Goal: Task Accomplishment & Management: Manage account settings

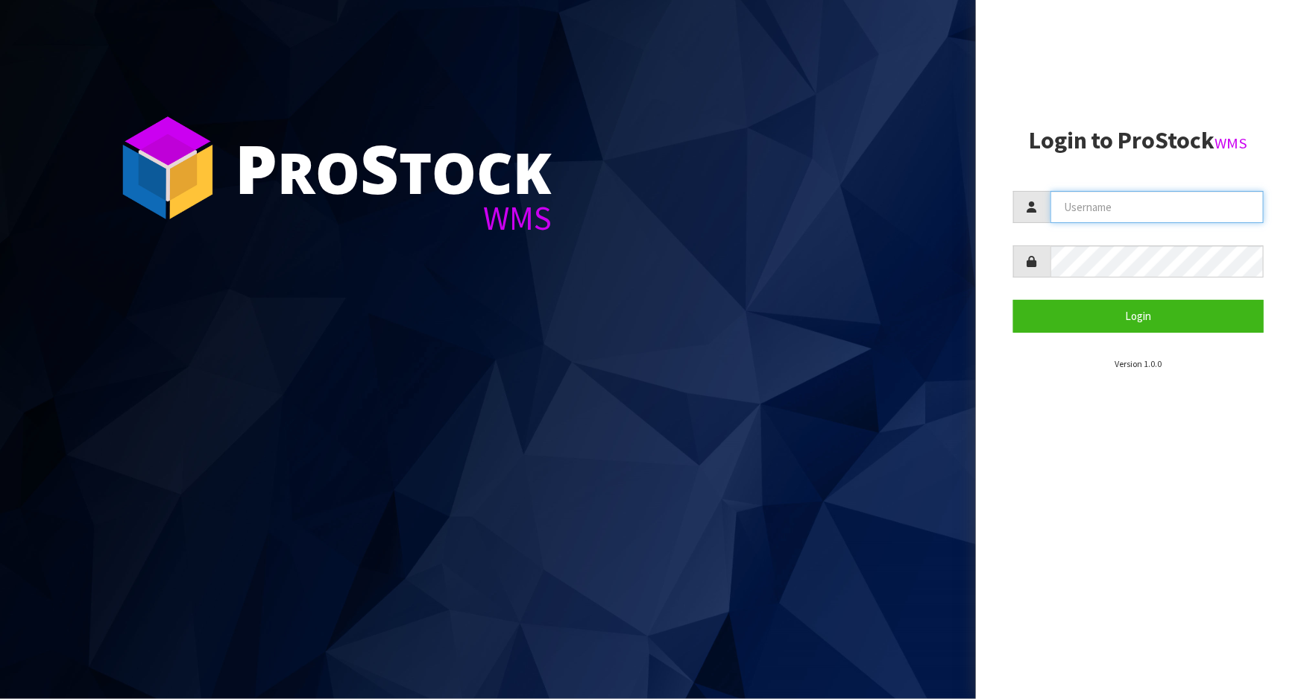
click at [1125, 209] on input "text" at bounding box center [1157, 207] width 213 height 32
type input "POLLY"
click at [1013, 300] on button "Login" at bounding box center [1138, 316] width 251 height 32
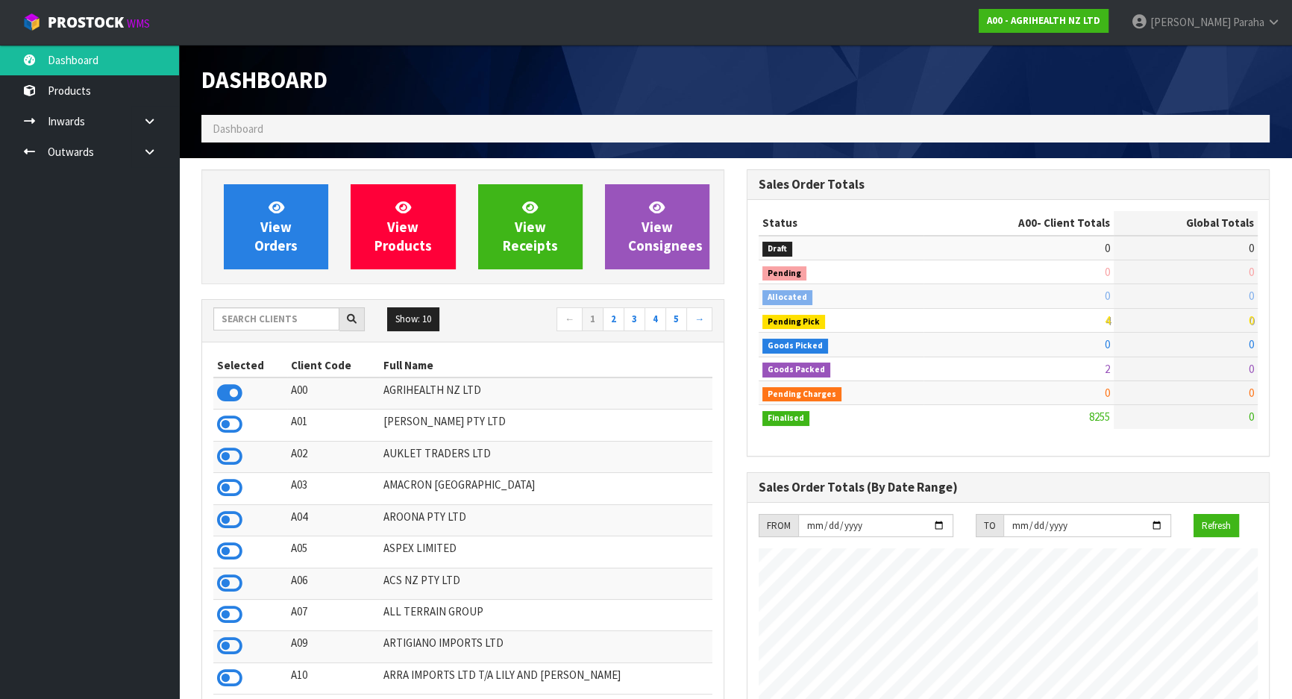
scroll to position [1128, 544]
click at [245, 325] on input "text" at bounding box center [276, 318] width 126 height 23
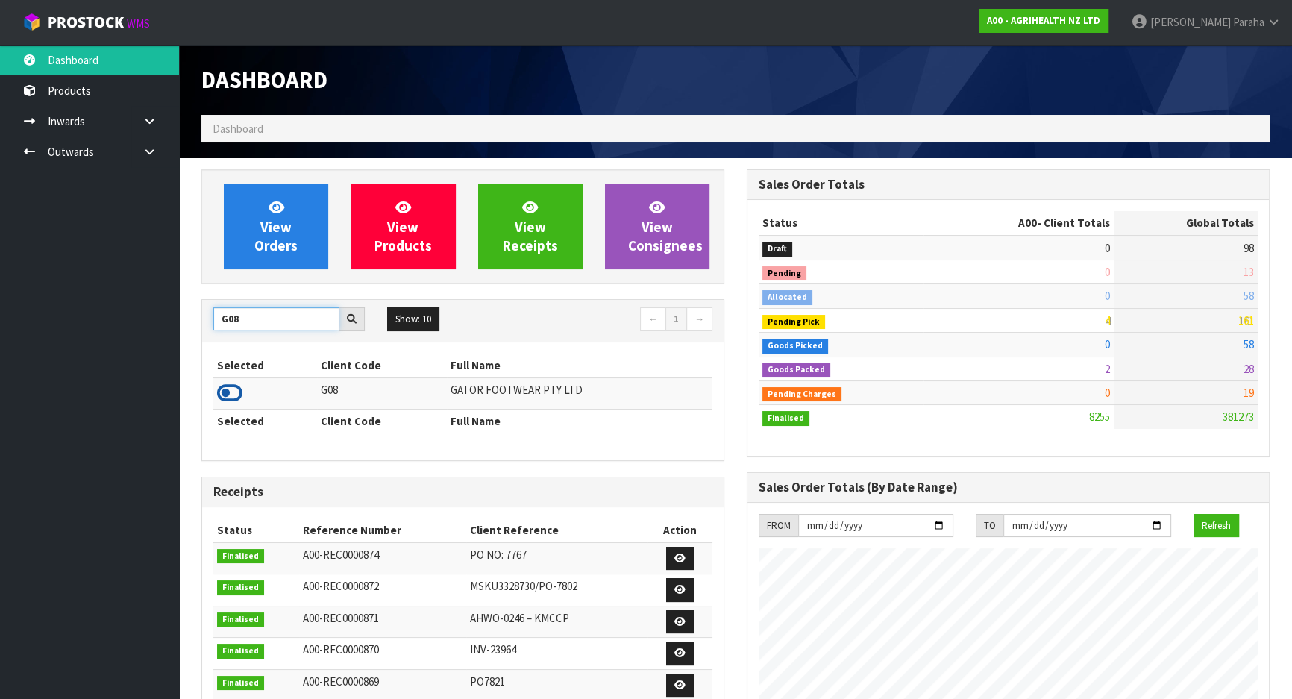
type input "G08"
click at [239, 392] on icon at bounding box center [229, 393] width 25 height 22
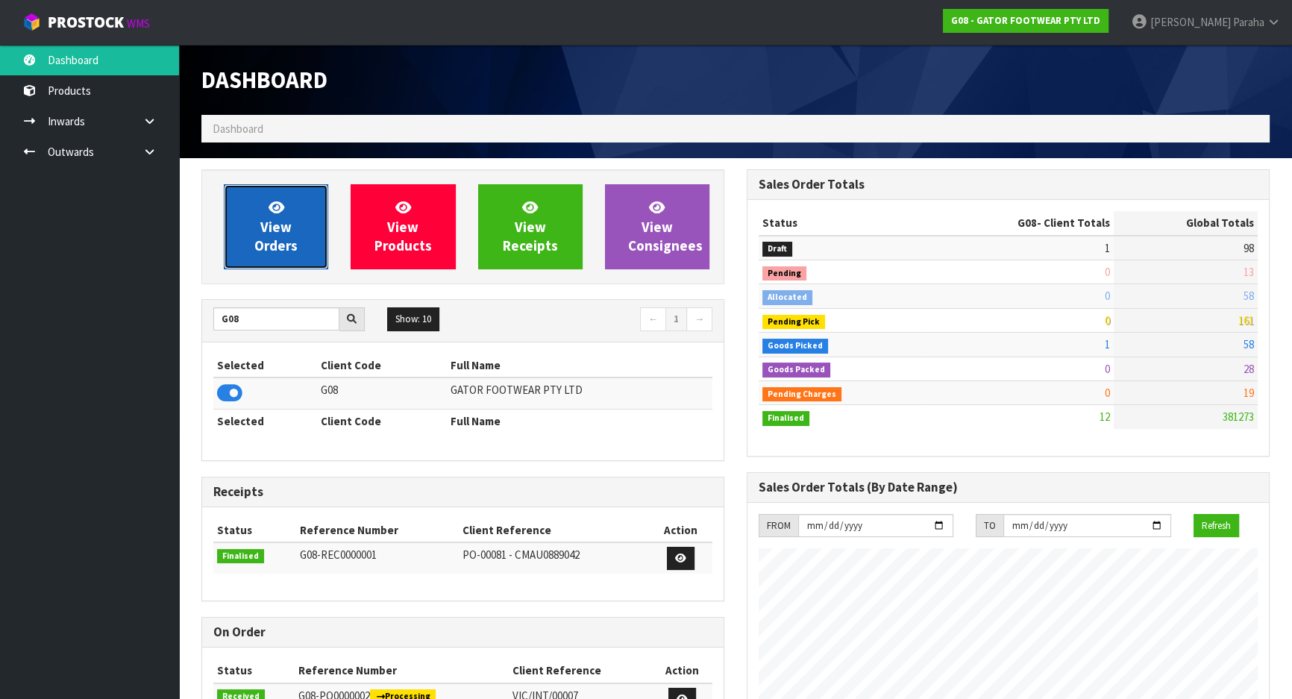
scroll to position [1014, 544]
click at [288, 246] on span "View Orders" at bounding box center [275, 226] width 43 height 56
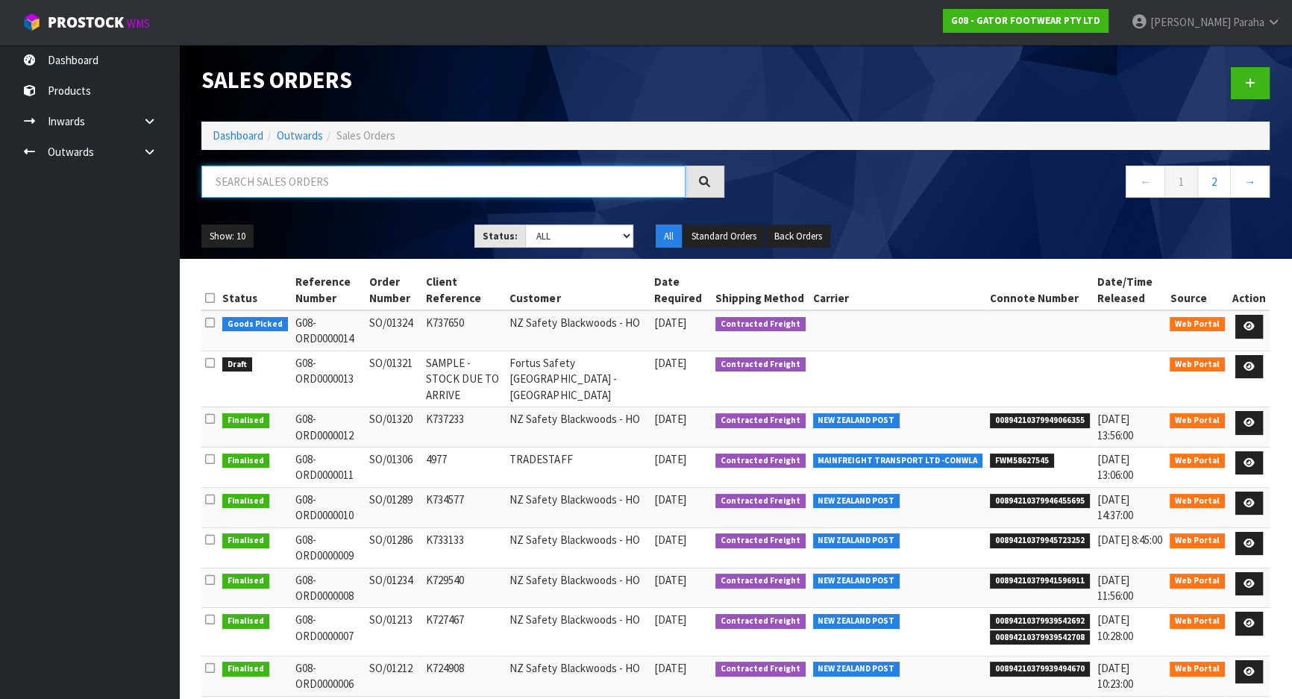
click at [301, 183] on input "text" at bounding box center [443, 182] width 484 height 32
click at [1254, 327] on icon at bounding box center [1248, 326] width 11 height 10
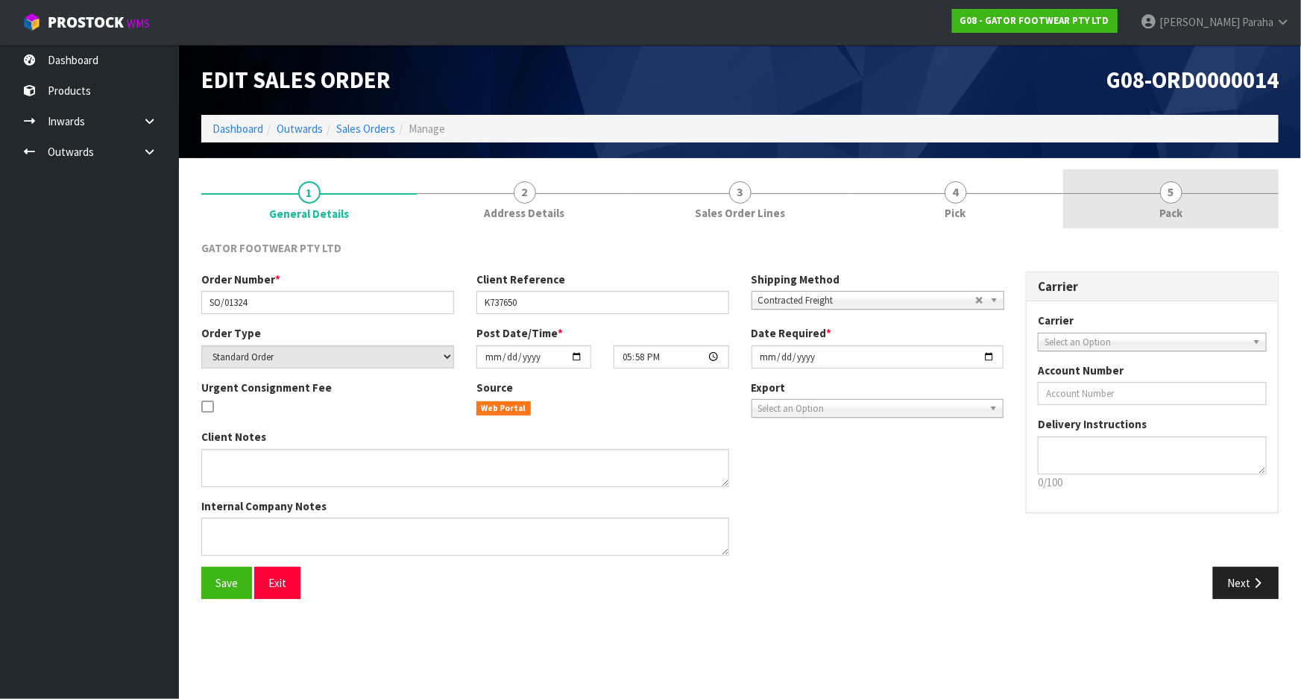
click at [1175, 194] on span "5" at bounding box center [1171, 192] width 22 height 22
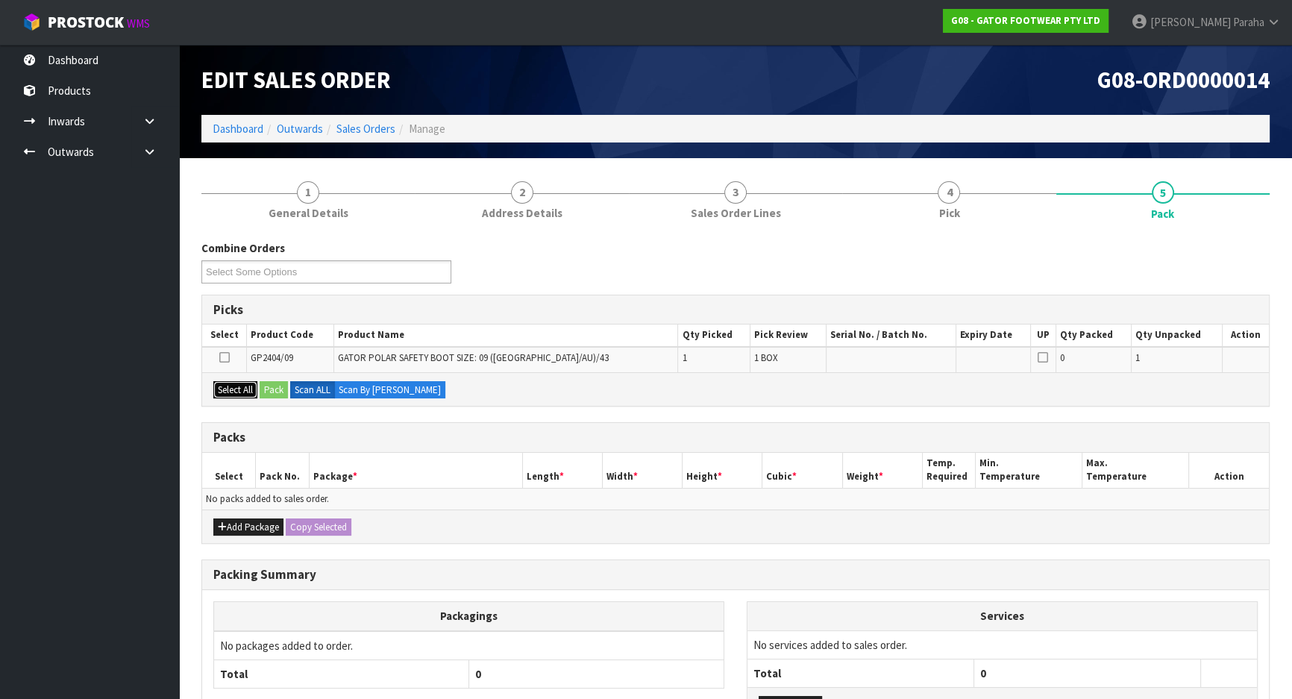
click at [235, 386] on button "Select All" at bounding box center [235, 390] width 44 height 18
click at [277, 391] on button "Pack" at bounding box center [274, 390] width 28 height 18
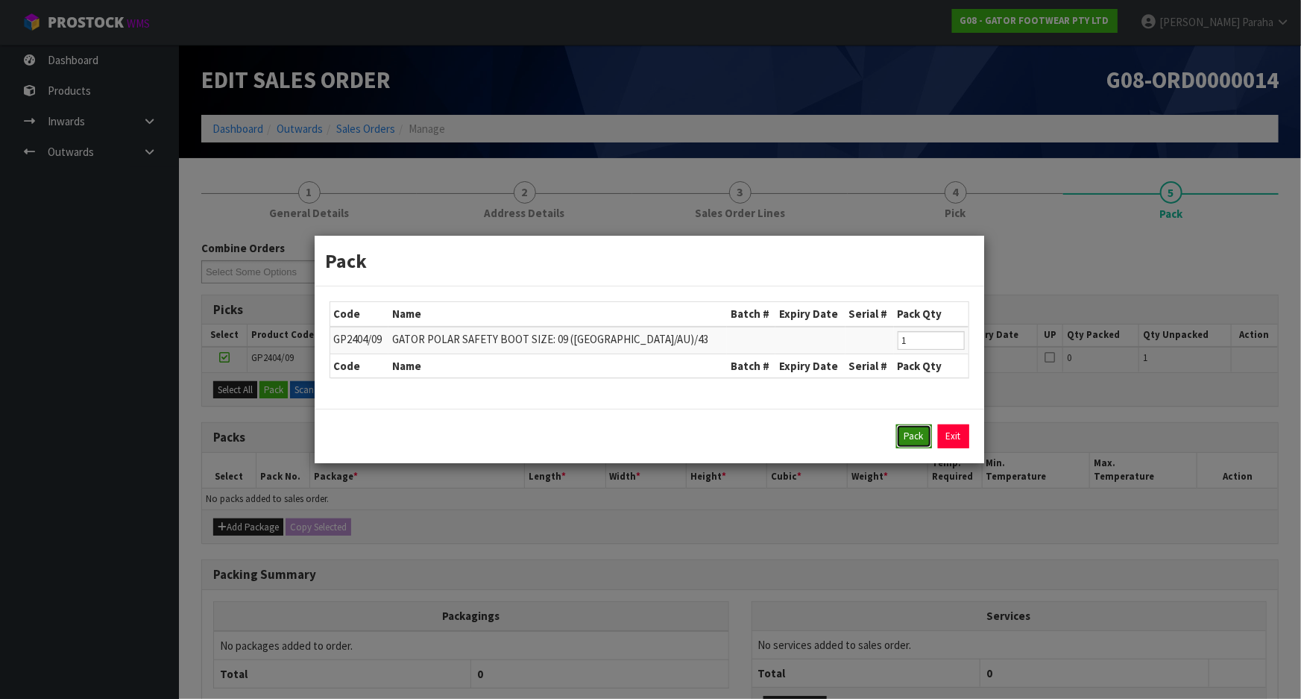
click at [914, 439] on button "Pack" at bounding box center [914, 436] width 36 height 24
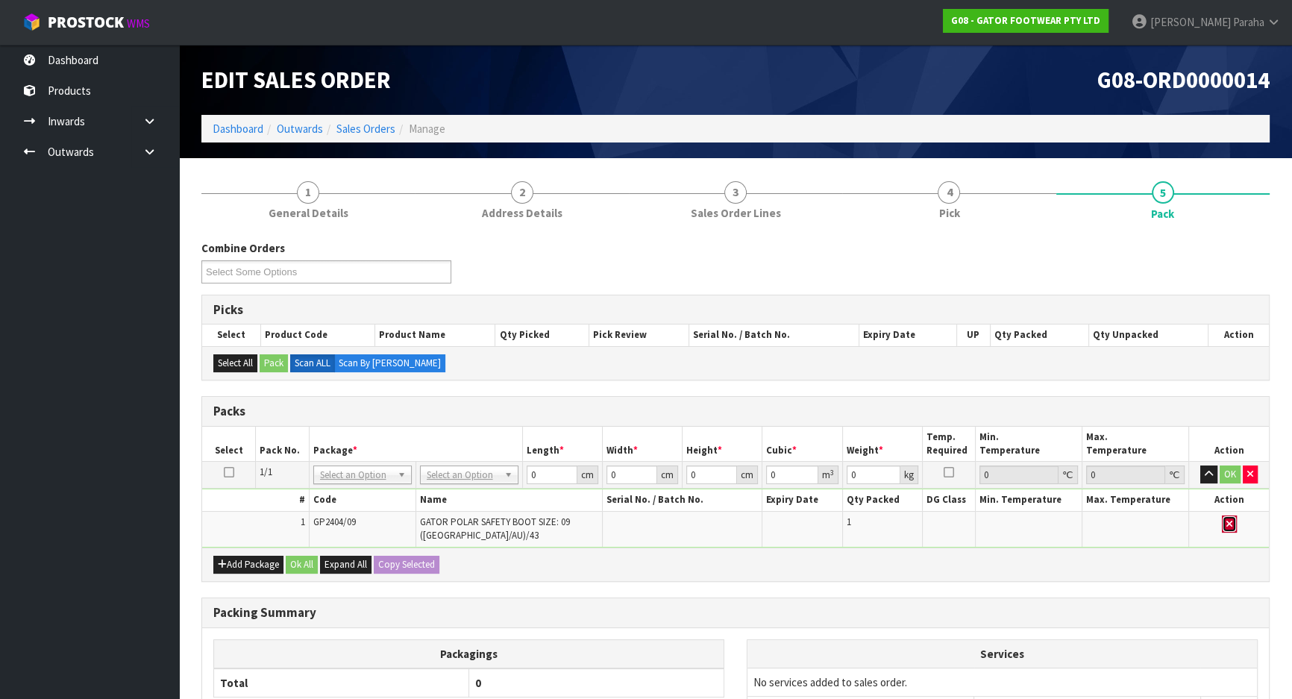
click at [1227, 522] on icon "button" at bounding box center [1229, 524] width 6 height 10
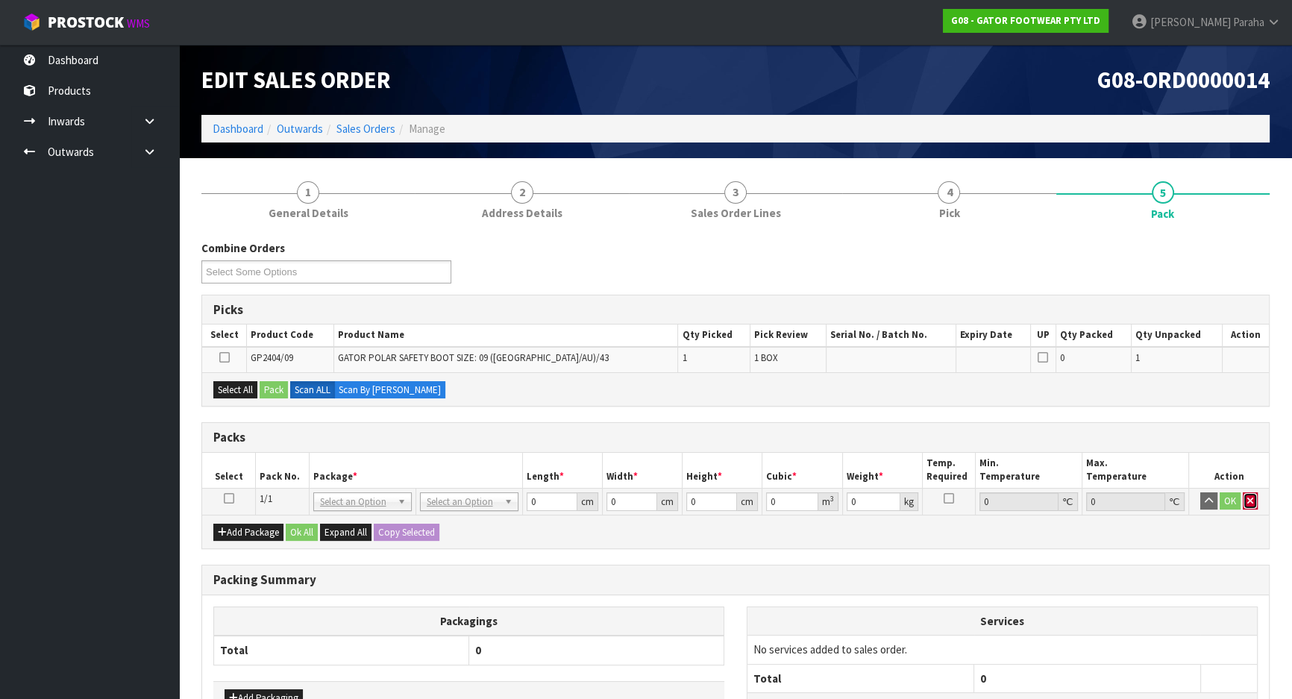
click at [1248, 500] on icon "button" at bounding box center [1250, 501] width 6 height 10
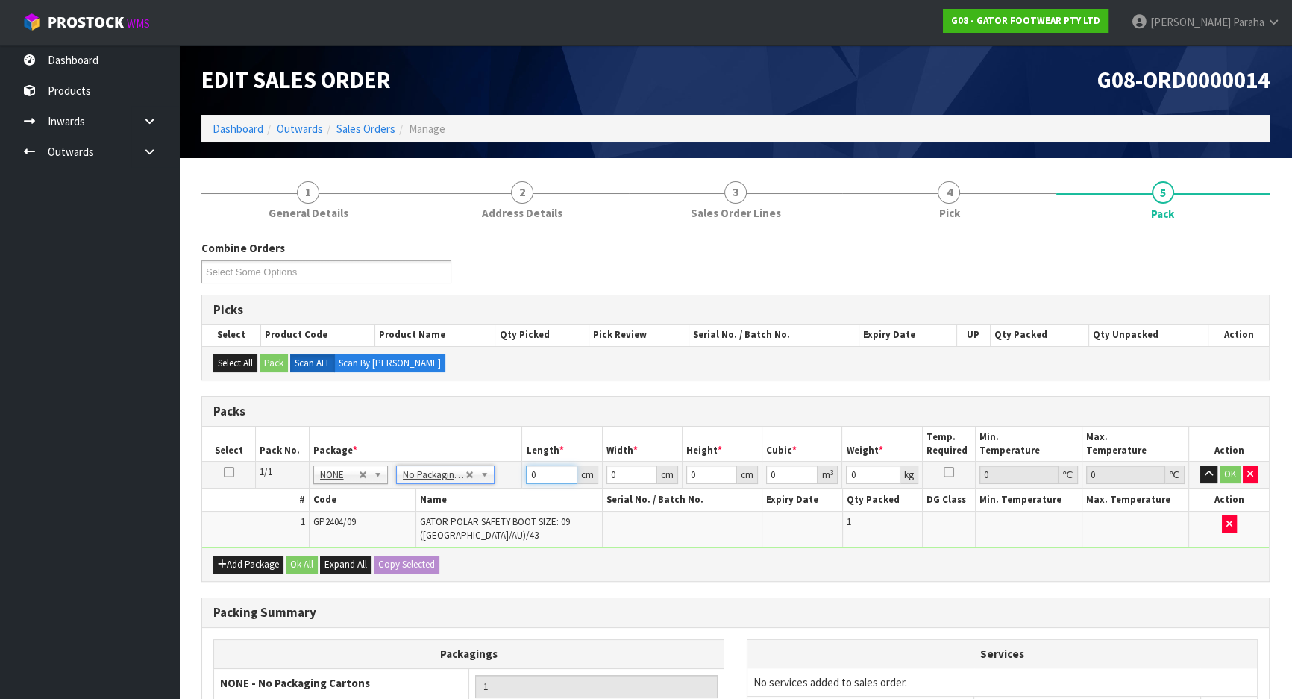
click at [535, 477] on input "0" at bounding box center [551, 474] width 51 height 19
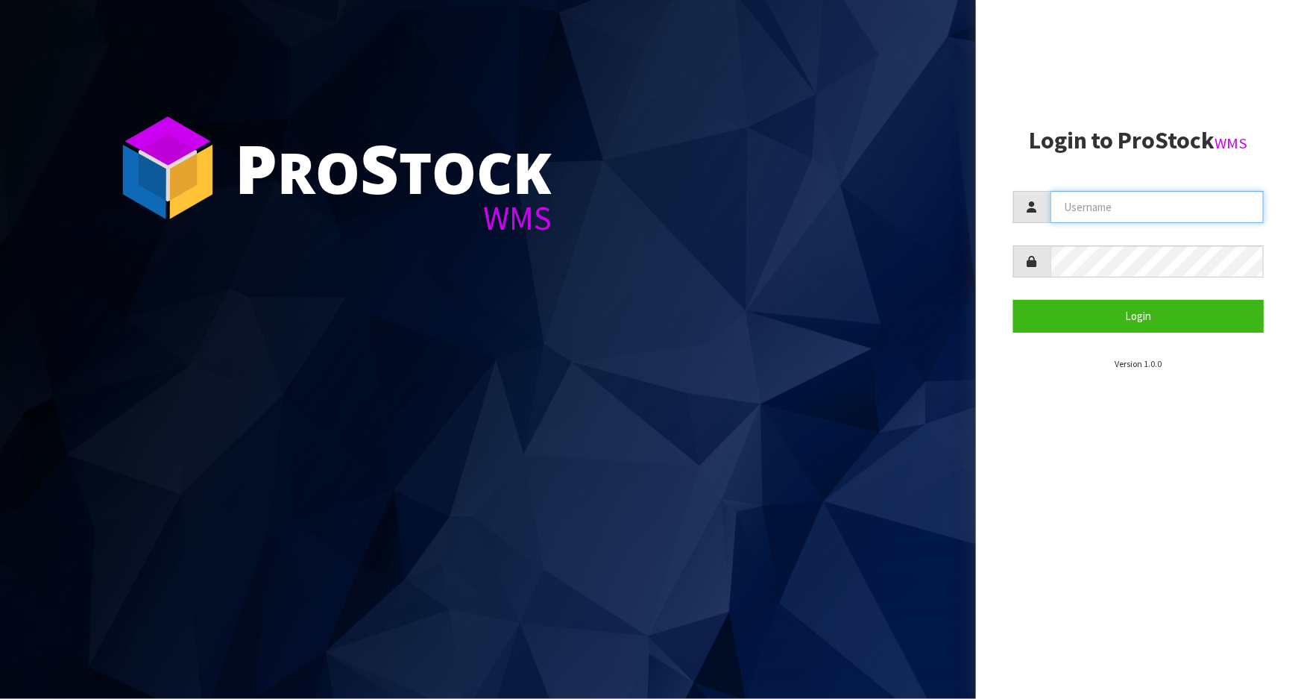
click at [1083, 198] on input "text" at bounding box center [1157, 207] width 213 height 32
type input "[PERSON_NAME]"
click at [1013, 300] on button "Login" at bounding box center [1138, 316] width 251 height 32
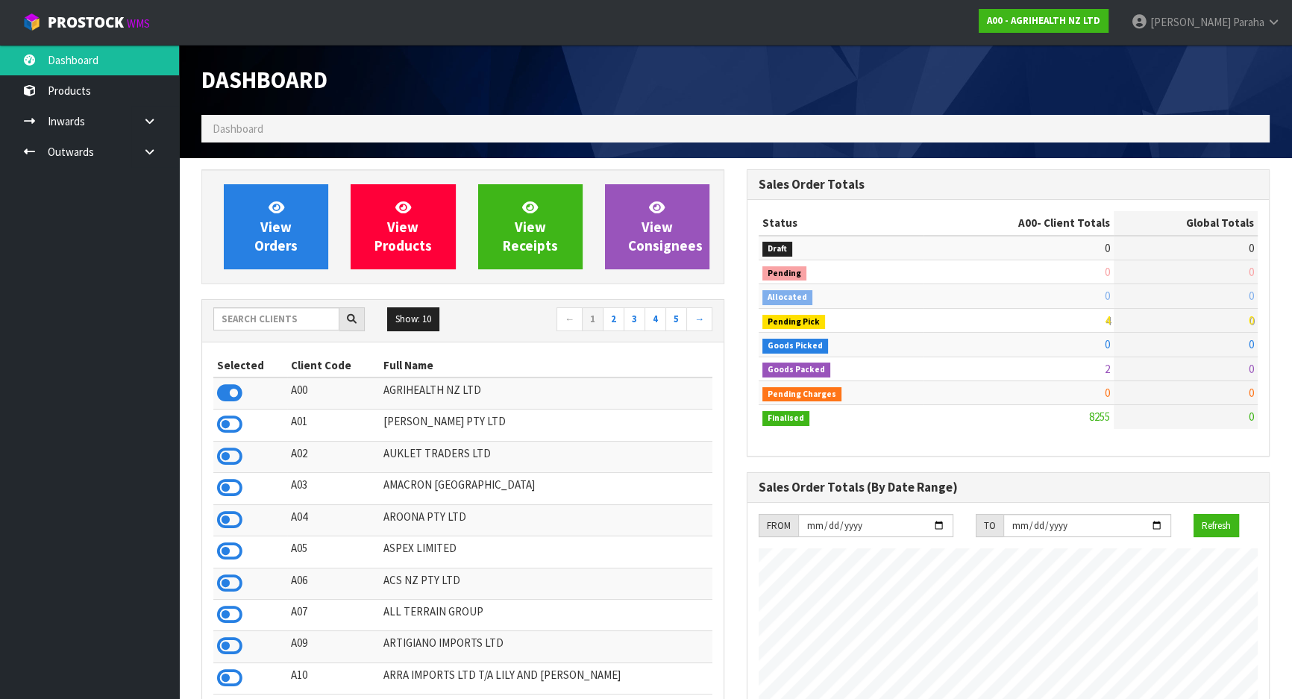
scroll to position [1128, 544]
click at [283, 326] on input "text" at bounding box center [276, 318] width 126 height 23
click at [274, 311] on input "text" at bounding box center [276, 318] width 126 height 23
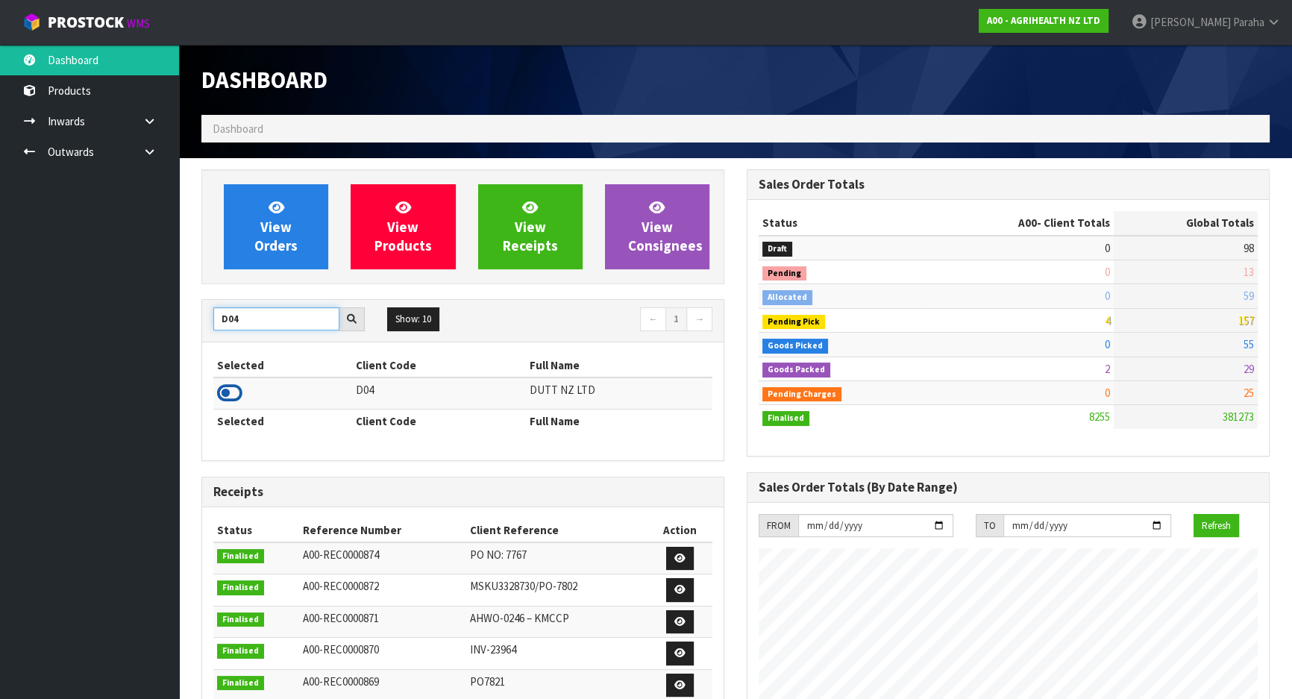
type input "D04"
click at [232, 383] on icon at bounding box center [229, 393] width 25 height 22
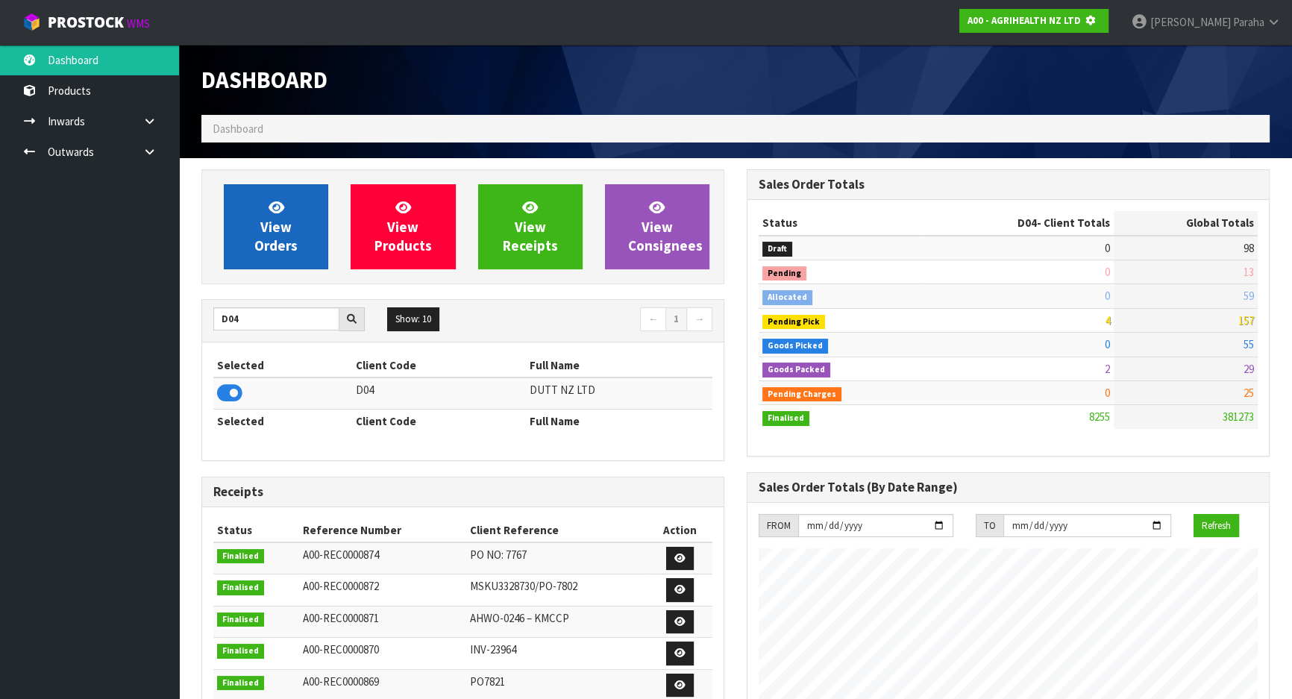
scroll to position [744830, 745213]
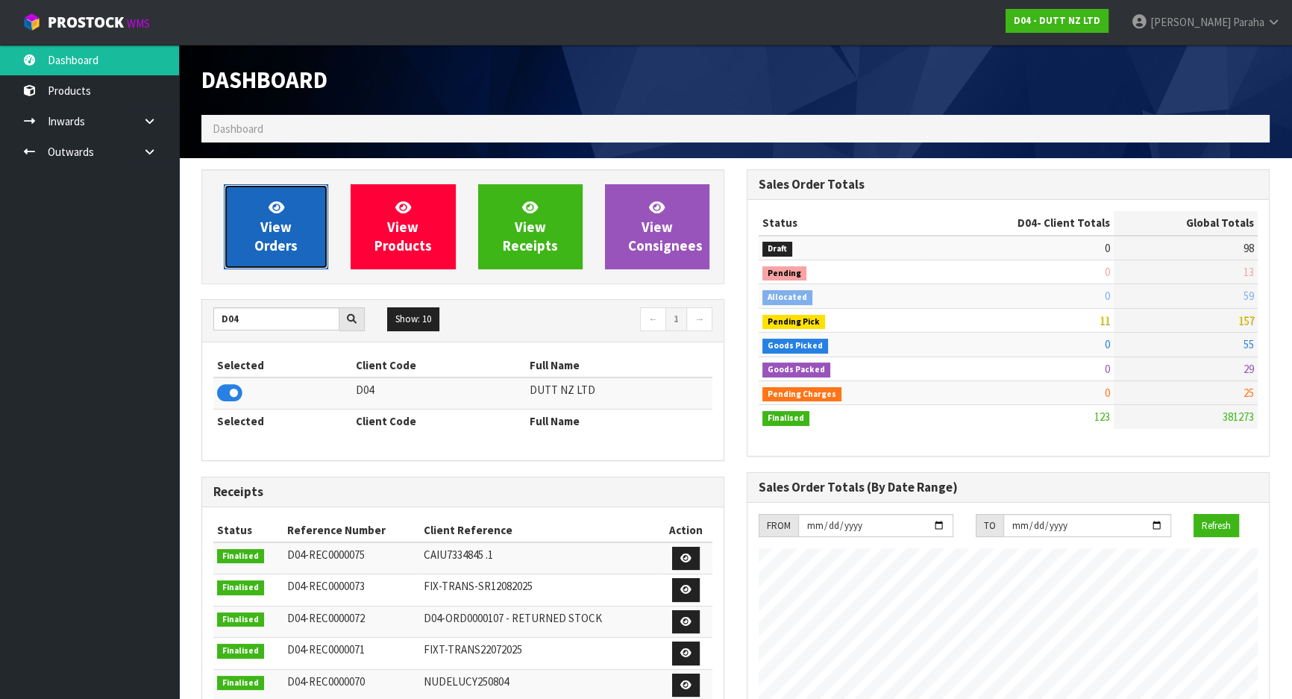
click at [261, 261] on link "View Orders" at bounding box center [276, 226] width 104 height 85
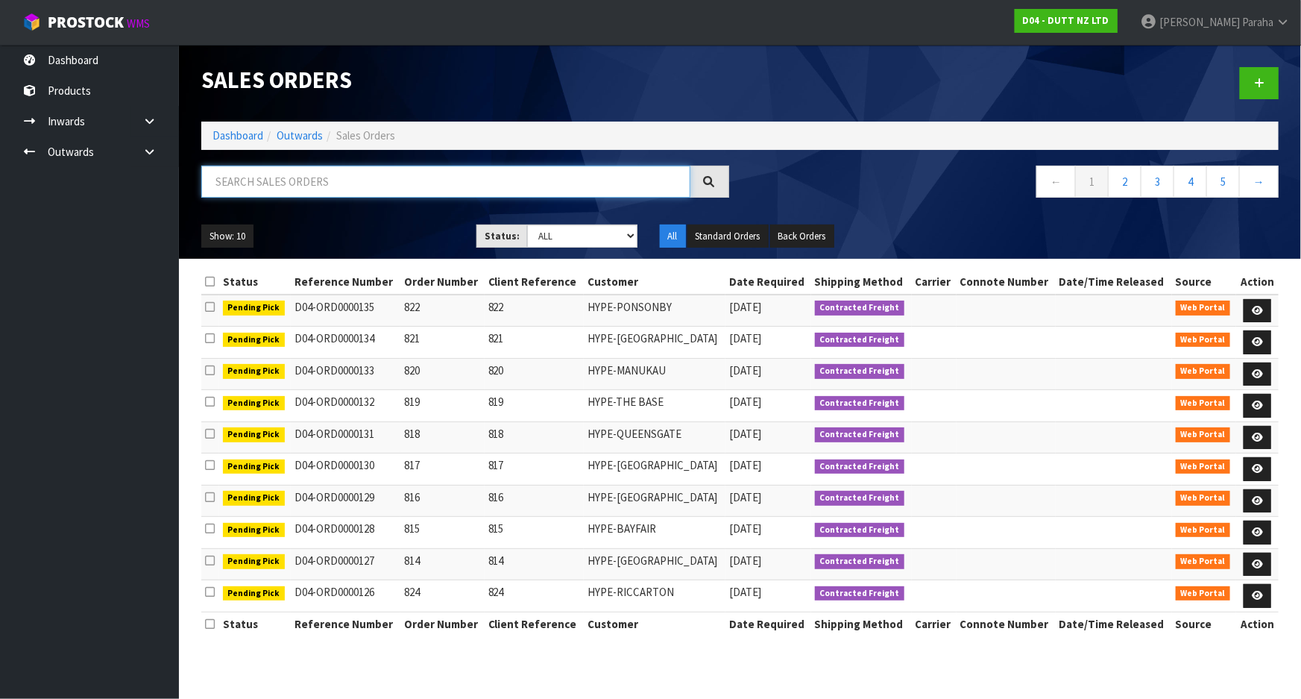
click at [295, 183] on input "text" at bounding box center [445, 182] width 489 height 32
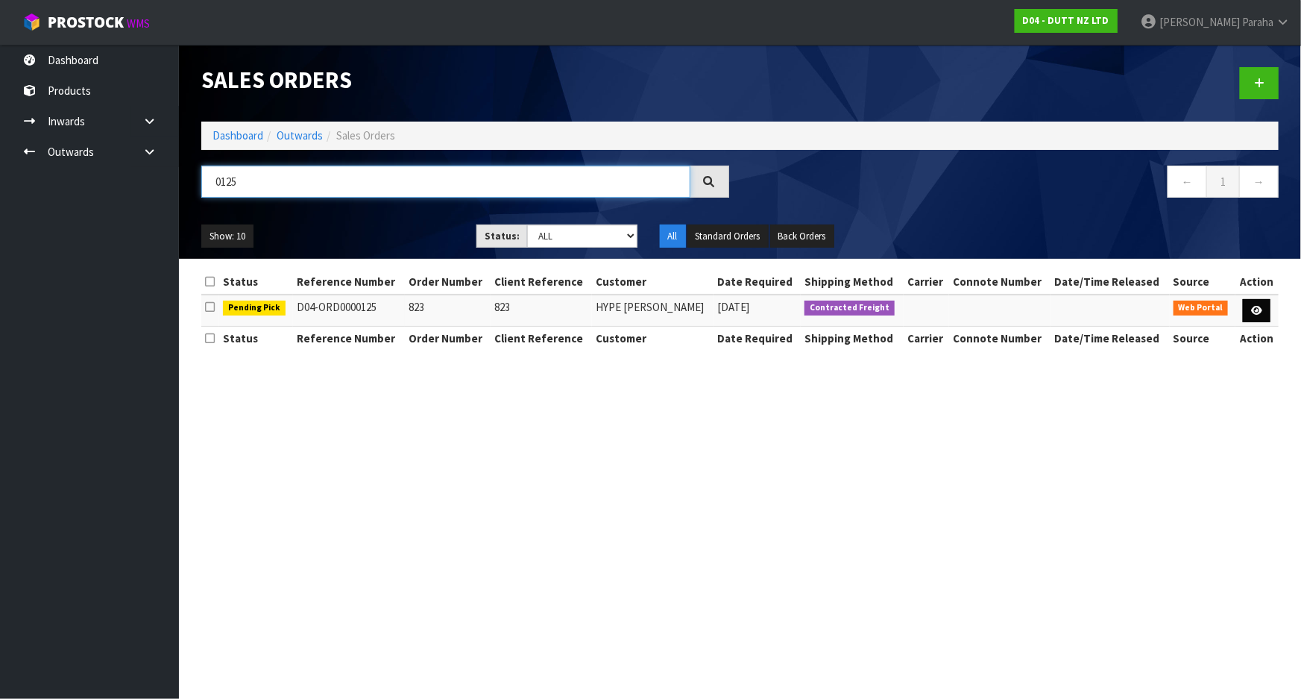
type input "0125"
click at [1257, 307] on icon at bounding box center [1256, 311] width 11 height 10
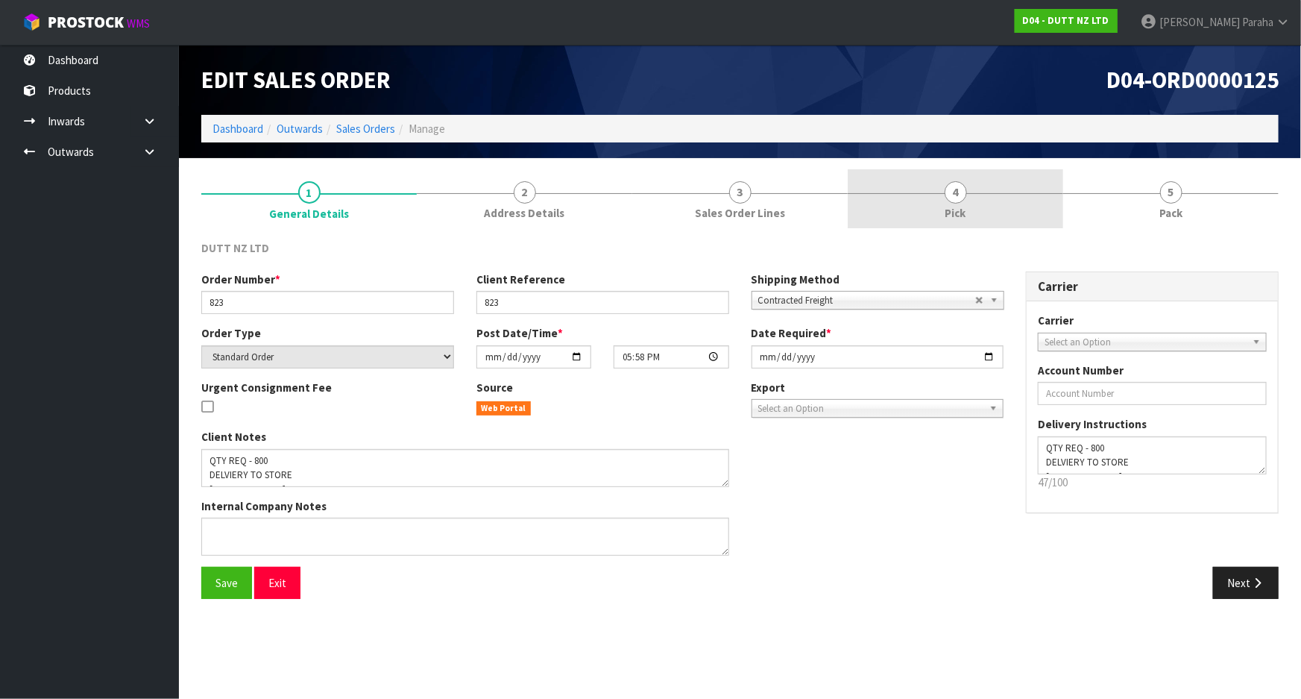
click at [956, 201] on span "4" at bounding box center [956, 192] width 22 height 22
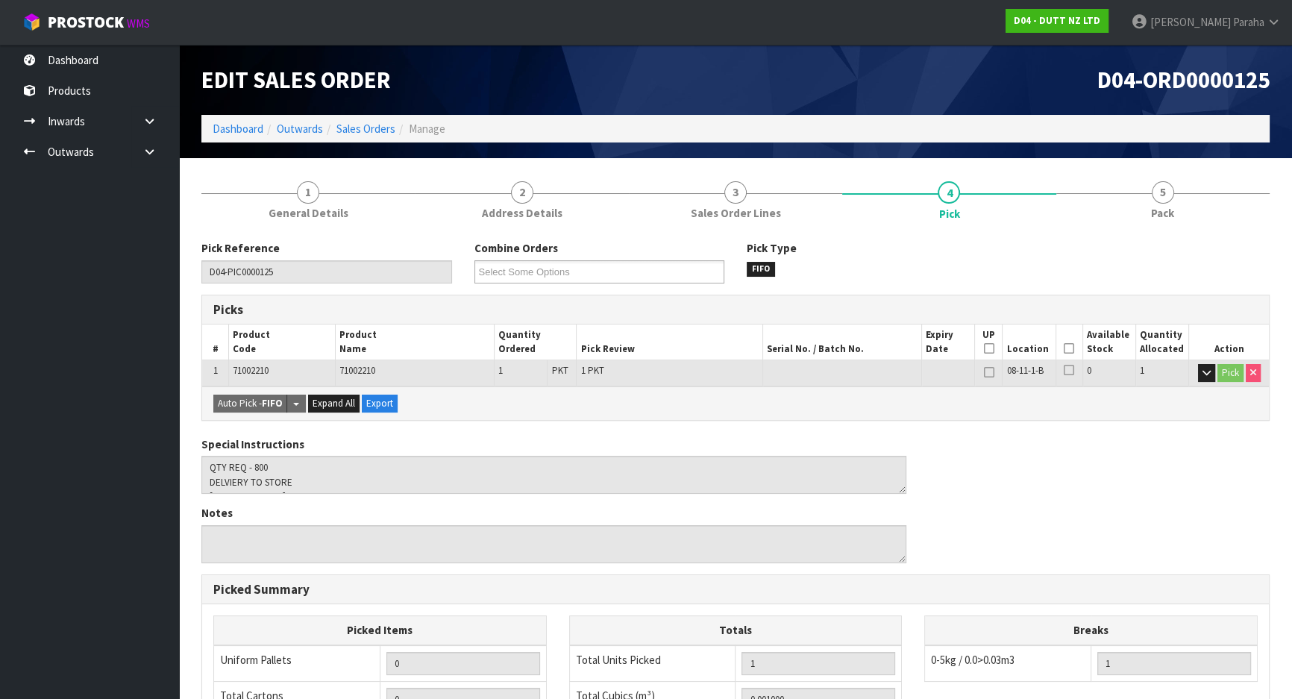
click at [1072, 349] on icon at bounding box center [1068, 348] width 10 height 1
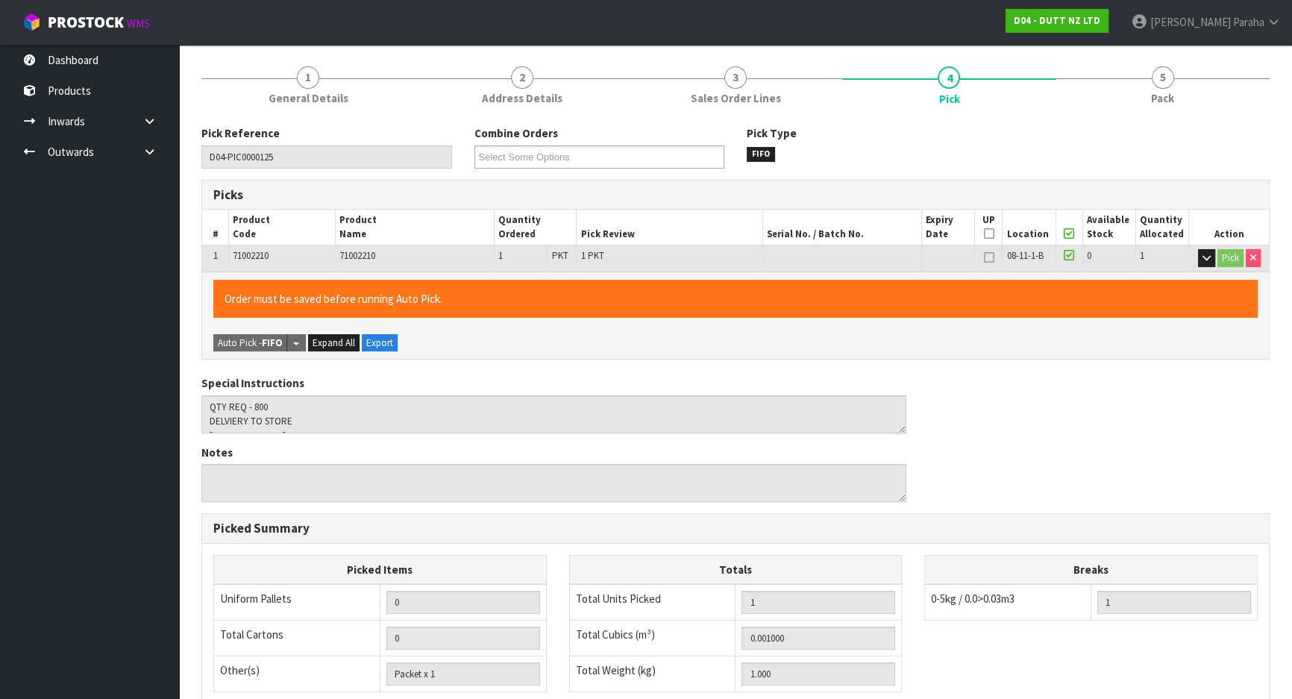
scroll to position [338, 0]
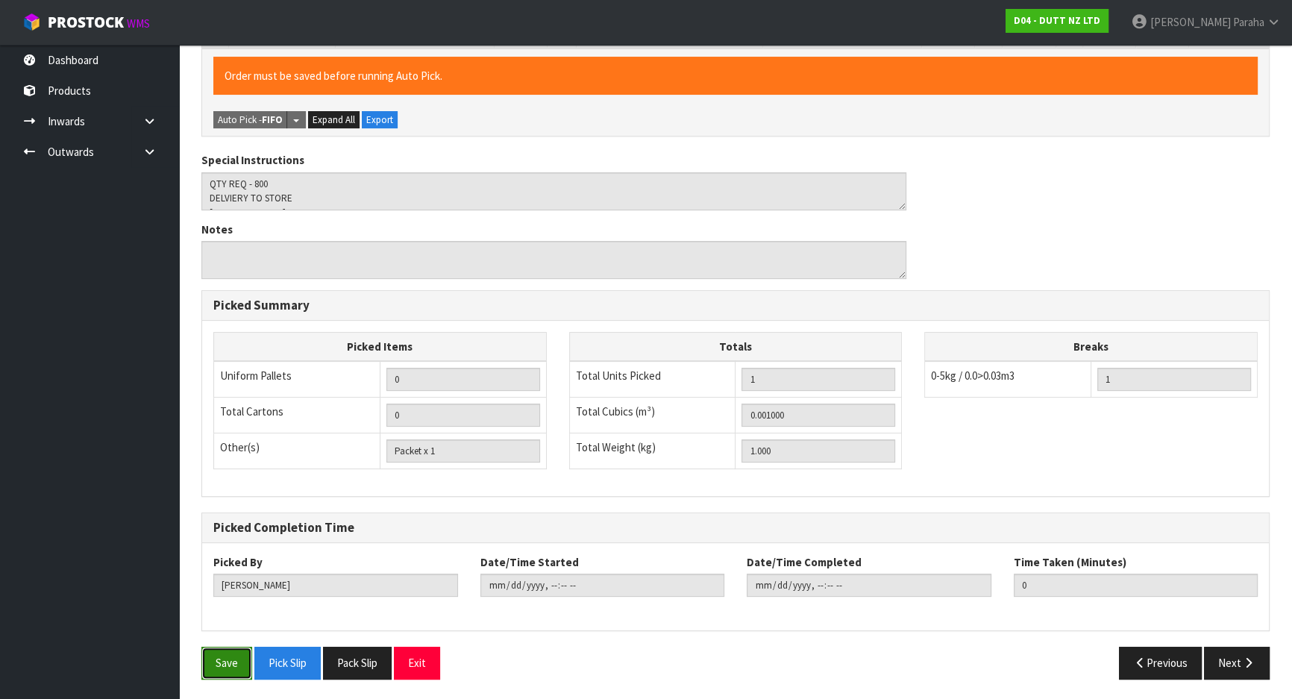
click at [243, 663] on button "Save" at bounding box center [226, 663] width 51 height 32
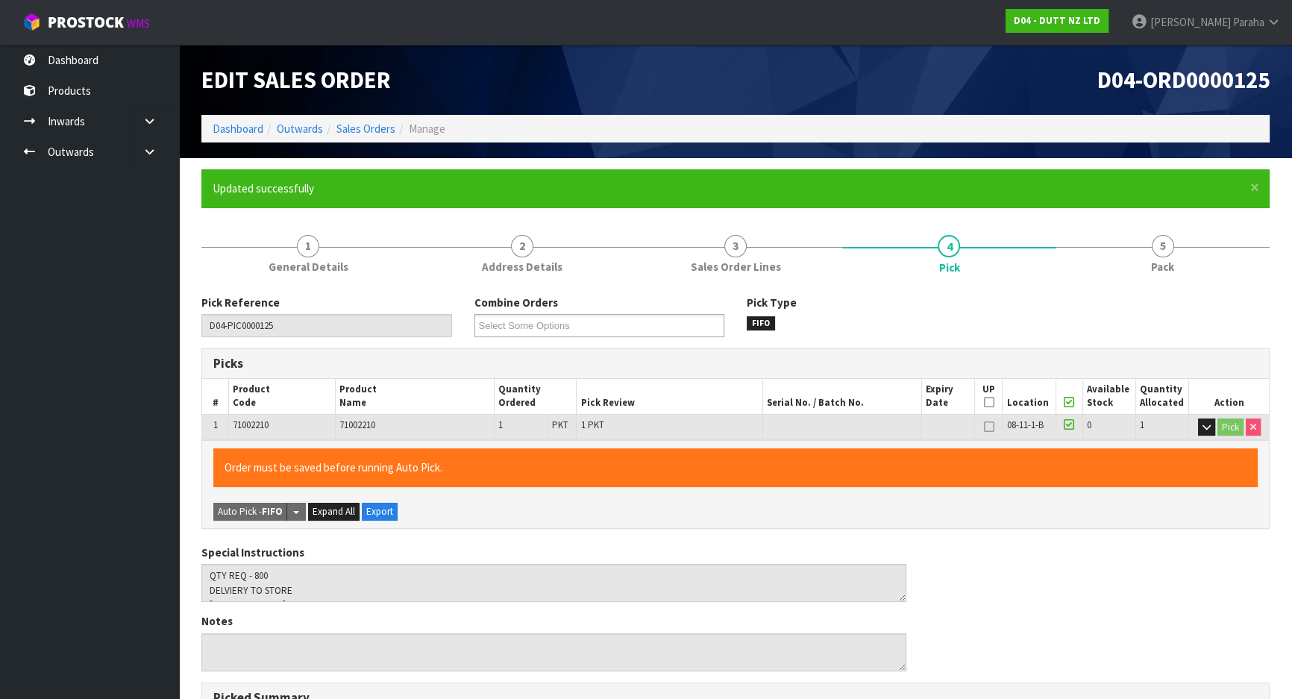
type input "[PERSON_NAME]"
type input "[DATE]T08:24:44"
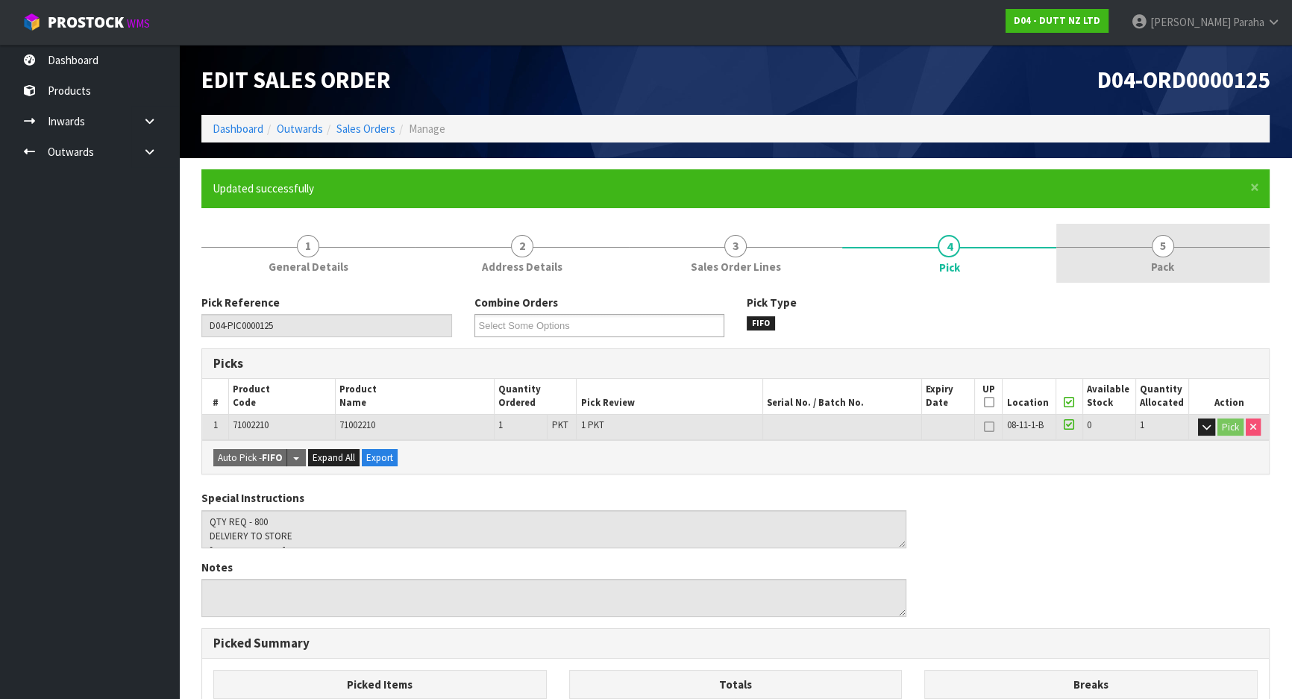
click at [1157, 252] on span "5" at bounding box center [1162, 246] width 22 height 22
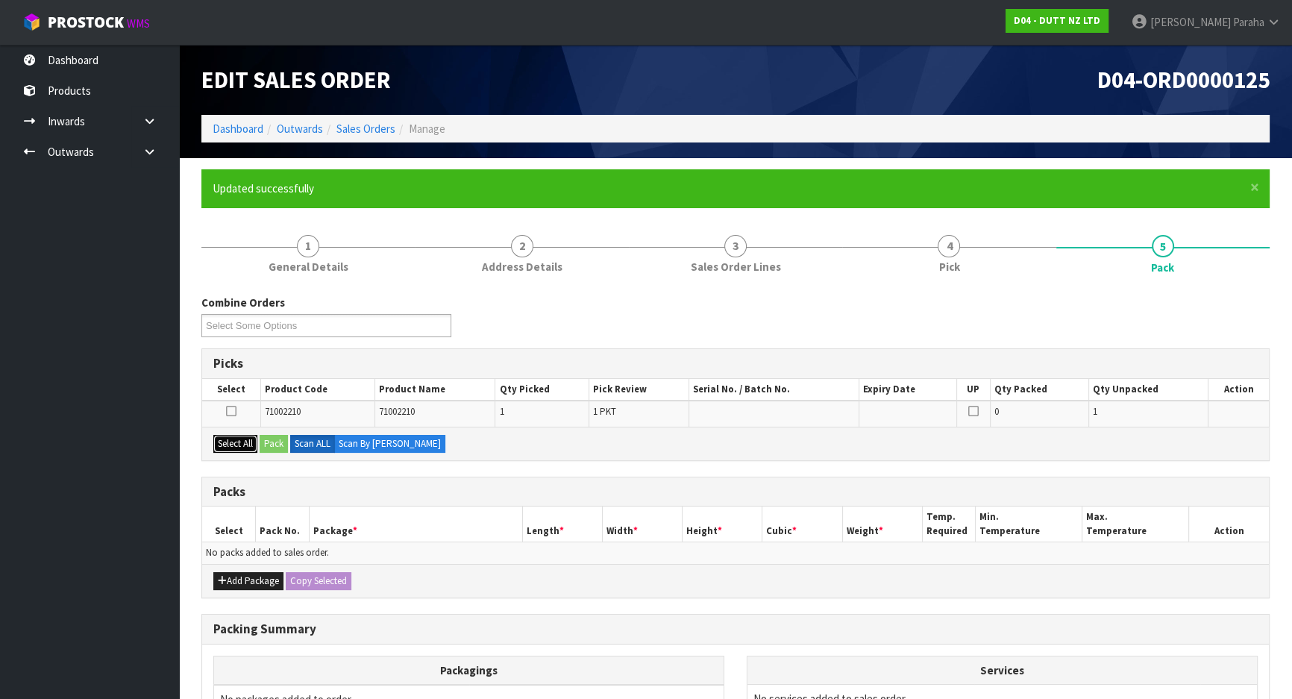
click at [230, 438] on button "Select All" at bounding box center [235, 444] width 44 height 18
click at [251, 587] on button "Add Package" at bounding box center [248, 581] width 70 height 18
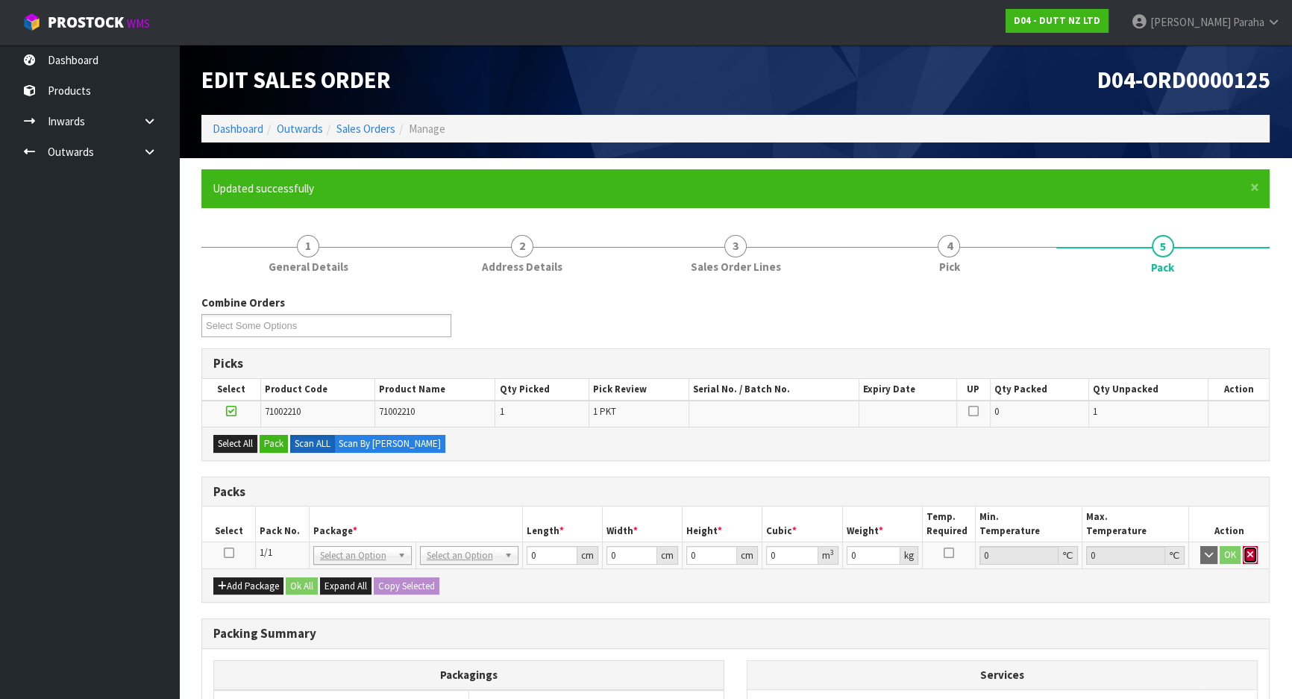
click at [1246, 559] on button "button" at bounding box center [1249, 555] width 15 height 18
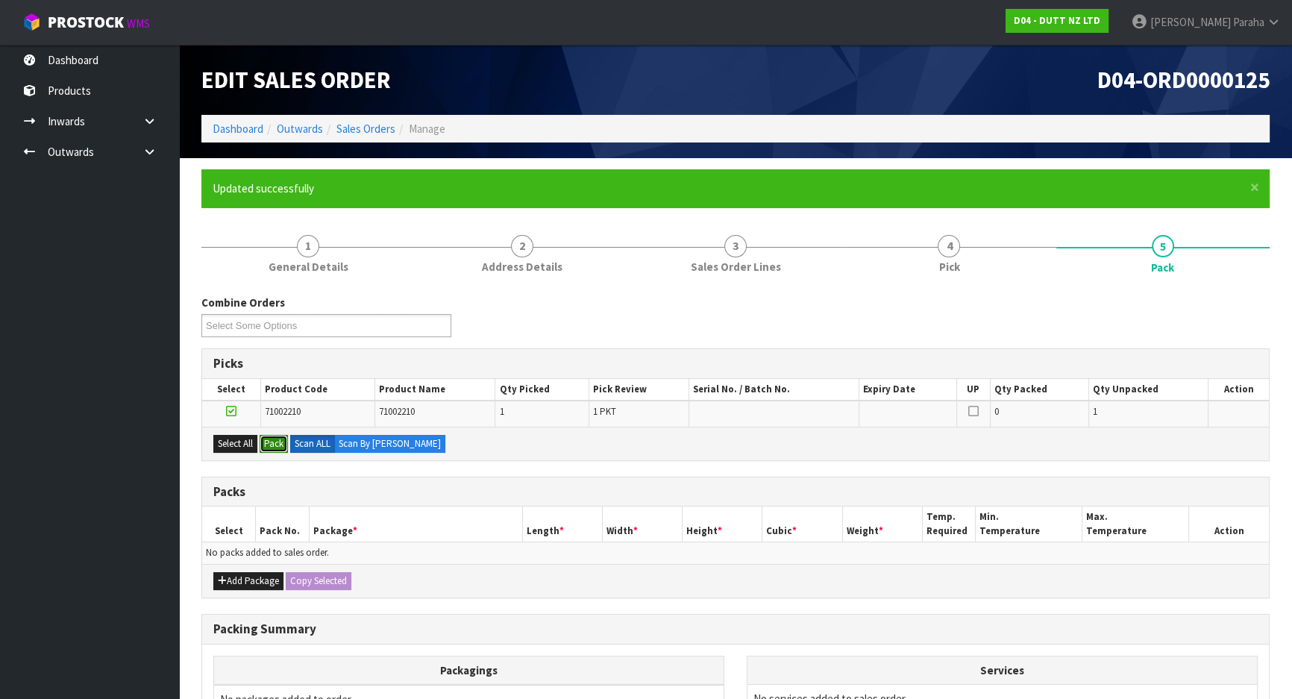
click at [286, 438] on button "Pack" at bounding box center [274, 444] width 28 height 18
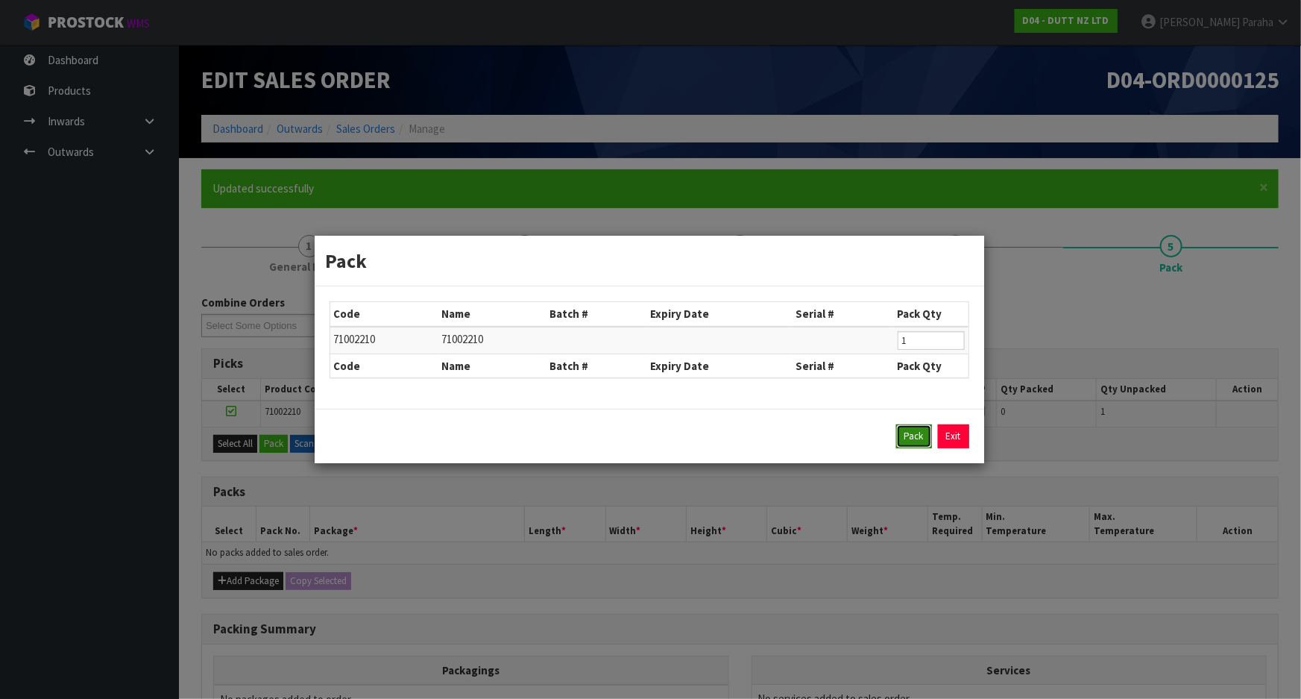
click at [917, 436] on button "Pack" at bounding box center [914, 436] width 36 height 24
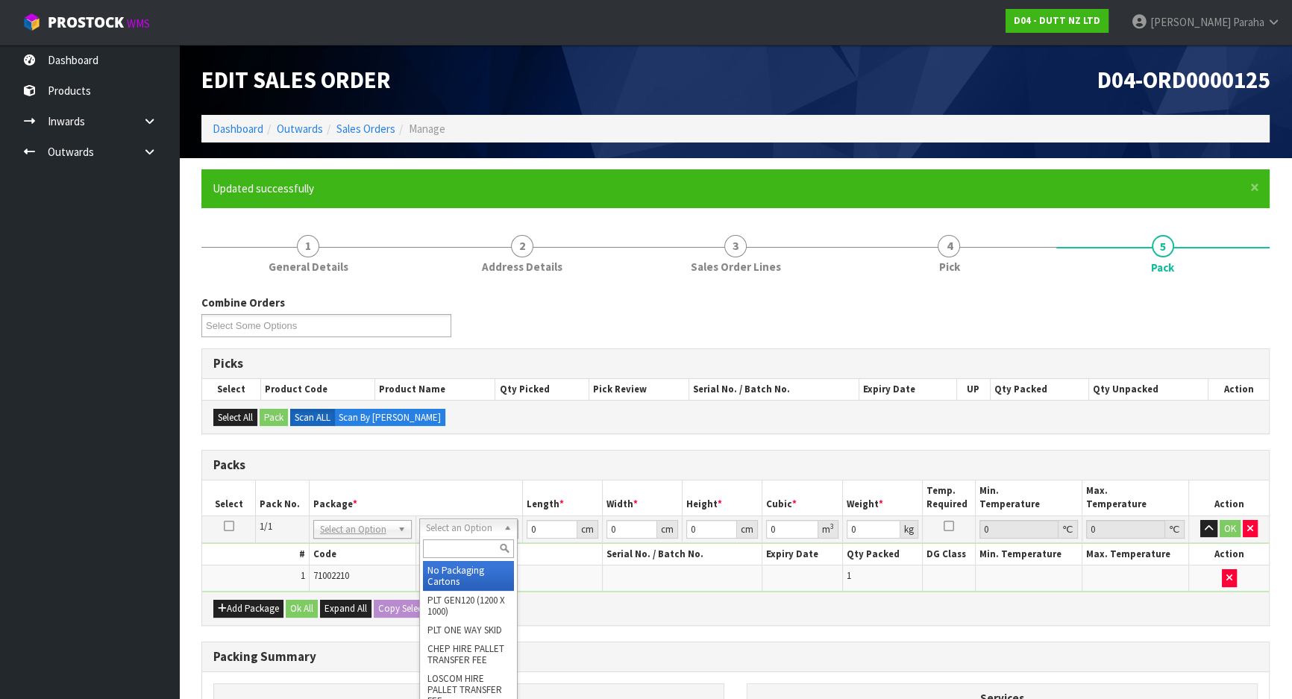
click at [486, 548] on input "text" at bounding box center [468, 548] width 91 height 19
type input "OC"
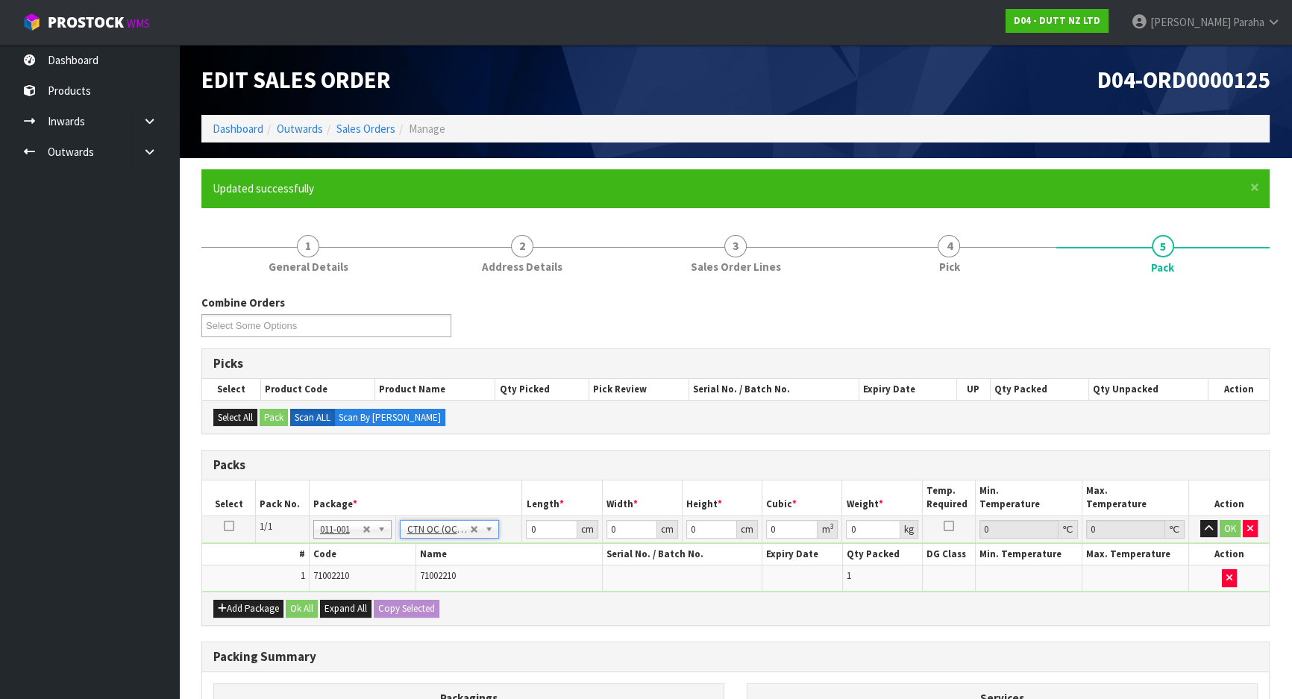
type input "1"
click at [538, 526] on input "0" at bounding box center [551, 529] width 51 height 19
type input "38"
type input "29"
type input "2"
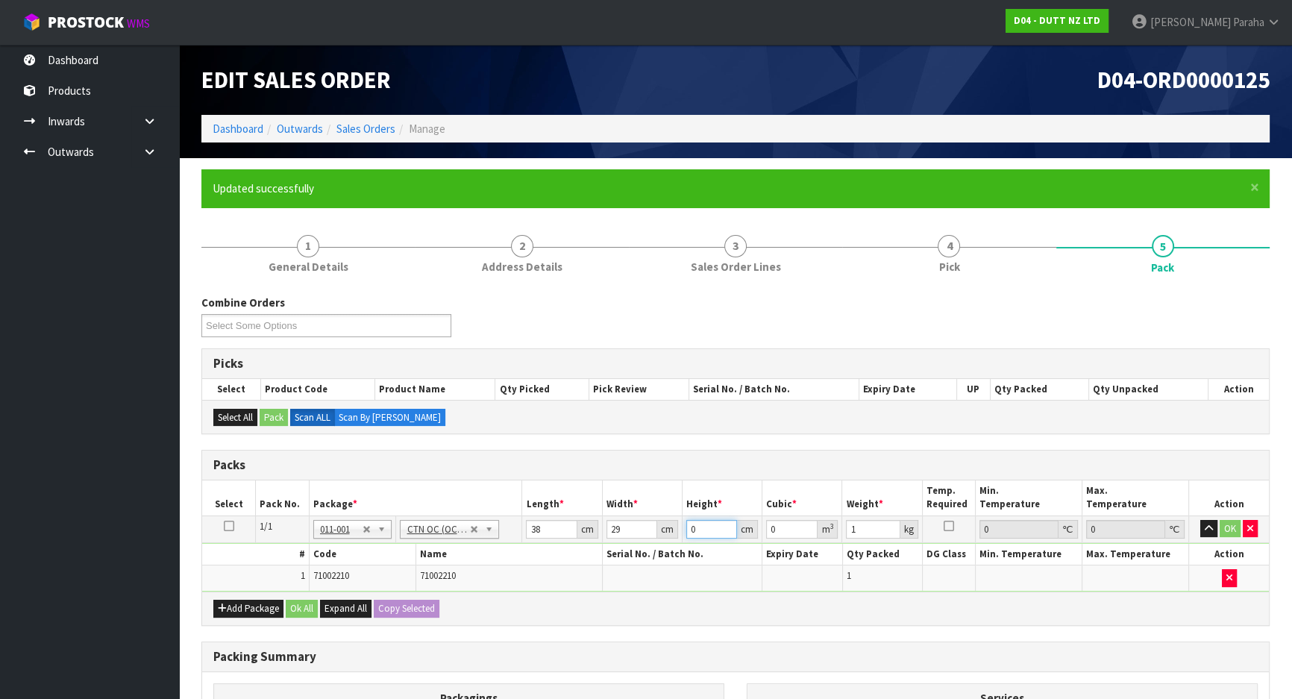
type input "0.002204"
type input "21"
type input "0.023142"
type input "21"
type input "8"
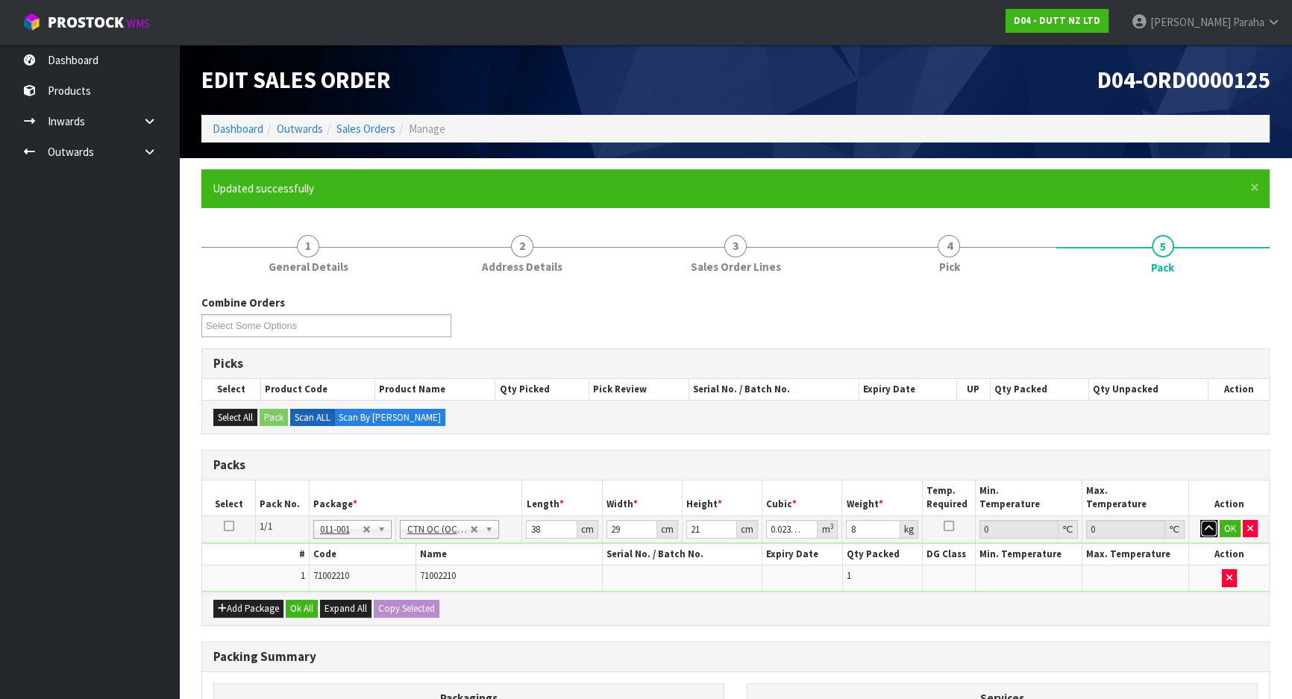
click at [1200, 520] on button "button" at bounding box center [1208, 529] width 17 height 18
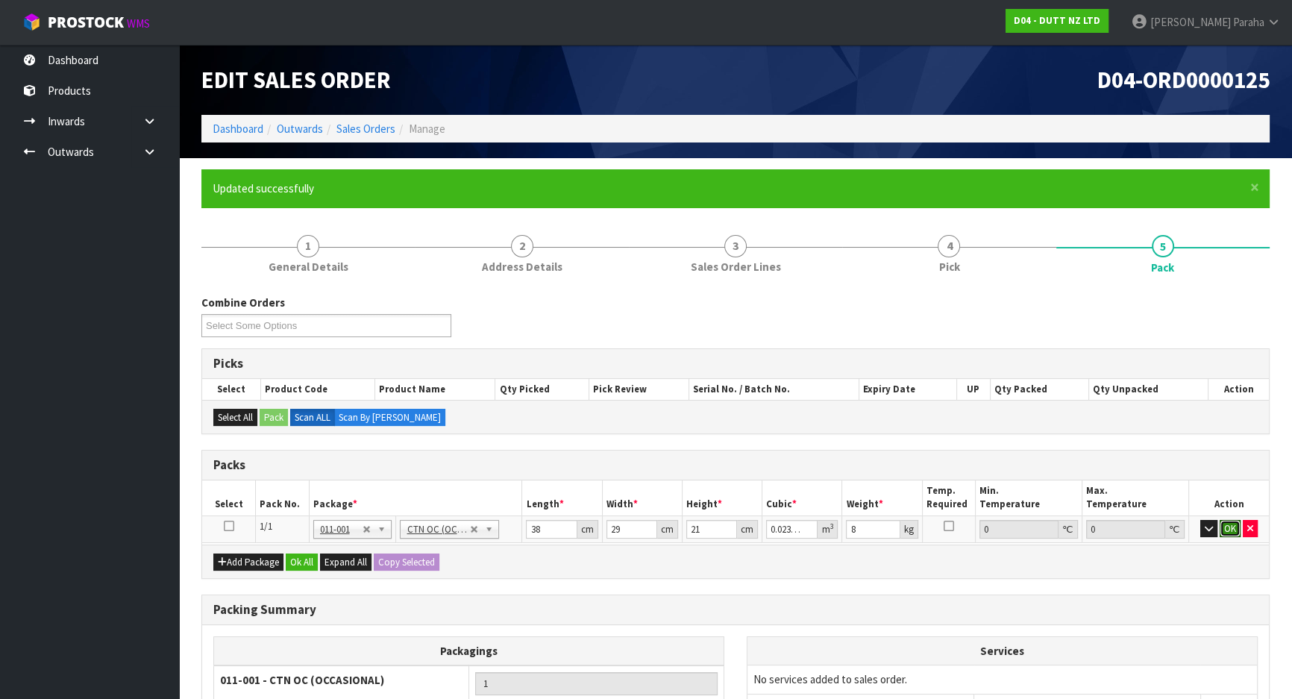
click button "OK" at bounding box center [1229, 529] width 21 height 18
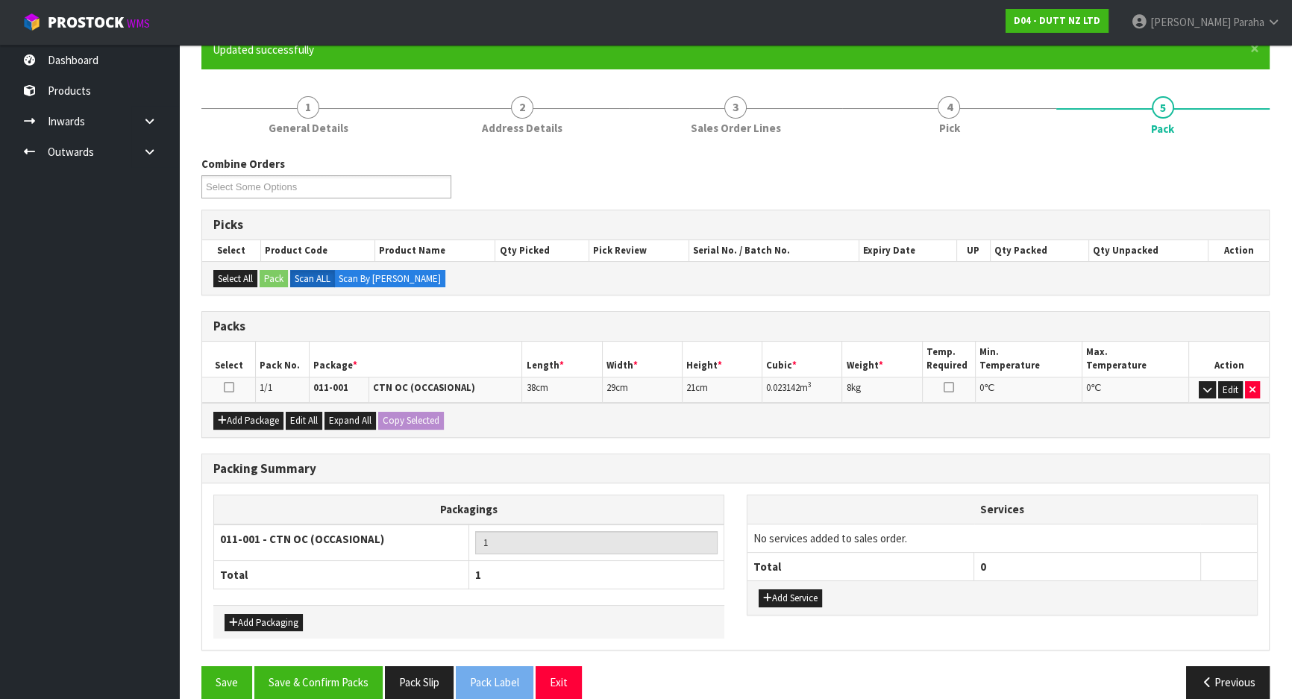
scroll to position [157, 0]
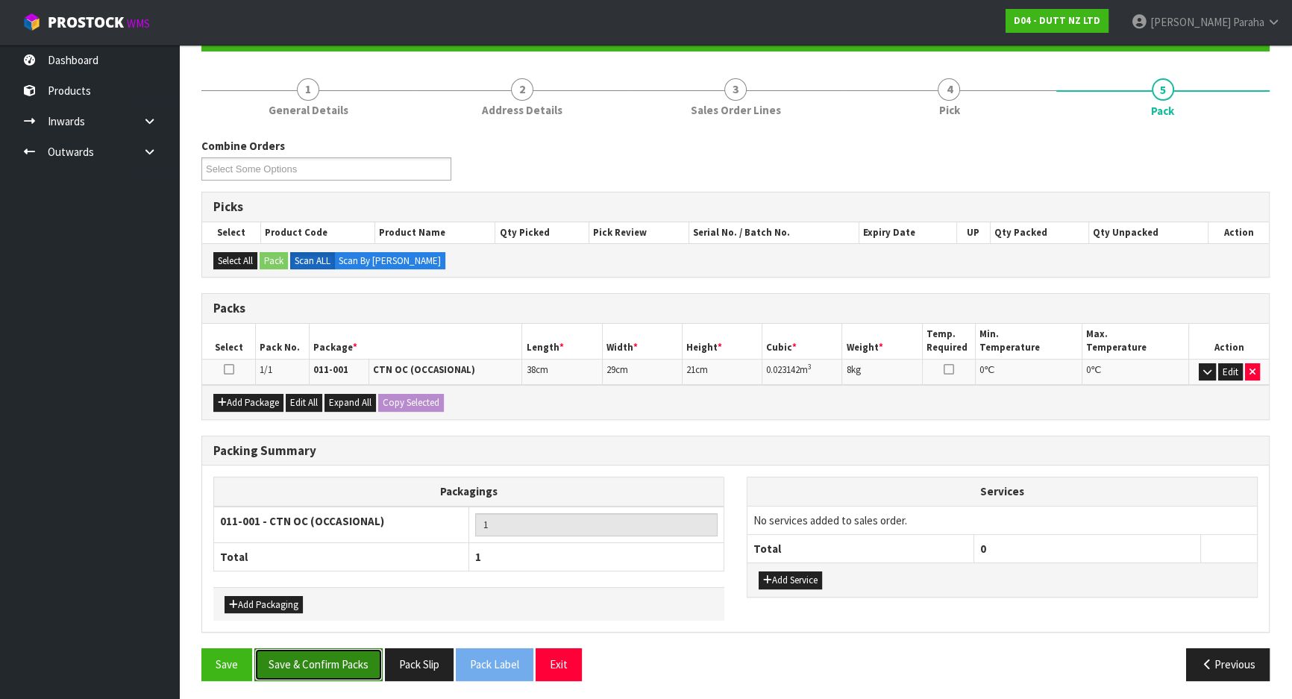
click at [346, 668] on button "Save & Confirm Packs" at bounding box center [318, 664] width 128 height 32
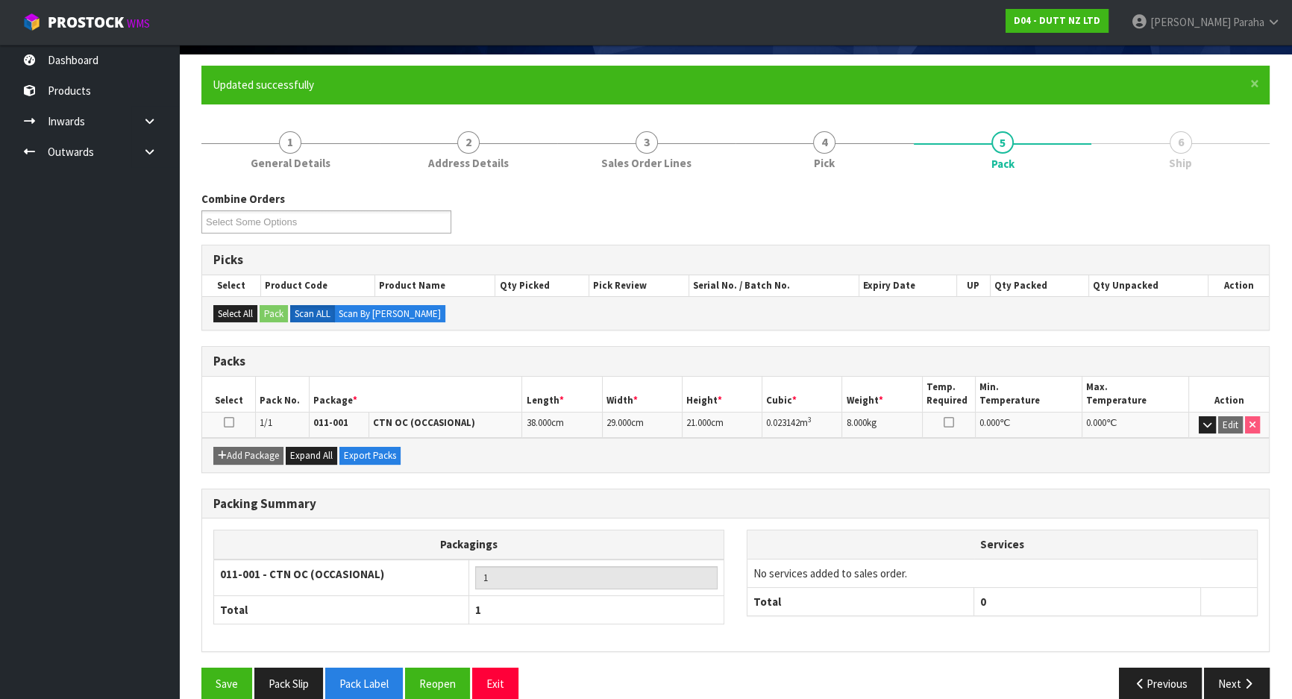
scroll to position [124, 0]
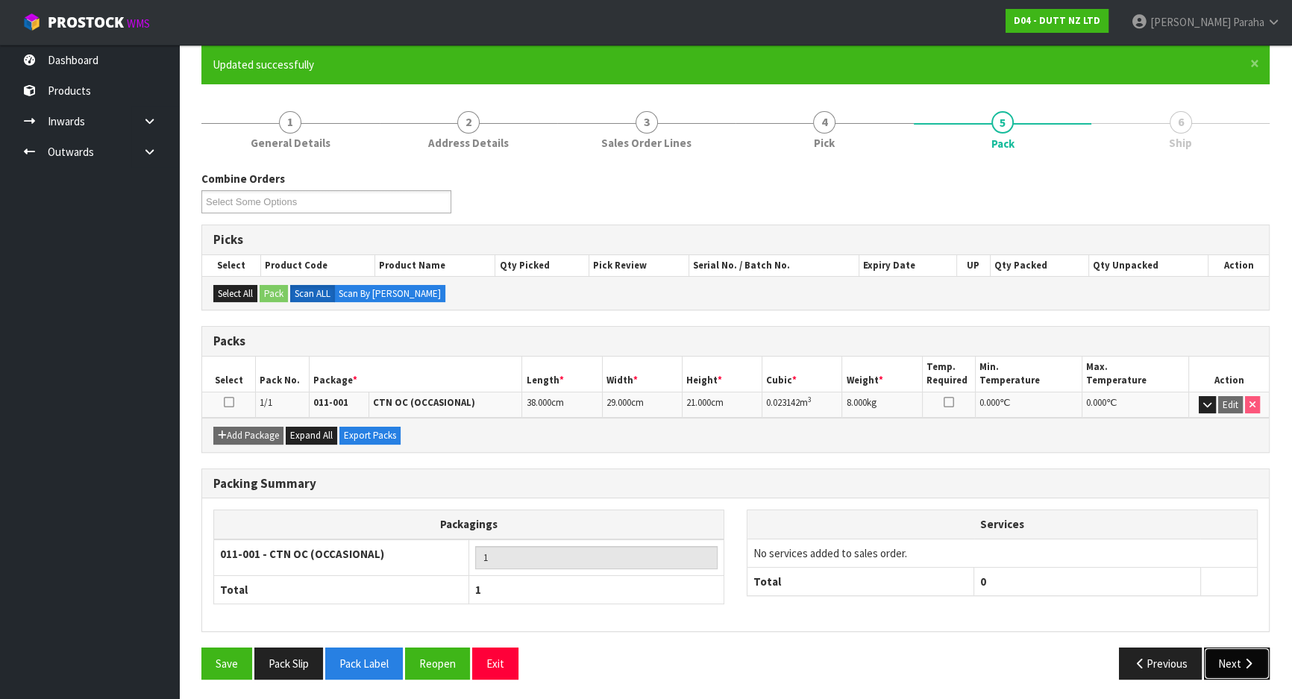
drag, startPoint x: 1239, startPoint y: 660, endPoint x: 1231, endPoint y: 657, distance: 8.7
click at [1239, 660] on button "Next" at bounding box center [1237, 663] width 66 height 32
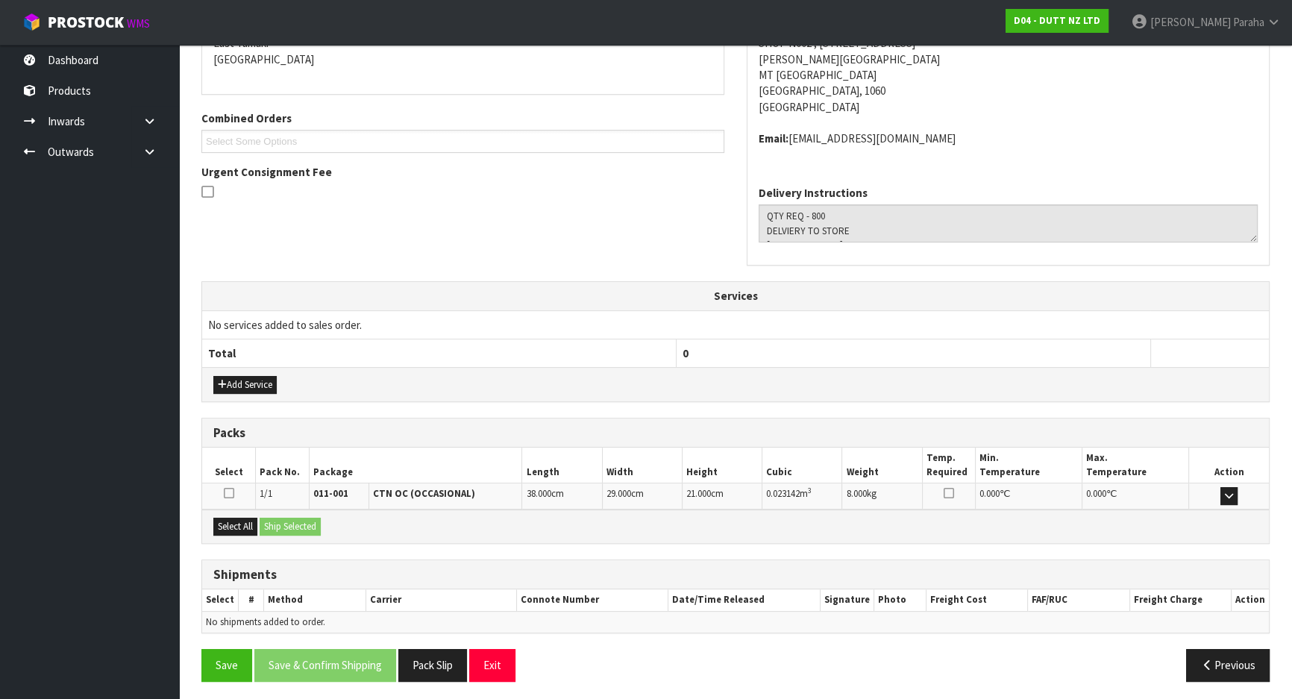
scroll to position [335, 0]
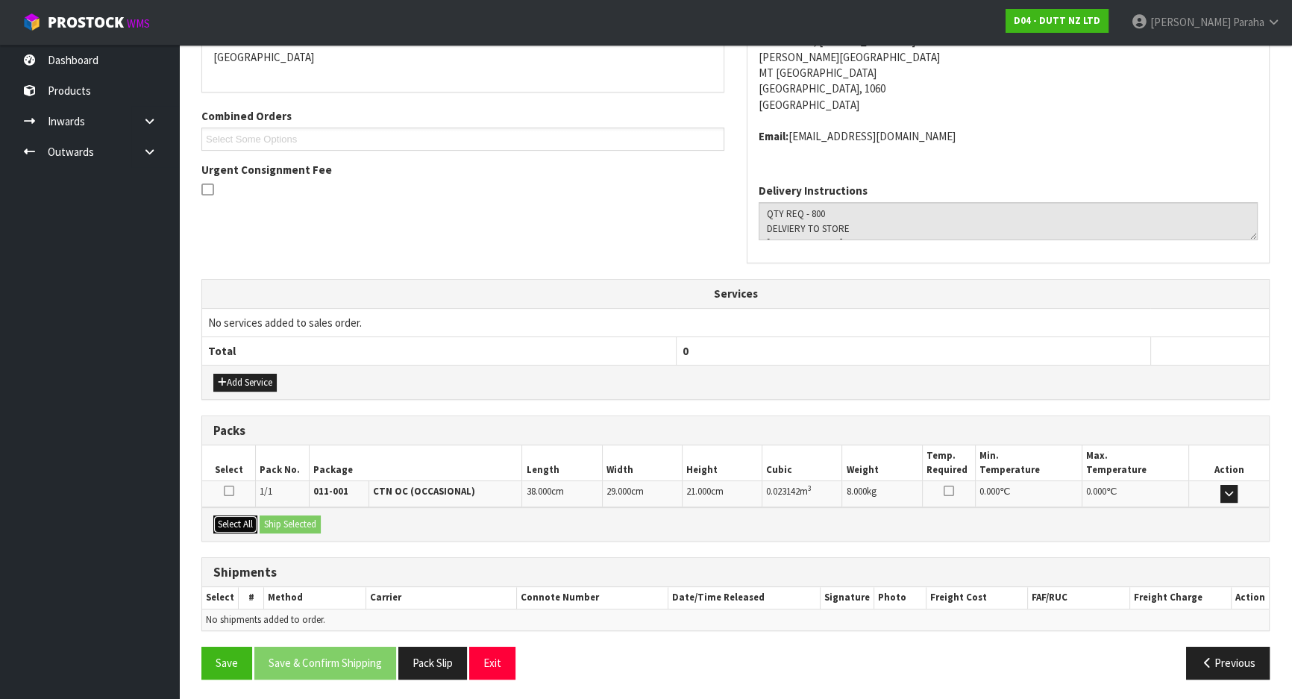
click at [249, 524] on button "Select All" at bounding box center [235, 524] width 44 height 18
click at [285, 524] on button "Ship Selected" at bounding box center [290, 524] width 61 height 18
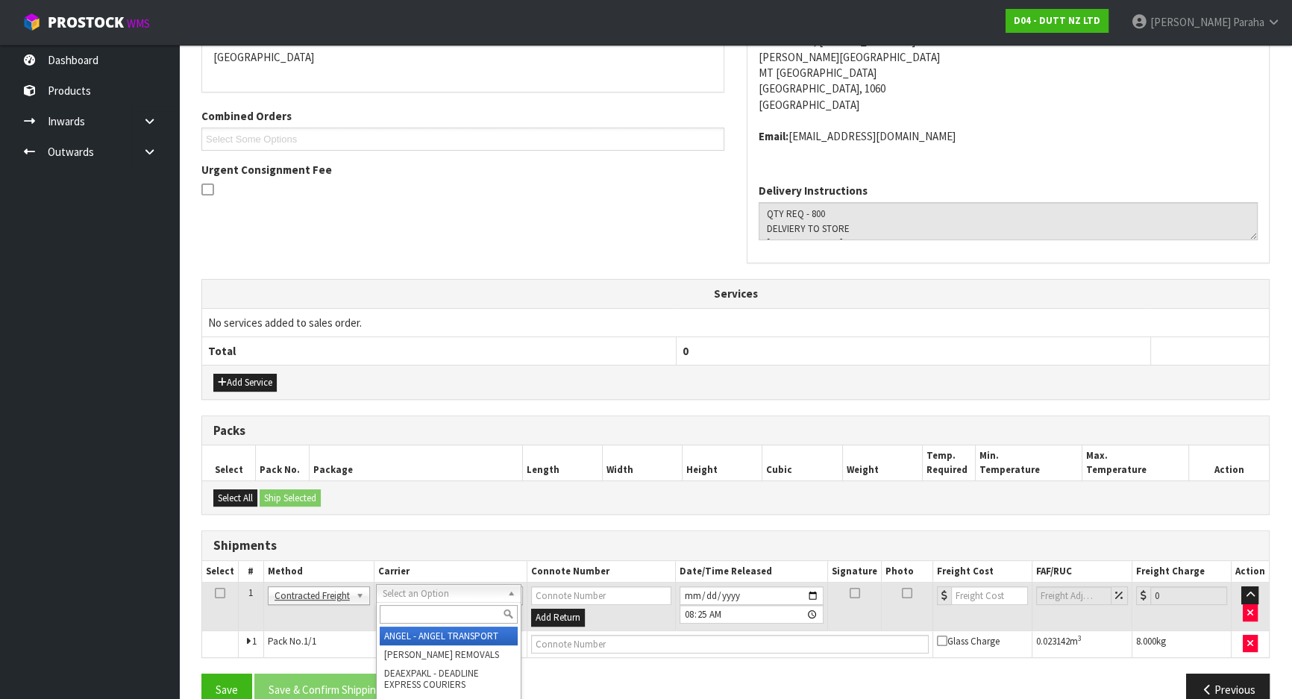
click at [486, 617] on input "text" at bounding box center [449, 614] width 138 height 19
type input "NZP"
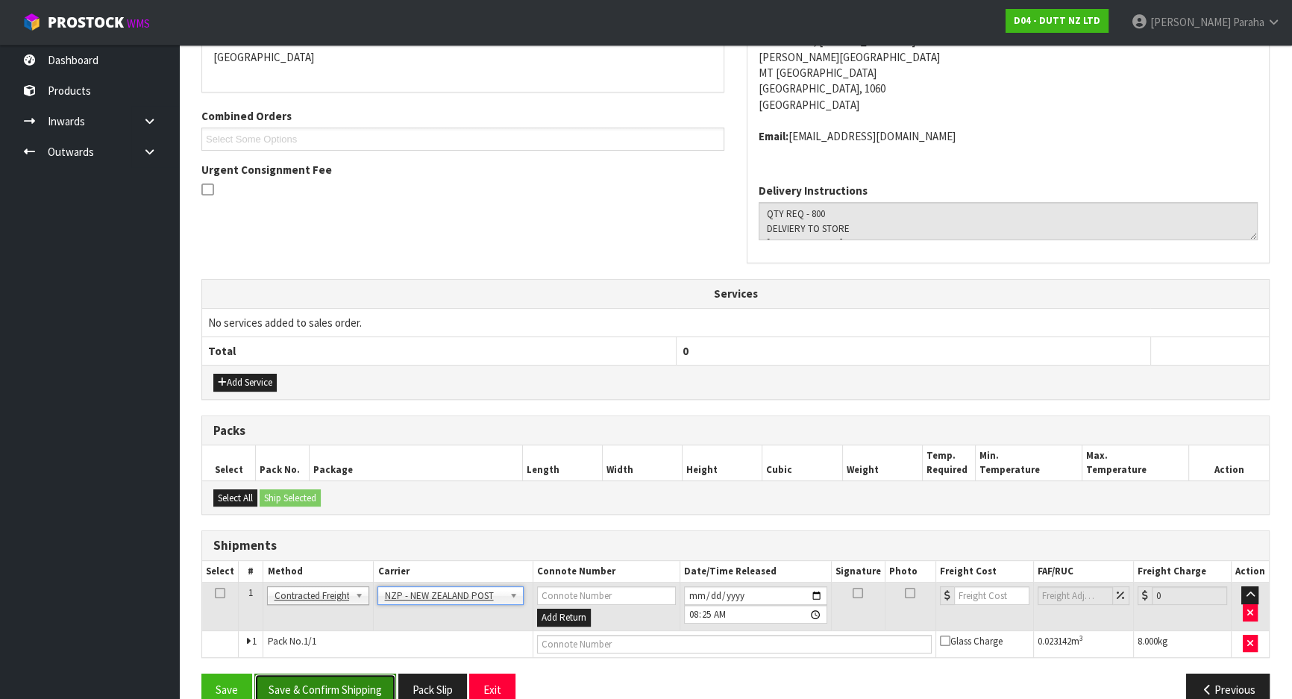
click at [358, 680] on button "Save & Confirm Shipping" at bounding box center [325, 689] width 142 height 32
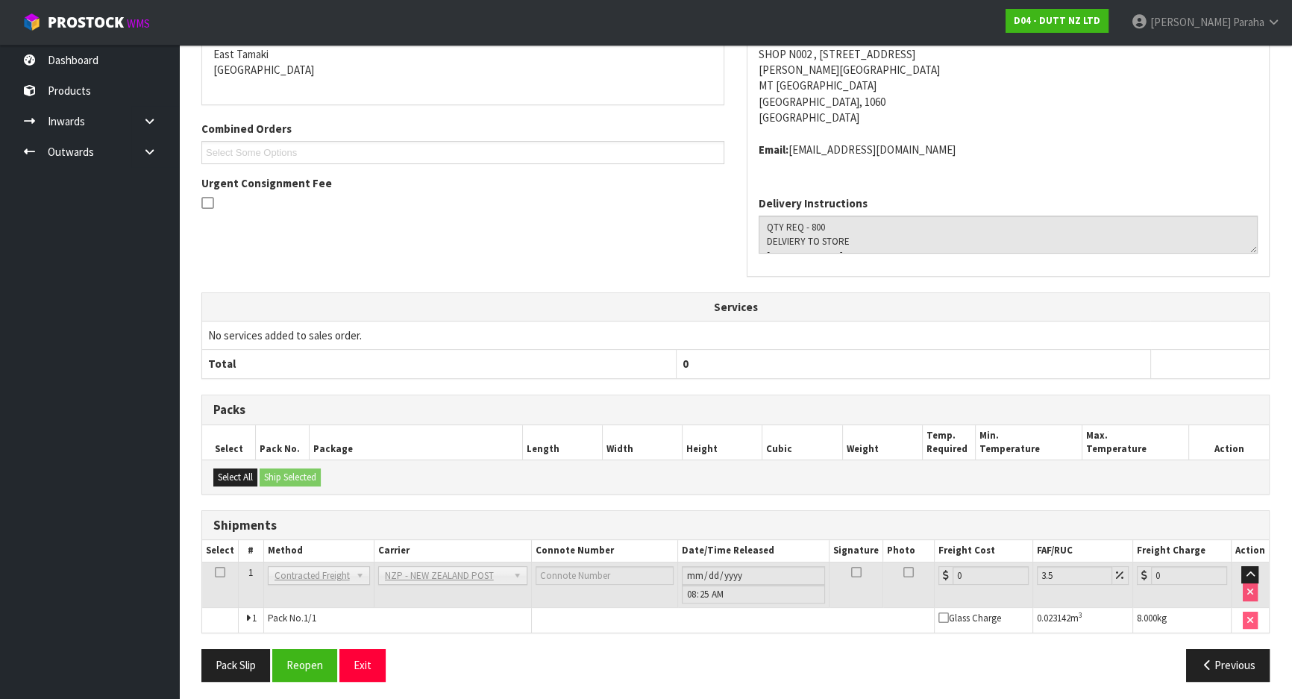
scroll to position [340, 0]
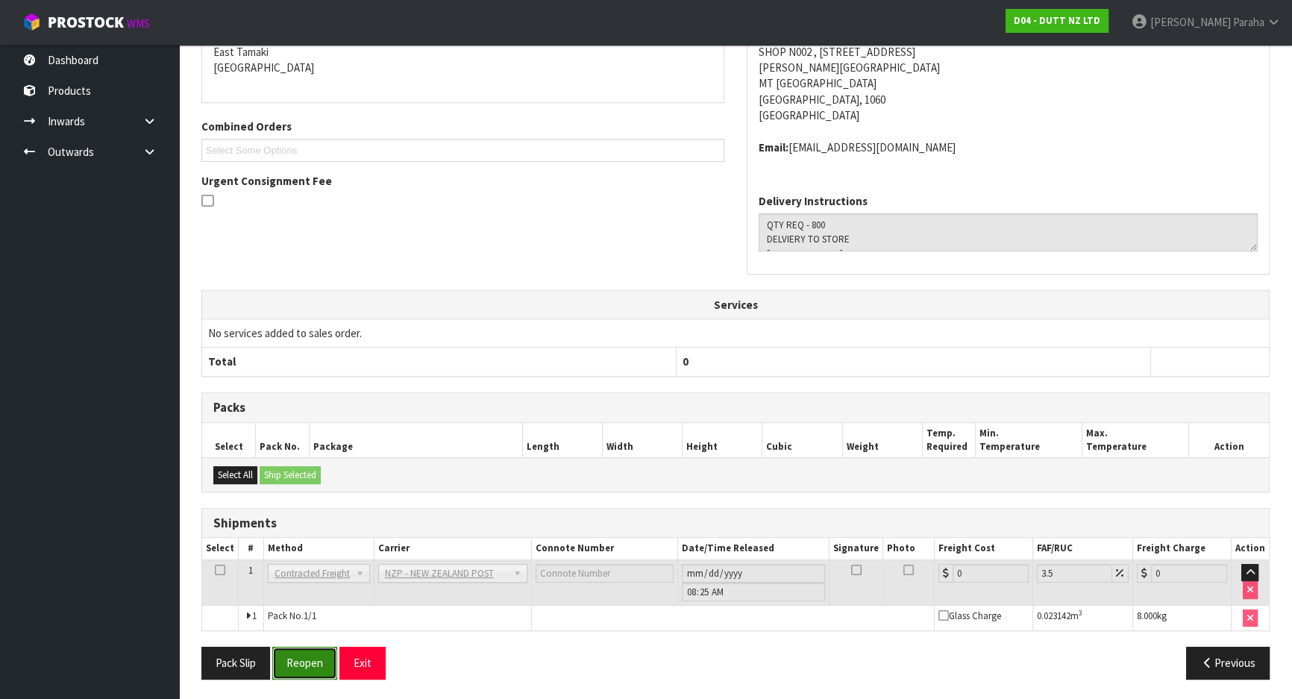
click at [300, 664] on button "Reopen" at bounding box center [304, 663] width 65 height 32
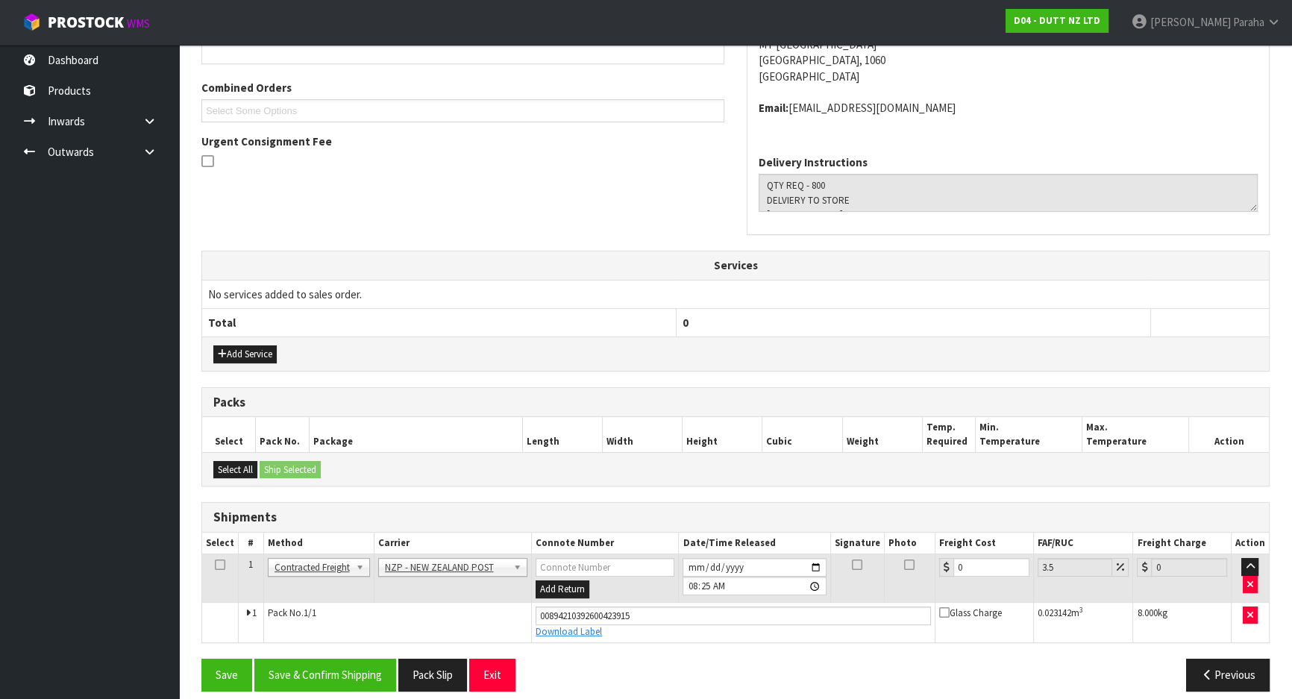
scroll to position [374, 0]
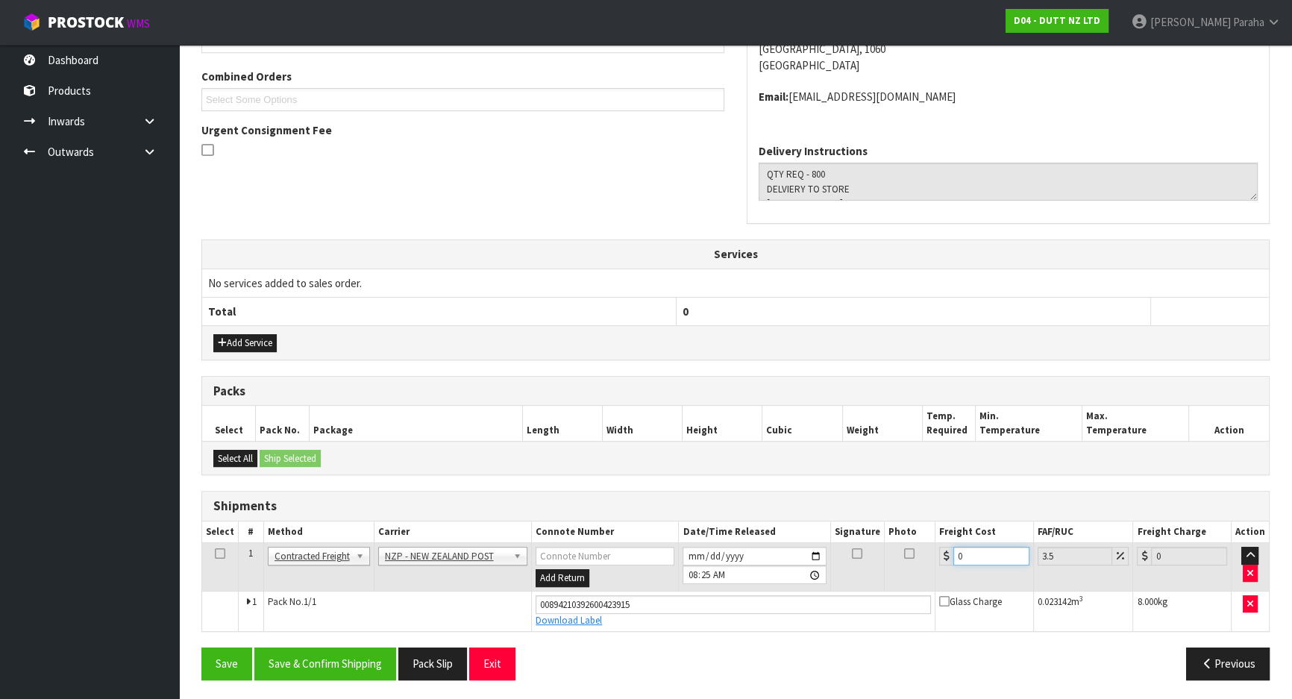
click at [973, 553] on input "0" at bounding box center [991, 556] width 76 height 19
type input "4"
type input "4.14"
type input "4.3"
type input "4.45"
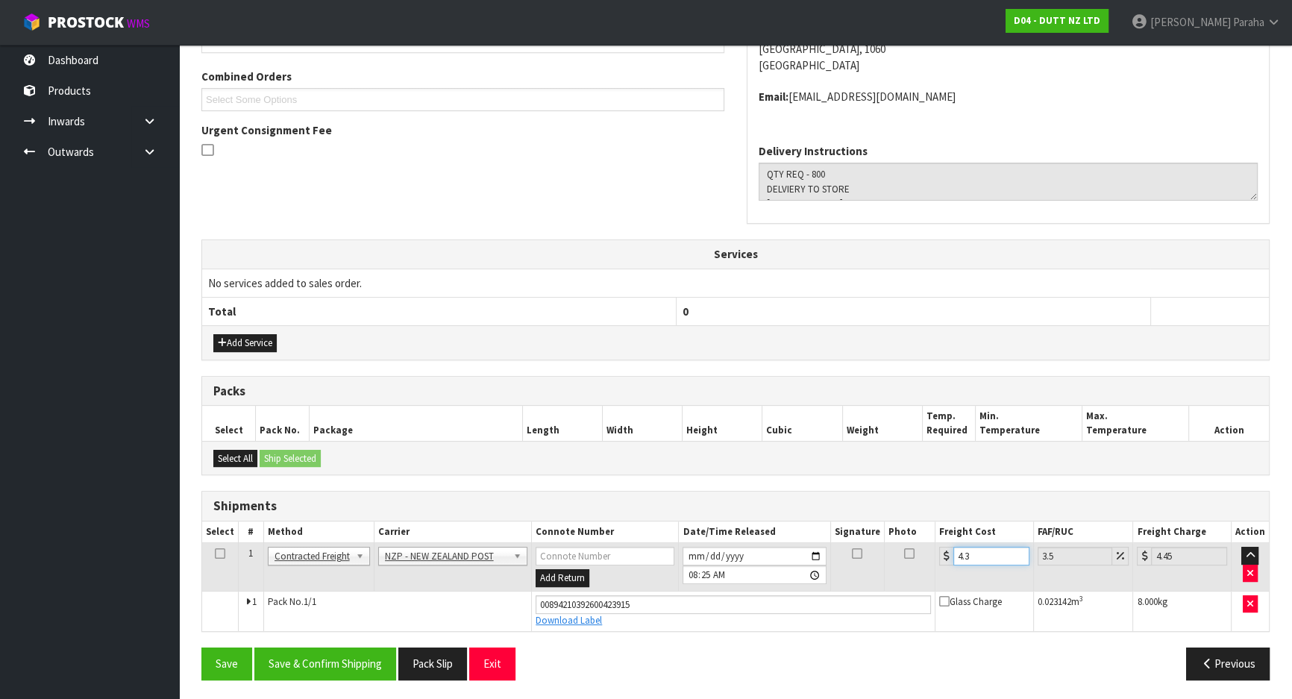
type input "4.33"
type input "4.48"
type input "4.33"
click at [355, 662] on button "Save & Confirm Shipping" at bounding box center [325, 663] width 142 height 32
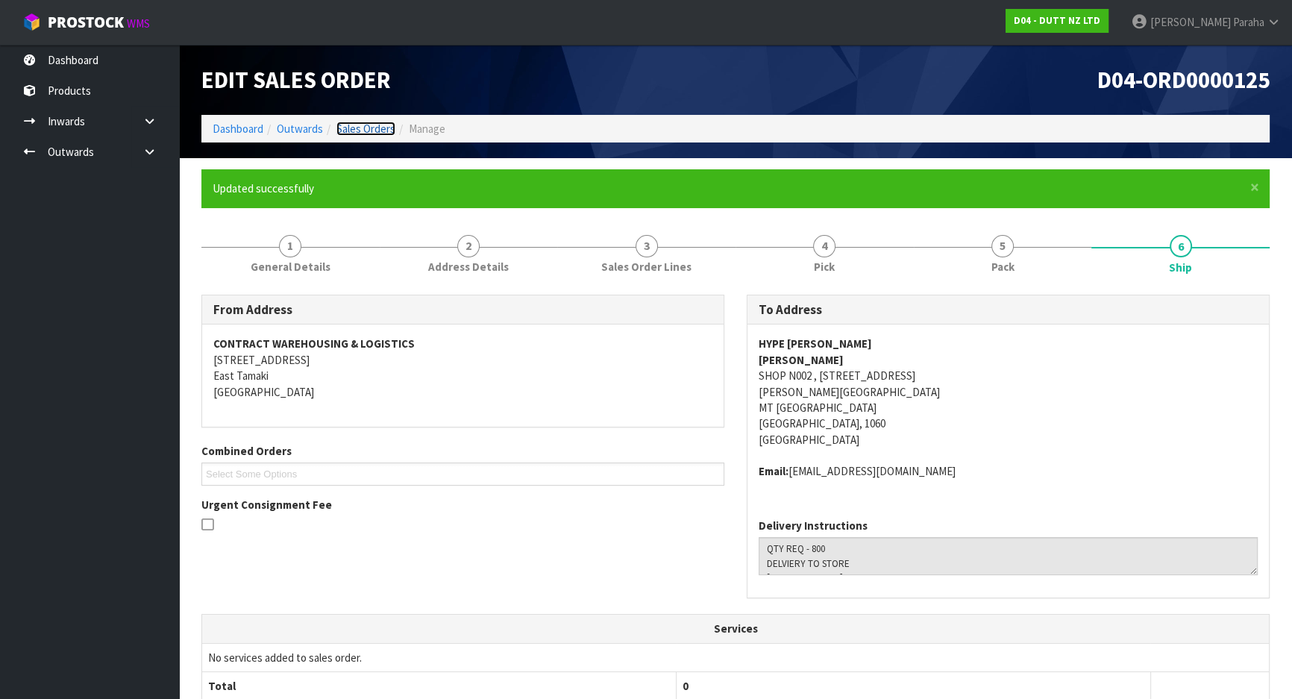
click at [351, 128] on link "Sales Orders" at bounding box center [365, 129] width 59 height 14
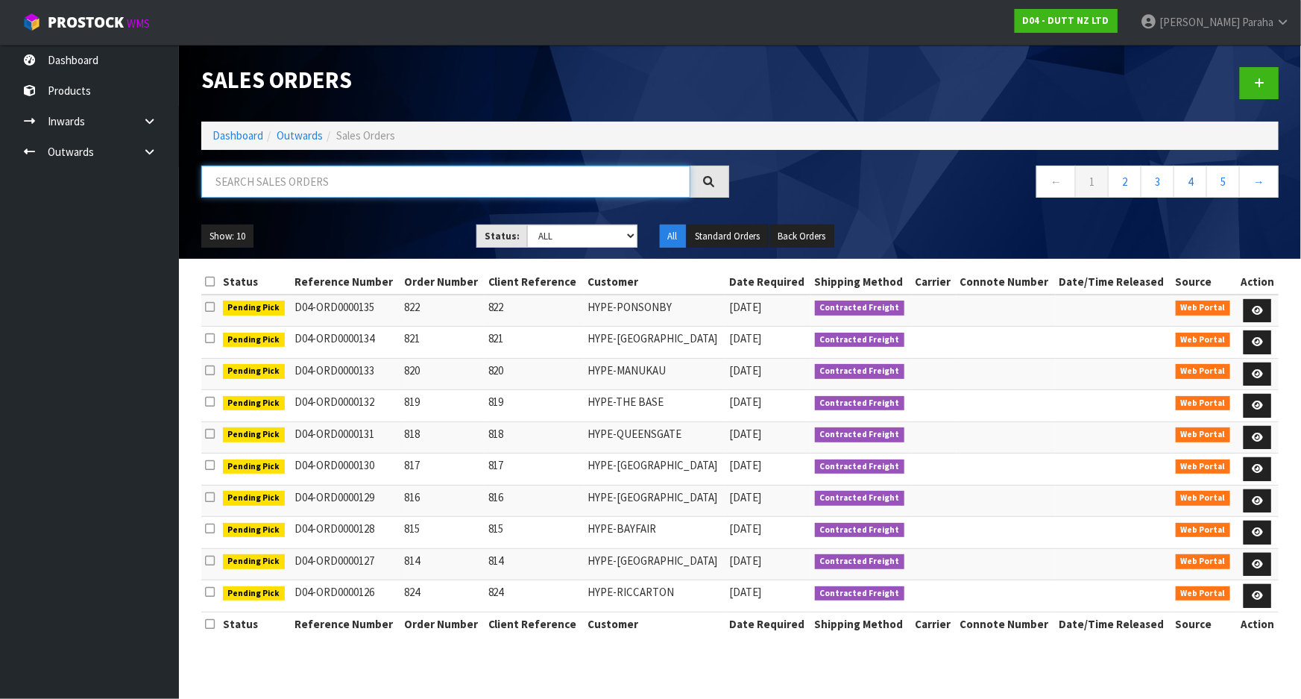
click at [335, 183] on input "text" at bounding box center [445, 182] width 489 height 32
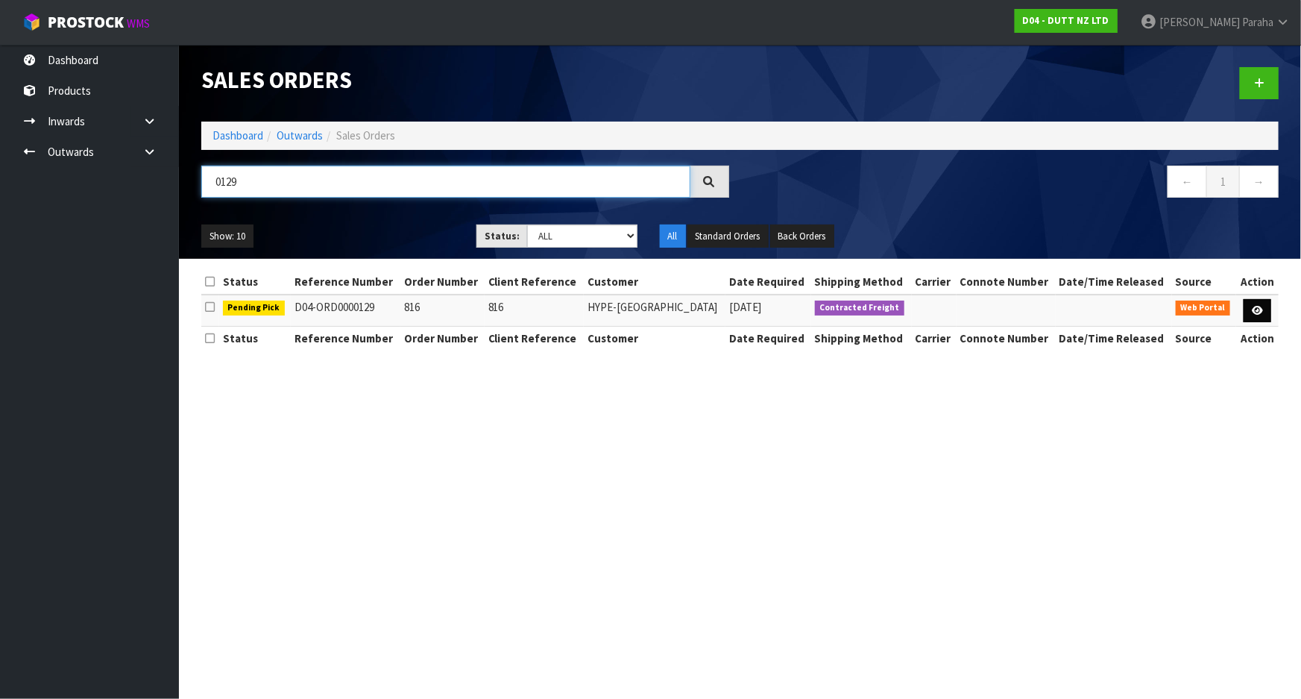
type input "0129"
click at [1260, 309] on icon at bounding box center [1257, 311] width 11 height 10
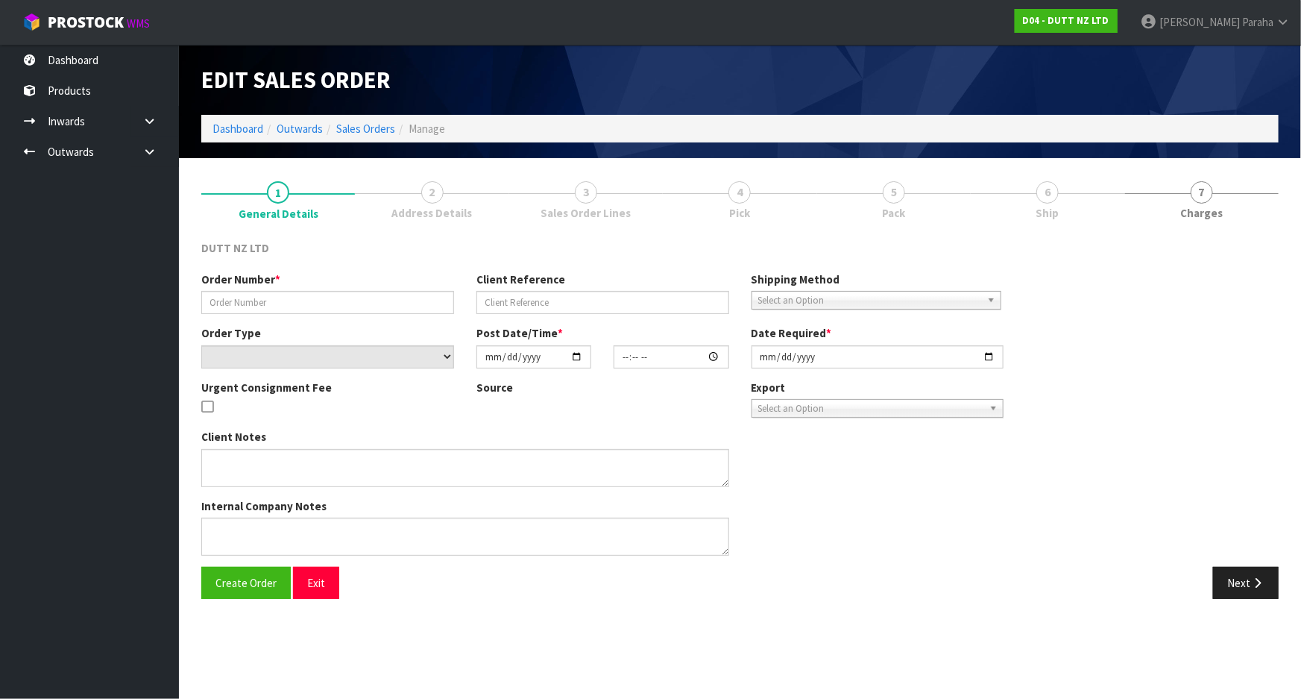
type input "816"
select select "number:0"
type input "[DATE]"
type input "18:05:00.000"
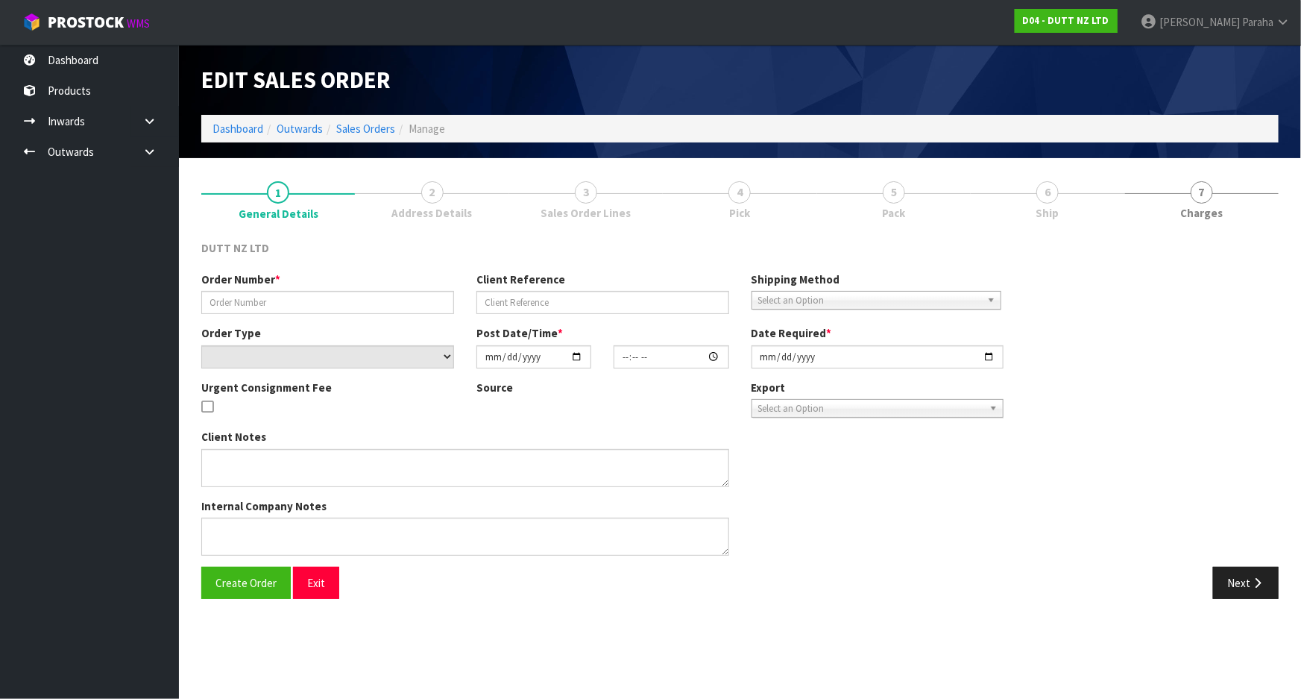
type input "[DATE]"
type textarea "QTY REQ - 600 DELVIERY TO STORE DURING TRADE [PHONE_NUMBER]"
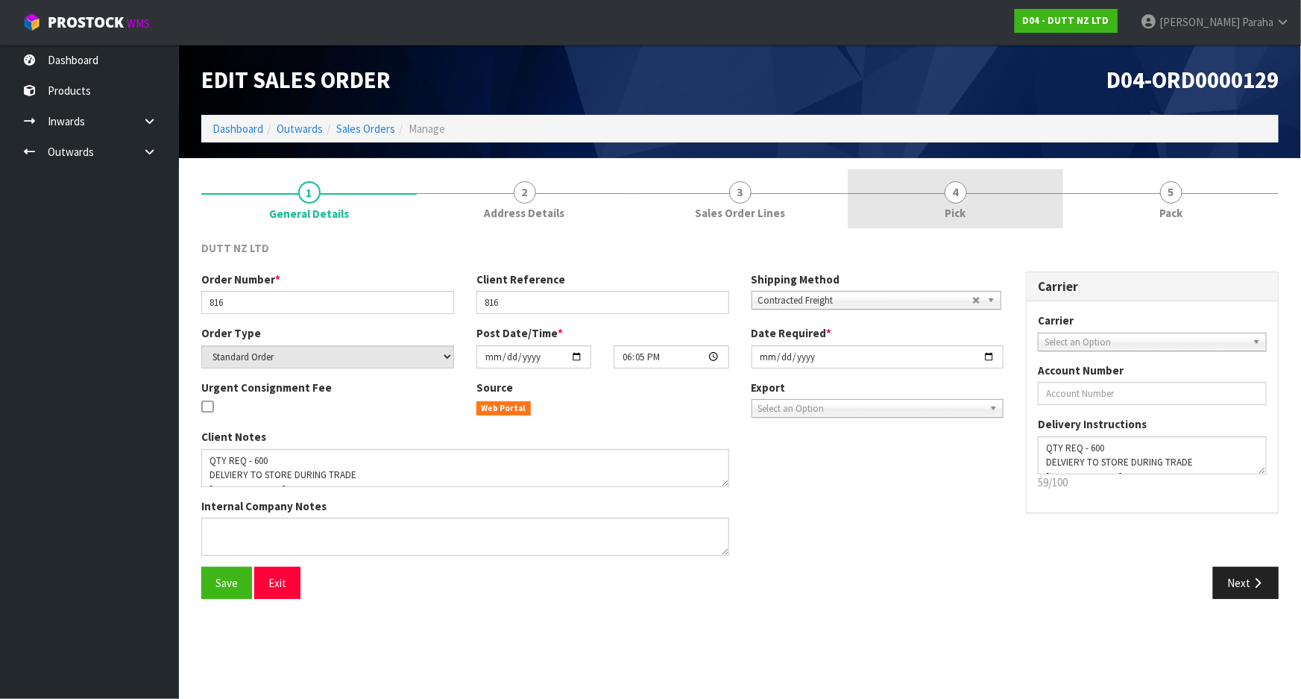
click at [952, 201] on span "4" at bounding box center [956, 192] width 22 height 22
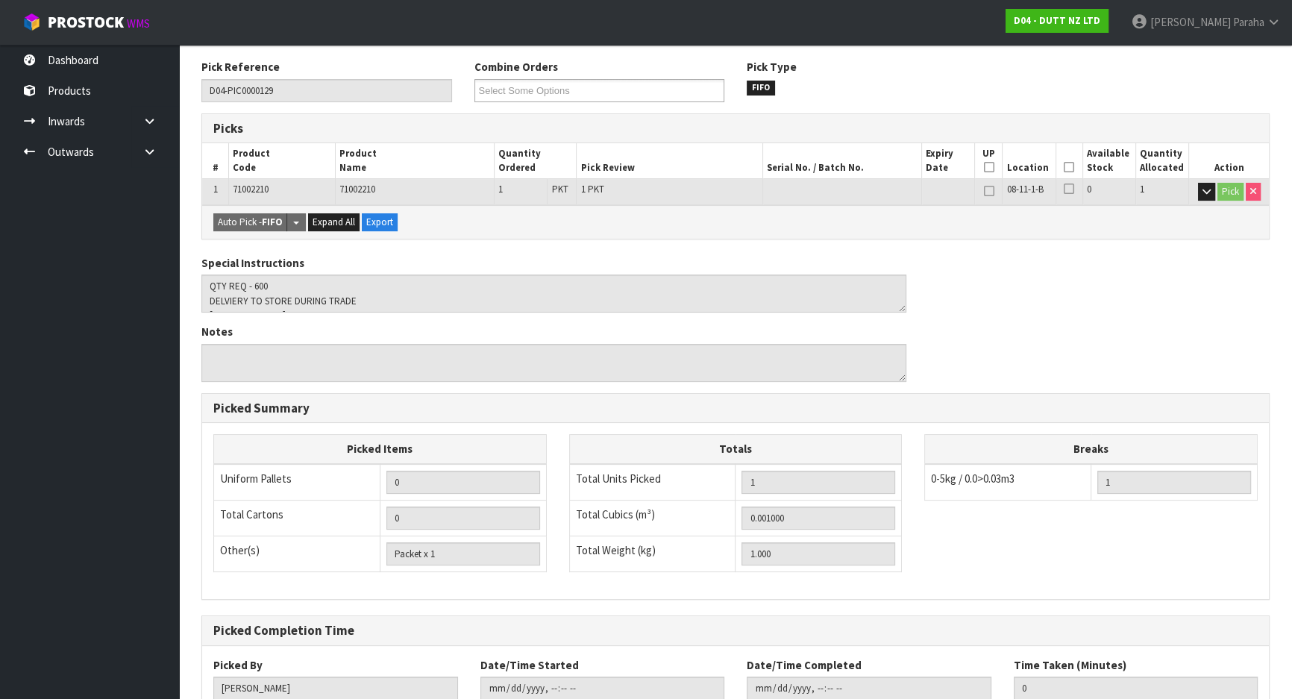
scroll to position [203, 0]
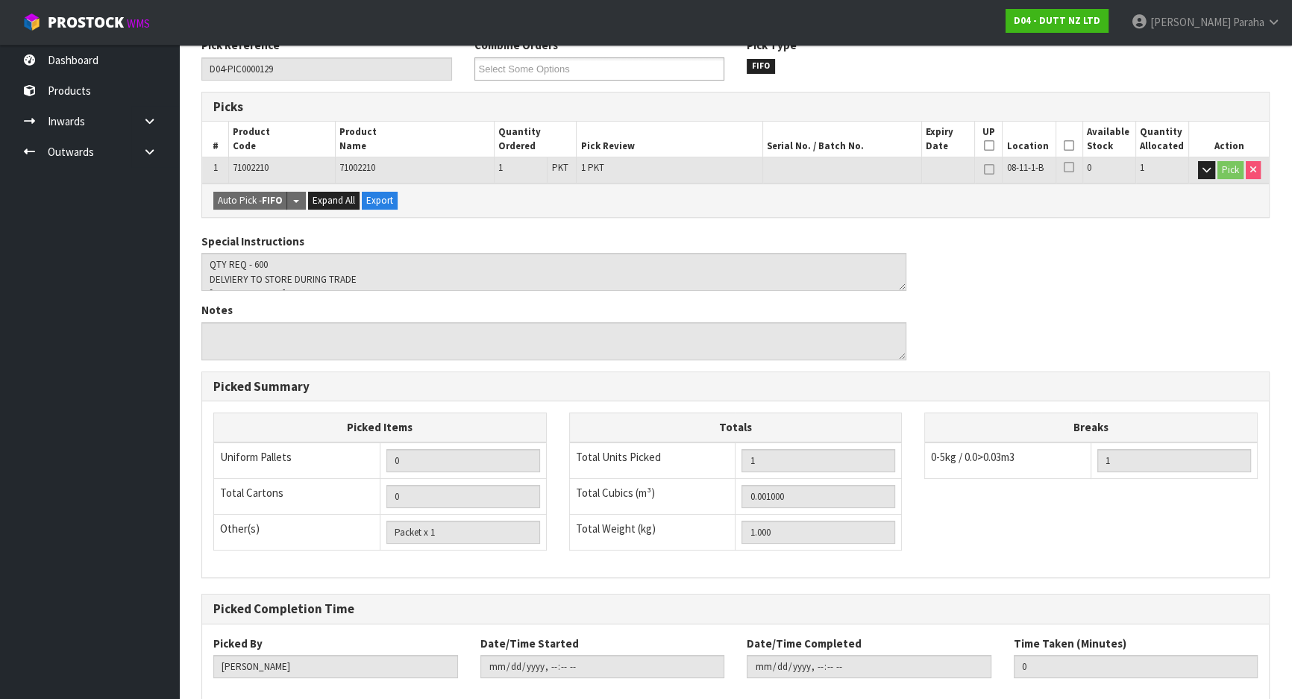
click at [1074, 146] on th "Picked" at bounding box center [1068, 139] width 27 height 35
click at [1072, 145] on icon at bounding box center [1068, 145] width 10 height 1
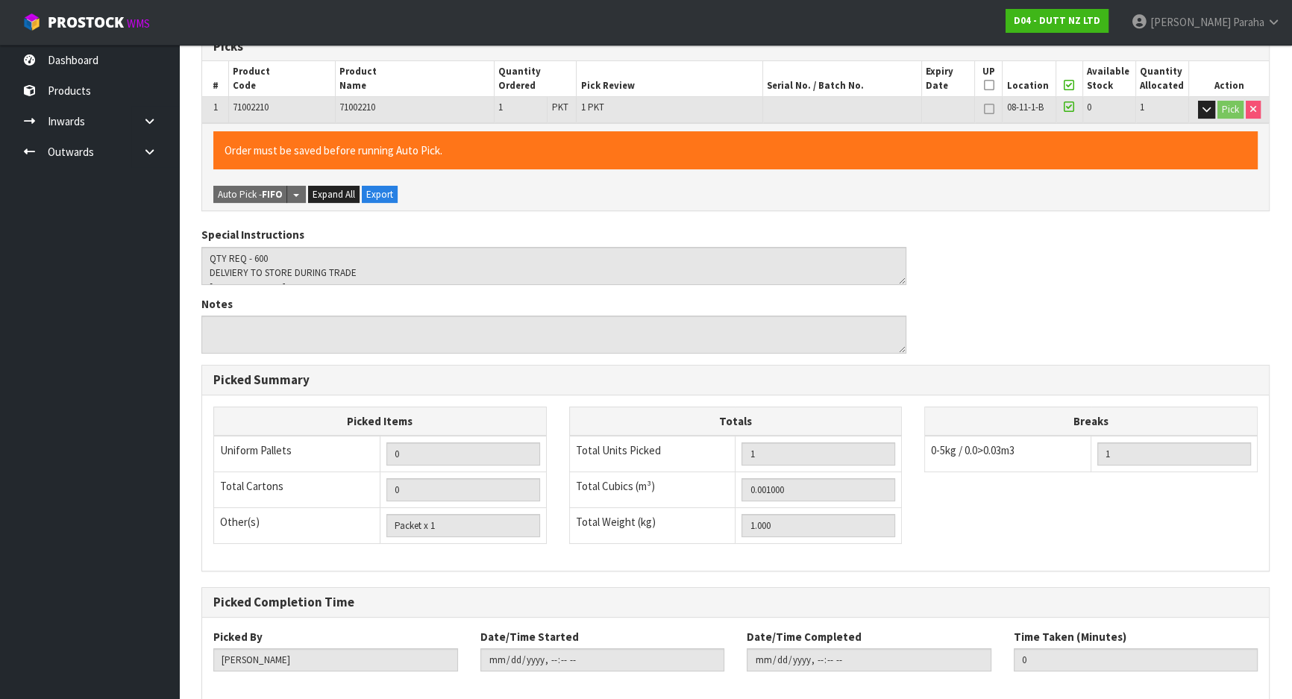
scroll to position [338, 0]
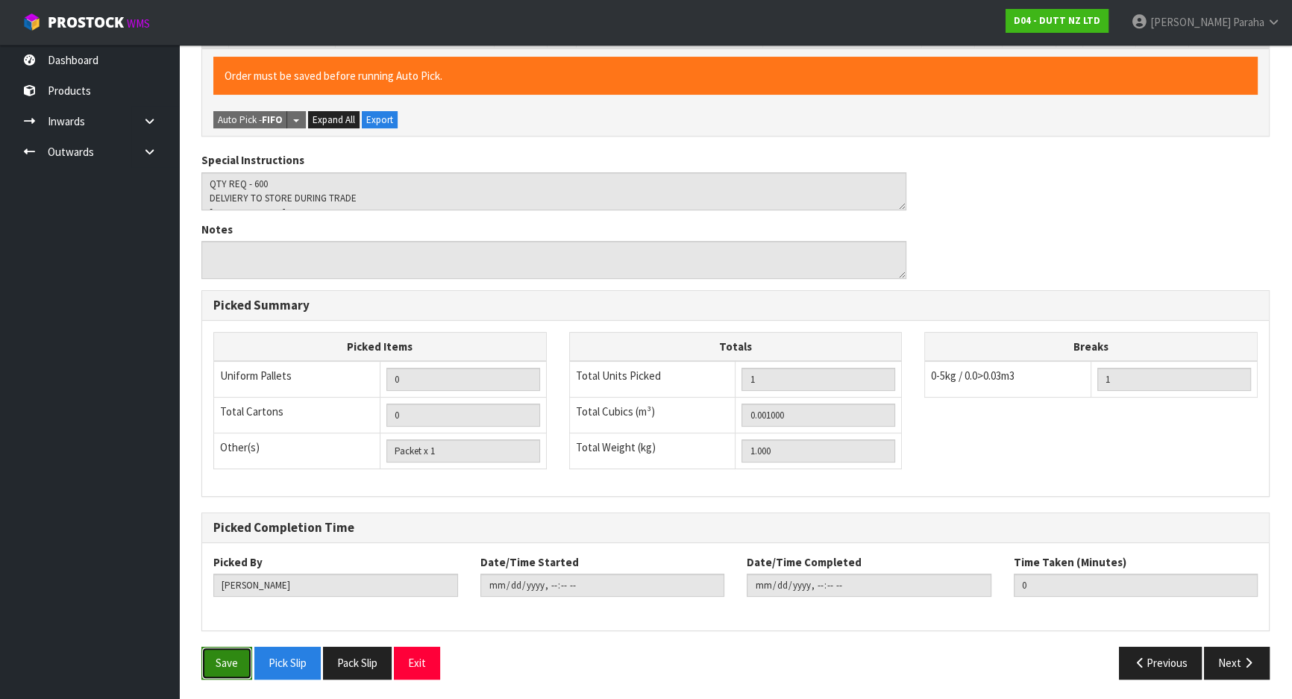
click at [216, 666] on button "Save" at bounding box center [226, 663] width 51 height 32
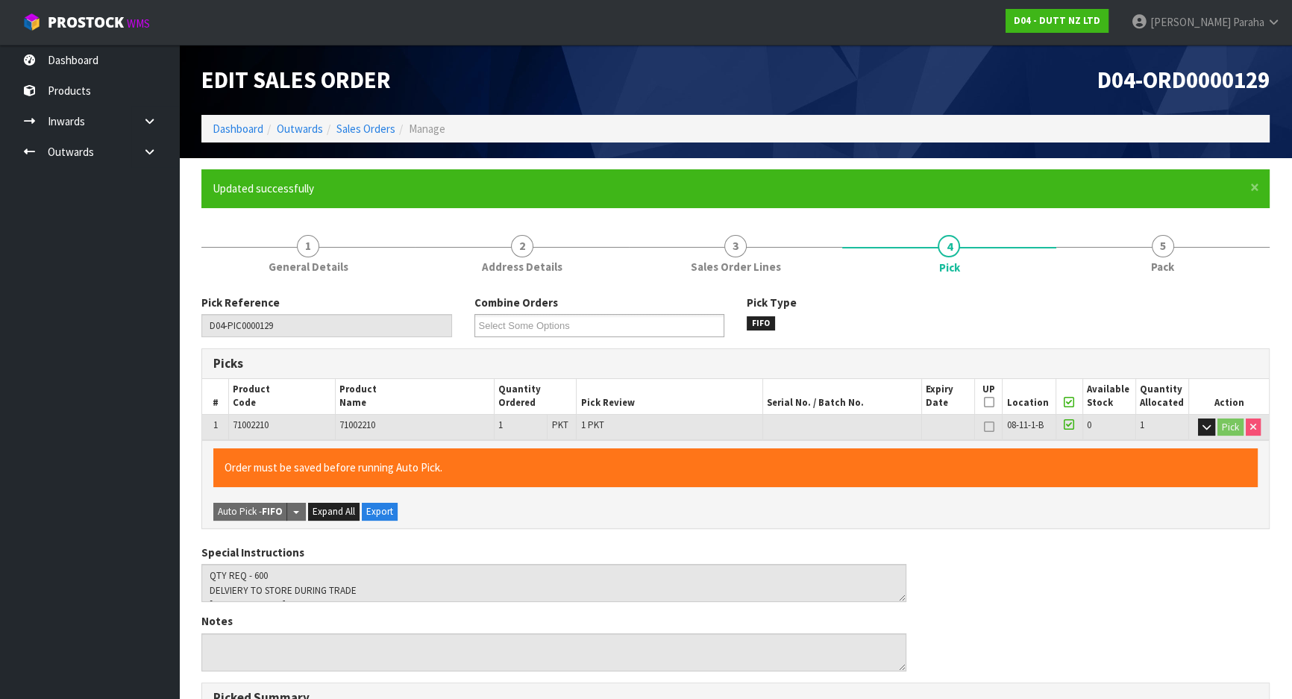
type input "[PERSON_NAME]"
type input "[DATE]T08:27:15"
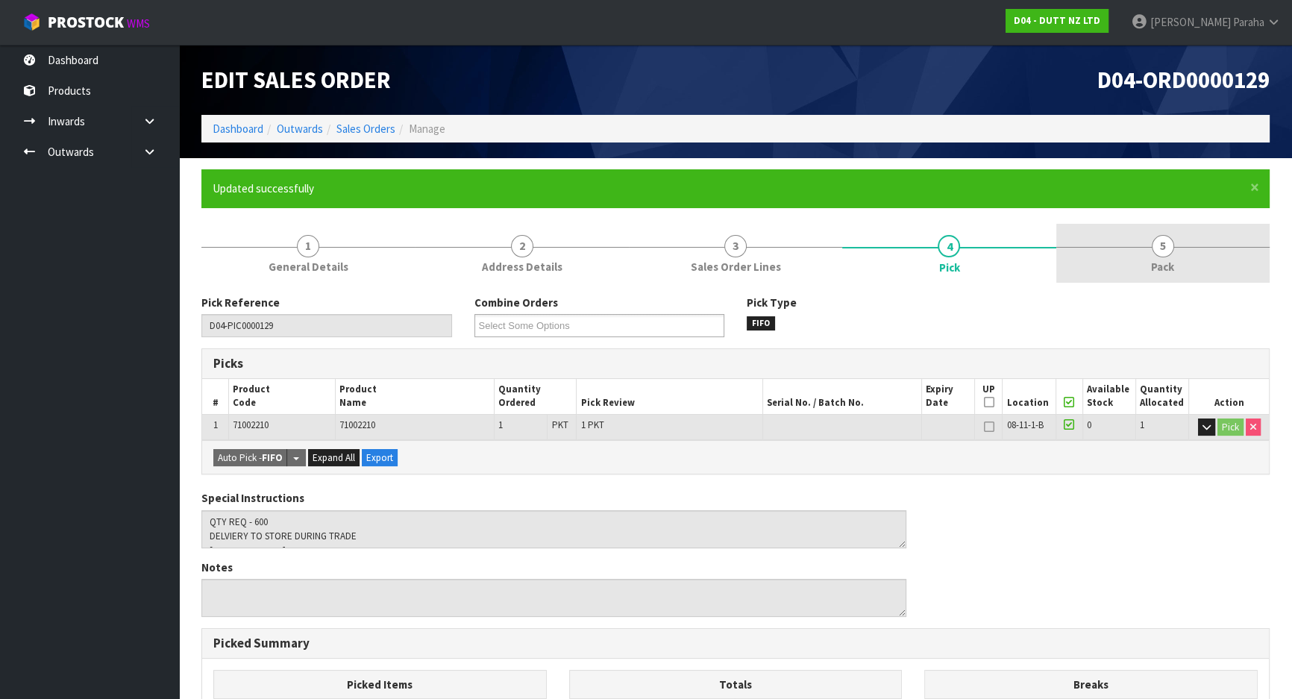
click at [1171, 245] on span "5" at bounding box center [1162, 246] width 22 height 22
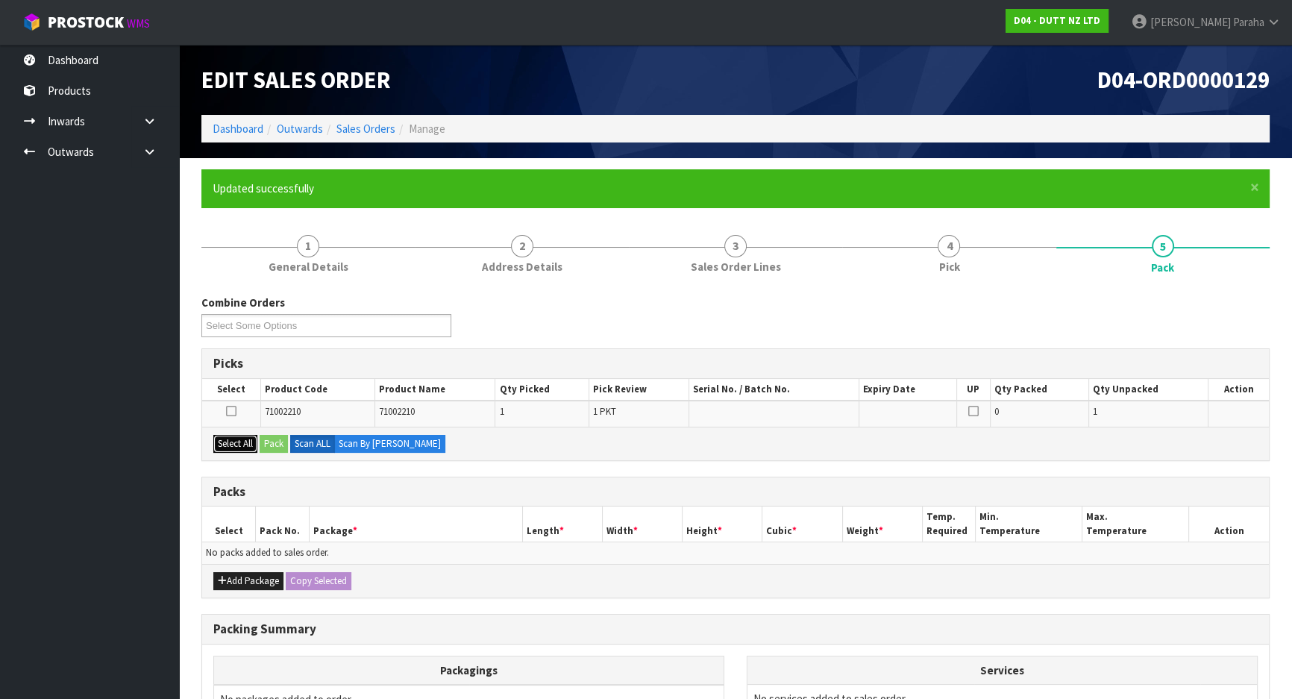
drag, startPoint x: 229, startPoint y: 440, endPoint x: 260, endPoint y: 441, distance: 31.3
click at [229, 440] on button "Select All" at bounding box center [235, 444] width 44 height 18
click at [268, 441] on button "Pack" at bounding box center [274, 444] width 28 height 18
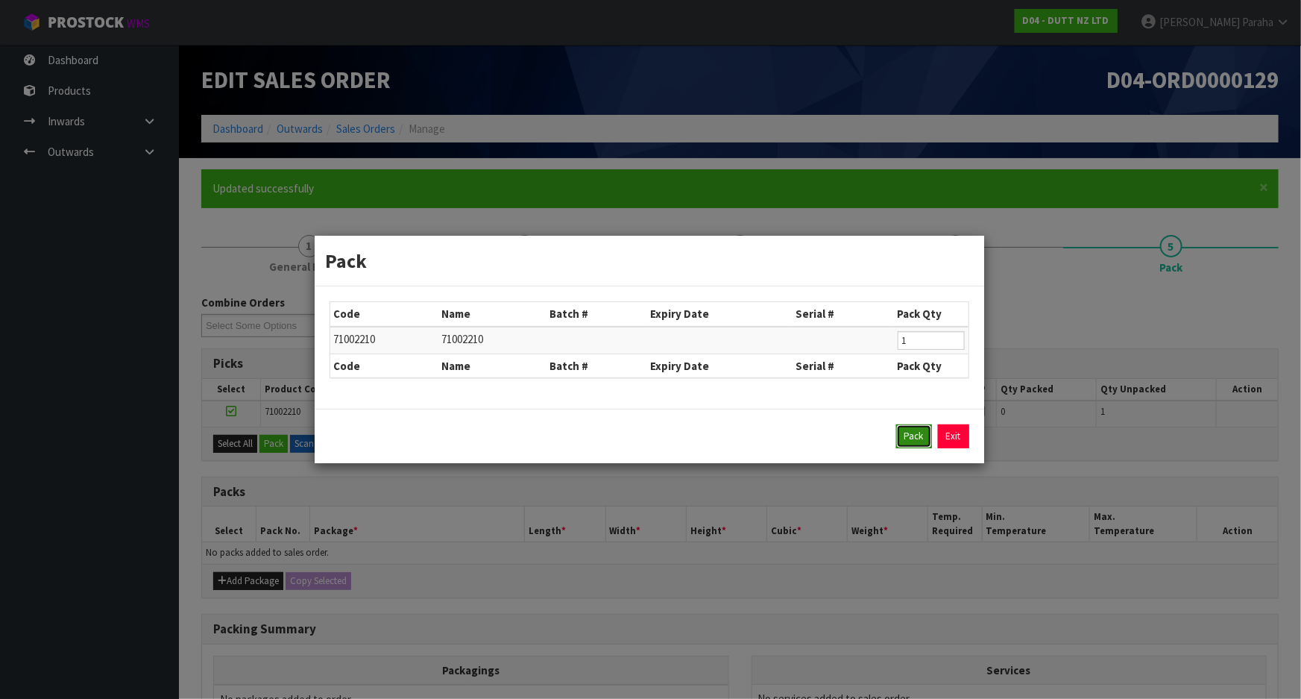
click at [902, 437] on button "Pack" at bounding box center [914, 436] width 36 height 24
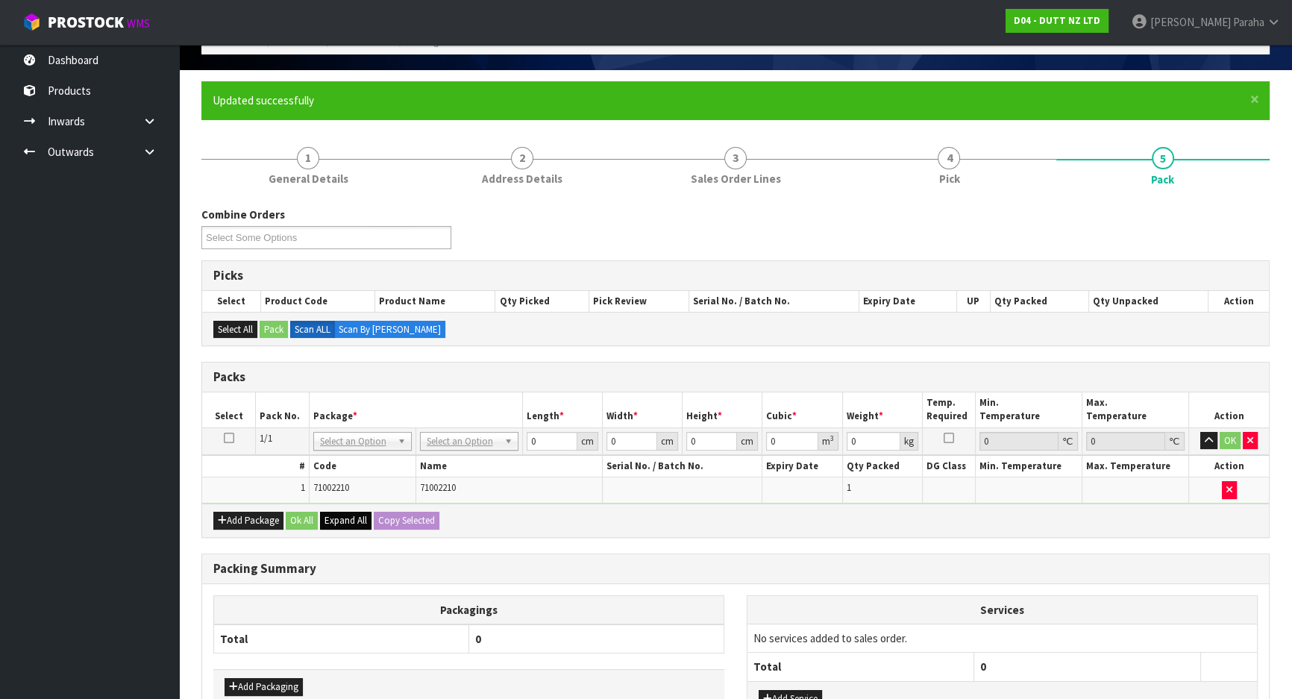
scroll to position [198, 0]
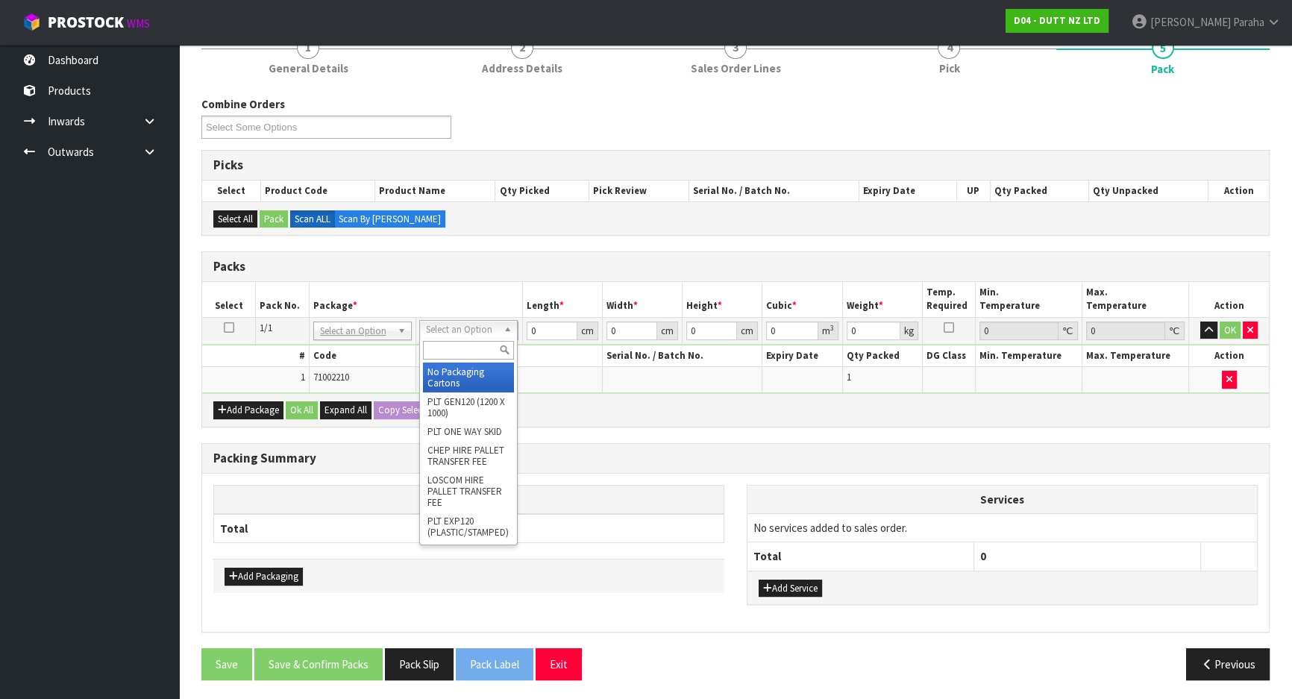
click at [483, 349] on input "text" at bounding box center [468, 350] width 91 height 19
type input "OC"
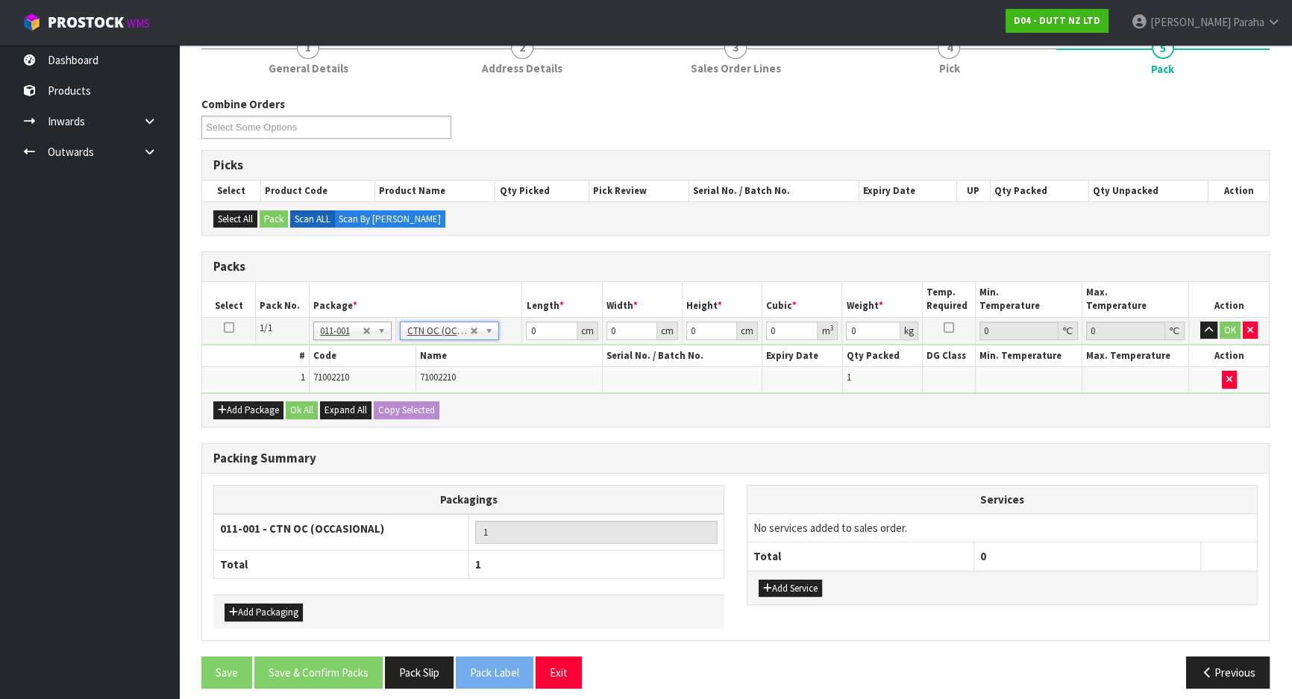
type input "1"
click at [538, 329] on input "0" at bounding box center [551, 330] width 51 height 19
type input "25"
type input "17"
type input "3"
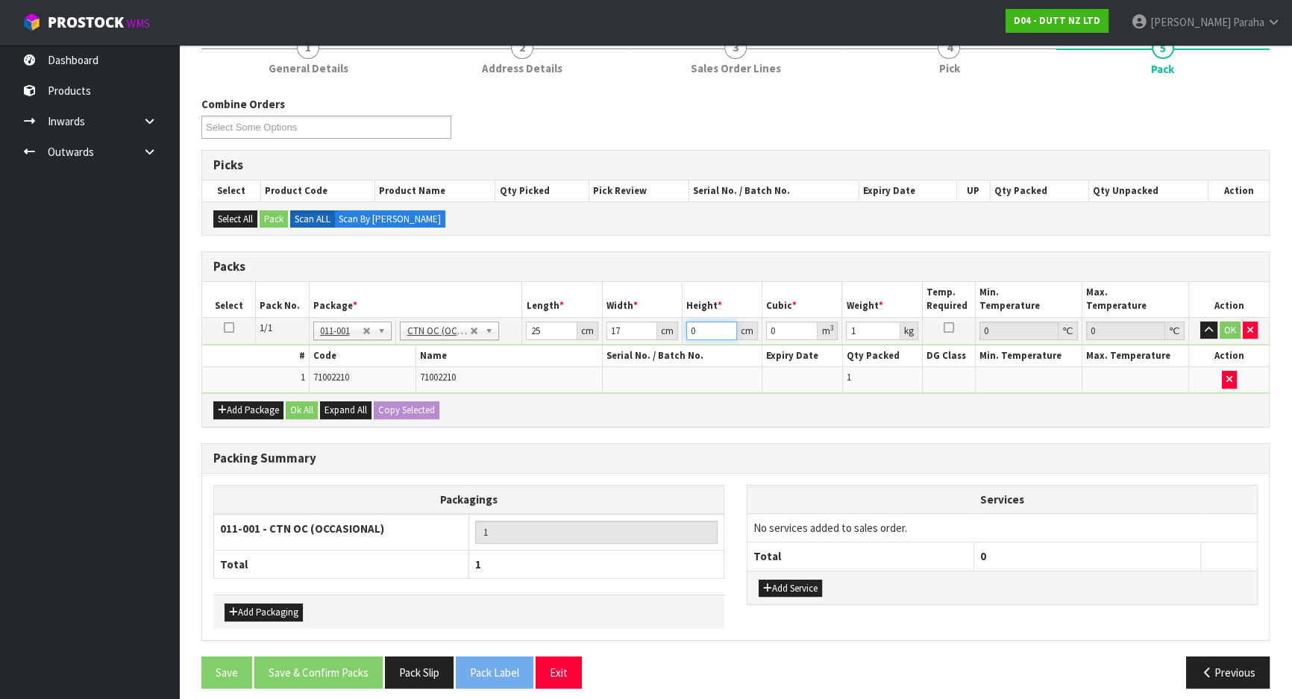
type input "0.001275"
type input "31"
type input "0.013175"
type input "31"
type input "4"
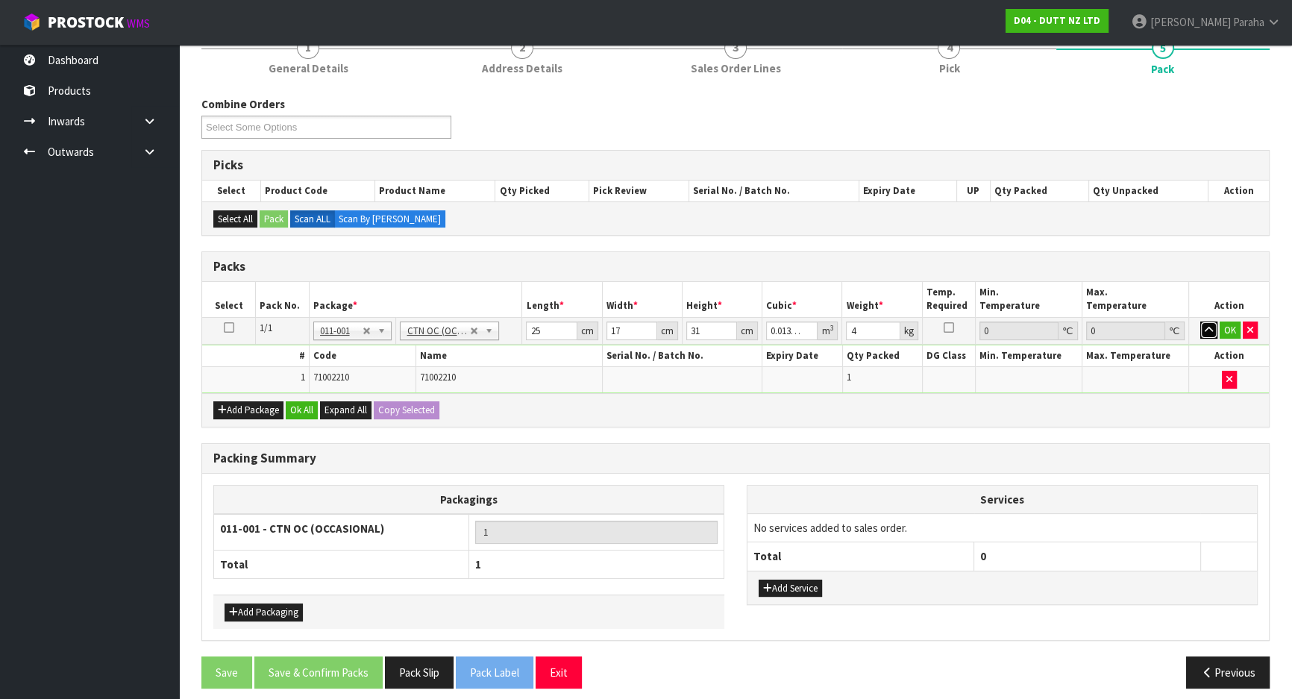
click at [1200, 321] on button "button" at bounding box center [1208, 330] width 17 height 18
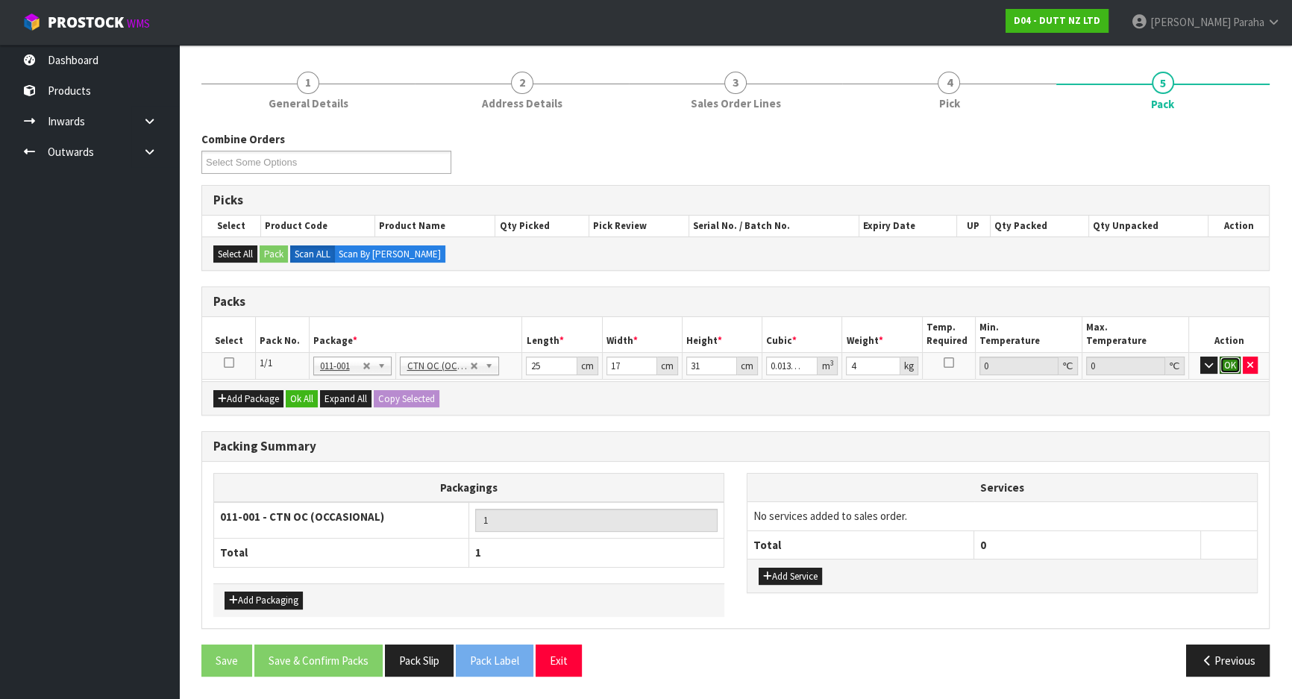
click button "OK" at bounding box center [1229, 365] width 21 height 18
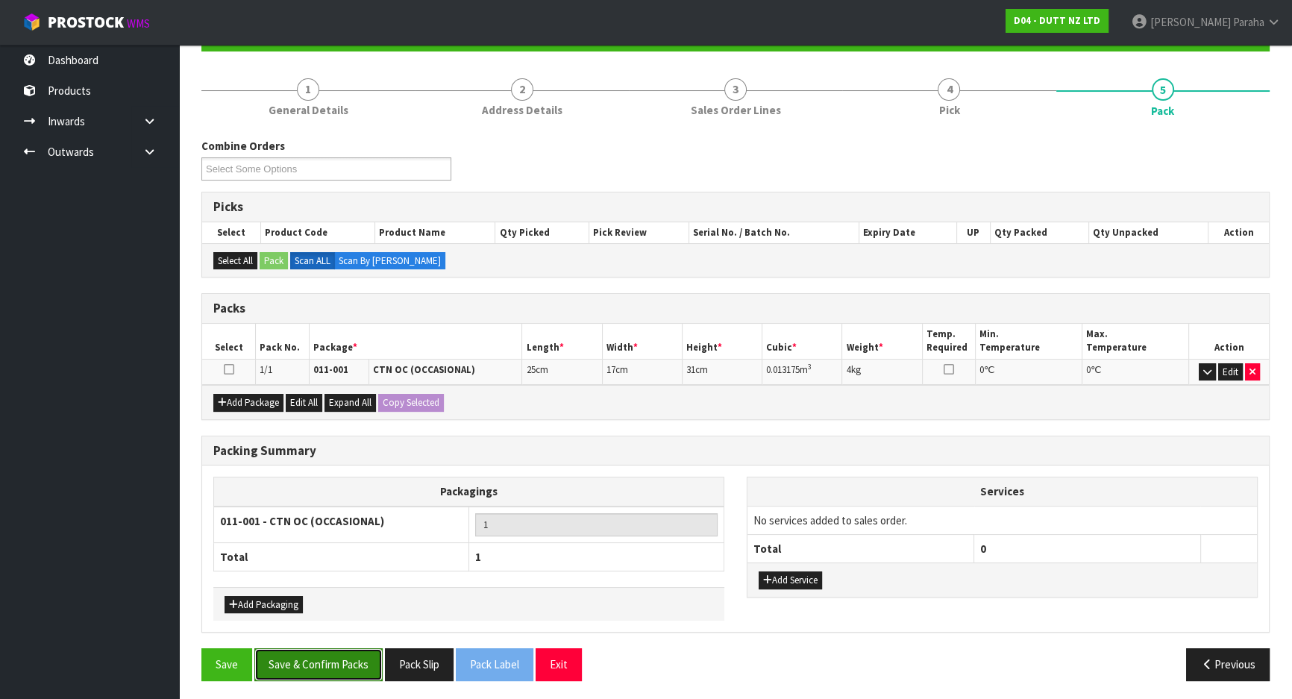
click at [309, 666] on button "Save & Confirm Packs" at bounding box center [318, 664] width 128 height 32
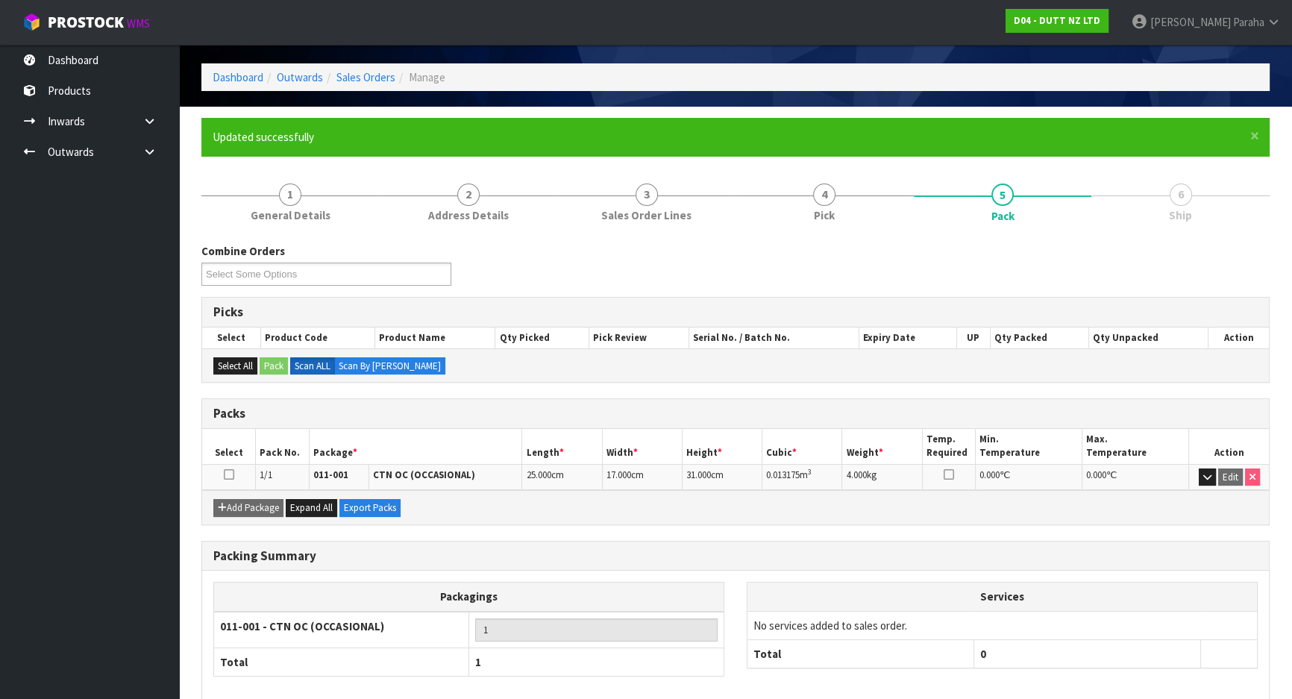
scroll to position [124, 0]
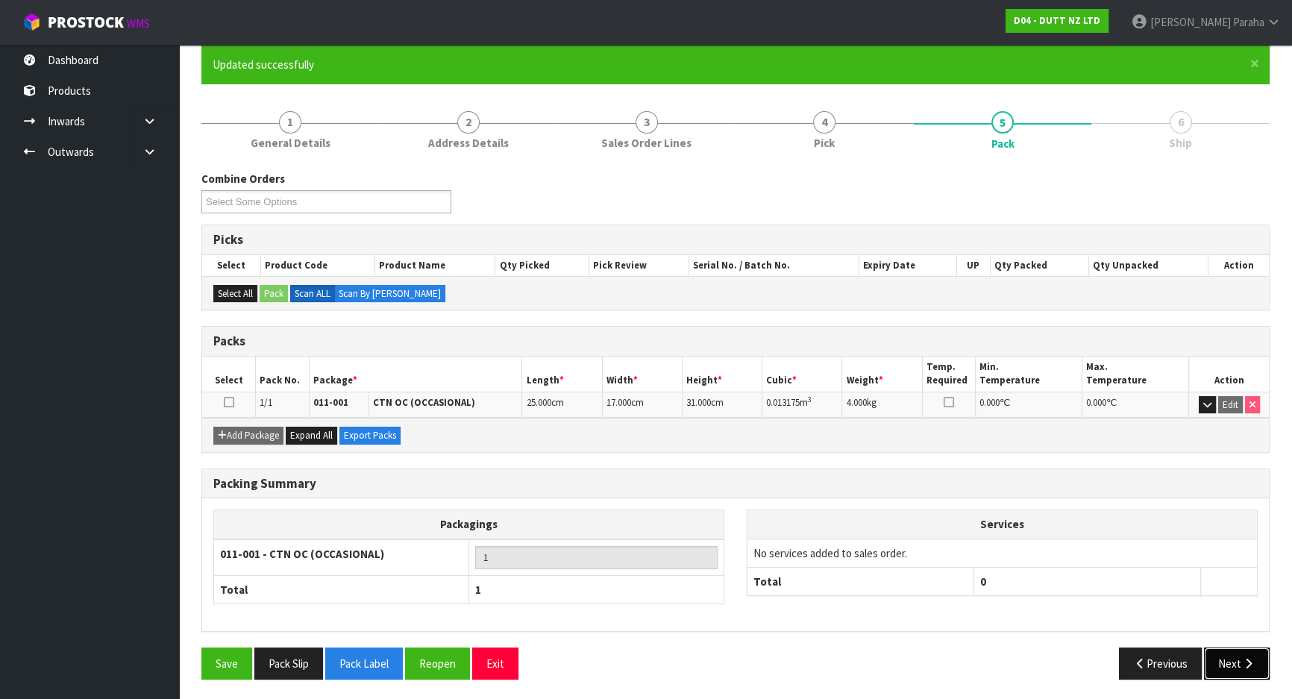
click at [1244, 666] on button "Next" at bounding box center [1237, 663] width 66 height 32
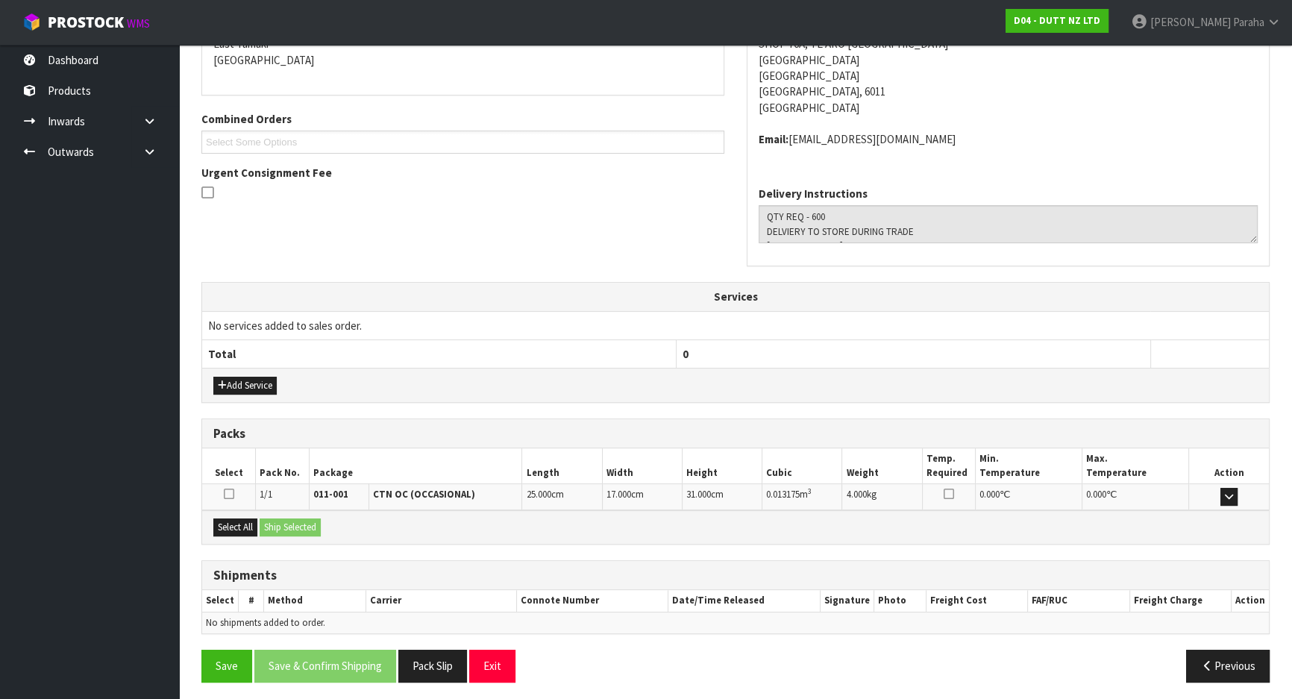
scroll to position [335, 0]
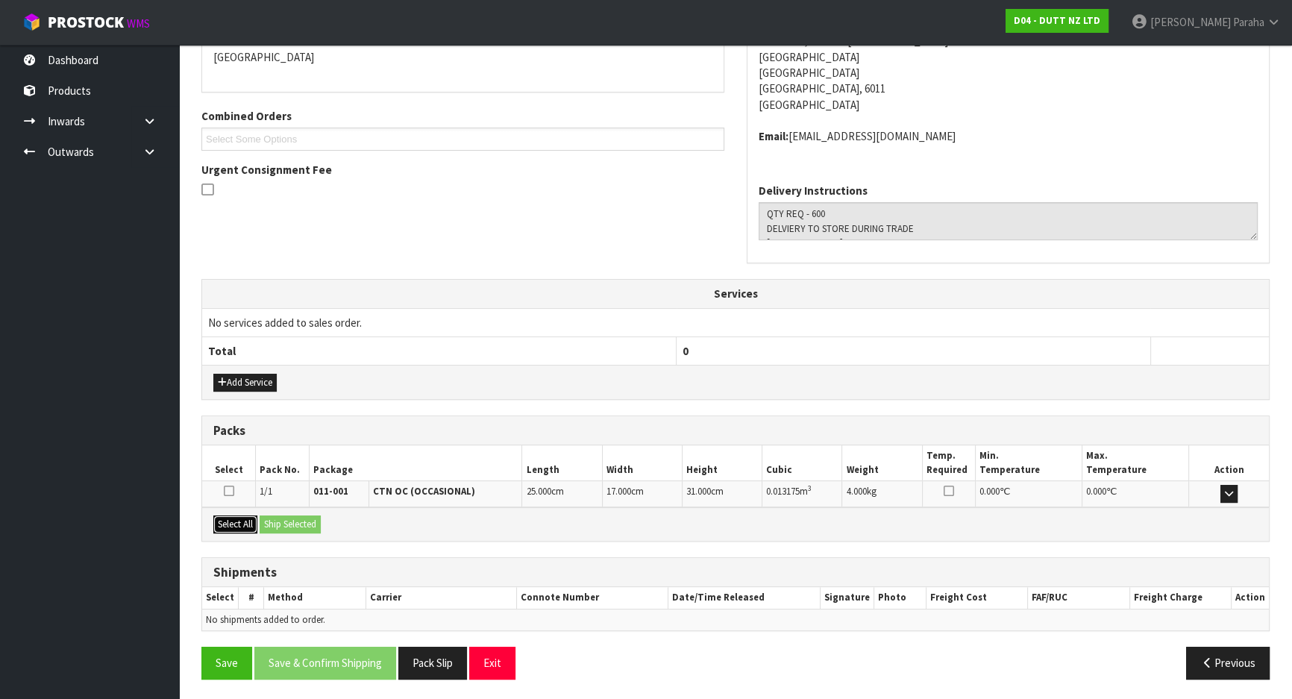
drag, startPoint x: 236, startPoint y: 517, endPoint x: 253, endPoint y: 518, distance: 16.5
click at [239, 517] on button "Select All" at bounding box center [235, 524] width 44 height 18
click at [293, 524] on button "Ship Selected" at bounding box center [290, 524] width 61 height 18
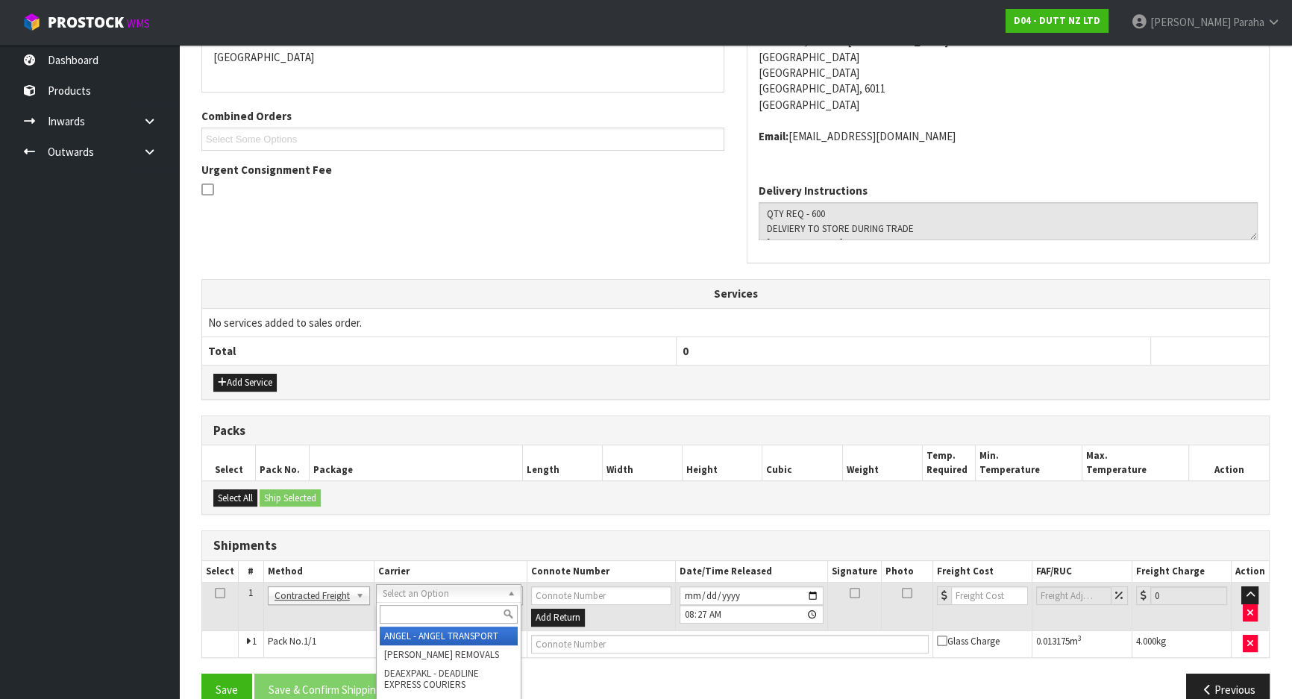
click at [479, 615] on input "text" at bounding box center [449, 614] width 138 height 19
type input "NZP"
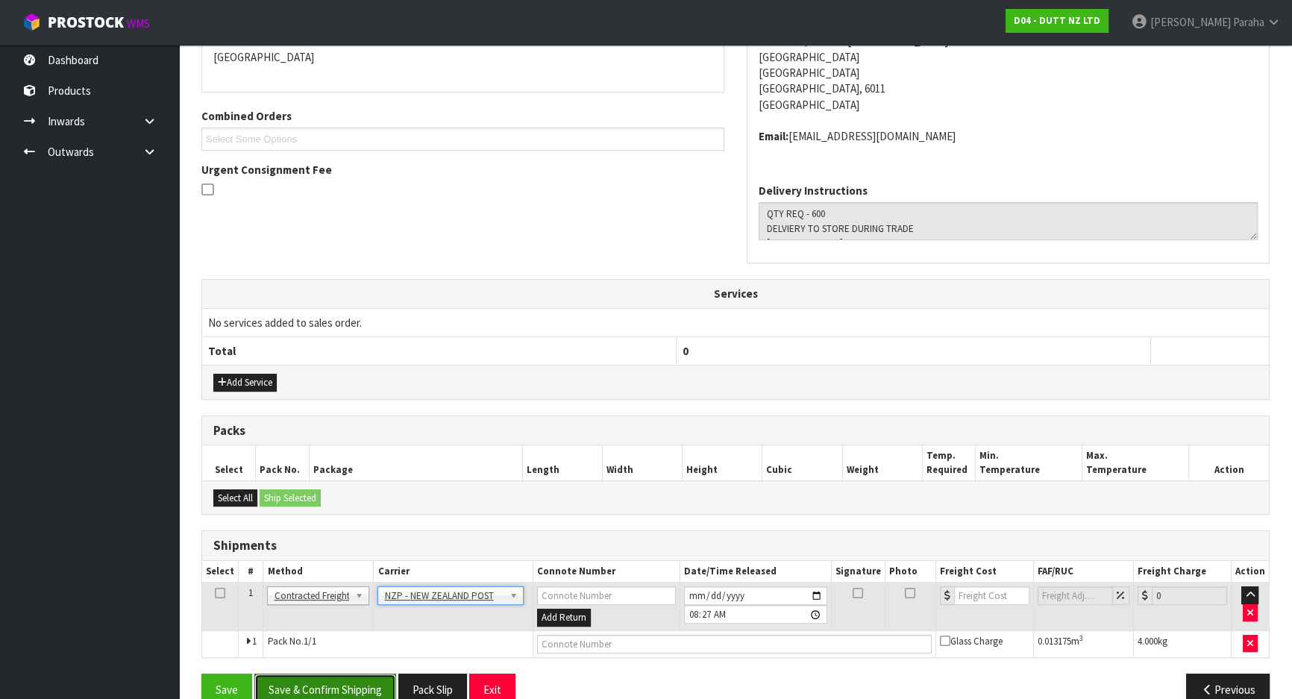
click at [368, 688] on button "Save & Confirm Shipping" at bounding box center [325, 689] width 142 height 32
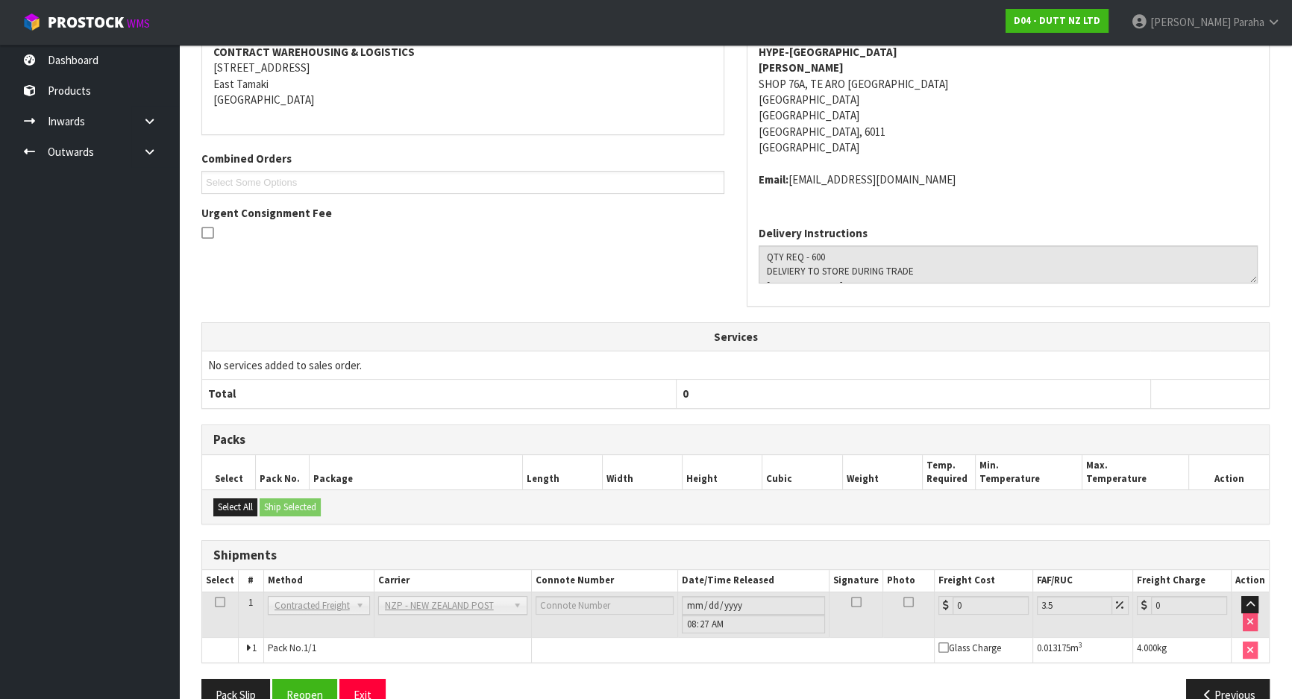
scroll to position [340, 0]
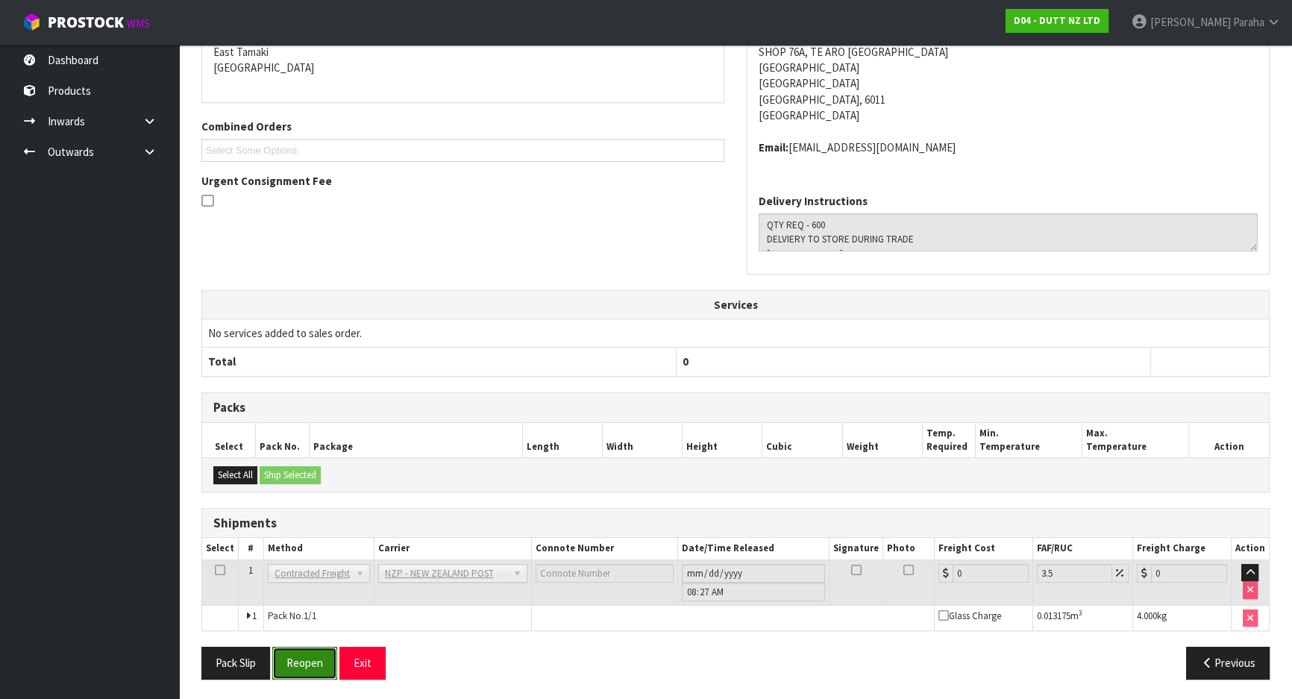
click at [304, 666] on button "Reopen" at bounding box center [304, 663] width 65 height 32
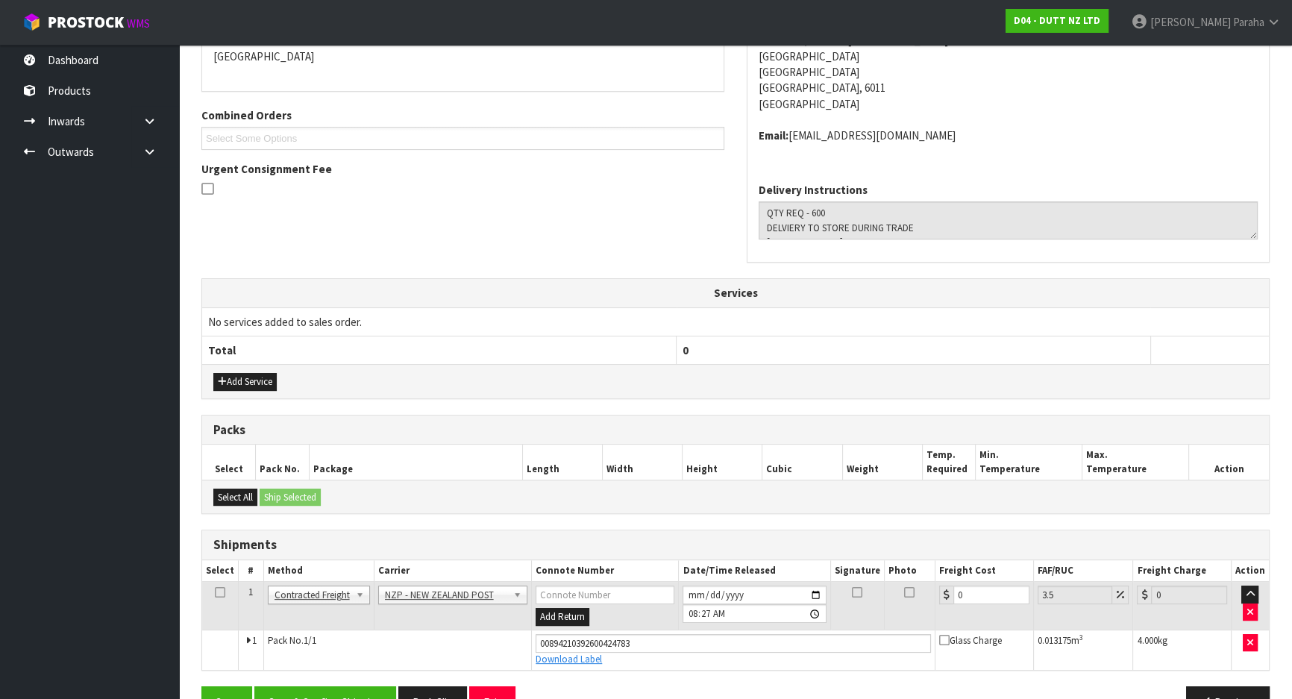
scroll to position [374, 0]
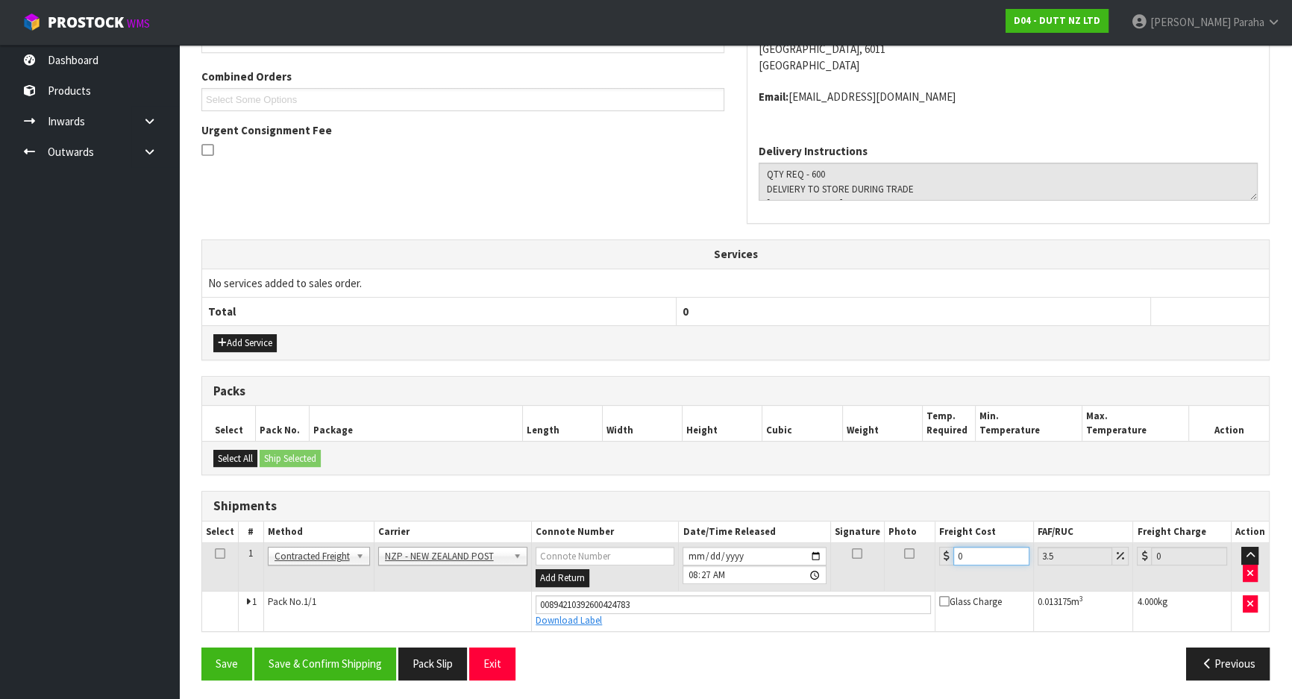
click at [993, 553] on input "0" at bounding box center [991, 556] width 76 height 19
type input "8"
type input "8.28"
type input "8.4"
type input "8.69"
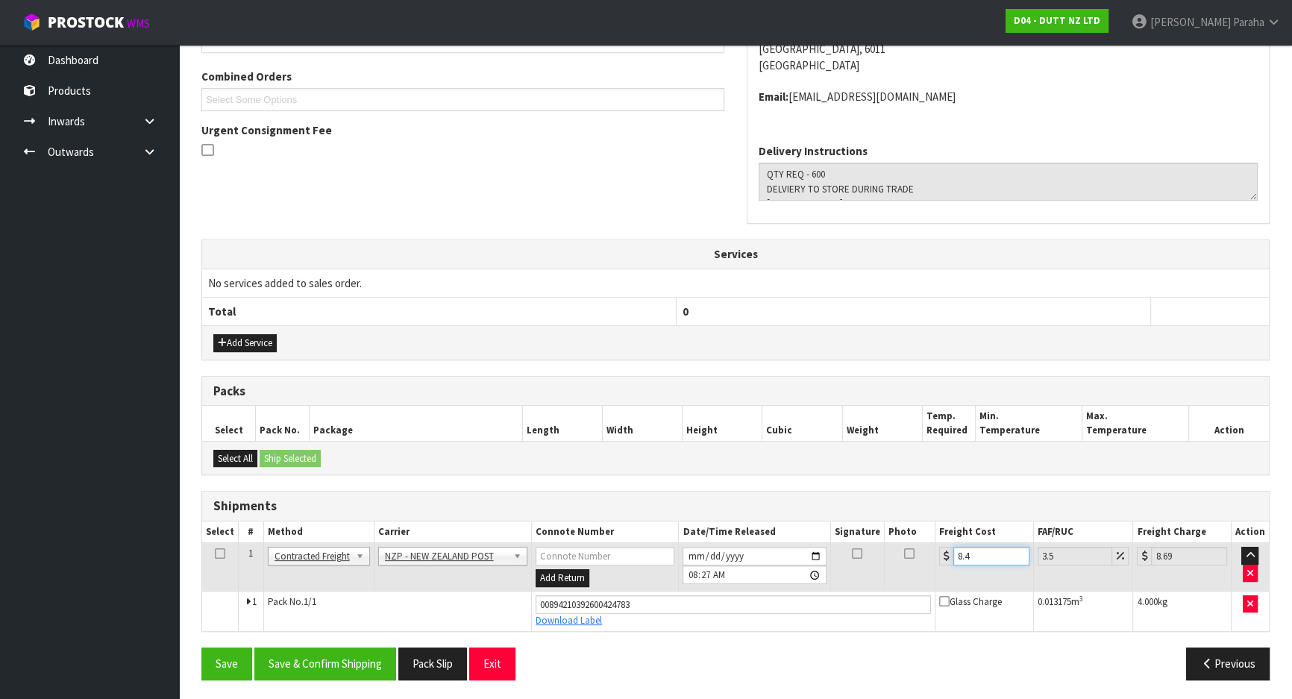
type input "8.45"
type input "8.75"
type input "8.45"
click at [350, 661] on button "Save & Confirm Shipping" at bounding box center [325, 663] width 142 height 32
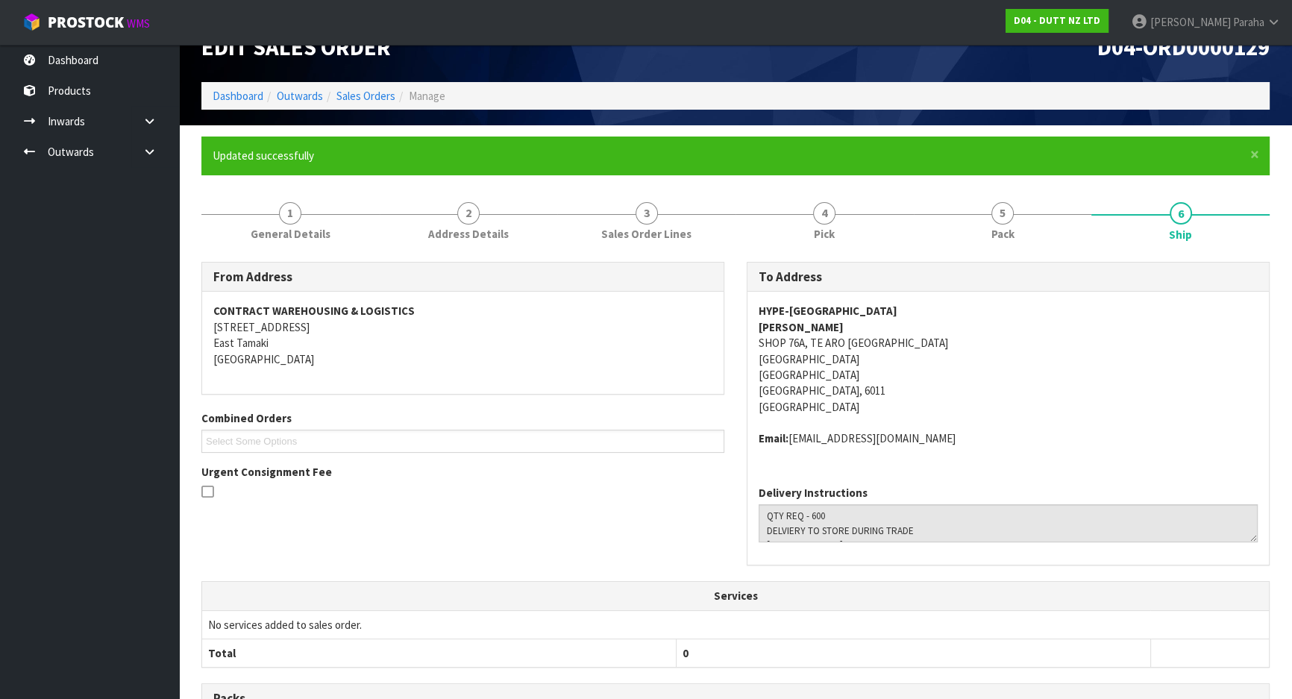
scroll to position [0, 0]
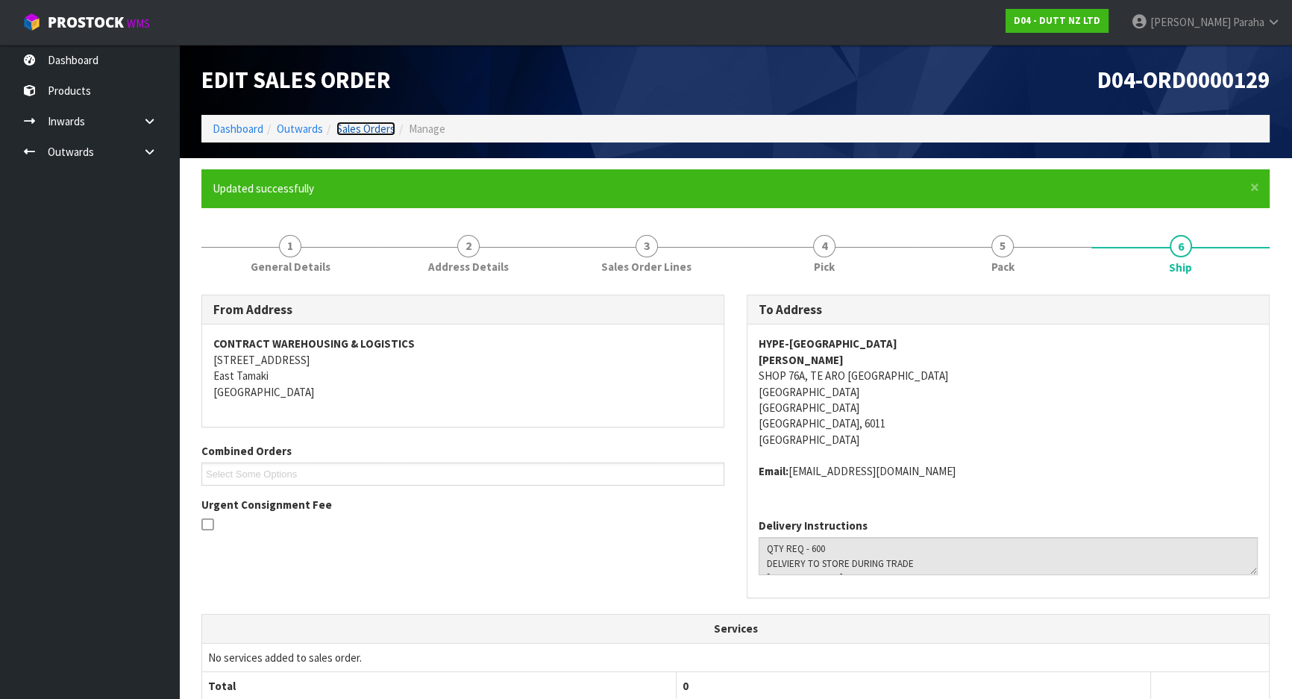
click at [365, 124] on link "Sales Orders" at bounding box center [365, 129] width 59 height 14
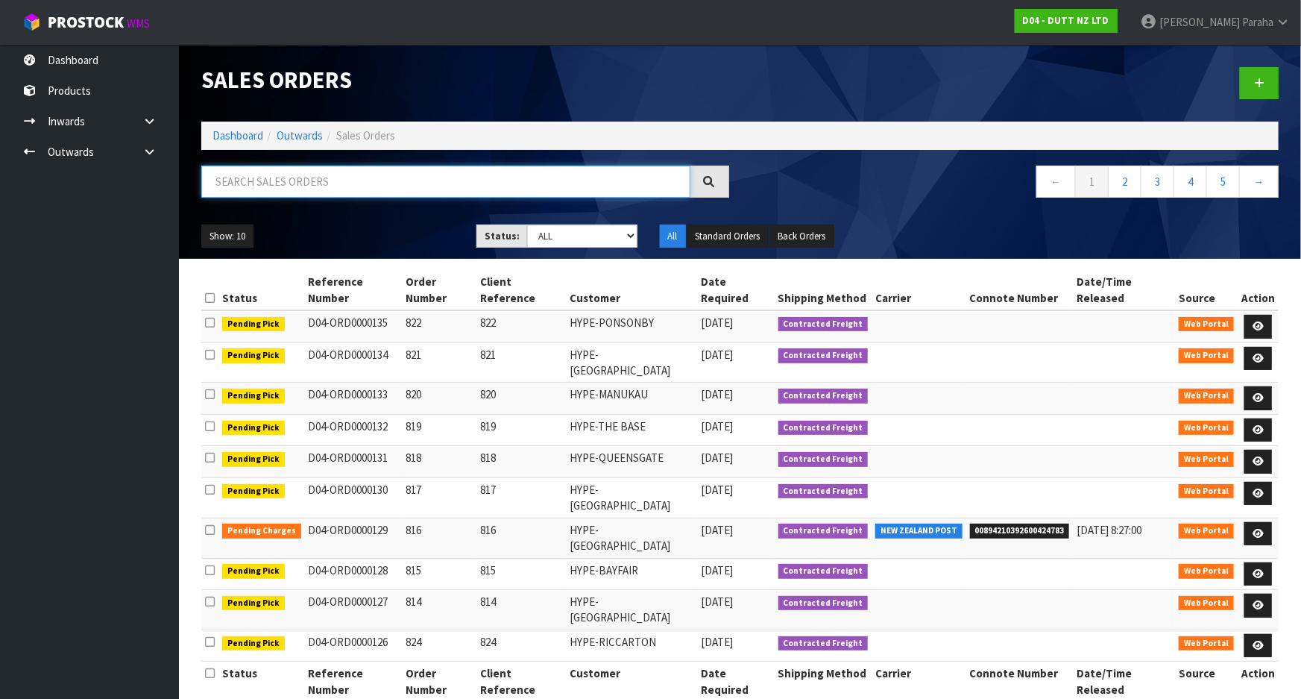
click at [281, 183] on input "text" at bounding box center [445, 182] width 489 height 32
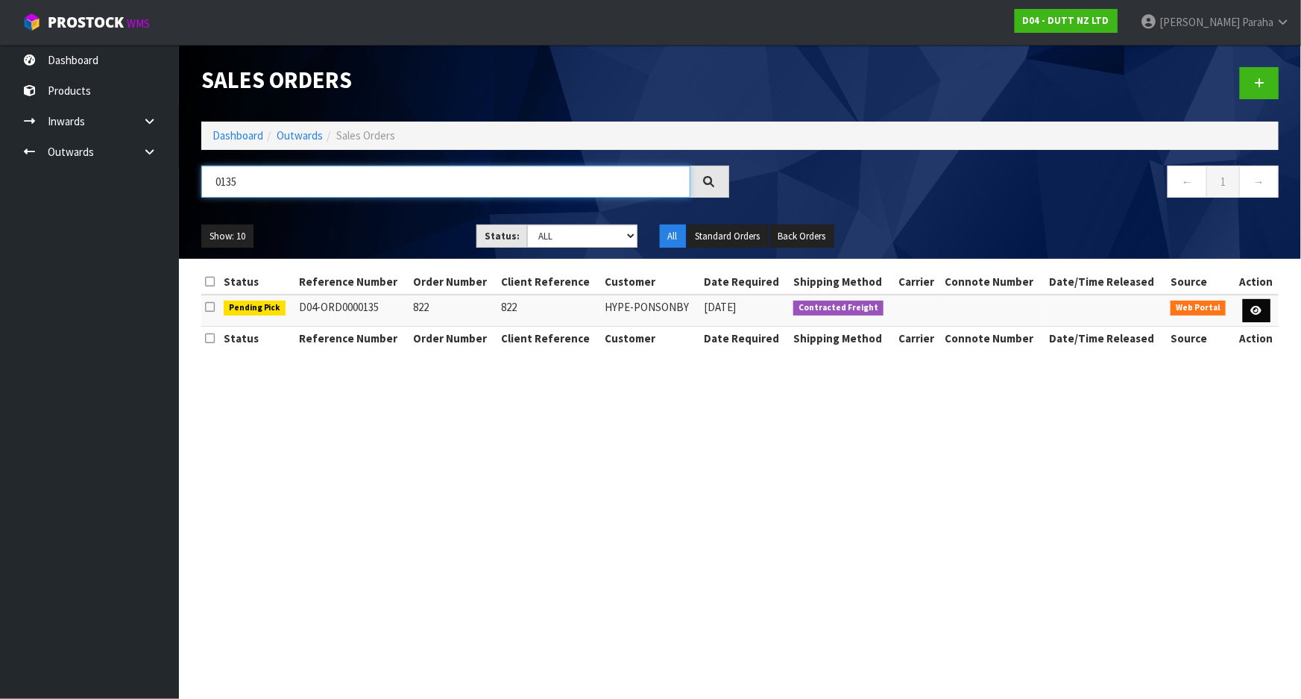
type input "0135"
click at [1260, 300] on link at bounding box center [1257, 311] width 28 height 24
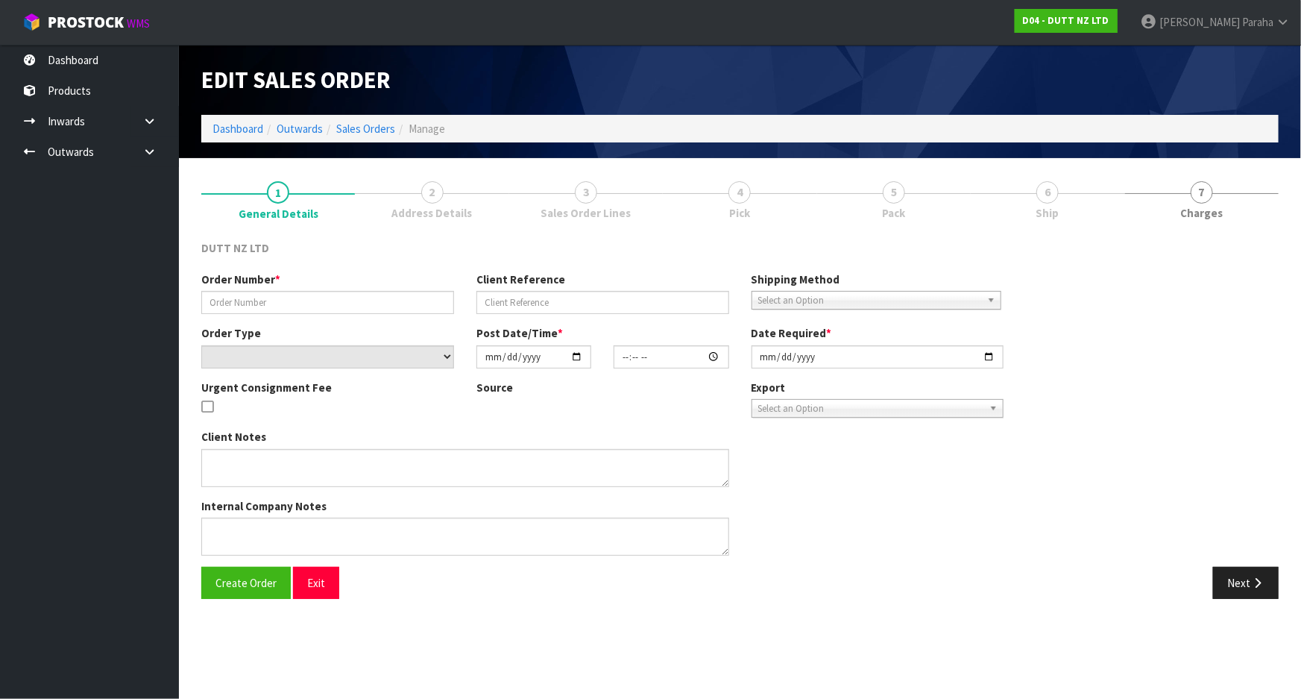
type input "822"
select select "number:0"
type input "[DATE]"
type input "18:16:00.000"
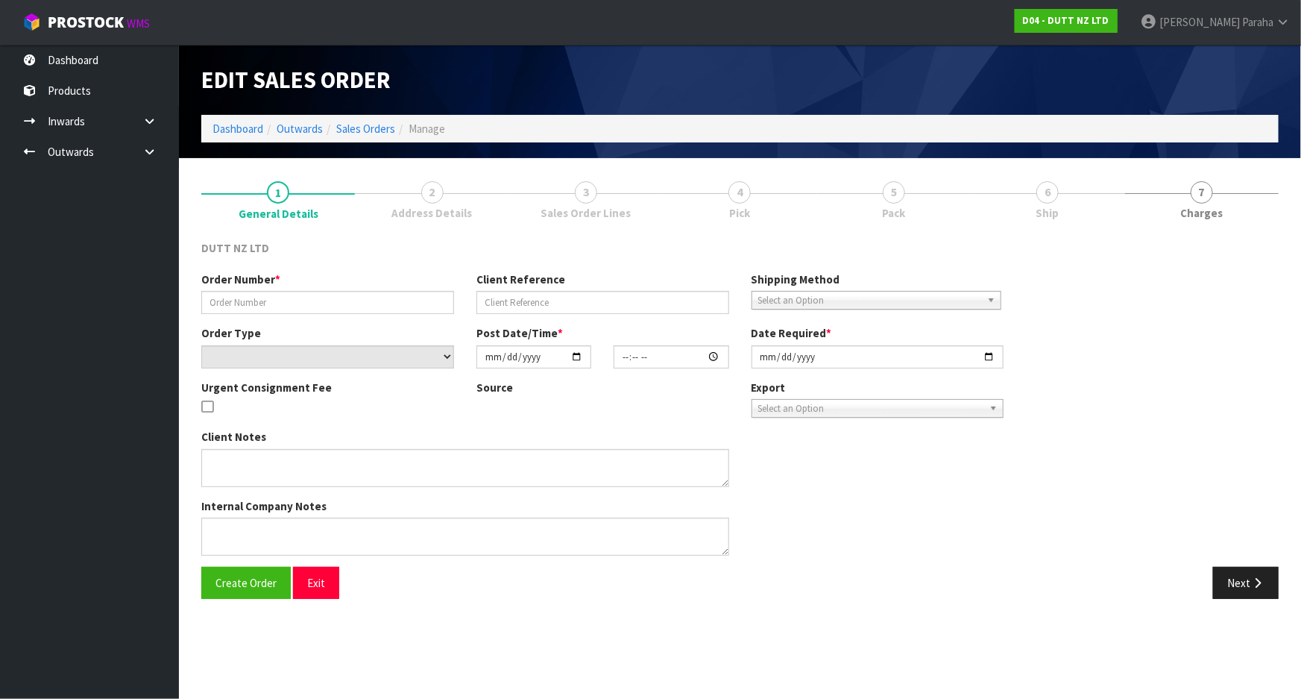
type input "[DATE]"
type textarea "QTY REQ - 500 DELVEIRY TO STORE DURING TRADE - [PHONE_NUMBER]"
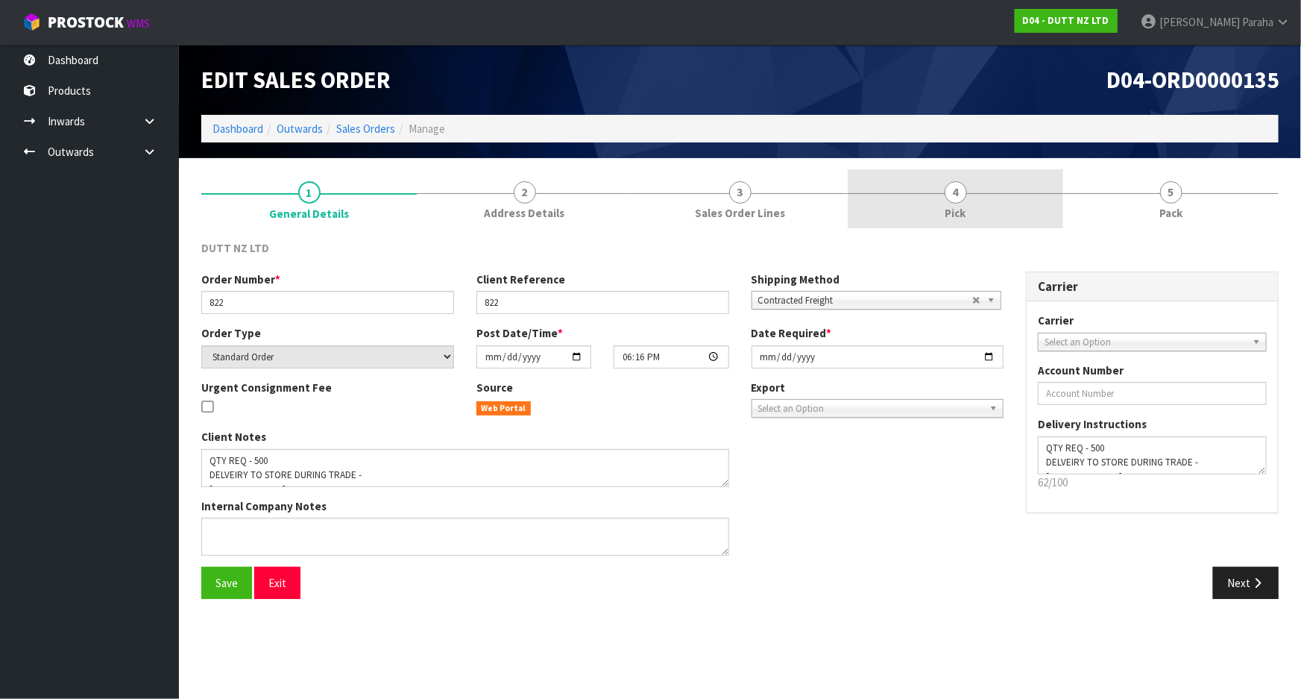
click at [948, 190] on span "4" at bounding box center [956, 192] width 22 height 22
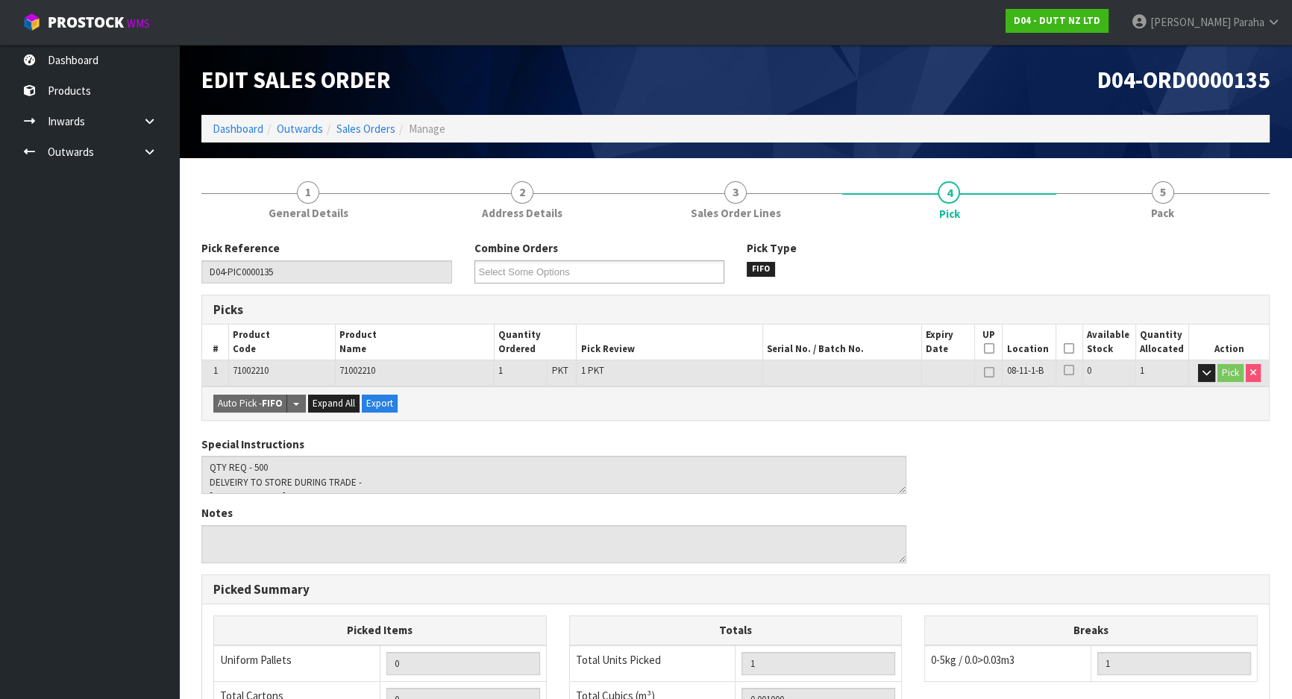
click at [1067, 349] on icon at bounding box center [1068, 348] width 10 height 1
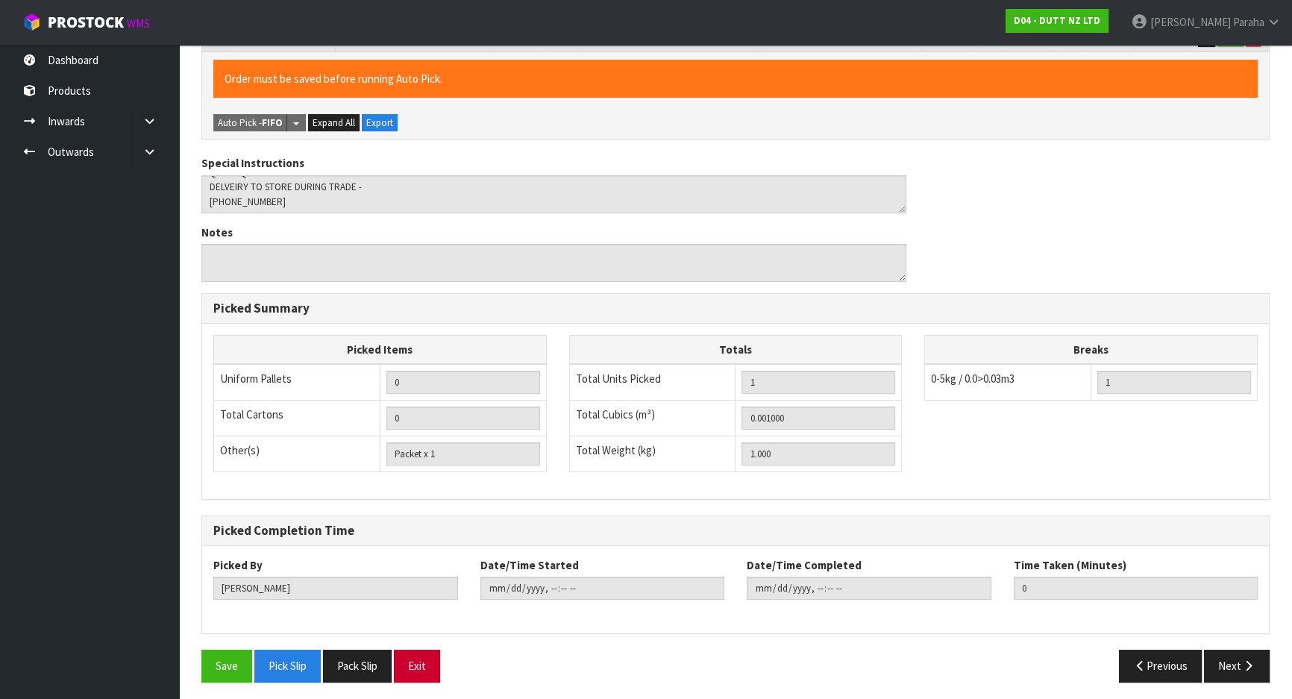
scroll to position [338, 0]
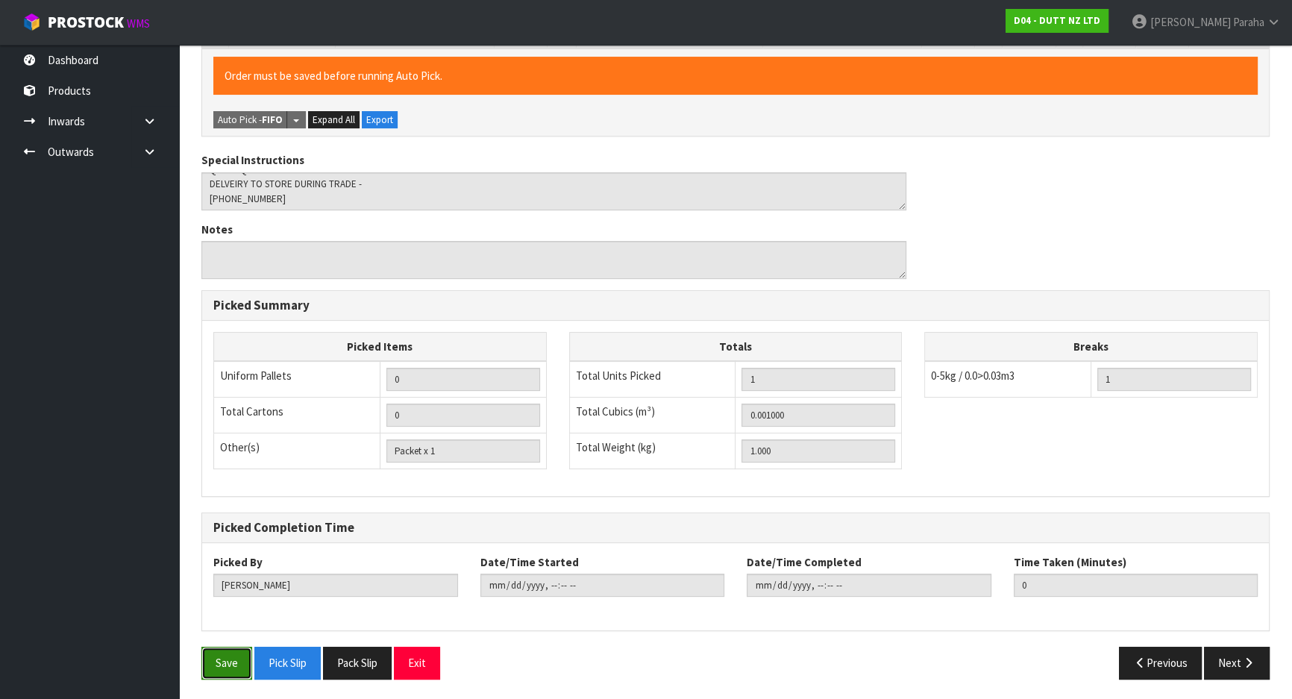
click at [213, 652] on button "Save" at bounding box center [226, 663] width 51 height 32
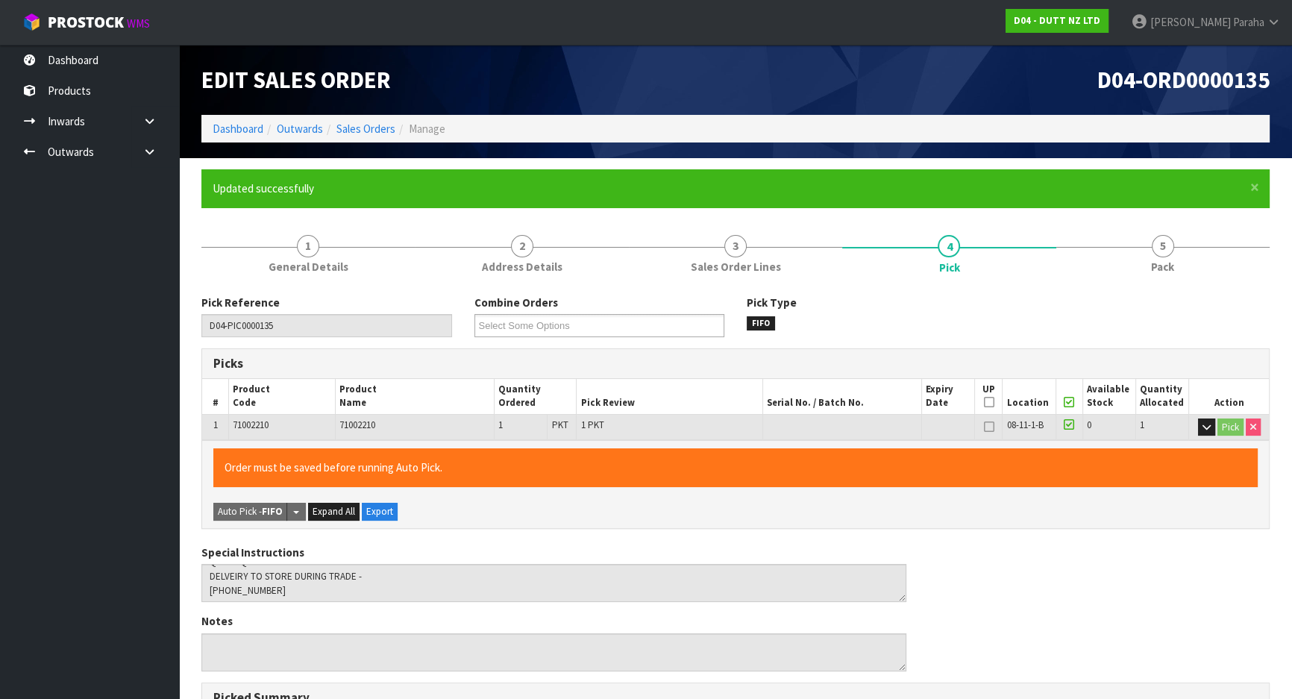
type input "[PERSON_NAME]"
type input "[DATE]T08:35:52"
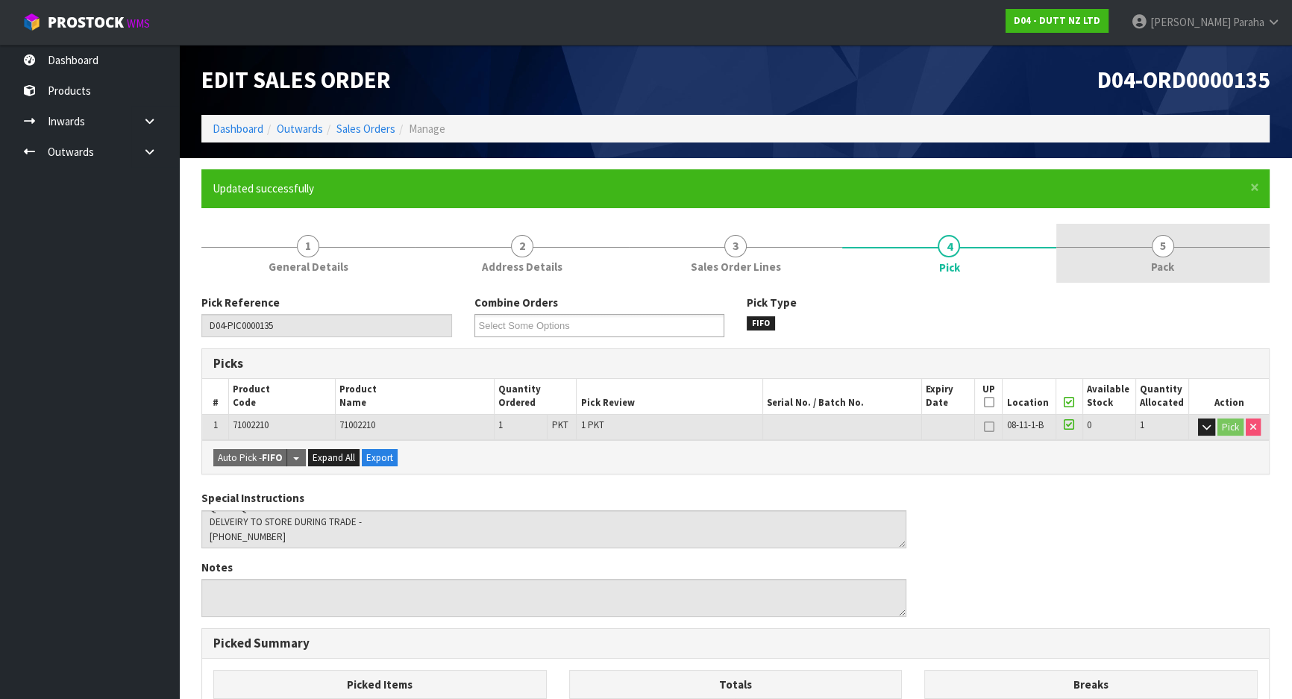
drag, startPoint x: 1160, startPoint y: 248, endPoint x: 1059, endPoint y: 246, distance: 101.4
click at [1160, 248] on span "5" at bounding box center [1162, 246] width 22 height 22
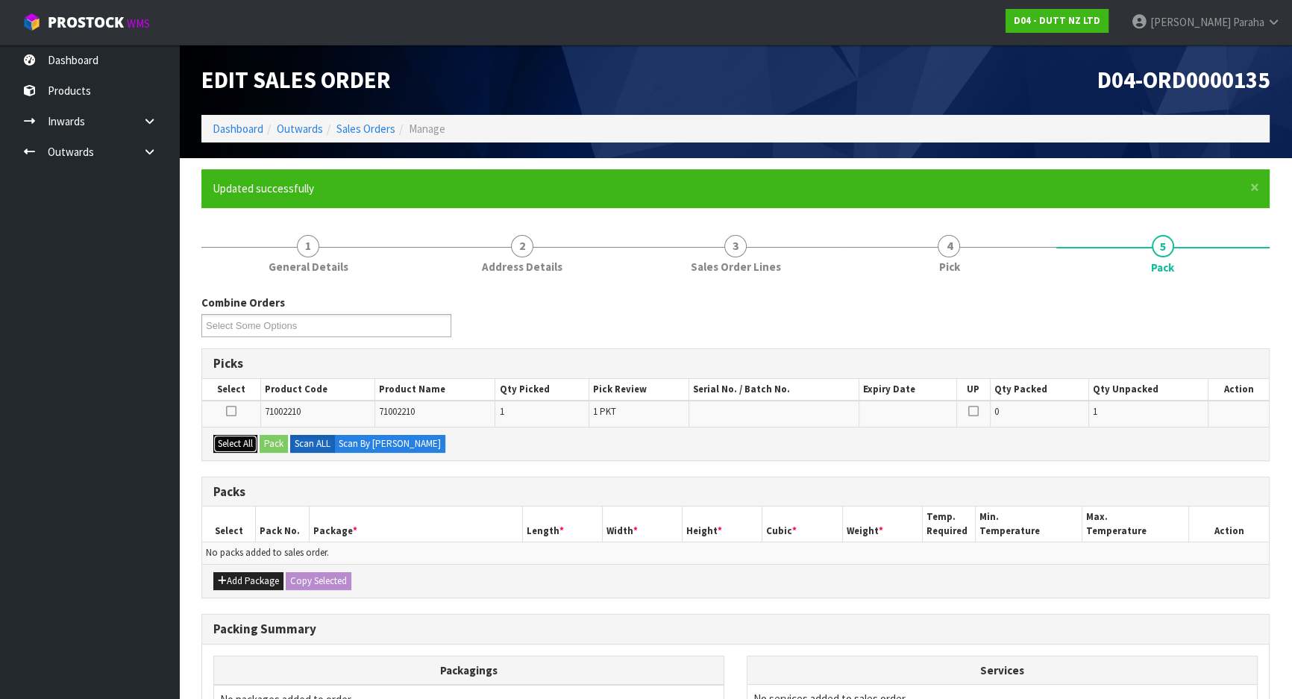
drag, startPoint x: 244, startPoint y: 439, endPoint x: 262, endPoint y: 441, distance: 18.0
click at [246, 439] on button "Select All" at bounding box center [235, 444] width 44 height 18
click at [270, 441] on button "Pack" at bounding box center [274, 444] width 28 height 18
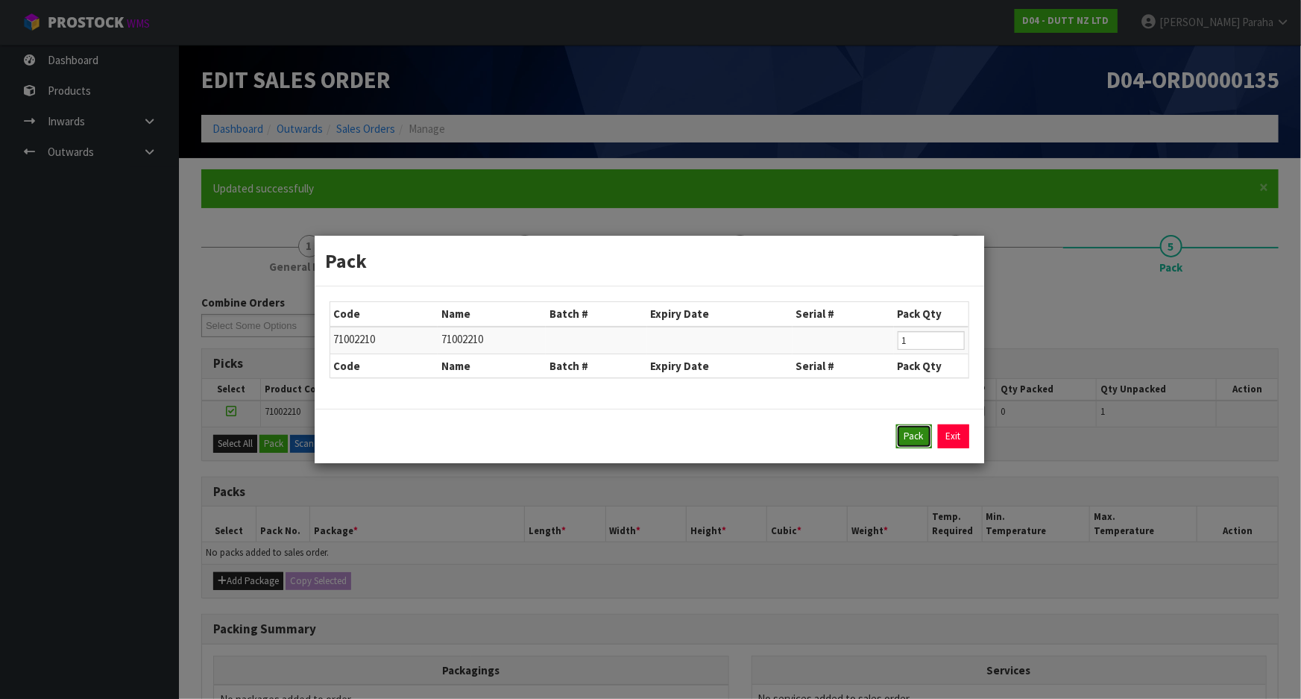
click at [906, 427] on button "Pack" at bounding box center [914, 436] width 36 height 24
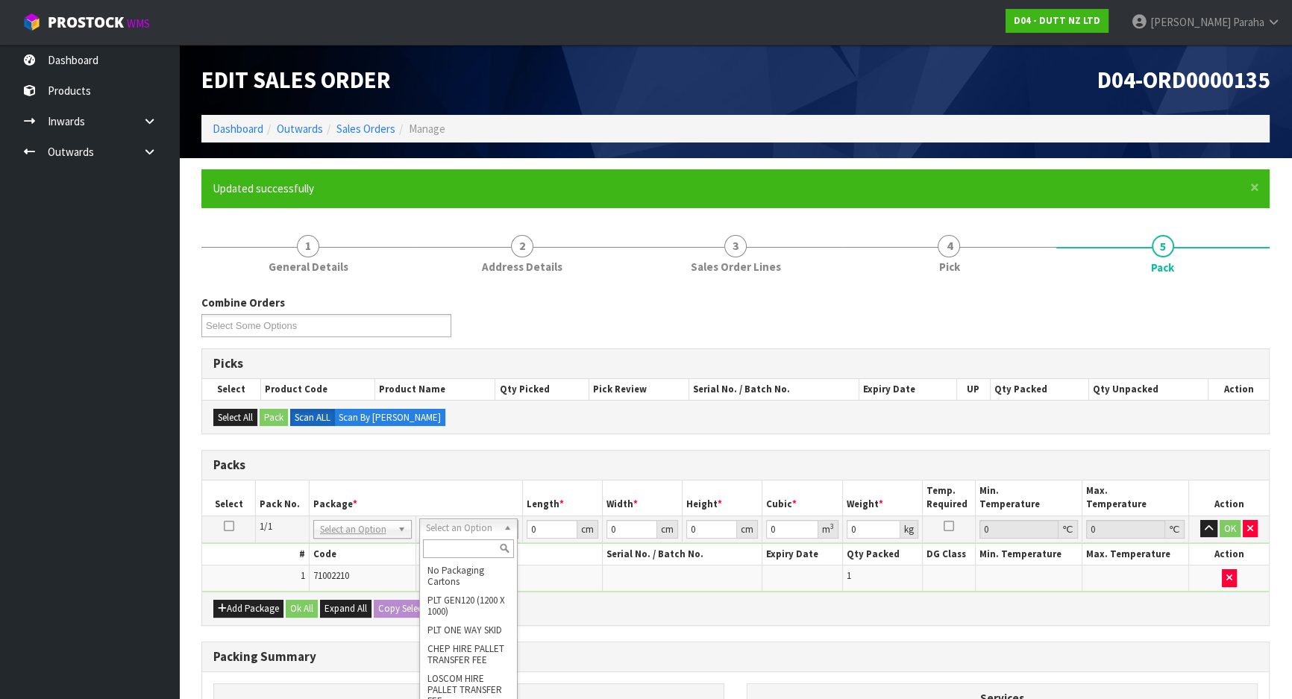
click at [494, 552] on input "text" at bounding box center [468, 548] width 91 height 19
type input "OC"
type input "1"
click at [535, 535] on input "0" at bounding box center [551, 529] width 51 height 19
type input "24"
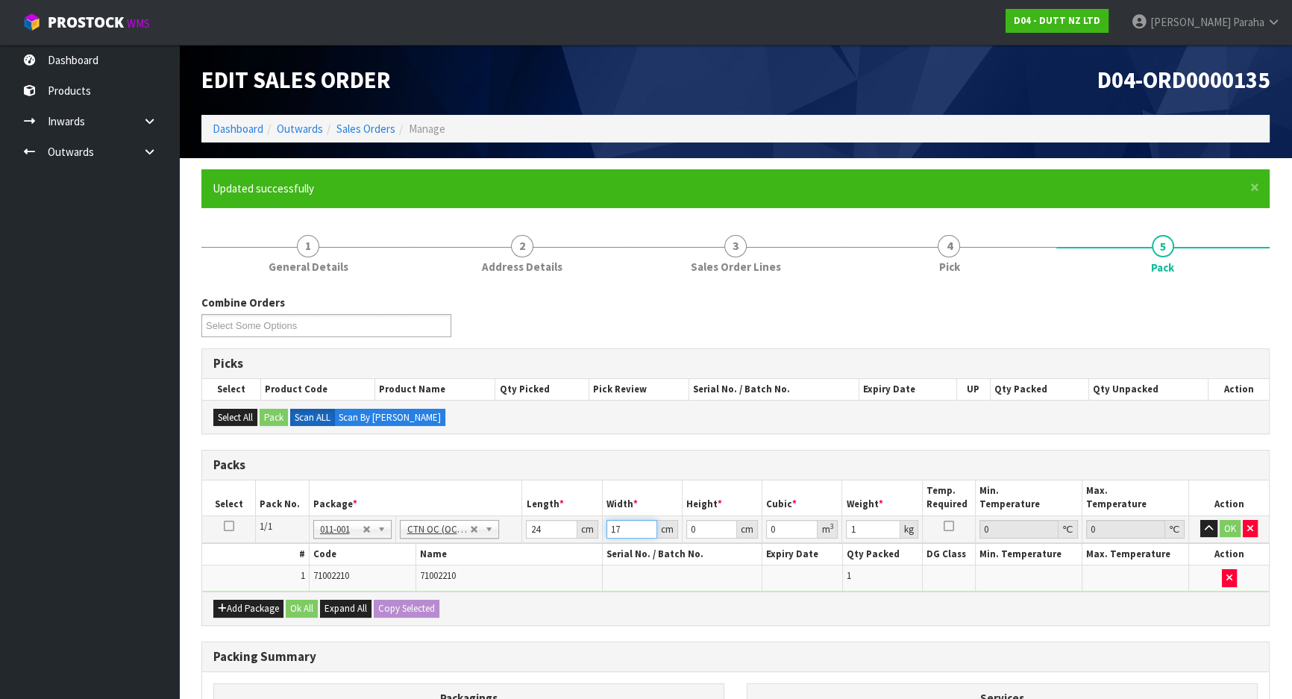
type input "17"
type input "3"
type input "0.001224"
type input "32"
type input "0.013056"
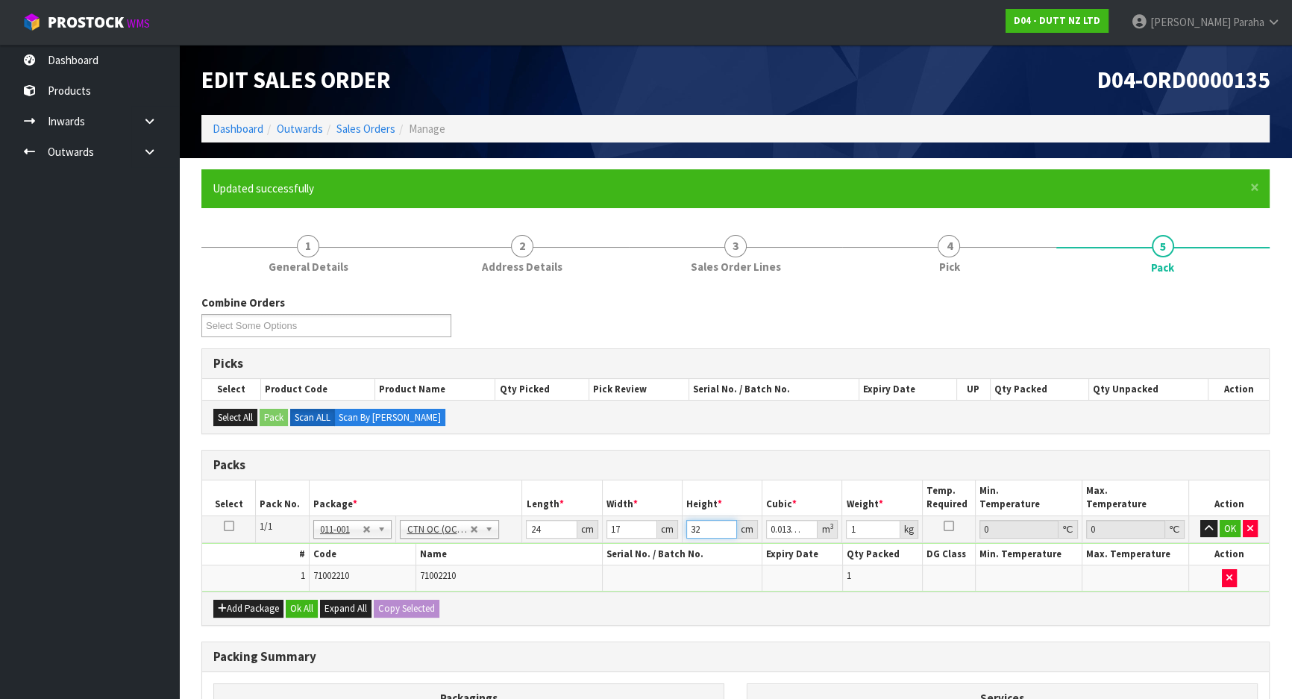
type input "32"
type input "5"
click at [1200, 520] on button "button" at bounding box center [1208, 529] width 17 height 18
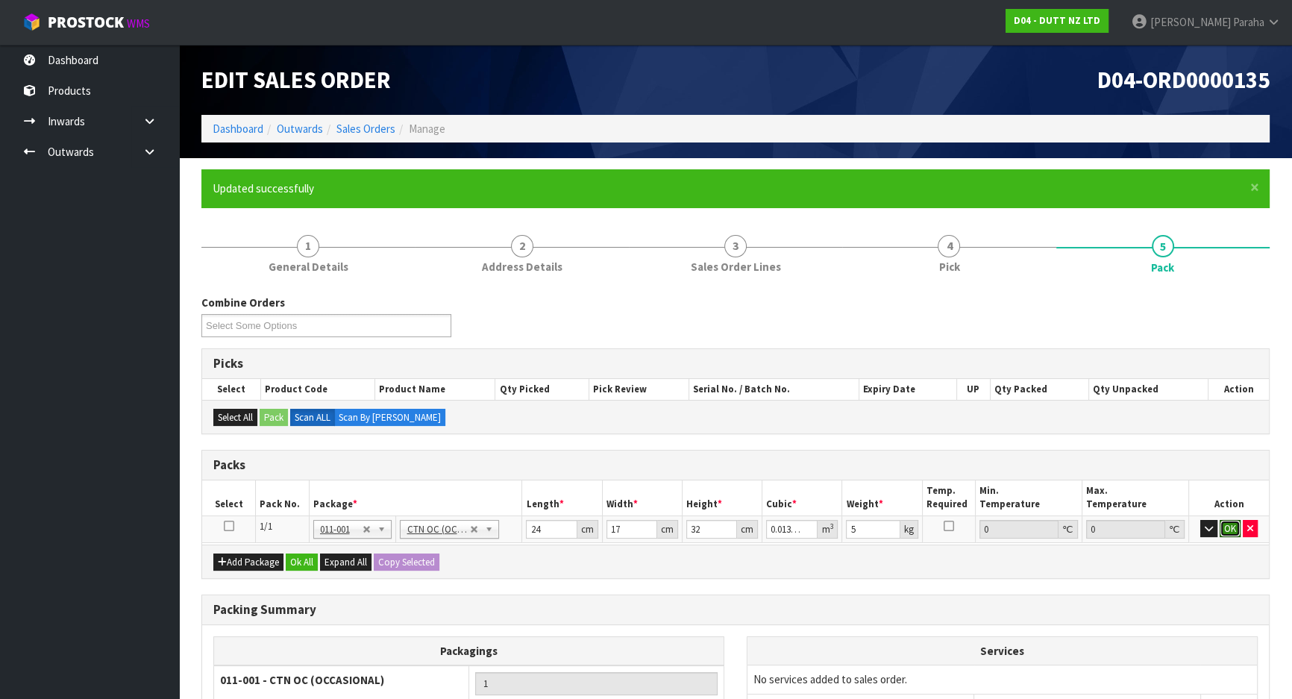
click button "OK" at bounding box center [1229, 529] width 21 height 18
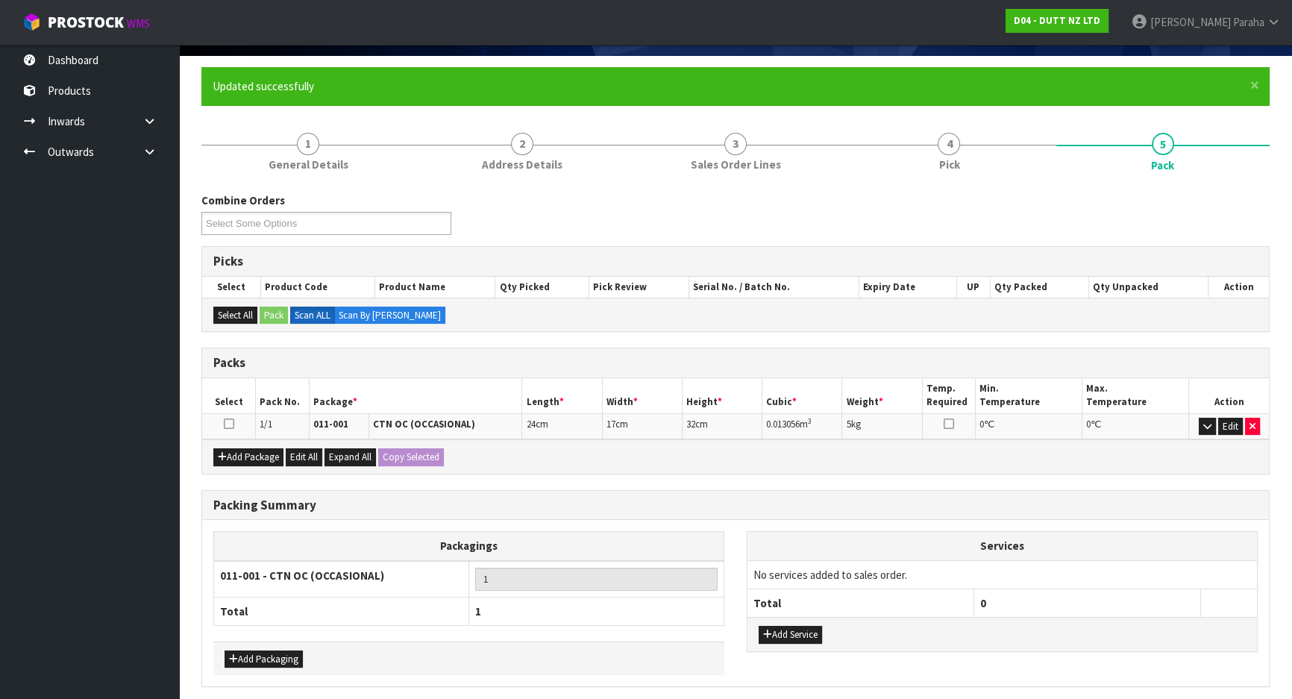
scroll to position [157, 0]
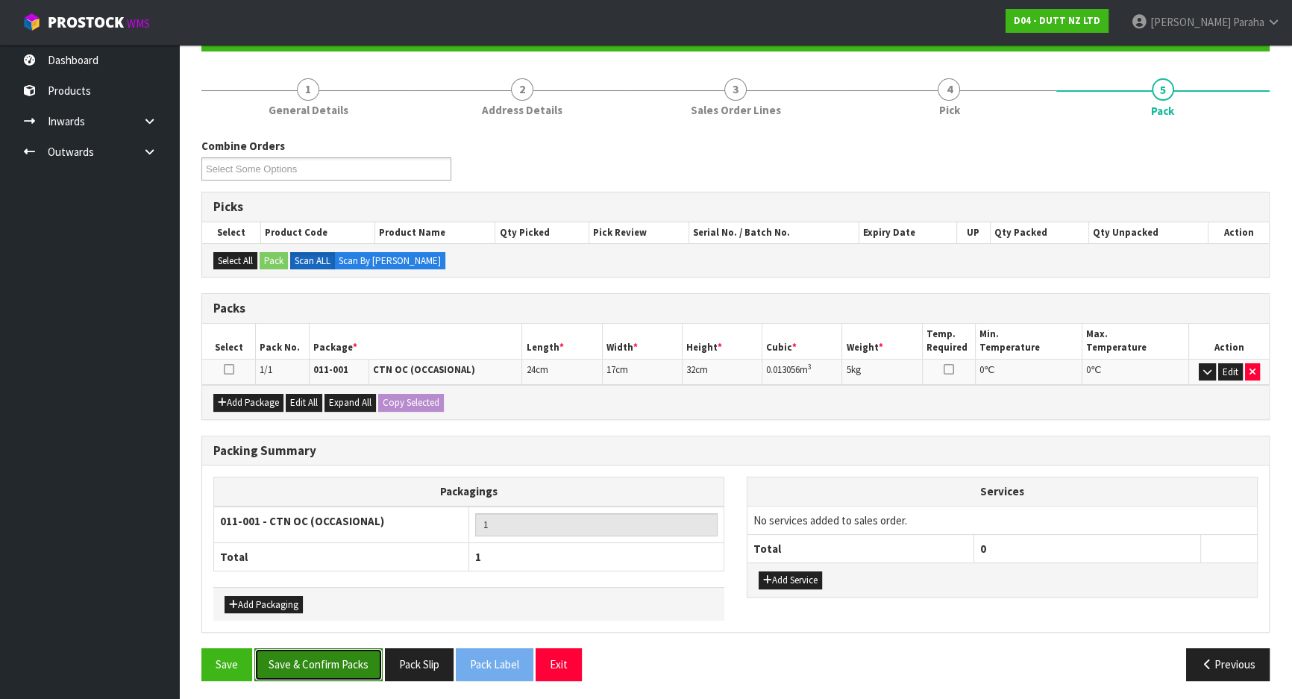
click at [338, 673] on button "Save & Confirm Packs" at bounding box center [318, 664] width 128 height 32
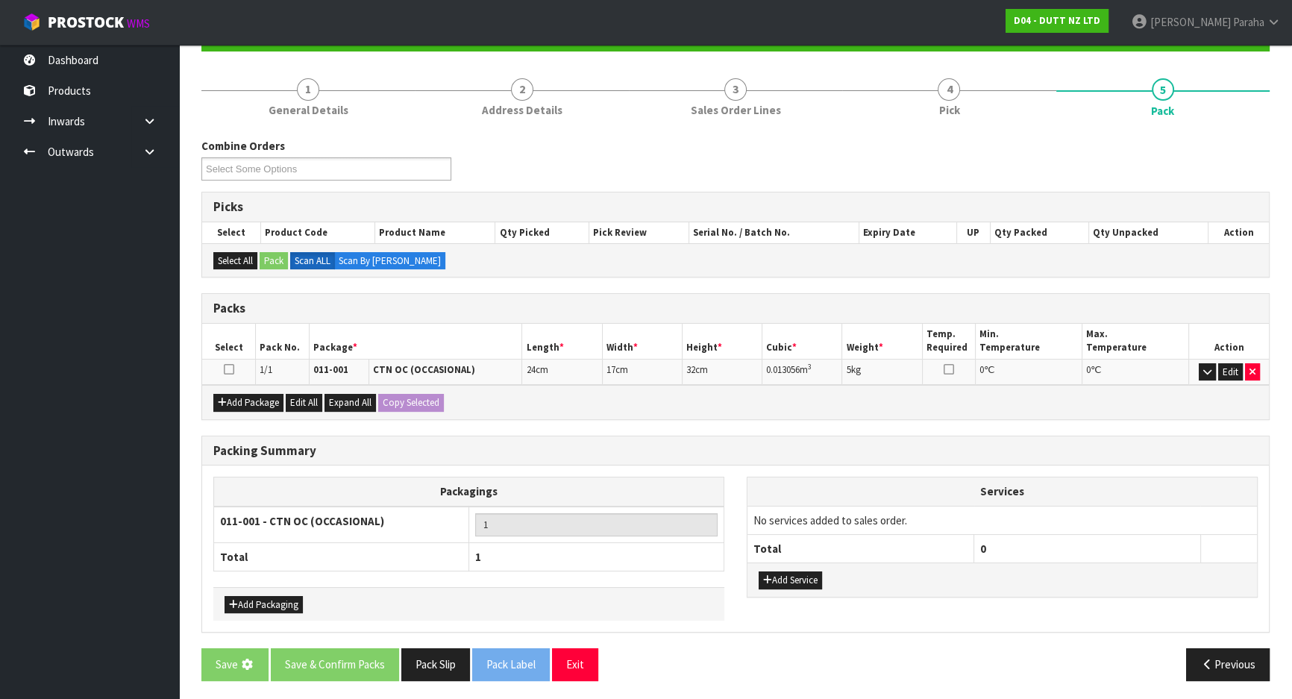
scroll to position [0, 0]
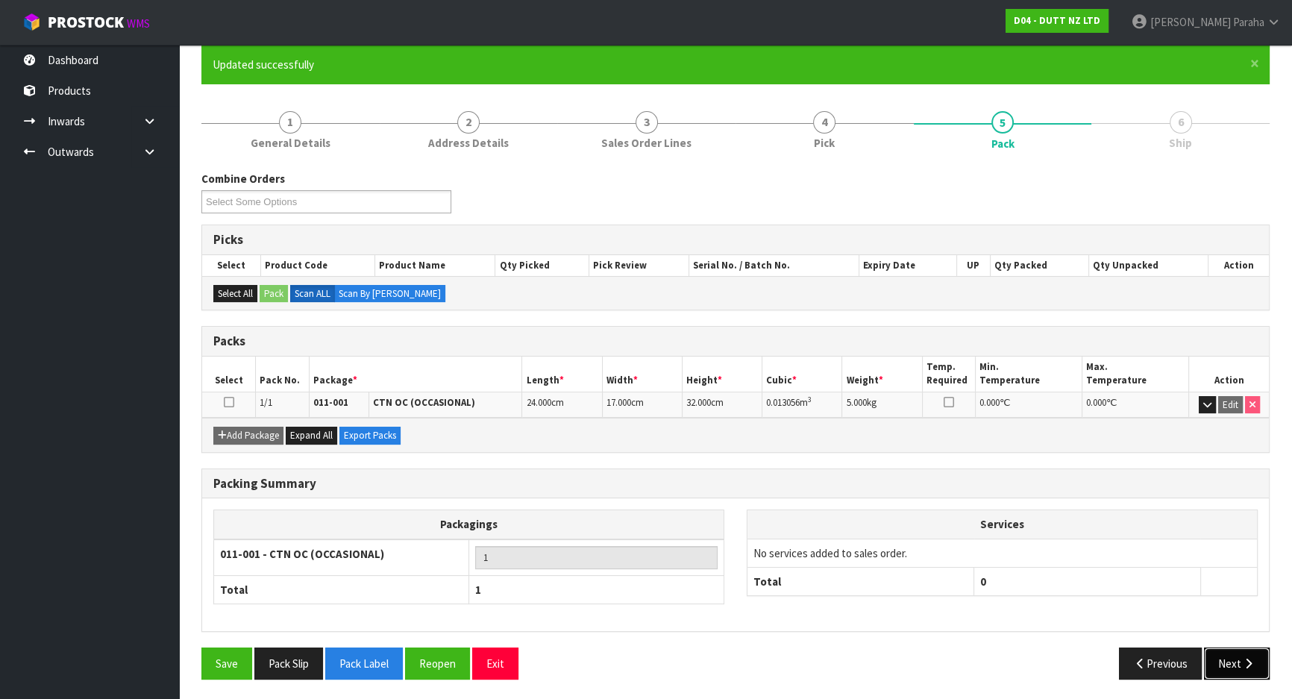
click at [1256, 663] on button "Next" at bounding box center [1237, 663] width 66 height 32
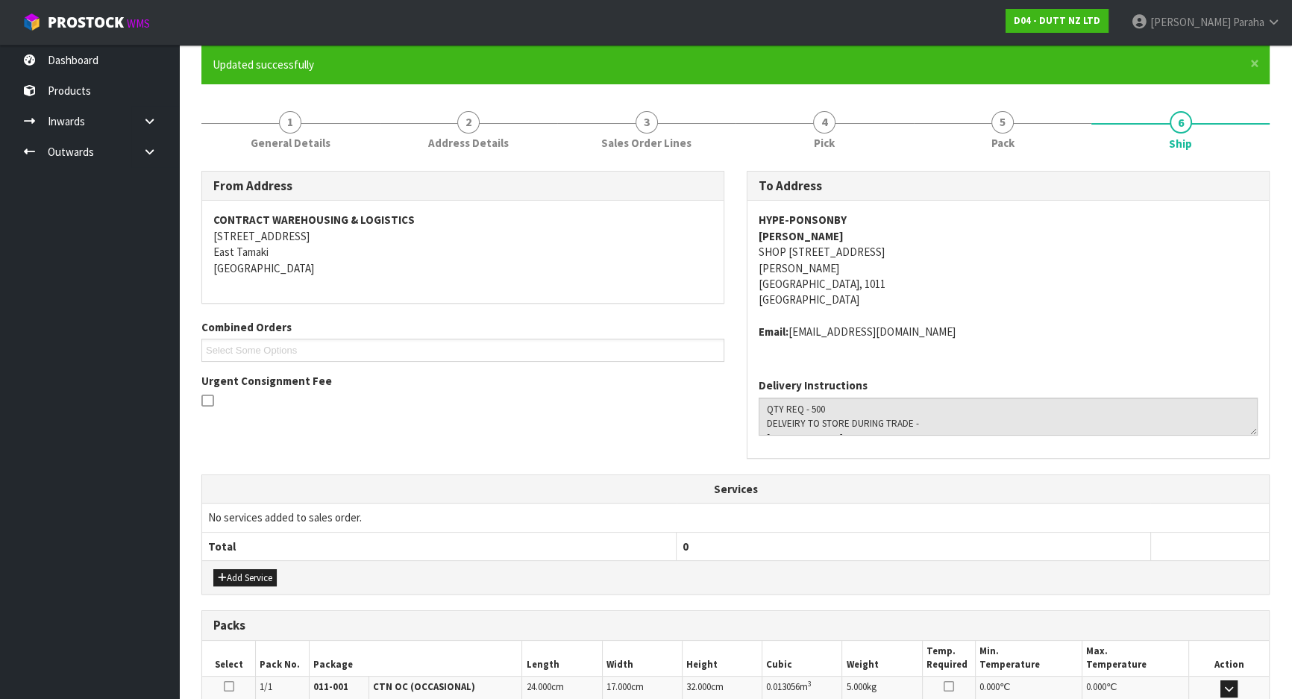
scroll to position [318, 0]
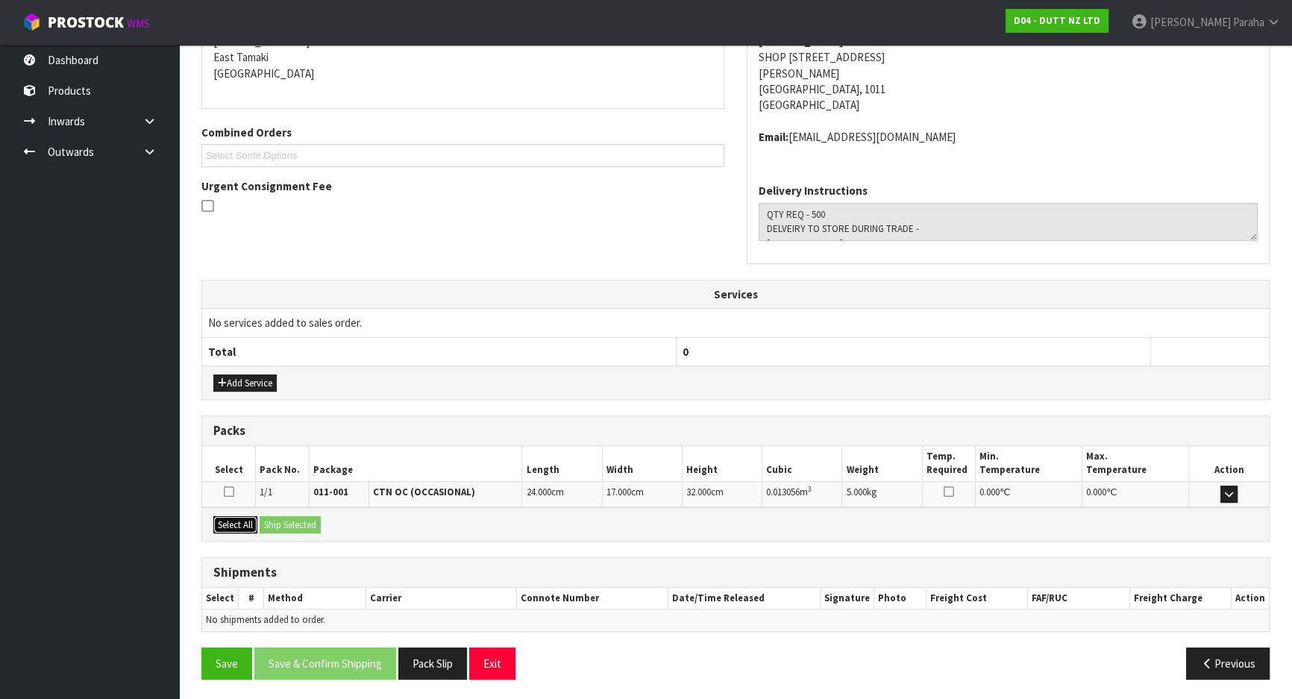
drag, startPoint x: 239, startPoint y: 528, endPoint x: 282, endPoint y: 524, distance: 43.4
click at [245, 528] on button "Select All" at bounding box center [235, 525] width 44 height 18
click at [295, 524] on button "Ship Selected" at bounding box center [290, 525] width 61 height 18
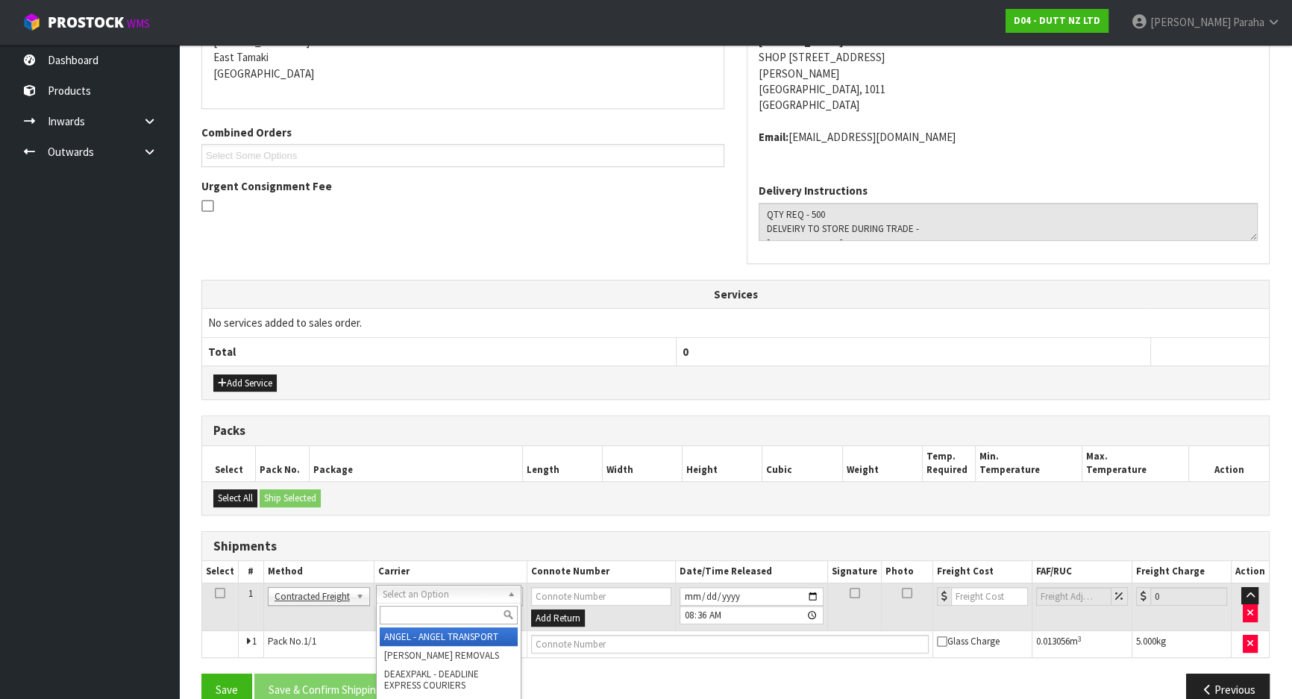
drag, startPoint x: 474, startPoint y: 614, endPoint x: 477, endPoint y: 606, distance: 8.7
click at [477, 611] on input "text" at bounding box center [449, 615] width 138 height 19
type input "NZP"
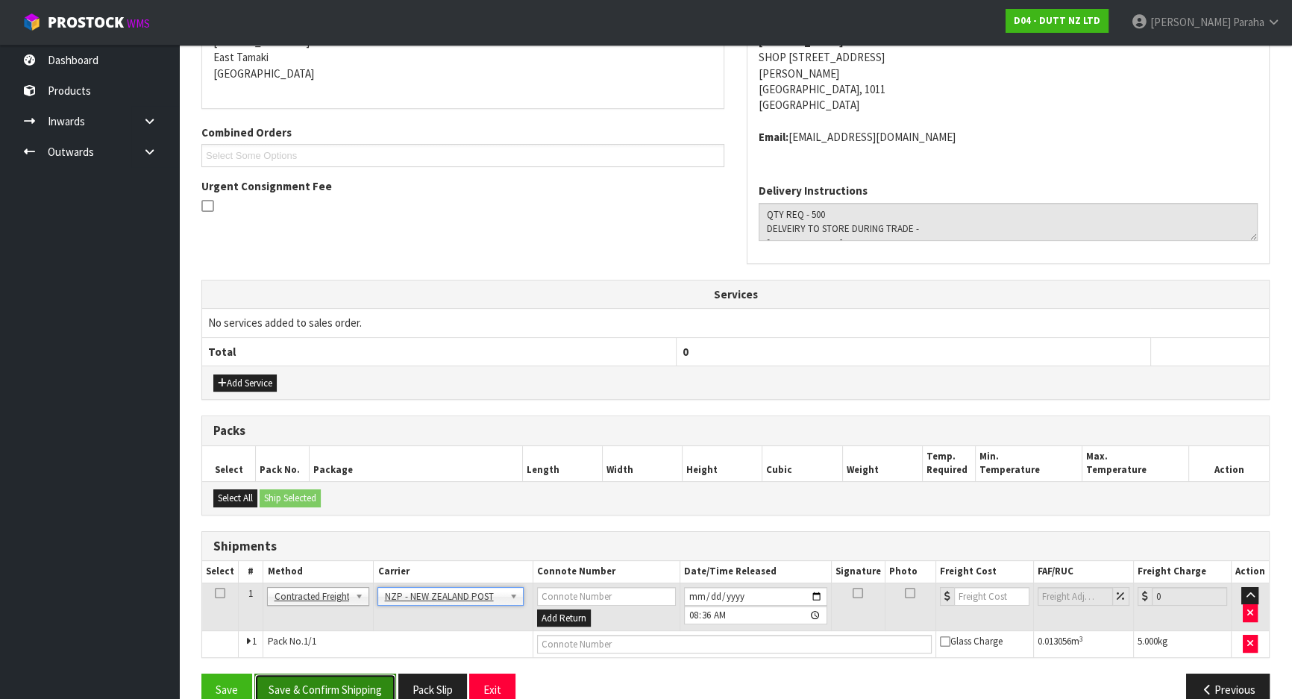
click at [370, 685] on button "Save & Confirm Shipping" at bounding box center [325, 689] width 142 height 32
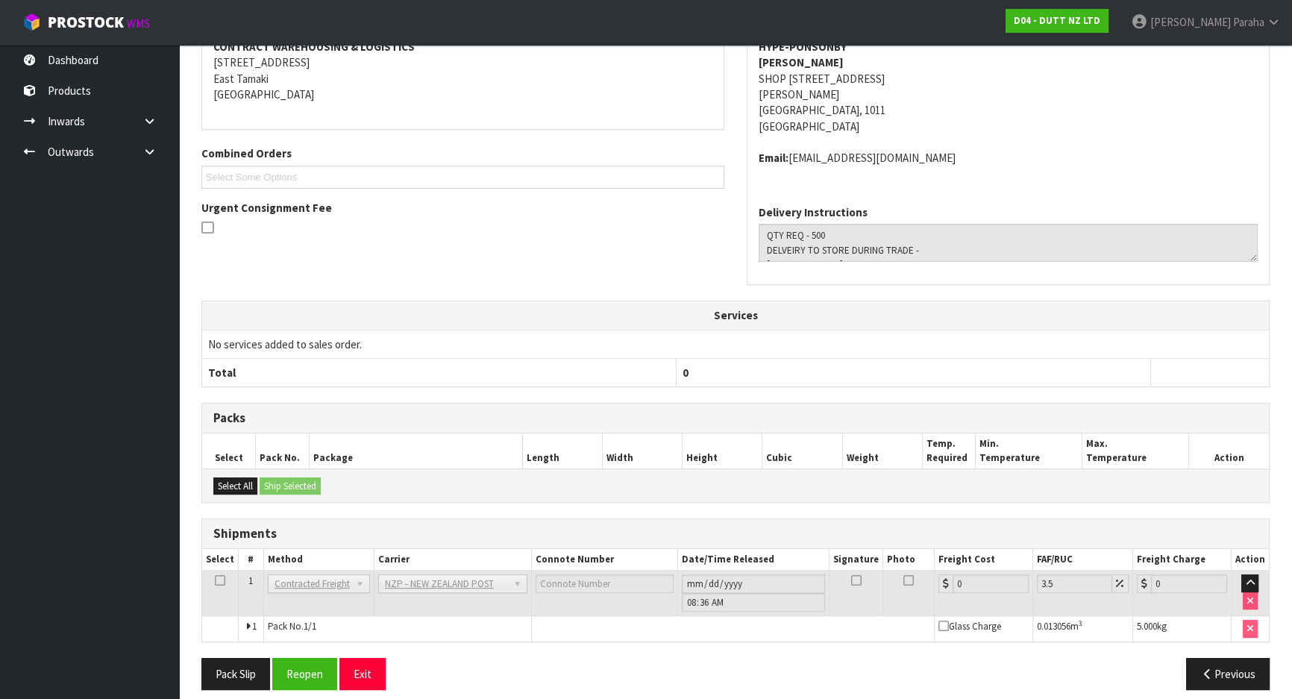
scroll to position [324, 0]
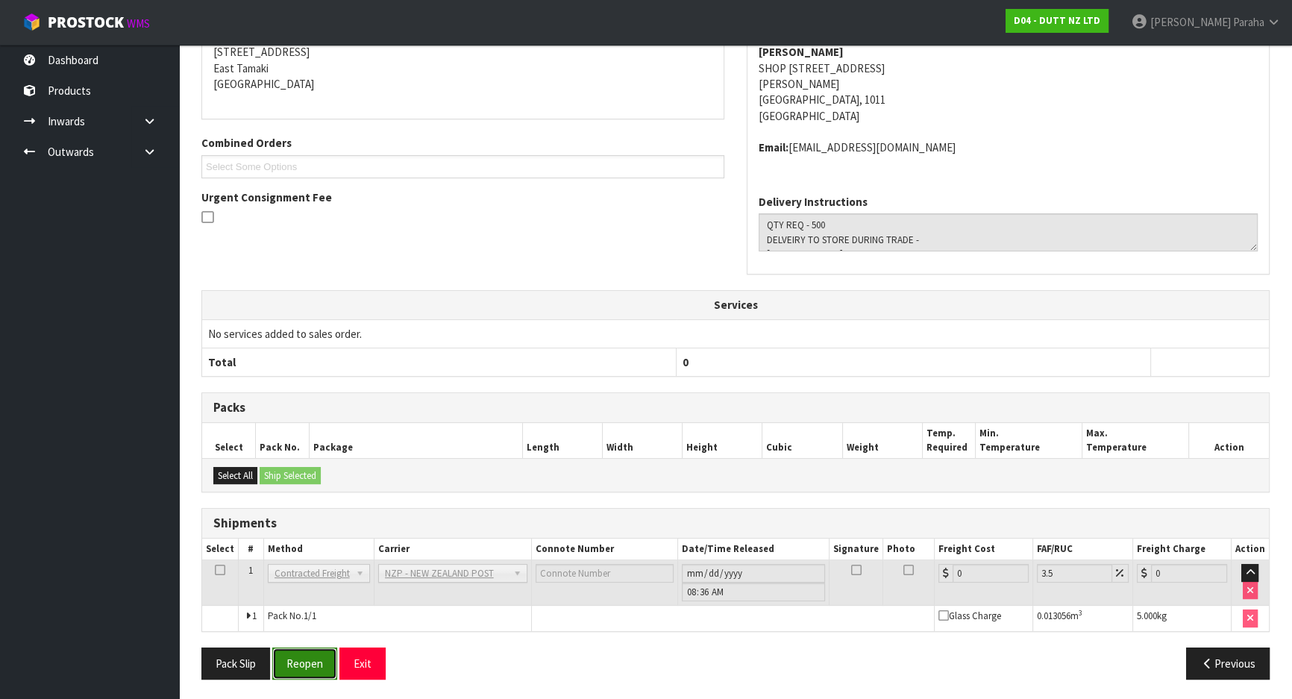
click at [300, 659] on button "Reopen" at bounding box center [304, 663] width 65 height 32
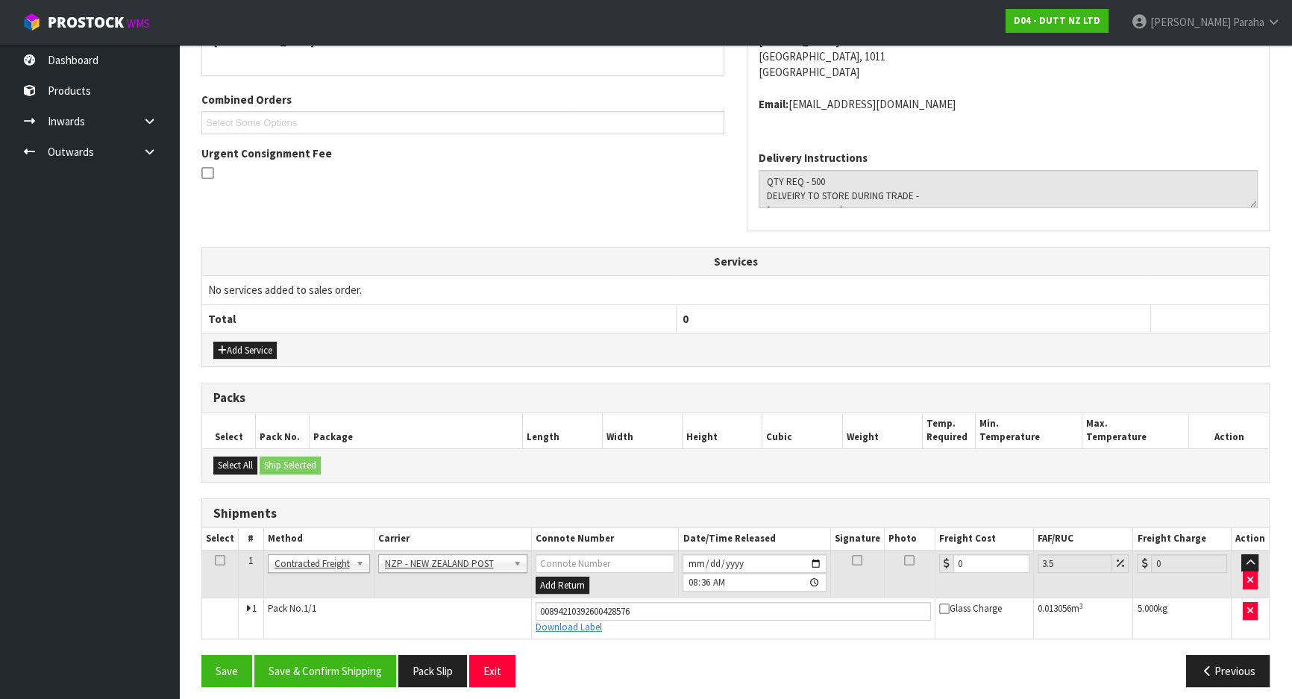
scroll to position [358, 0]
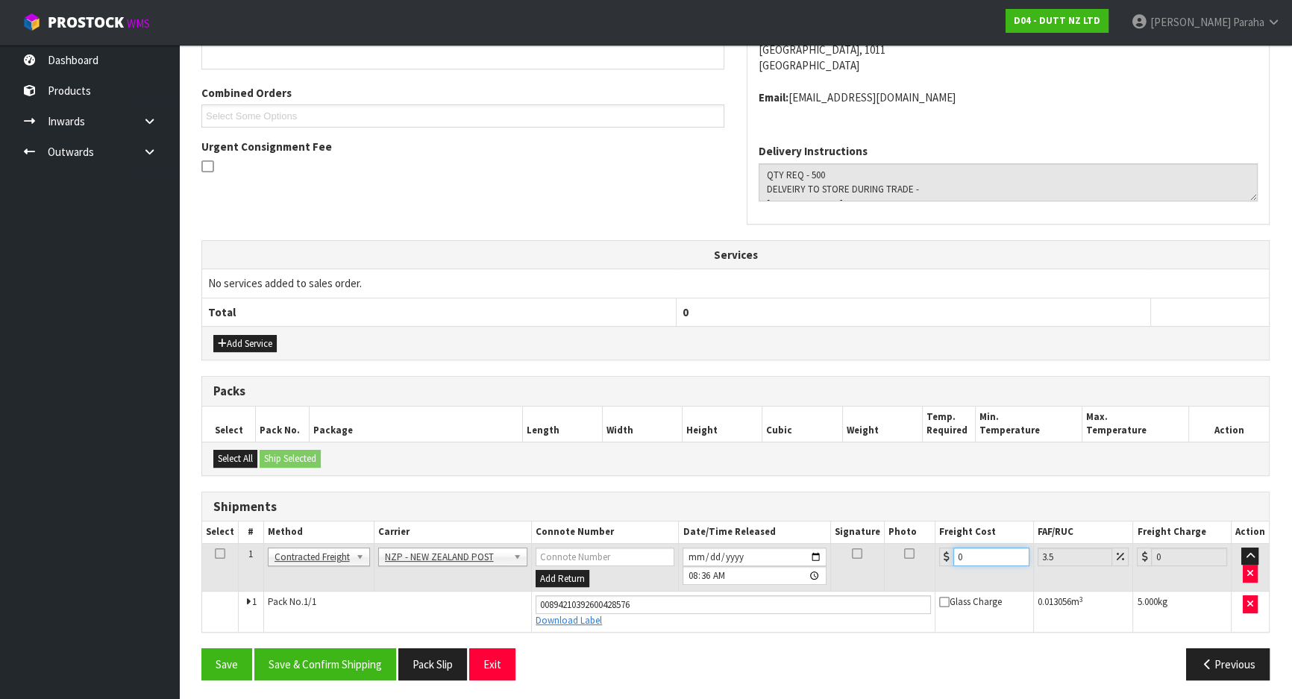
click at [977, 555] on input "0" at bounding box center [991, 556] width 76 height 19
type input "4"
type input "4.14"
type input "4.3"
type input "4.45"
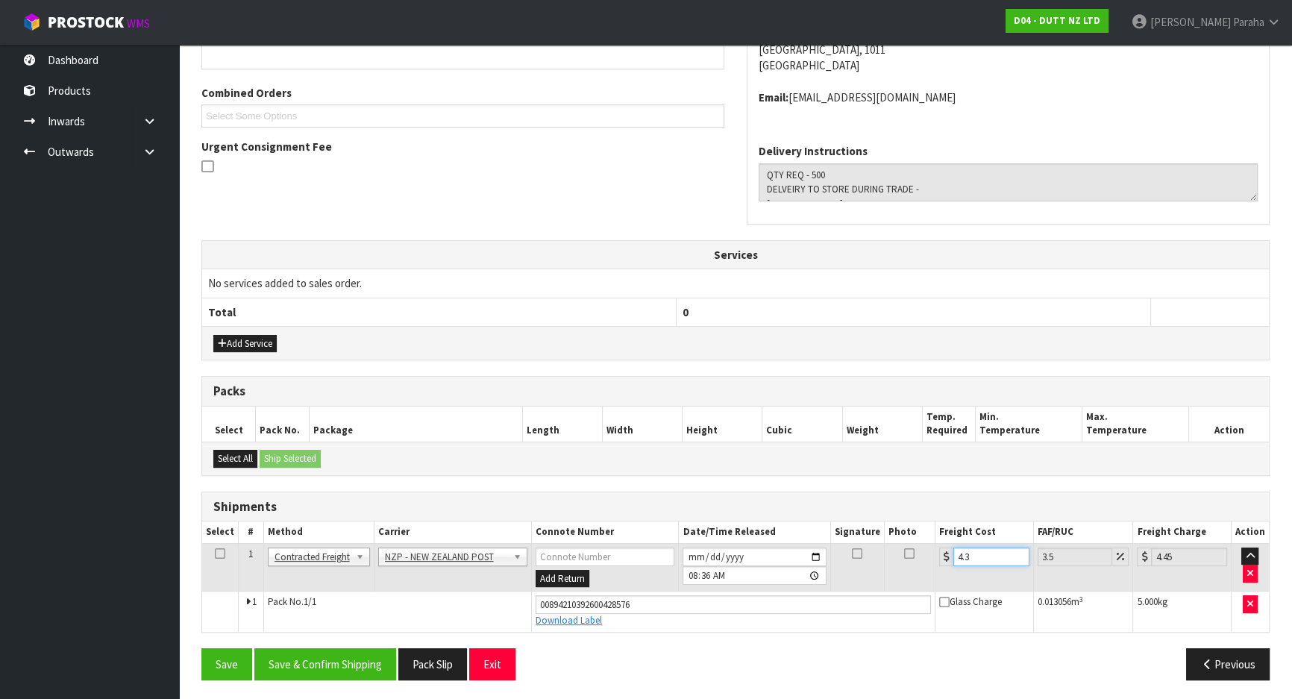
type input "4.33"
type input "4.48"
type input "4.33"
click at [355, 661] on button "Save & Confirm Shipping" at bounding box center [325, 664] width 142 height 32
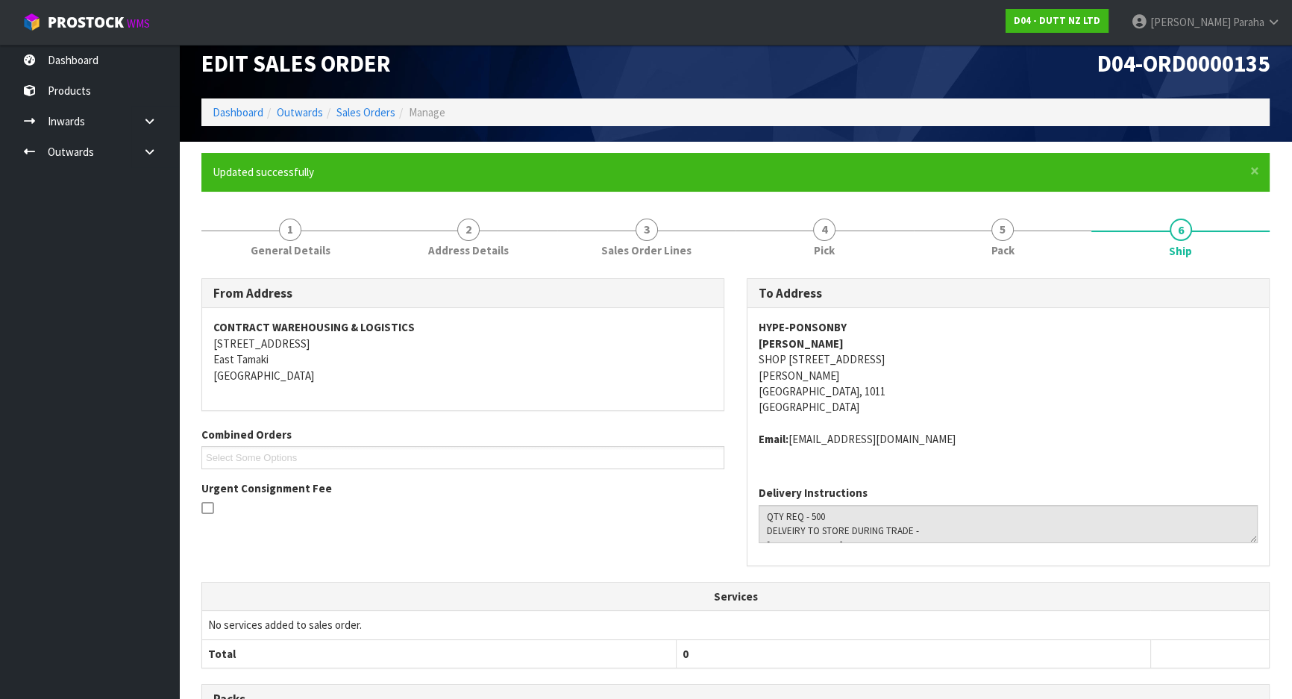
scroll to position [0, 0]
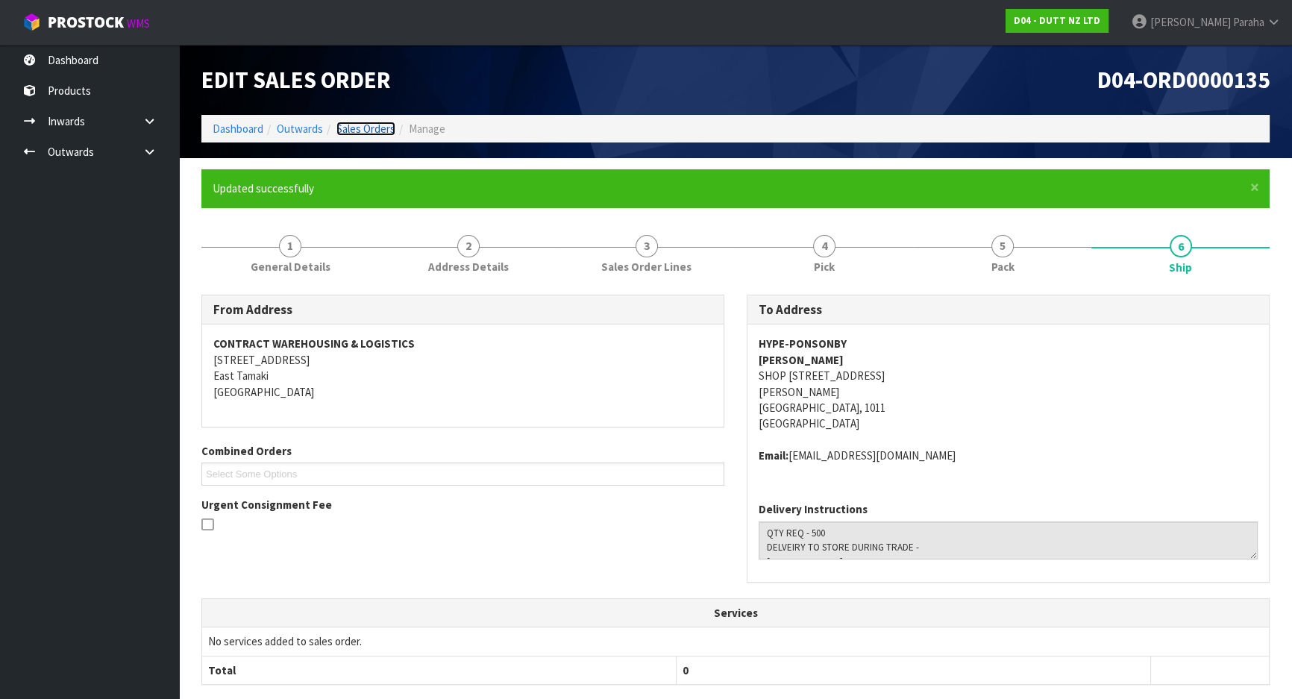
click at [365, 132] on link "Sales Orders" at bounding box center [365, 129] width 59 height 14
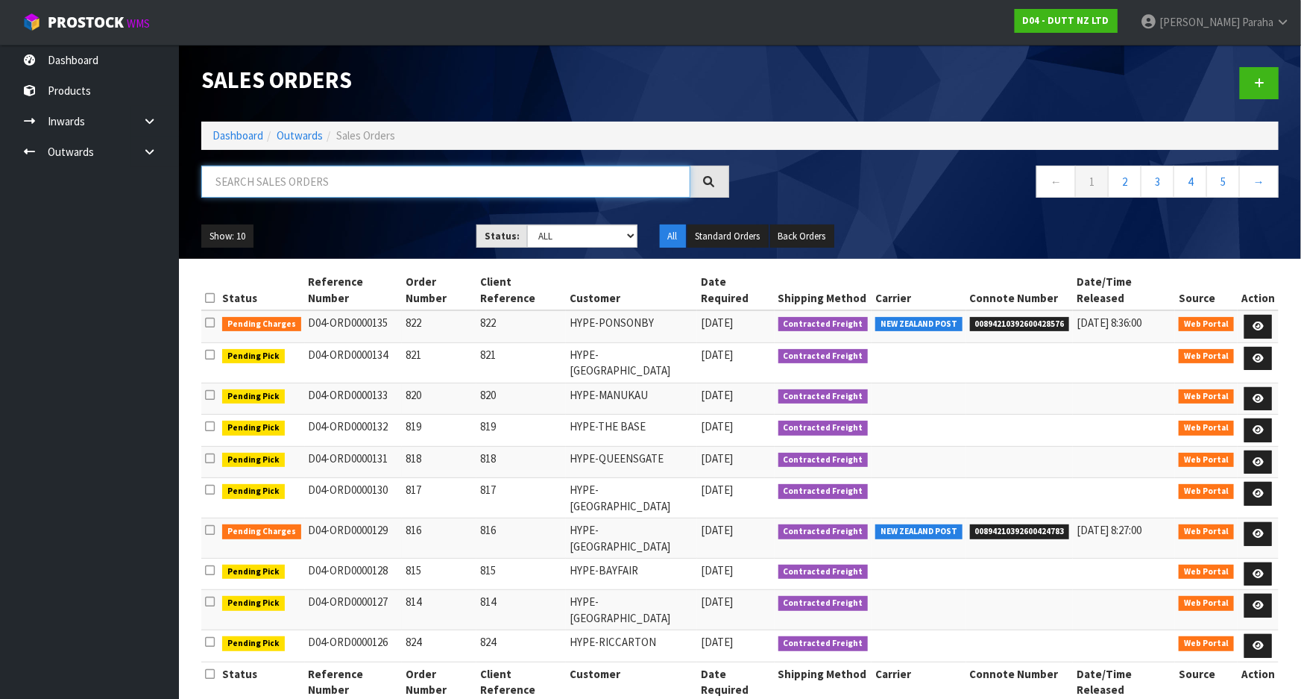
click at [327, 186] on input "text" at bounding box center [445, 182] width 489 height 32
click at [380, 191] on input "text" at bounding box center [445, 182] width 489 height 32
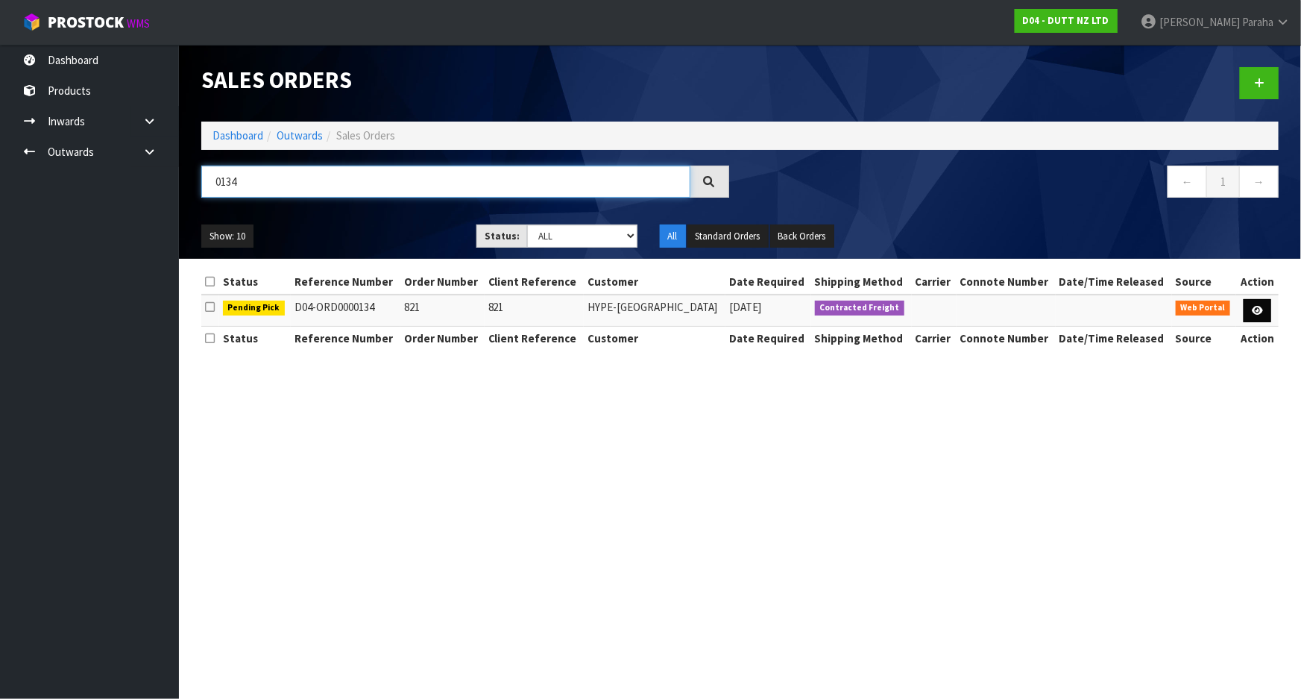
type input "0134"
click at [1260, 313] on icon at bounding box center [1257, 311] width 11 height 10
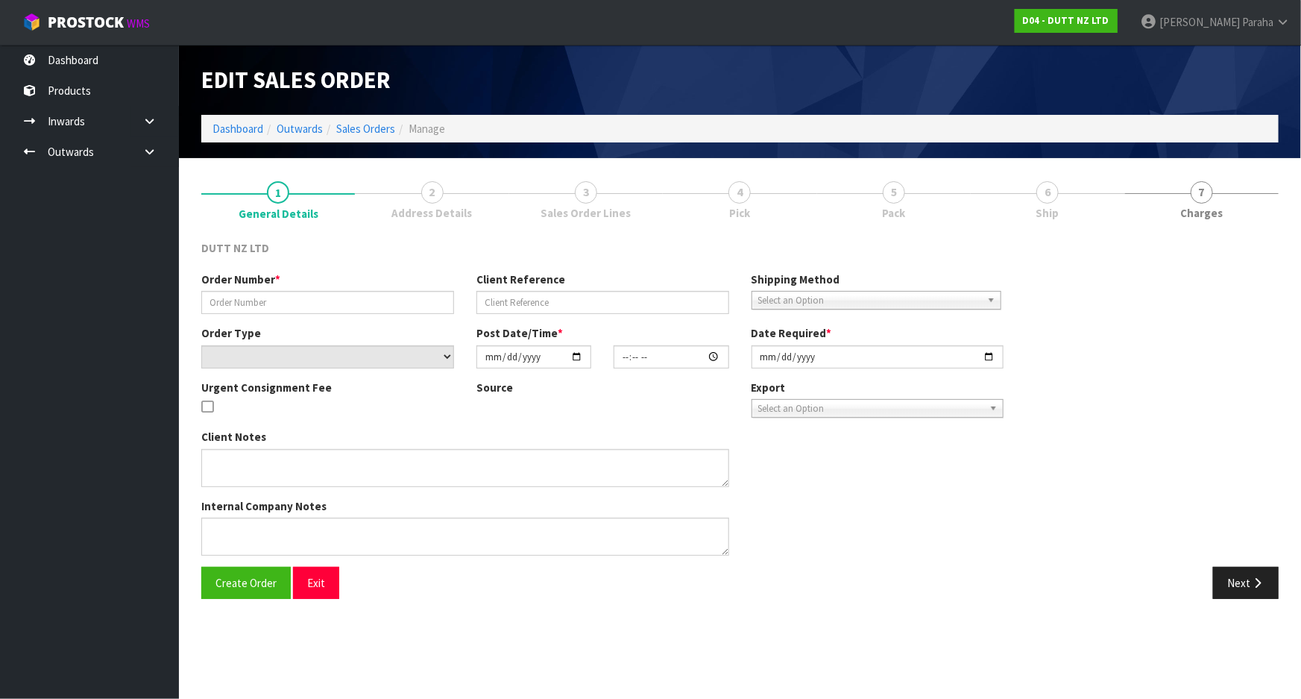
type input "821"
select select "number:0"
type input "[DATE]"
type input "18:14:00.000"
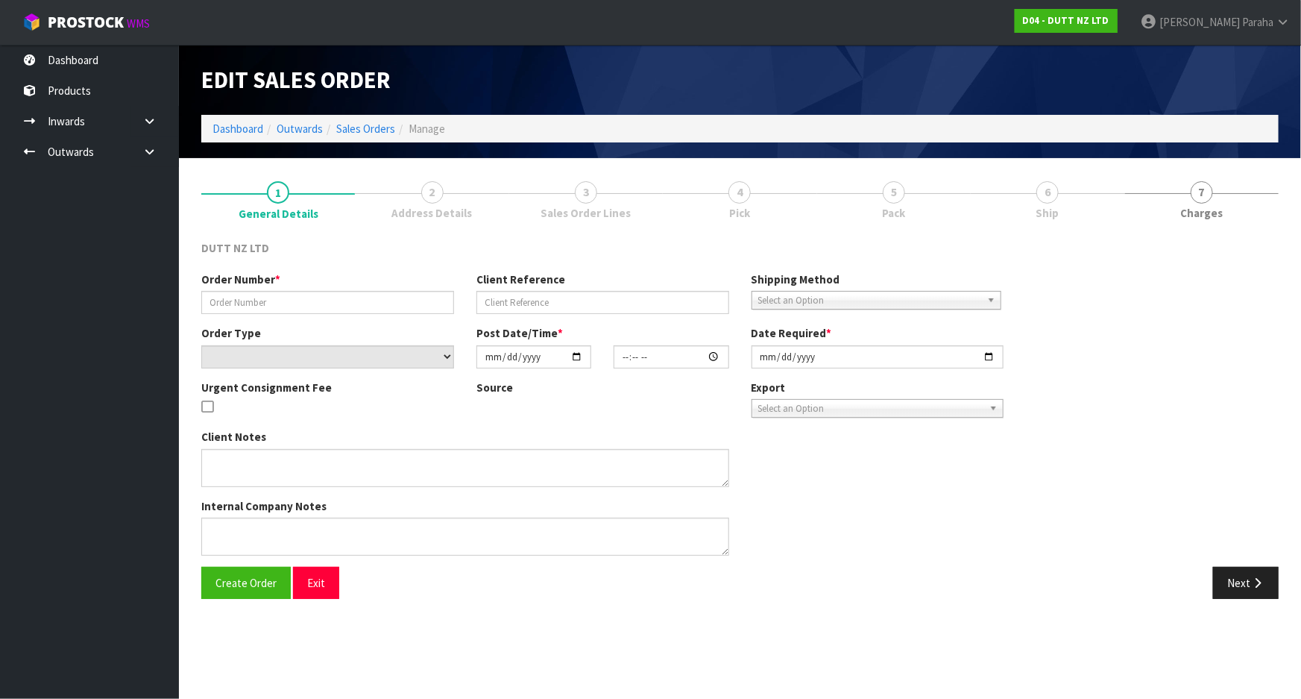
type input "[DATE]"
type textarea "QTY REQ - 800 DELVIERY TO STORE DURING TRADE [PHONE_NUMBER]"
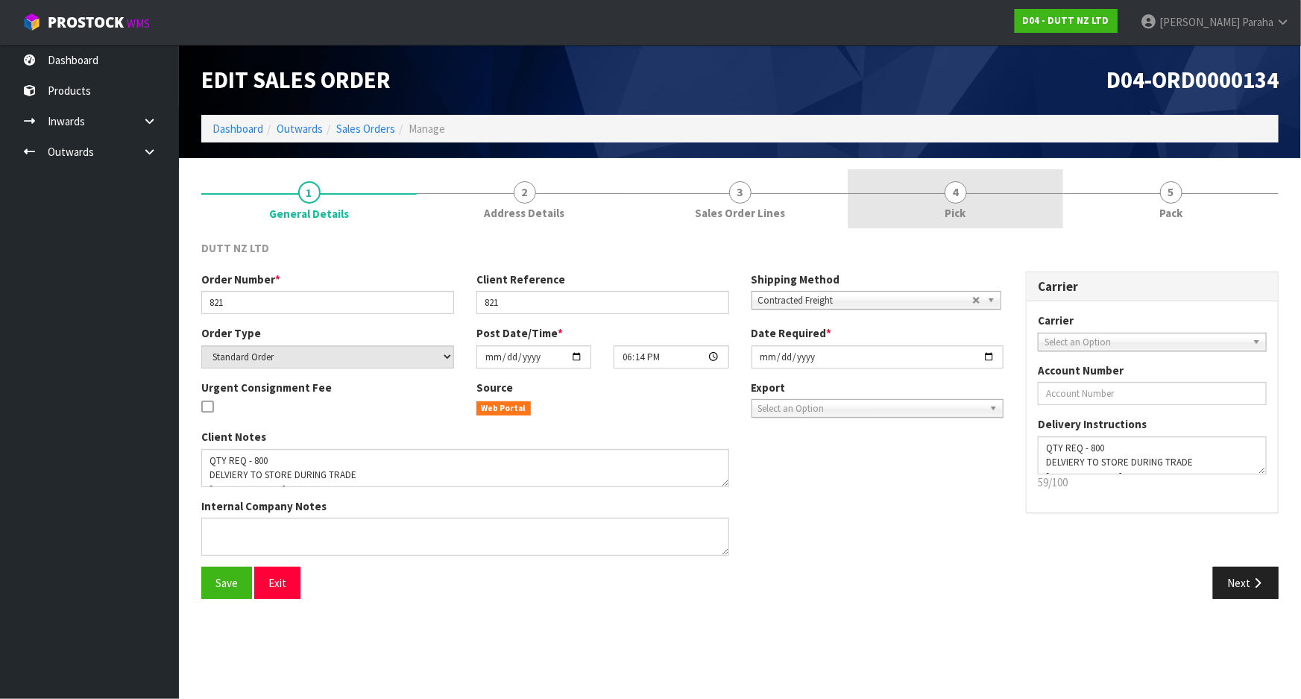
click at [969, 195] on link "4 Pick" at bounding box center [956, 198] width 216 height 59
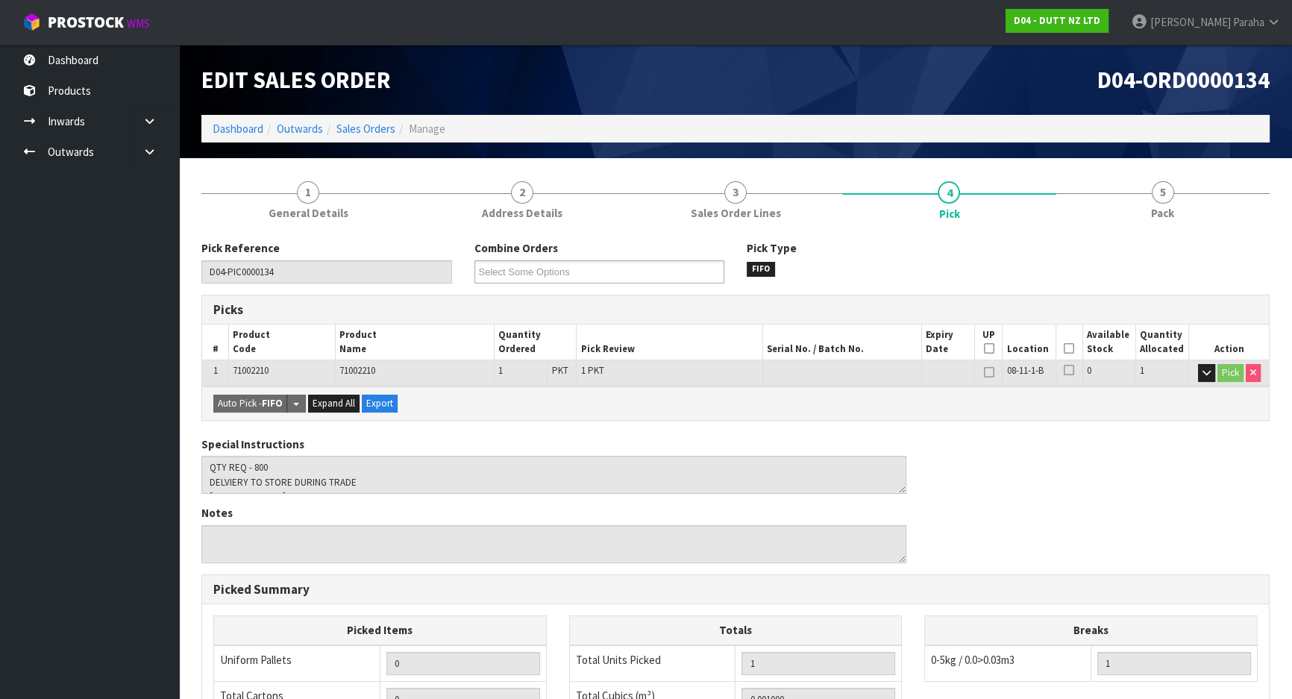
click at [1072, 348] on icon at bounding box center [1068, 348] width 10 height 1
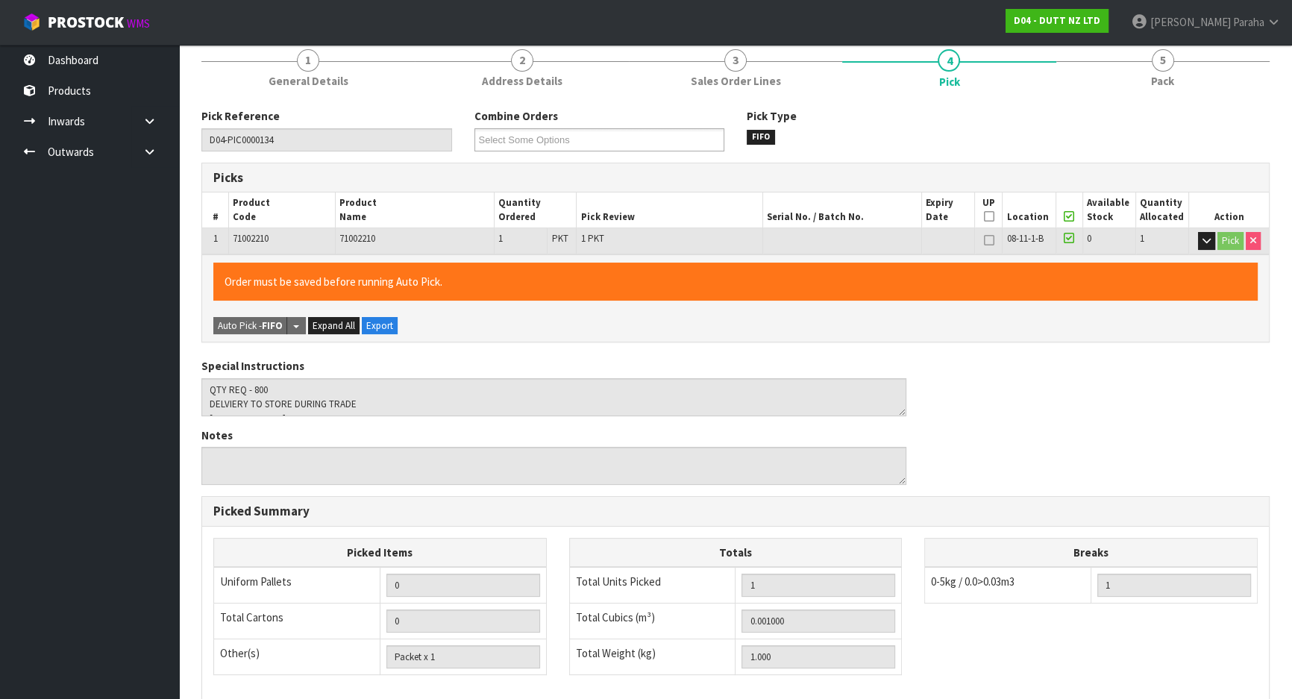
scroll to position [338, 0]
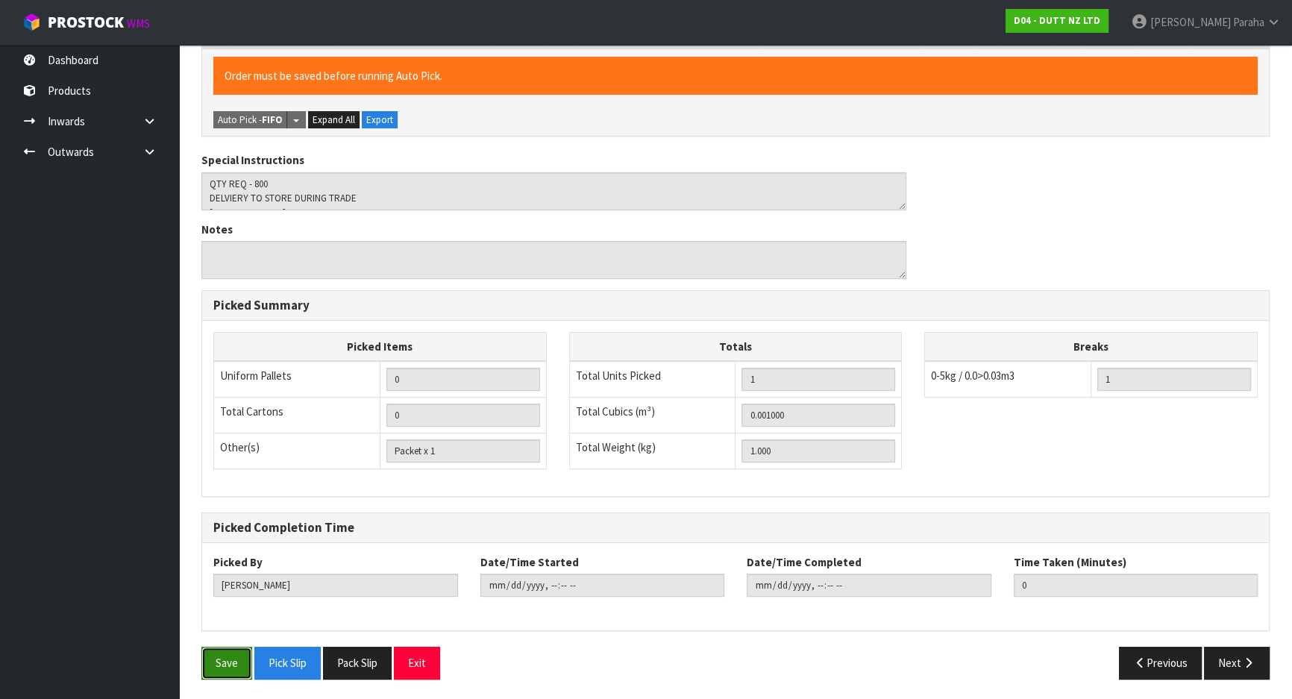
click at [219, 661] on button "Save" at bounding box center [226, 663] width 51 height 32
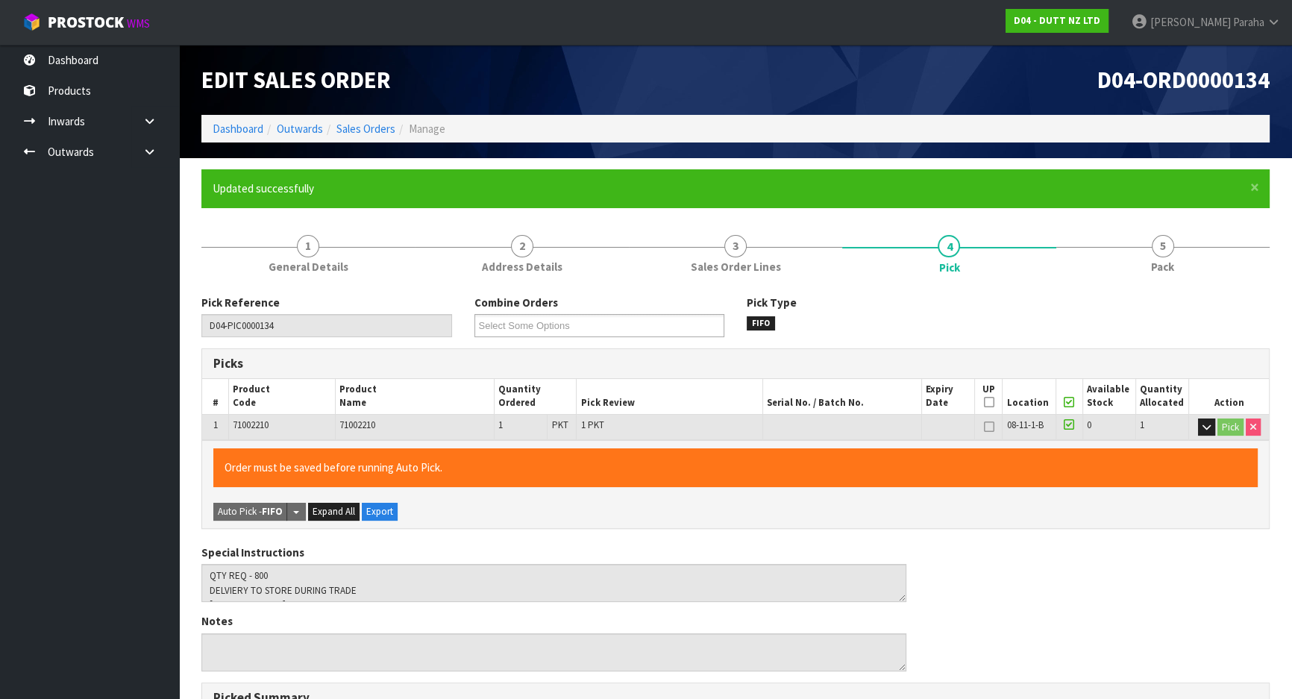
type input "[PERSON_NAME]"
type input "[DATE]T08:47:03"
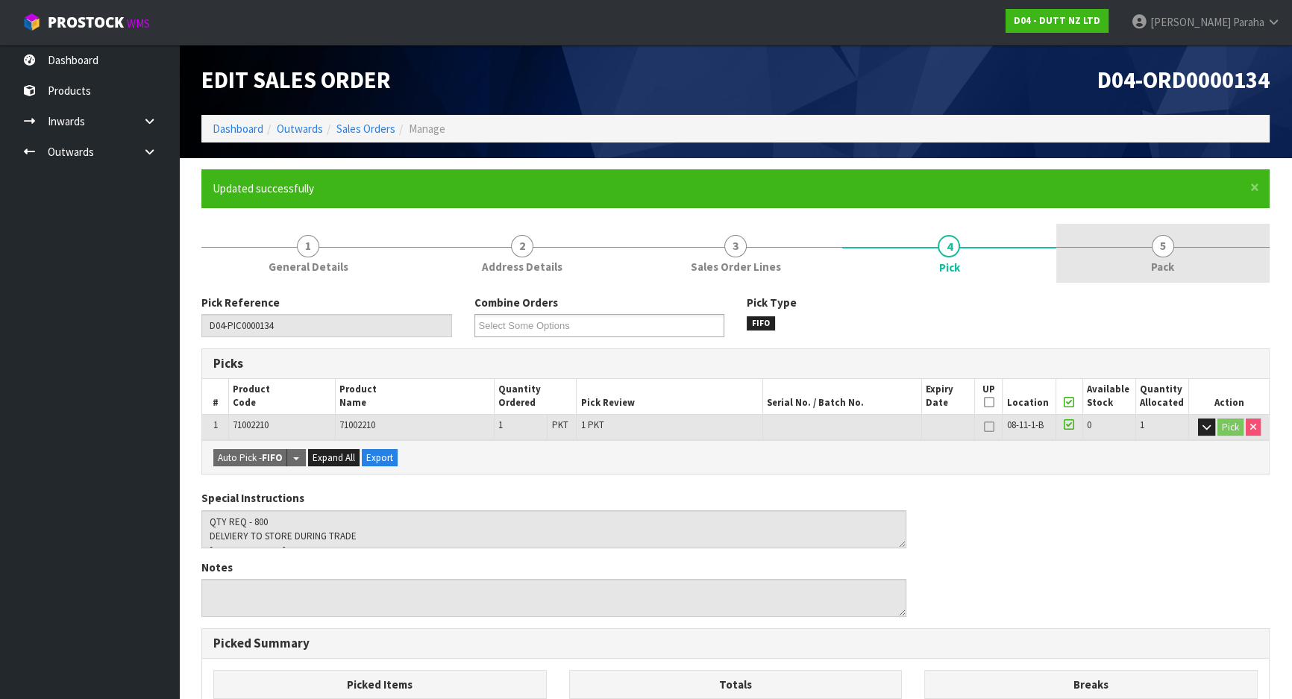
click at [1166, 259] on span "Pack" at bounding box center [1162, 267] width 23 height 16
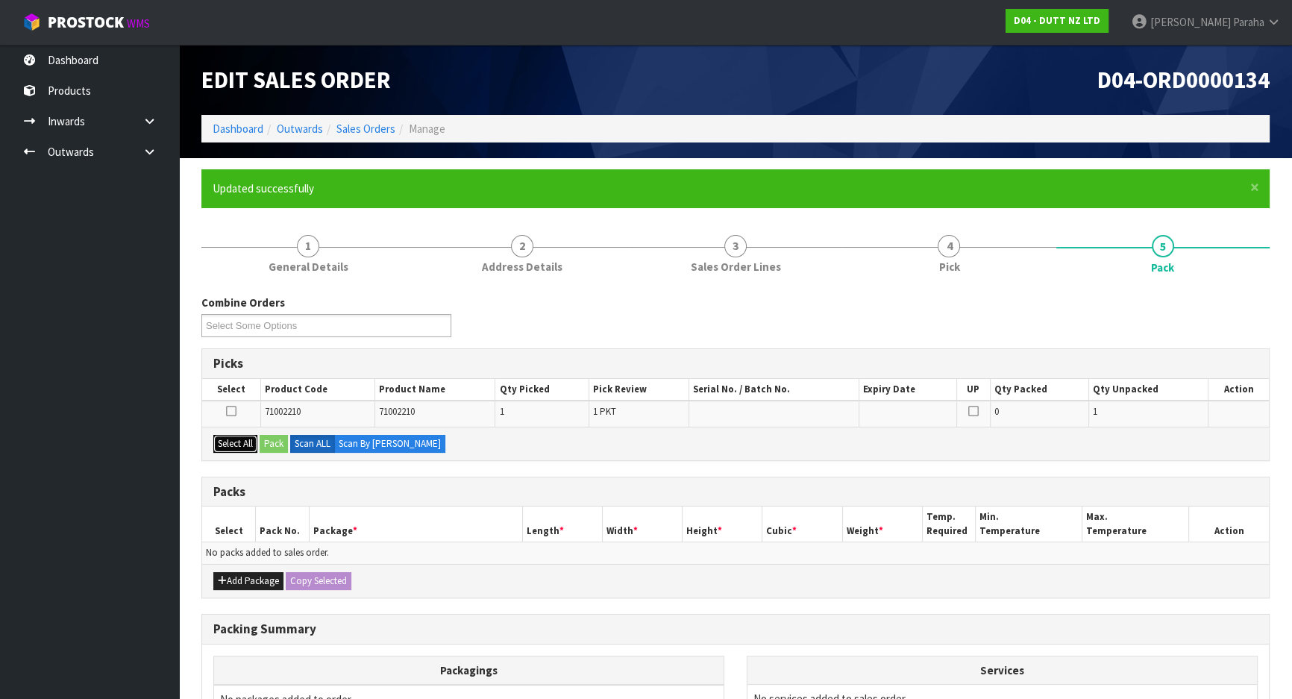
click at [251, 436] on button "Select All" at bounding box center [235, 444] width 44 height 18
click at [263, 440] on button "Pack" at bounding box center [274, 444] width 28 height 18
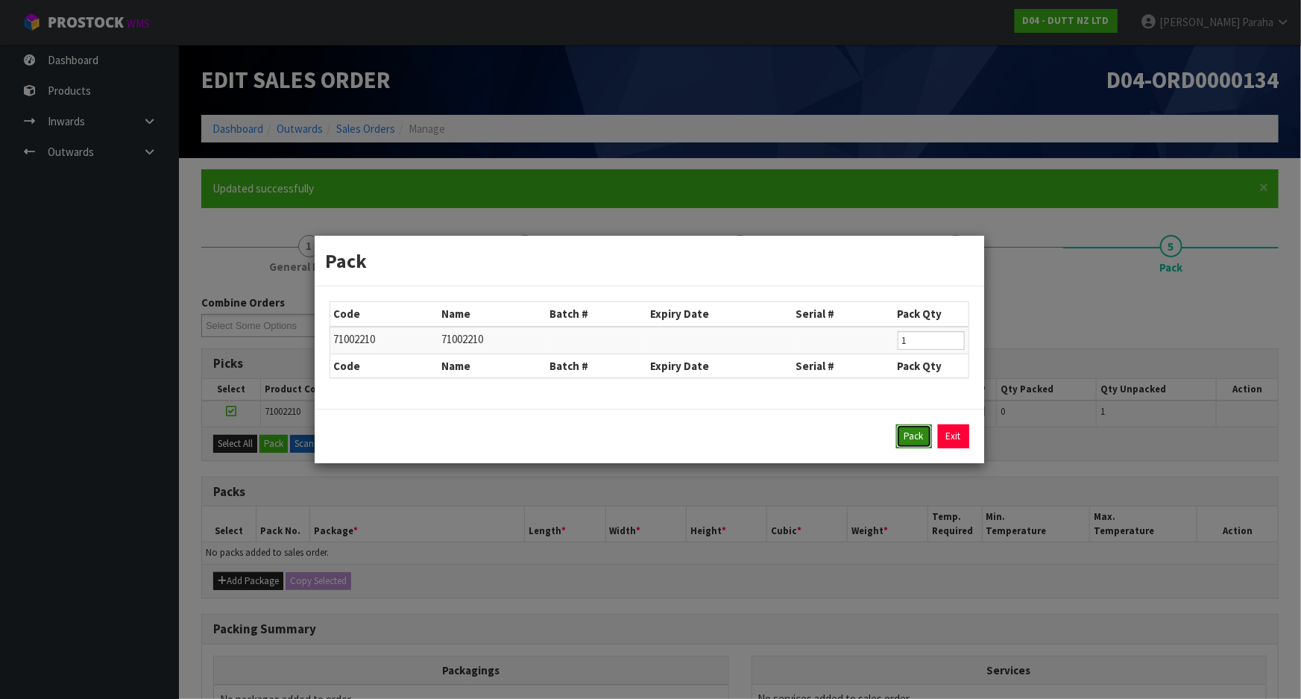
click at [909, 446] on button "Pack" at bounding box center [914, 436] width 36 height 24
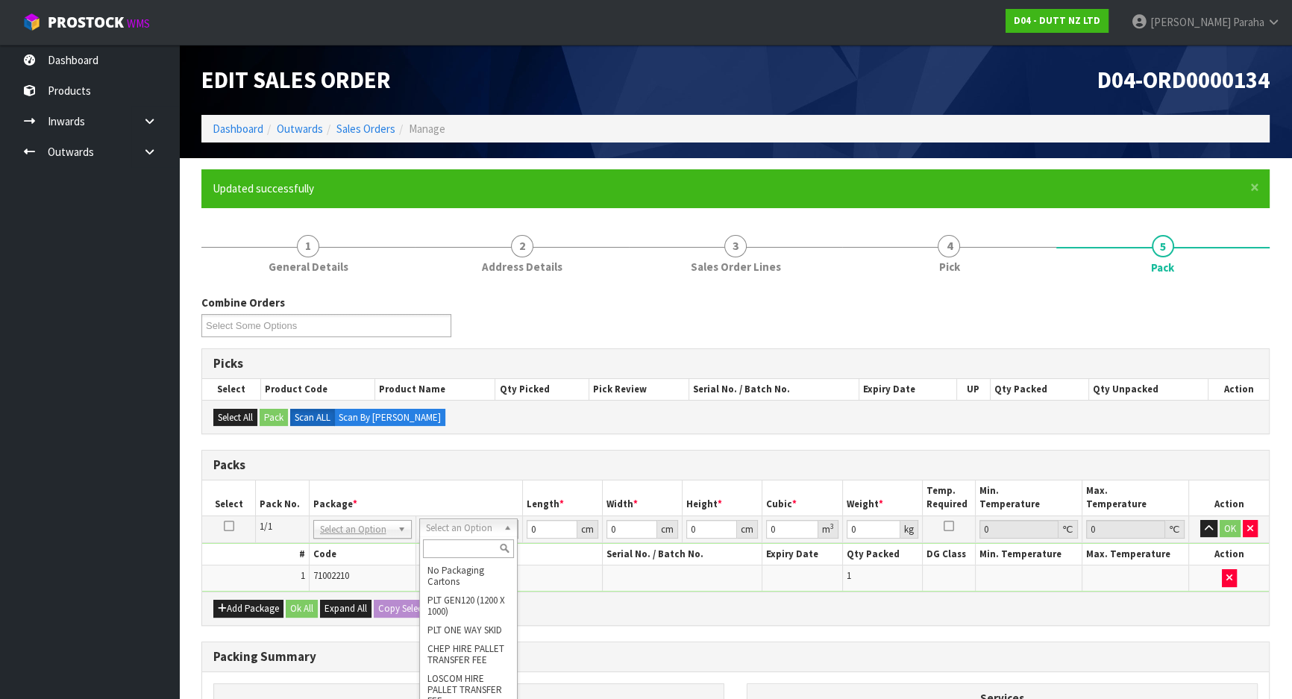
click at [463, 543] on input "text" at bounding box center [468, 548] width 91 height 19
type input "OC"
type input "1"
click at [533, 522] on input "0" at bounding box center [551, 529] width 51 height 19
type input "34"
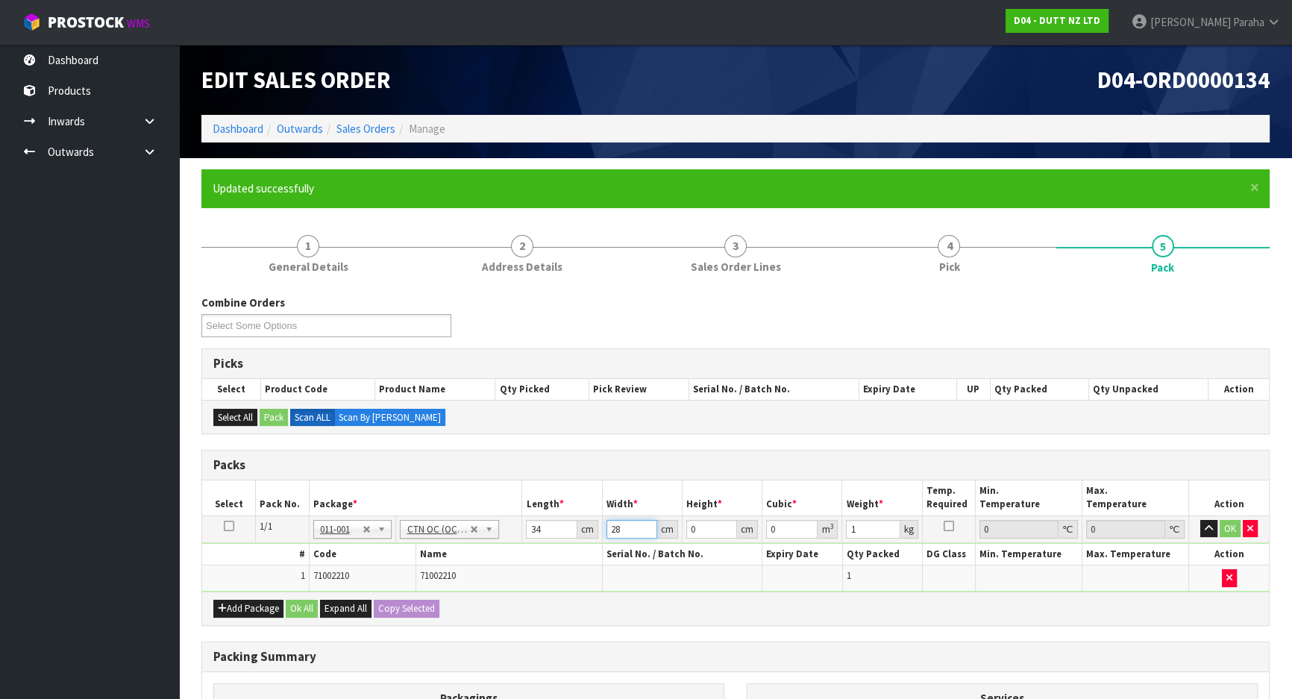
type input "28"
type input "2"
type input "0.001904"
type input "28"
type input "0.026656"
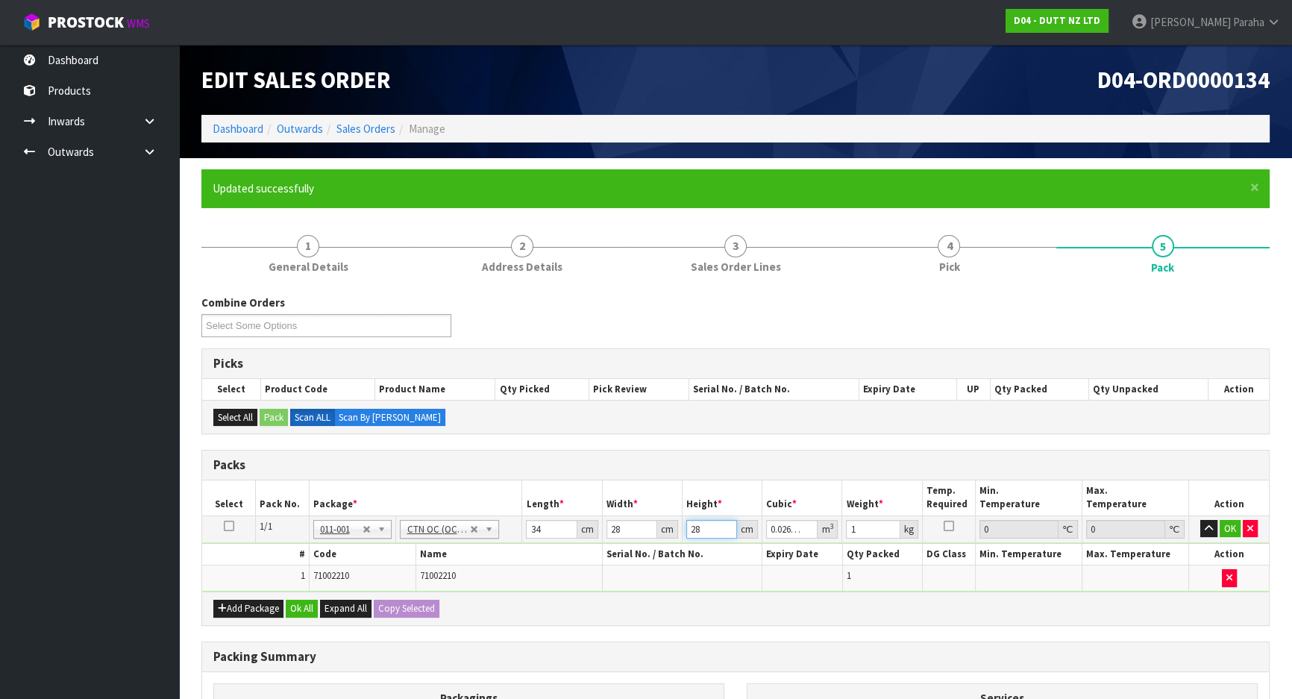
type input "28"
type input "8"
click at [1200, 520] on button "button" at bounding box center [1208, 529] width 17 height 18
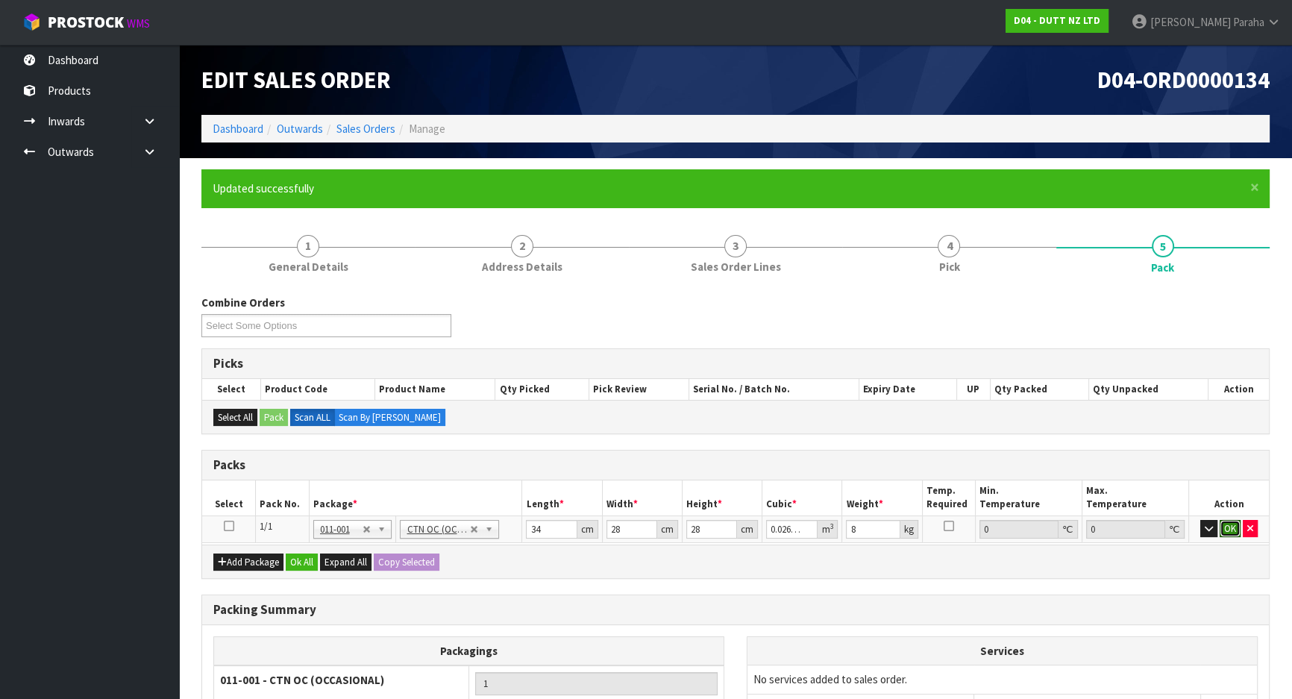
click button "OK" at bounding box center [1229, 529] width 21 height 18
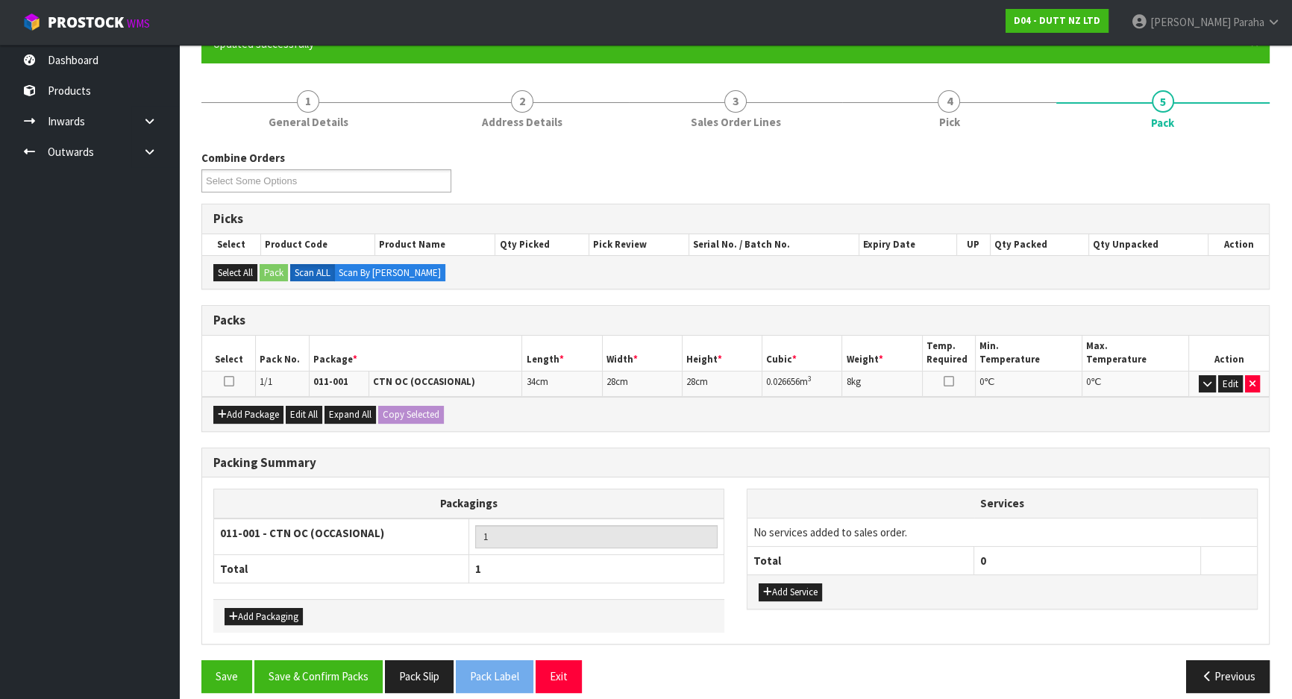
scroll to position [157, 0]
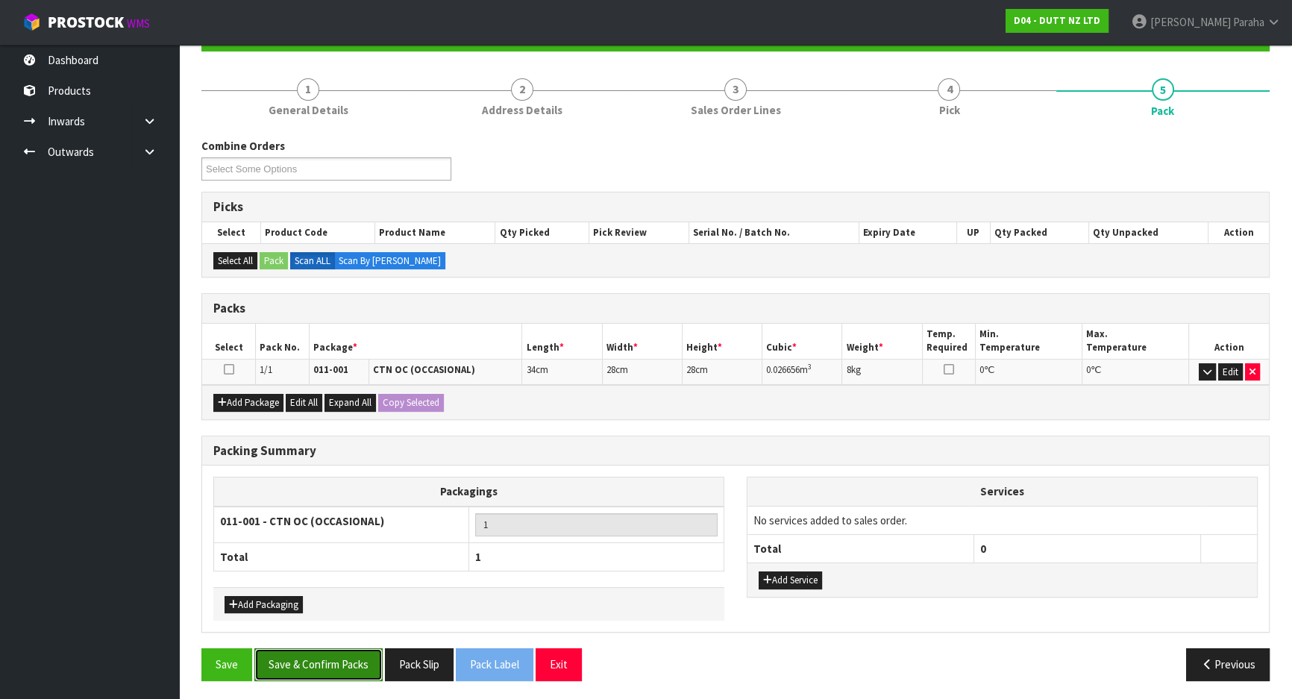
click at [324, 653] on button "Save & Confirm Packs" at bounding box center [318, 664] width 128 height 32
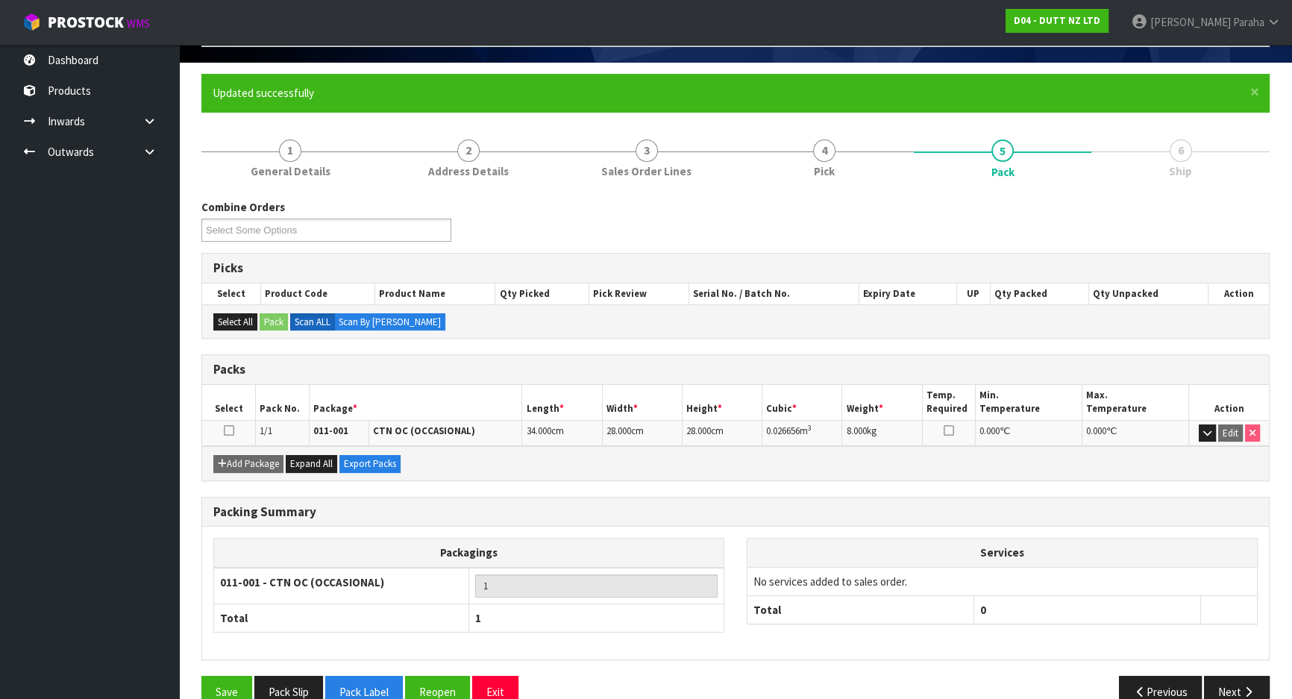
scroll to position [124, 0]
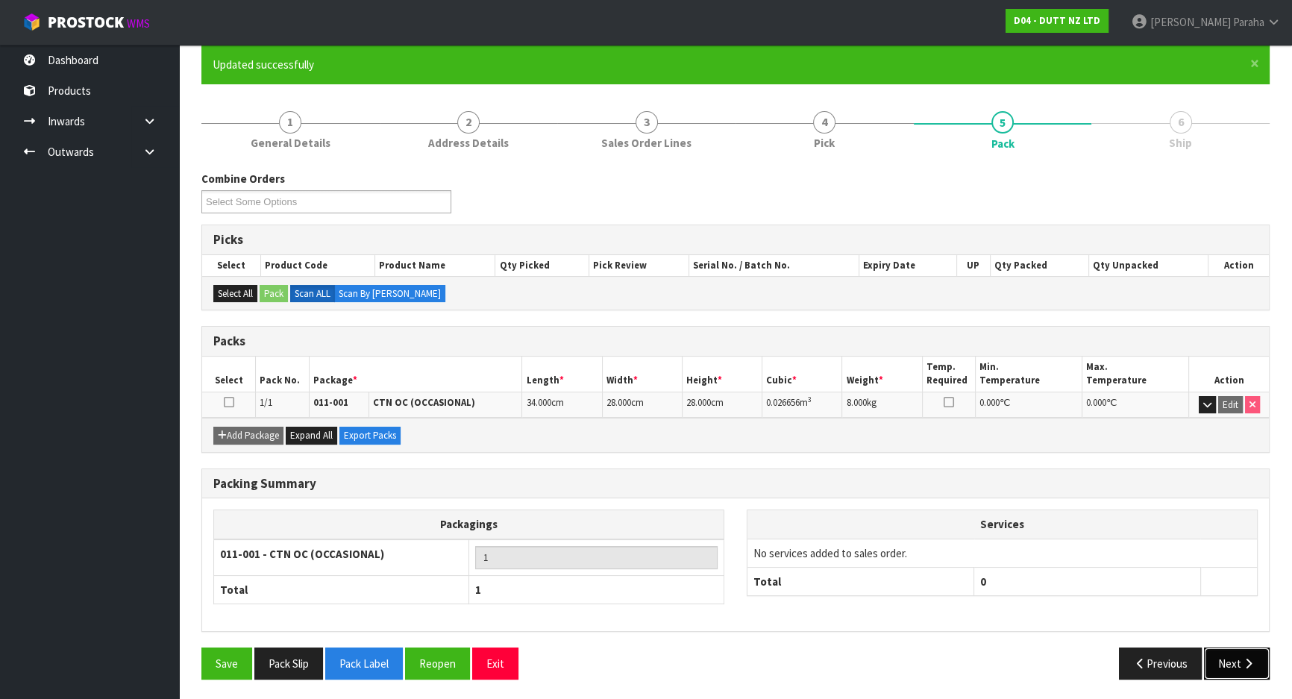
click at [1239, 668] on button "Next" at bounding box center [1237, 663] width 66 height 32
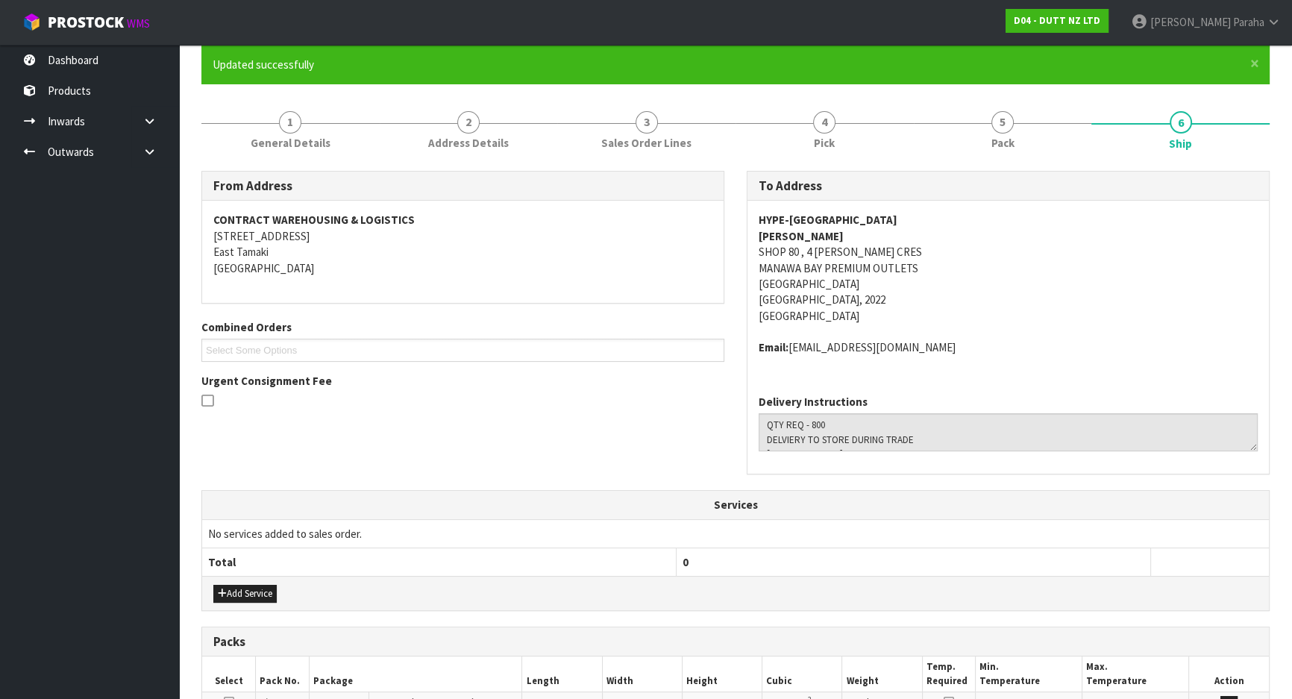
scroll to position [335, 0]
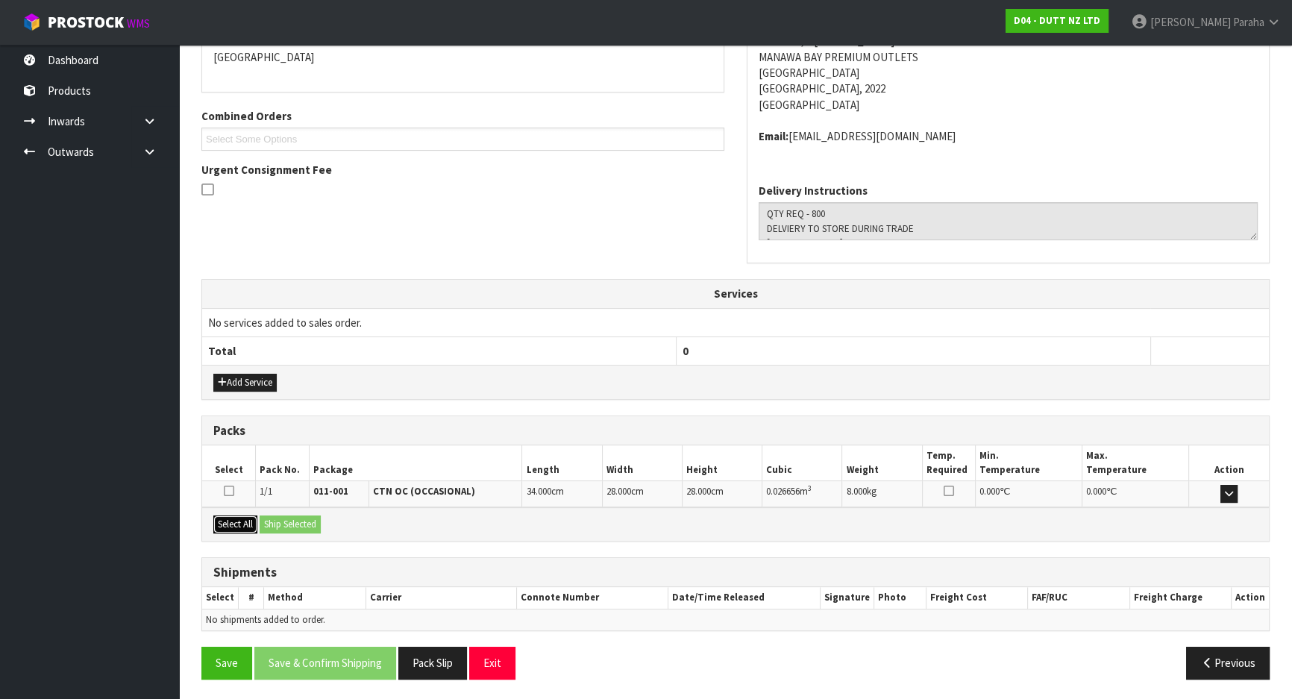
drag, startPoint x: 248, startPoint y: 525, endPoint x: 265, endPoint y: 521, distance: 16.8
click at [250, 524] on button "Select All" at bounding box center [235, 524] width 44 height 18
click at [268, 519] on button "Ship Selected" at bounding box center [290, 524] width 61 height 18
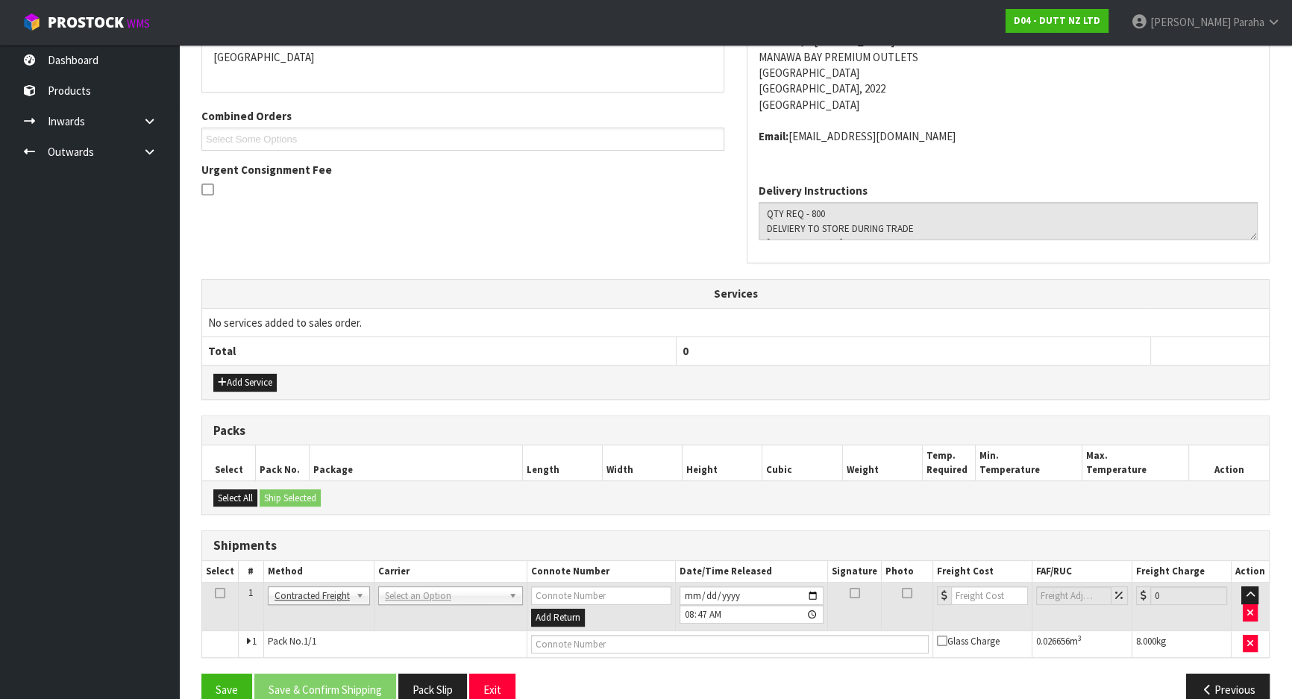
drag, startPoint x: 440, startPoint y: 594, endPoint x: 440, endPoint y: 611, distance: 16.4
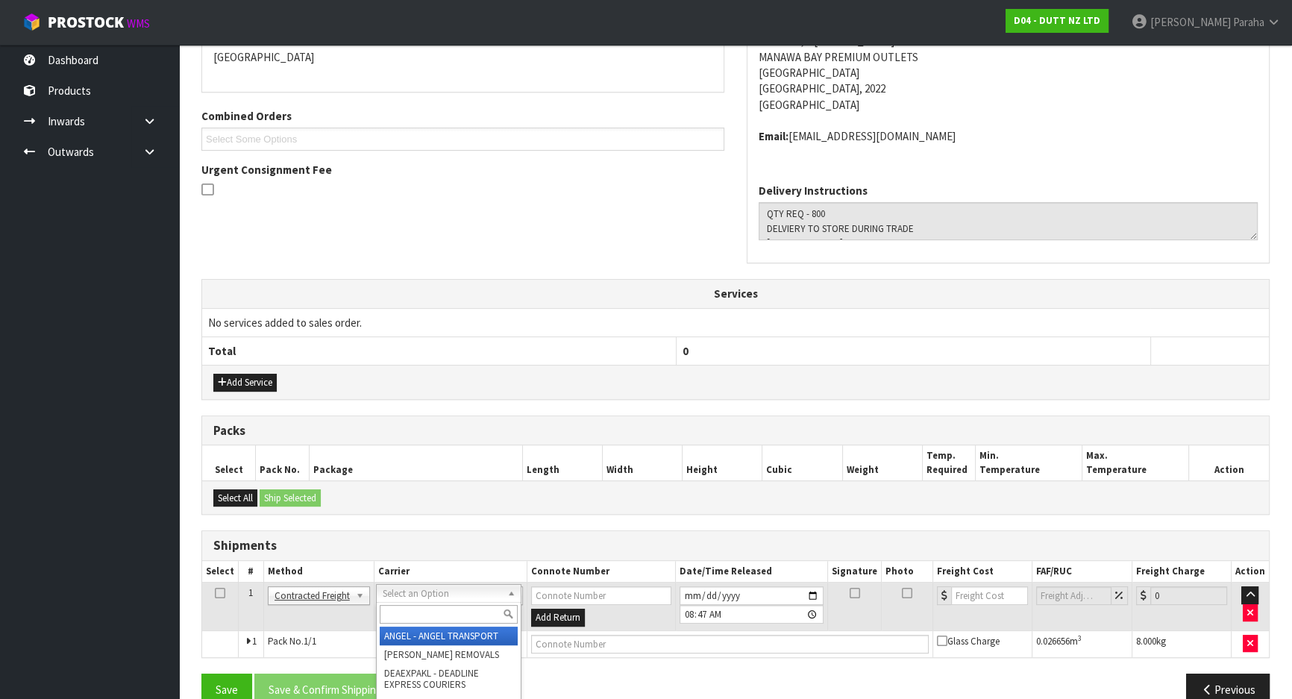
click at [440, 612] on input "text" at bounding box center [449, 614] width 138 height 19
type input "NZP"
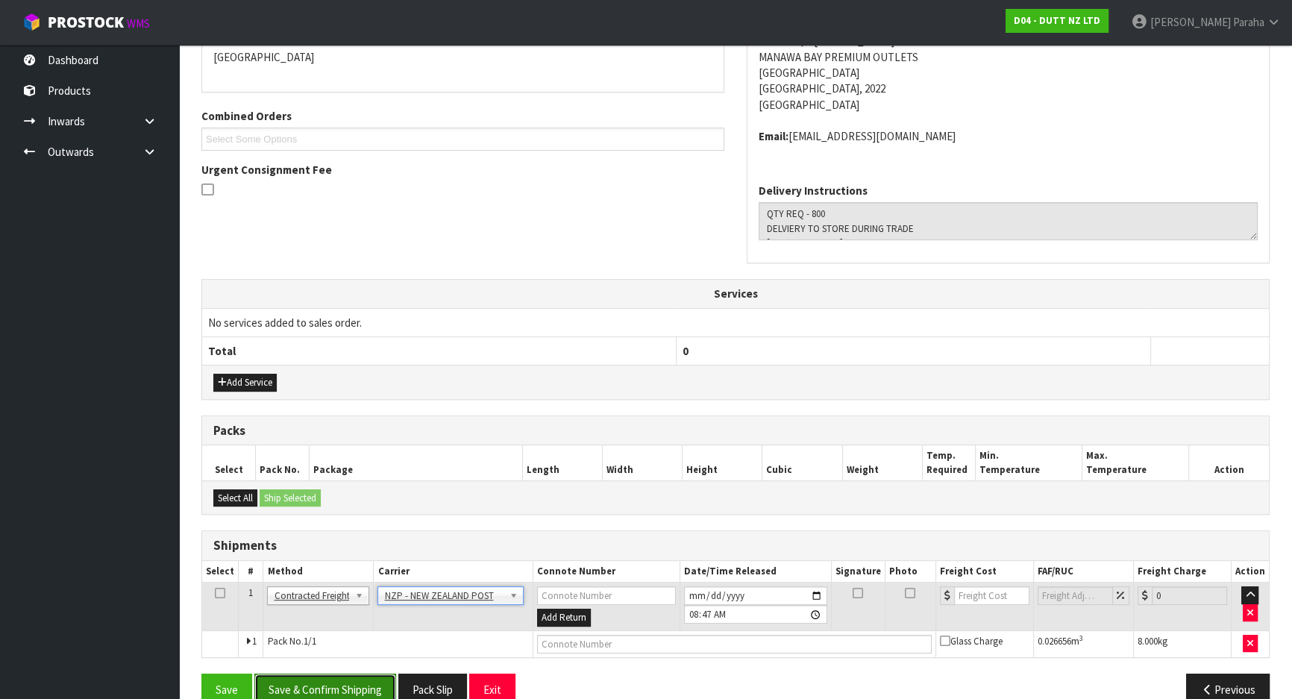
click at [335, 675] on button "Save & Confirm Shipping" at bounding box center [325, 689] width 142 height 32
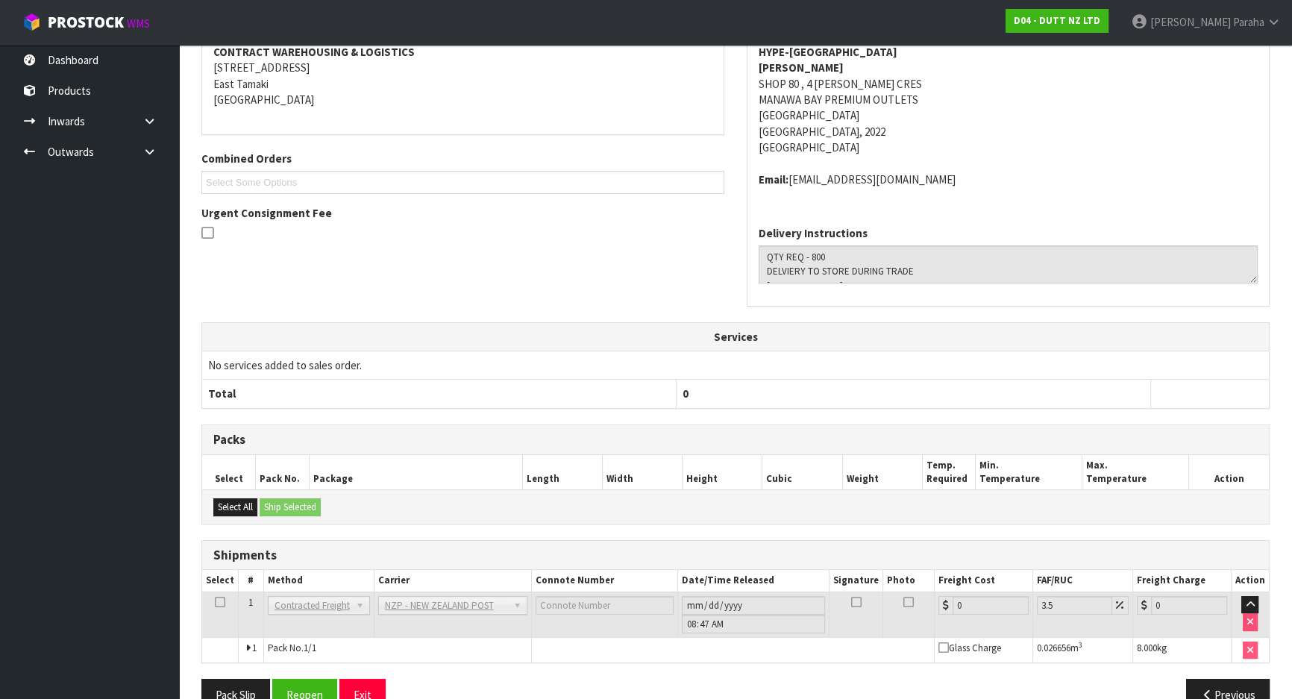
scroll to position [340, 0]
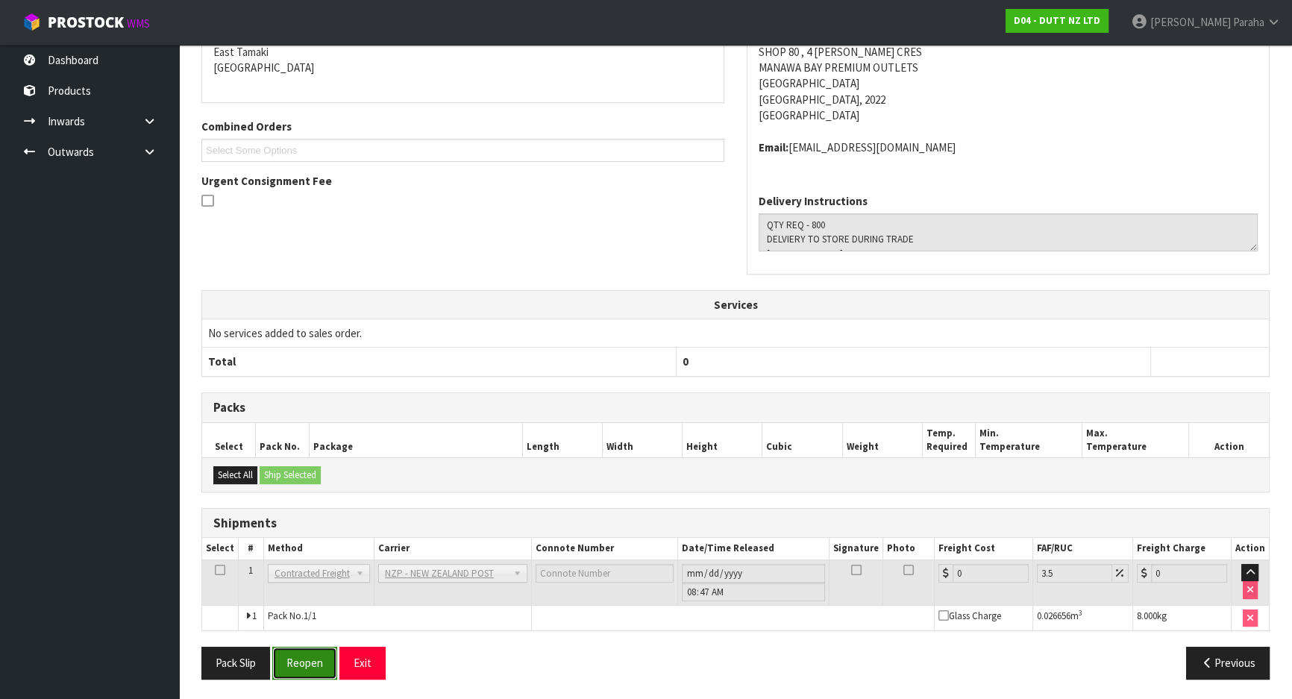
click at [318, 659] on button "Reopen" at bounding box center [304, 663] width 65 height 32
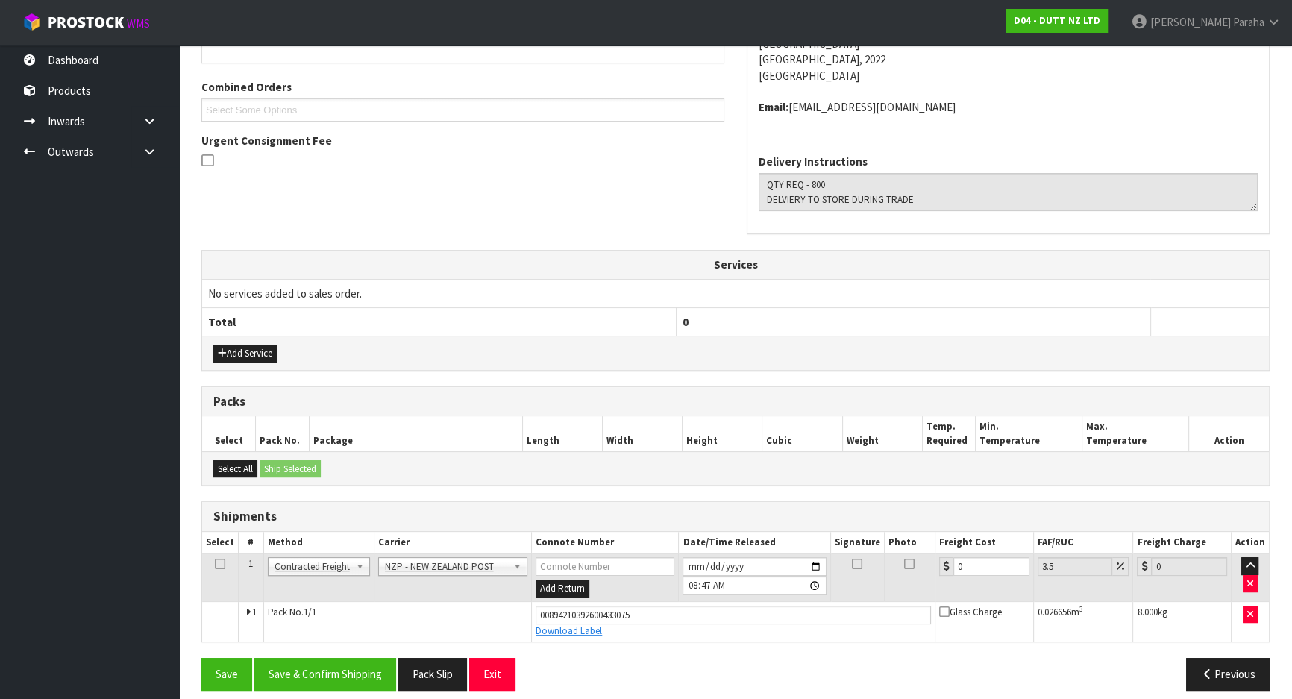
scroll to position [374, 0]
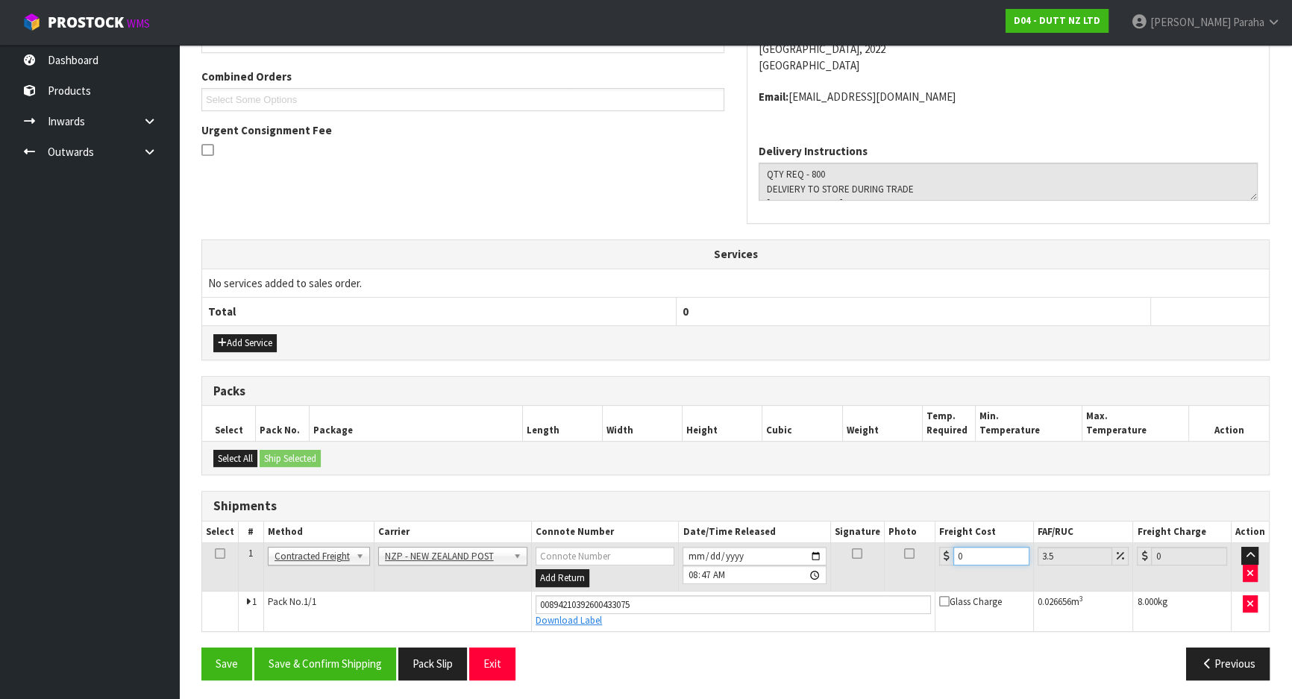
click at [966, 556] on input "0" at bounding box center [991, 556] width 76 height 19
type input "4"
type input "4.14"
type input "4.3"
type input "4.45"
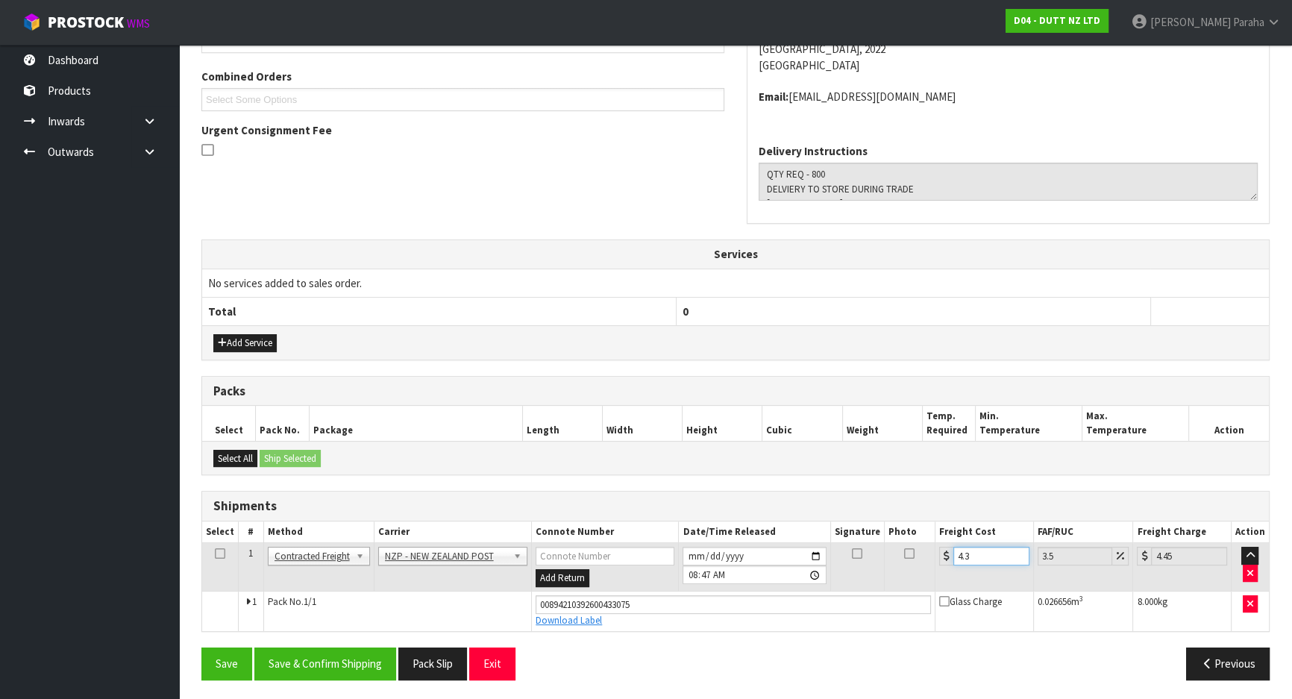
type input "4.33"
type input "4.48"
type input "4.33"
click at [342, 664] on button "Save & Confirm Shipping" at bounding box center [325, 663] width 142 height 32
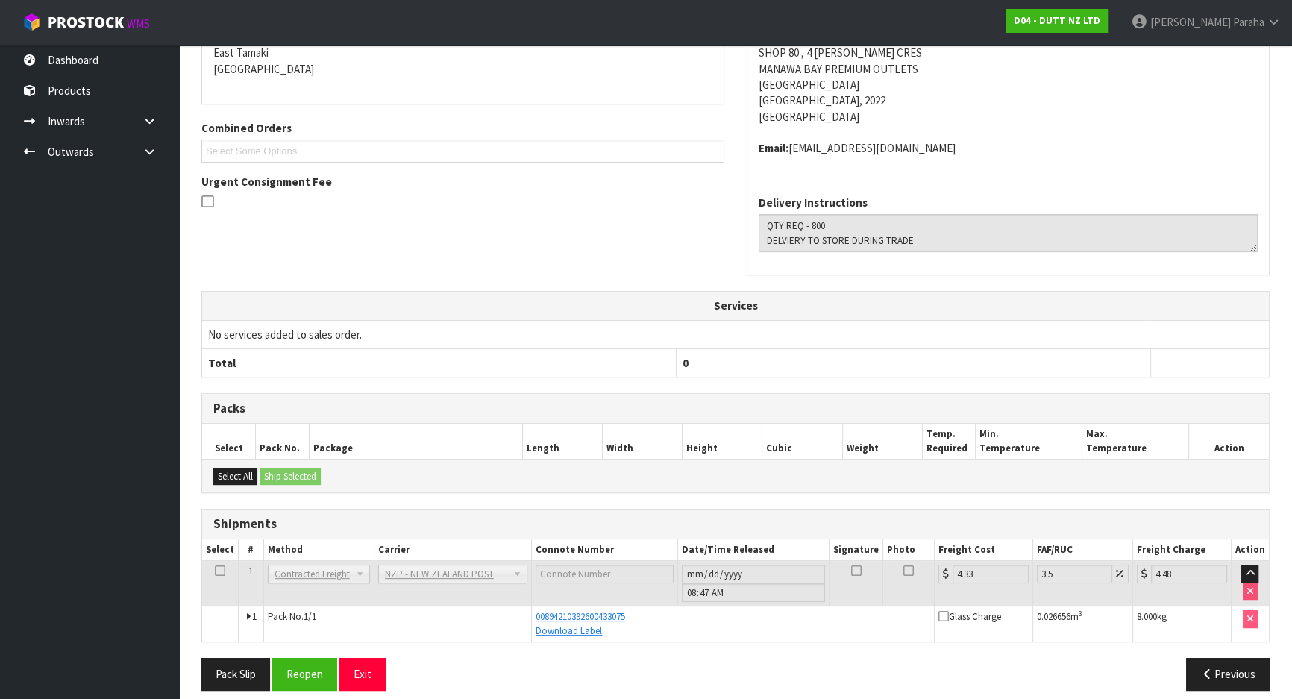
scroll to position [0, 0]
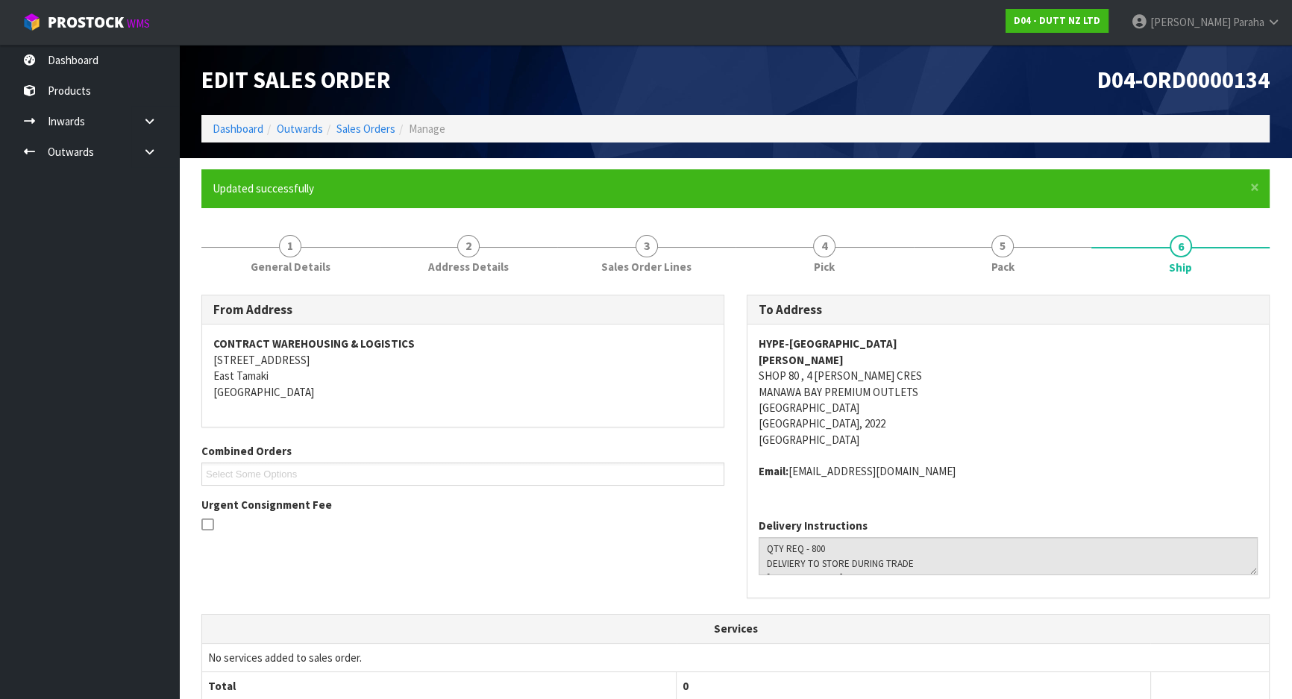
click at [380, 136] on li "Sales Orders" at bounding box center [359, 129] width 72 height 16
click at [383, 127] on link "Sales Orders" at bounding box center [365, 129] width 59 height 14
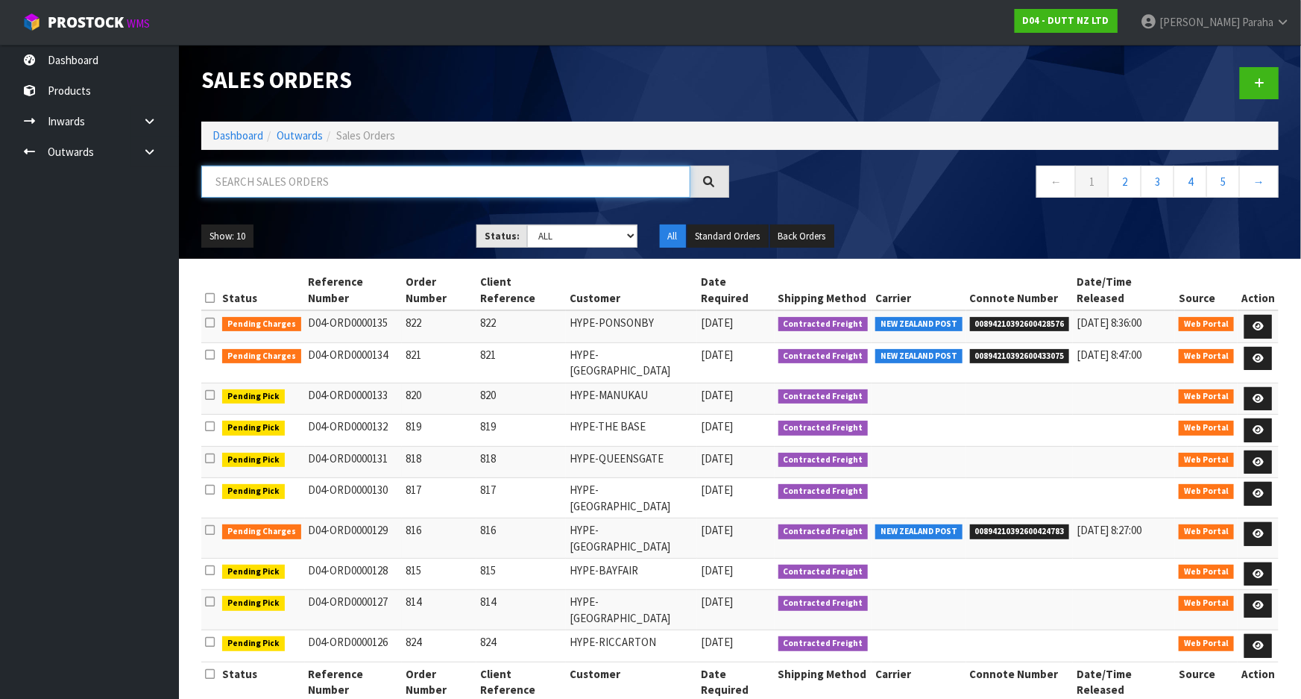
click at [358, 175] on input "text" at bounding box center [445, 182] width 489 height 32
click at [267, 184] on input "text" at bounding box center [445, 182] width 489 height 32
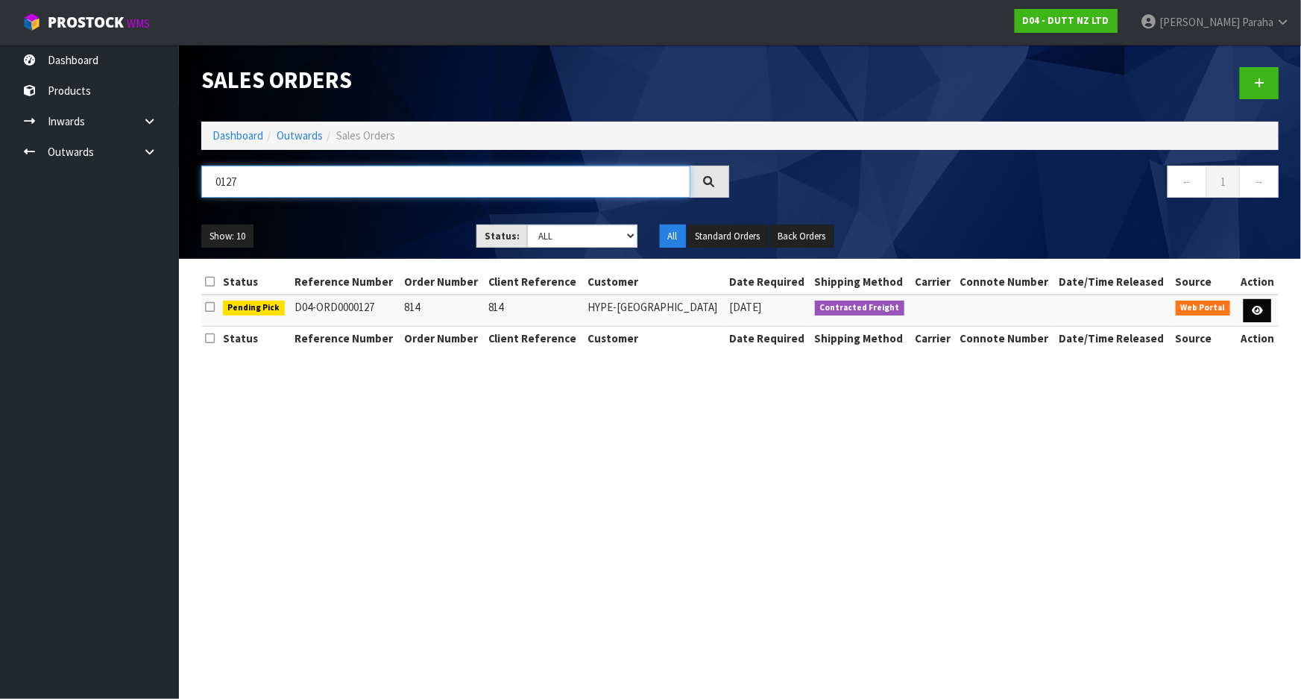
type input "0127"
click at [1258, 301] on link at bounding box center [1258, 311] width 28 height 24
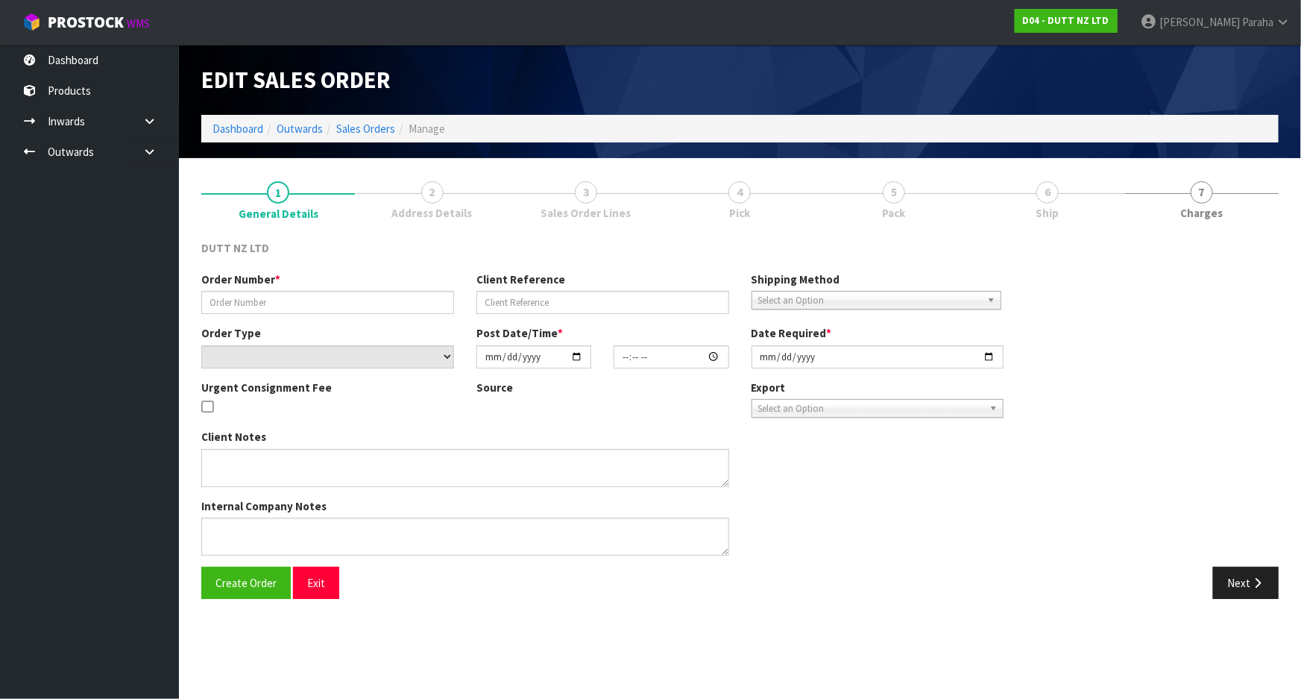
type input "814"
select select "number:0"
type input "[DATE]"
type input "18:02:00.000"
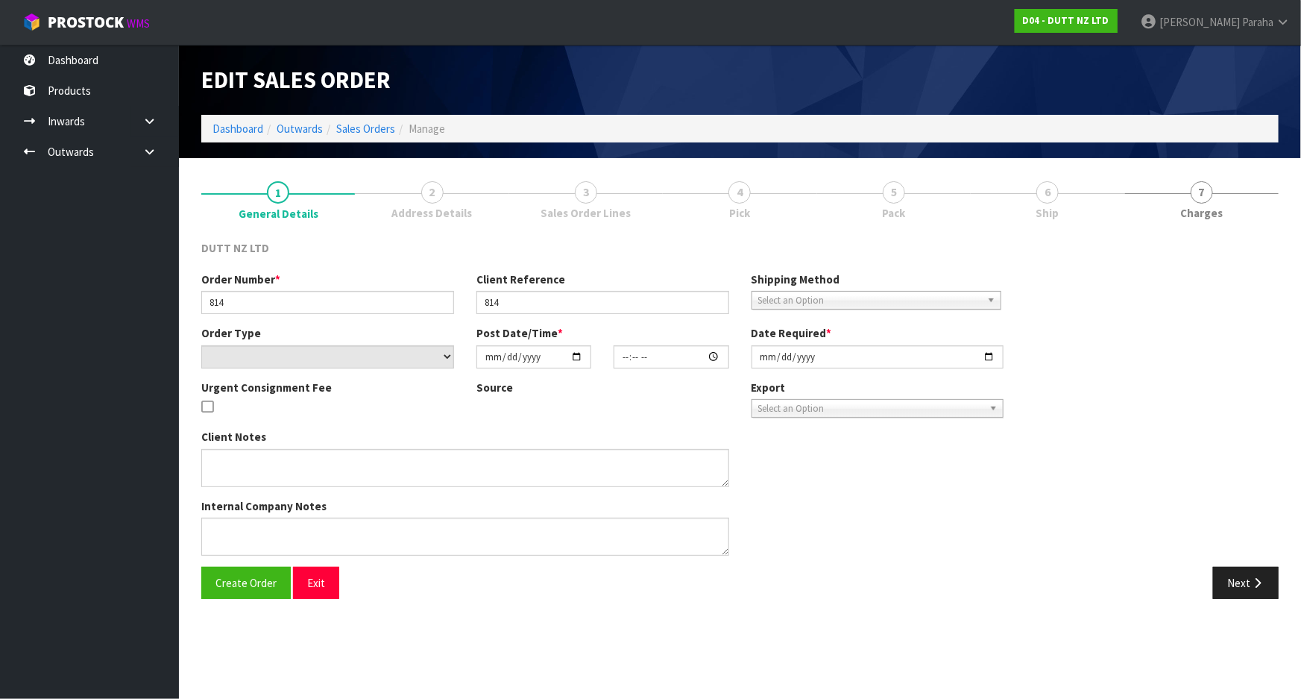
type input "[DATE]"
type textarea "QTY REQ - 600 DELVIERY TO STORE DURING TRADE [PHONE_NUMBER]"
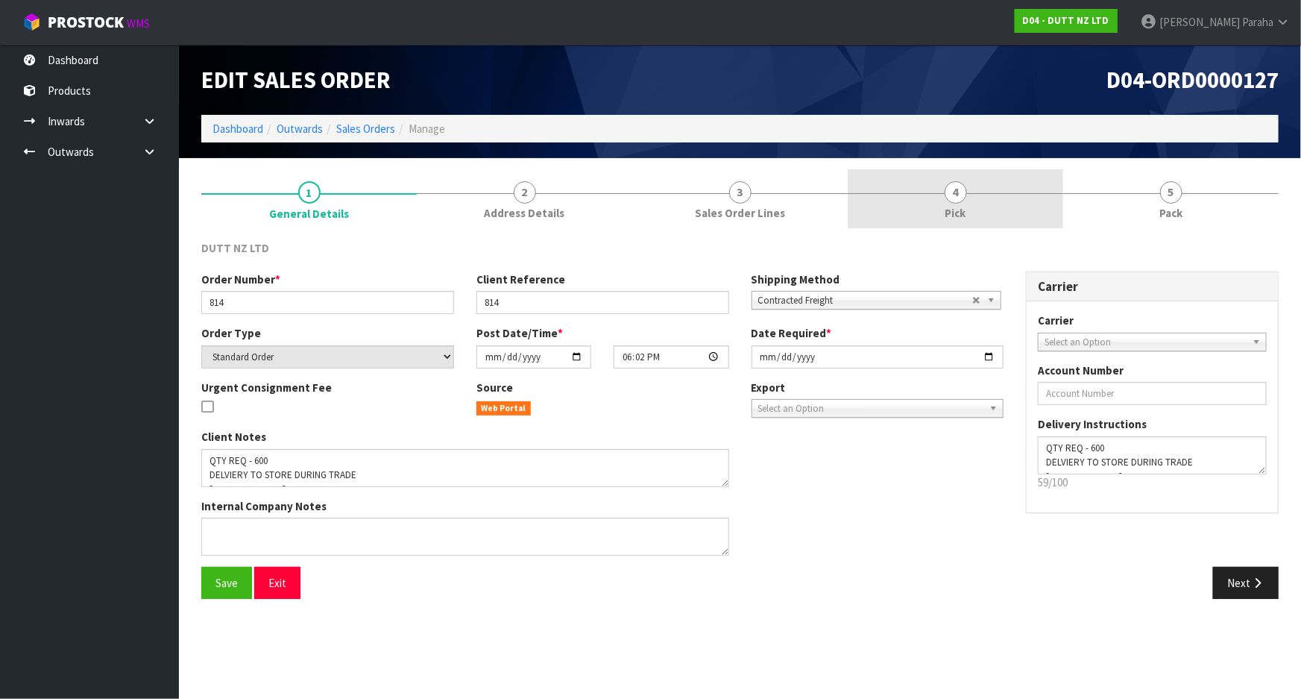
click at [953, 191] on span "4" at bounding box center [956, 192] width 22 height 22
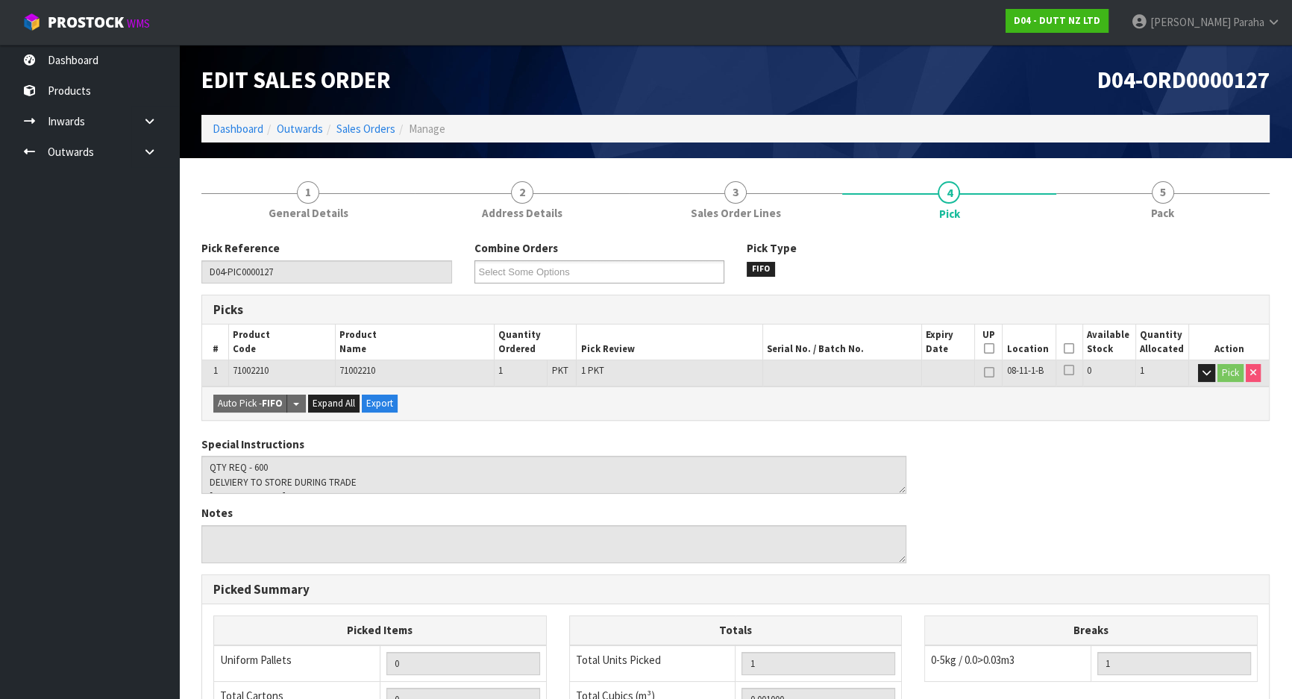
click at [1073, 348] on icon at bounding box center [1068, 348] width 10 height 1
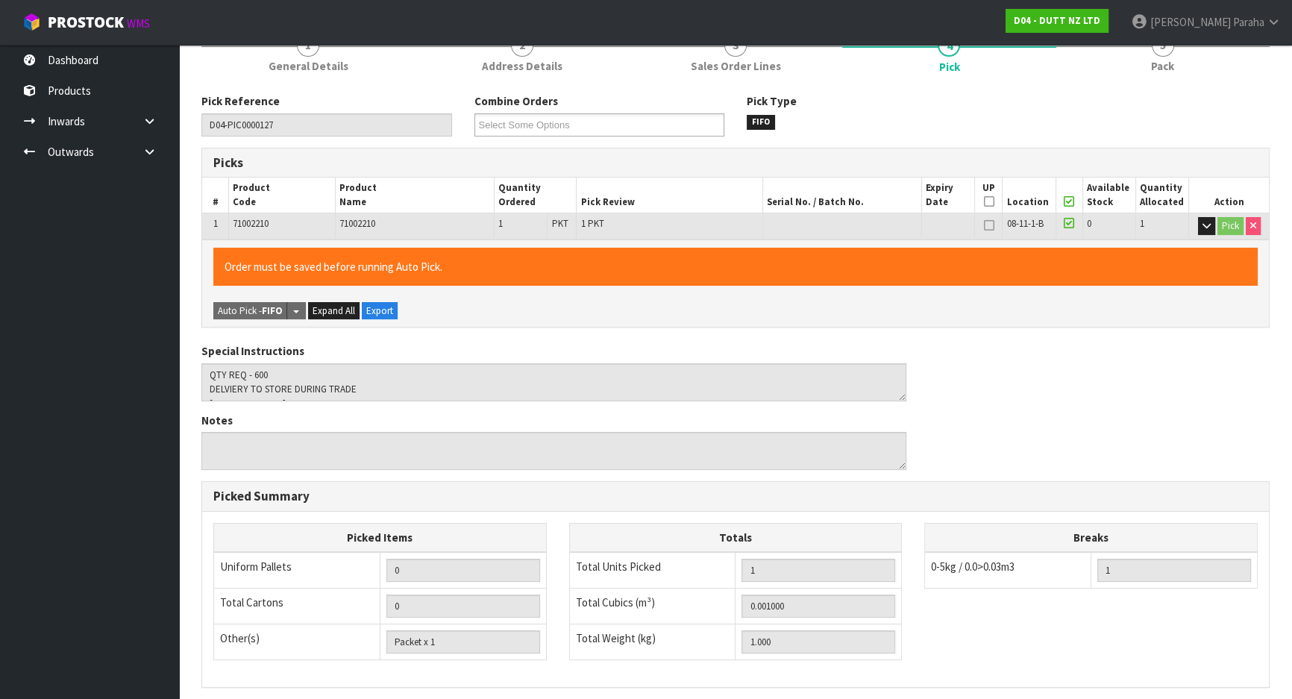
scroll to position [338, 0]
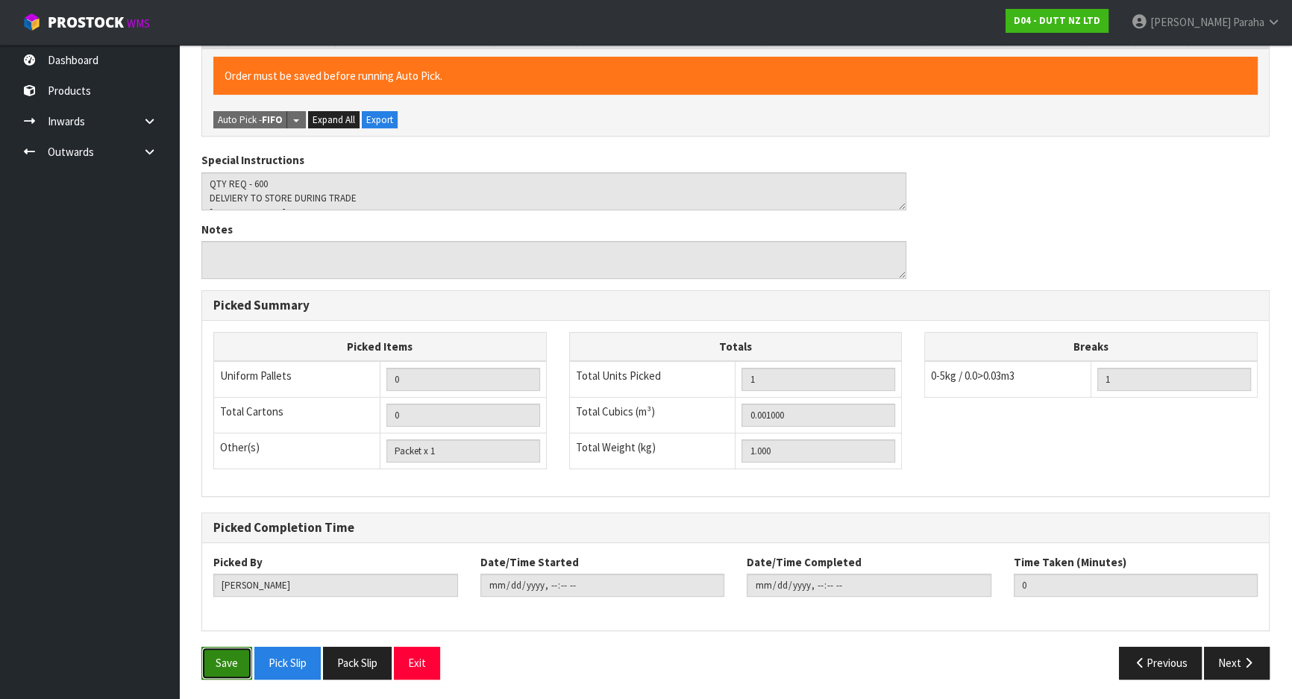
click at [241, 656] on button "Save" at bounding box center [226, 663] width 51 height 32
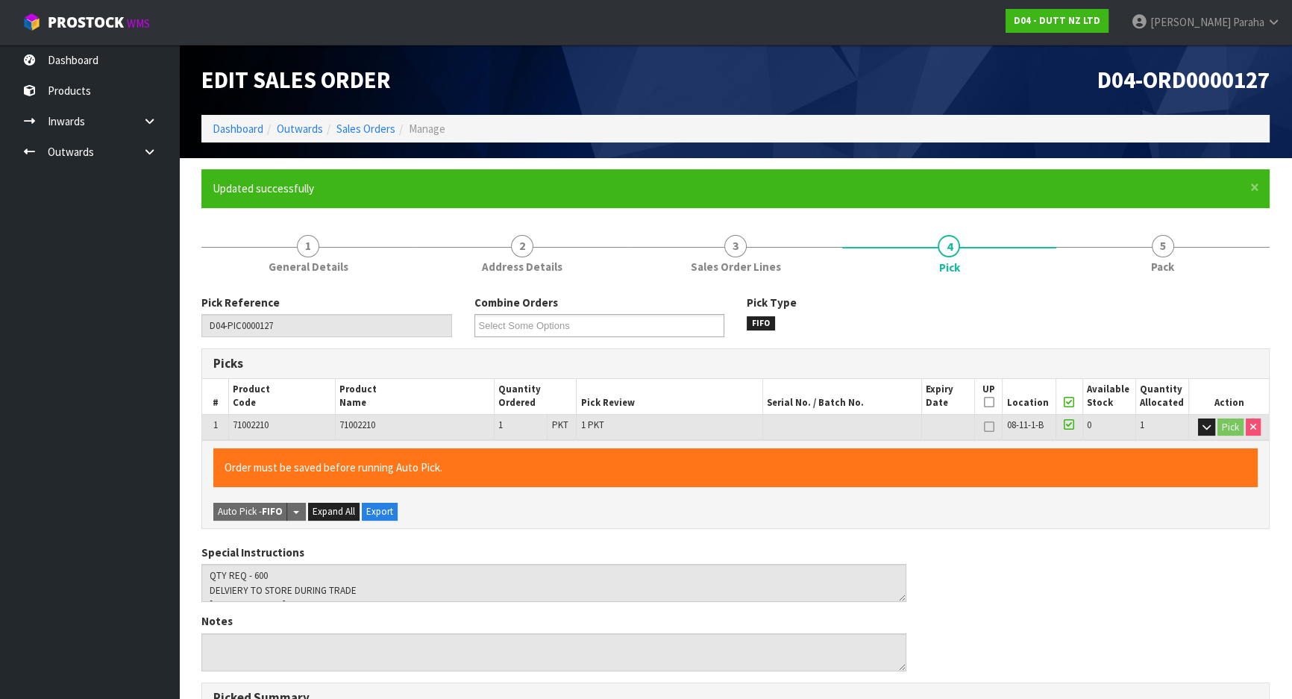
type input "[PERSON_NAME]"
type input "[DATE]T08:54:54"
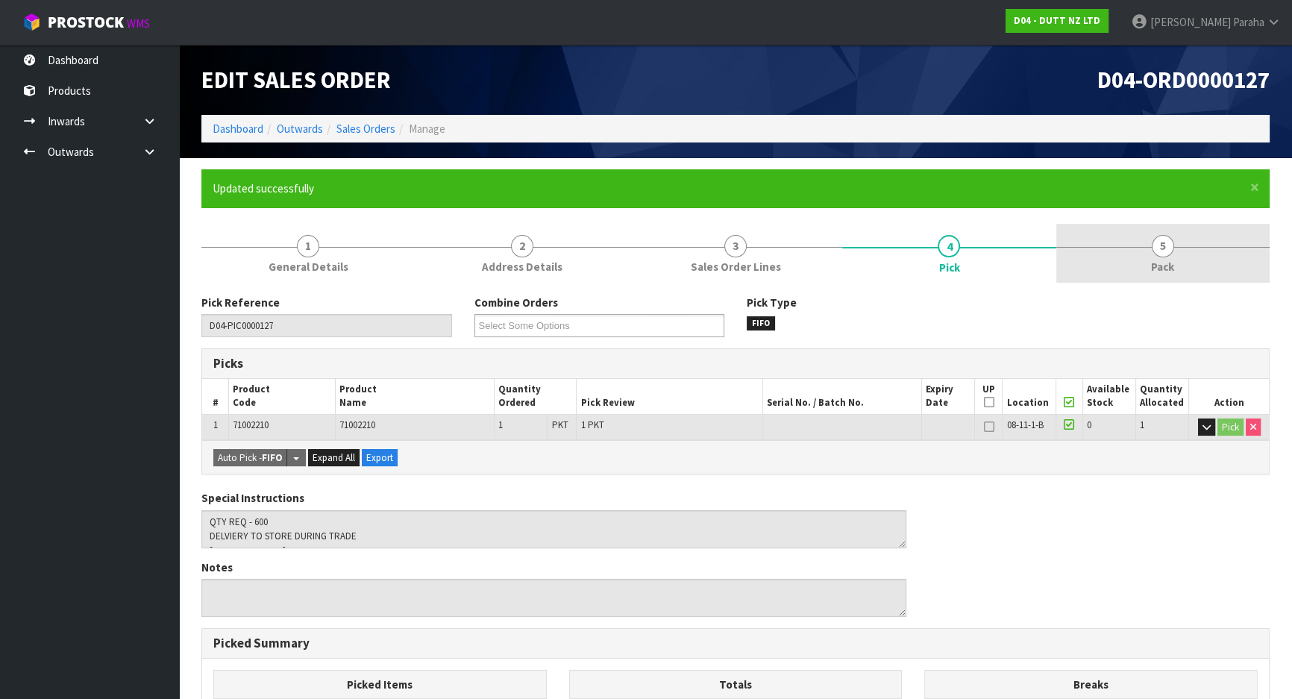
click at [1163, 244] on span "5" at bounding box center [1162, 246] width 22 height 22
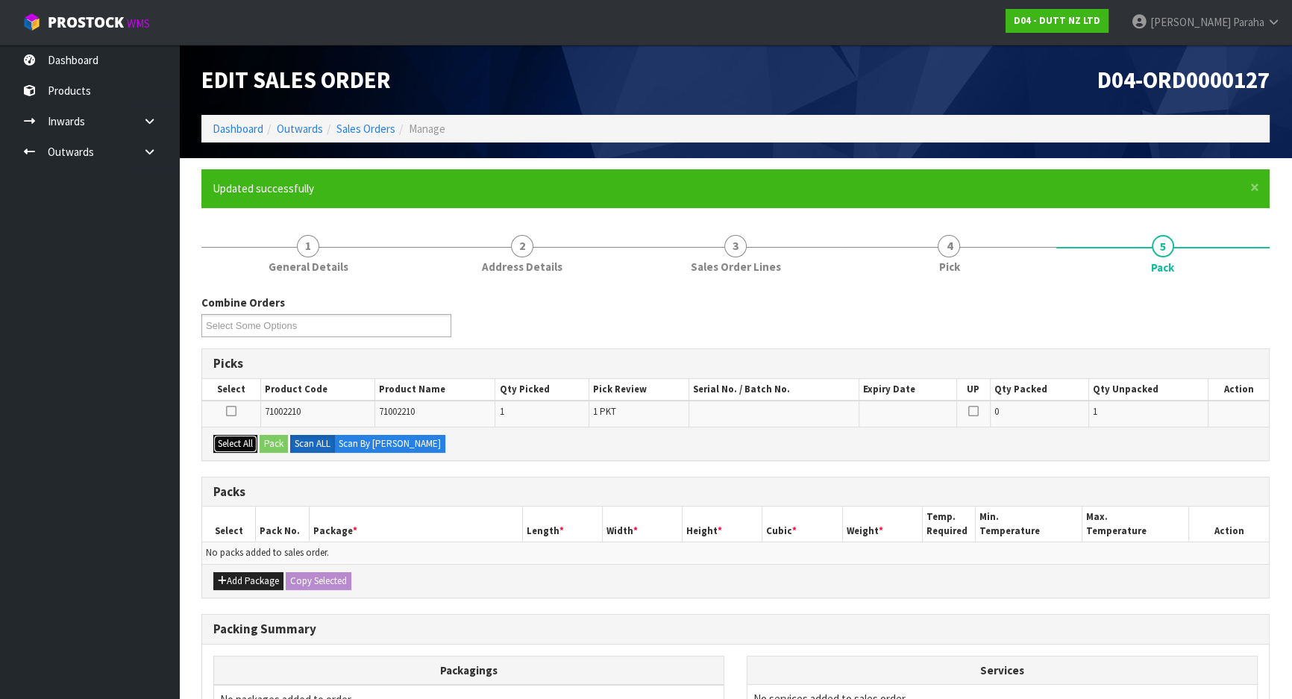
click at [231, 441] on button "Select All" at bounding box center [235, 444] width 44 height 18
click at [268, 444] on button "Pack" at bounding box center [274, 444] width 28 height 18
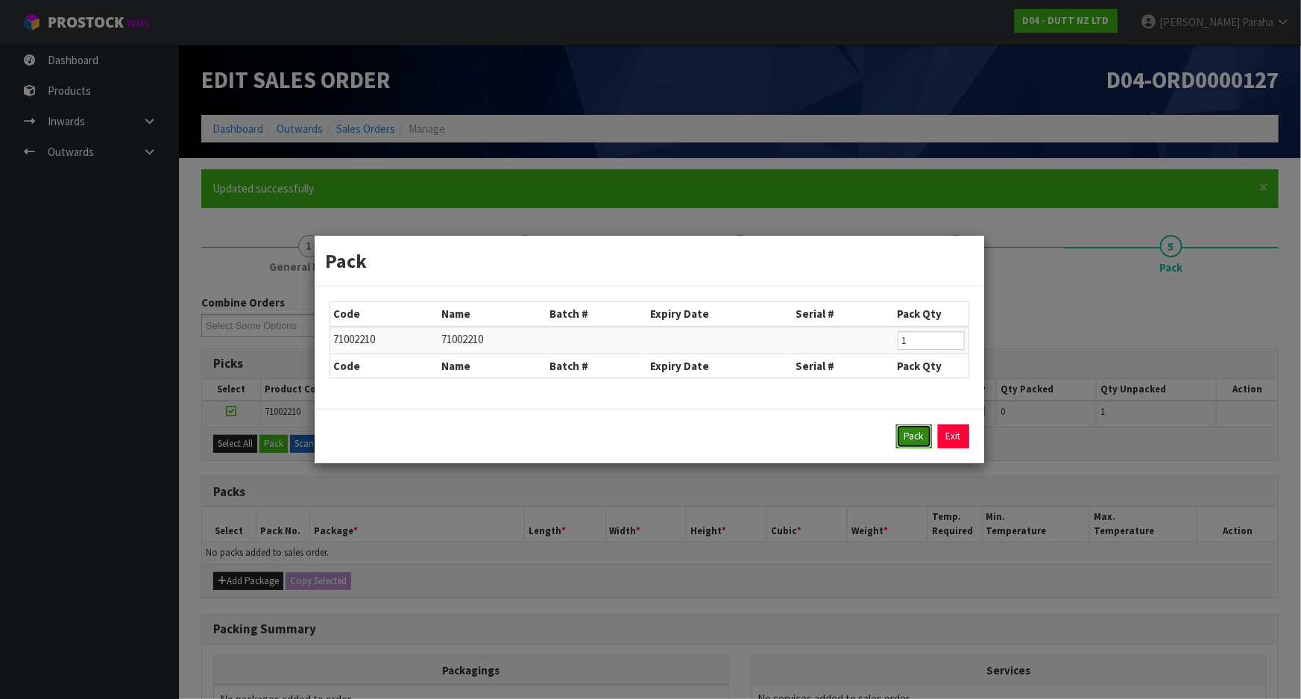
click at [896, 440] on button "Pack" at bounding box center [914, 436] width 36 height 24
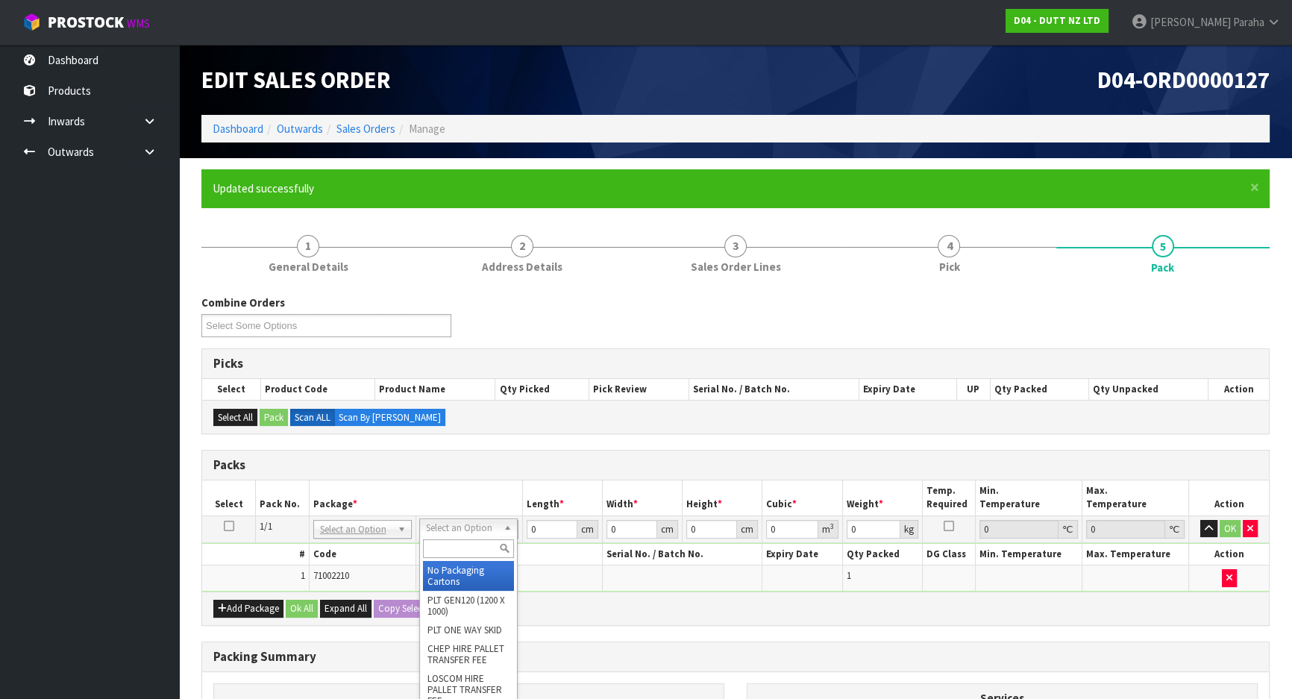
drag, startPoint x: 482, startPoint y: 556, endPoint x: 478, endPoint y: 544, distance: 11.8
click at [481, 550] on input "text" at bounding box center [468, 548] width 91 height 19
type input "OC"
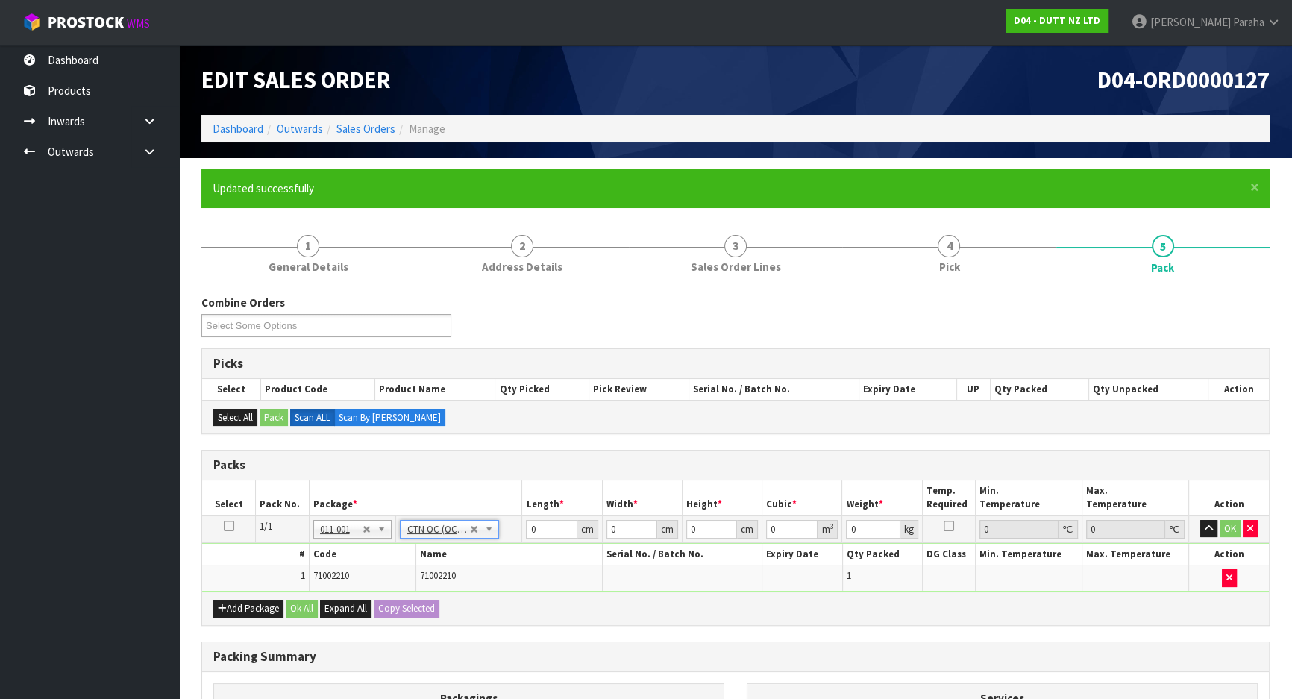
type input "1"
click at [546, 528] on input "0" at bounding box center [551, 529] width 51 height 19
type input "24"
type input "17"
type input "3"
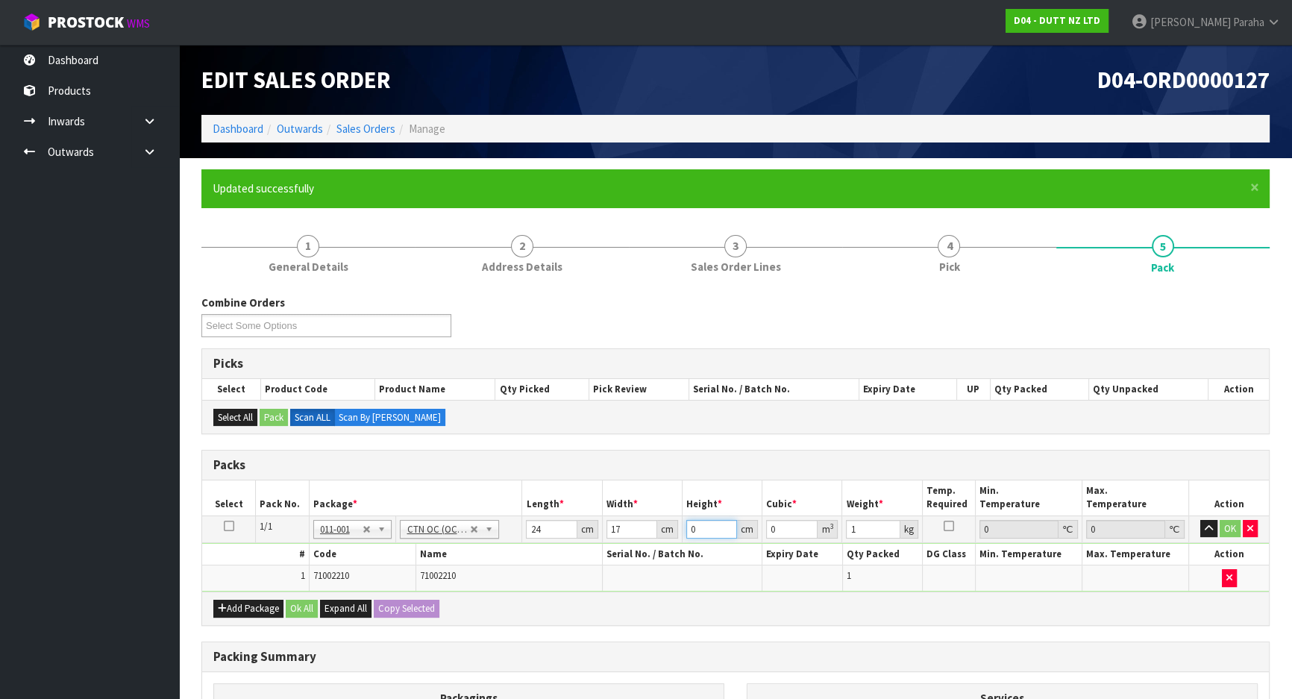
type input "0.001224"
type input "34"
type input "0.013872"
type input "3"
type input "0.001224"
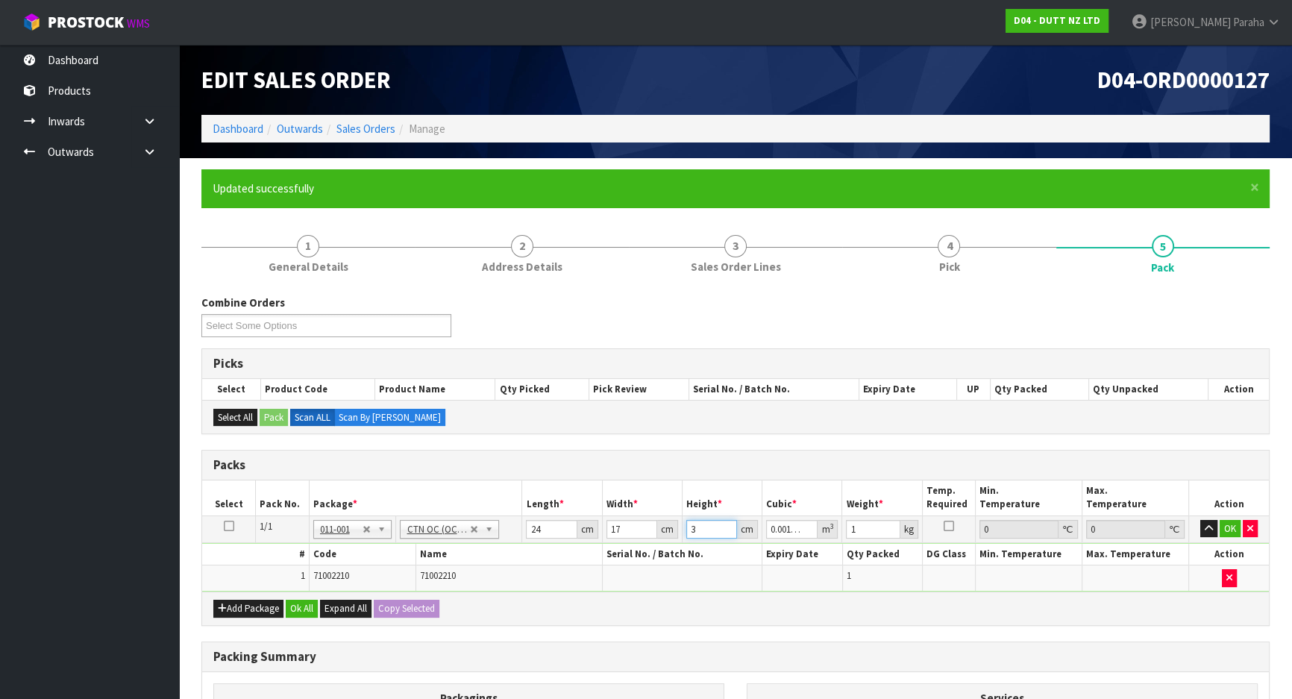
type input "31"
type input "0.012648"
type input "31"
type input "6"
click at [1200, 520] on button "button" at bounding box center [1208, 529] width 17 height 18
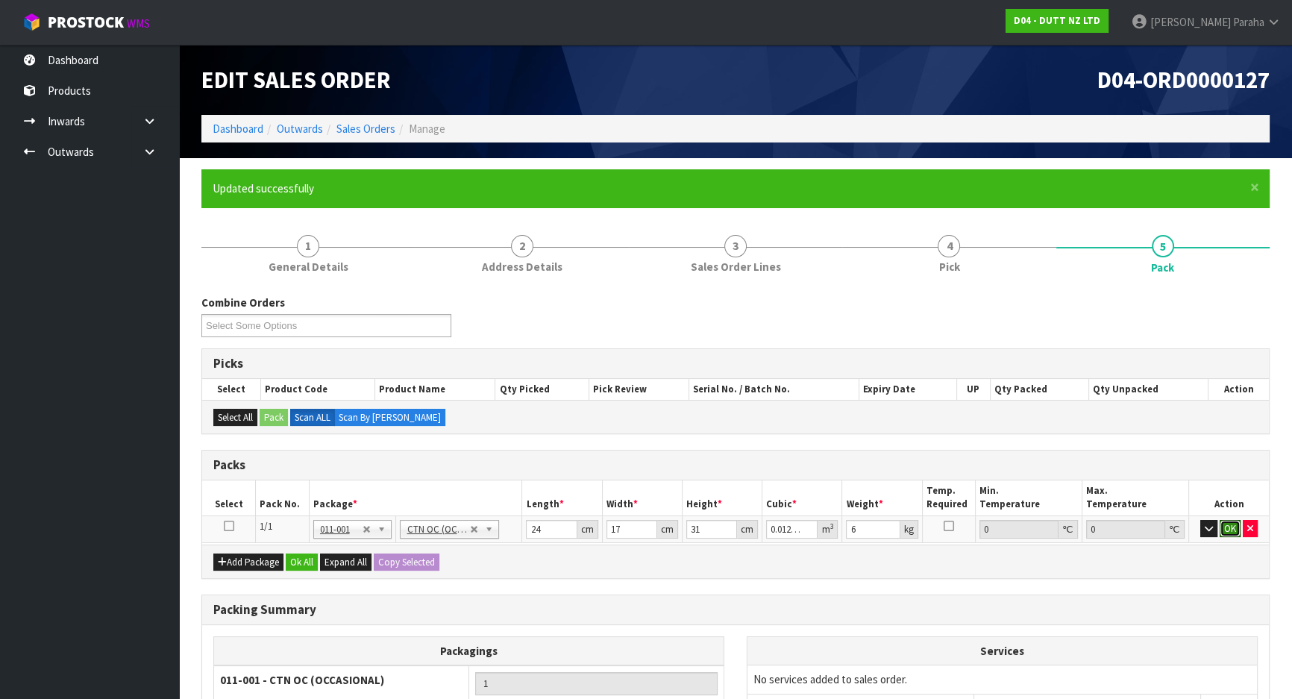
click button "OK" at bounding box center [1229, 529] width 21 height 18
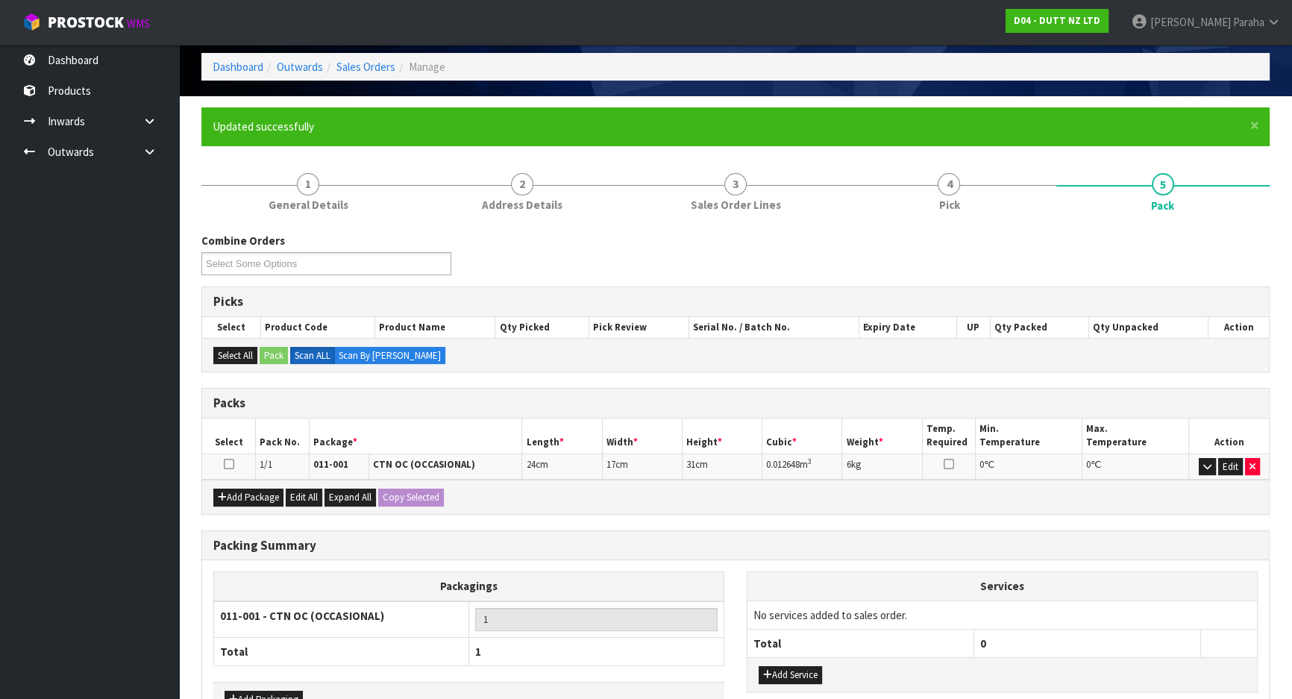
scroll to position [157, 0]
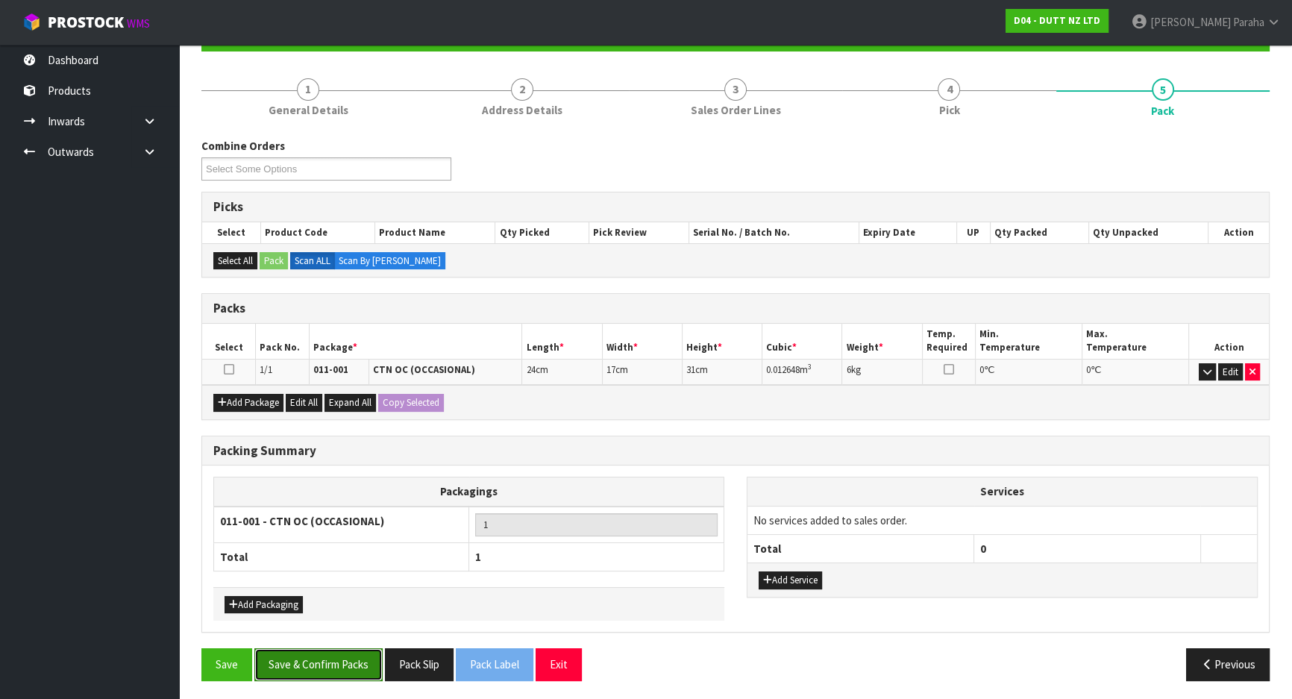
click at [357, 669] on button "Save & Confirm Packs" at bounding box center [318, 664] width 128 height 32
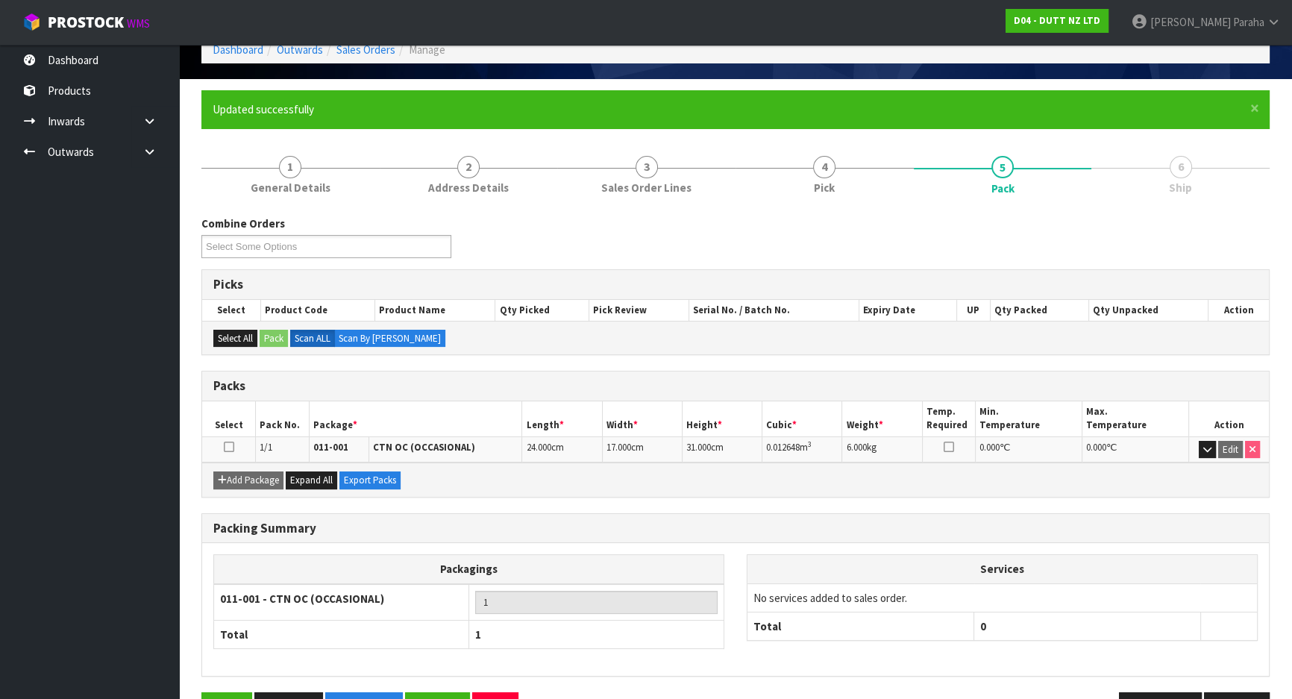
scroll to position [124, 0]
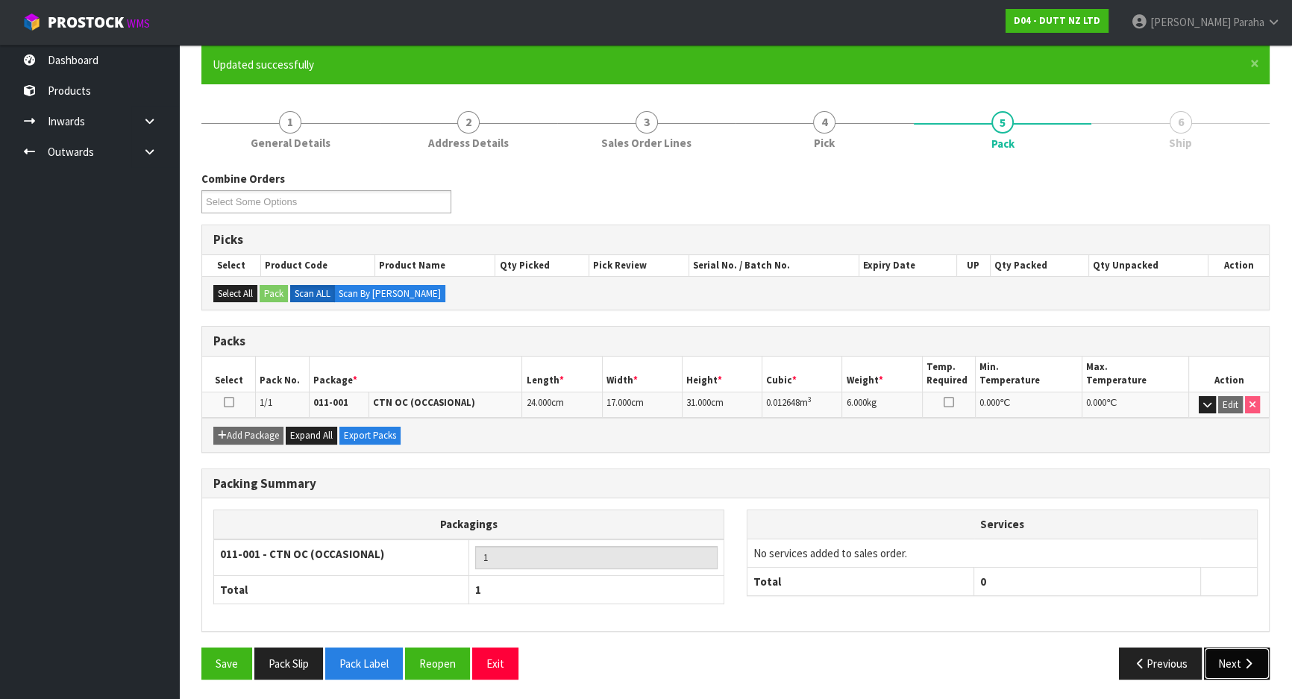
click at [1226, 658] on button "Next" at bounding box center [1237, 663] width 66 height 32
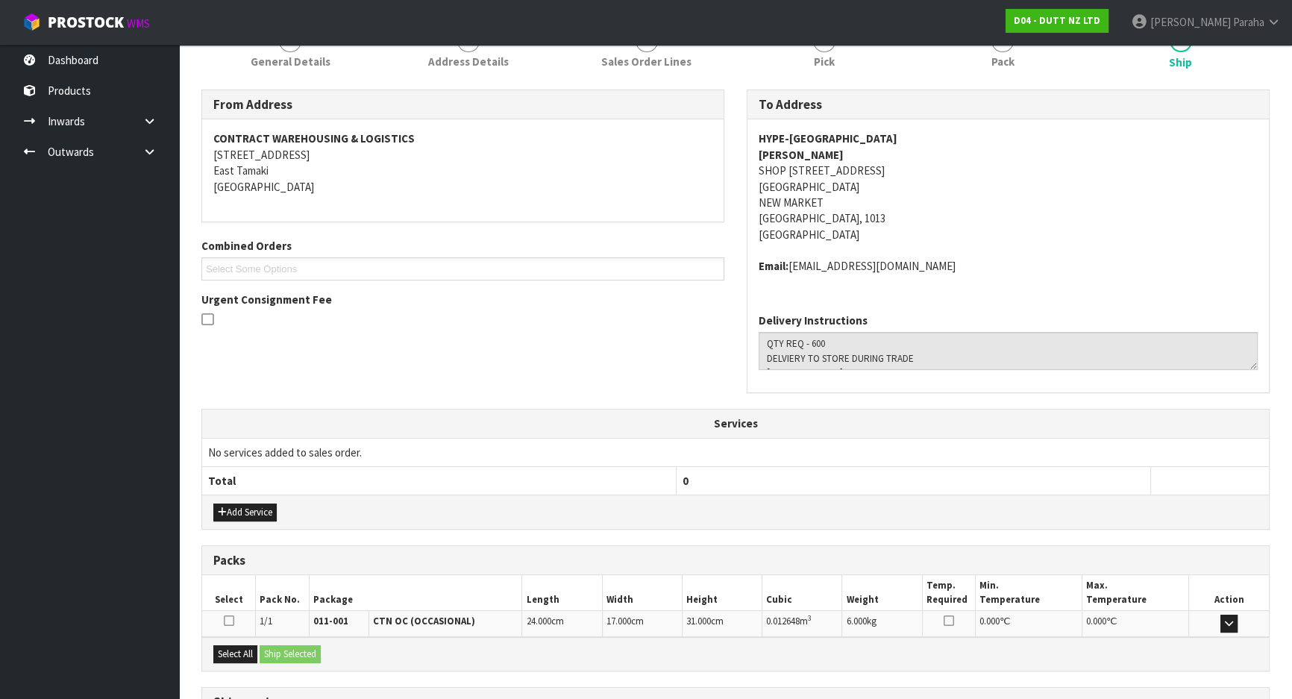
scroll to position [335, 0]
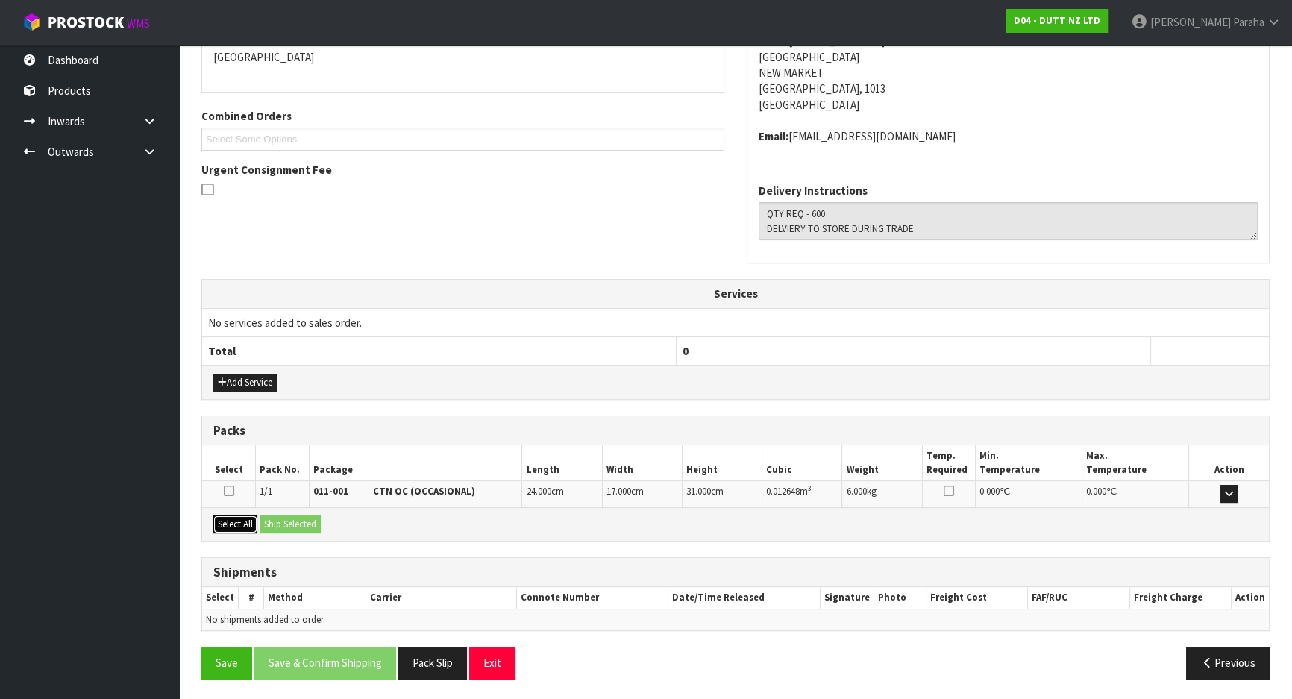
click at [245, 522] on button "Select All" at bounding box center [235, 524] width 44 height 18
click at [304, 531] on div "Select All Ship Selected" at bounding box center [735, 524] width 1066 height 34
click at [306, 524] on button "Ship Selected" at bounding box center [290, 524] width 61 height 18
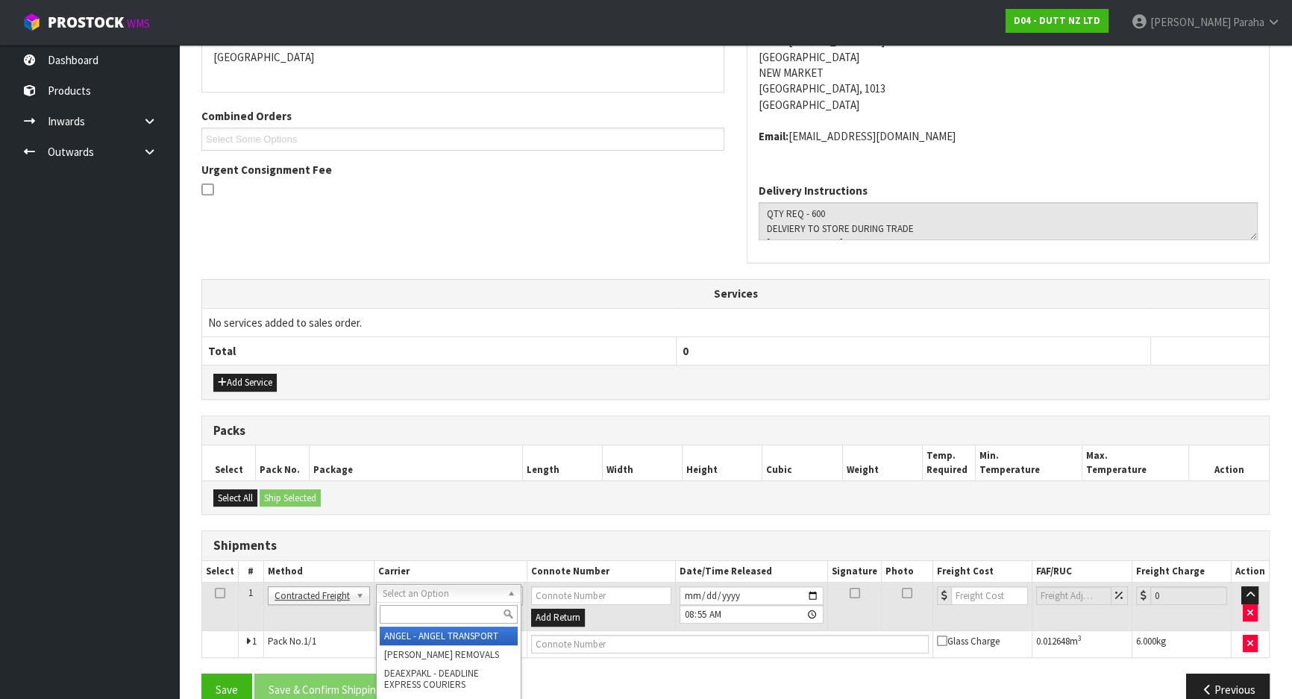
click at [412, 612] on input "text" at bounding box center [449, 614] width 138 height 19
type input "NZP"
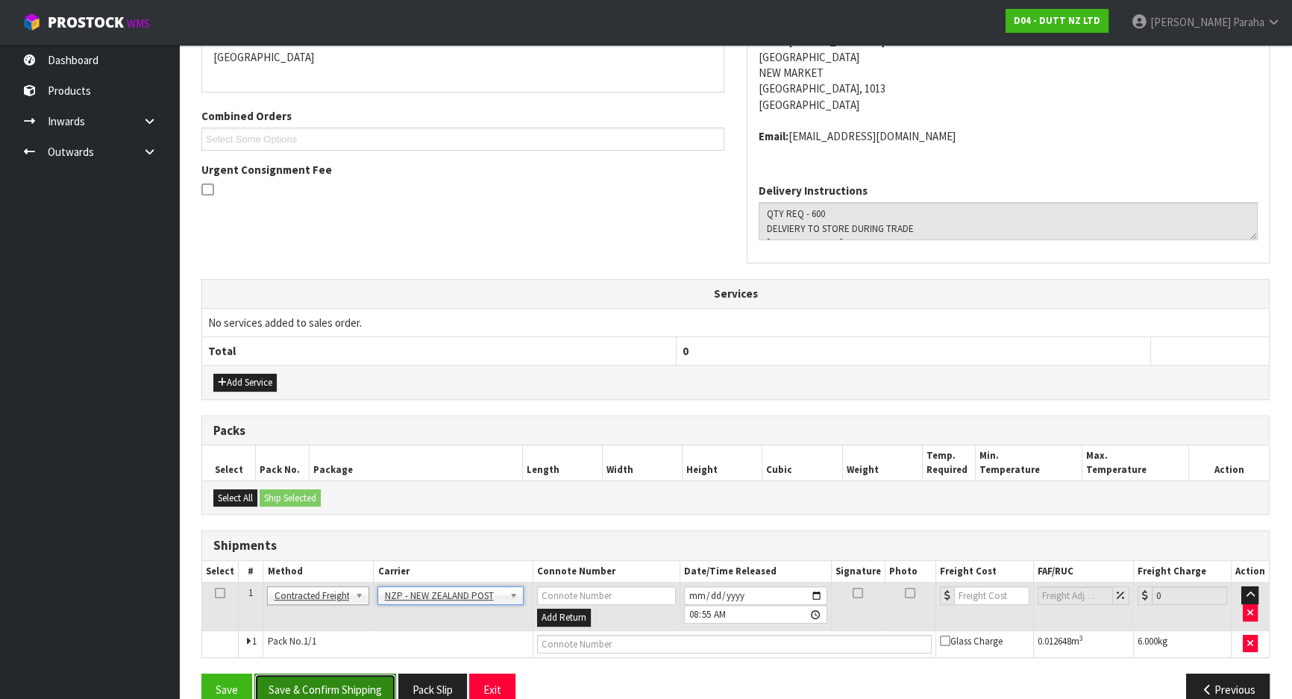
click at [345, 679] on button "Save & Confirm Shipping" at bounding box center [325, 689] width 142 height 32
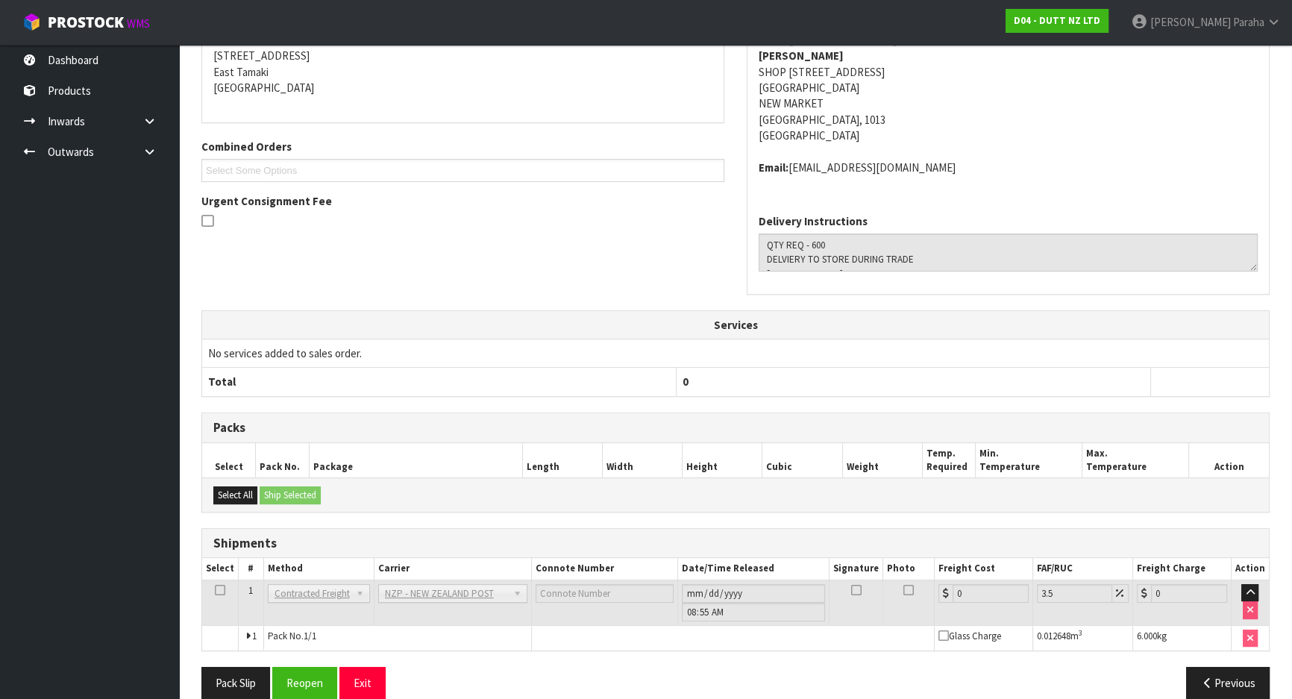
scroll to position [340, 0]
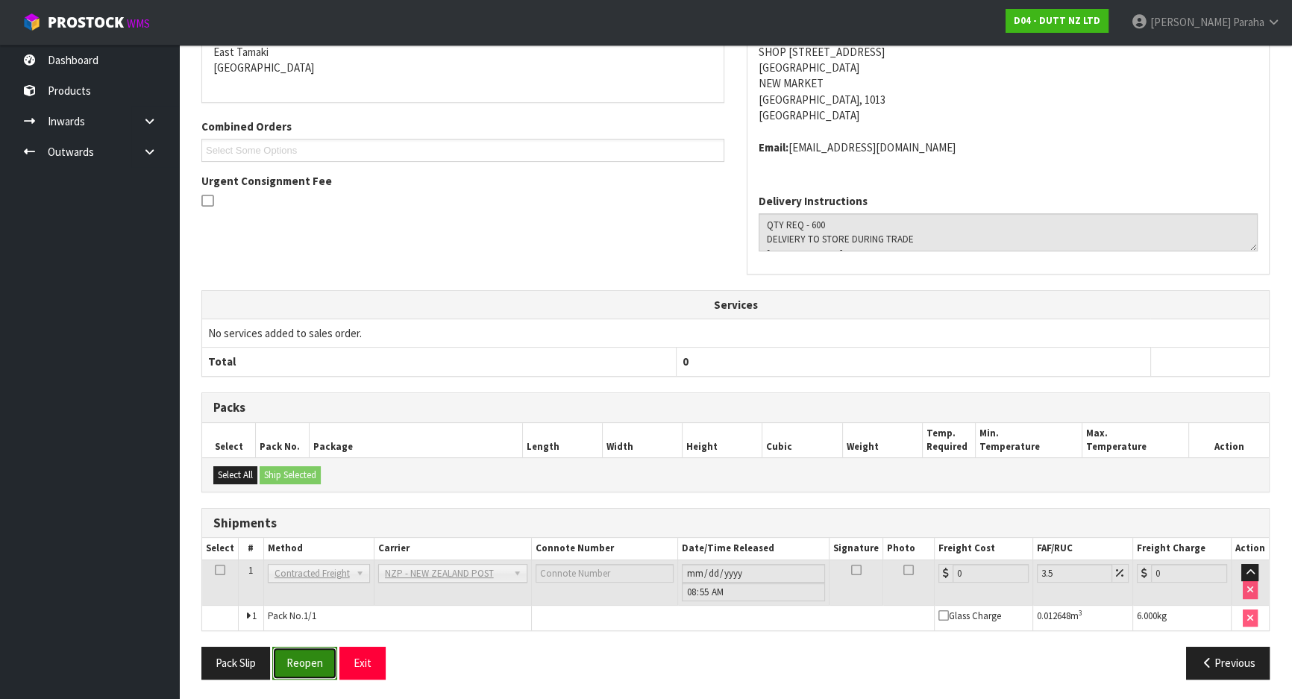
click at [300, 664] on button "Reopen" at bounding box center [304, 663] width 65 height 32
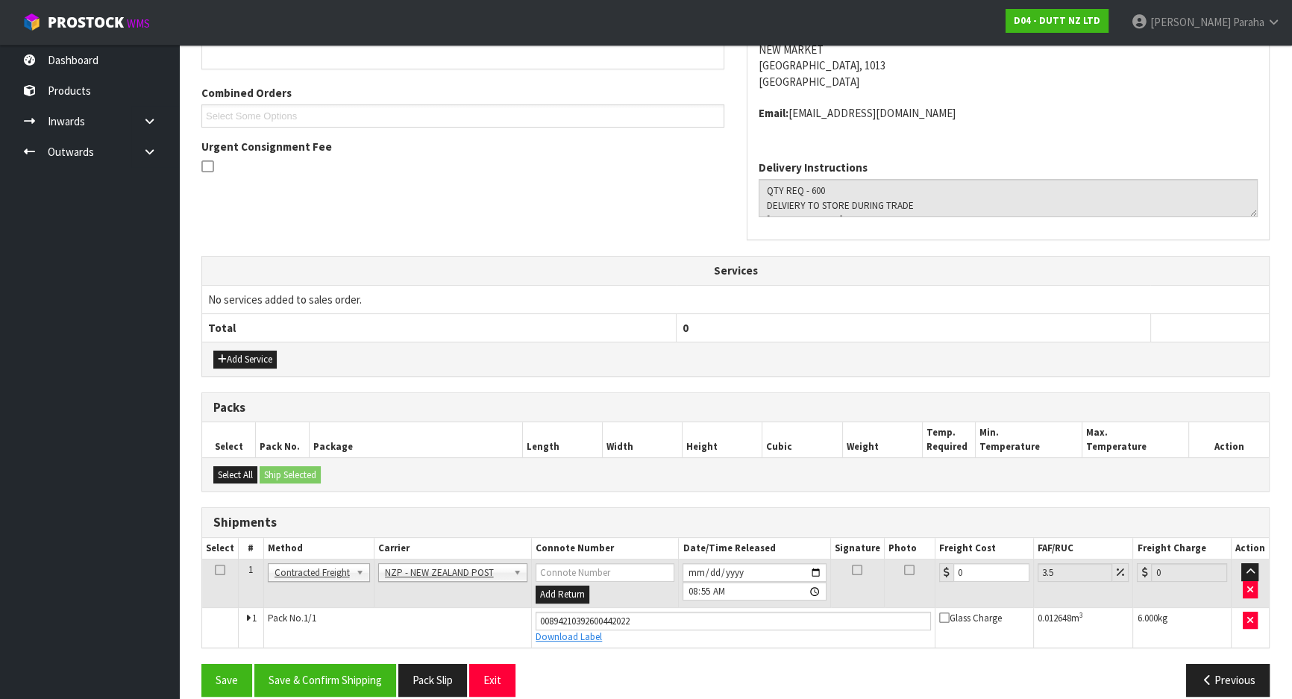
scroll to position [374, 0]
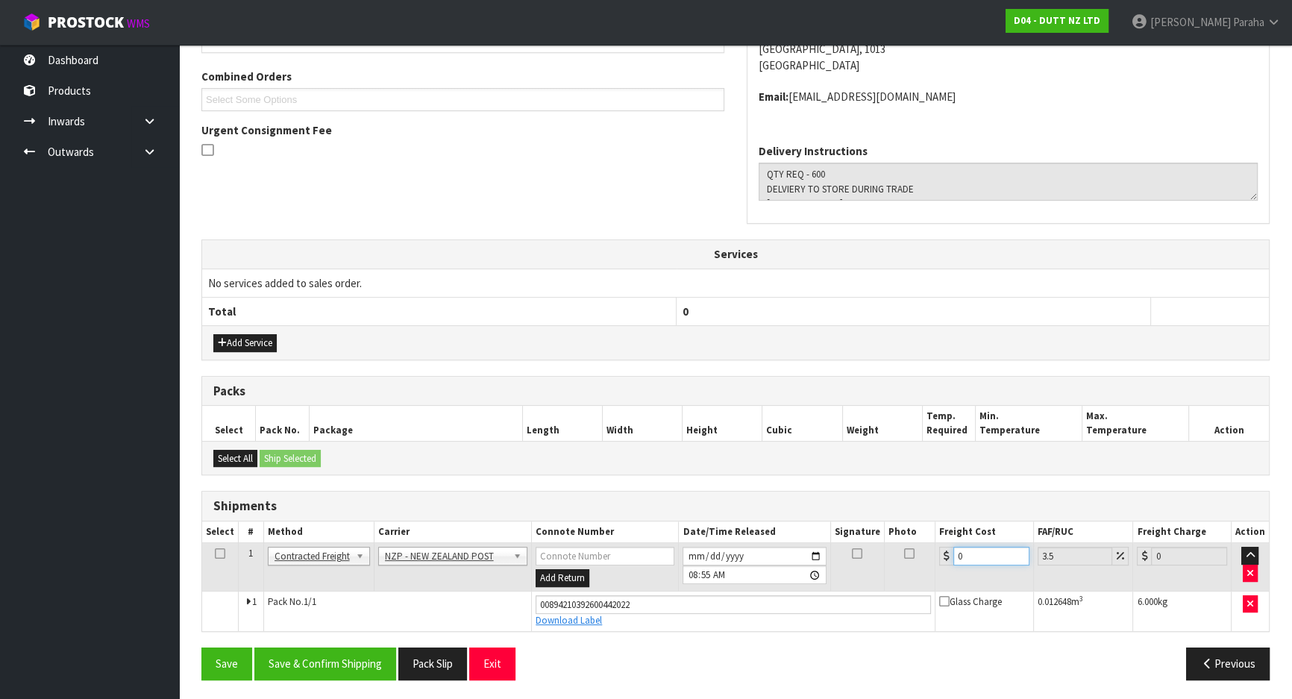
click at [975, 553] on input "0" at bounding box center [991, 556] width 76 height 19
type input "4"
type input "4.14"
type input "4.3"
type input "4.45"
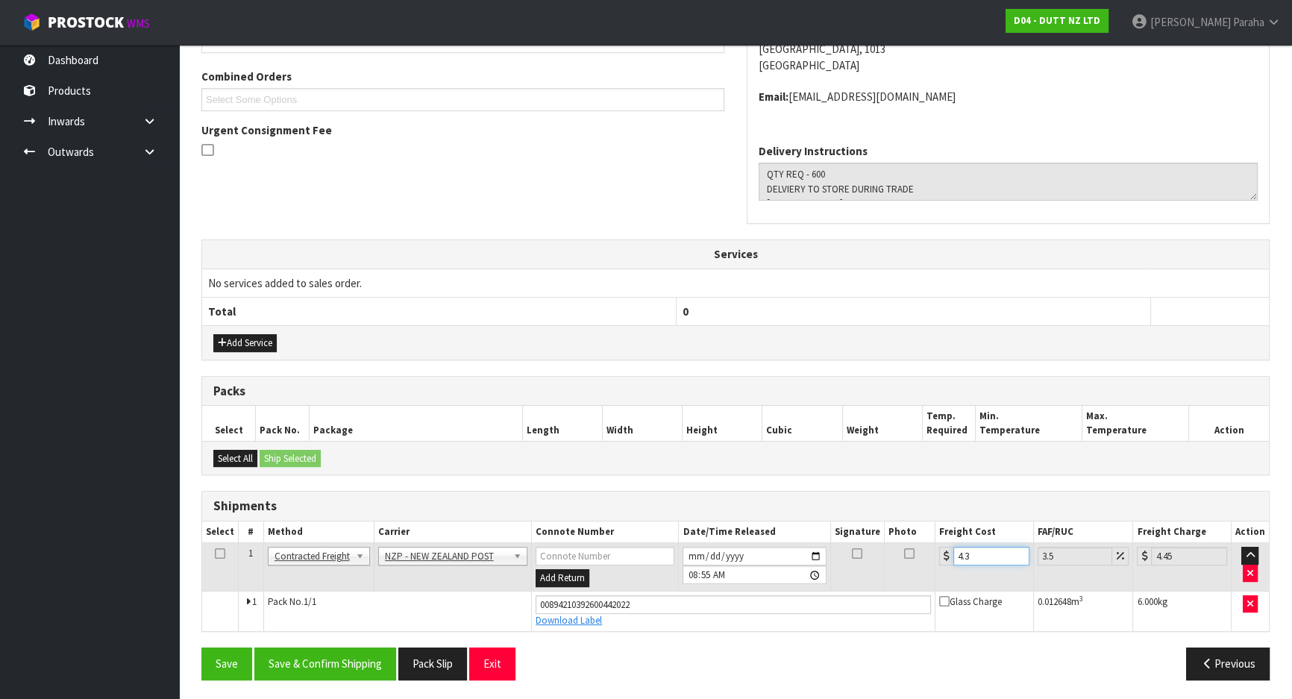
type input "4.33"
type input "4.48"
type input "4.33"
click at [323, 657] on button "Save & Confirm Shipping" at bounding box center [325, 663] width 142 height 32
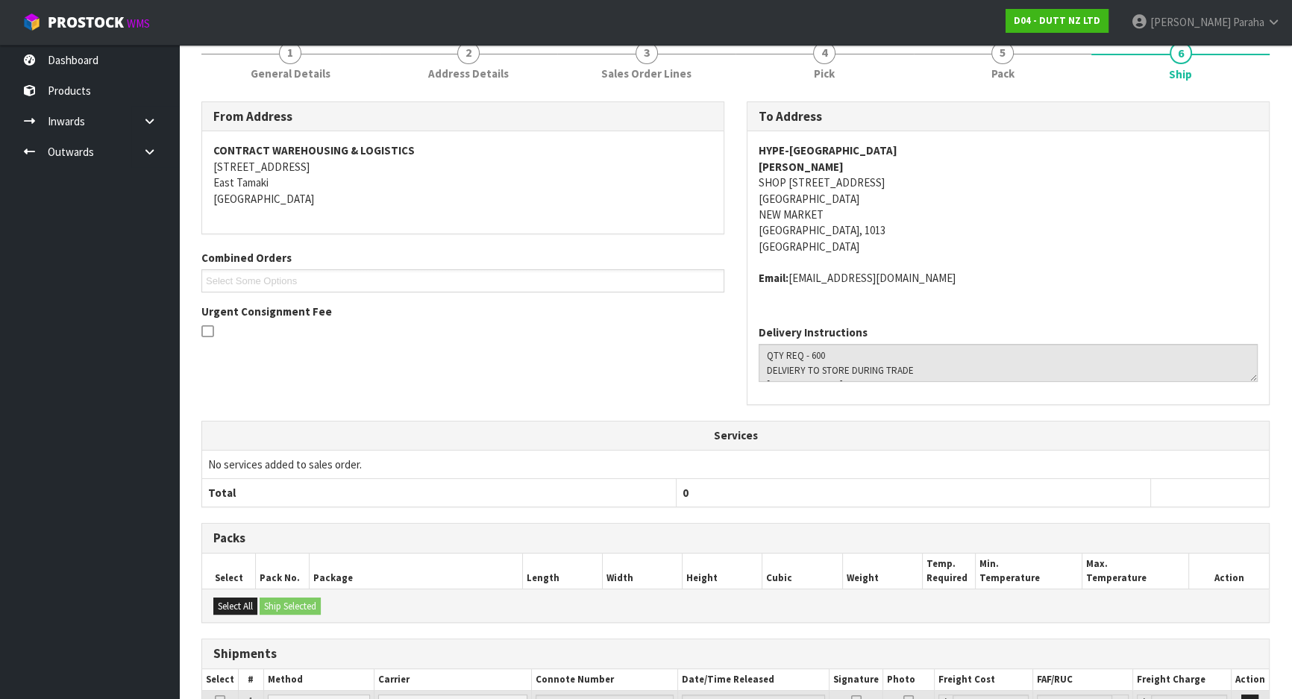
scroll to position [0, 0]
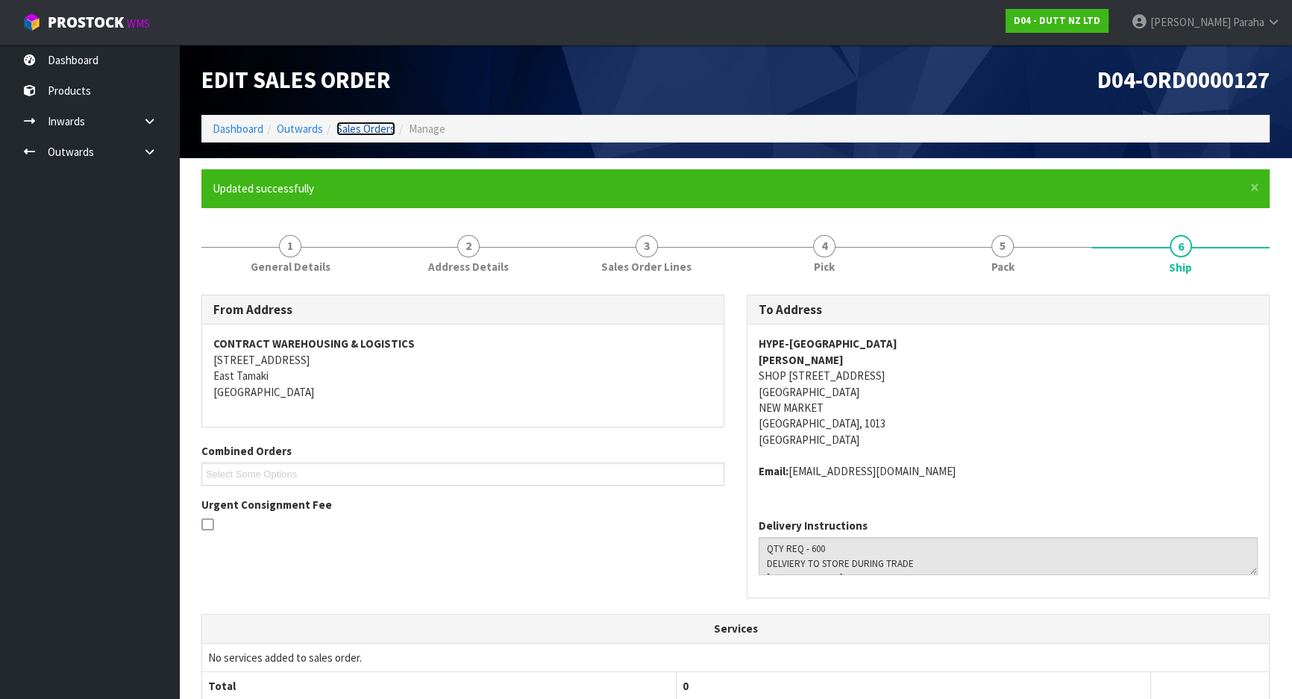
click at [380, 127] on link "Sales Orders" at bounding box center [365, 129] width 59 height 14
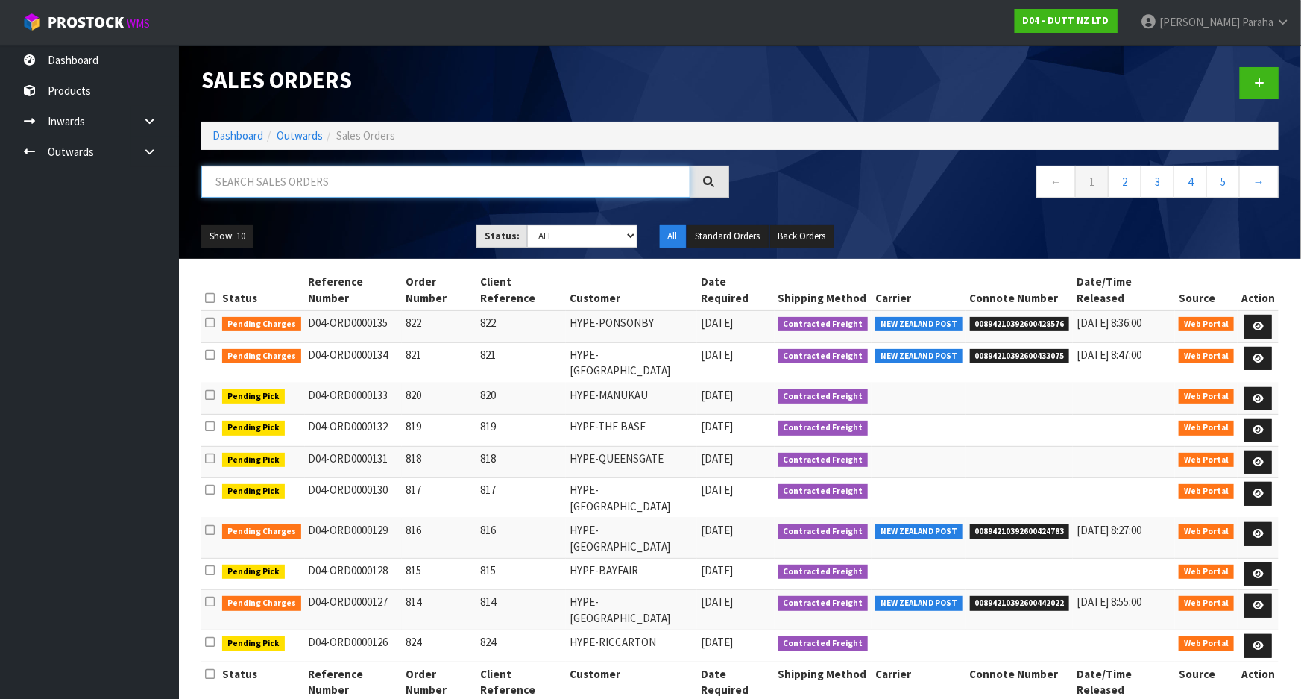
click at [239, 184] on input "text" at bounding box center [445, 182] width 489 height 32
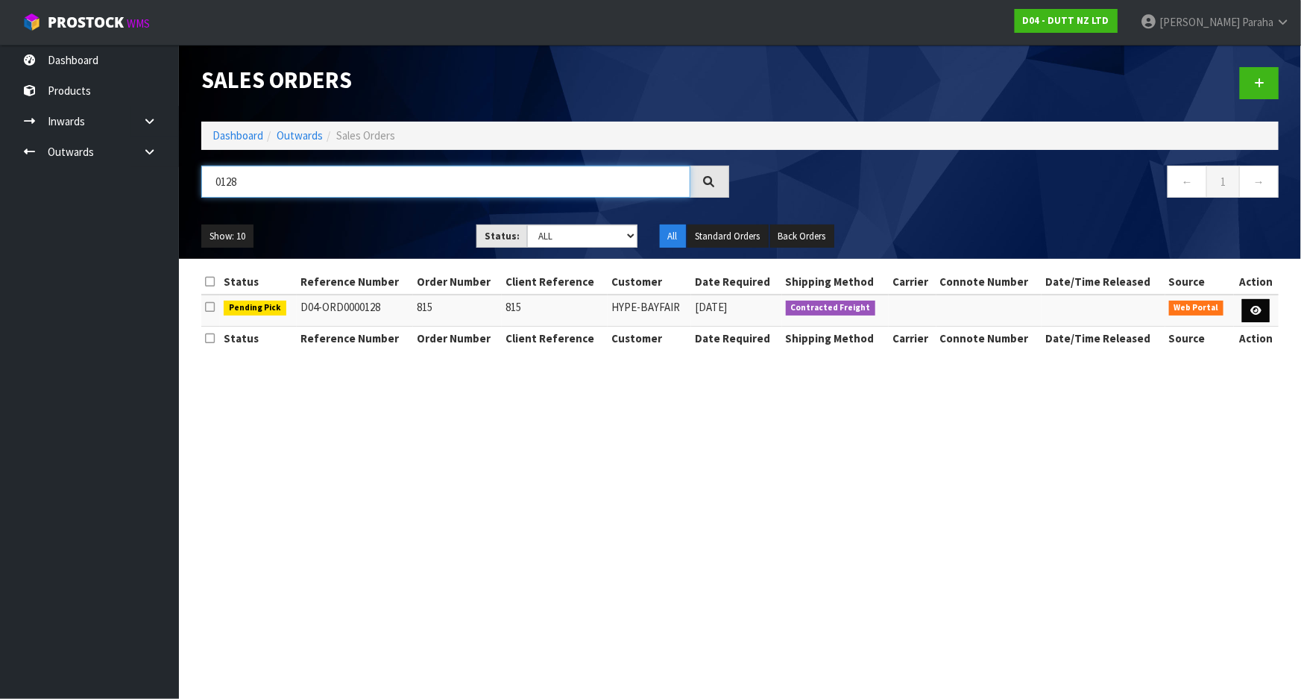
type input "0128"
click at [1266, 313] on link at bounding box center [1256, 311] width 28 height 24
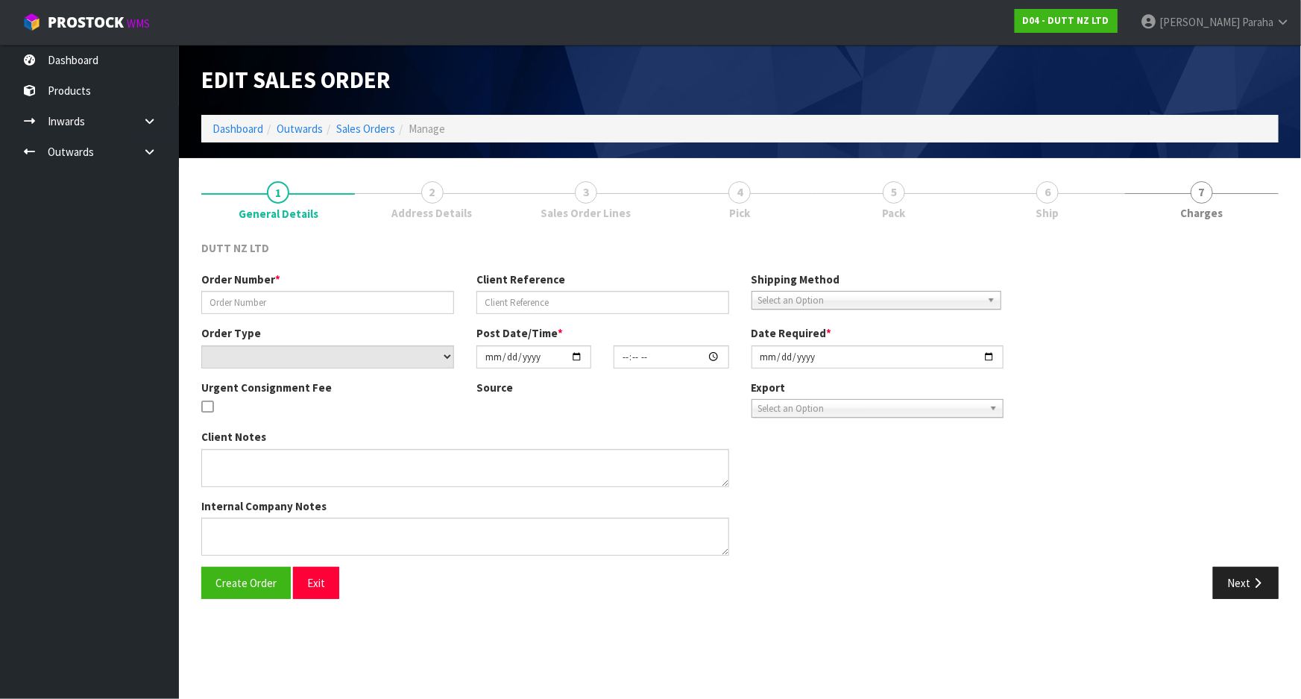
type input "815"
select select "number:0"
type input "[DATE]"
type input "18:04:00.000"
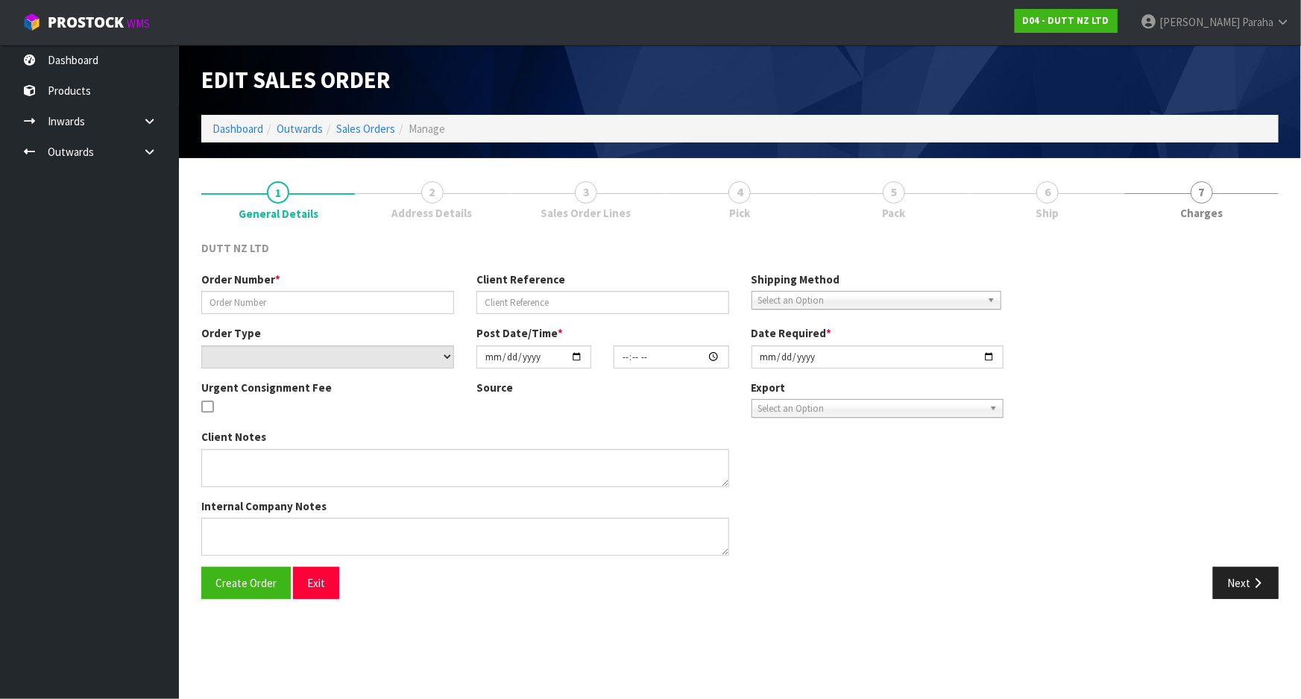
type input "[DATE]"
type textarea "QTY REQ - 700 DELVIERY TO STORE DURING TRADE [PHONE_NUMBER]"
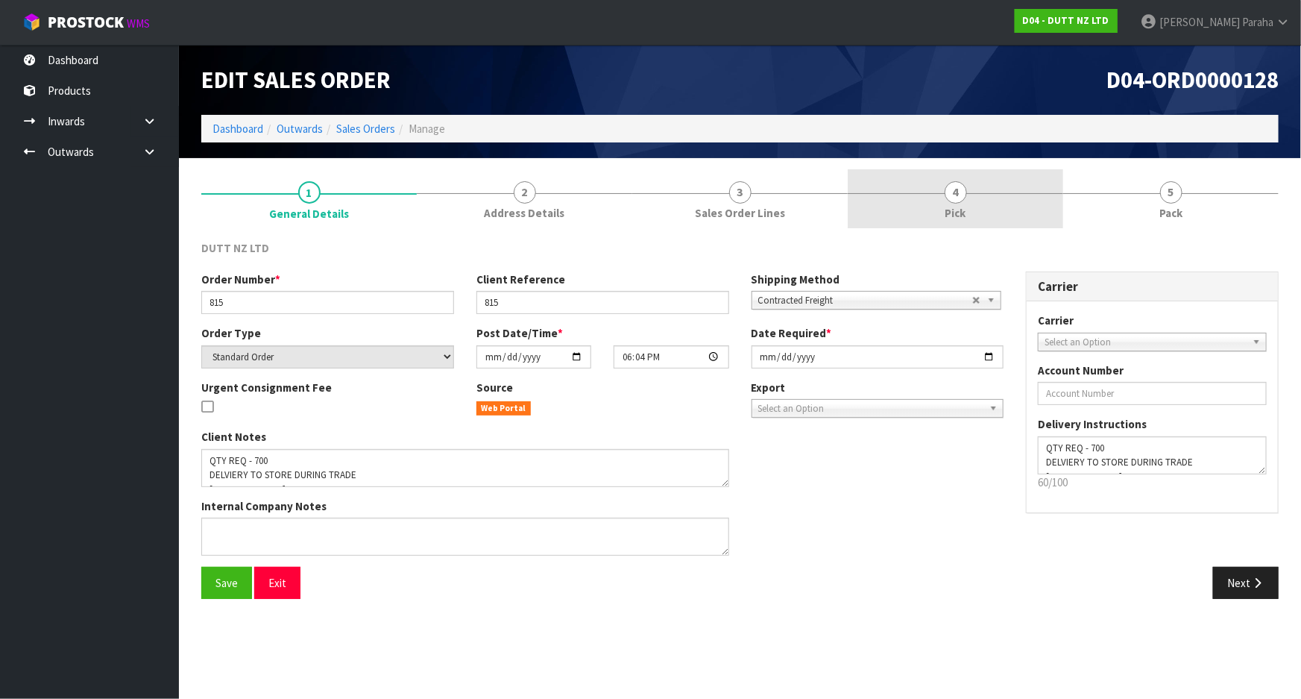
click at [942, 194] on link "4 Pick" at bounding box center [956, 198] width 216 height 59
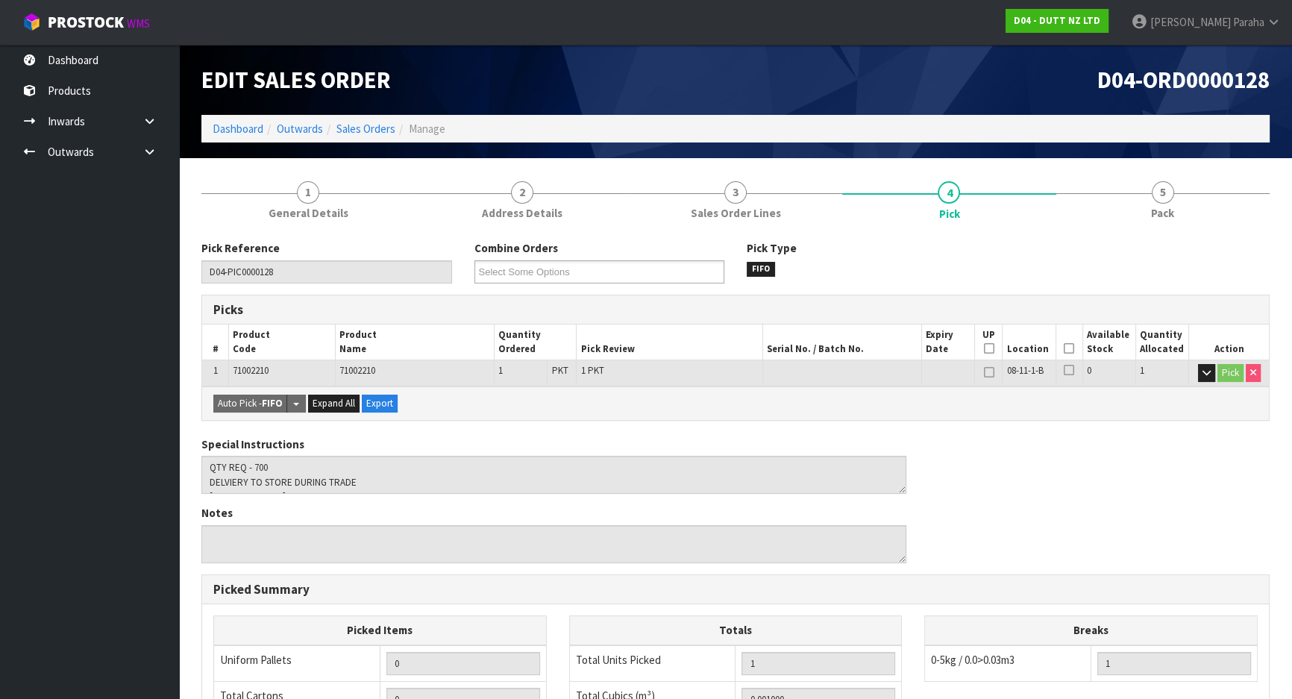
click at [1069, 349] on icon at bounding box center [1068, 348] width 10 height 1
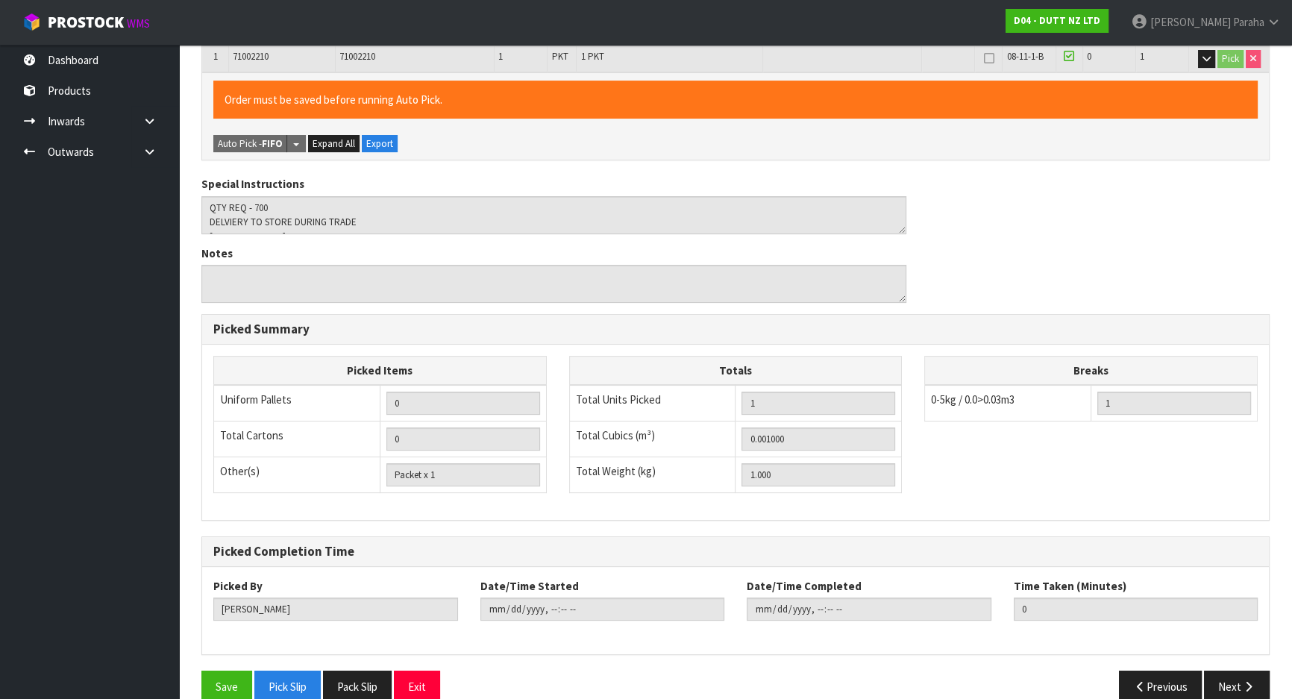
scroll to position [338, 0]
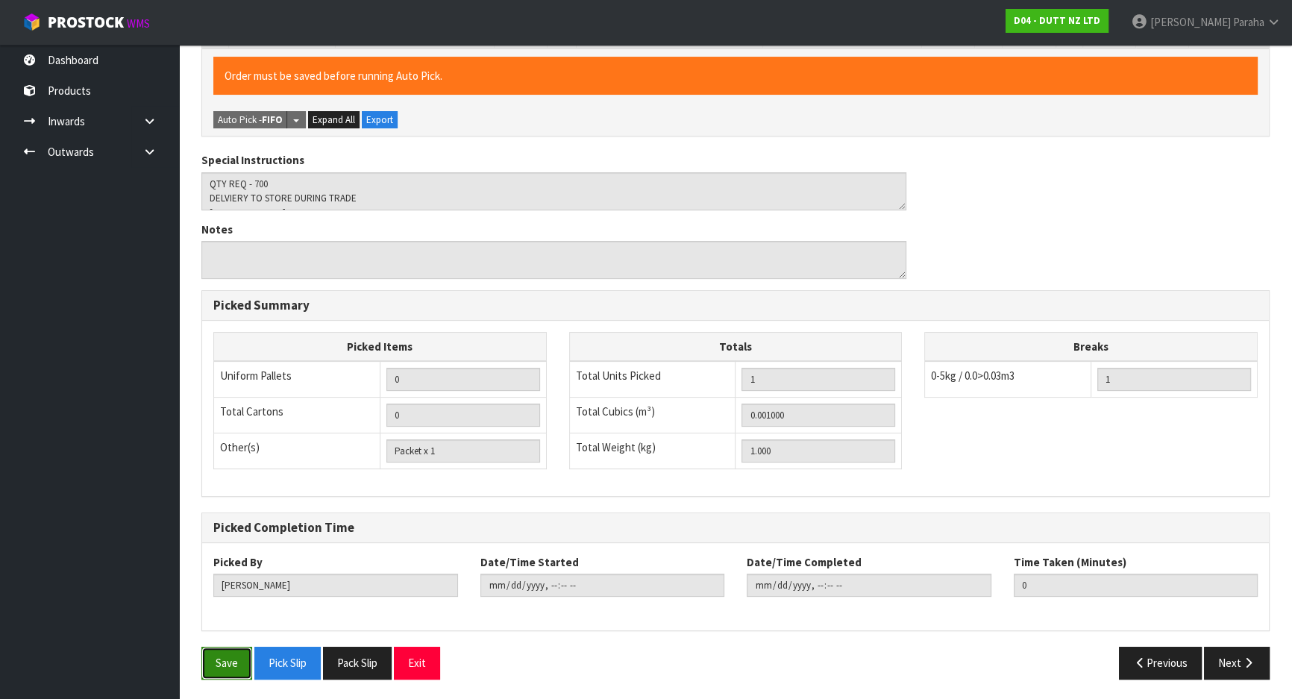
click at [226, 670] on button "Save" at bounding box center [226, 663] width 51 height 32
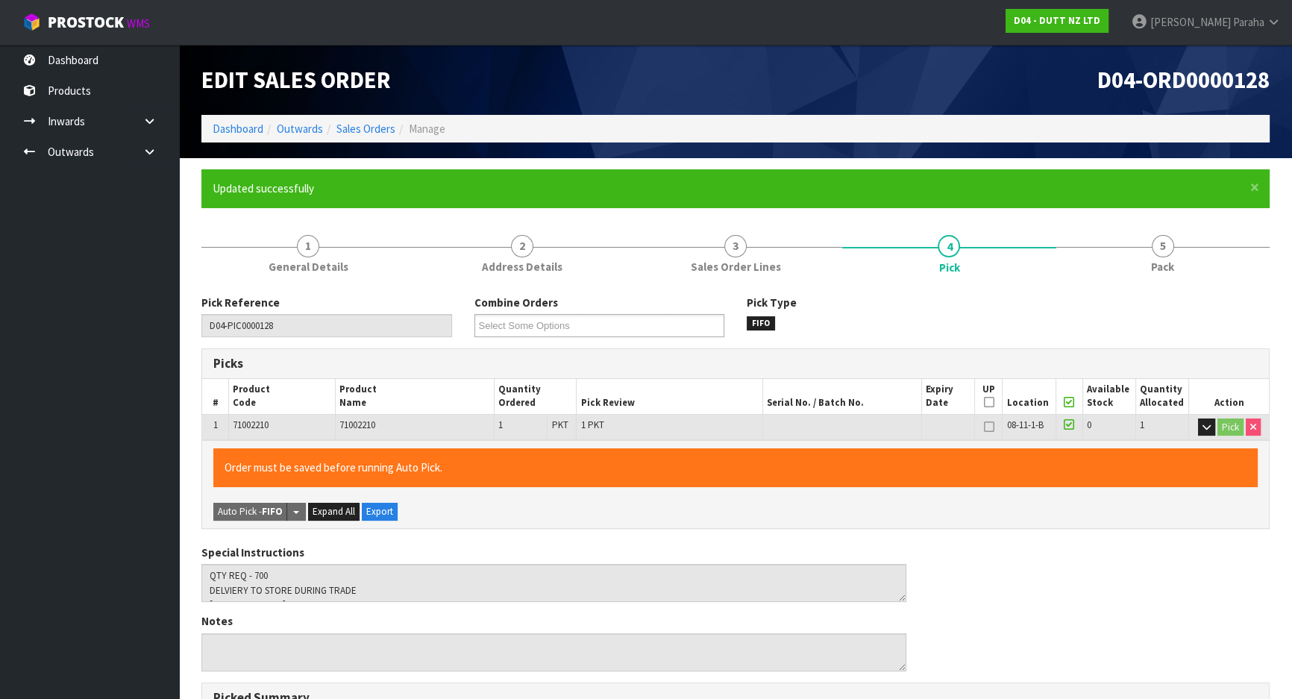
type input "[PERSON_NAME]"
type input "[DATE]T09:10:36"
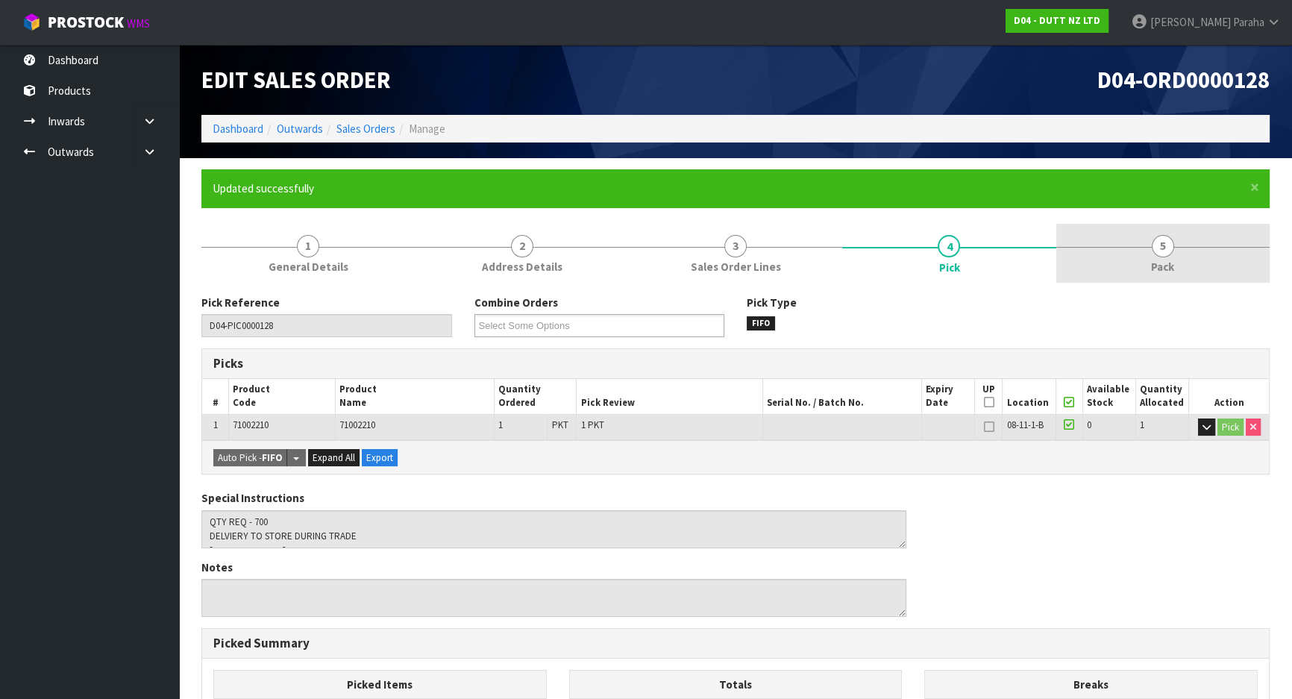
click at [1156, 241] on span "5" at bounding box center [1162, 246] width 22 height 22
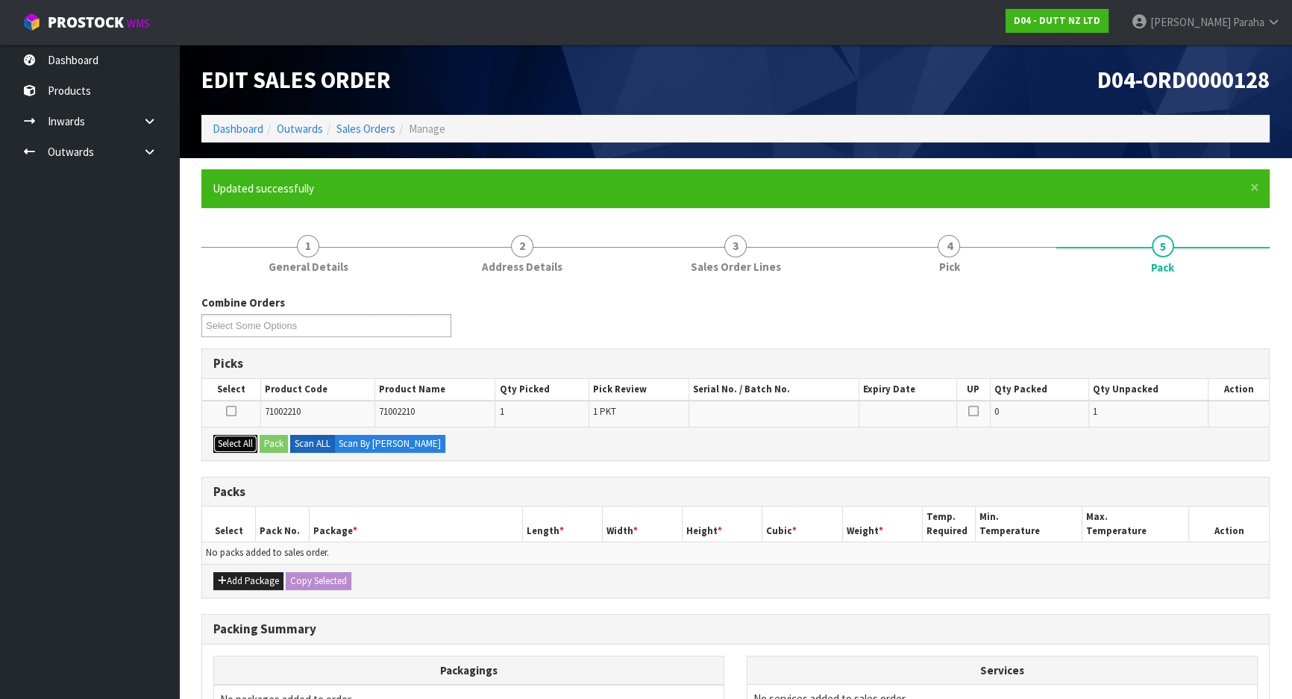
click at [246, 445] on button "Select All" at bounding box center [235, 444] width 44 height 18
click at [277, 441] on button "Pack" at bounding box center [274, 444] width 28 height 18
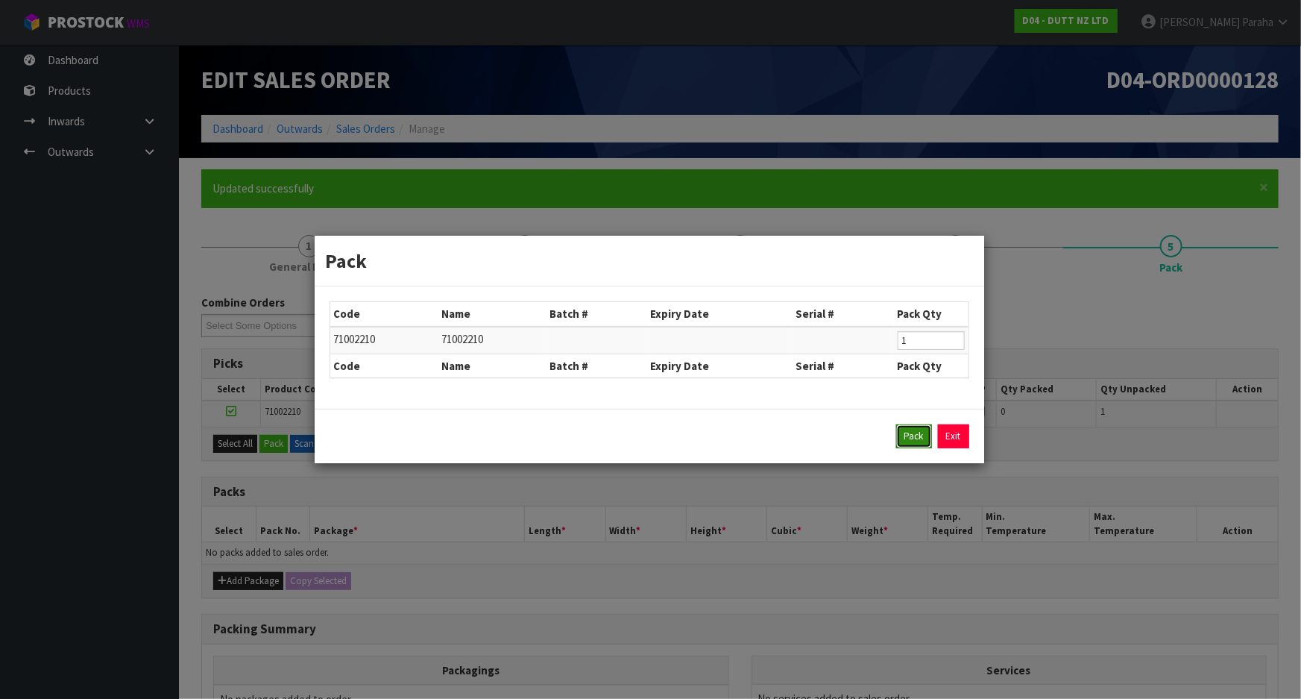
click at [903, 440] on button "Pack" at bounding box center [914, 436] width 36 height 24
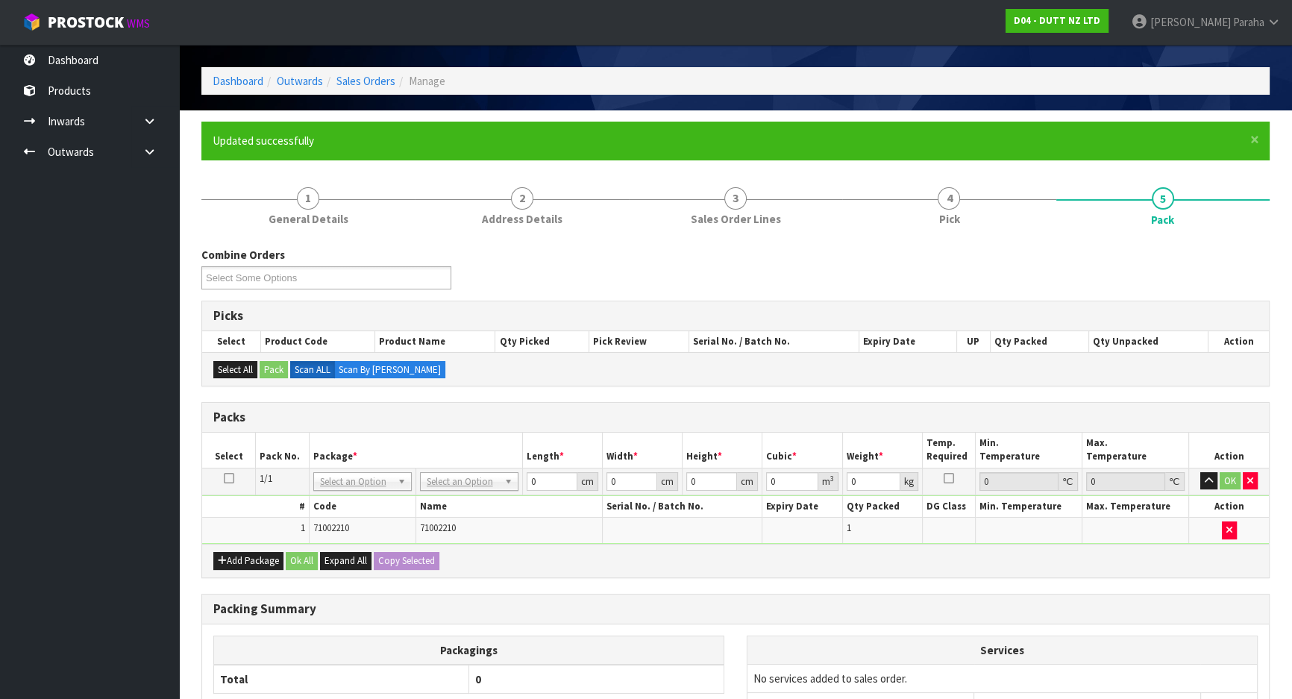
scroll to position [135, 0]
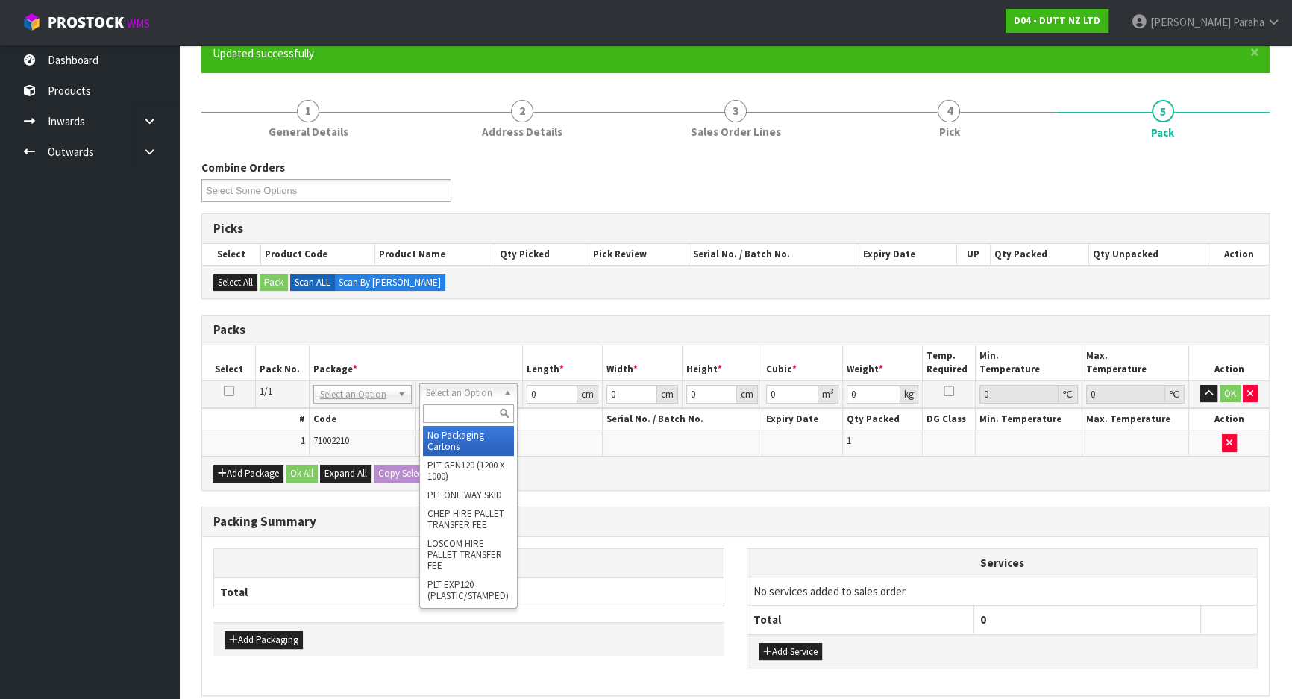
click at [483, 412] on input "text" at bounding box center [468, 413] width 91 height 19
type input "OC"
type input "1"
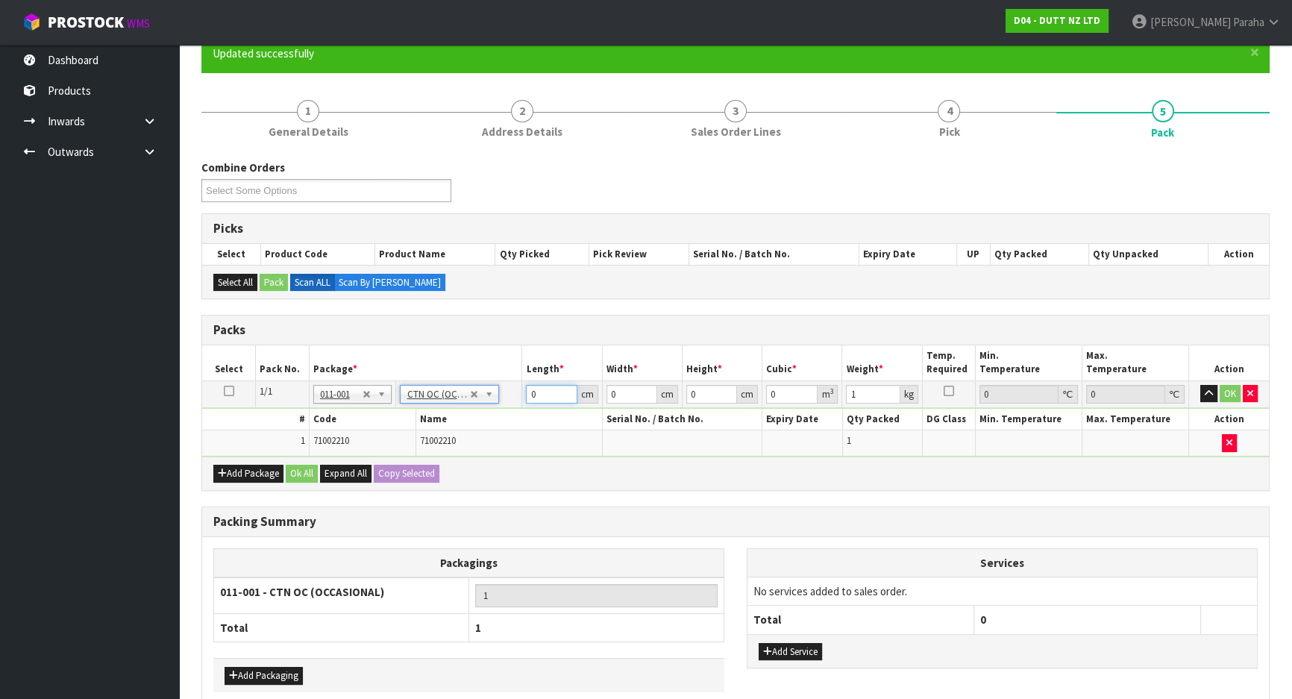
click at [535, 392] on input "0" at bounding box center [551, 394] width 51 height 19
type input "32"
type input "25"
type input "2"
type input "0.0016"
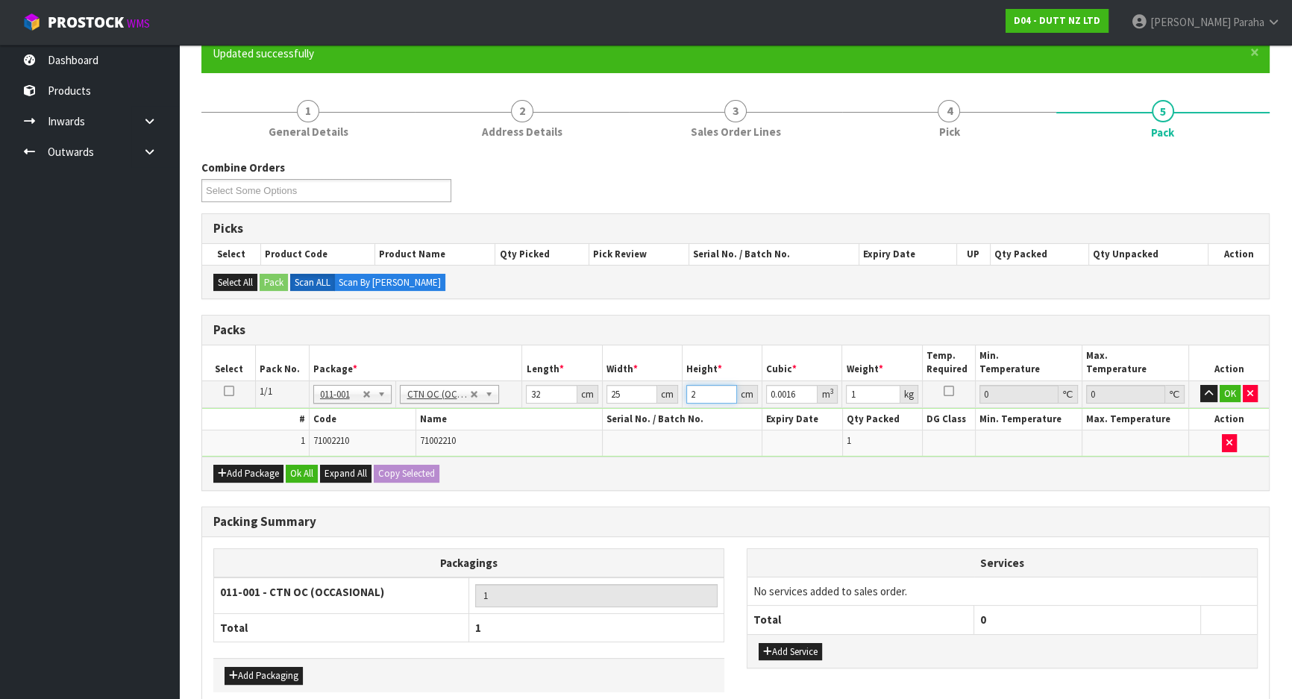
type input "29"
type input "0.0232"
type input "29"
type input "6"
click at [1200, 385] on button "button" at bounding box center [1208, 394] width 17 height 18
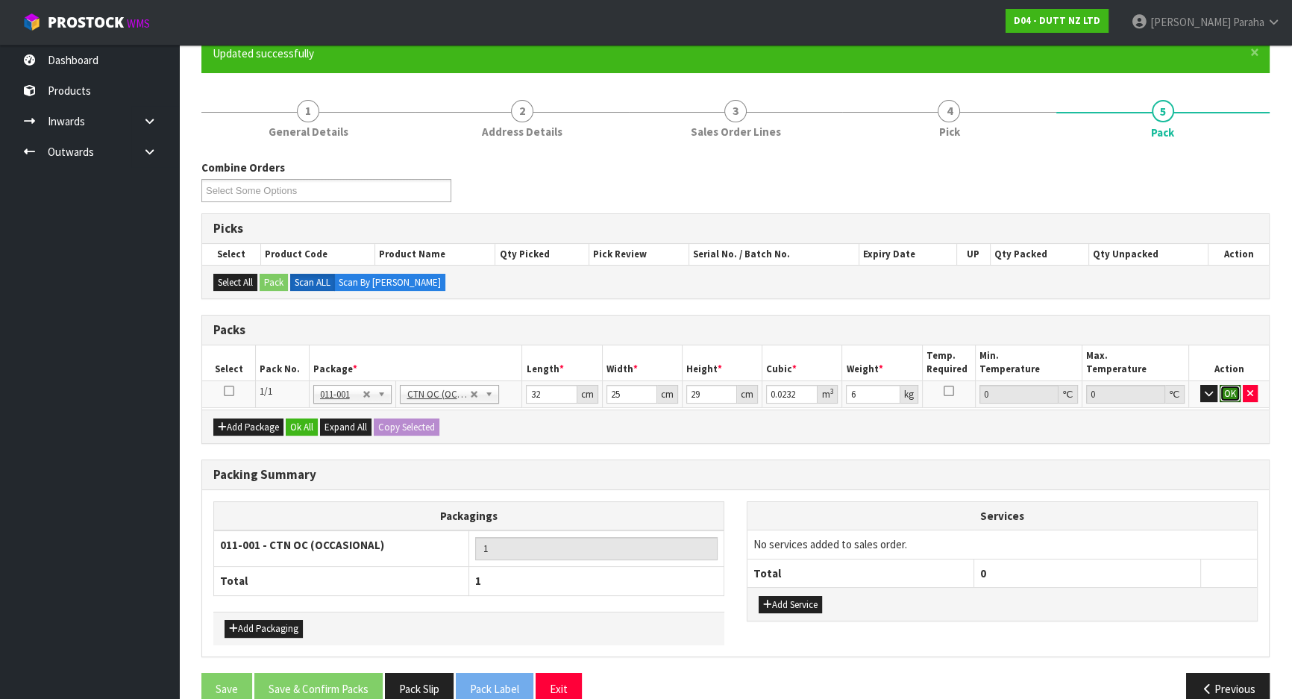
click button "OK" at bounding box center [1229, 394] width 21 height 18
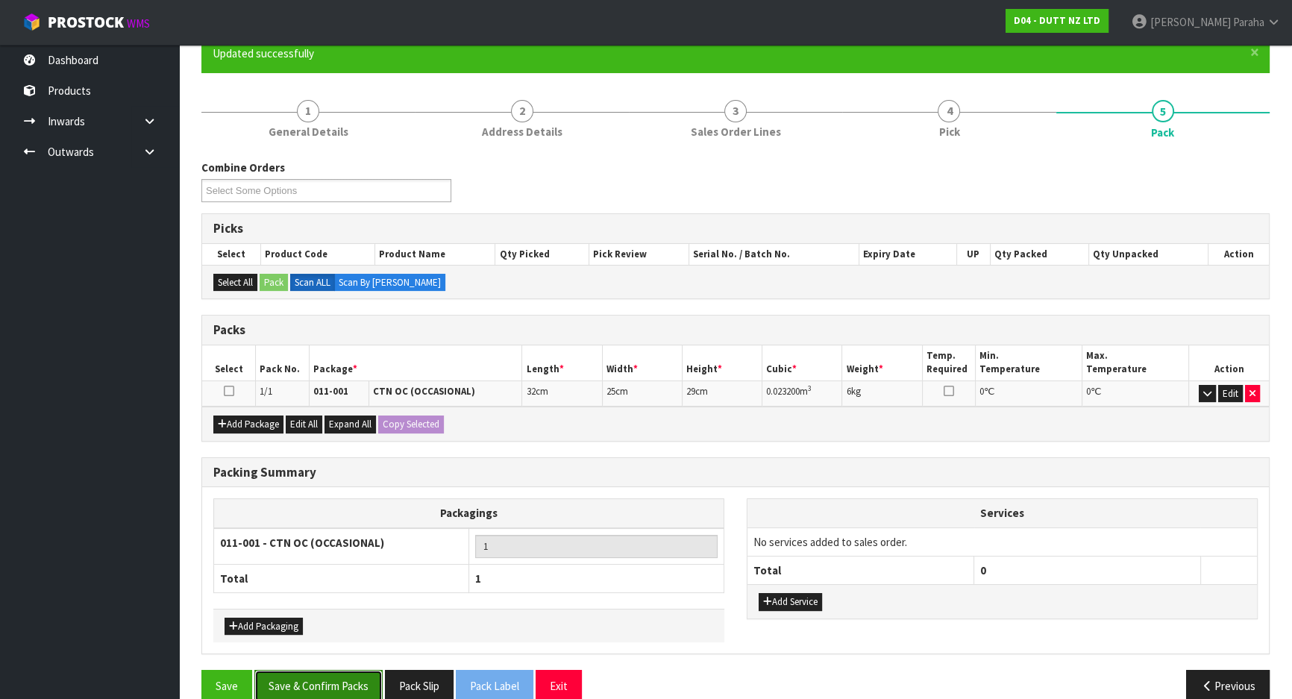
click at [334, 680] on button "Save & Confirm Packs" at bounding box center [318, 686] width 128 height 32
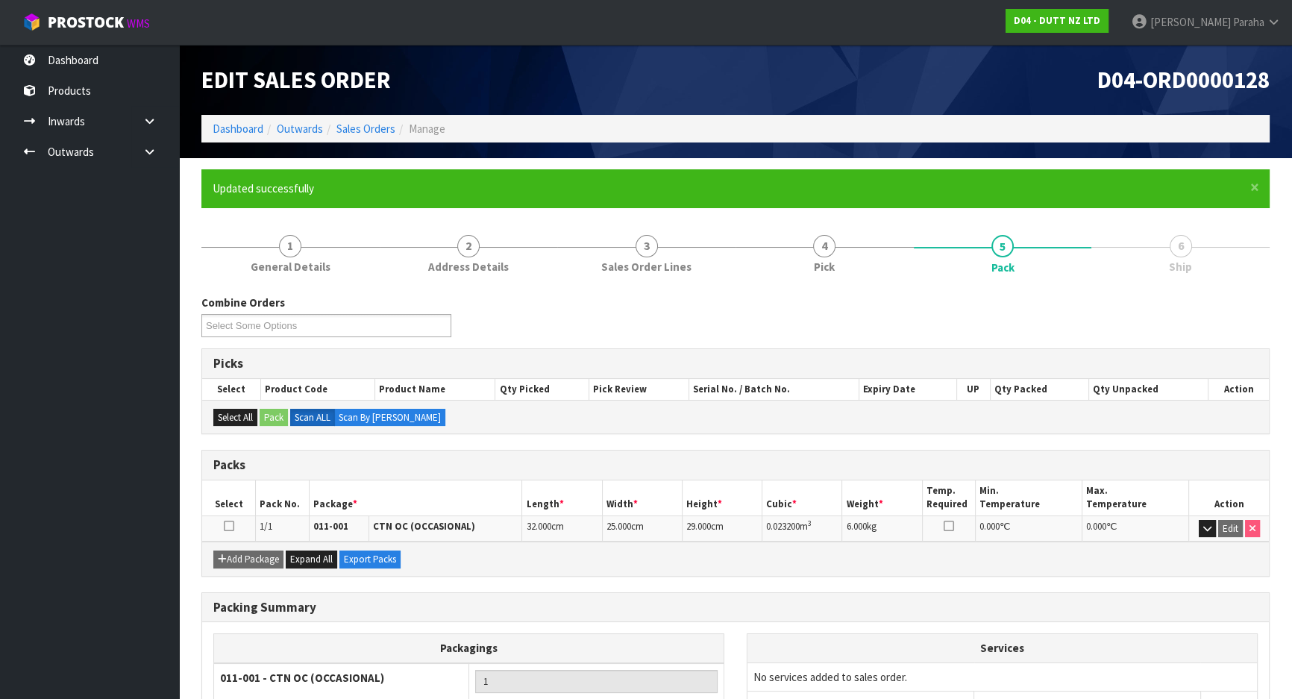
scroll to position [124, 0]
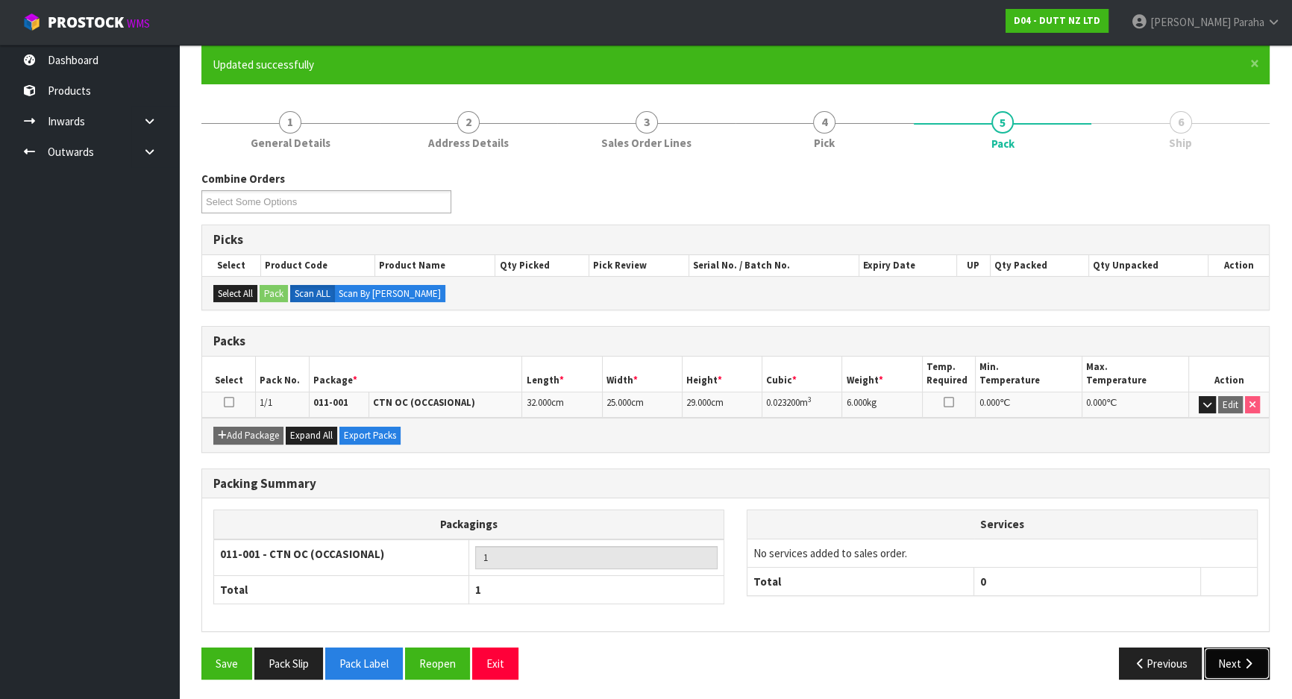
click at [1257, 659] on button "Next" at bounding box center [1237, 663] width 66 height 32
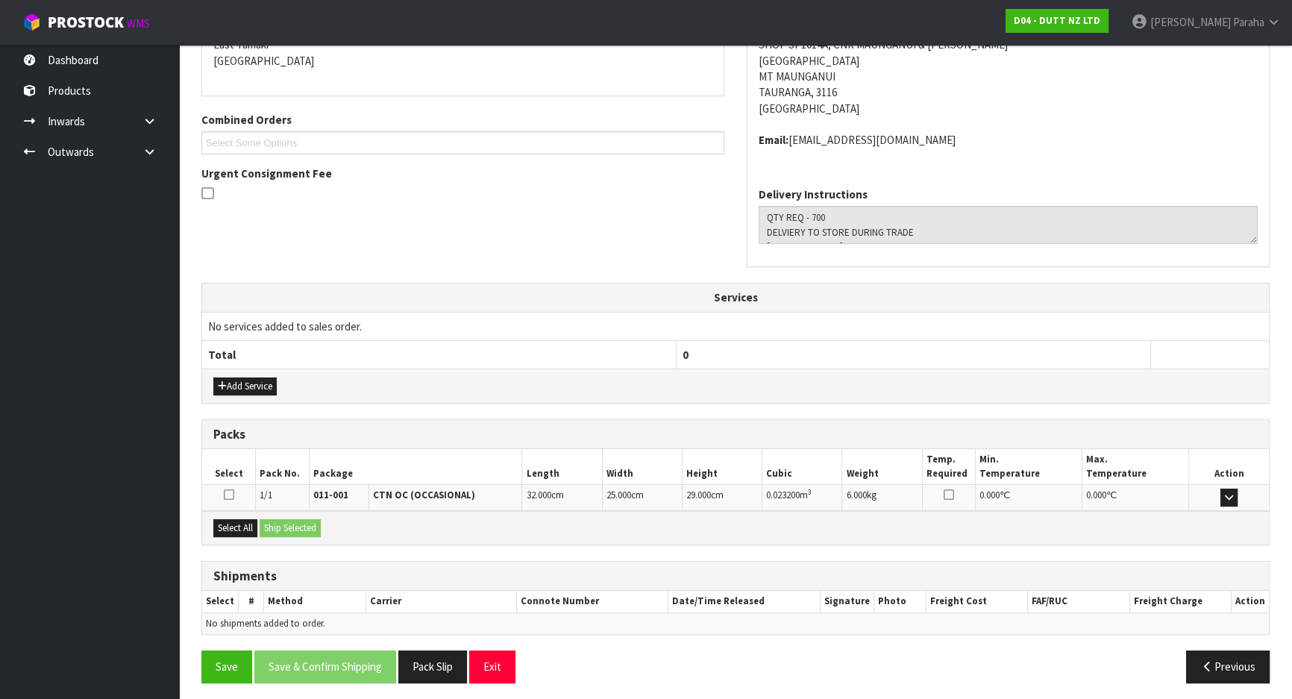
scroll to position [335, 0]
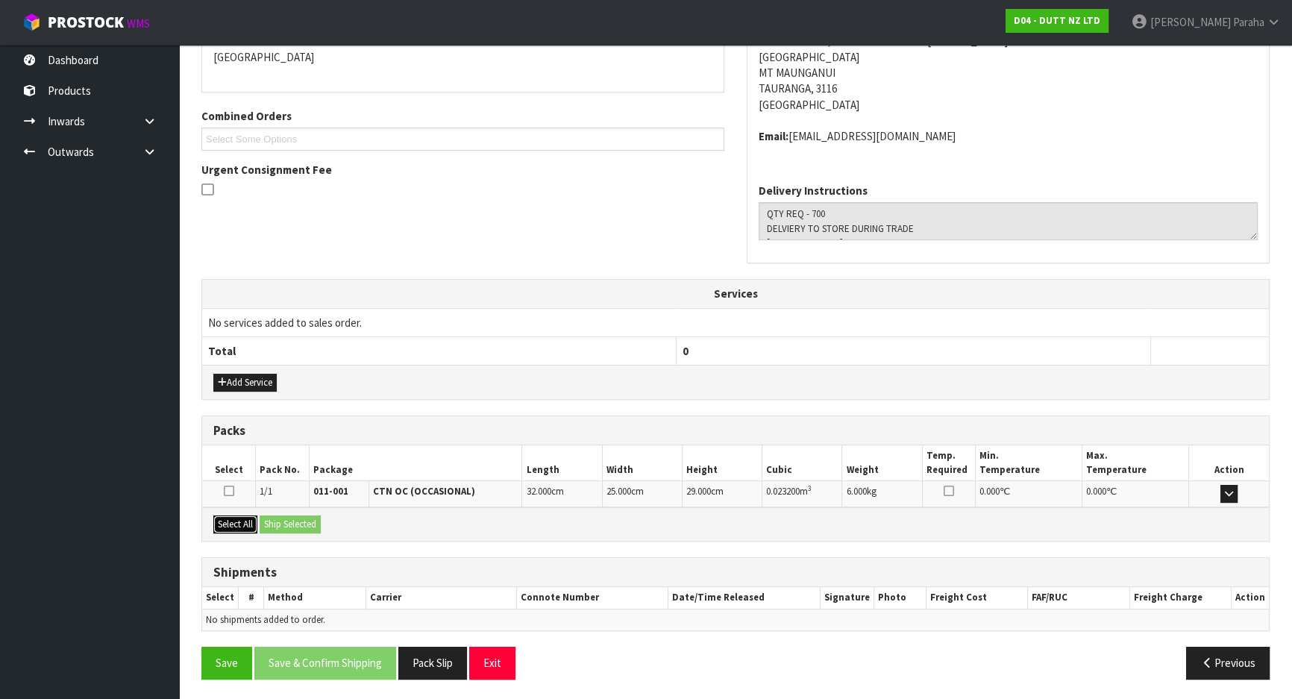
drag, startPoint x: 221, startPoint y: 521, endPoint x: 256, endPoint y: 520, distance: 35.1
click at [231, 520] on button "Select All" at bounding box center [235, 524] width 44 height 18
click at [291, 519] on button "Ship Selected" at bounding box center [290, 524] width 61 height 18
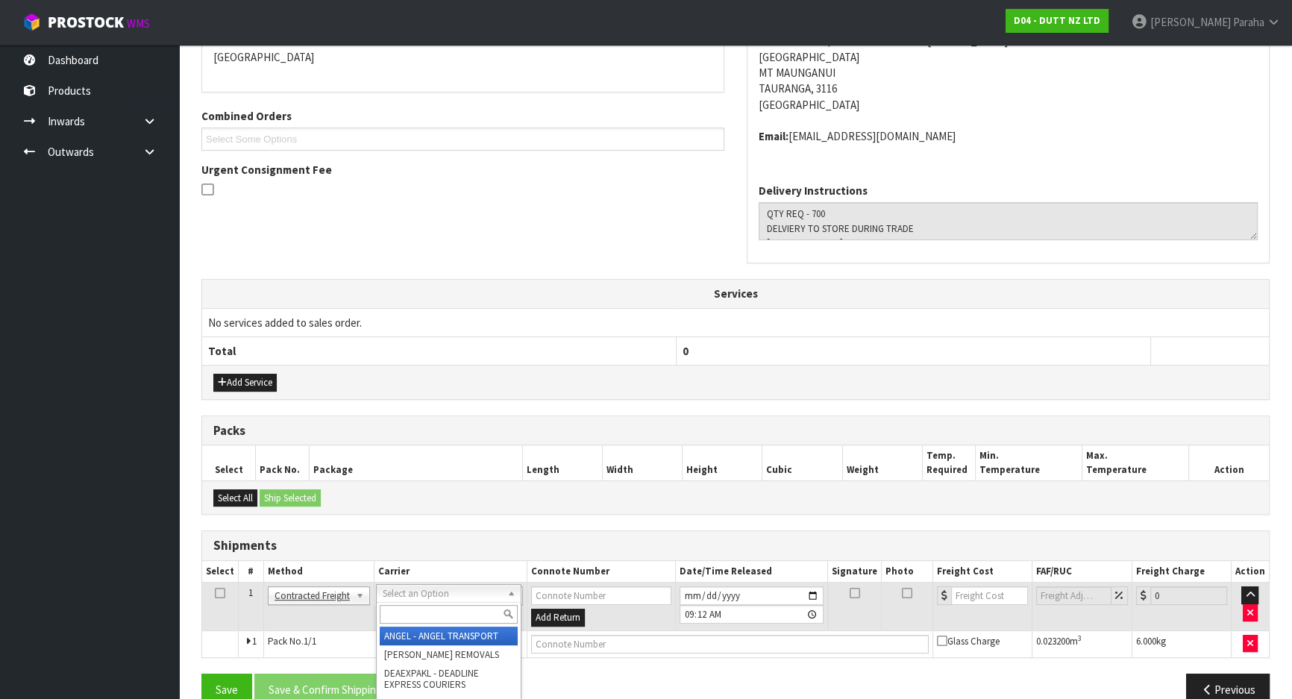
click at [461, 614] on input "text" at bounding box center [449, 614] width 138 height 19
type input "NZP"
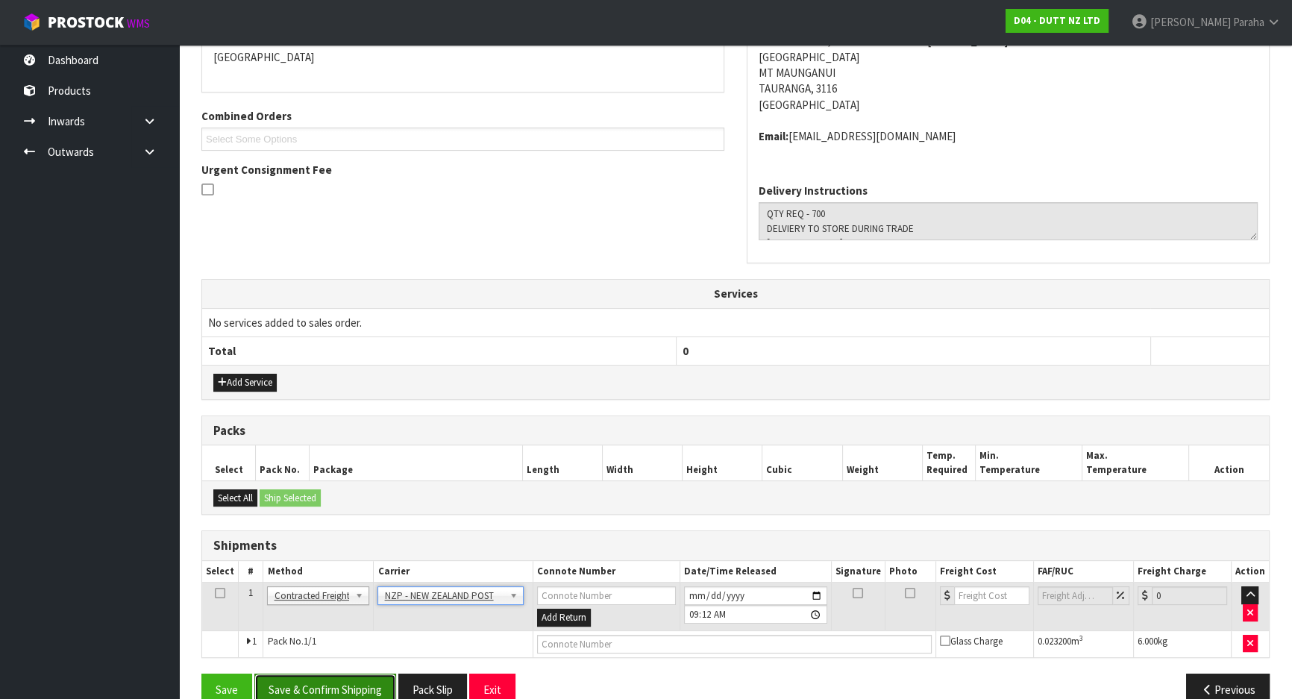
click at [365, 687] on button "Save & Confirm Shipping" at bounding box center [325, 689] width 142 height 32
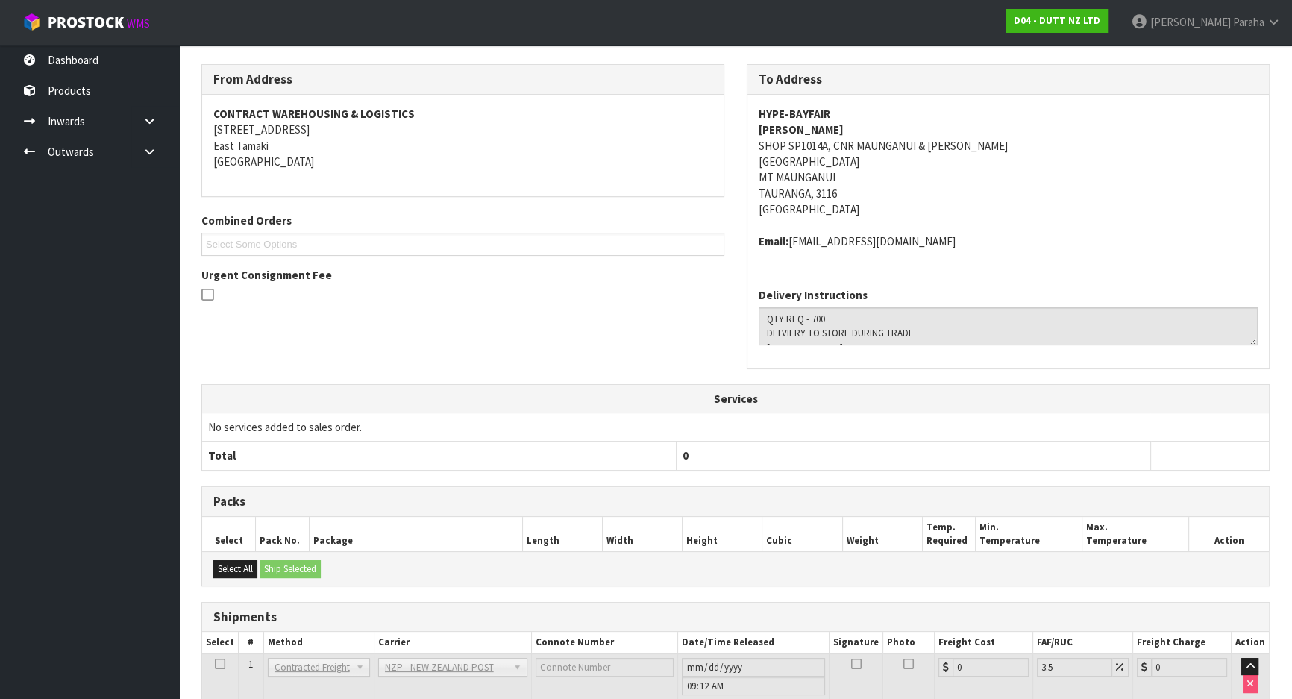
scroll to position [340, 0]
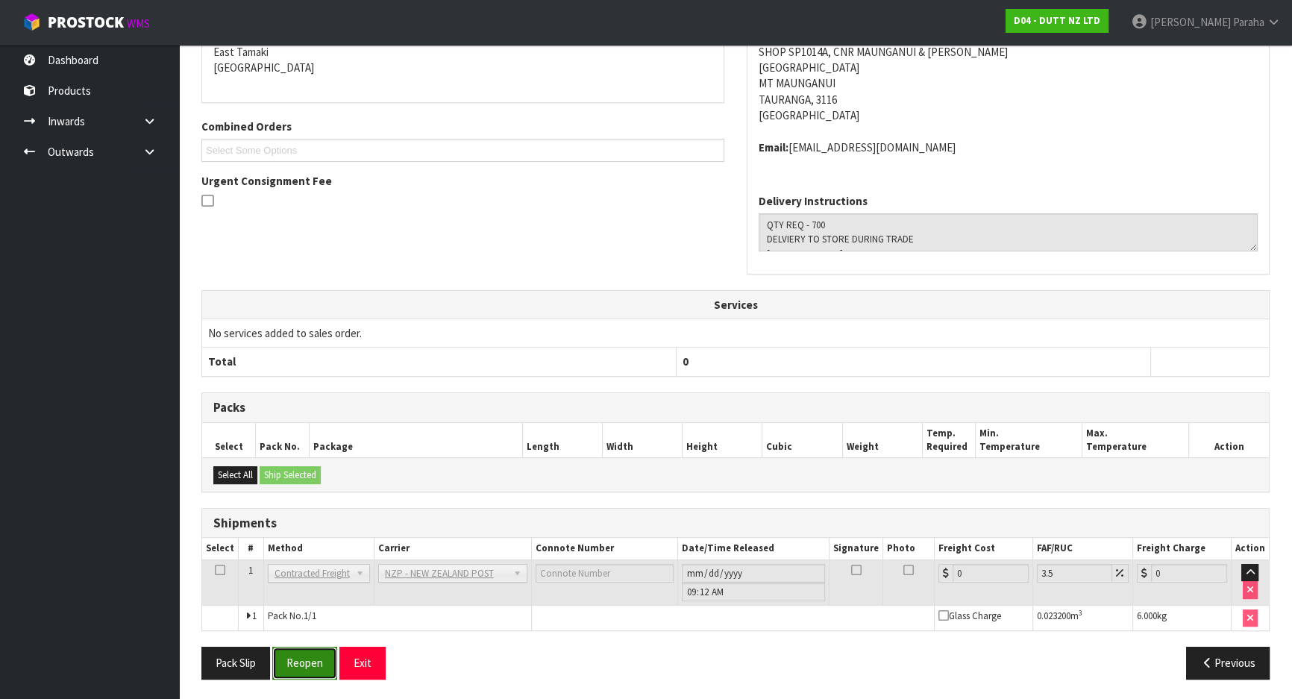
click at [298, 656] on button "Reopen" at bounding box center [304, 663] width 65 height 32
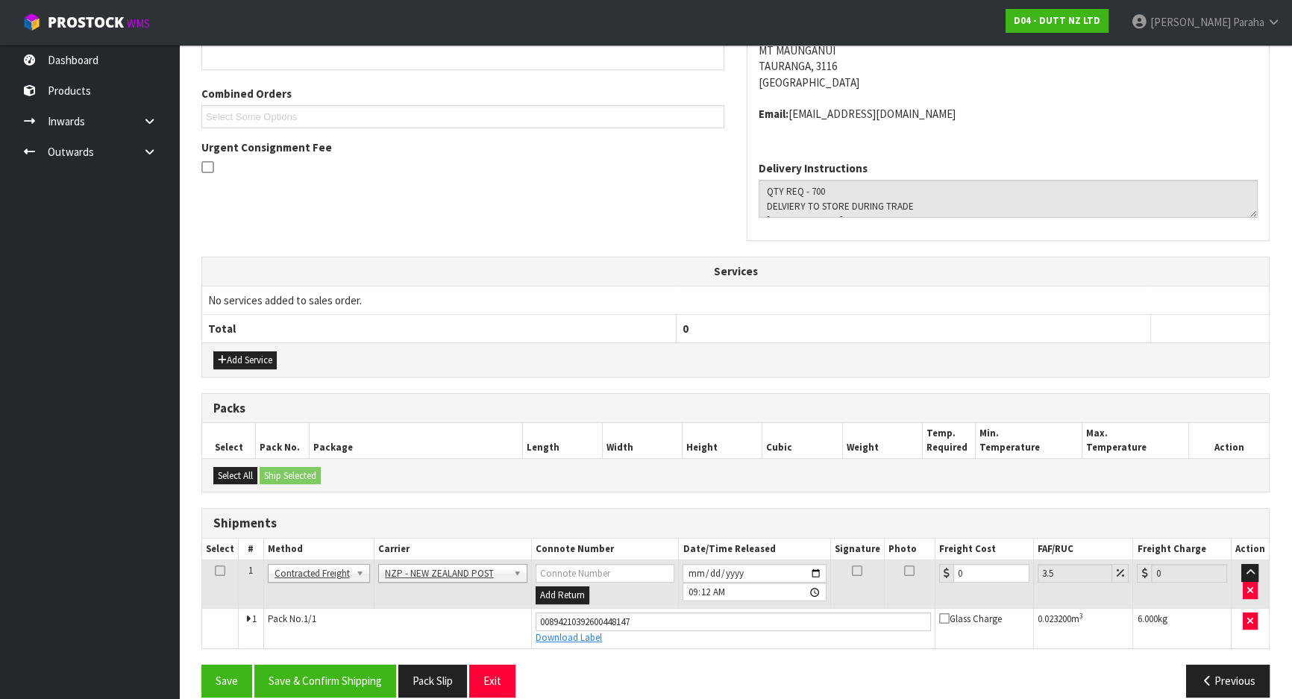
scroll to position [374, 0]
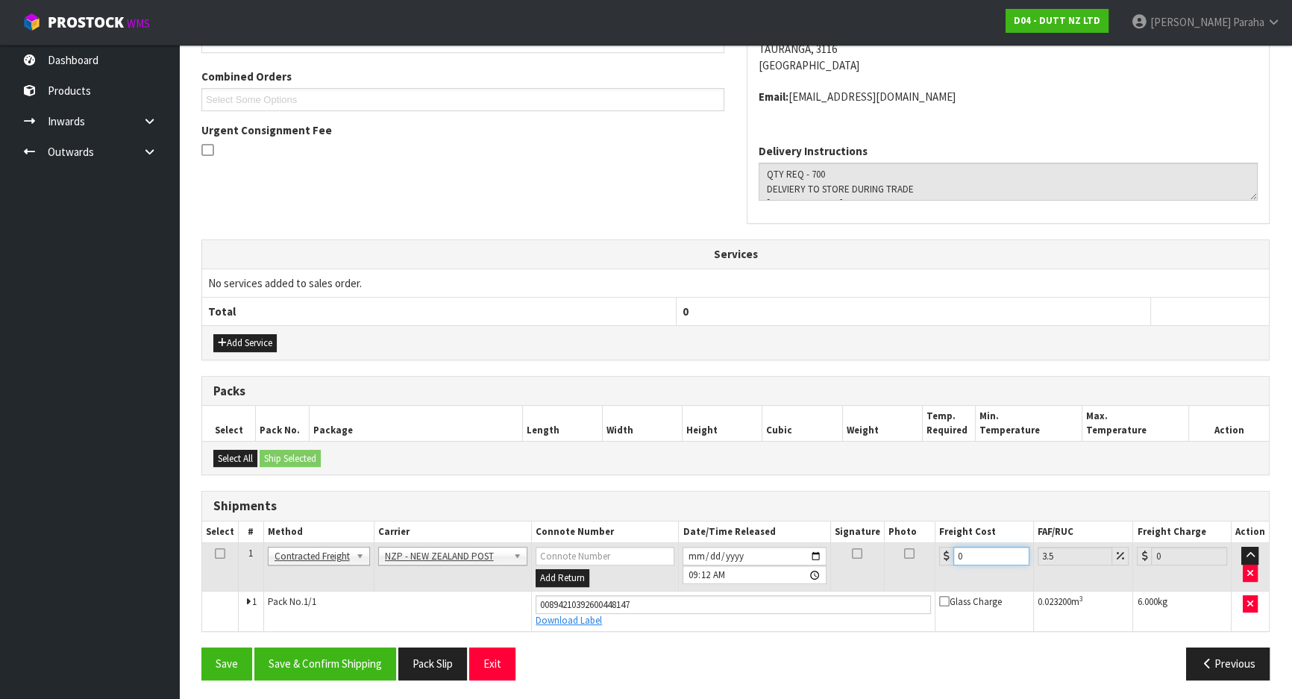
click at [977, 547] on input "0" at bounding box center [991, 556] width 76 height 19
type input "8"
type input "8.28"
type input "8.4"
type input "8.69"
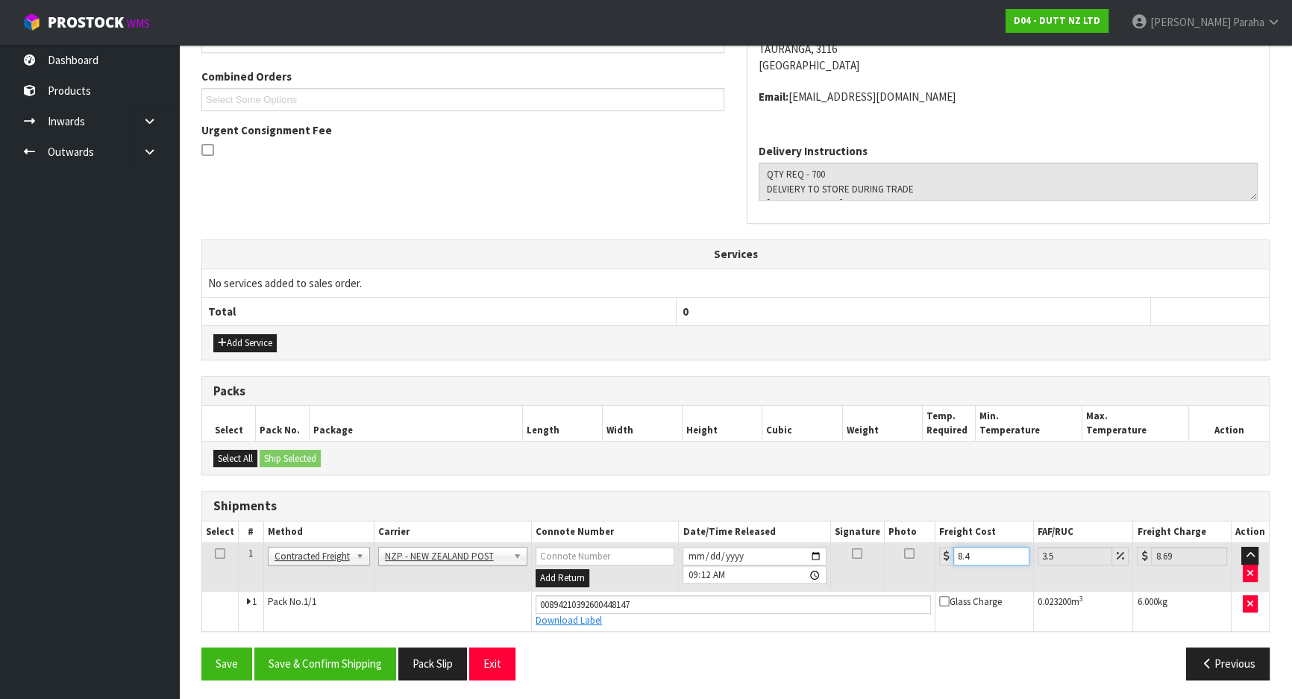
type input "8.45"
type input "8.75"
type input "8.45"
click at [317, 660] on button "Save & Confirm Shipping" at bounding box center [325, 663] width 142 height 32
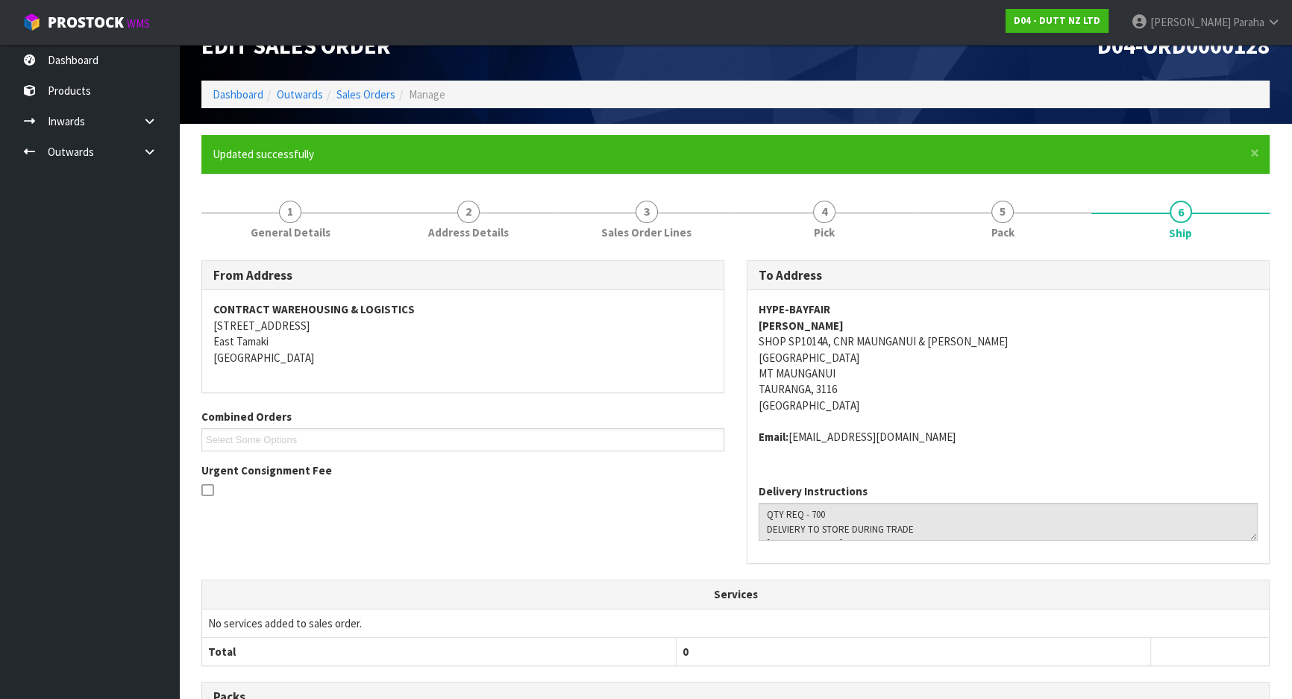
scroll to position [0, 0]
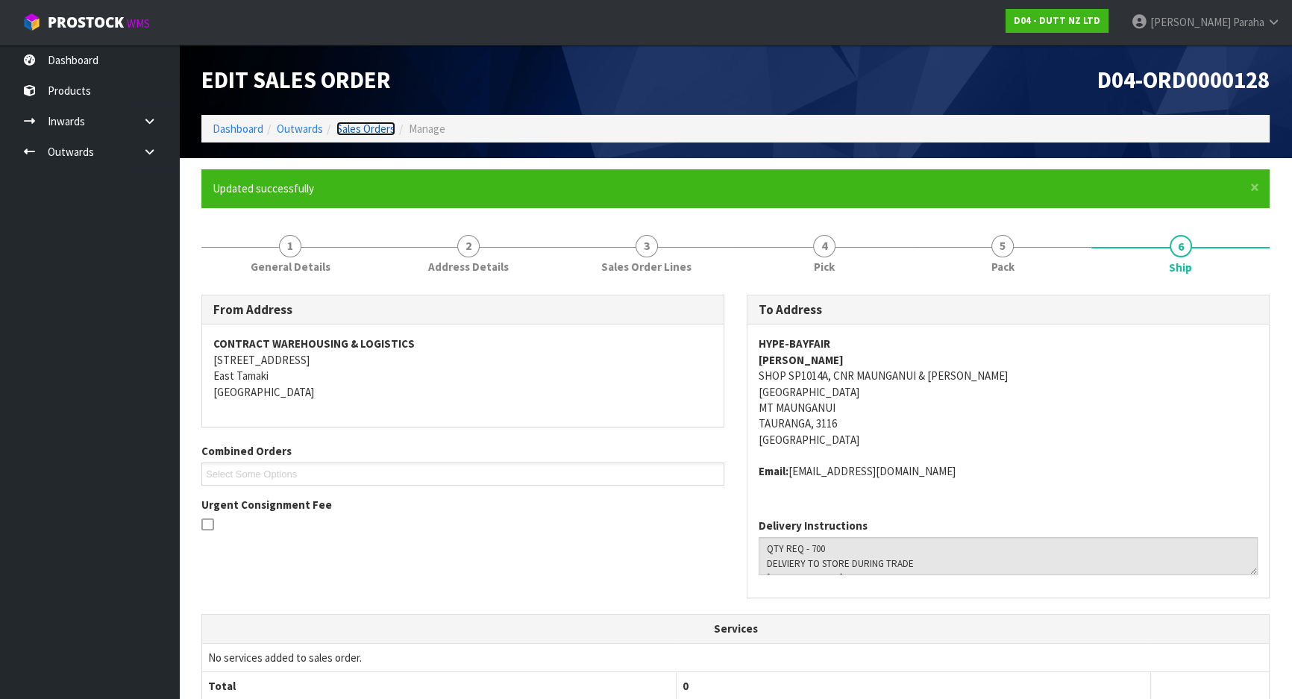
click at [388, 133] on link "Sales Orders" at bounding box center [365, 129] width 59 height 14
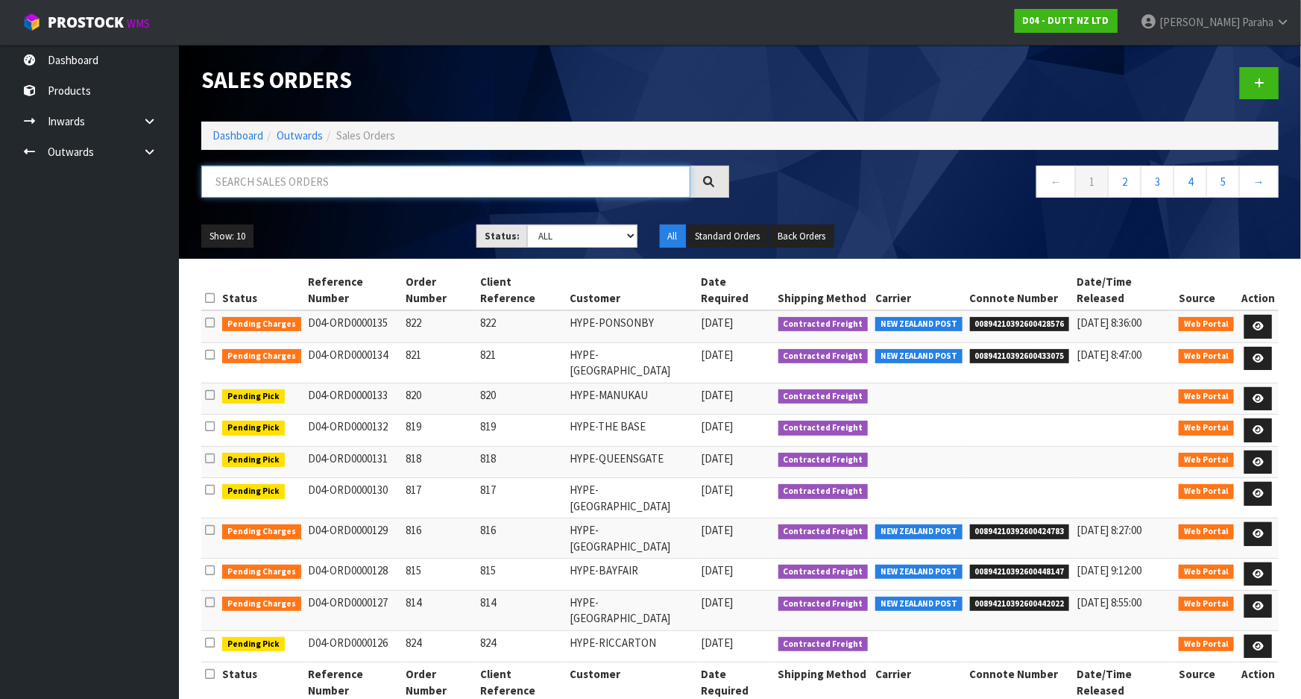
click at [254, 174] on input "text" at bounding box center [445, 182] width 489 height 32
click at [1260, 425] on icon at bounding box center [1258, 430] width 11 height 10
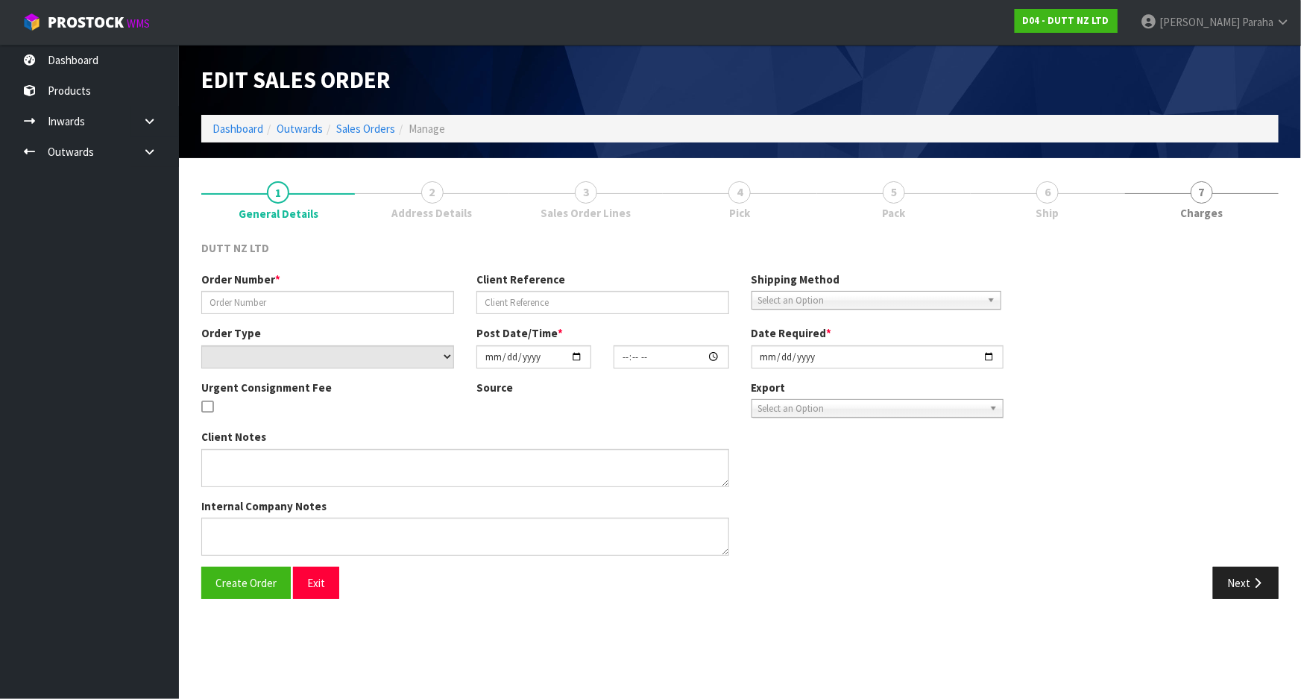
type input "819"
select select "number:0"
type input "[DATE]"
type input "18:11:00.000"
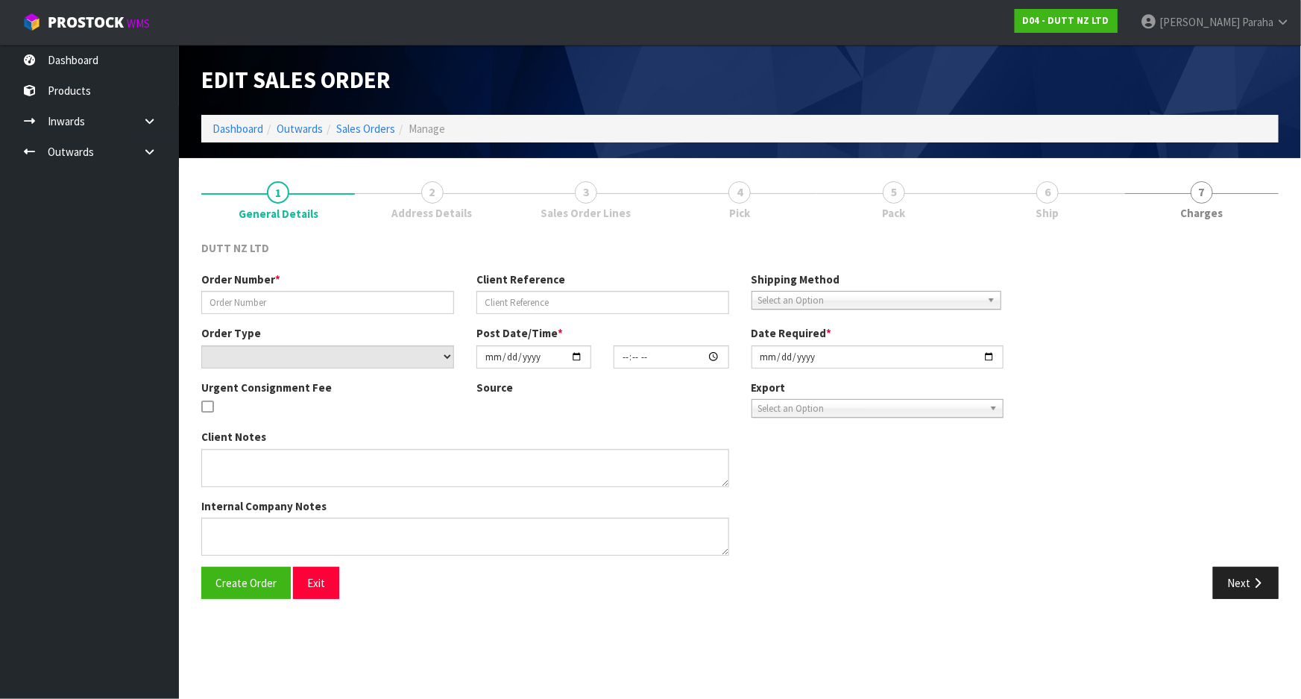
type input "[DATE]"
type textarea "QTY REQ - 700 DELVIERY TOS TORE DURING TRADE [PHONE_NUMBER]"
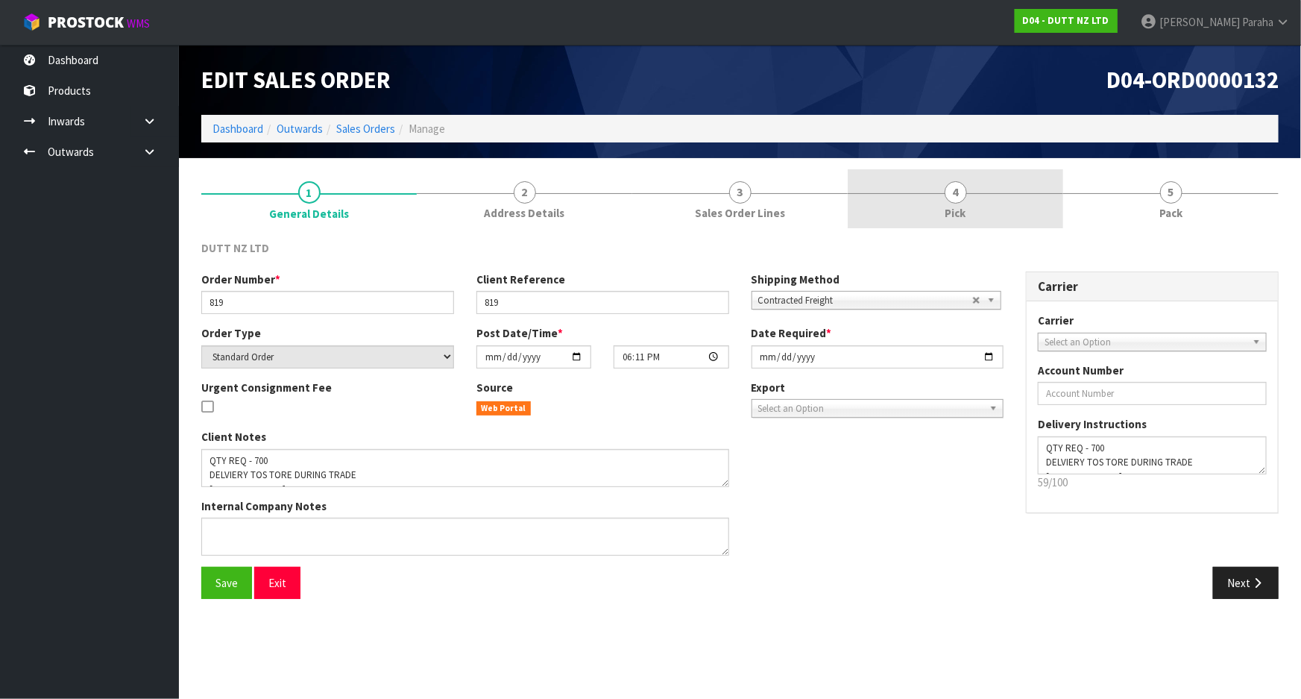
click at [955, 178] on link "4 Pick" at bounding box center [956, 198] width 216 height 59
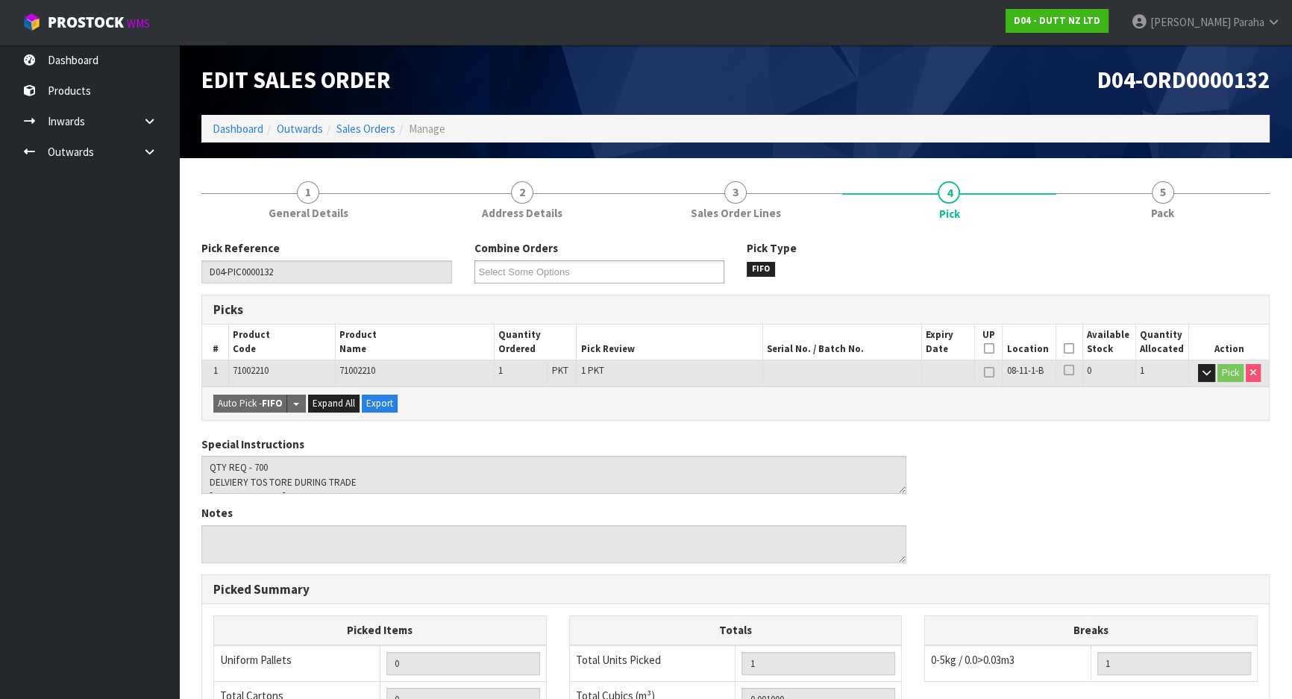
click at [1067, 349] on icon at bounding box center [1068, 348] width 10 height 1
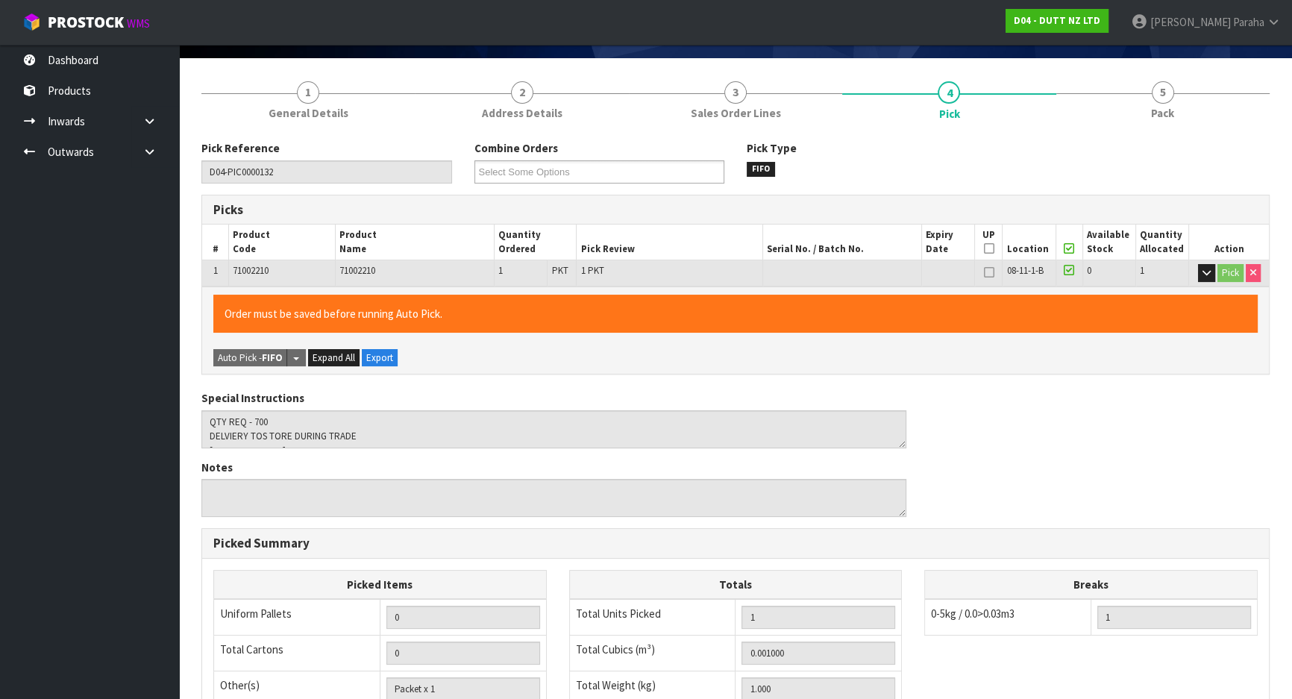
scroll to position [338, 0]
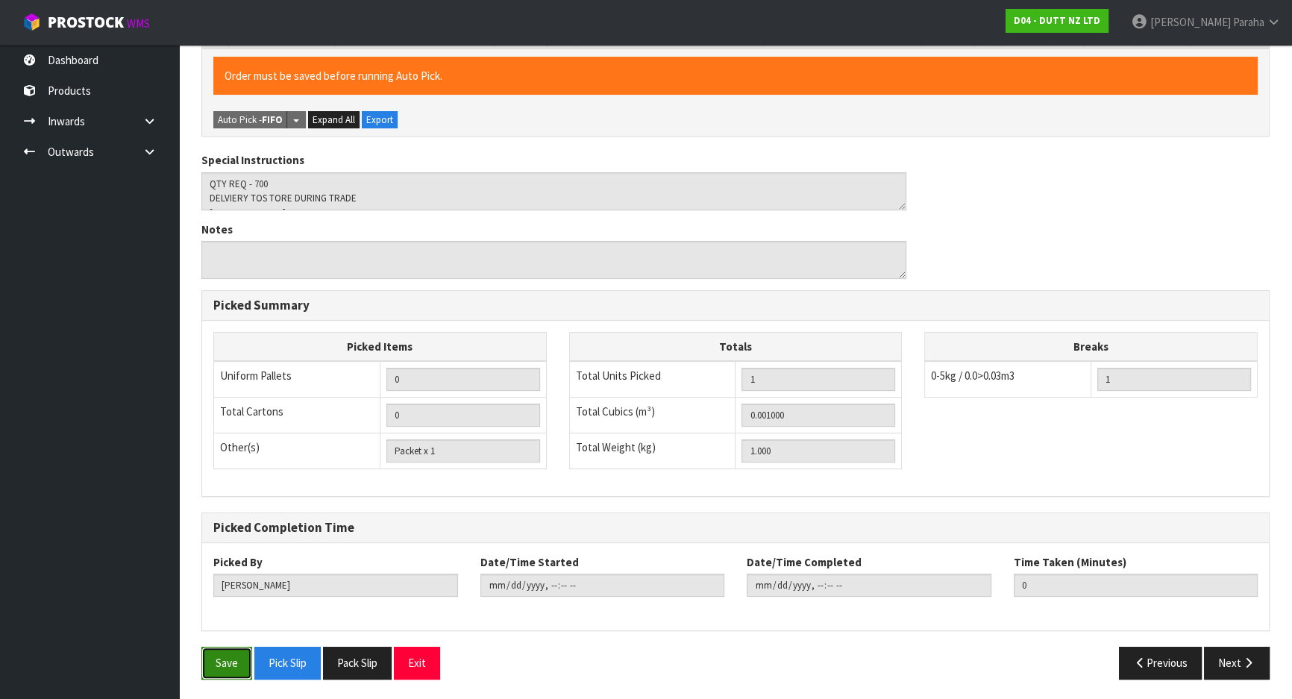
click at [224, 663] on button "Save" at bounding box center [226, 663] width 51 height 32
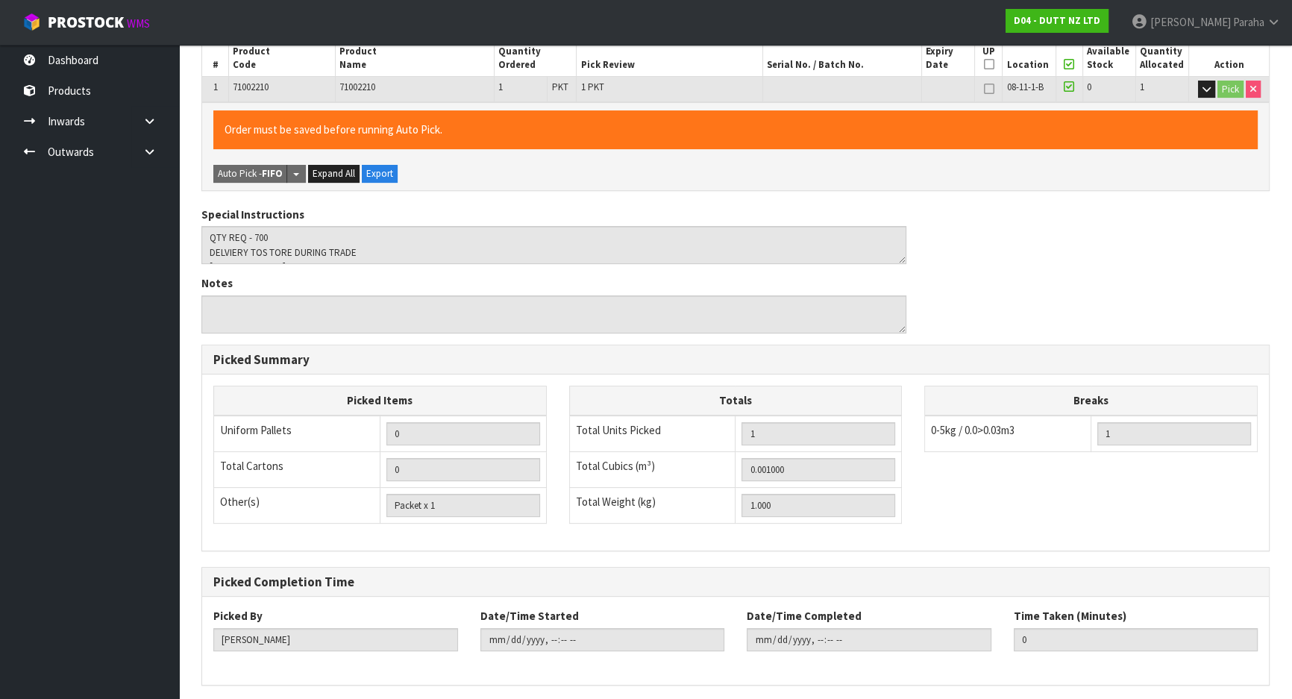
scroll to position [0, 0]
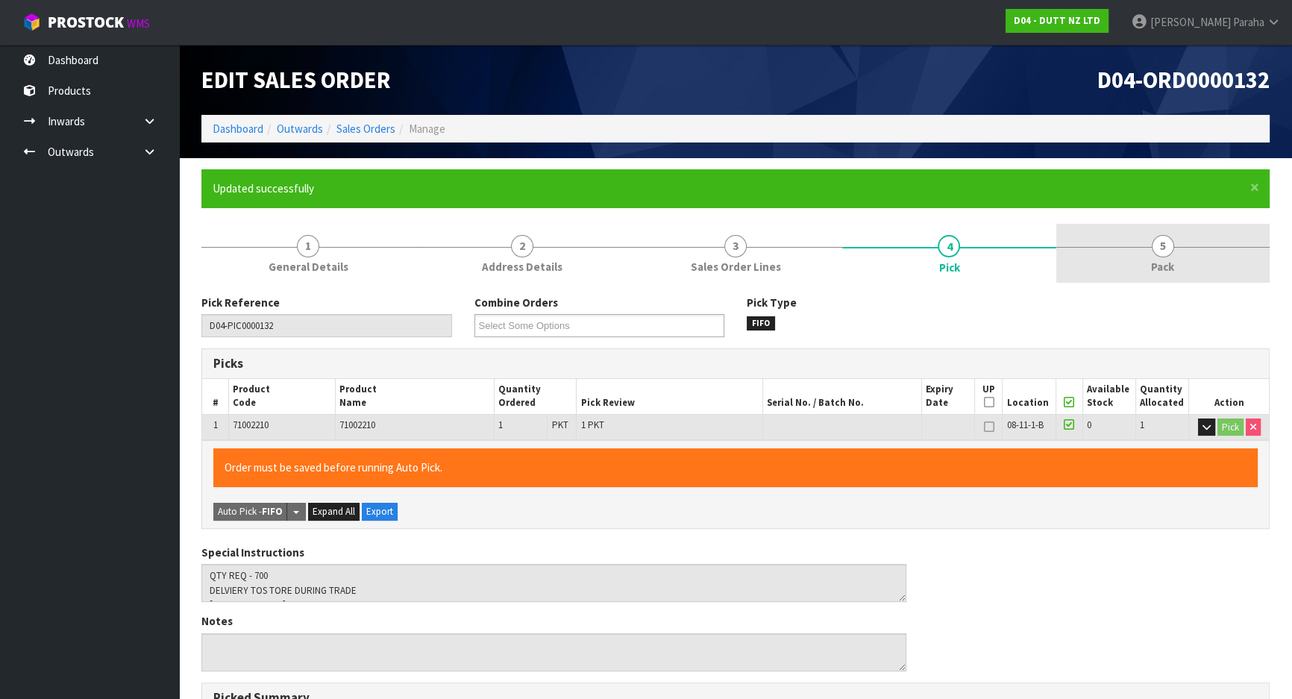
type input "[PERSON_NAME]"
type input "[DATE]T09:16:42"
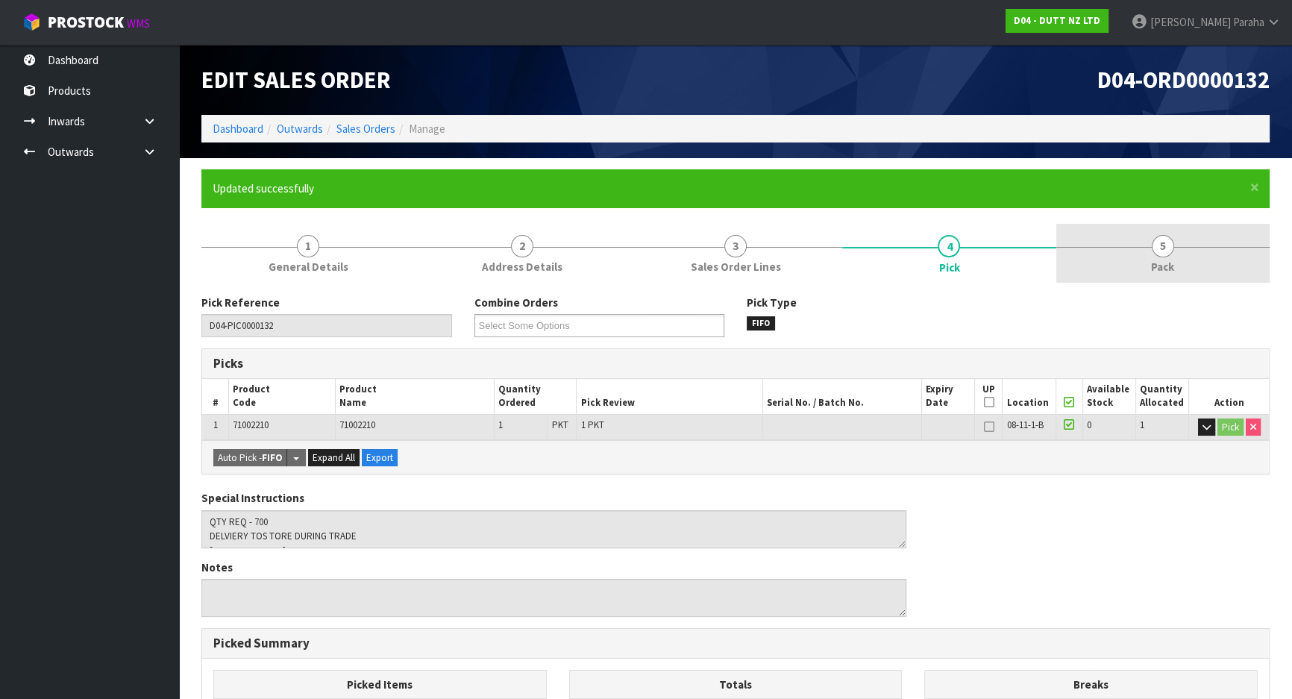
click at [1166, 239] on span "5" at bounding box center [1162, 246] width 22 height 22
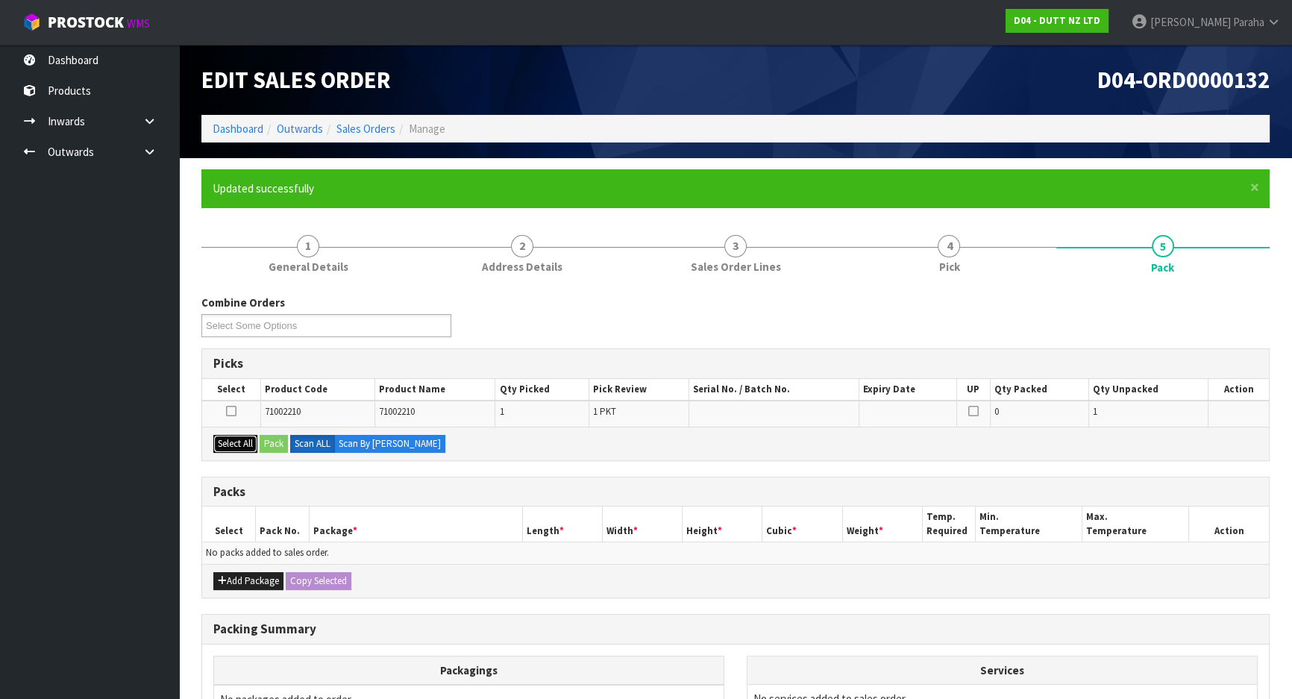
click at [238, 435] on button "Select All" at bounding box center [235, 444] width 44 height 18
click at [280, 440] on button "Pack" at bounding box center [274, 444] width 28 height 18
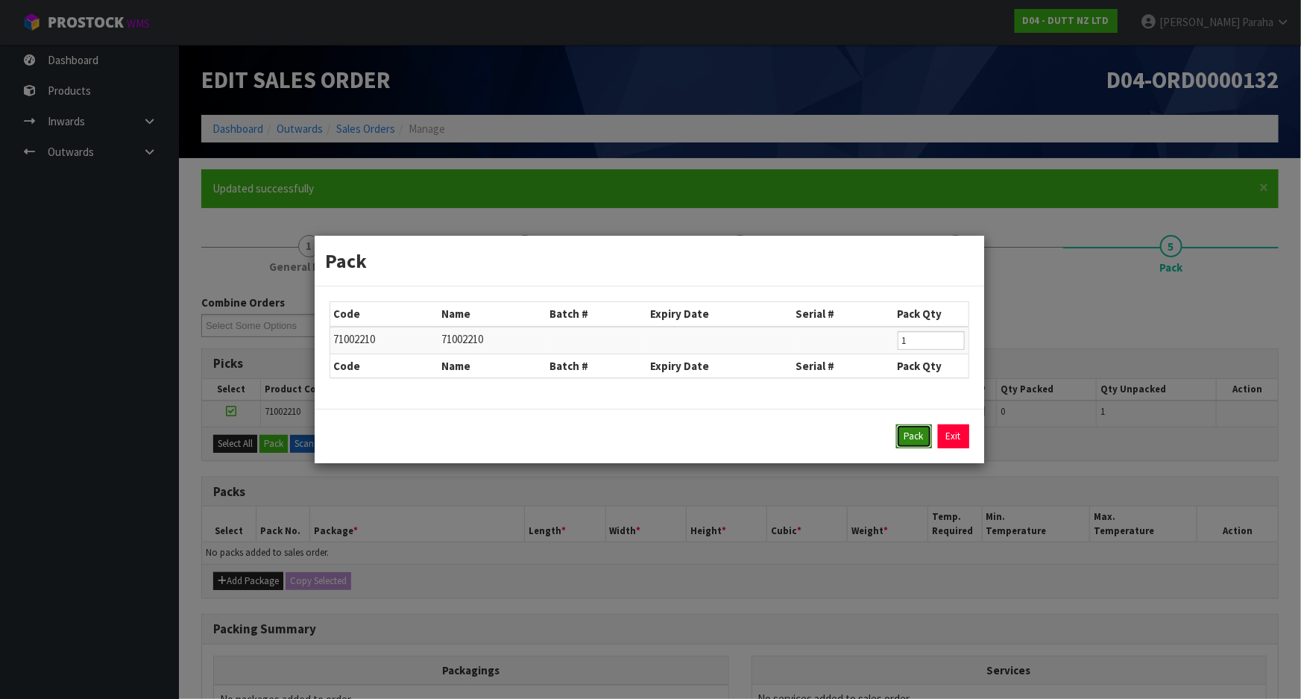
click at [908, 444] on button "Pack" at bounding box center [914, 436] width 36 height 24
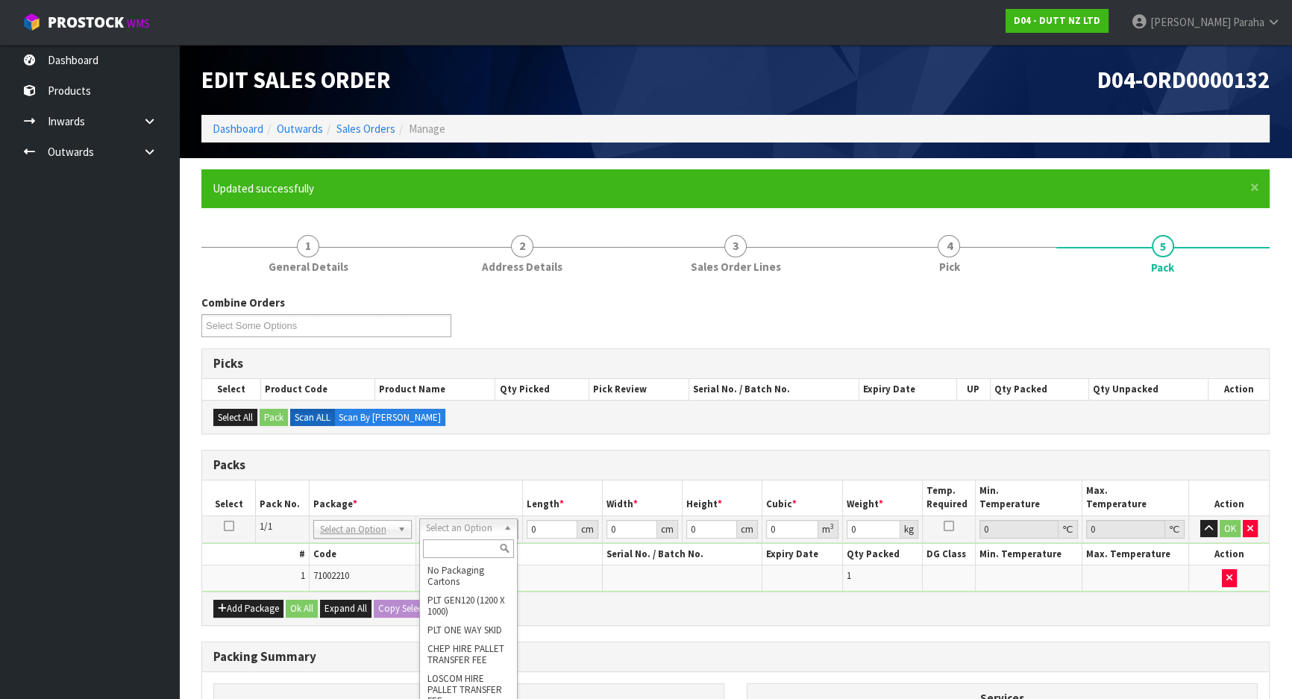
click at [472, 544] on input "text" at bounding box center [468, 548] width 91 height 19
type input "OC"
type input "1"
click at [544, 525] on input "0" at bounding box center [551, 529] width 51 height 19
type input "32"
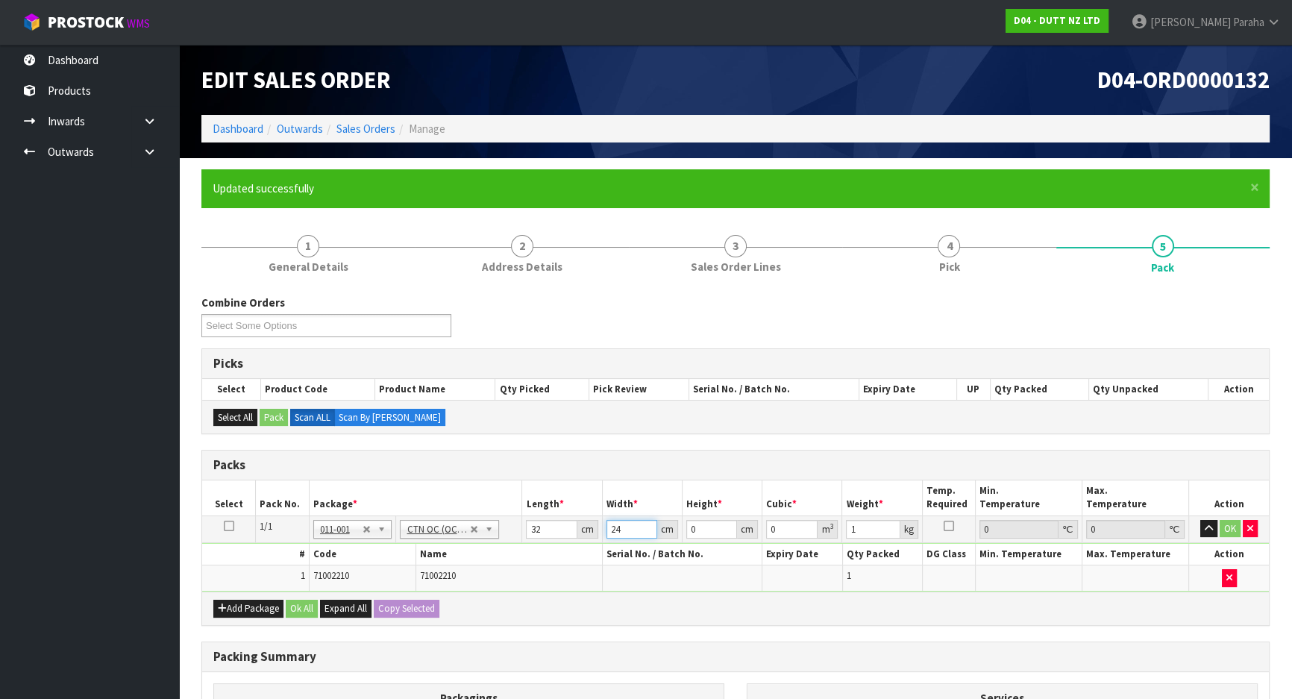
type input "24"
type input "2"
type input "0.001536"
type input "29"
type input "0.022272"
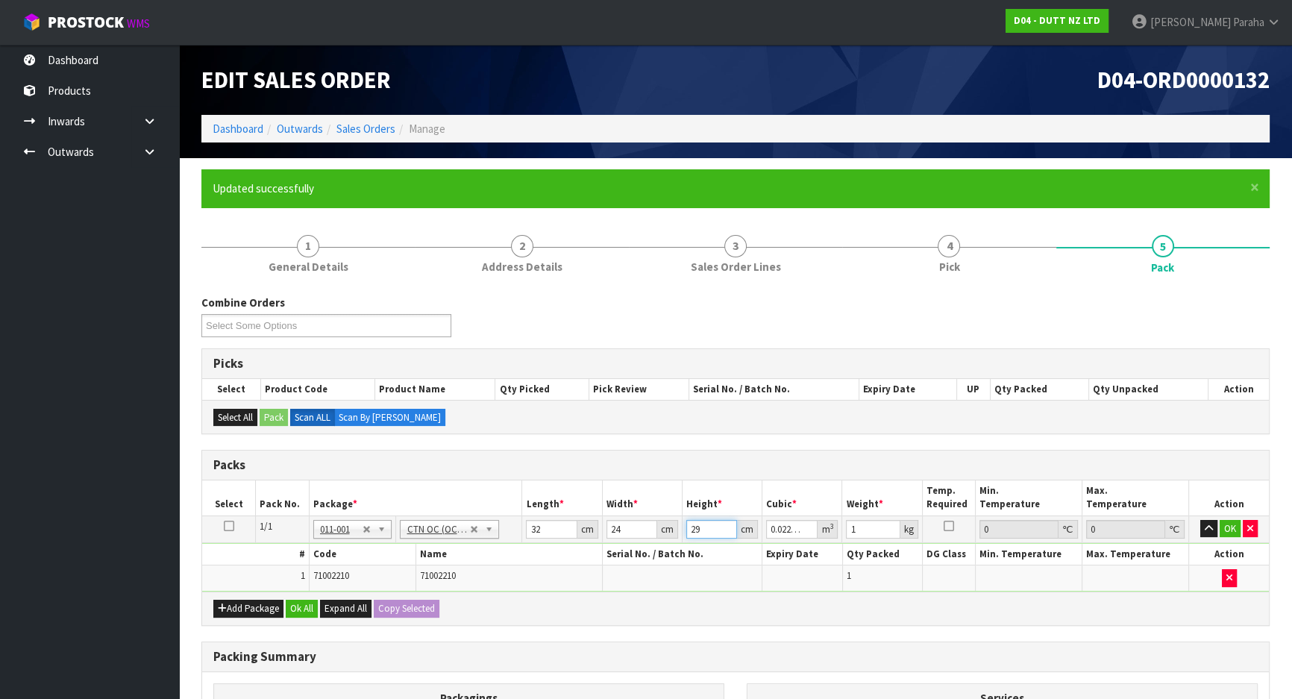
type input "29"
type input "6"
click at [1200, 520] on button "button" at bounding box center [1208, 529] width 17 height 18
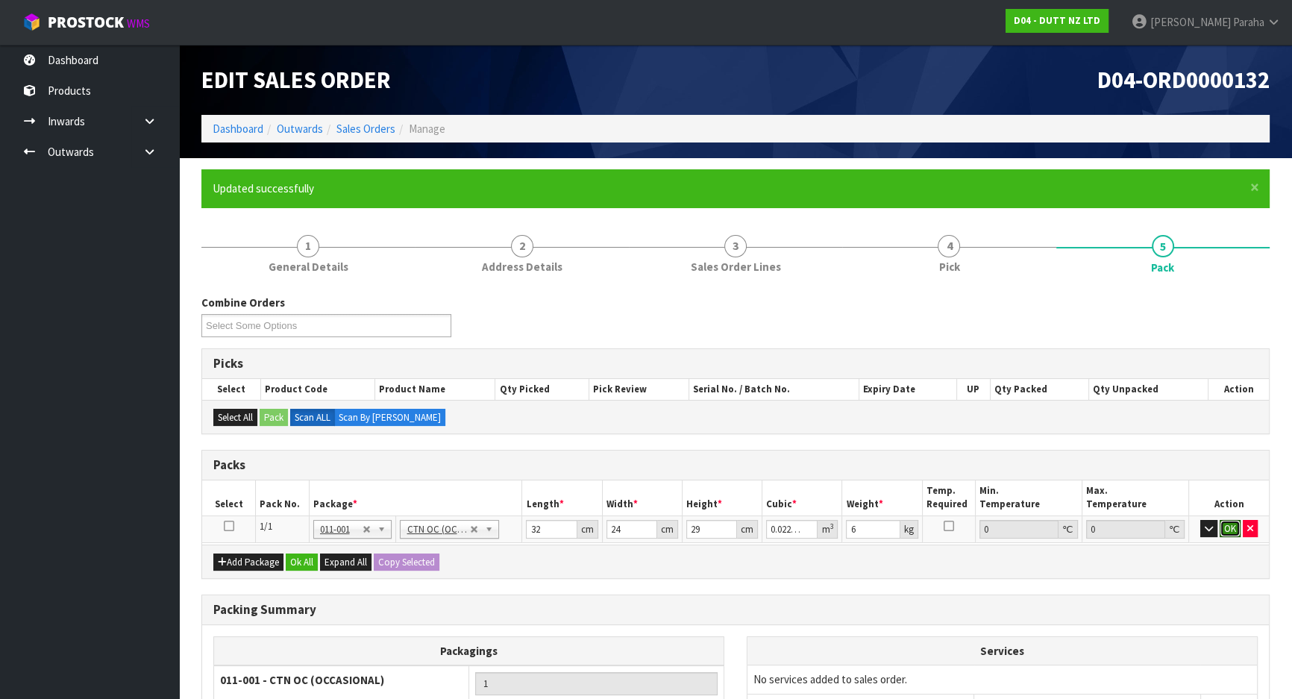
click button "OK" at bounding box center [1229, 529] width 21 height 18
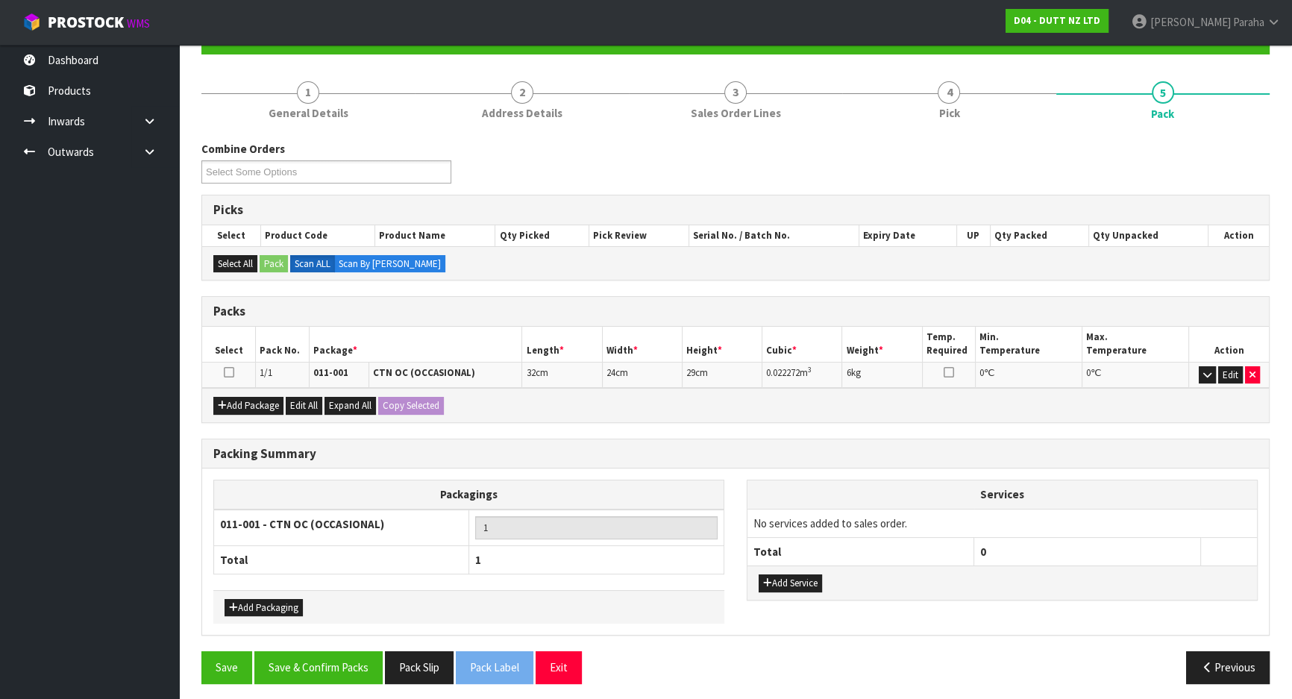
scroll to position [157, 0]
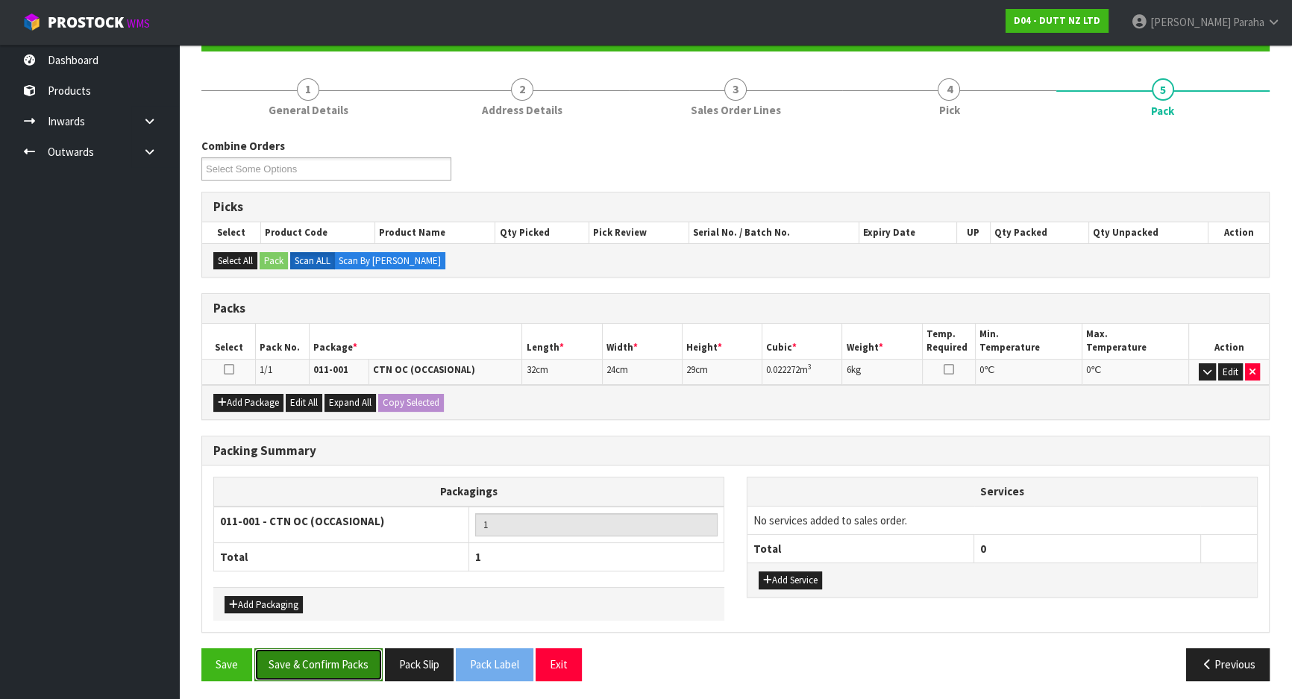
click at [330, 652] on button "Save & Confirm Packs" at bounding box center [318, 664] width 128 height 32
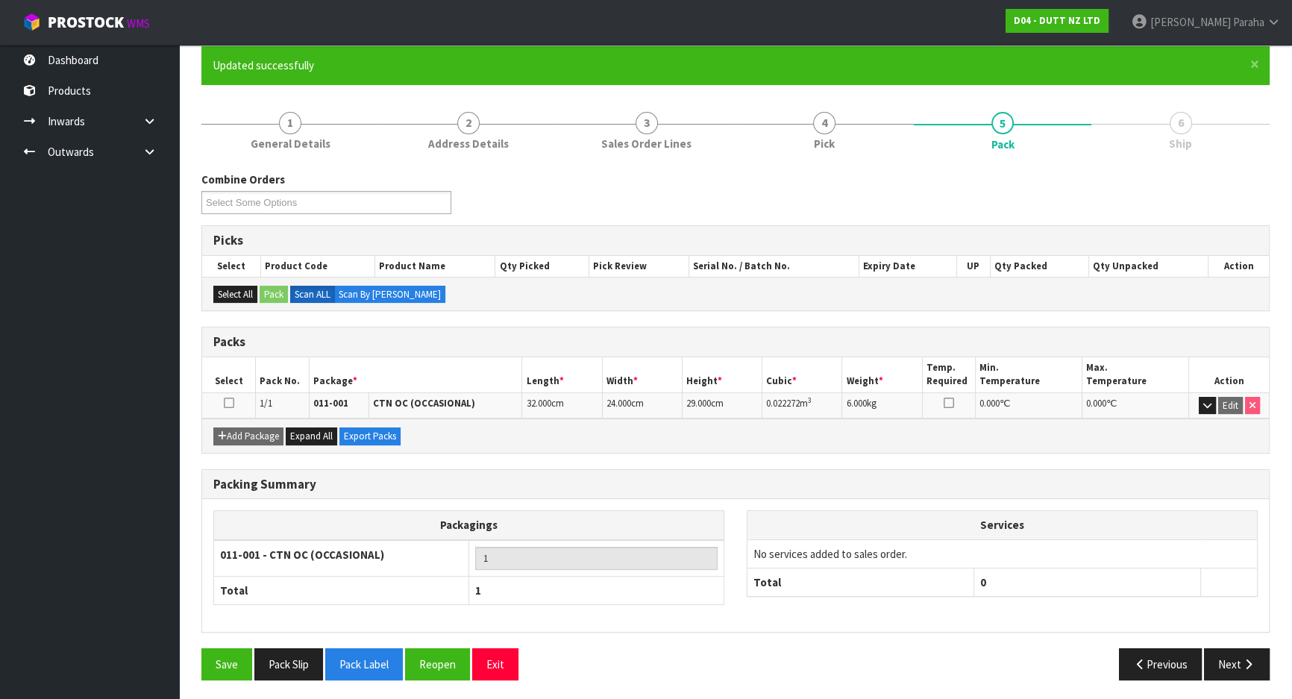
scroll to position [124, 0]
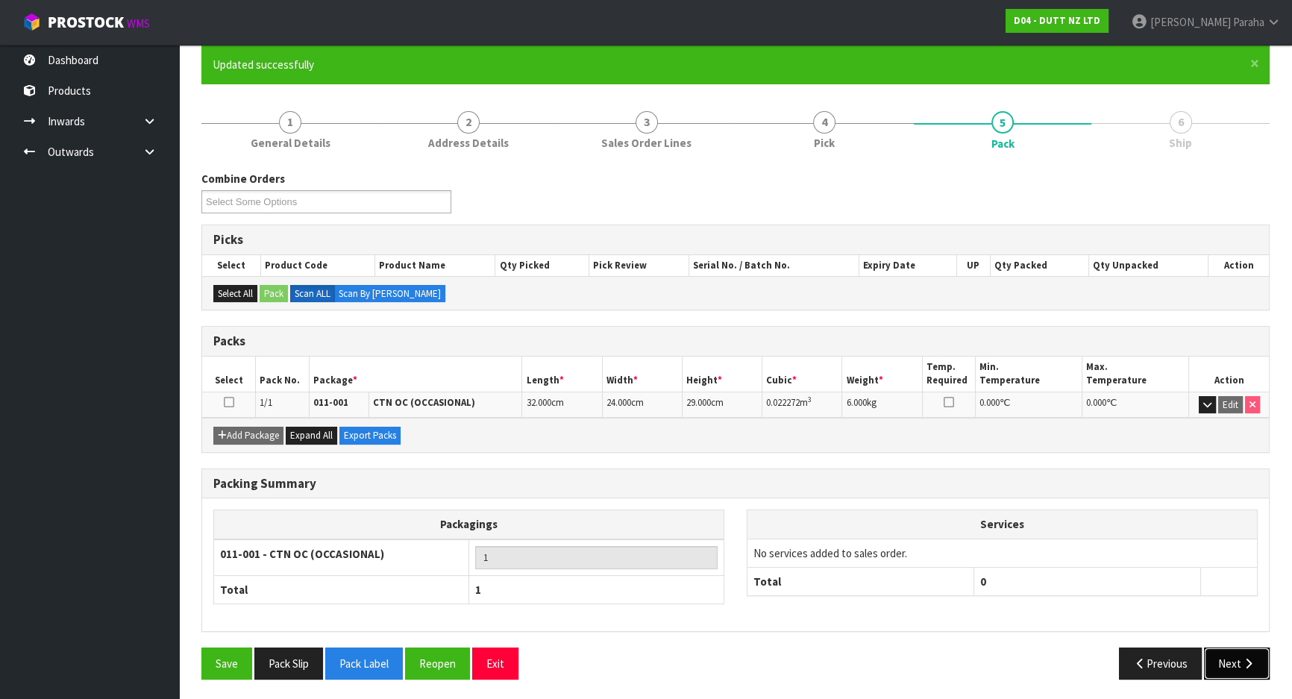
click at [1236, 670] on button "Next" at bounding box center [1237, 663] width 66 height 32
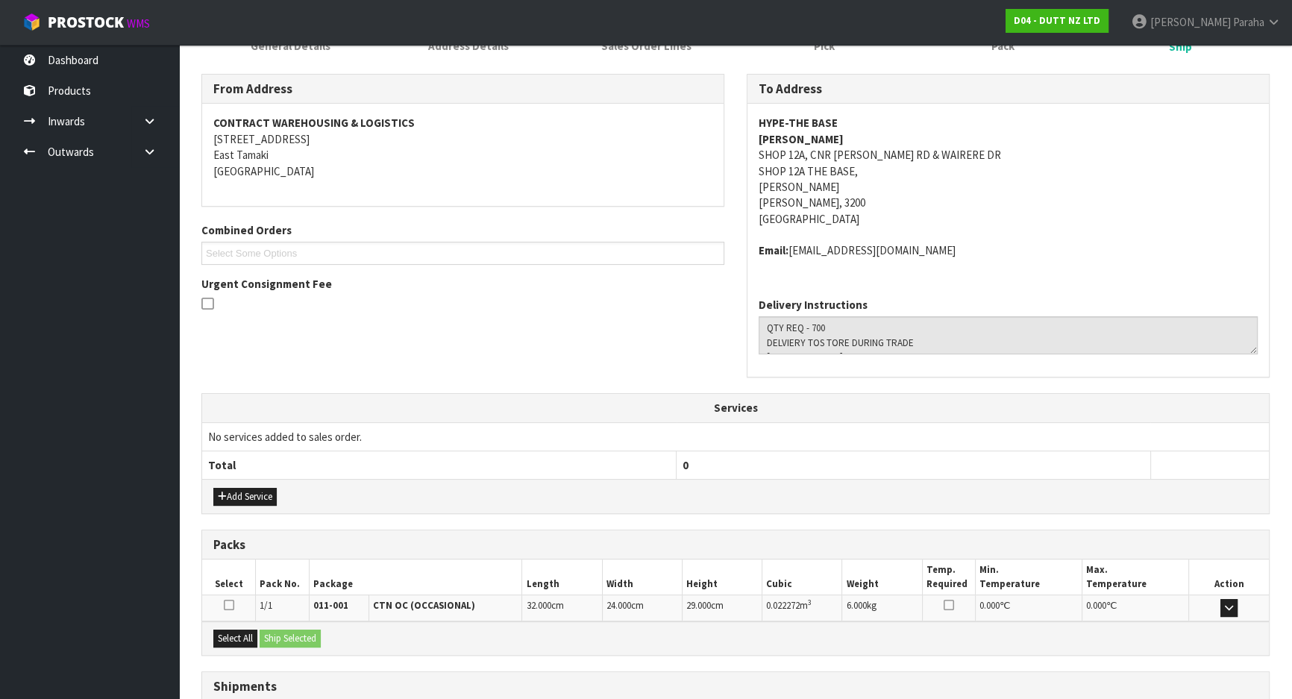
scroll to position [335, 0]
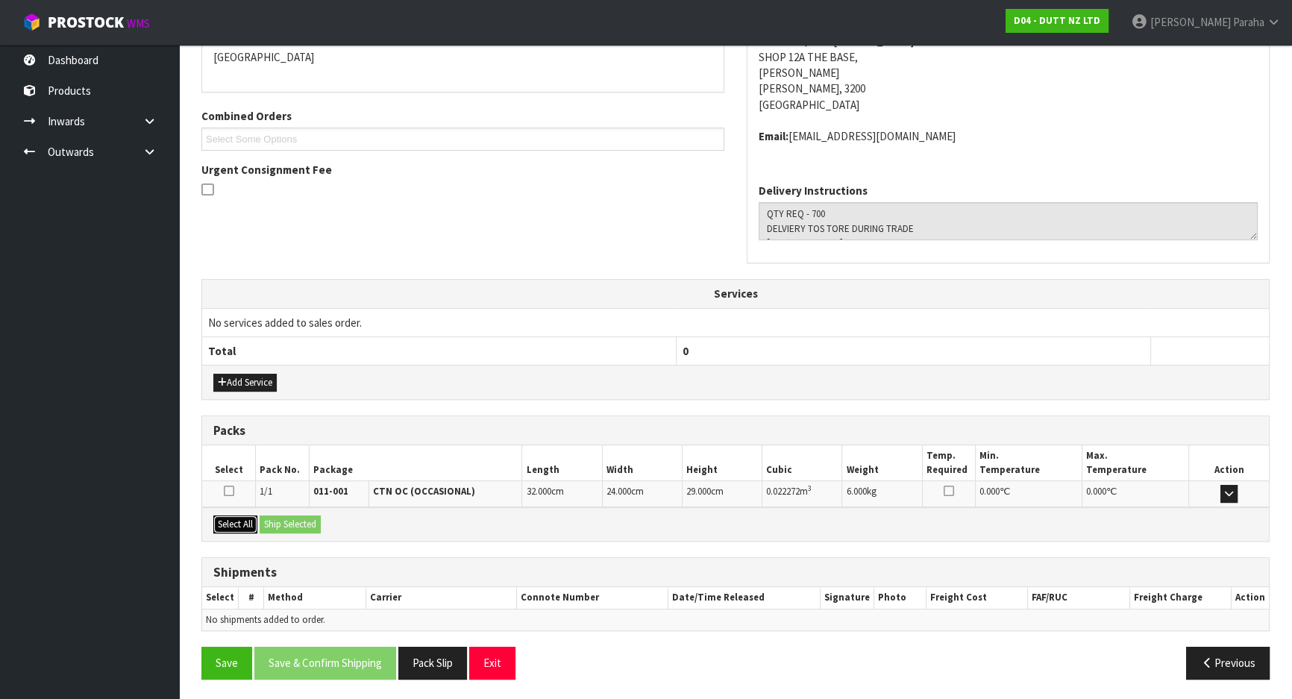
drag, startPoint x: 221, startPoint y: 526, endPoint x: 279, endPoint y: 525, distance: 57.4
click at [243, 526] on button "Select All" at bounding box center [235, 524] width 44 height 18
click at [286, 524] on button "Ship Selected" at bounding box center [290, 524] width 61 height 18
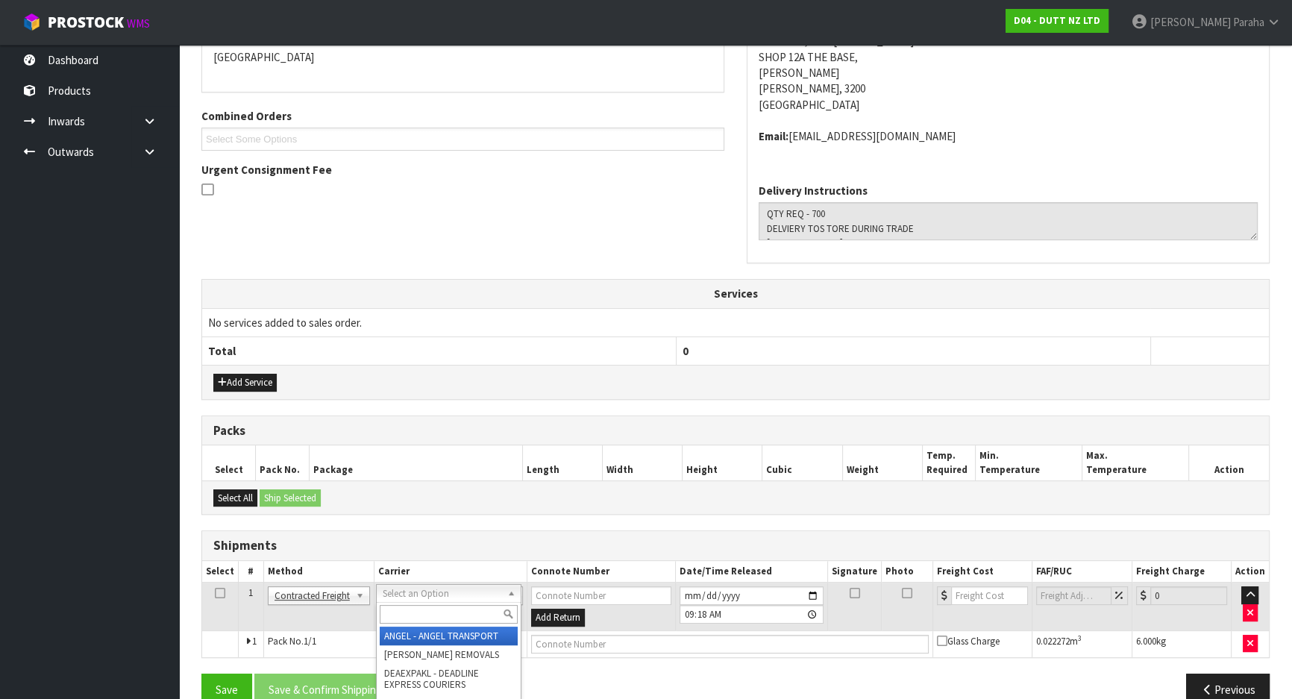
drag, startPoint x: 437, startPoint y: 609, endPoint x: 444, endPoint y: 605, distance: 8.1
click at [443, 606] on input "text" at bounding box center [449, 614] width 138 height 19
type input "NZP"
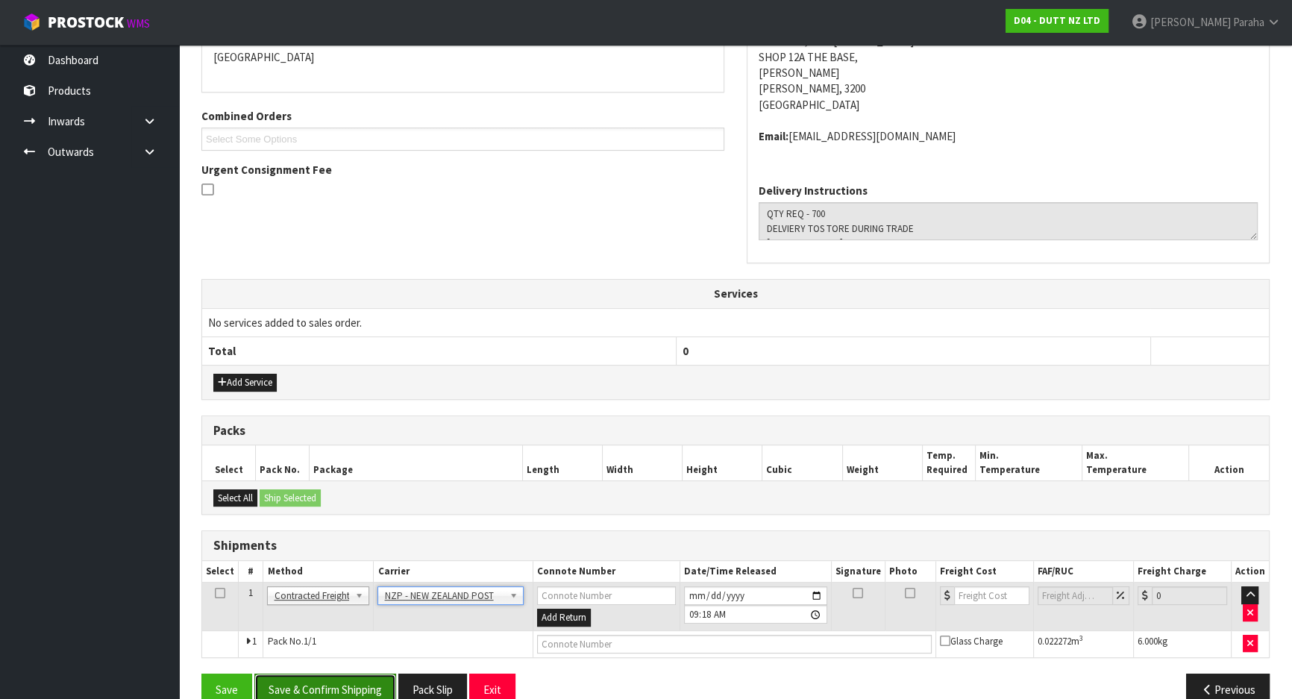
click at [350, 694] on button "Save & Confirm Shipping" at bounding box center [325, 689] width 142 height 32
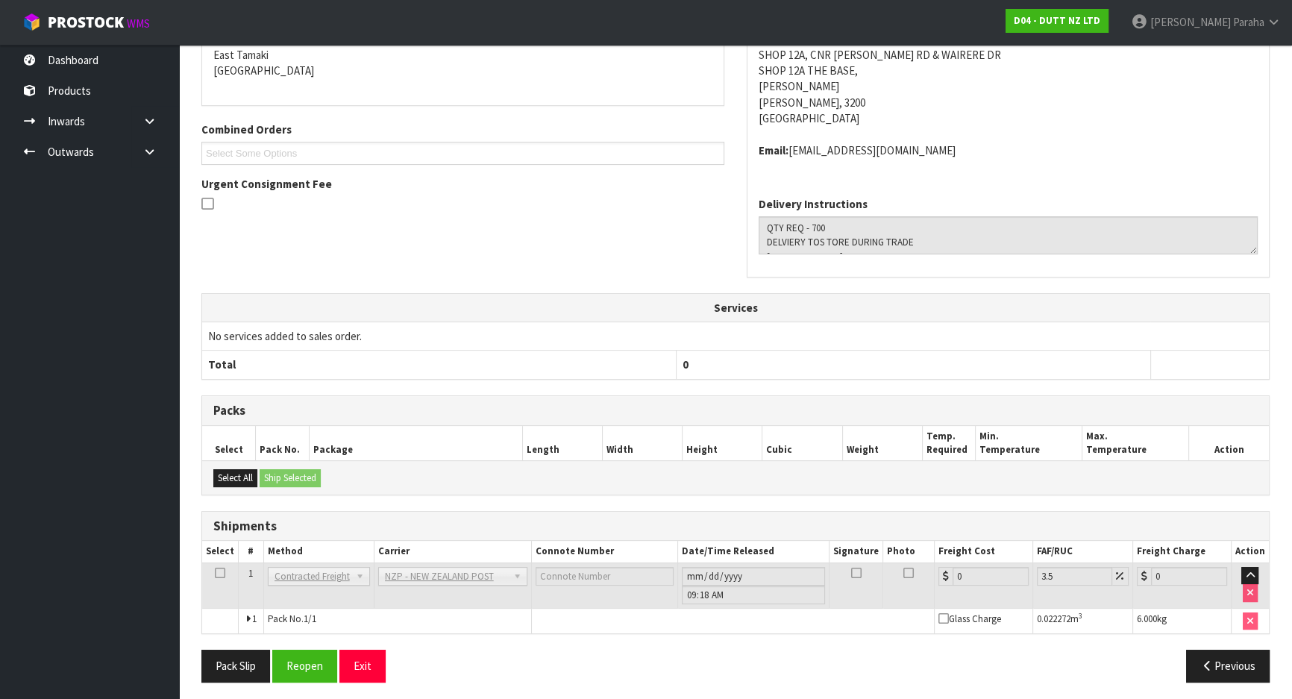
scroll to position [340, 0]
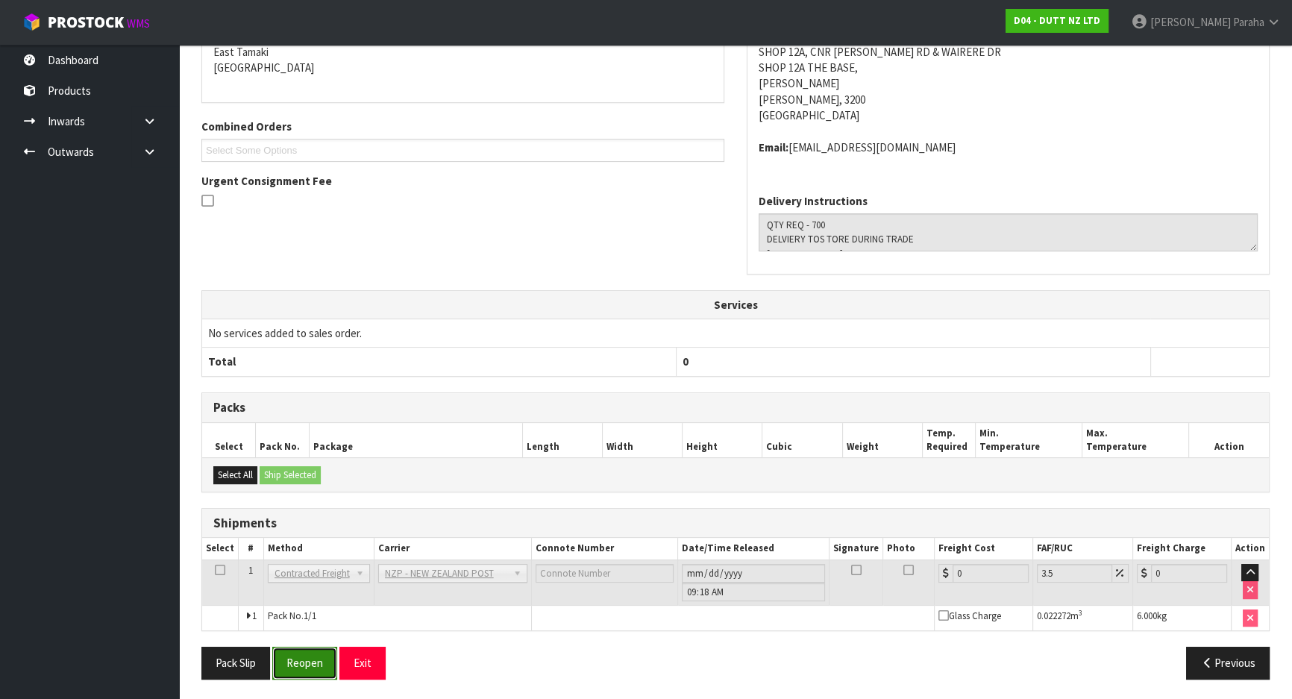
click at [295, 665] on button "Reopen" at bounding box center [304, 663] width 65 height 32
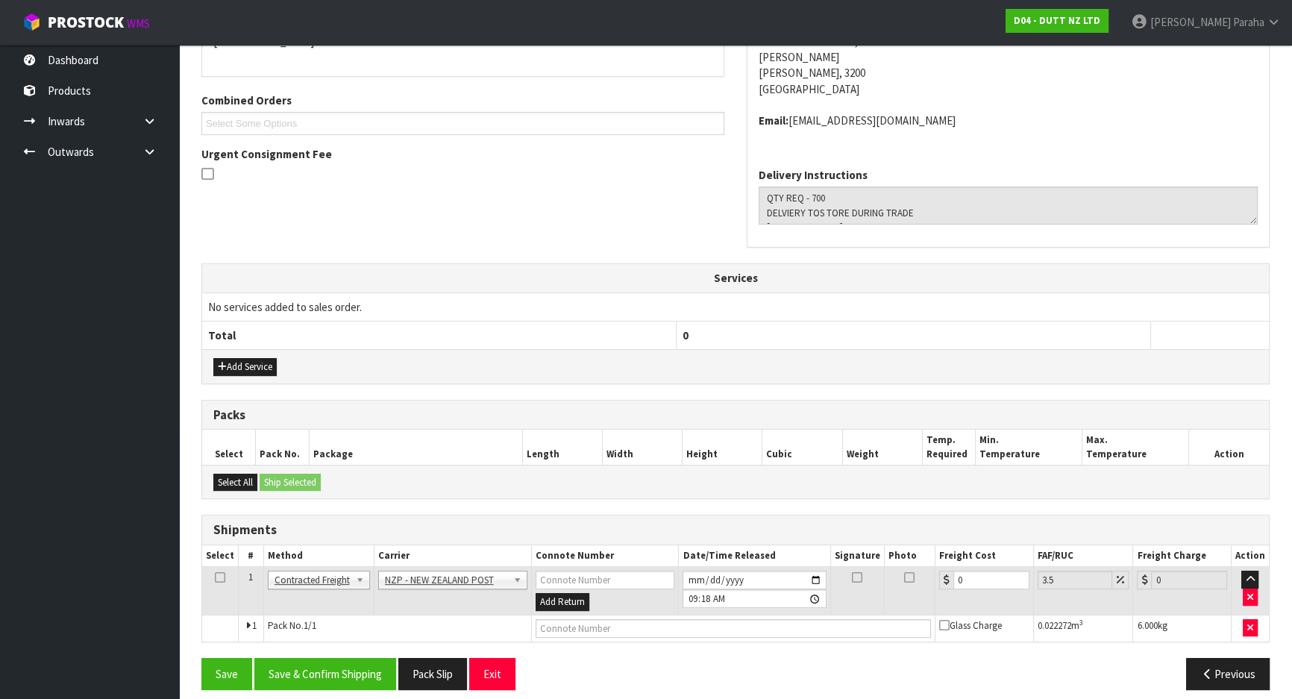
scroll to position [361, 0]
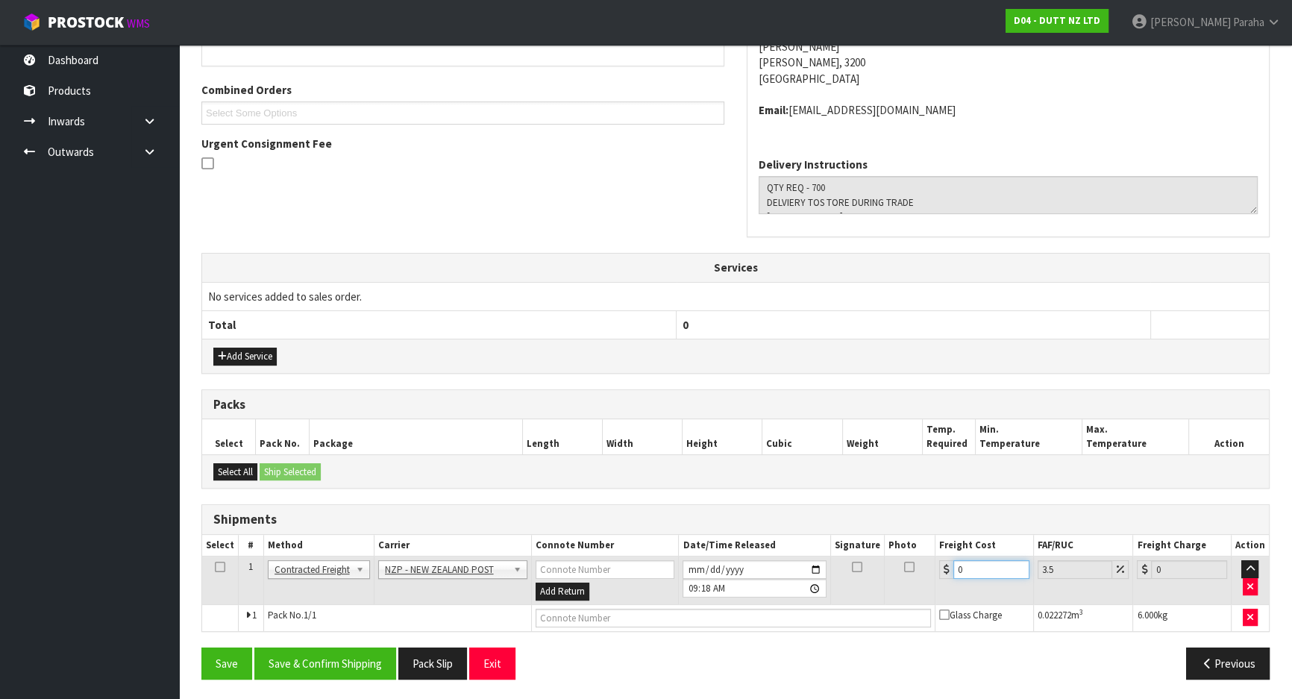
click at [998, 568] on input "0" at bounding box center [991, 569] width 76 height 19
type input "7"
click at [327, 668] on button "Save & Confirm Shipping" at bounding box center [325, 663] width 142 height 32
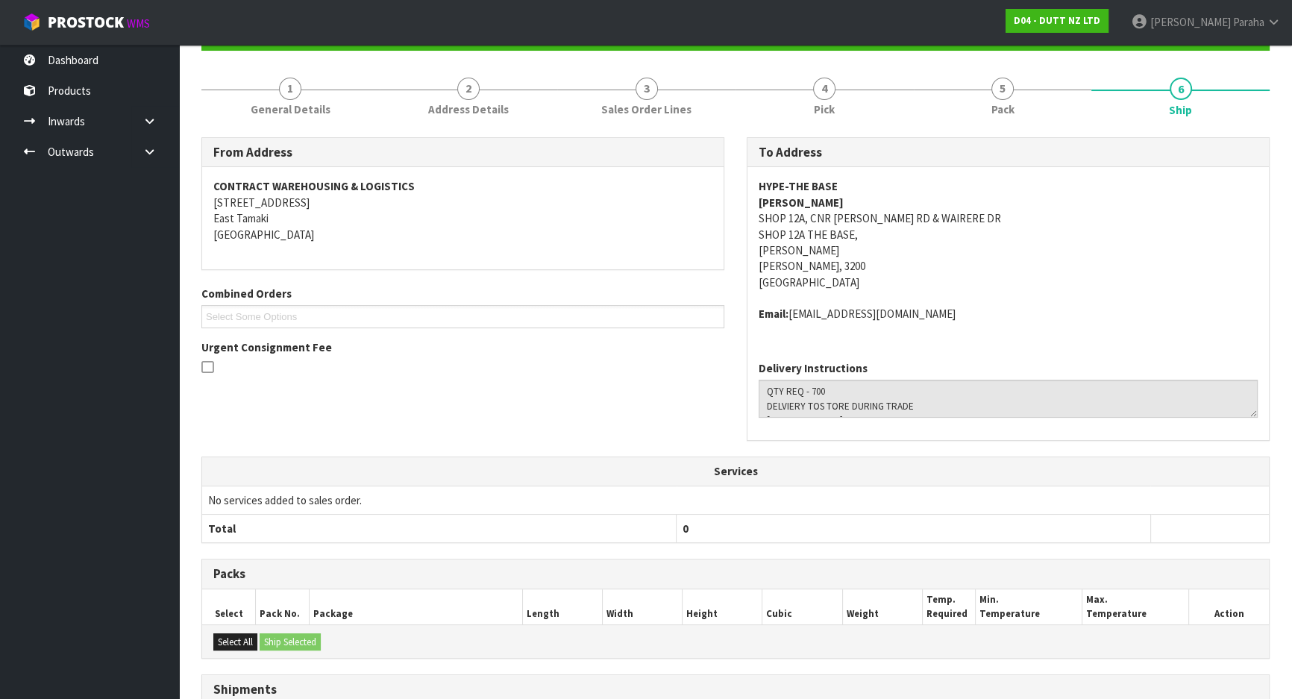
scroll to position [324, 0]
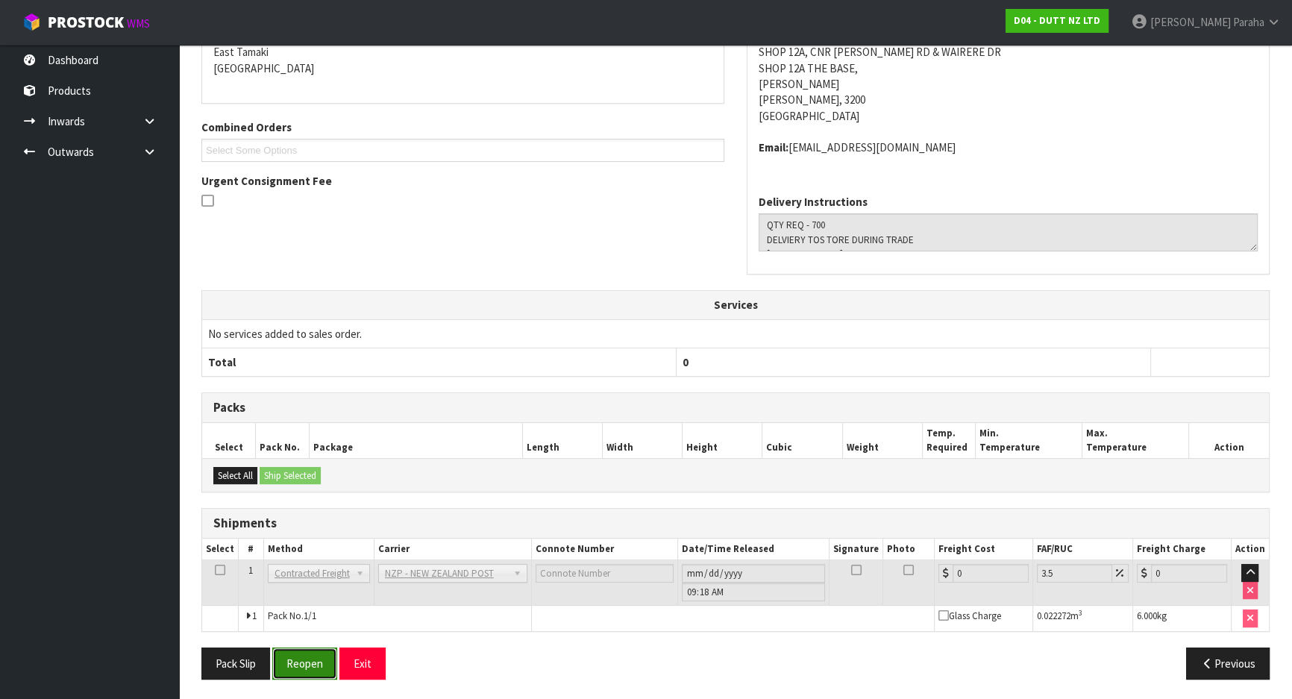
click at [312, 663] on button "Reopen" at bounding box center [304, 663] width 65 height 32
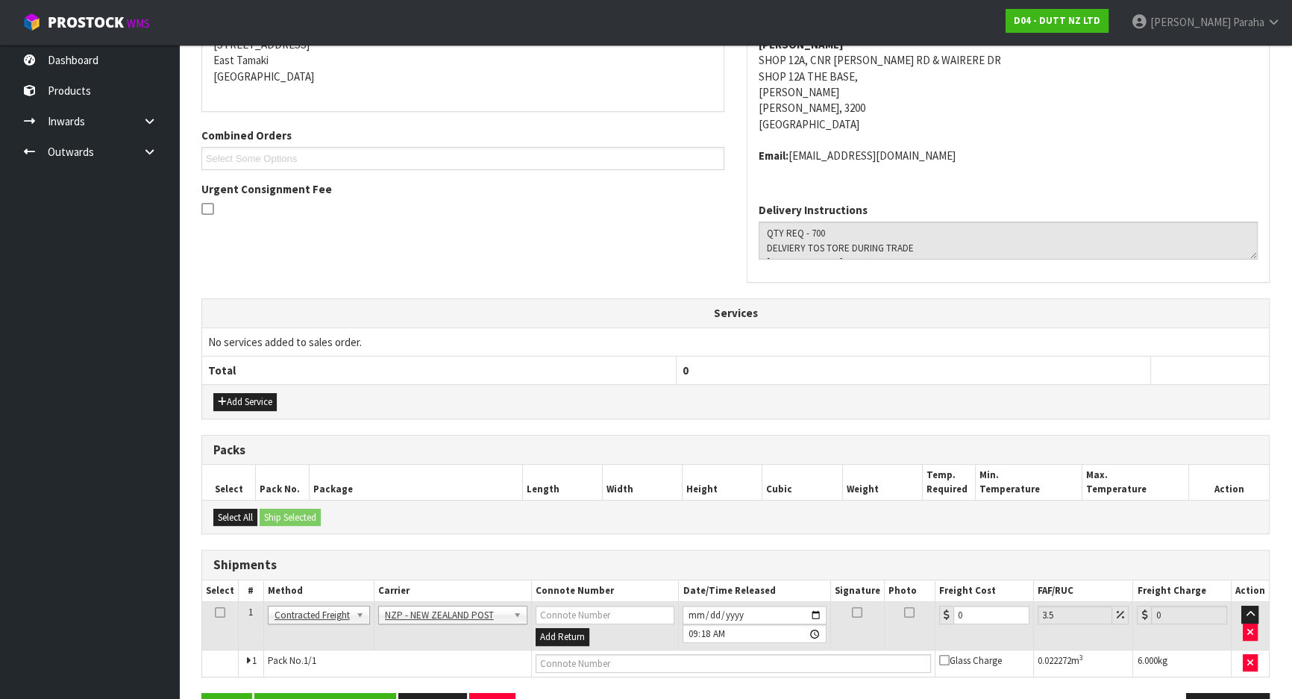
scroll to position [361, 0]
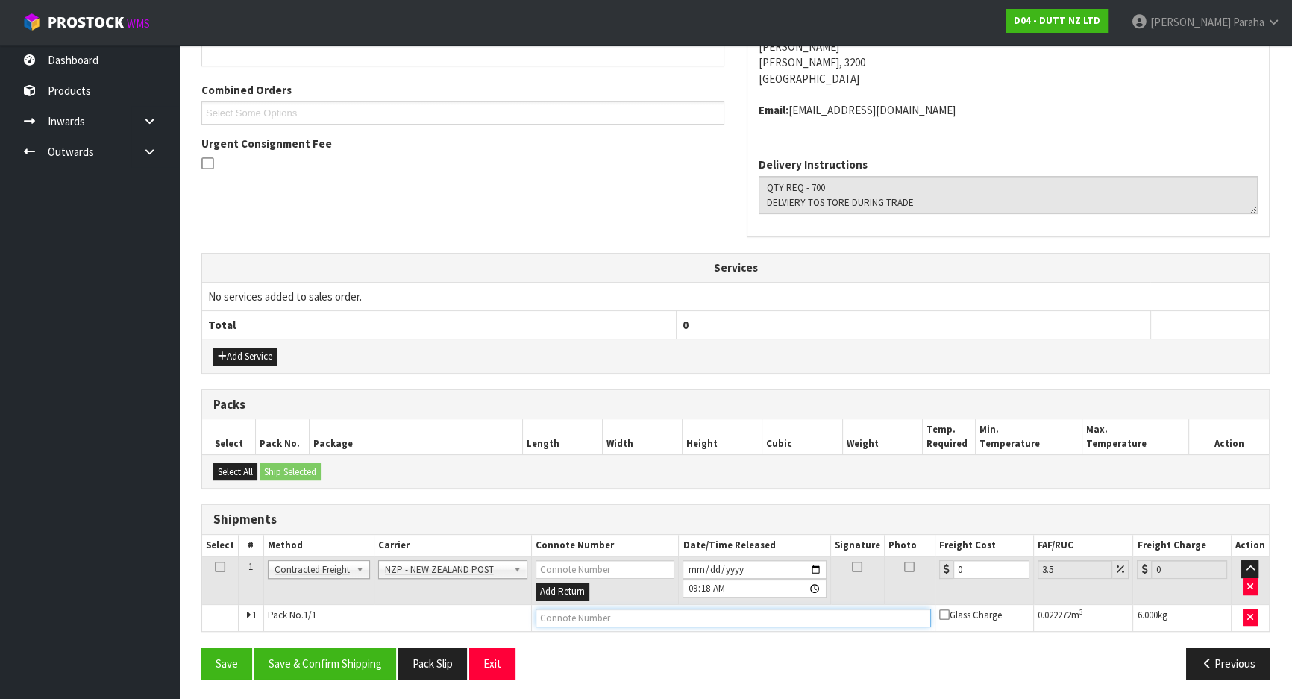
click at [770, 612] on input "text" at bounding box center [732, 618] width 395 height 19
click at [201, 647] on button "Save" at bounding box center [226, 663] width 51 height 32
click at [982, 567] on input "0" at bounding box center [991, 569] width 76 height 19
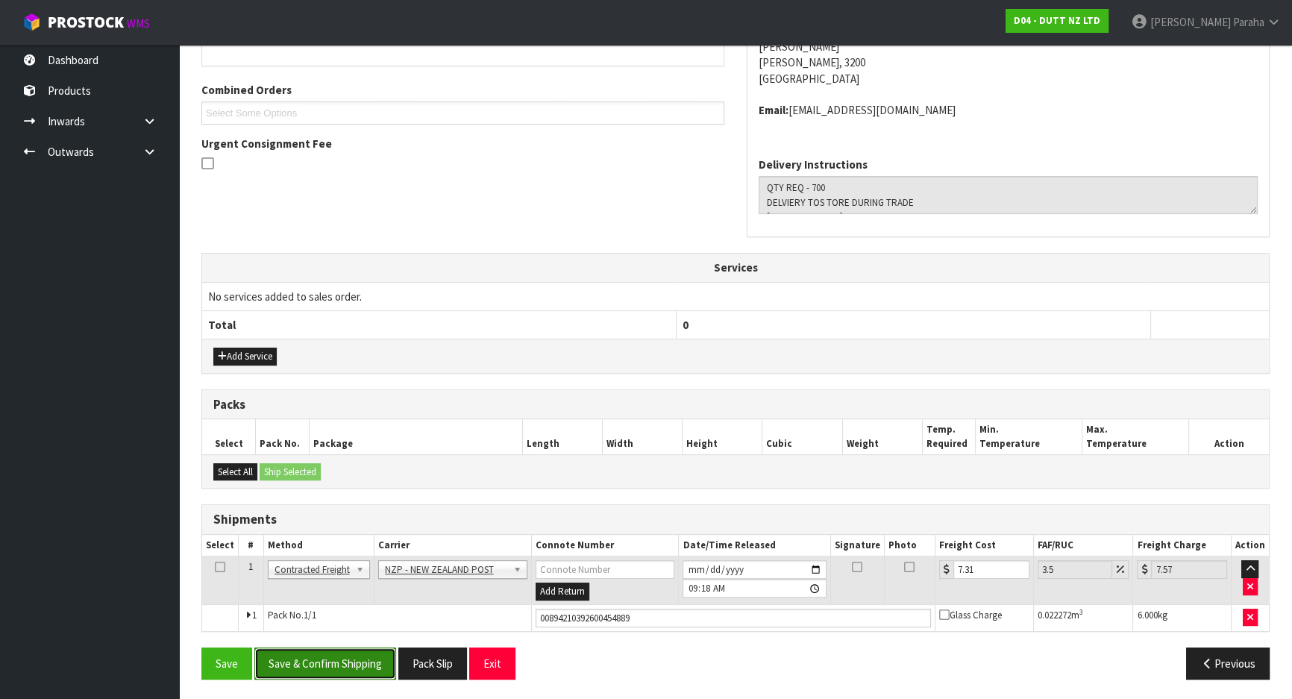
click at [339, 657] on button "Save & Confirm Shipping" at bounding box center [325, 663] width 142 height 32
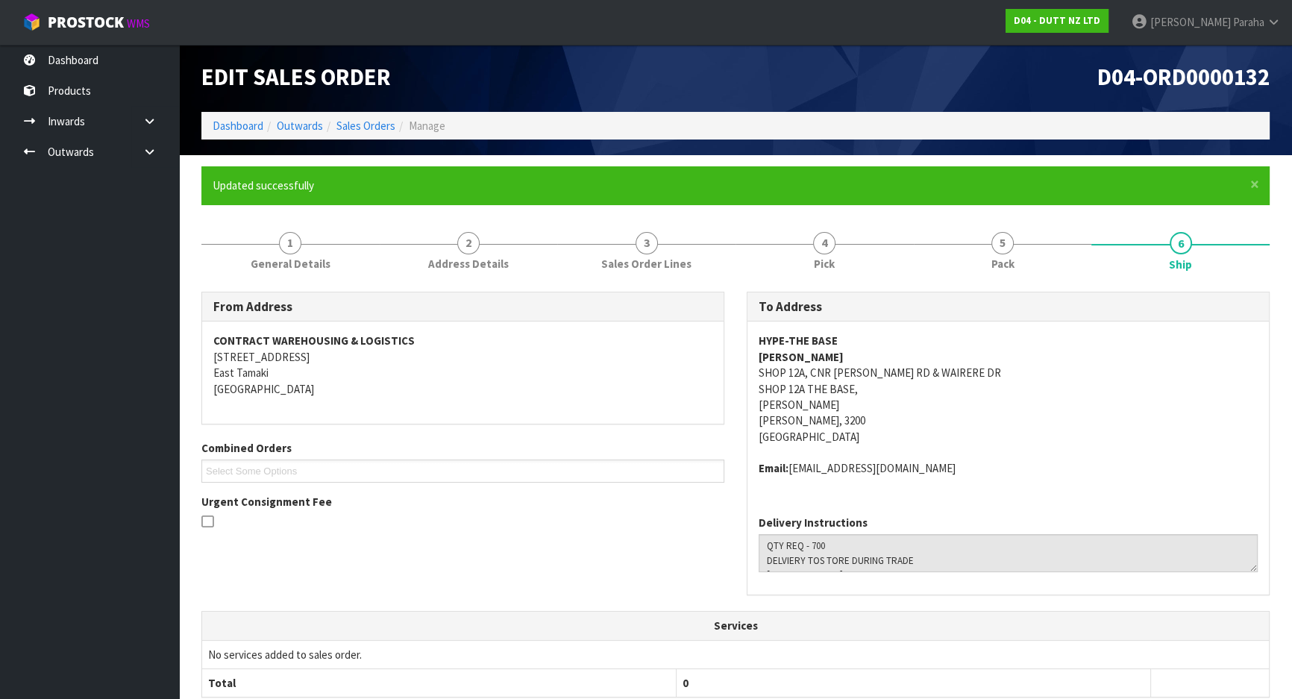
scroll to position [0, 0]
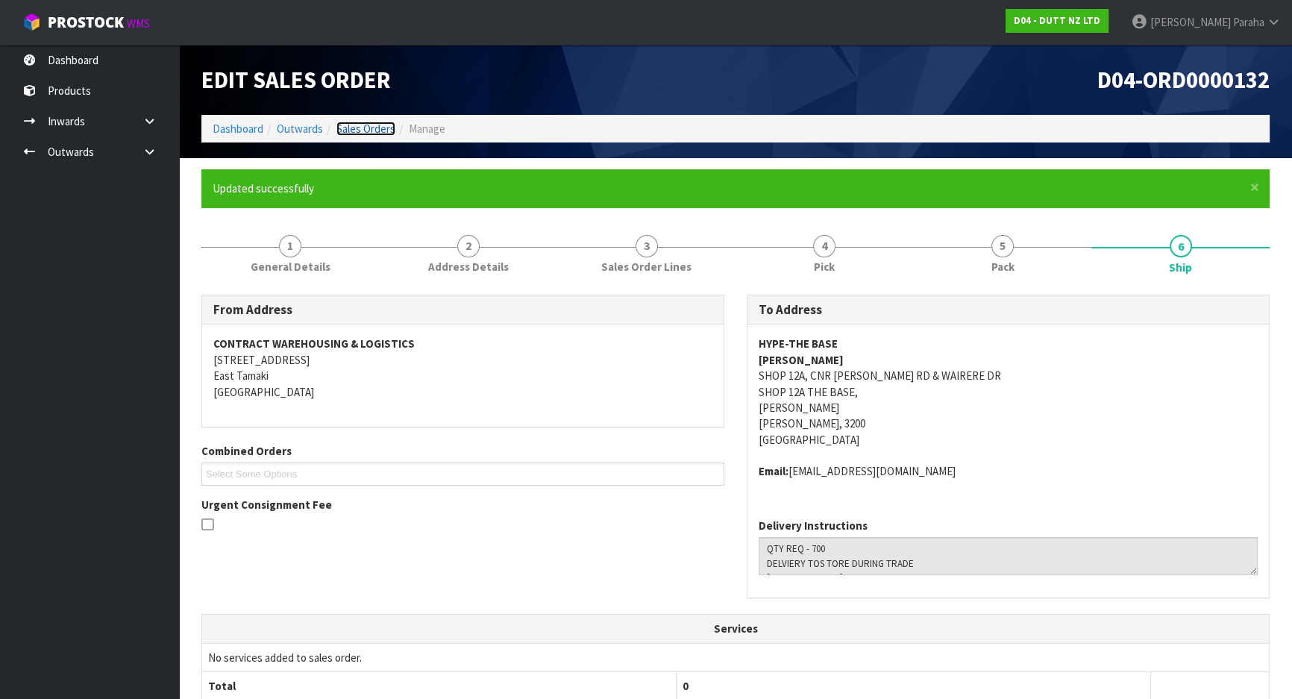
click at [352, 128] on link "Sales Orders" at bounding box center [365, 129] width 59 height 14
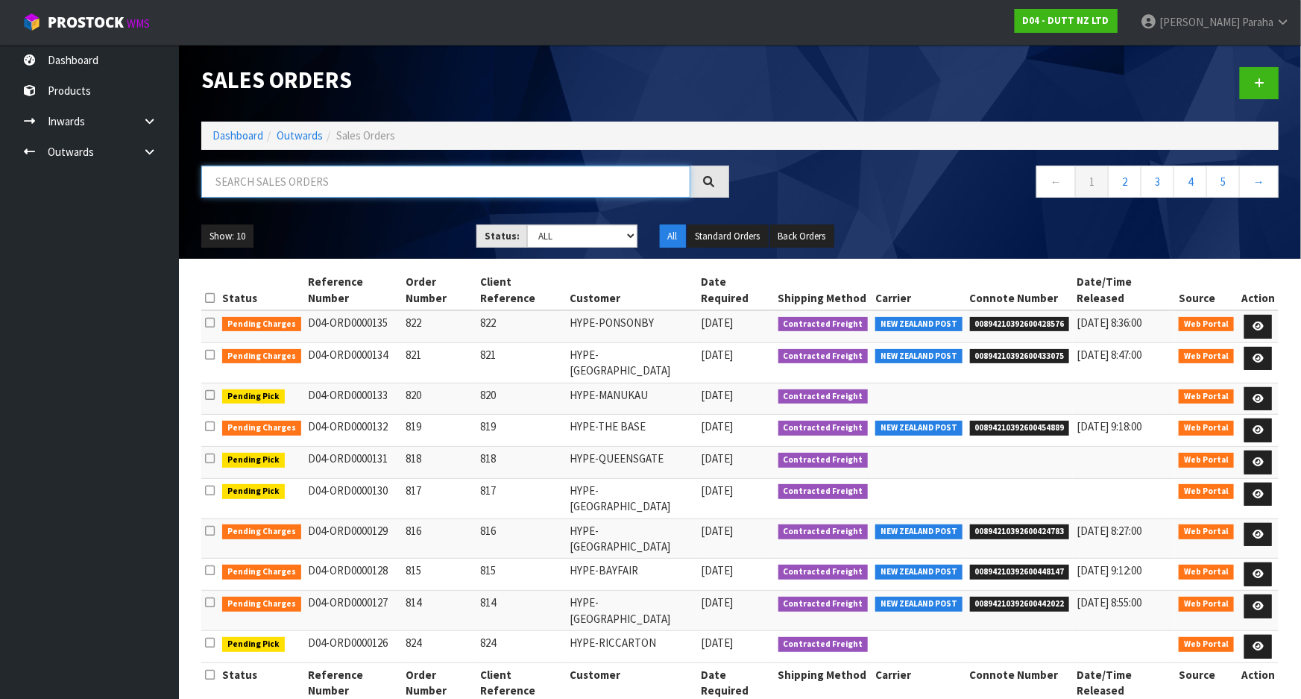
click at [436, 192] on input "text" at bounding box center [445, 182] width 489 height 32
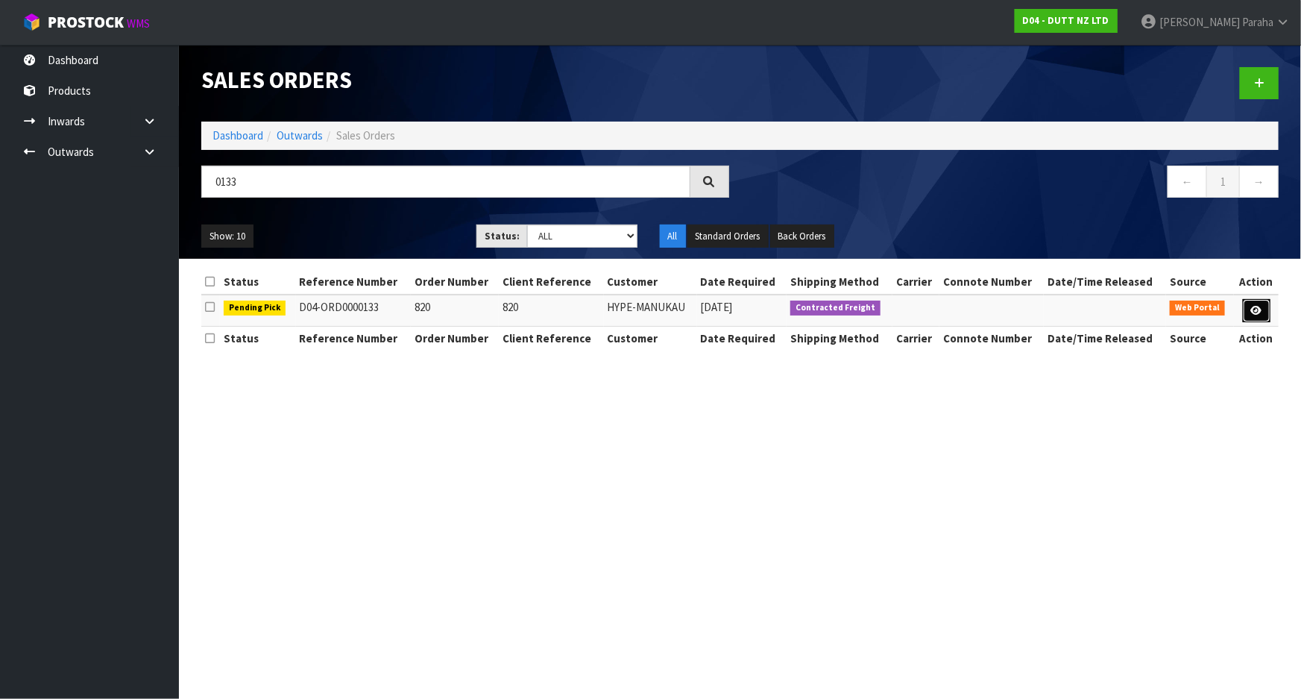
click at [1254, 313] on icon at bounding box center [1256, 311] width 11 height 10
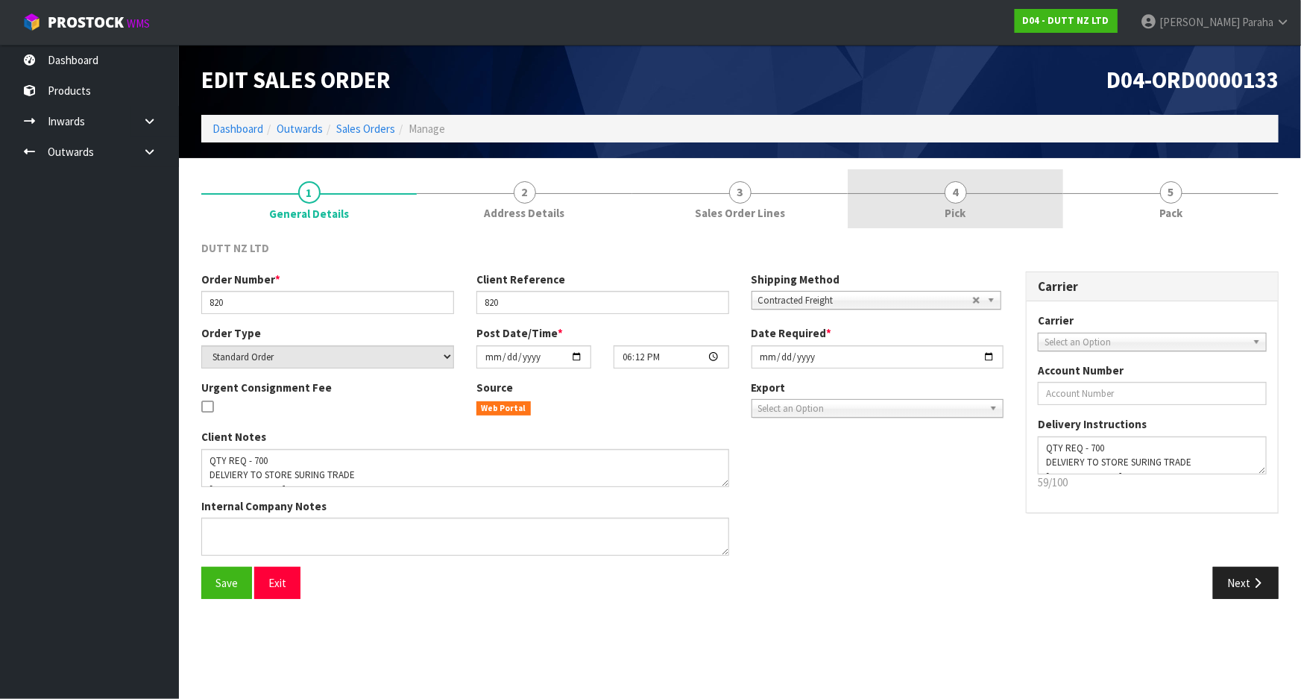
click at [955, 201] on span "4" at bounding box center [956, 192] width 22 height 22
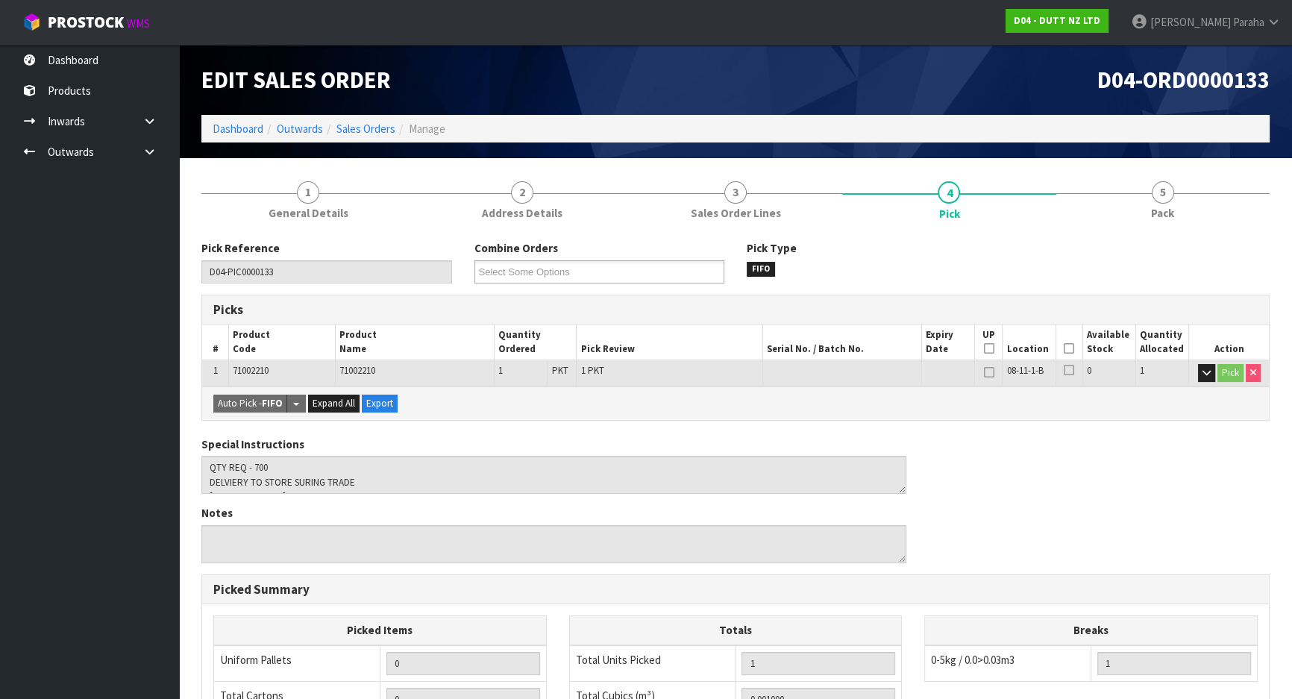
click at [1069, 349] on icon at bounding box center [1068, 348] width 10 height 1
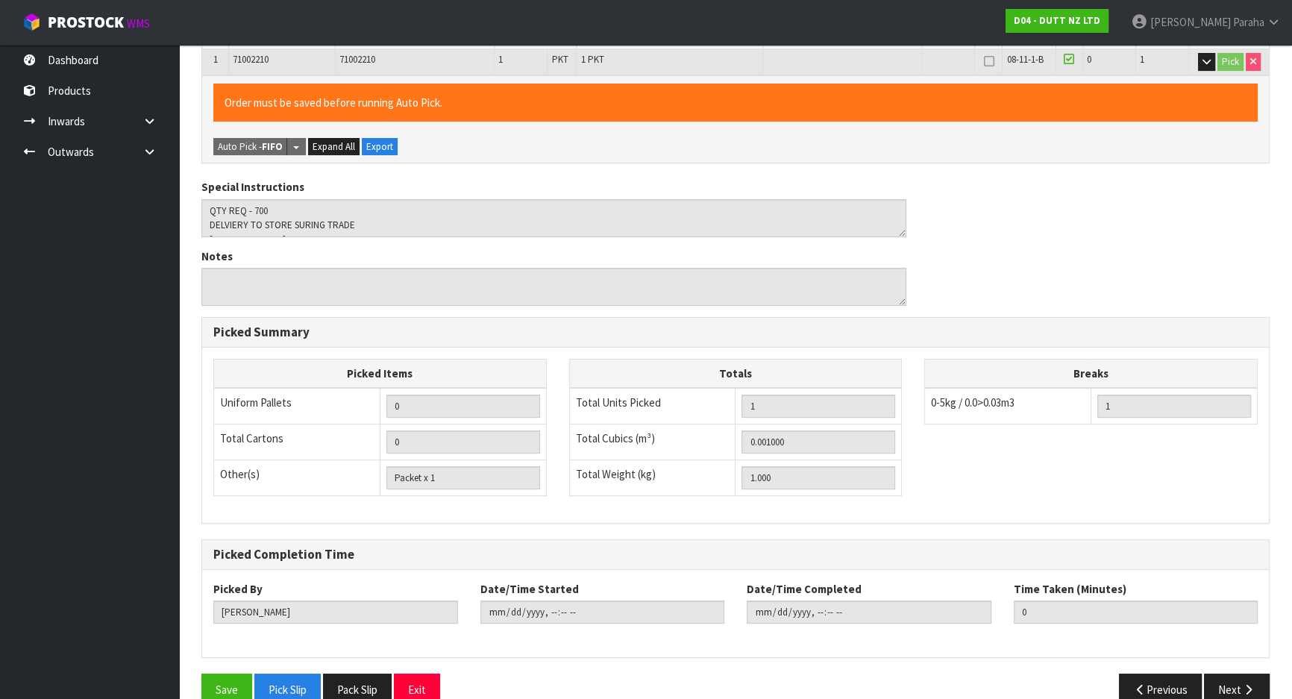
scroll to position [338, 0]
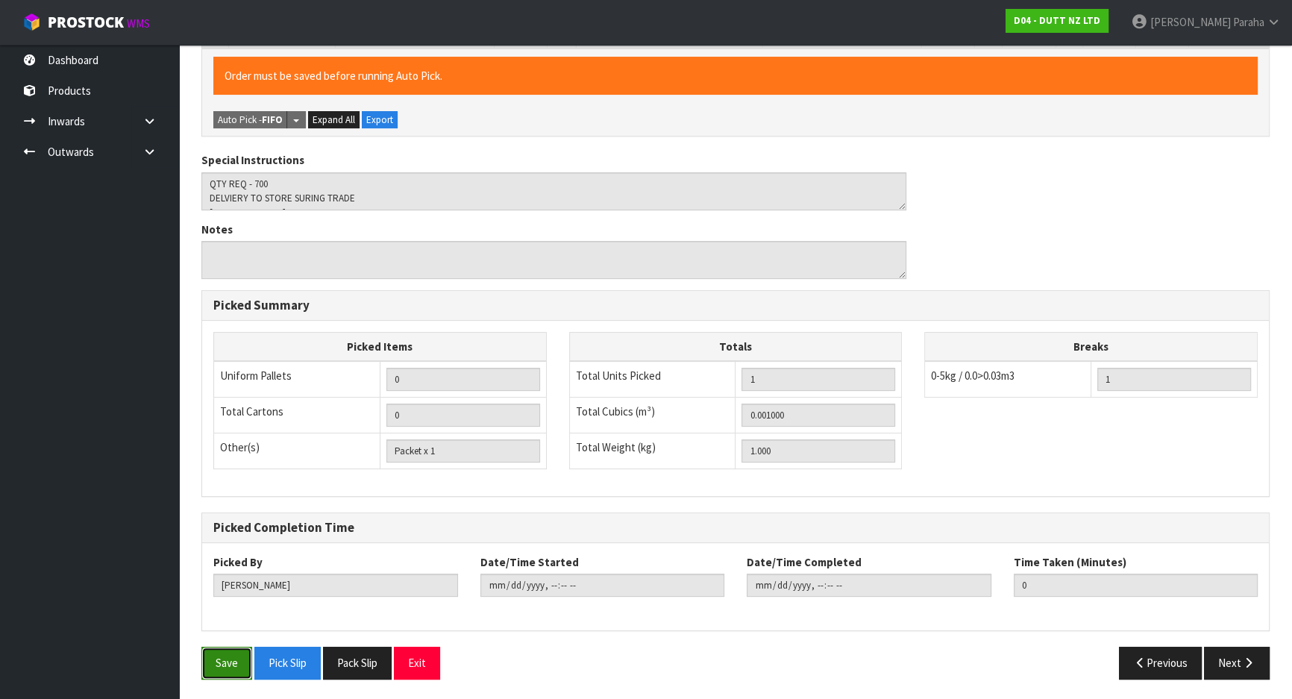
click at [236, 658] on button "Save" at bounding box center [226, 663] width 51 height 32
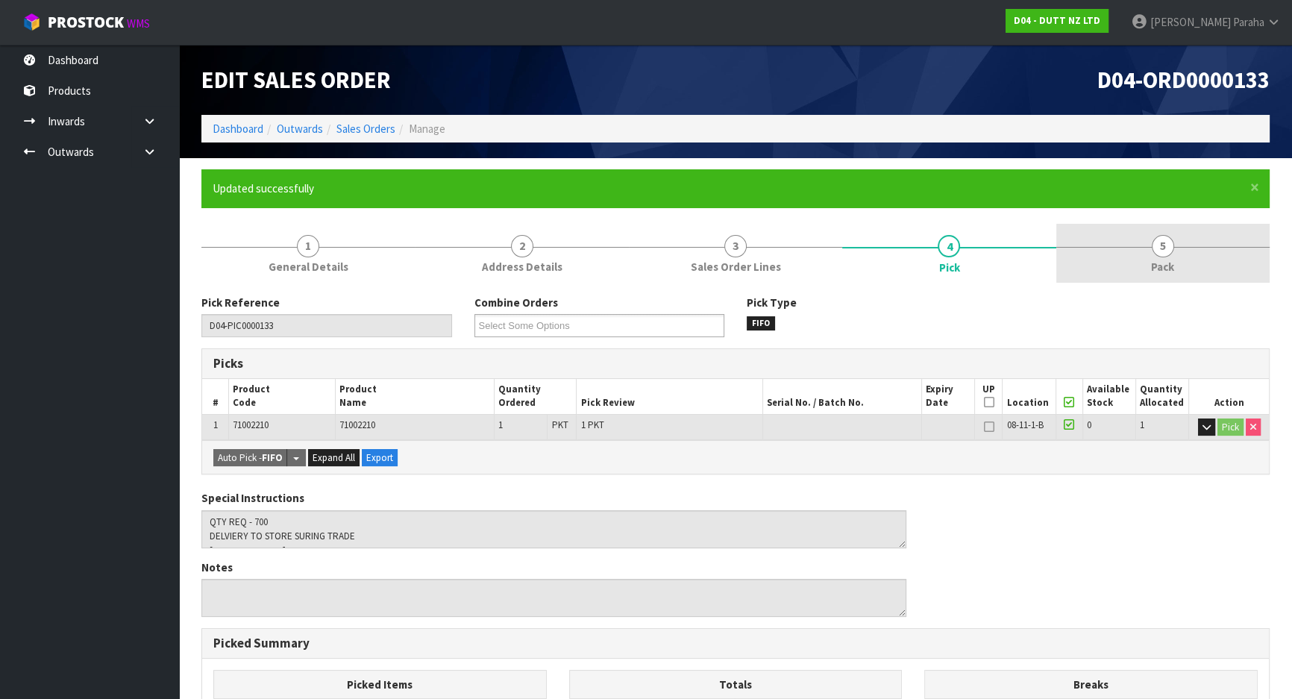
click at [1170, 254] on span "5" at bounding box center [1162, 246] width 22 height 22
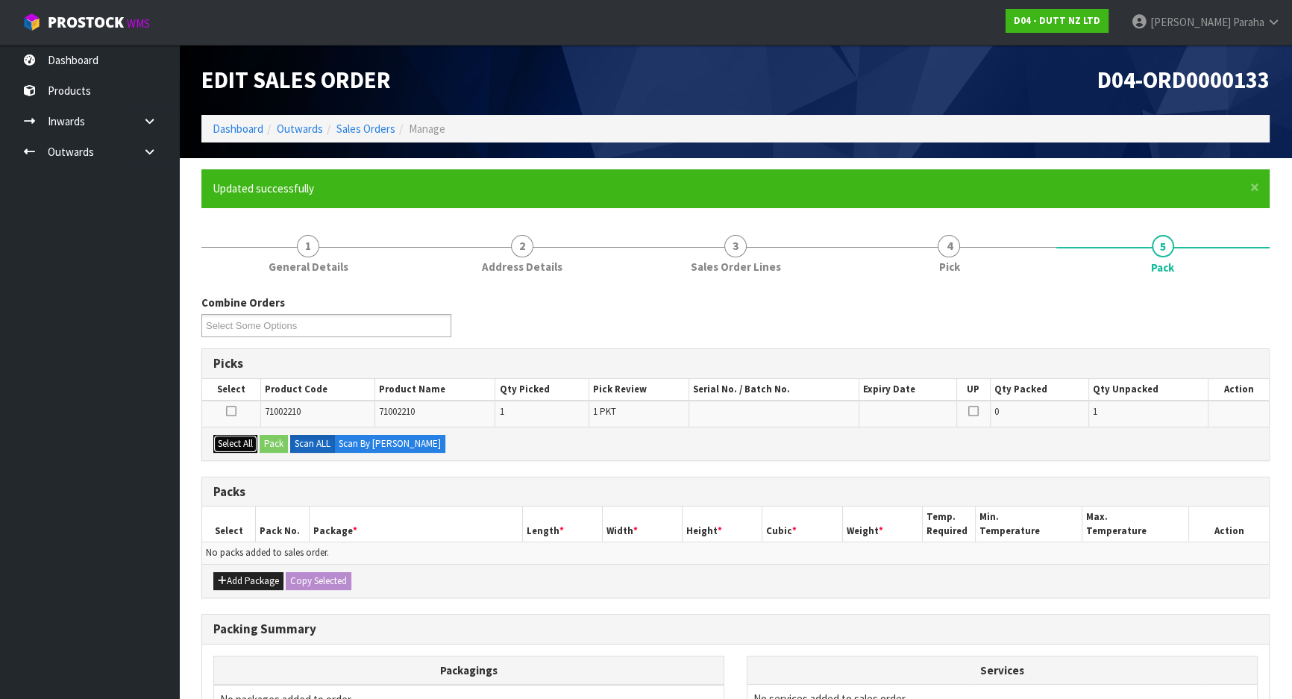
click at [224, 438] on button "Select All" at bounding box center [235, 444] width 44 height 18
click at [285, 441] on button "Pack" at bounding box center [274, 444] width 28 height 18
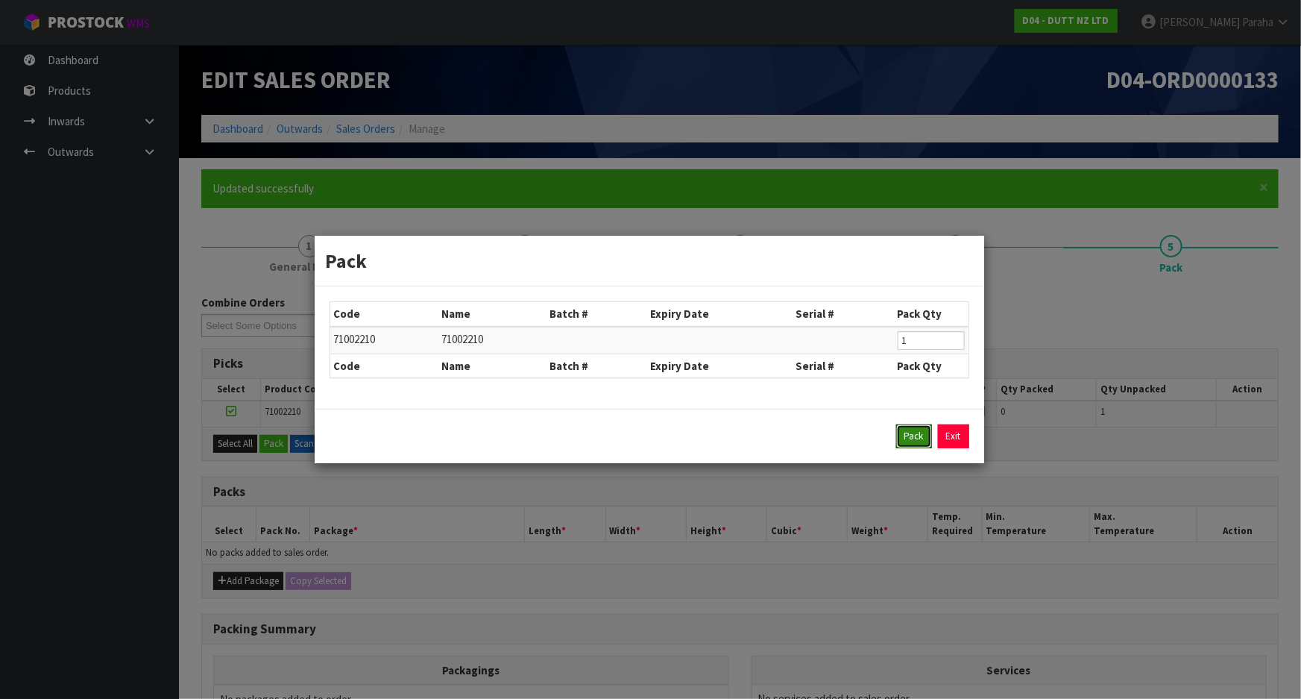
click at [908, 436] on button "Pack" at bounding box center [914, 436] width 36 height 24
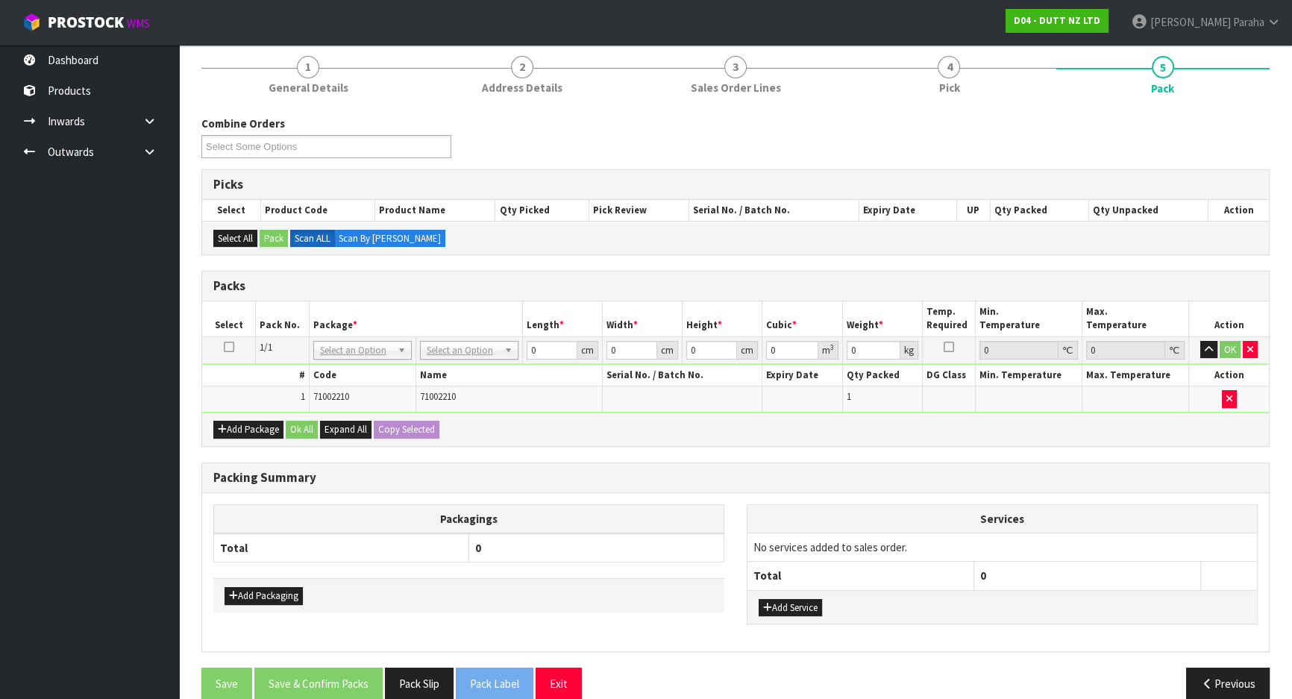
scroll to position [198, 0]
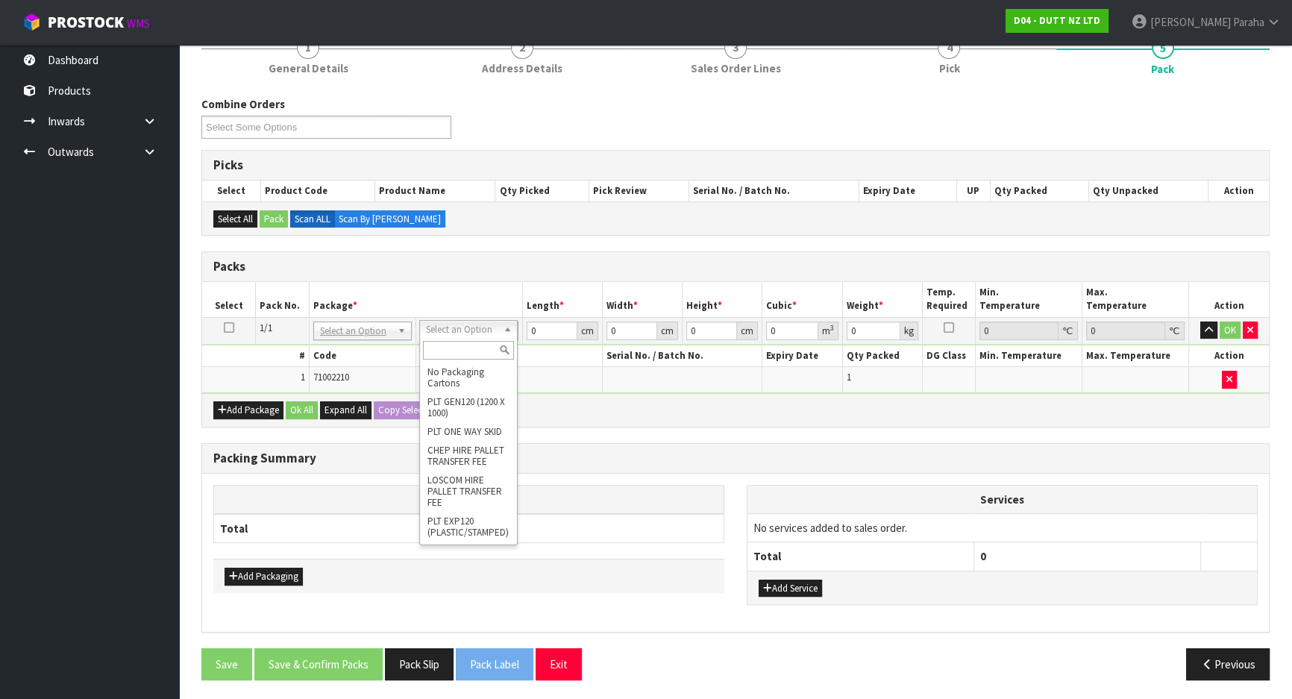
click at [484, 351] on input "text" at bounding box center [468, 350] width 91 height 19
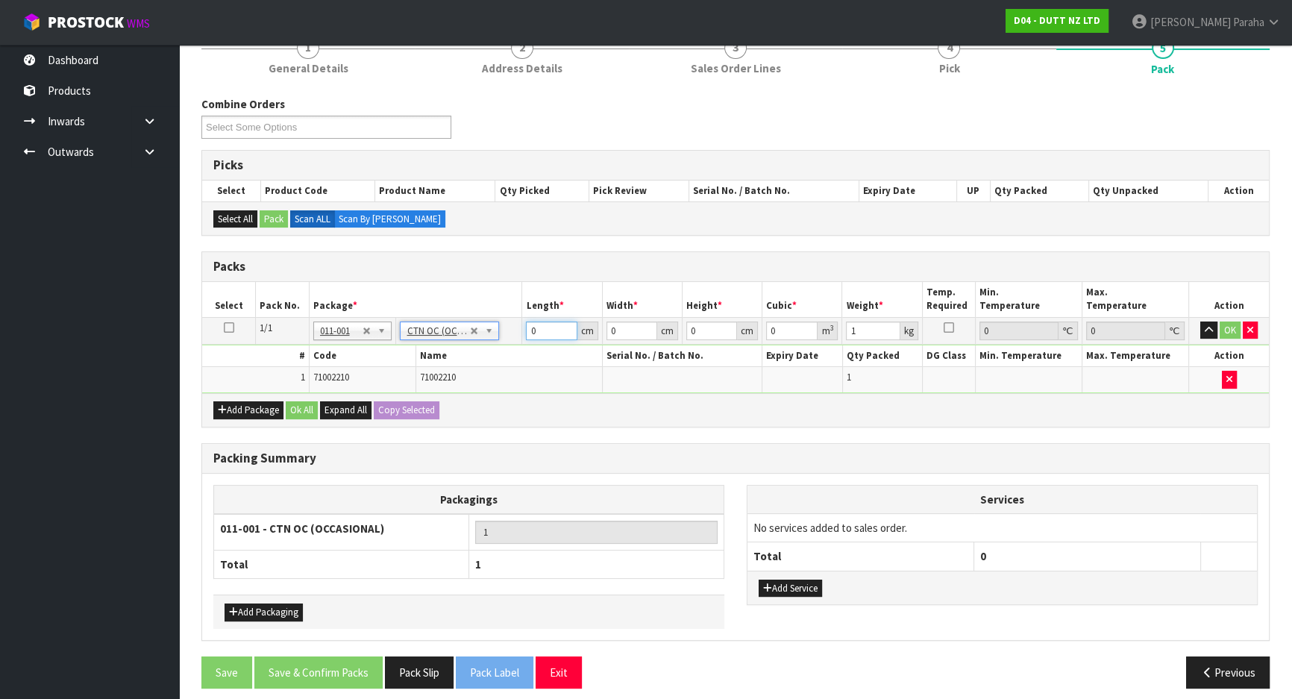
click at [535, 323] on input "0" at bounding box center [551, 330] width 51 height 19
click at [1200, 321] on button "button" at bounding box center [1208, 330] width 17 height 18
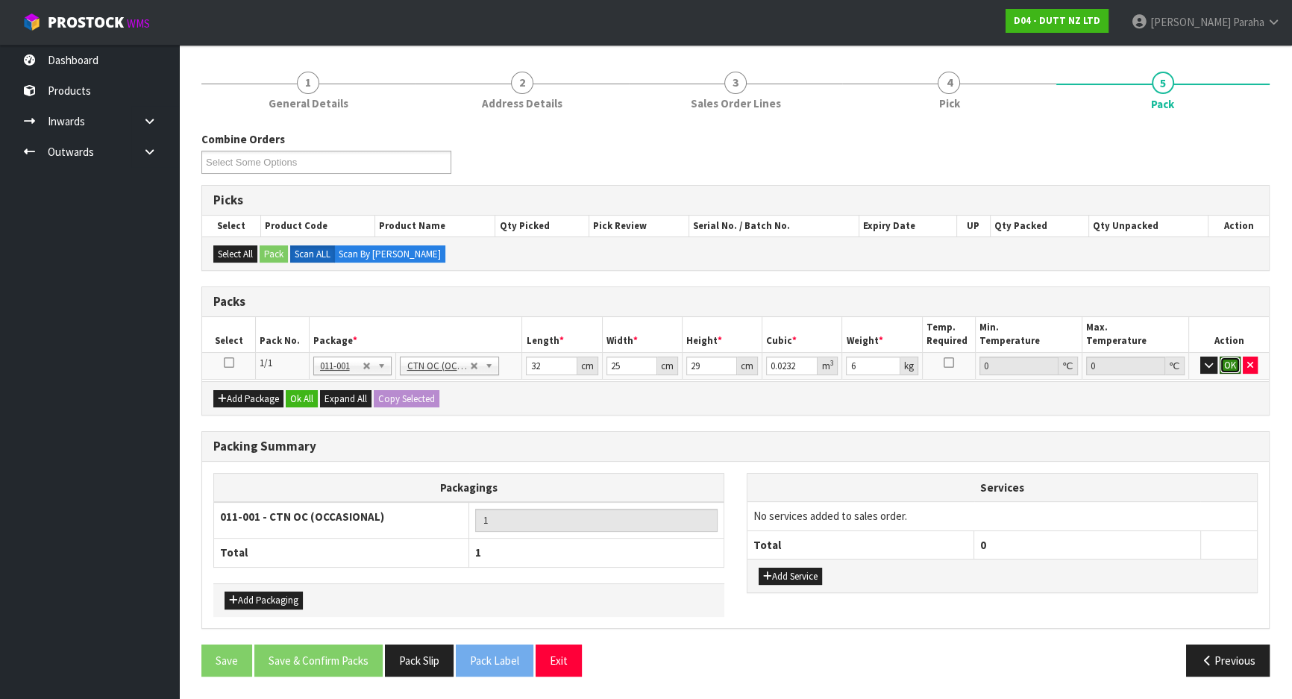
scroll to position [157, 0]
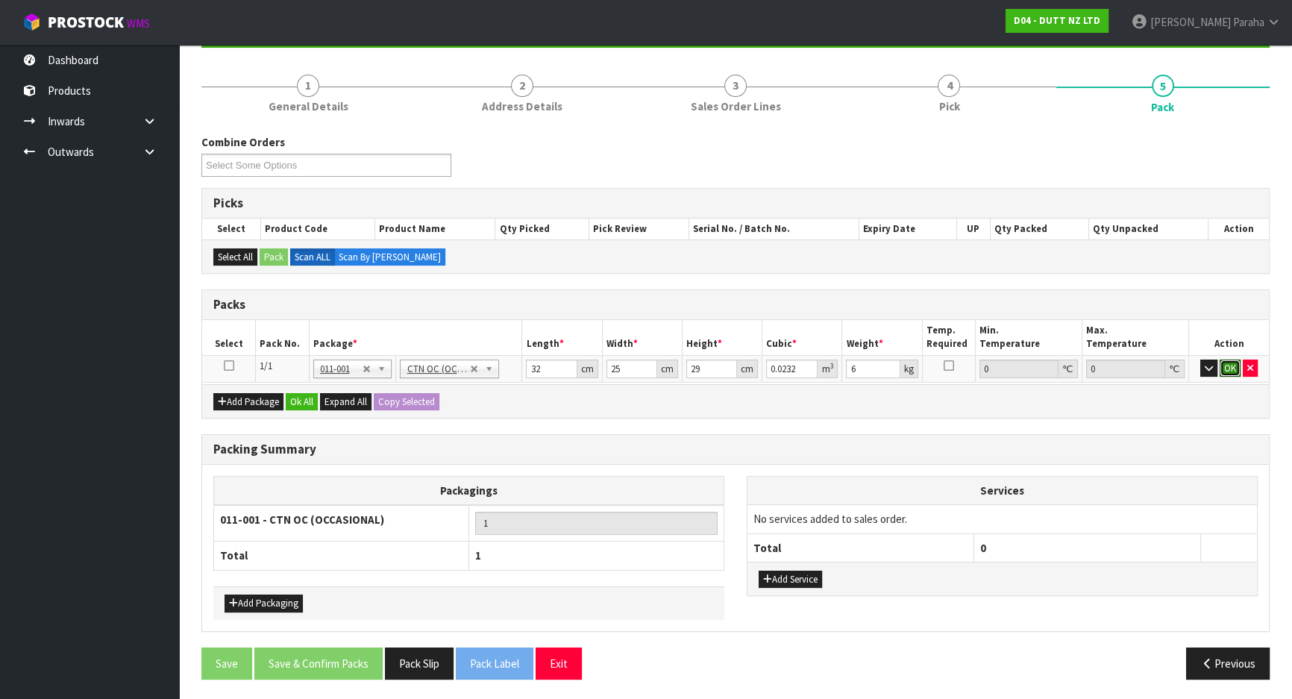
click button "OK" at bounding box center [1229, 368] width 21 height 18
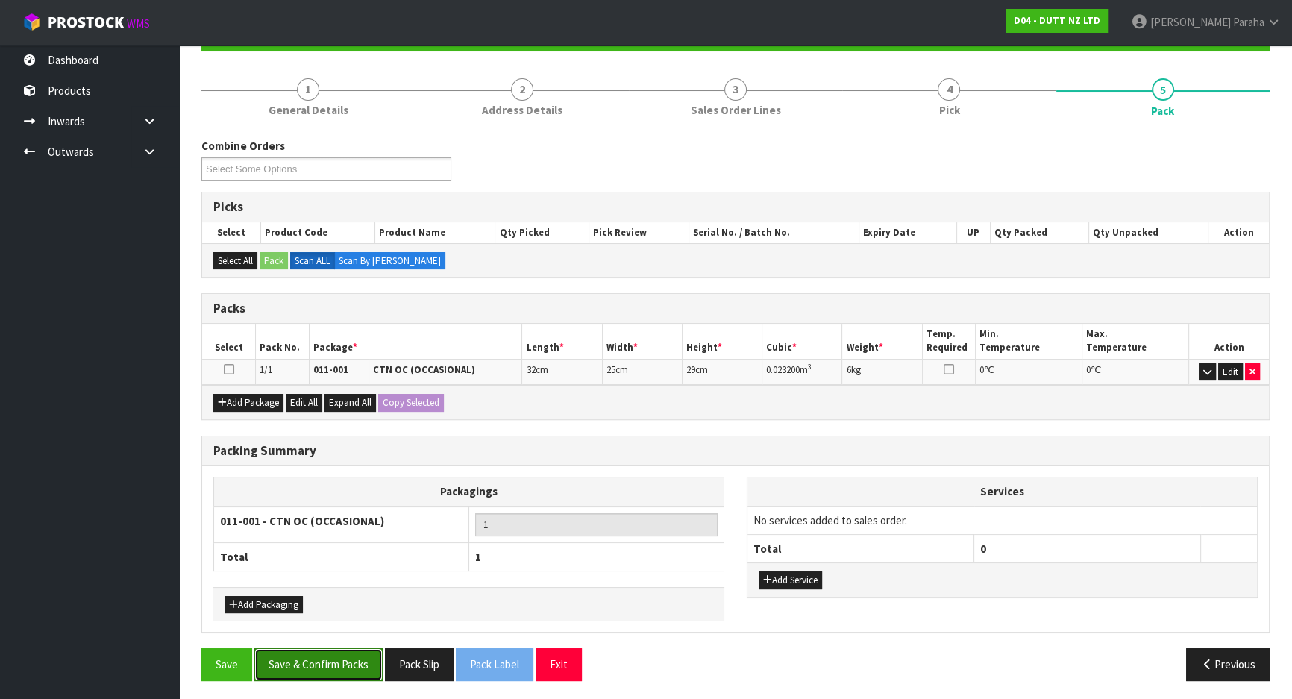
click at [342, 649] on button "Save & Confirm Packs" at bounding box center [318, 664] width 128 height 32
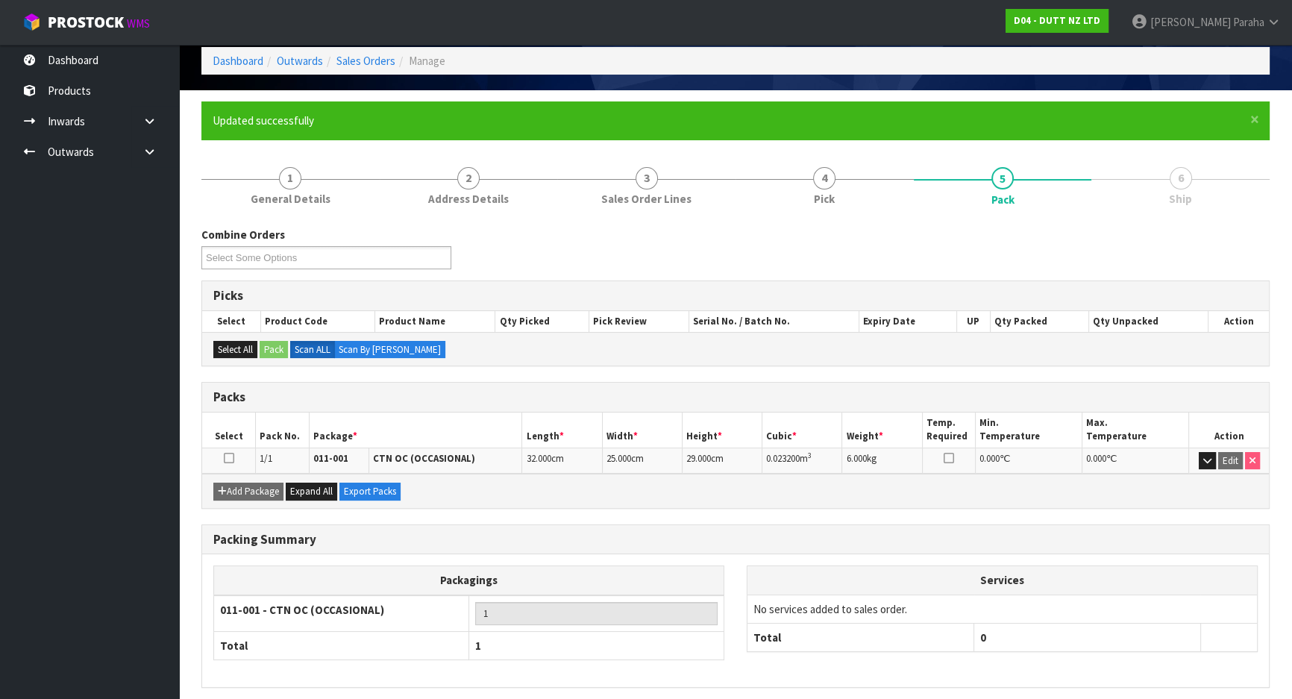
scroll to position [124, 0]
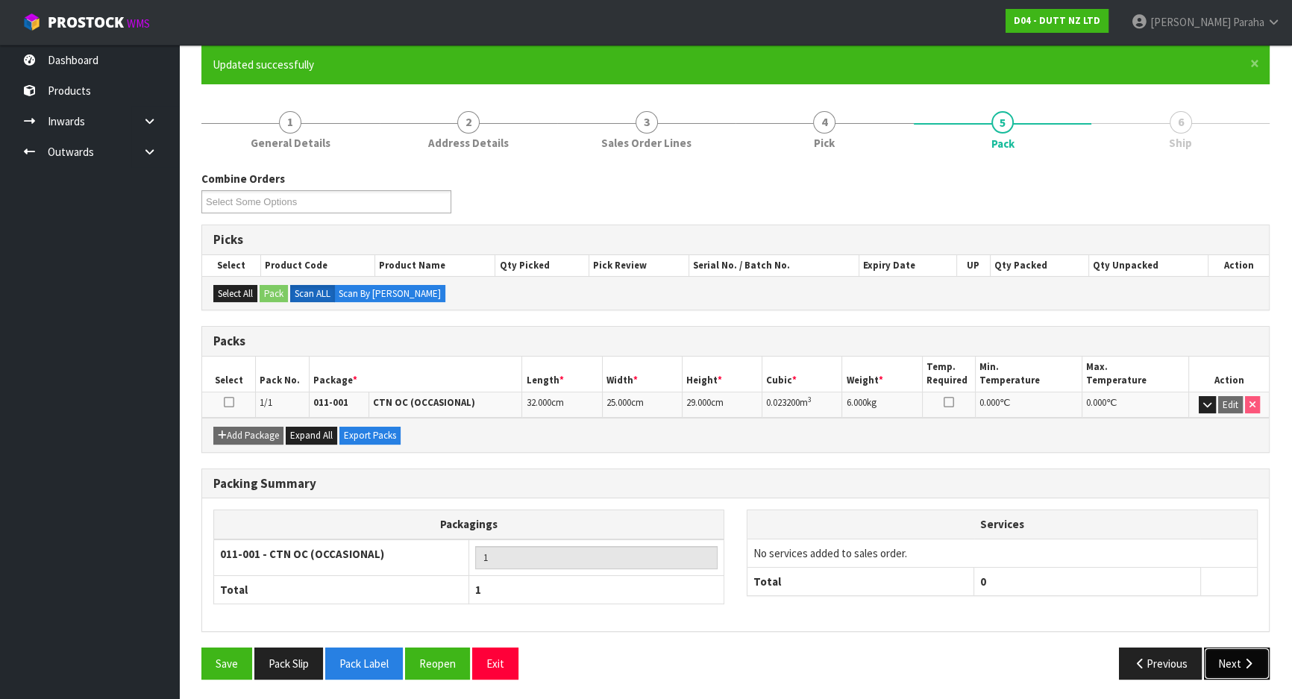
click at [1255, 650] on button "Next" at bounding box center [1237, 663] width 66 height 32
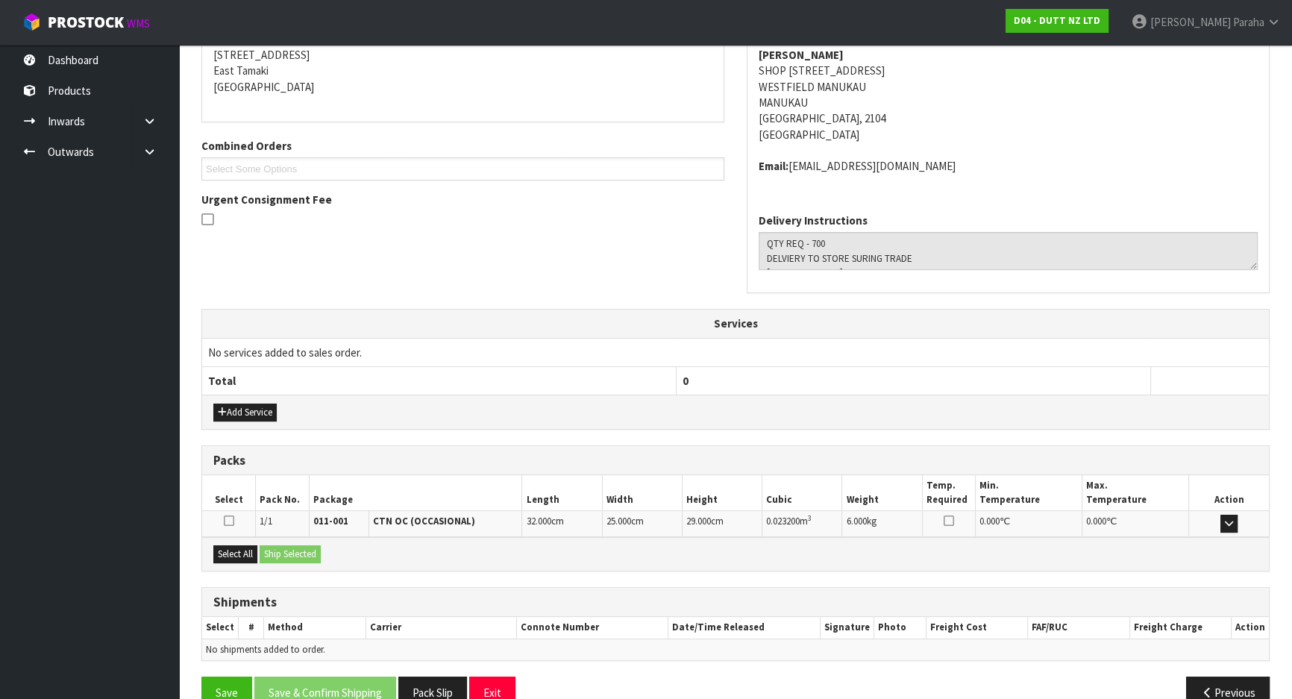
scroll to position [335, 0]
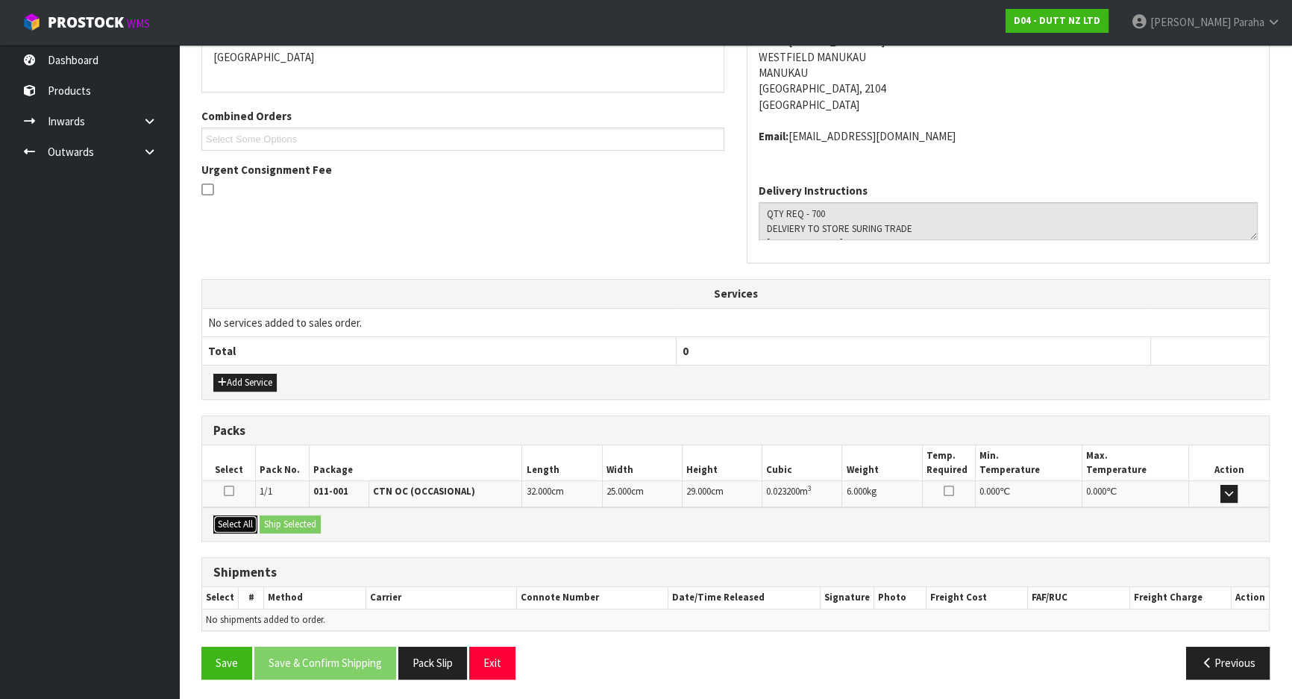
drag, startPoint x: 241, startPoint y: 526, endPoint x: 257, endPoint y: 523, distance: 16.7
click at [242, 526] on button "Select All" at bounding box center [235, 524] width 44 height 18
click at [313, 525] on button "Ship Selected" at bounding box center [290, 524] width 61 height 18
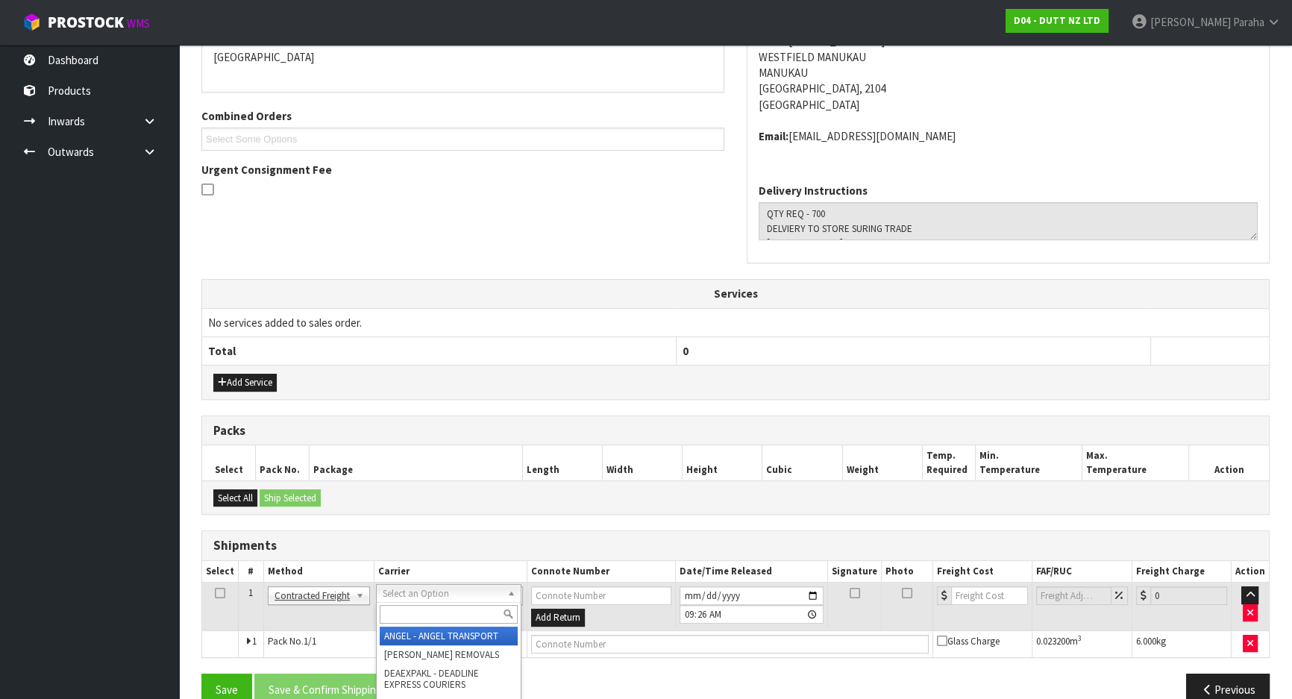
click at [391, 604] on div at bounding box center [449, 614] width 144 height 25
click at [391, 608] on input "text" at bounding box center [449, 614] width 138 height 19
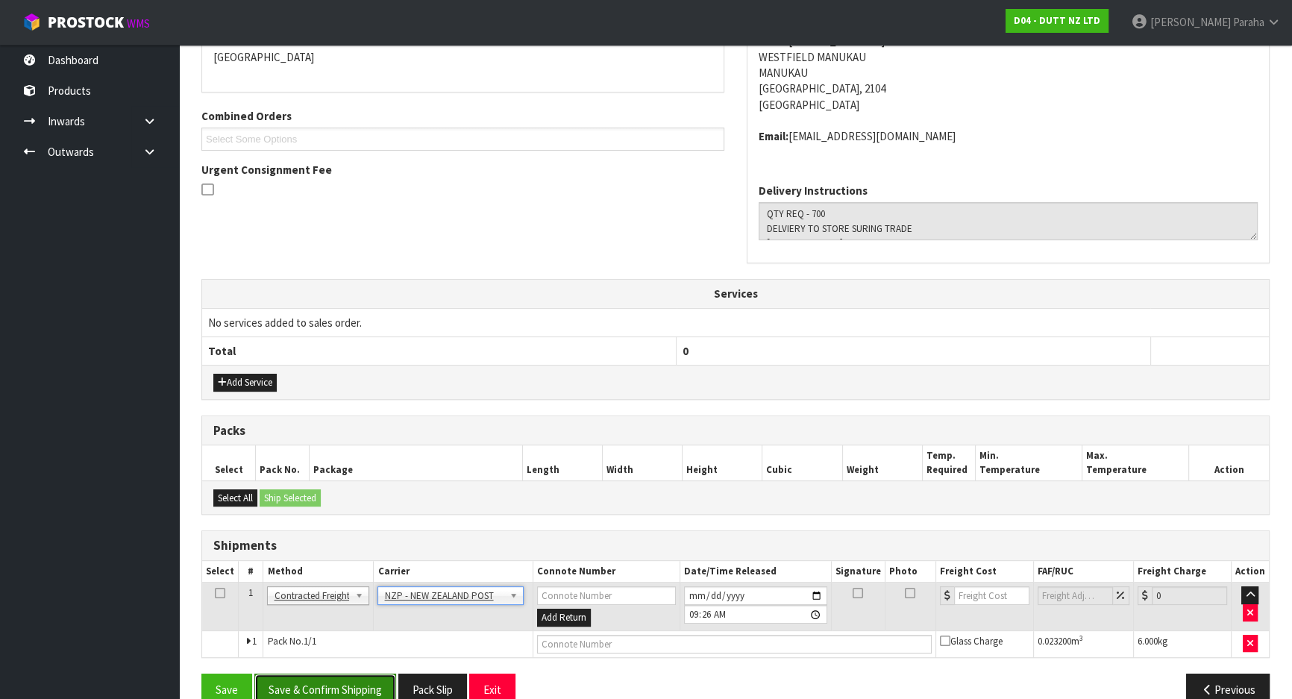
click at [326, 673] on button "Save & Confirm Shipping" at bounding box center [325, 689] width 142 height 32
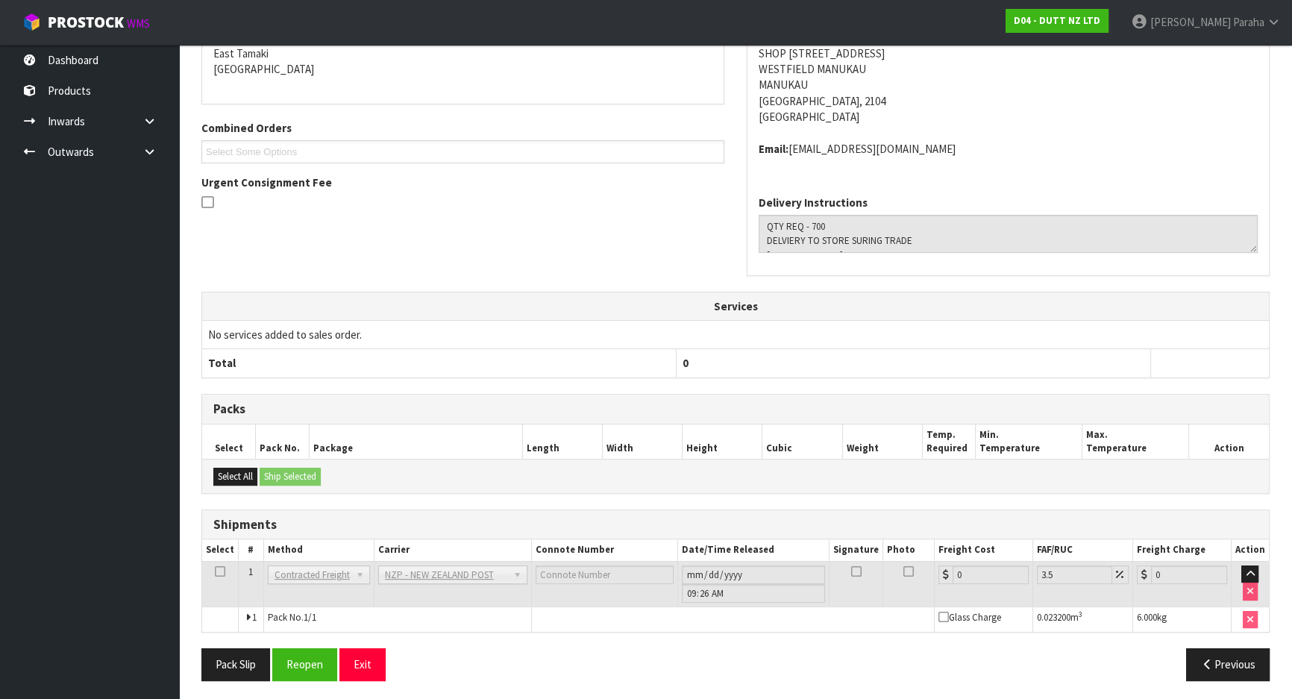
scroll to position [340, 0]
click at [292, 649] on button "Reopen" at bounding box center [304, 663] width 65 height 32
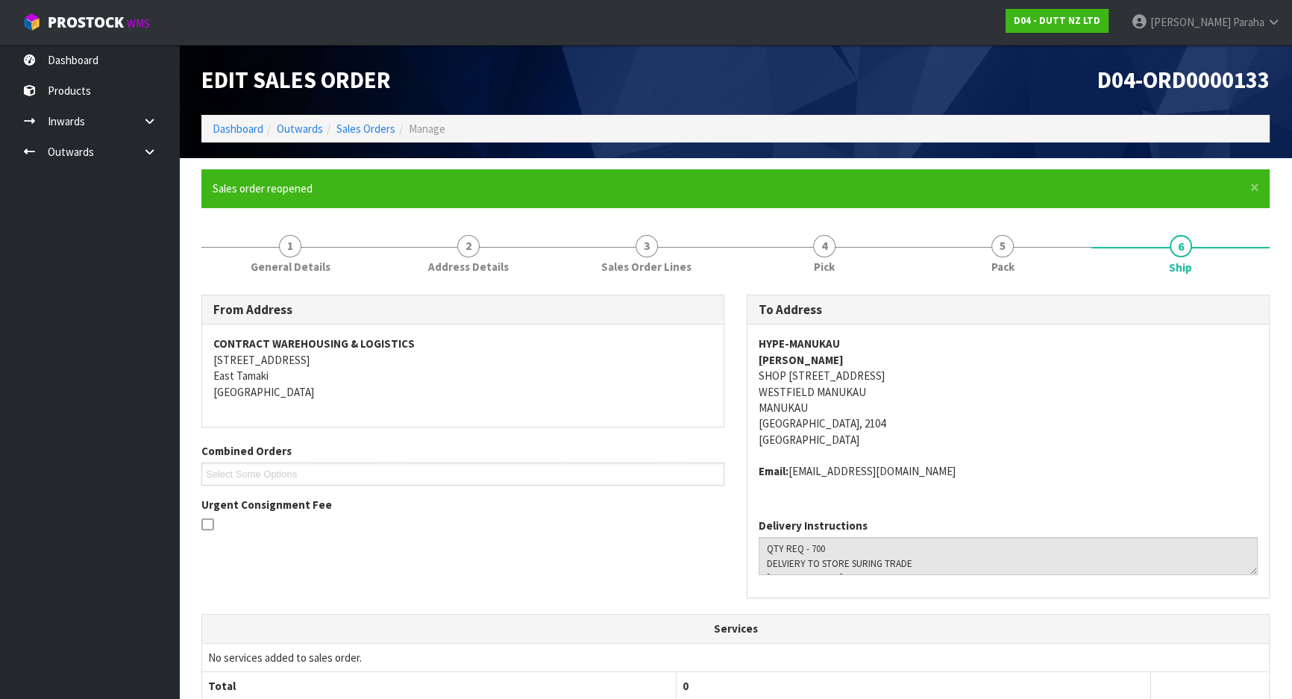
scroll to position [374, 0]
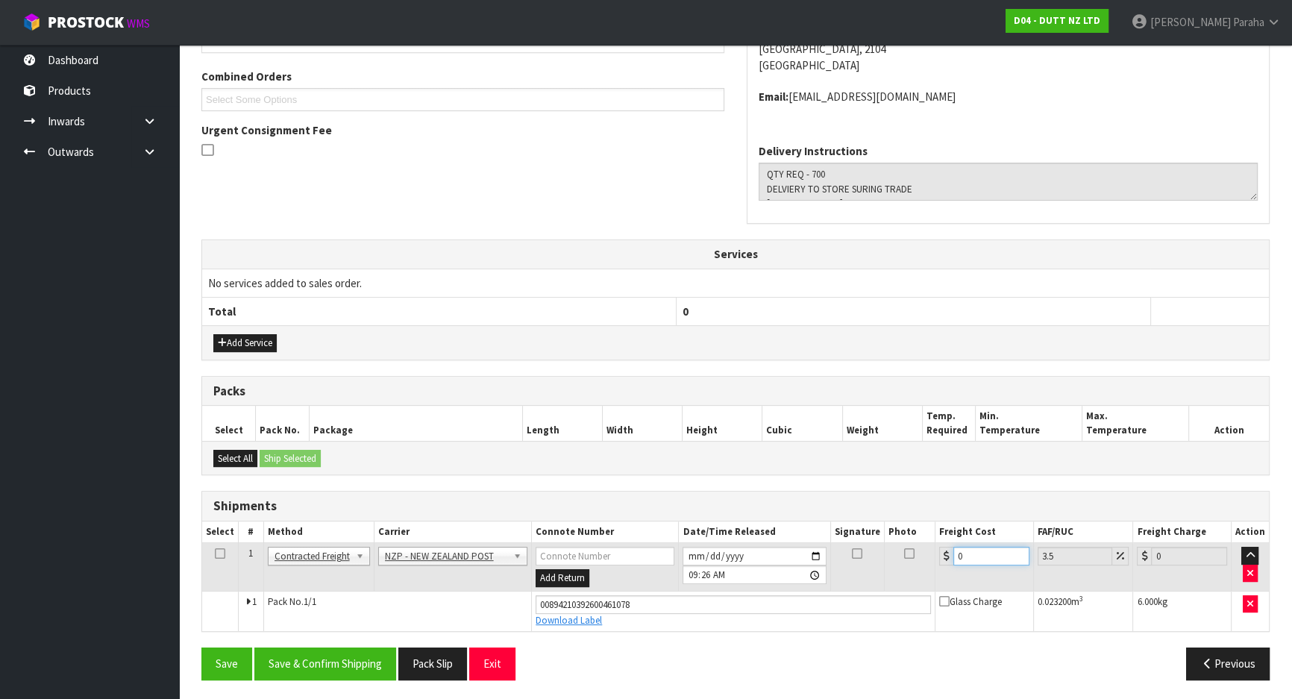
click at [980, 550] on input "0" at bounding box center [991, 556] width 76 height 19
click at [348, 673] on button "Save & Confirm Shipping" at bounding box center [325, 663] width 142 height 32
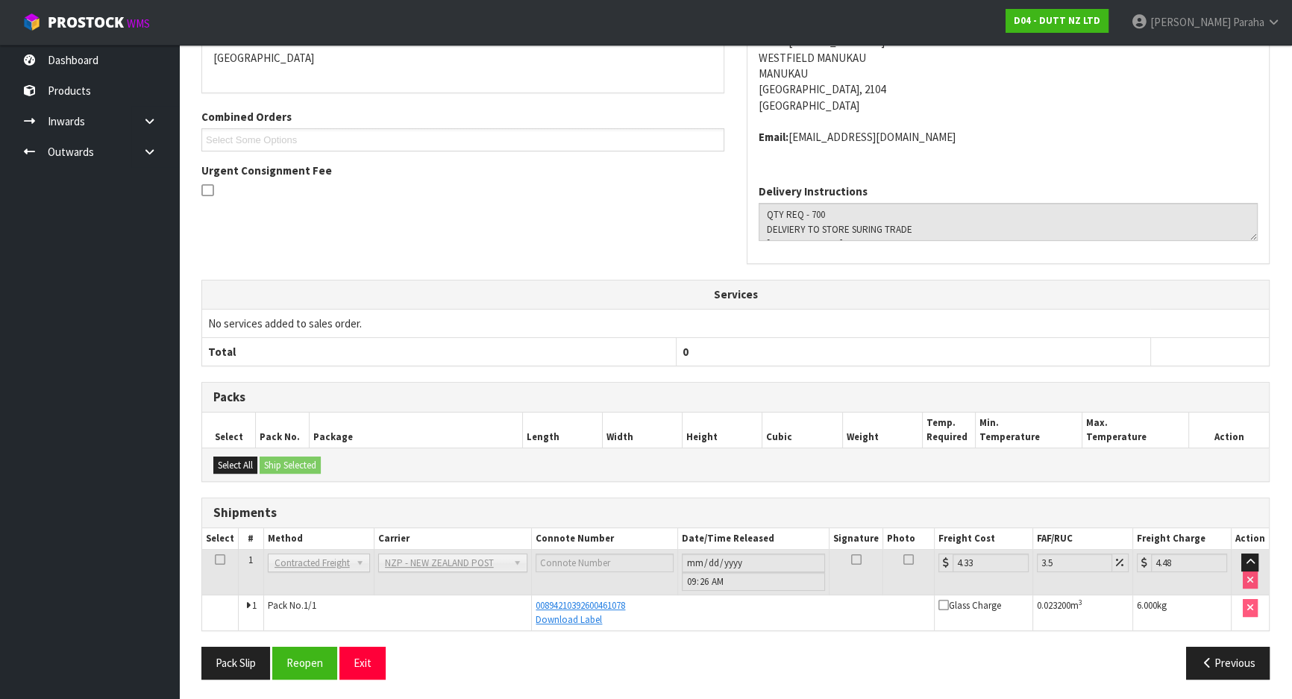
scroll to position [0, 0]
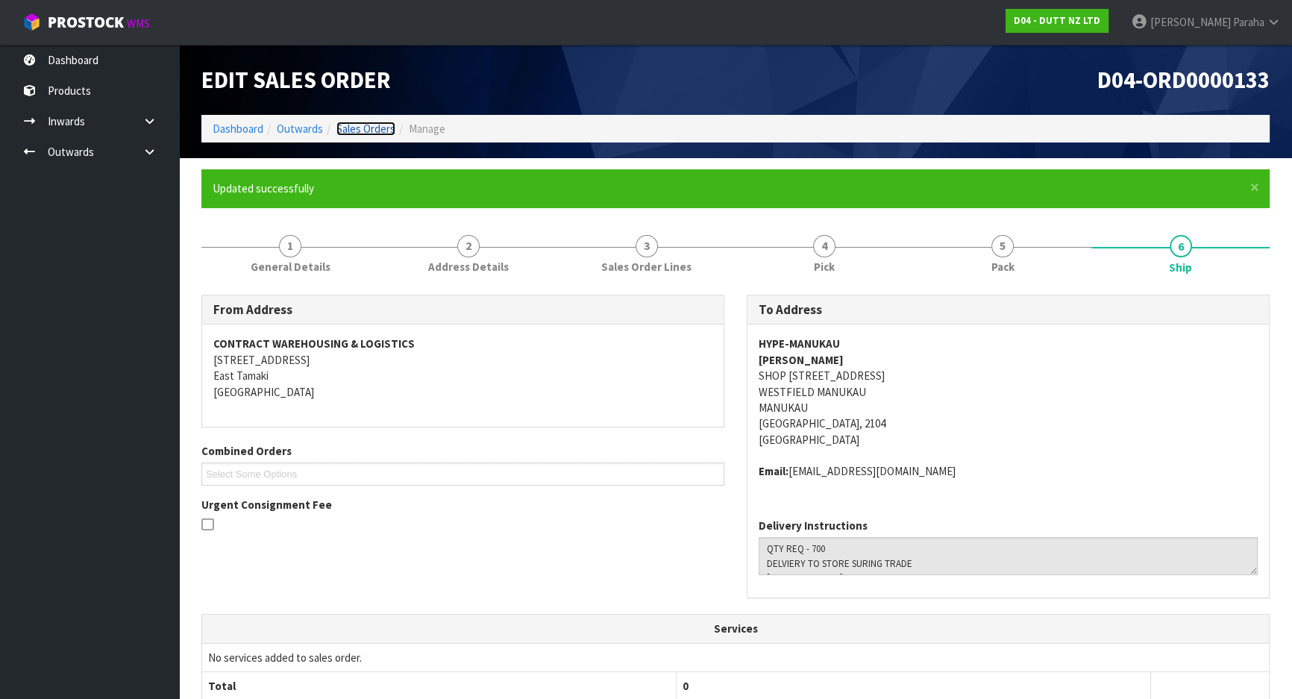
click at [376, 130] on link "Sales Orders" at bounding box center [365, 129] width 59 height 14
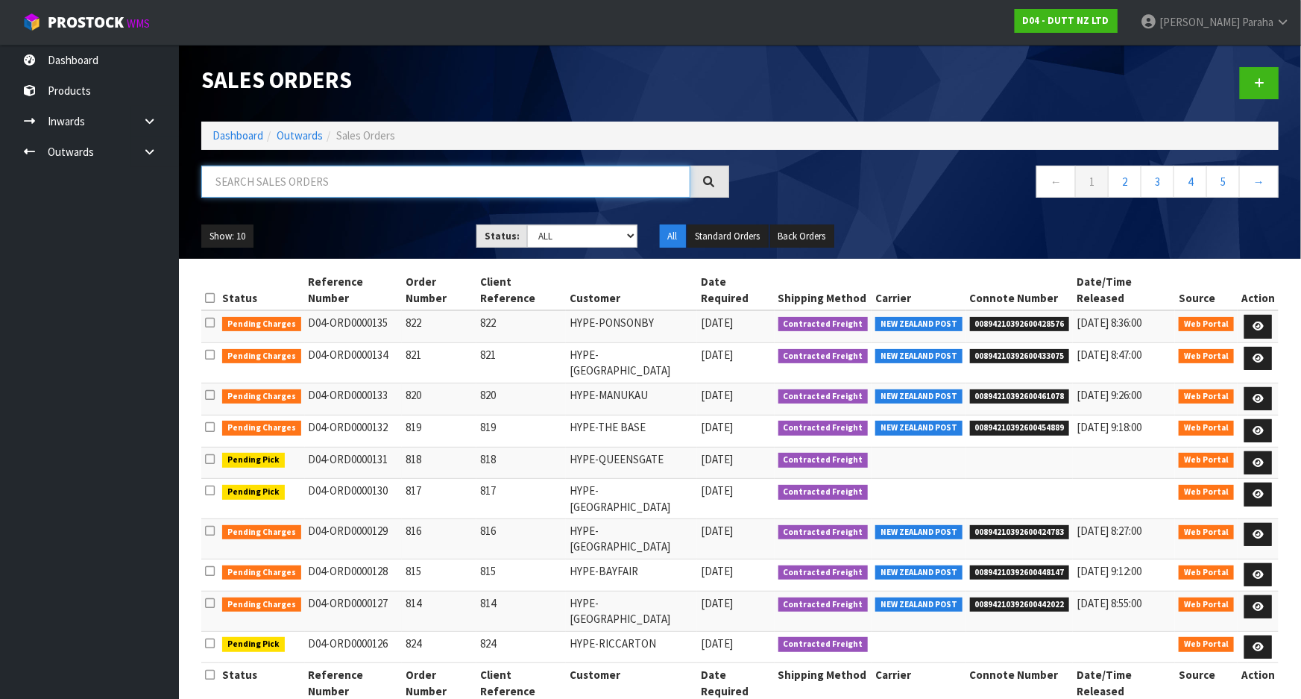
click at [345, 177] on input "text" at bounding box center [445, 182] width 489 height 32
click at [502, 179] on input "text" at bounding box center [445, 182] width 489 height 32
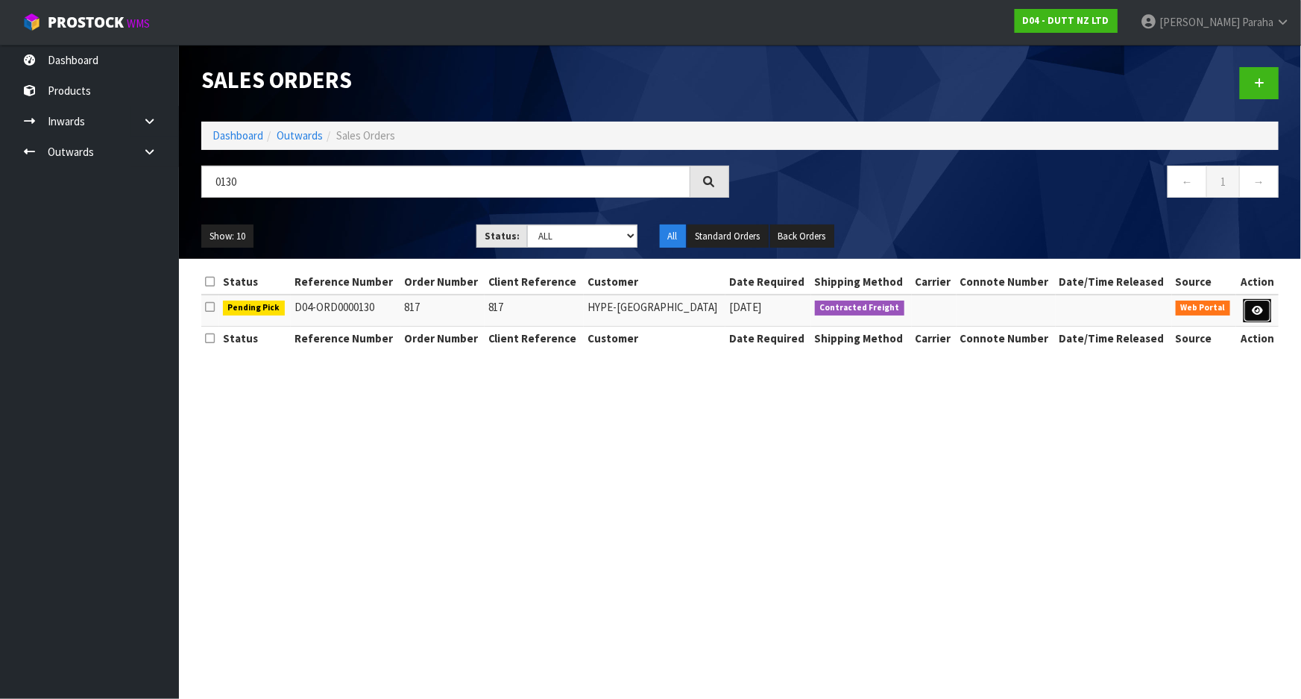
click at [1259, 309] on icon at bounding box center [1257, 311] width 11 height 10
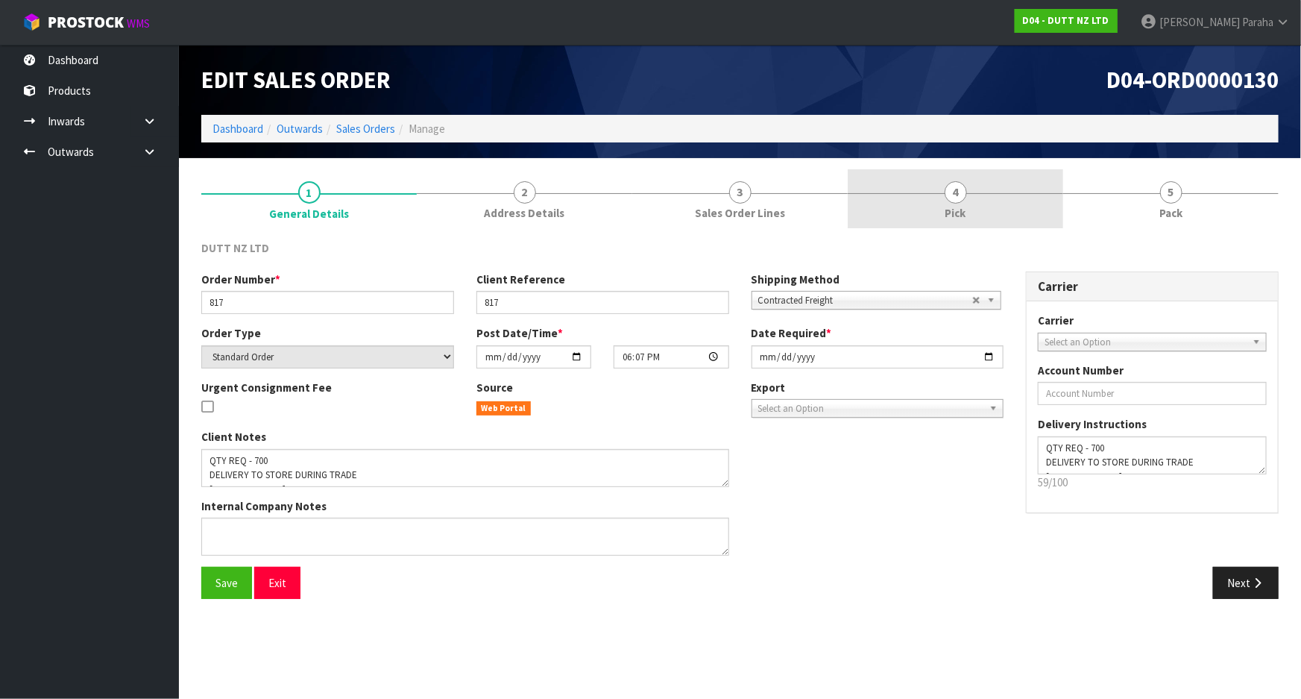
click at [951, 189] on span "4" at bounding box center [956, 192] width 22 height 22
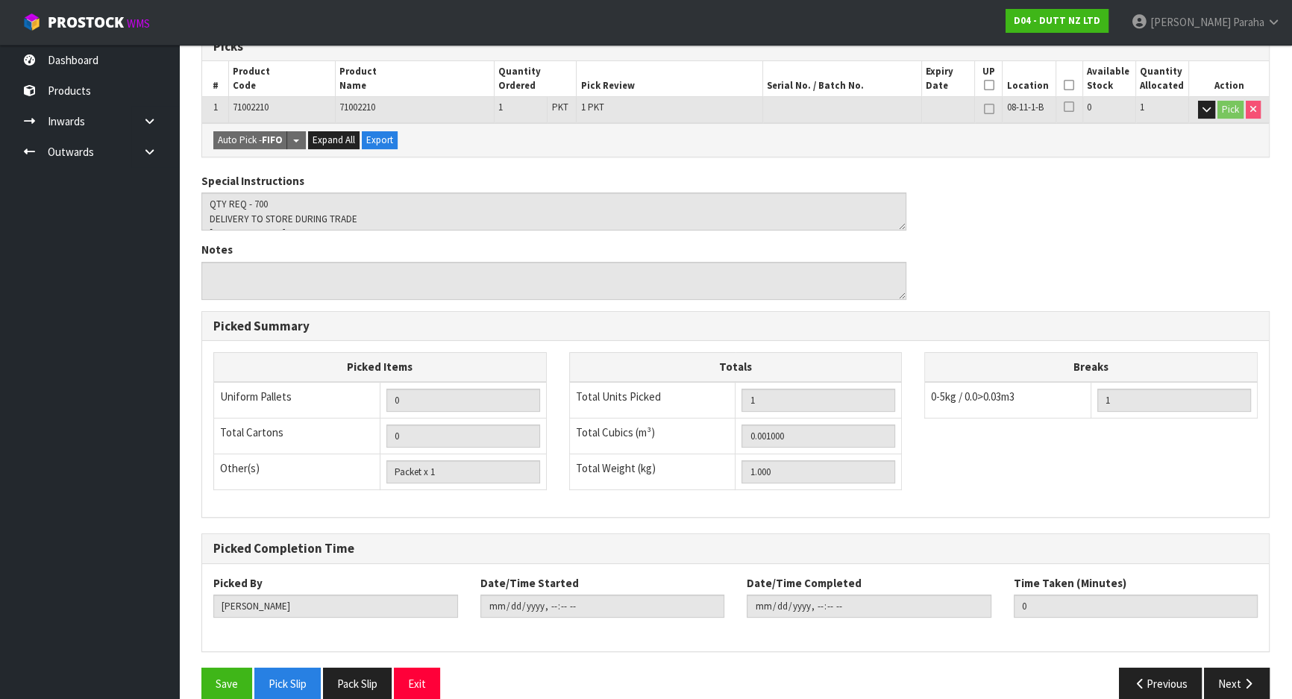
scroll to position [271, 0]
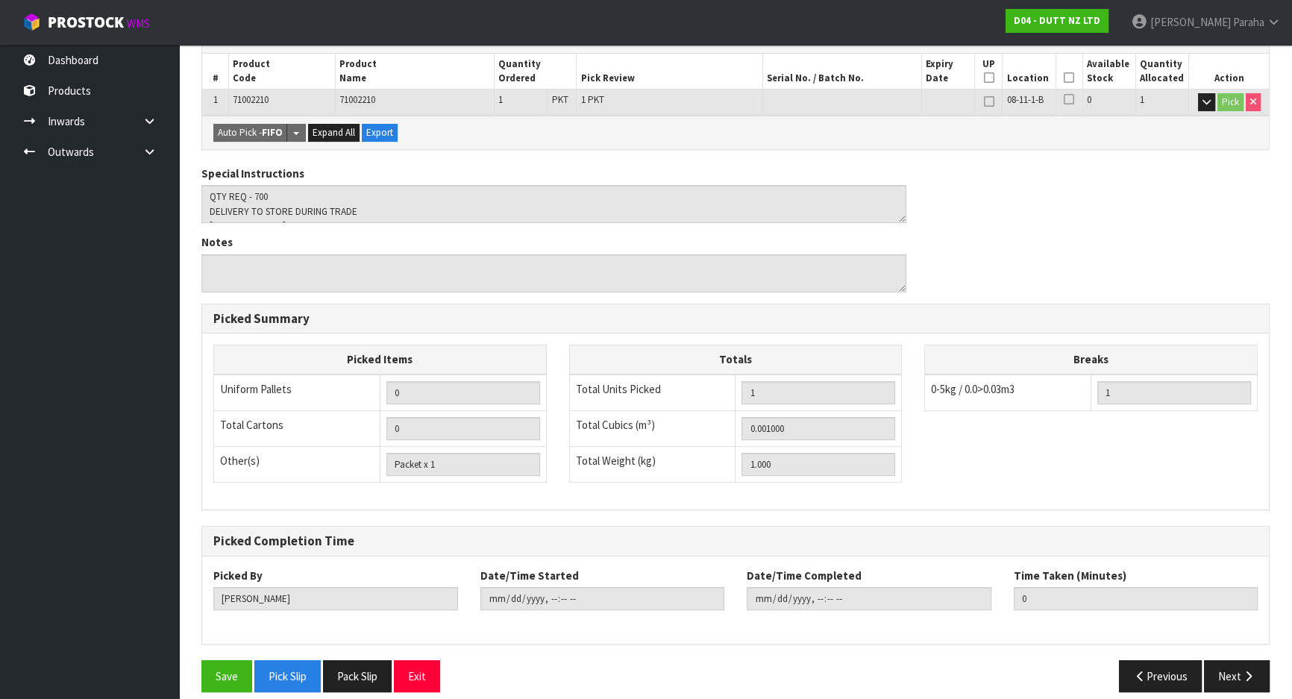
click at [1072, 78] on icon at bounding box center [1068, 78] width 10 height 1
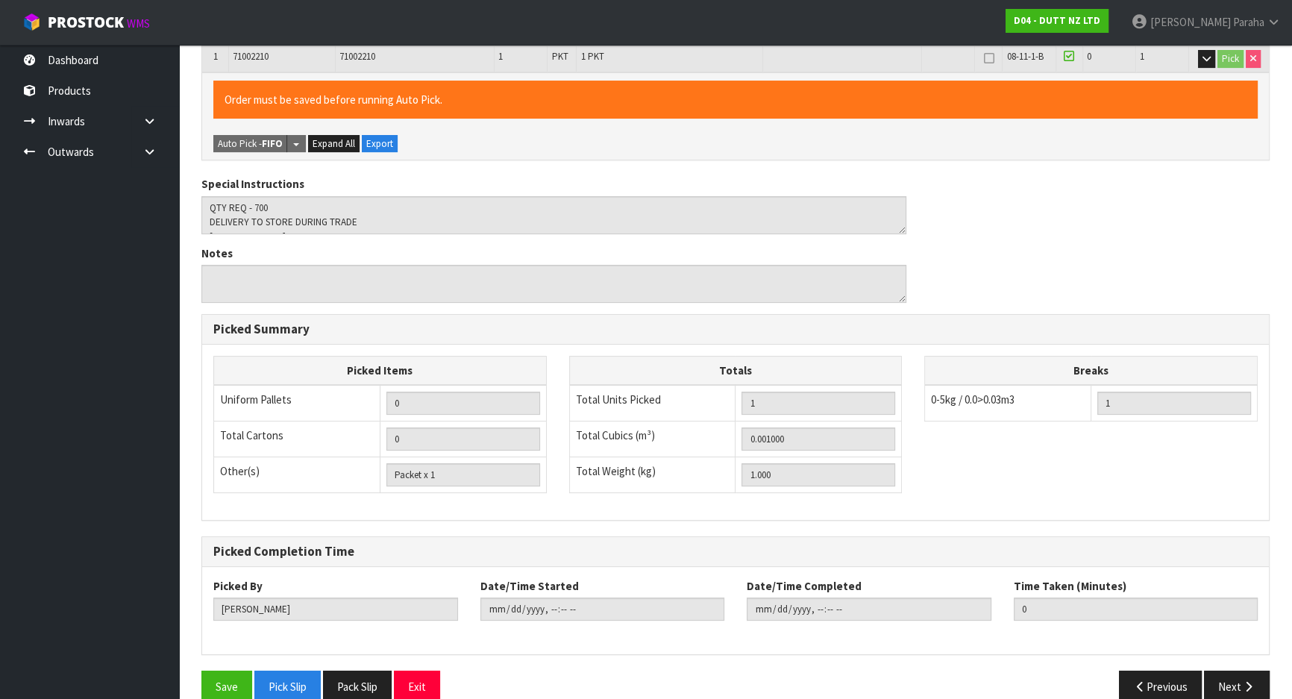
scroll to position [338, 0]
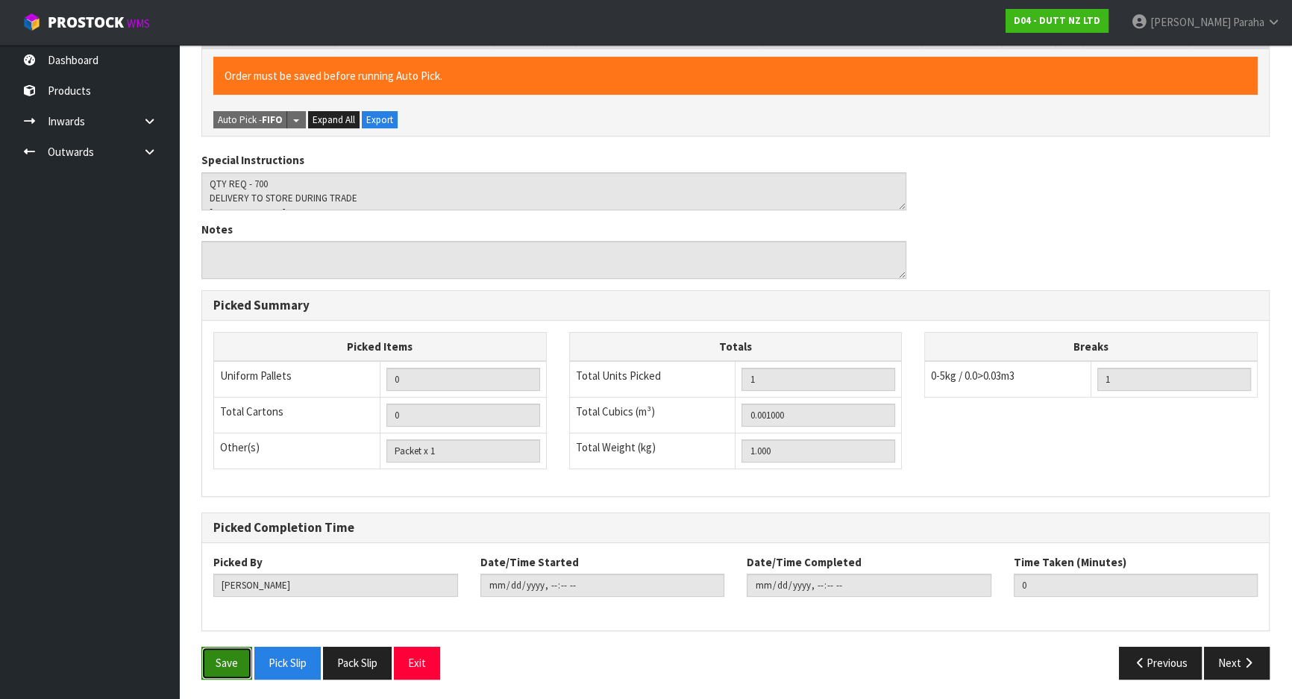
click at [216, 657] on button "Save" at bounding box center [226, 663] width 51 height 32
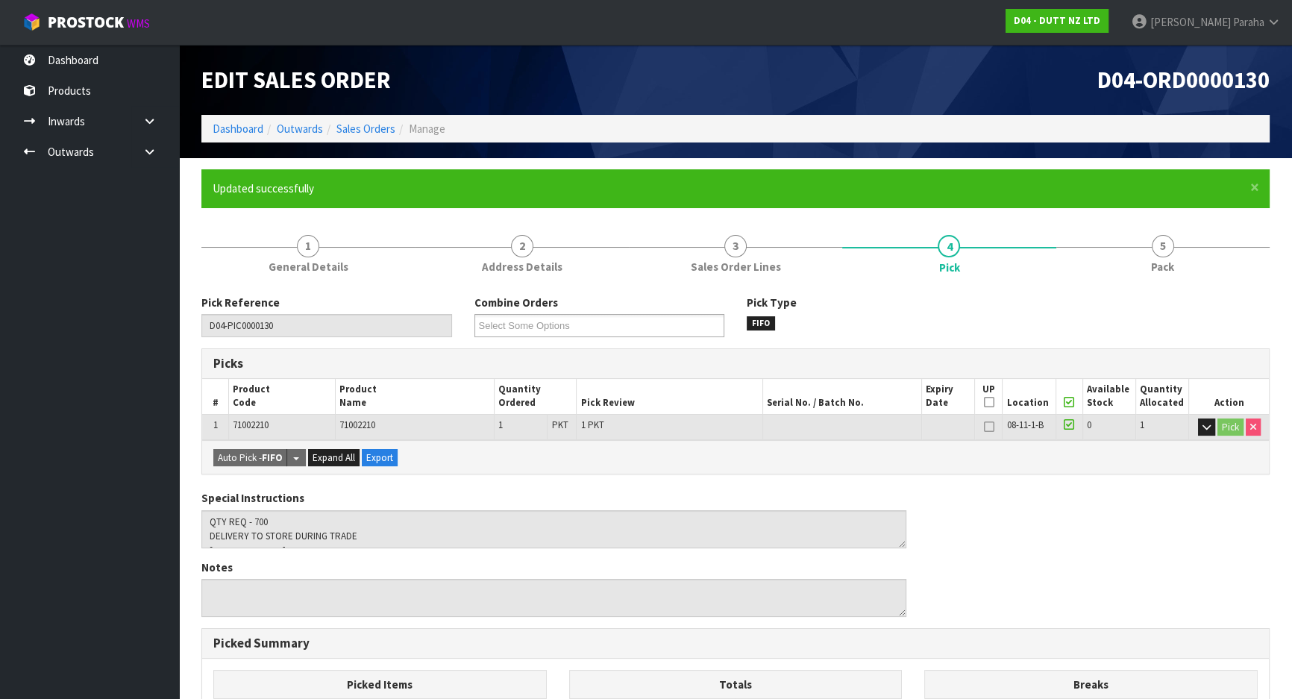
scroll to position [14, 0]
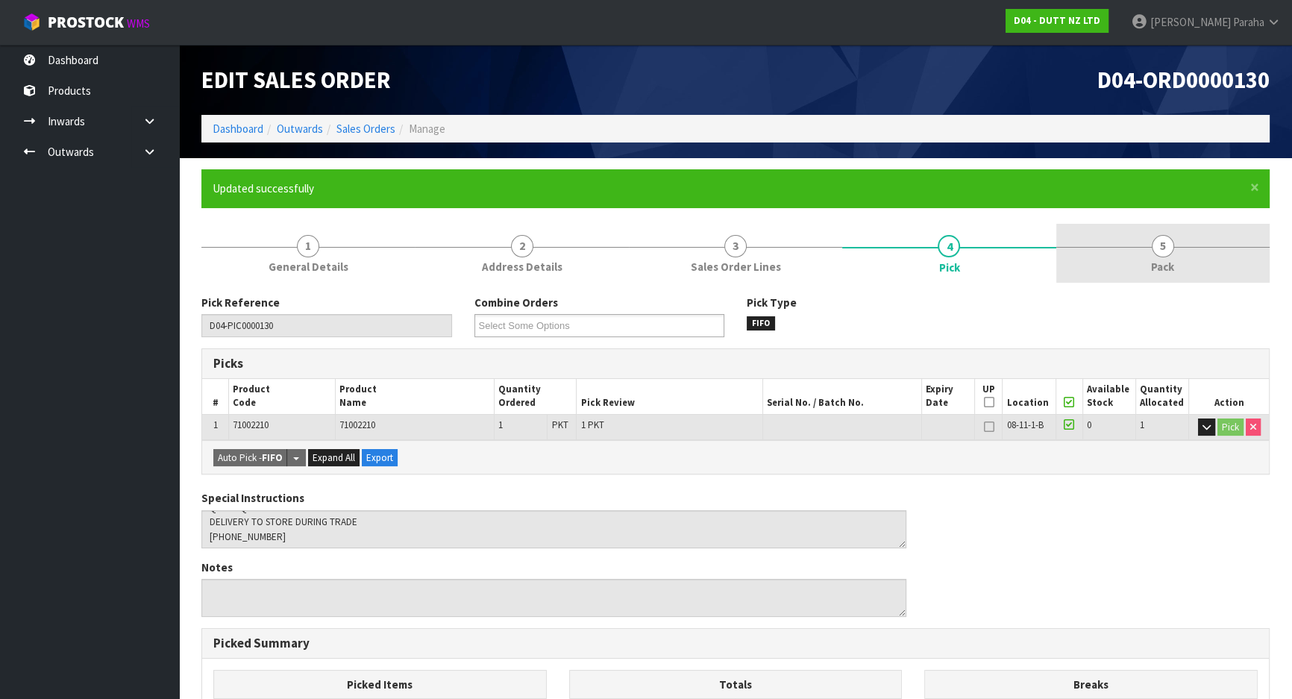
click at [1173, 254] on link "5 Pack" at bounding box center [1162, 253] width 213 height 59
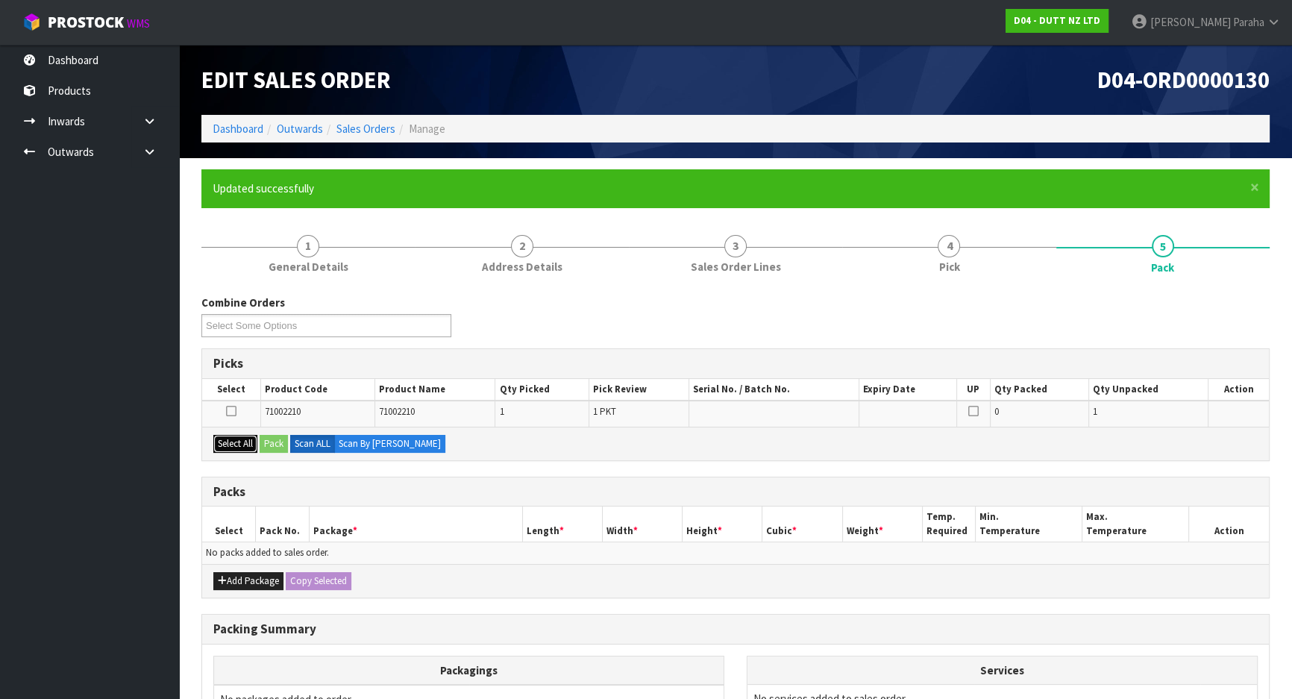
drag, startPoint x: 214, startPoint y: 440, endPoint x: 240, endPoint y: 448, distance: 27.4
click at [217, 440] on button "Select All" at bounding box center [235, 444] width 44 height 18
click at [263, 439] on button "Pack" at bounding box center [274, 444] width 28 height 18
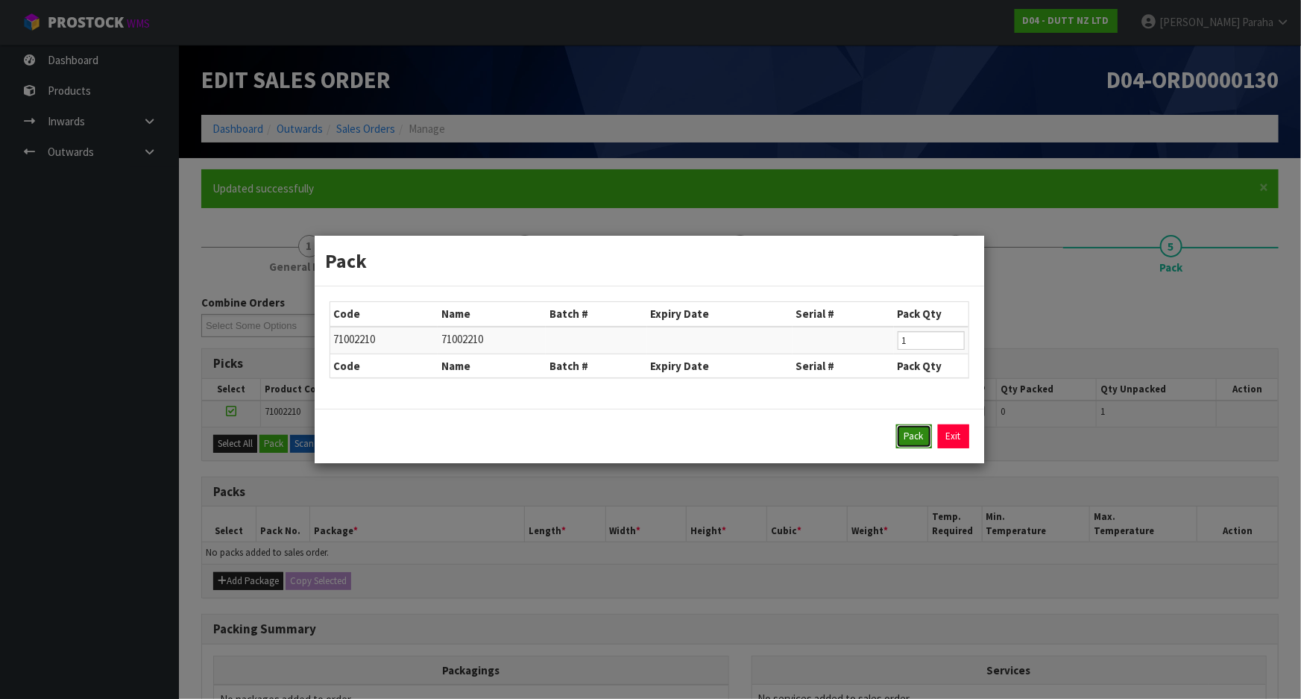
click at [926, 441] on button "Pack" at bounding box center [914, 436] width 36 height 24
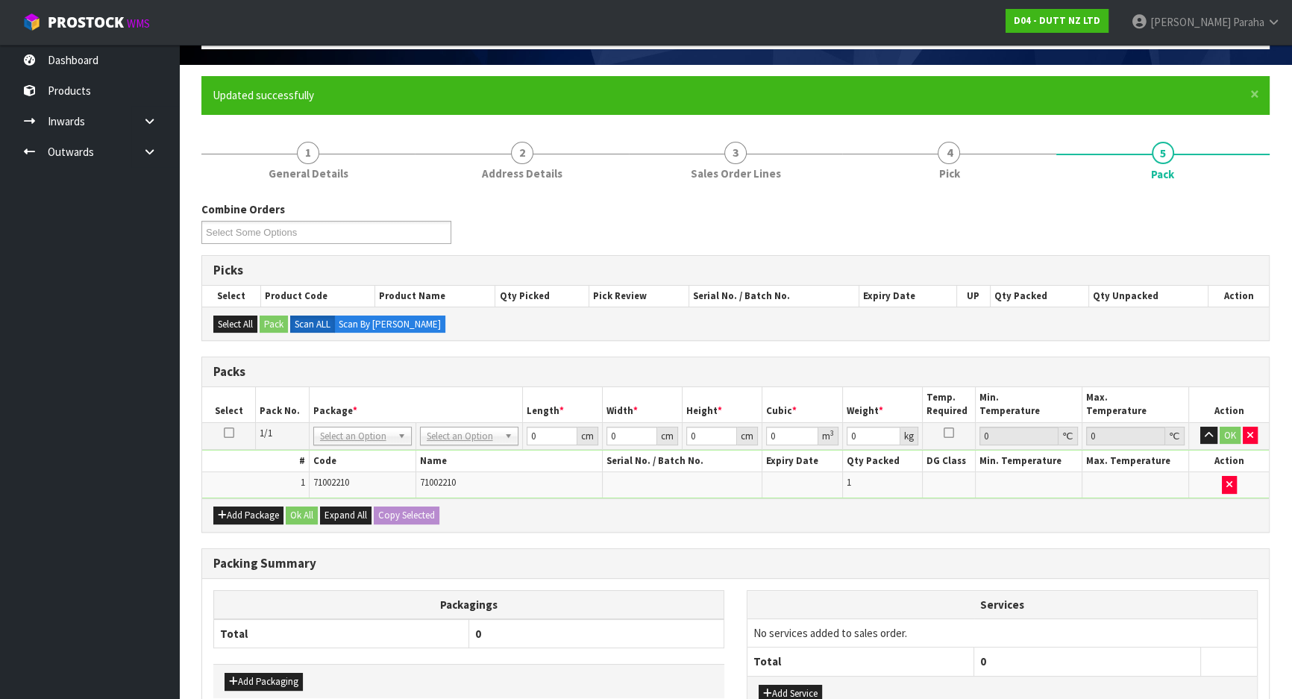
scroll to position [198, 0]
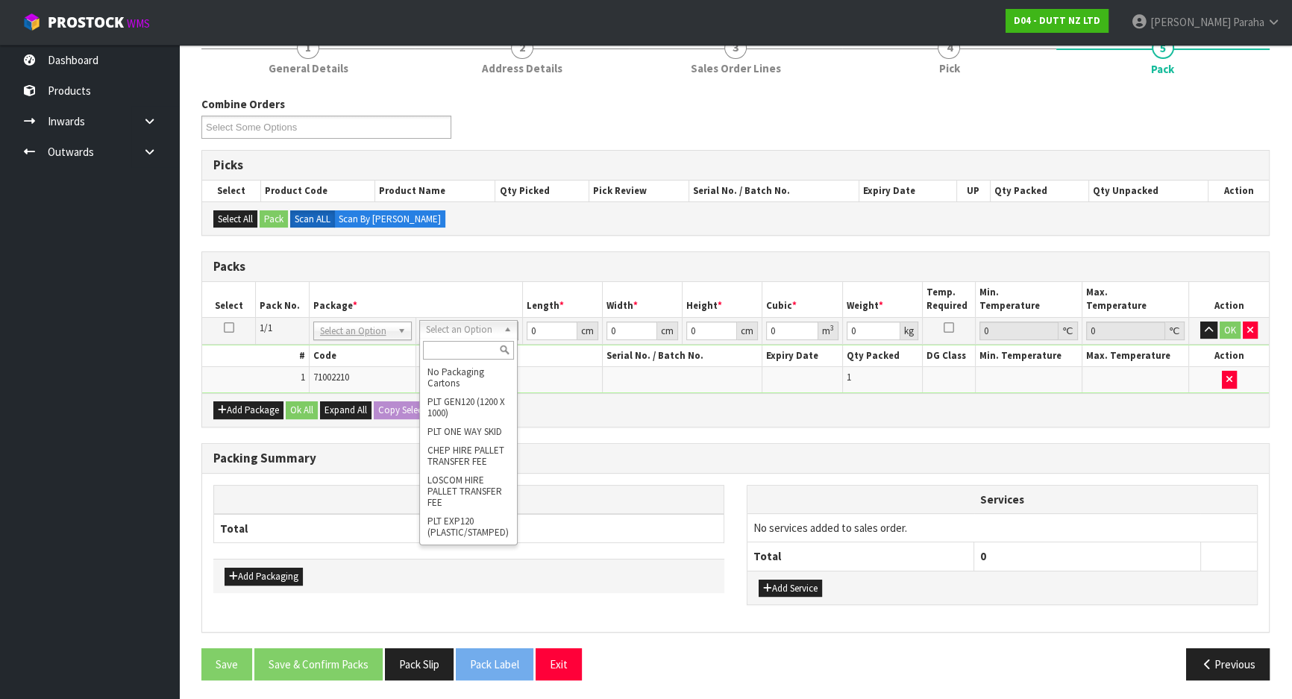
click at [497, 351] on input "text" at bounding box center [468, 350] width 91 height 19
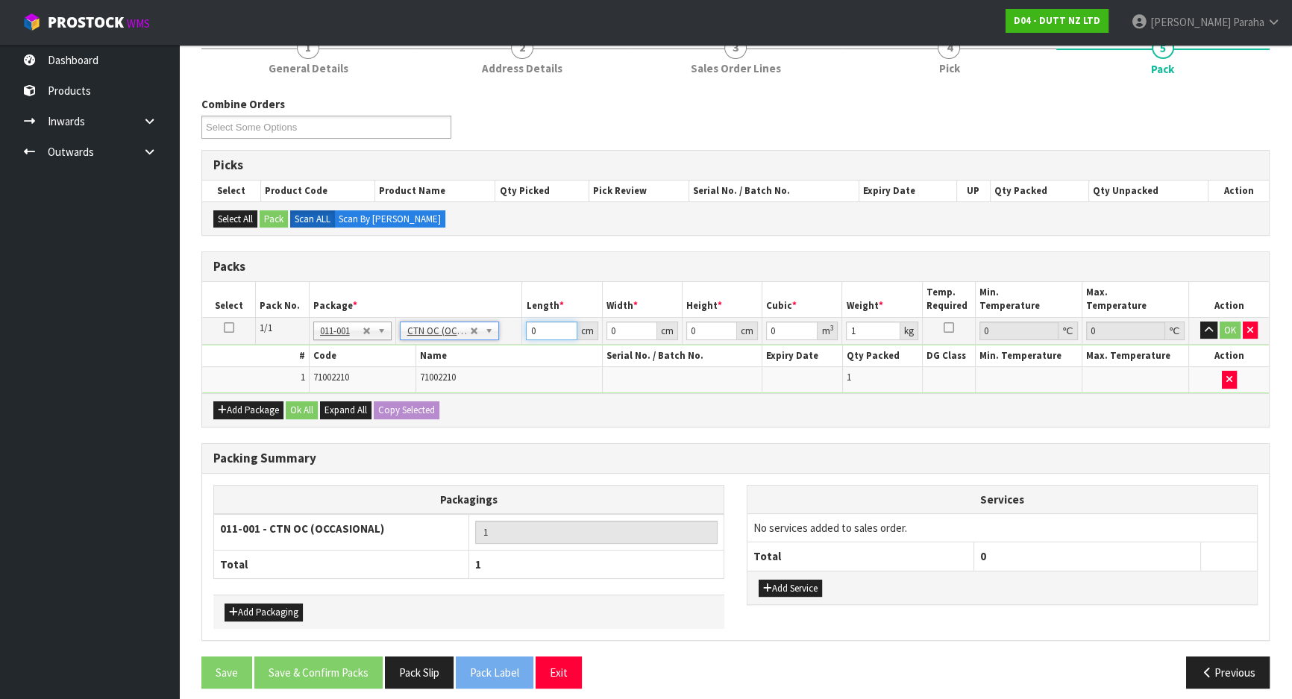
click at [542, 322] on input "0" at bounding box center [551, 330] width 51 height 19
click at [1200, 321] on button "button" at bounding box center [1208, 330] width 17 height 18
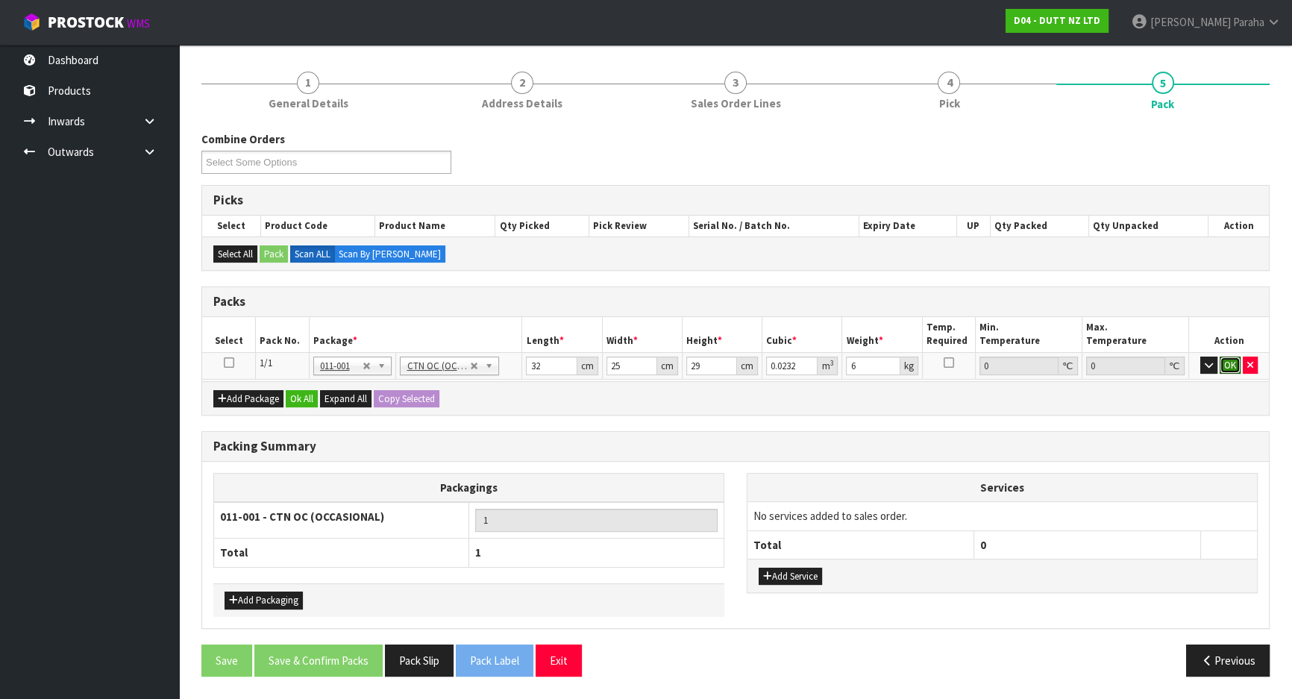
click button "OK" at bounding box center [1229, 365] width 21 height 18
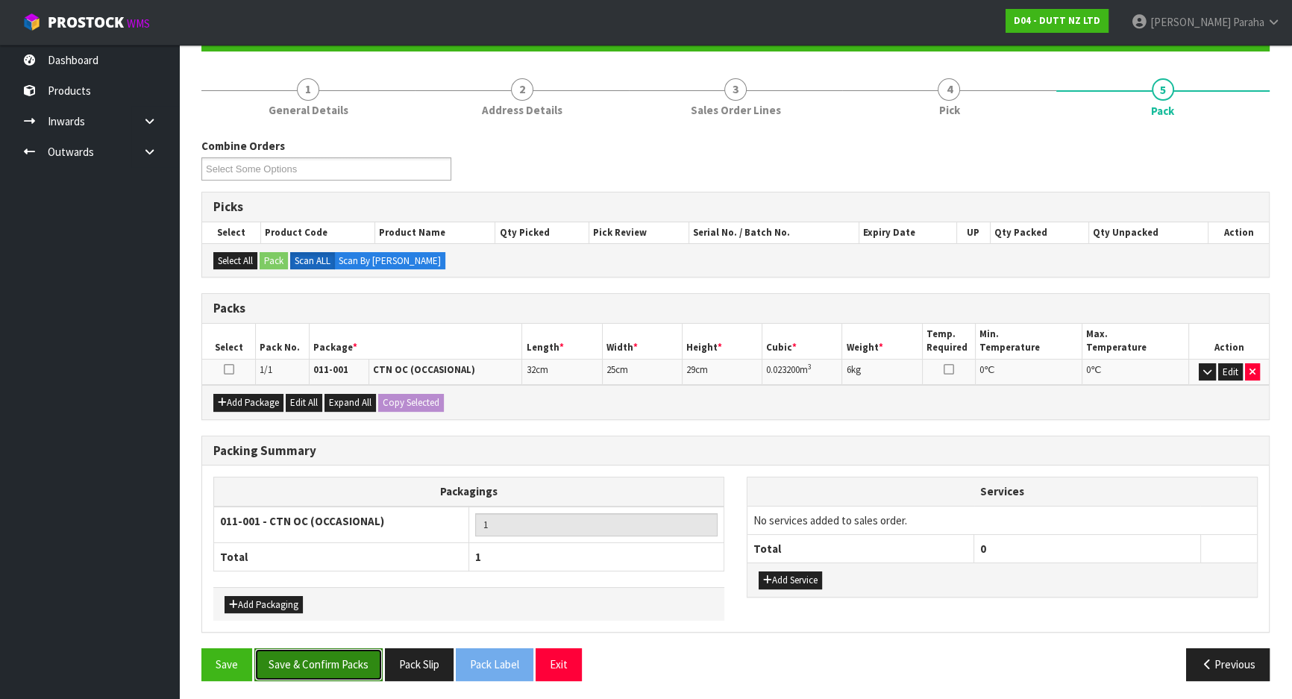
click at [326, 650] on button "Save & Confirm Packs" at bounding box center [318, 664] width 128 height 32
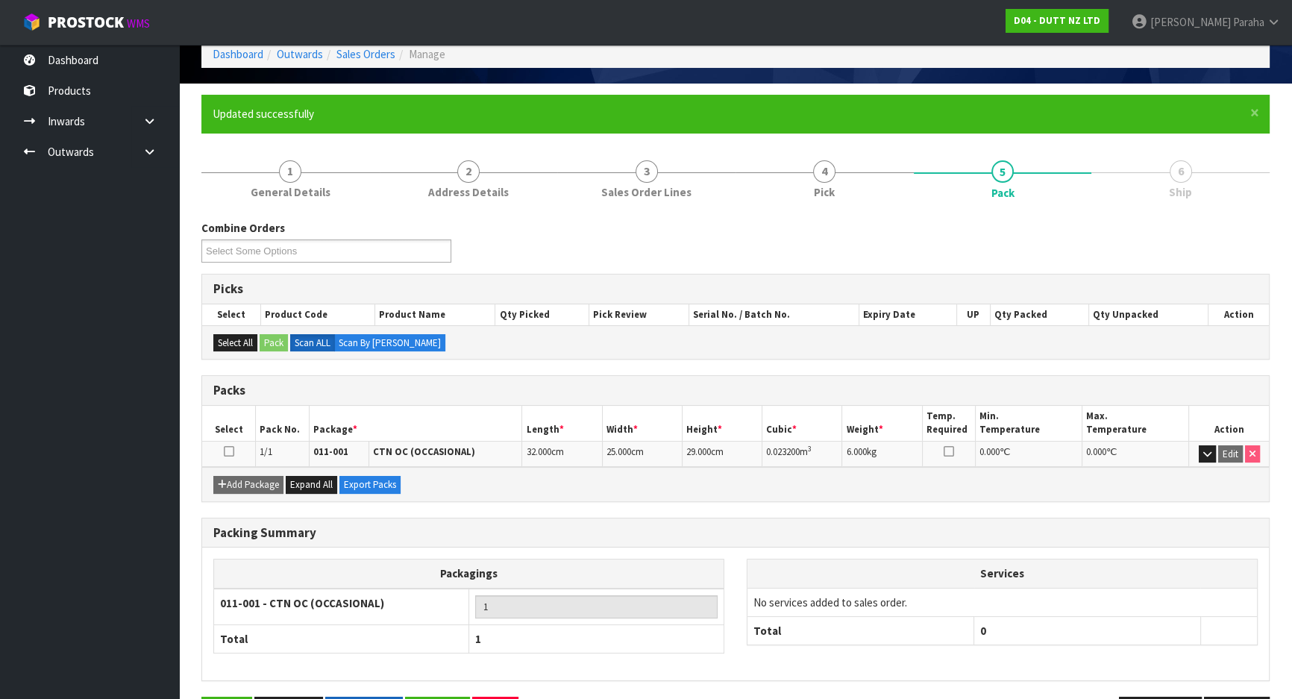
scroll to position [124, 0]
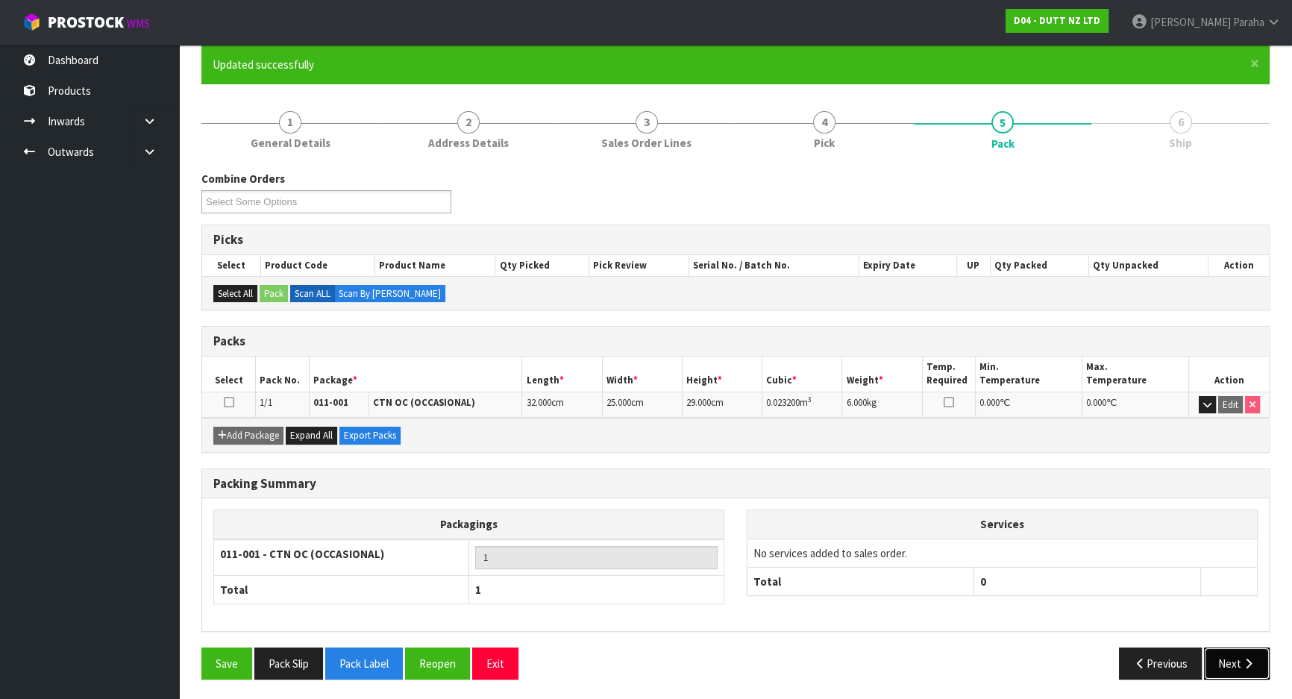
click at [1225, 664] on button "Next" at bounding box center [1237, 663] width 66 height 32
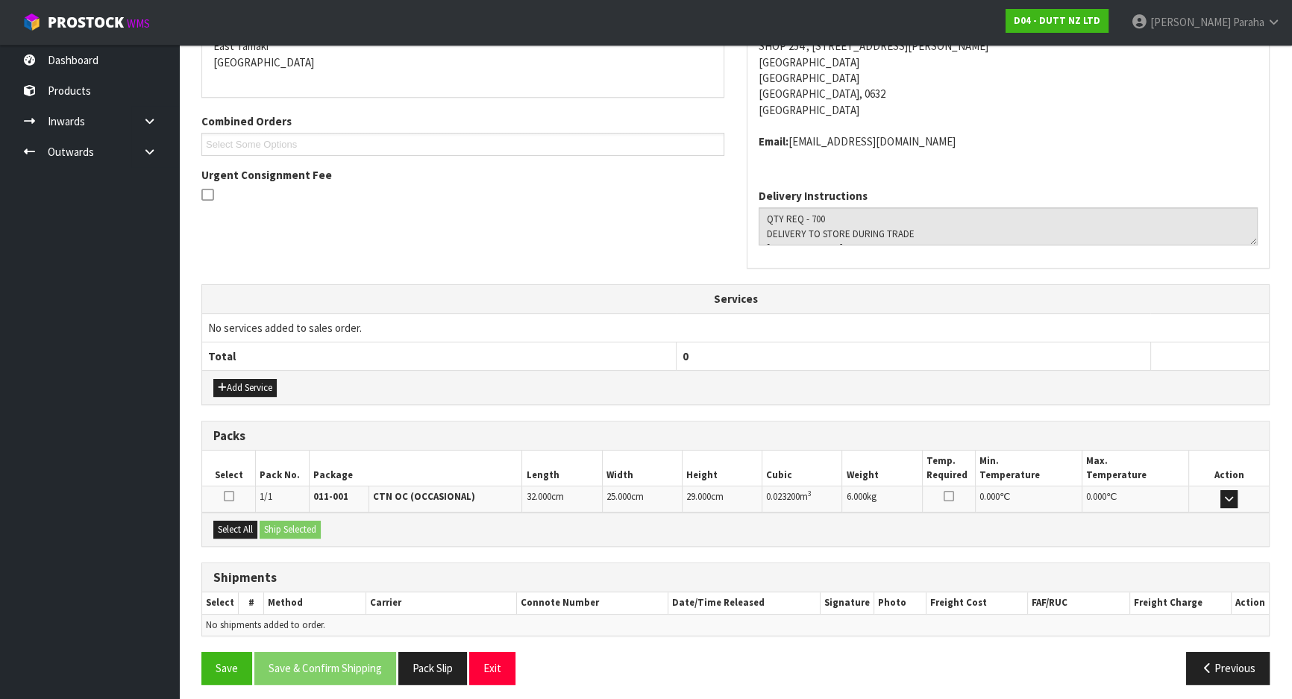
scroll to position [335, 0]
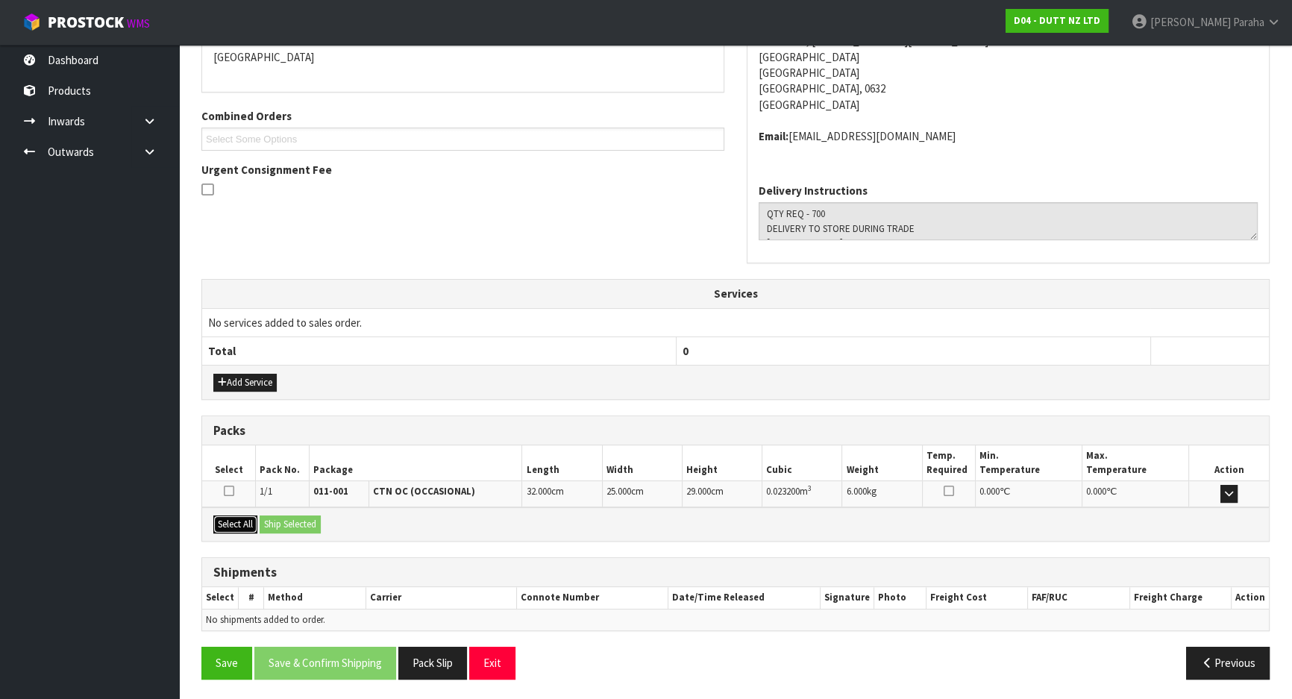
drag, startPoint x: 251, startPoint y: 524, endPoint x: 263, endPoint y: 521, distance: 12.3
click at [253, 524] on button "Select All" at bounding box center [235, 524] width 44 height 18
click at [274, 521] on button "Ship Selected" at bounding box center [290, 524] width 61 height 18
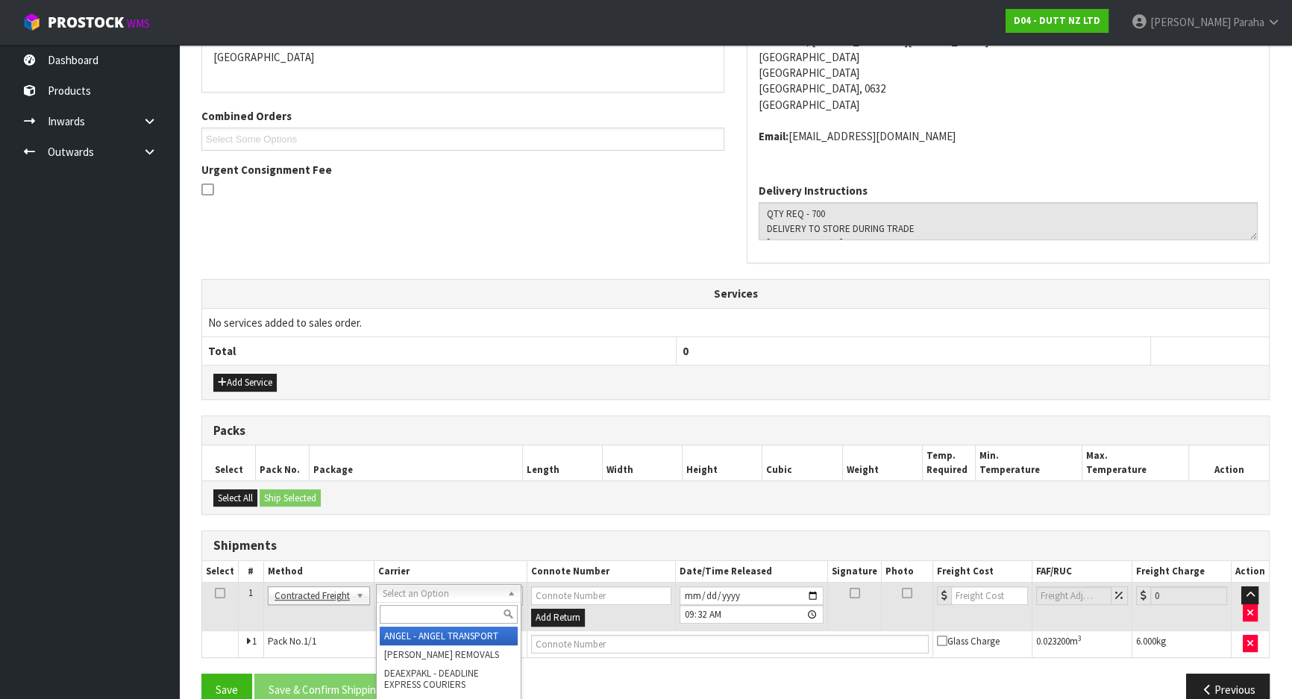
drag, startPoint x: 445, startPoint y: 593, endPoint x: 441, endPoint y: 620, distance: 27.2
click at [441, 619] on input "text" at bounding box center [449, 614] width 138 height 19
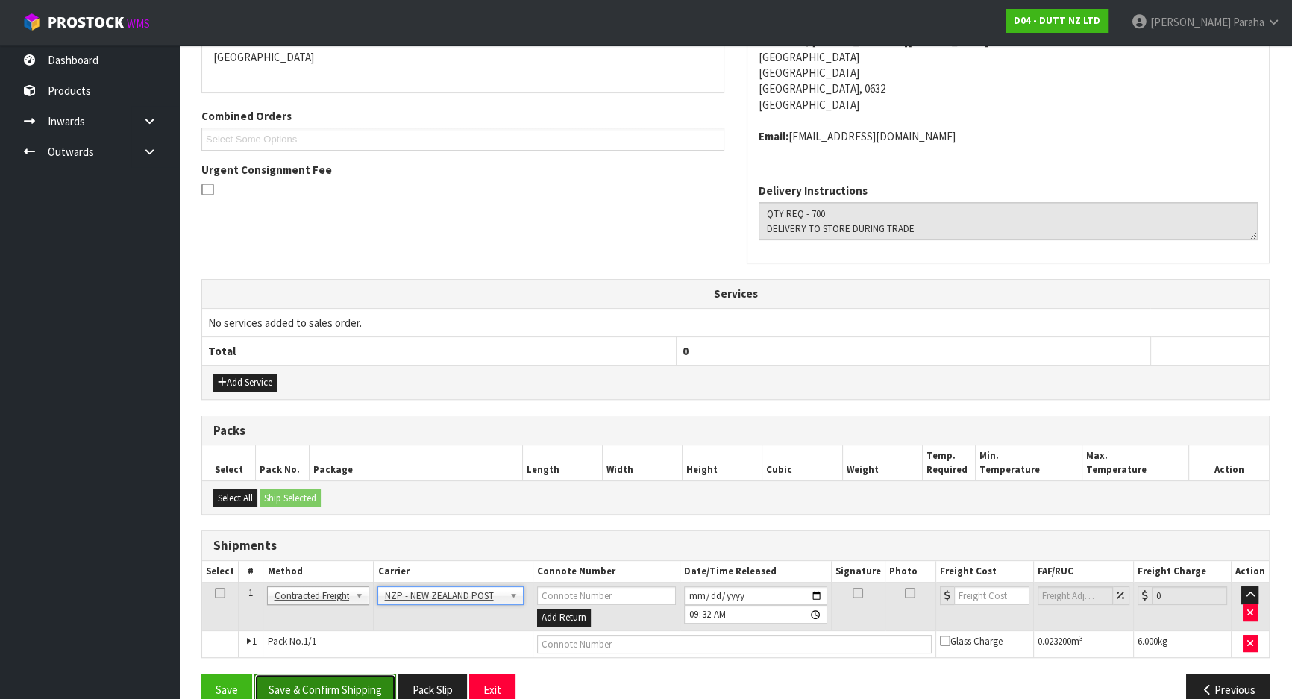
click at [389, 676] on button "Save & Confirm Shipping" at bounding box center [325, 689] width 142 height 32
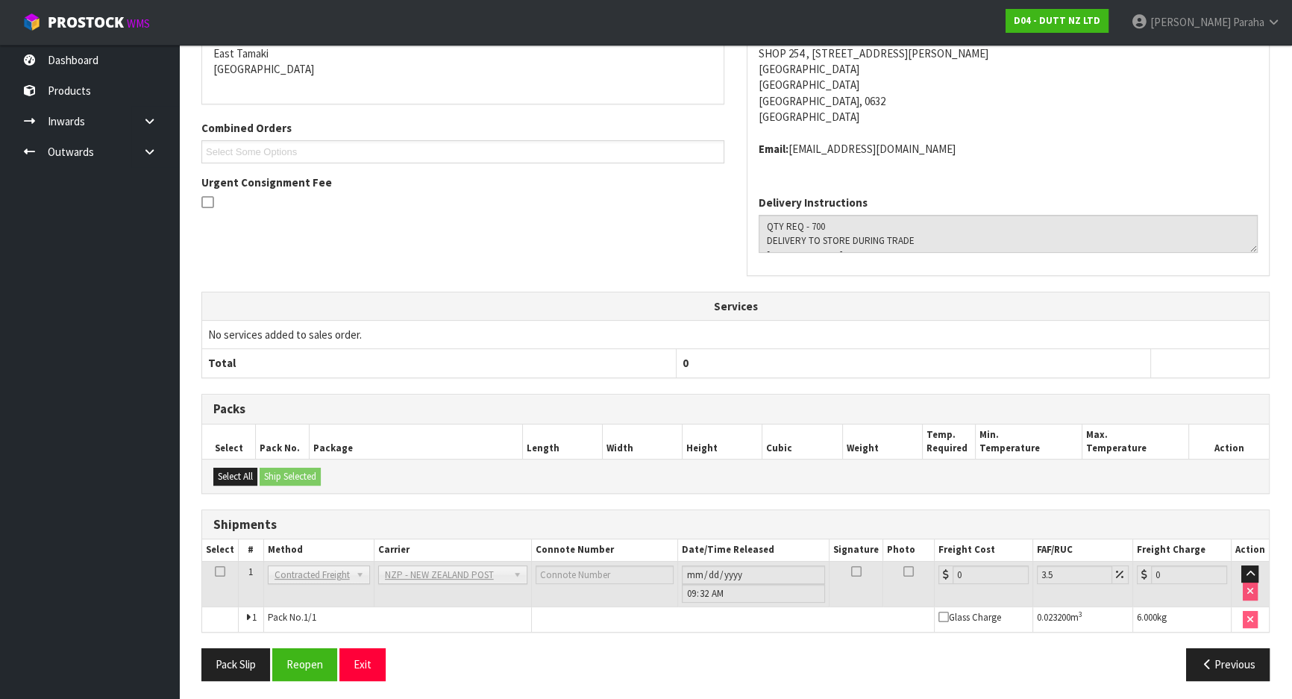
scroll to position [340, 0]
click at [309, 659] on button "Reopen" at bounding box center [304, 663] width 65 height 32
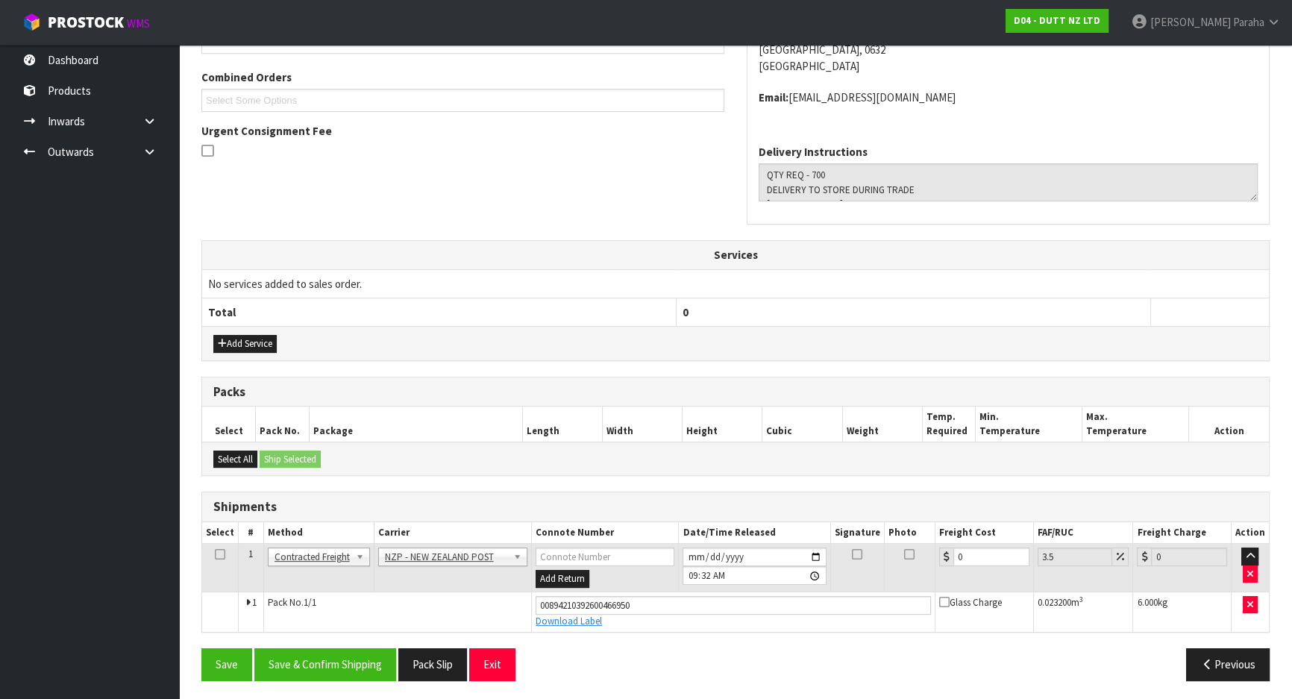
scroll to position [374, 0]
click at [981, 555] on input "0" at bounding box center [991, 556] width 76 height 19
click at [339, 656] on button "Save & Confirm Shipping" at bounding box center [325, 663] width 142 height 32
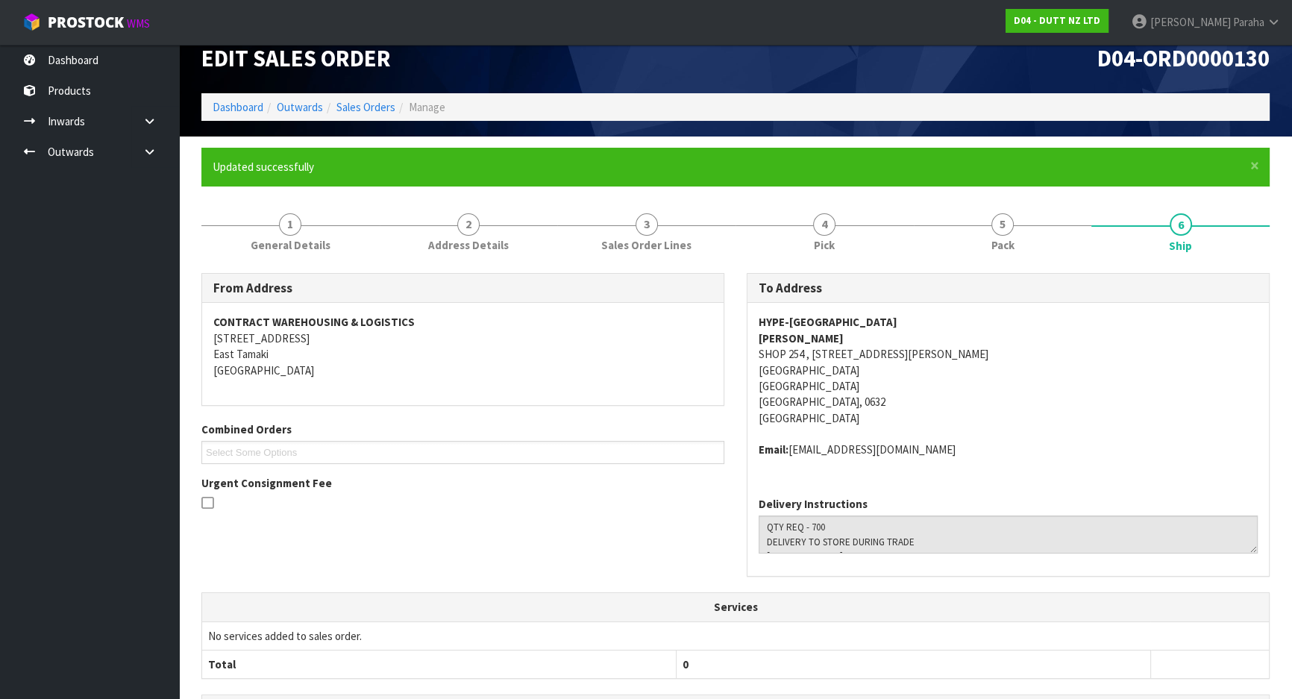
scroll to position [0, 0]
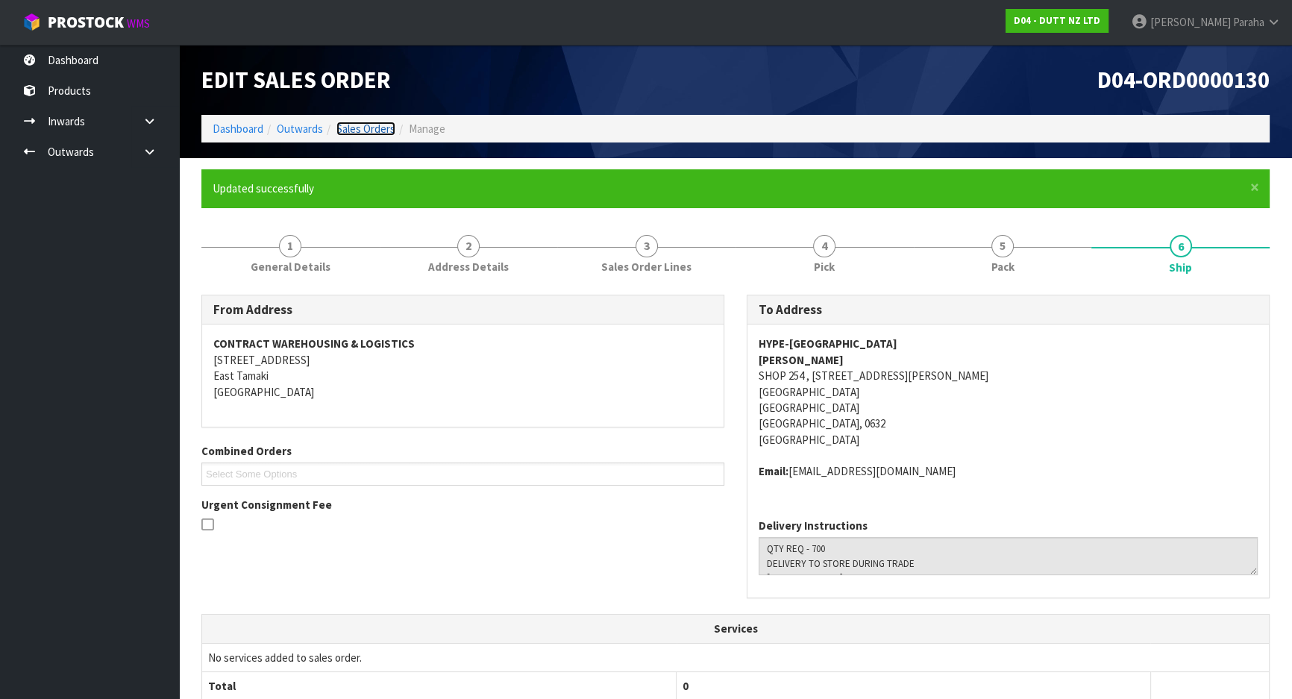
click at [371, 126] on link "Sales Orders" at bounding box center [365, 129] width 59 height 14
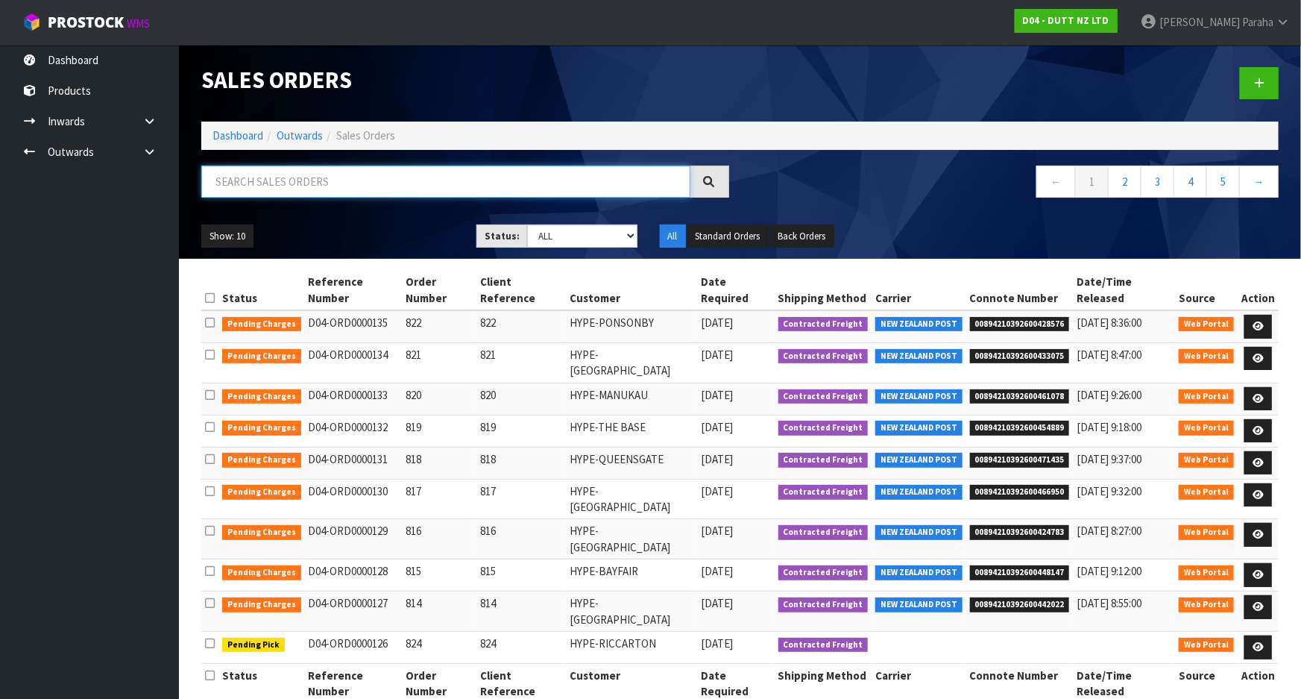
click at [342, 179] on input "text" at bounding box center [445, 182] width 489 height 32
click at [1268, 635] on link at bounding box center [1259, 647] width 28 height 24
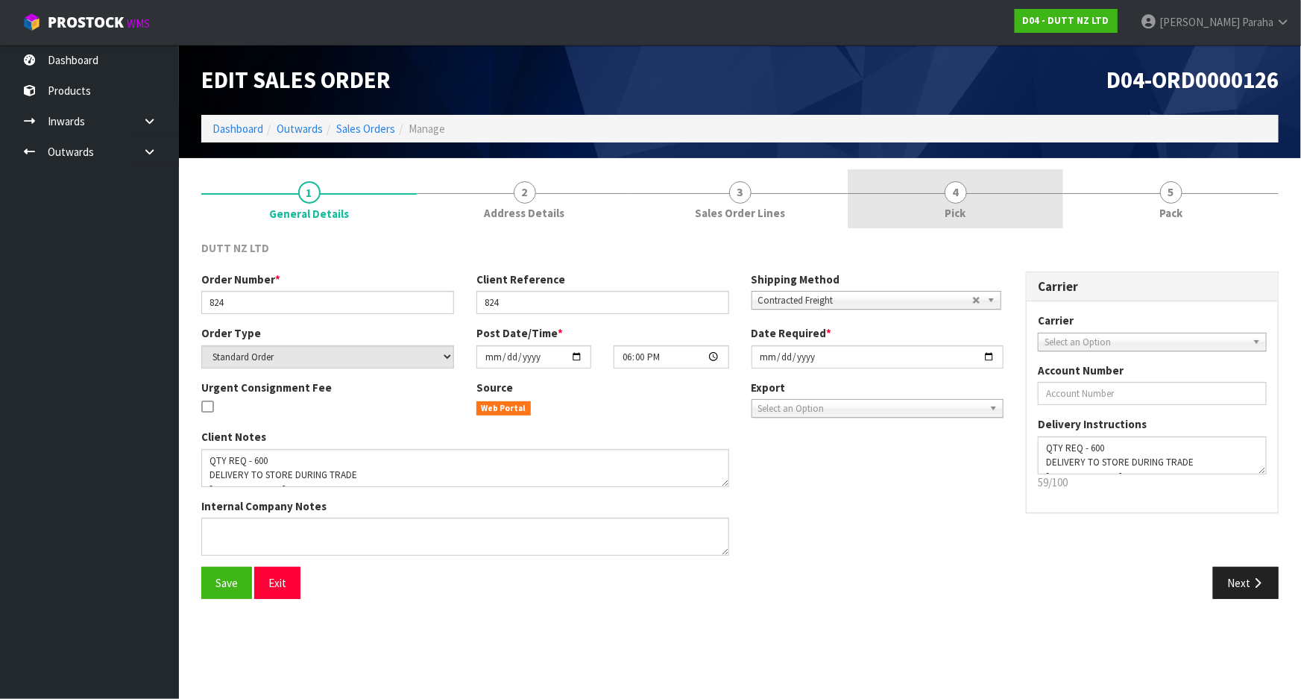
click at [949, 203] on link "4 Pick" at bounding box center [956, 198] width 216 height 59
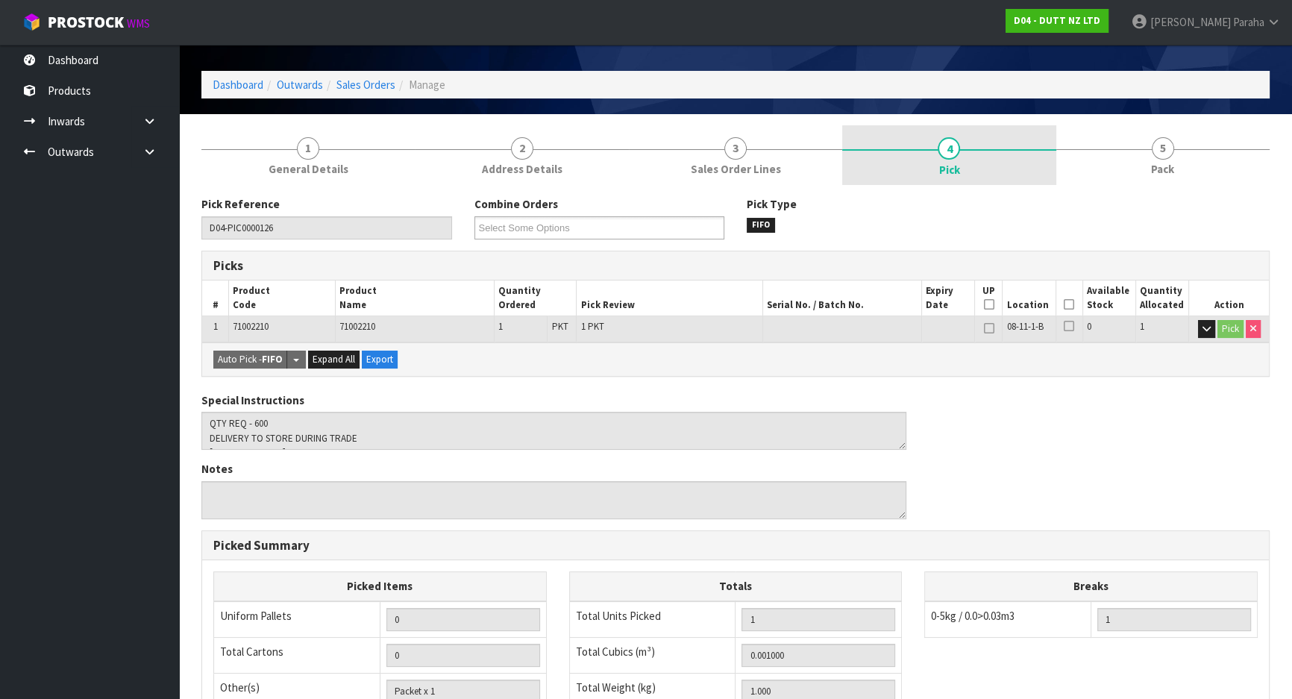
scroll to position [67, 0]
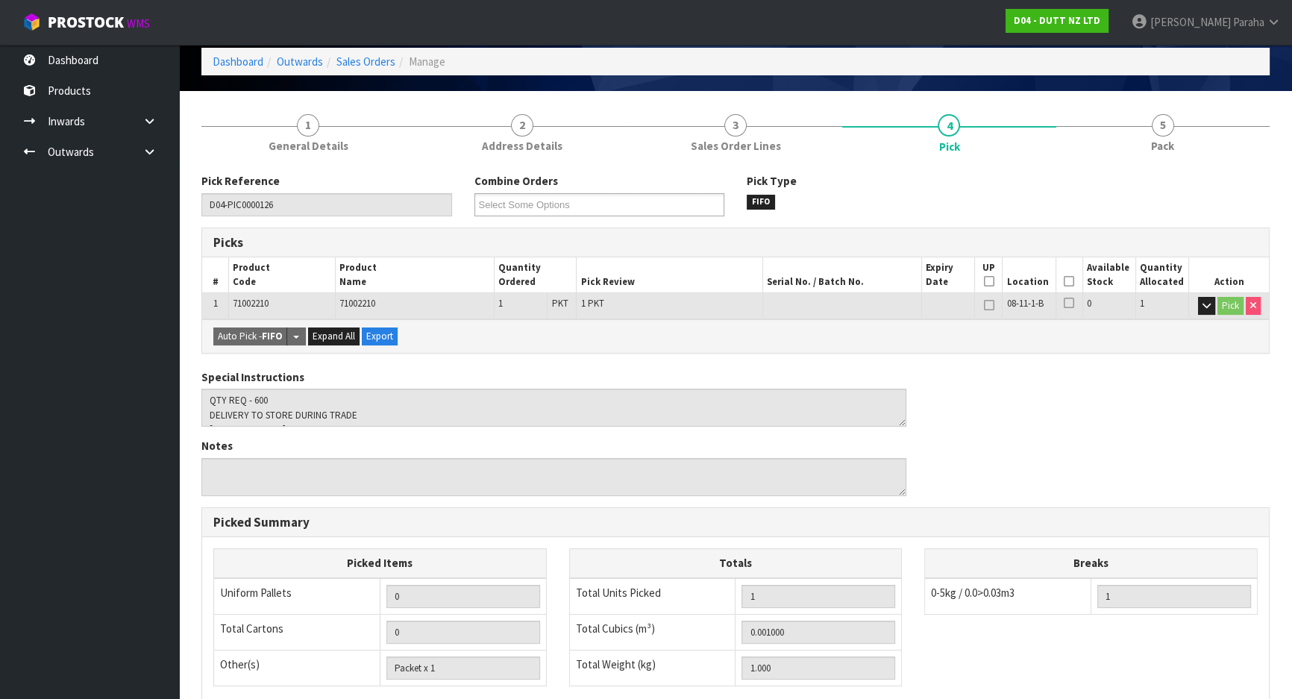
click at [1071, 282] on icon at bounding box center [1068, 281] width 10 height 1
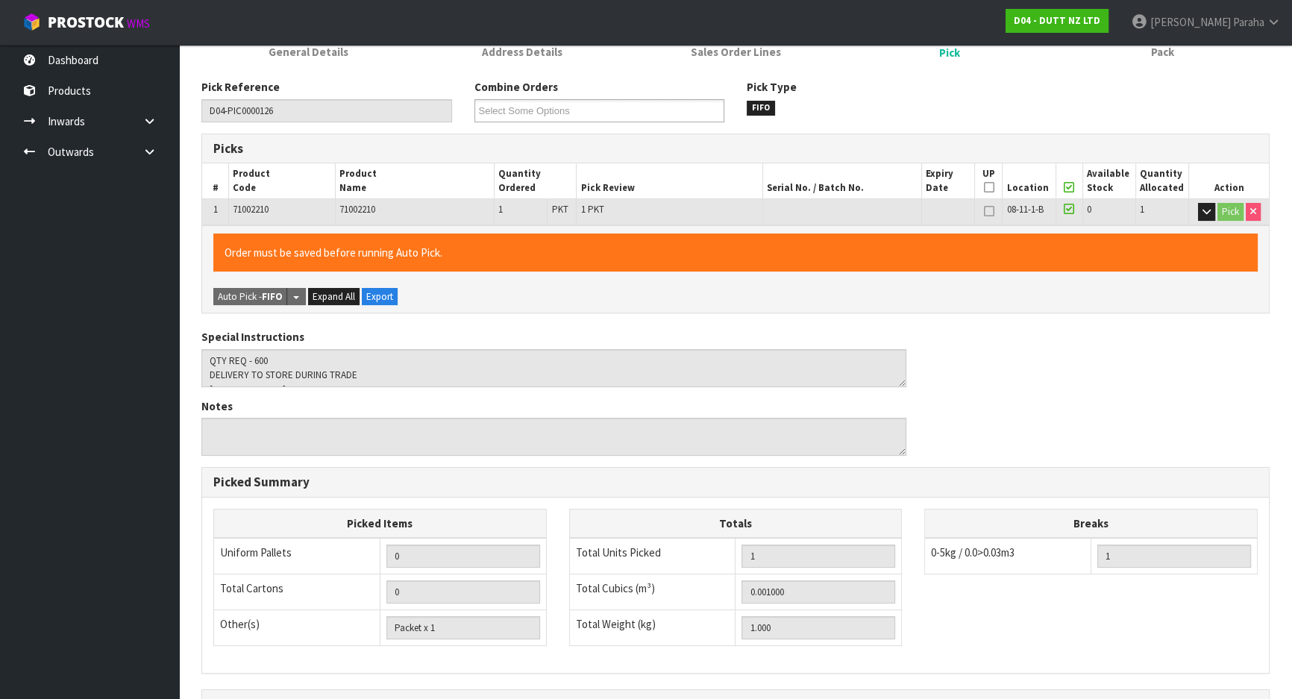
scroll to position [338, 0]
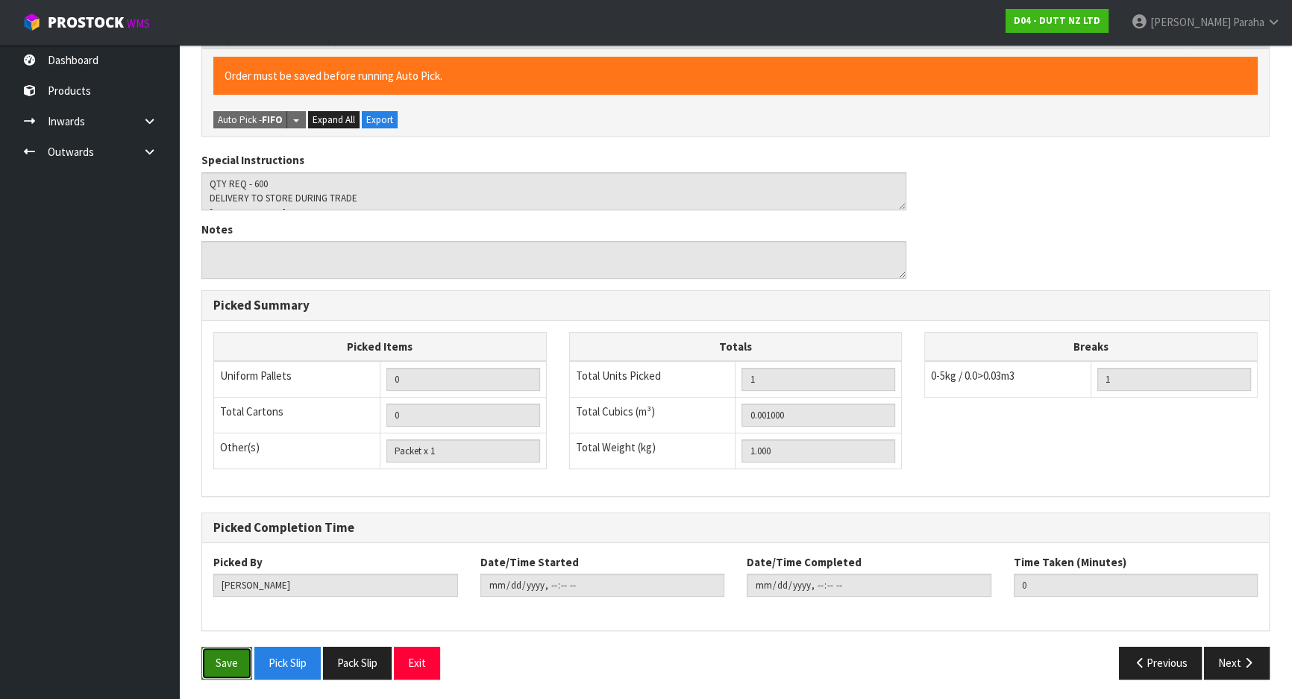
click at [218, 654] on button "Save" at bounding box center [226, 663] width 51 height 32
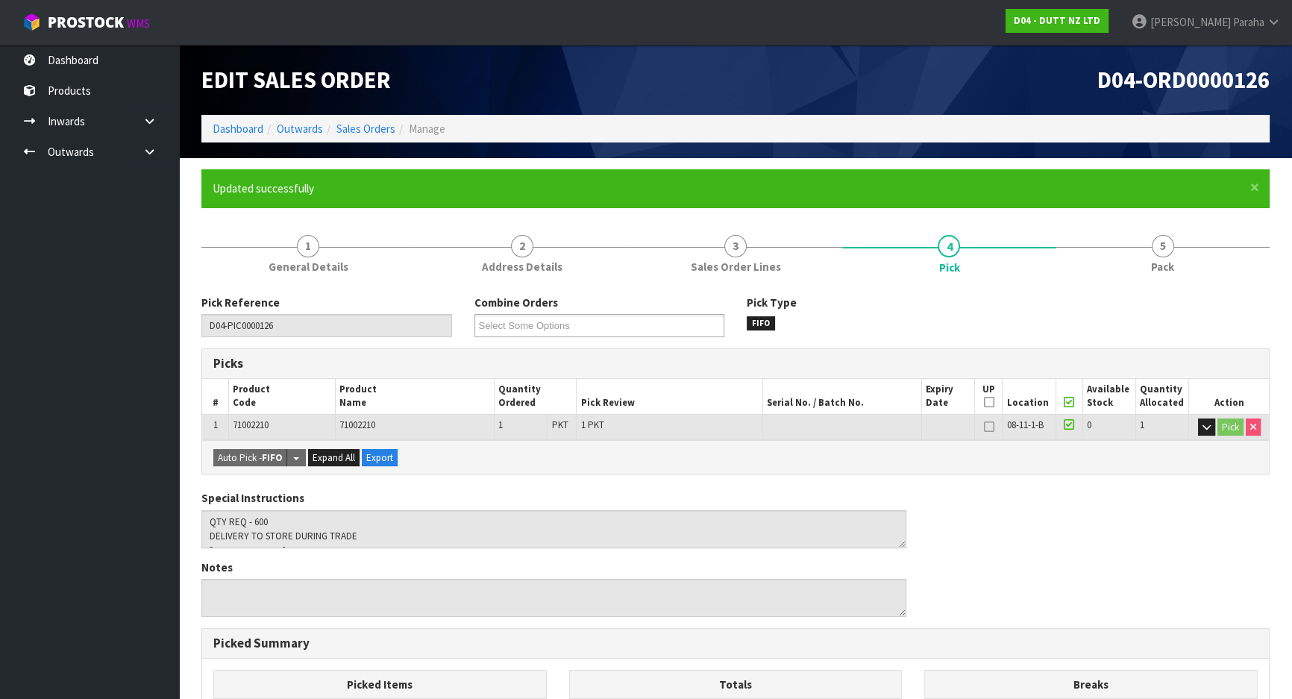
scroll to position [67, 0]
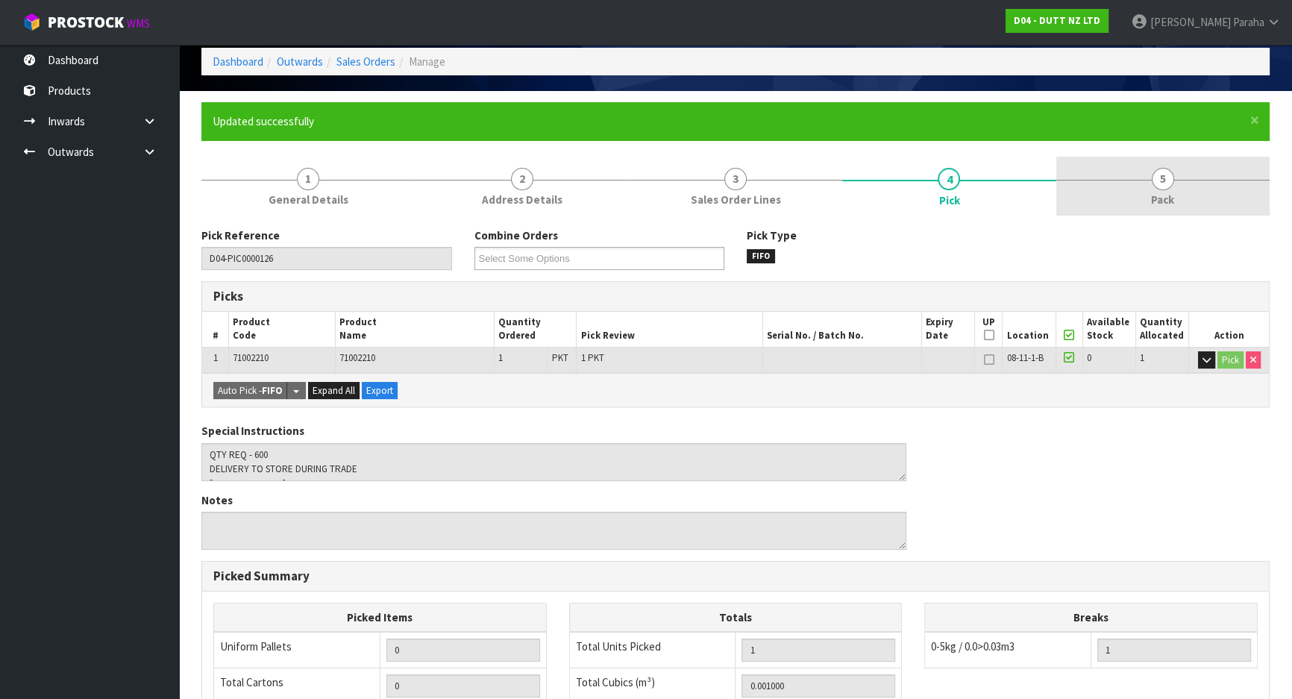
click at [1159, 186] on span "5" at bounding box center [1162, 179] width 22 height 22
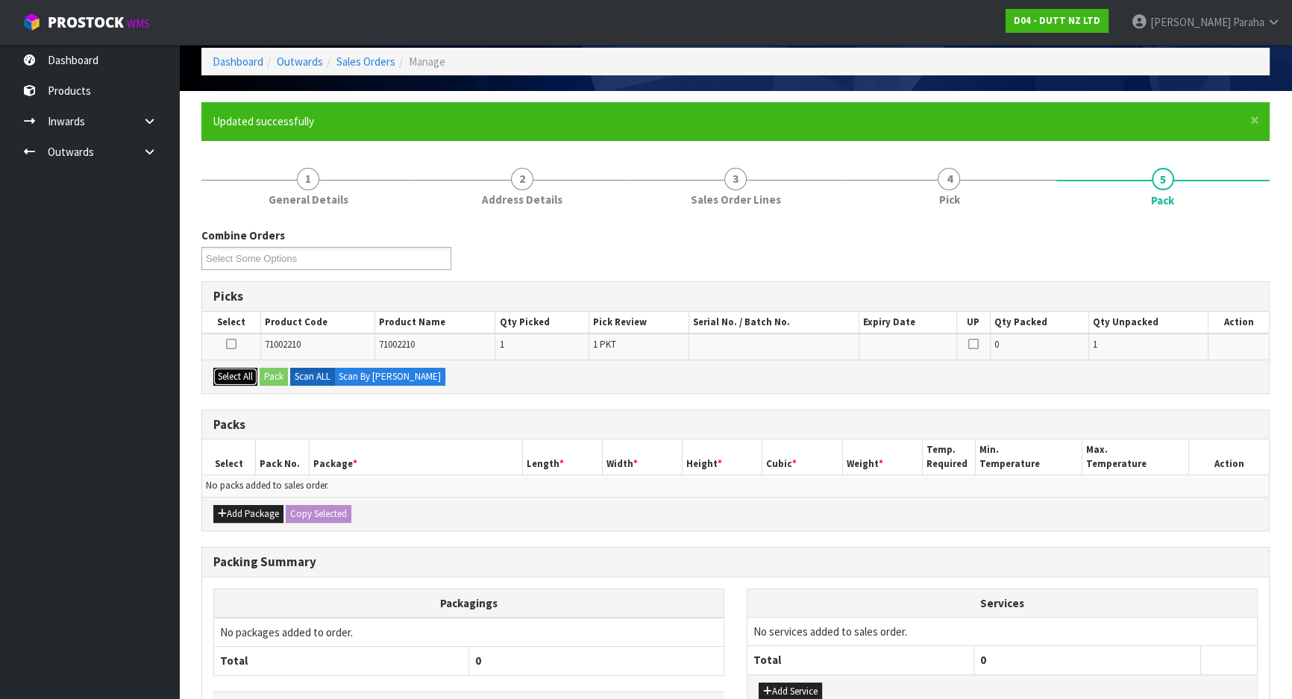
drag, startPoint x: 244, startPoint y: 374, endPoint x: 253, endPoint y: 374, distance: 9.0
click at [244, 374] on button "Select All" at bounding box center [235, 377] width 44 height 18
click at [271, 372] on button "Pack" at bounding box center [274, 377] width 28 height 18
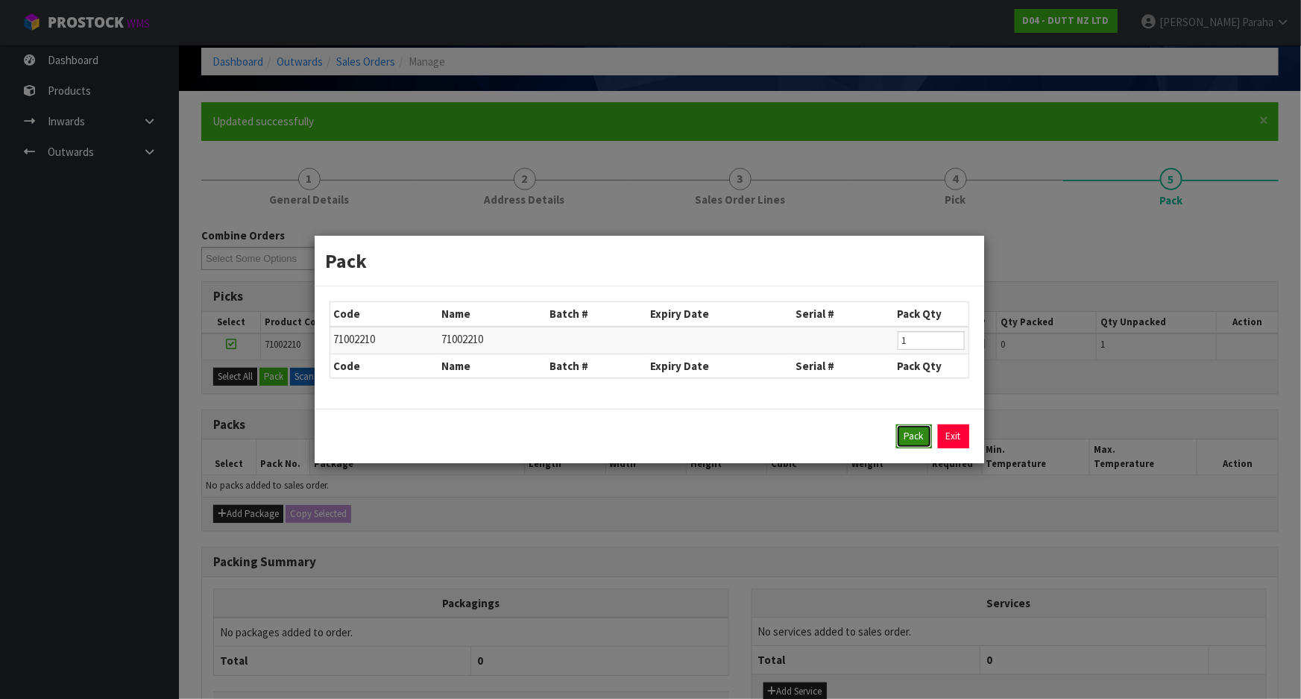
click at [904, 444] on button "Pack" at bounding box center [914, 436] width 36 height 24
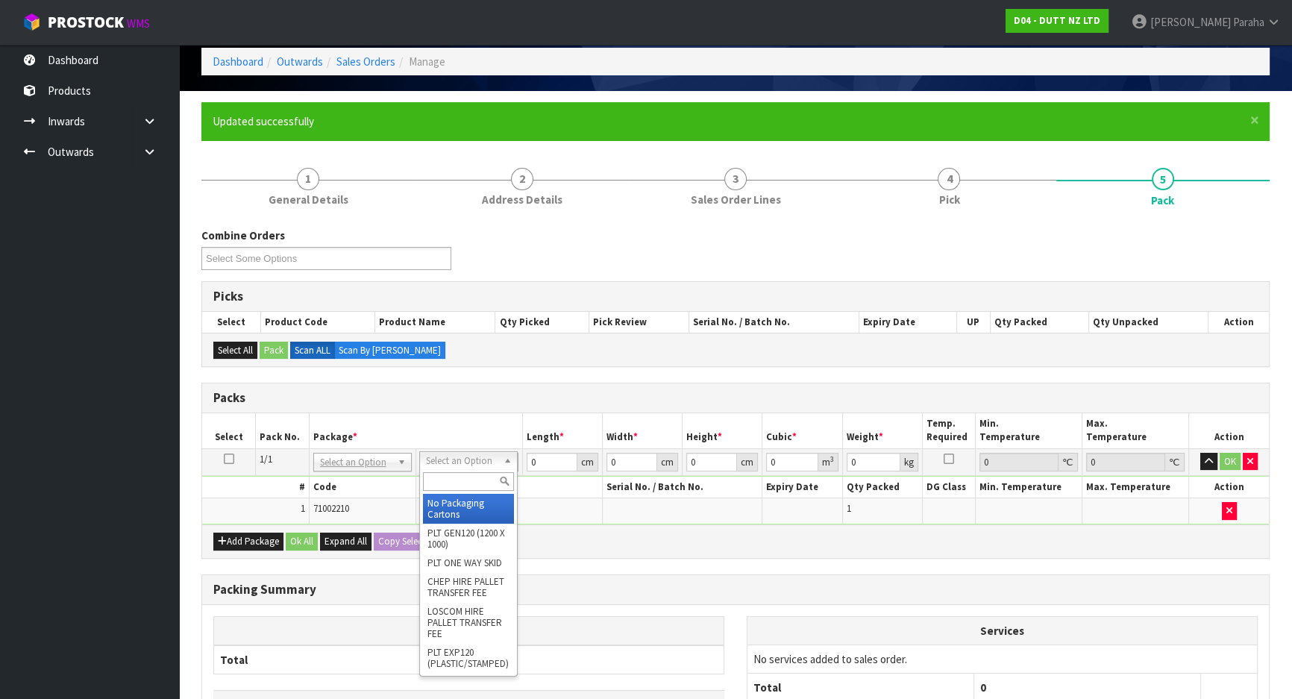
click at [455, 477] on input "text" at bounding box center [468, 481] width 91 height 19
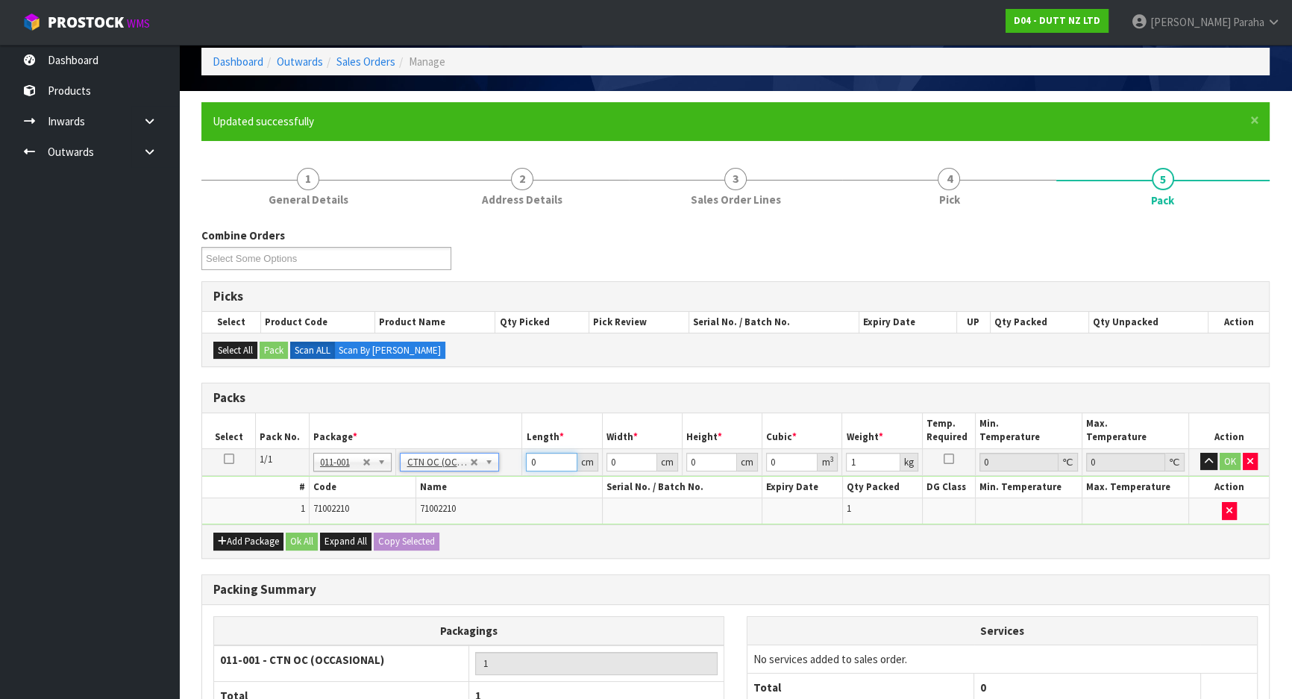
click at [547, 465] on input "0" at bounding box center [551, 462] width 51 height 19
click at [1200, 453] on button "button" at bounding box center [1208, 462] width 17 height 18
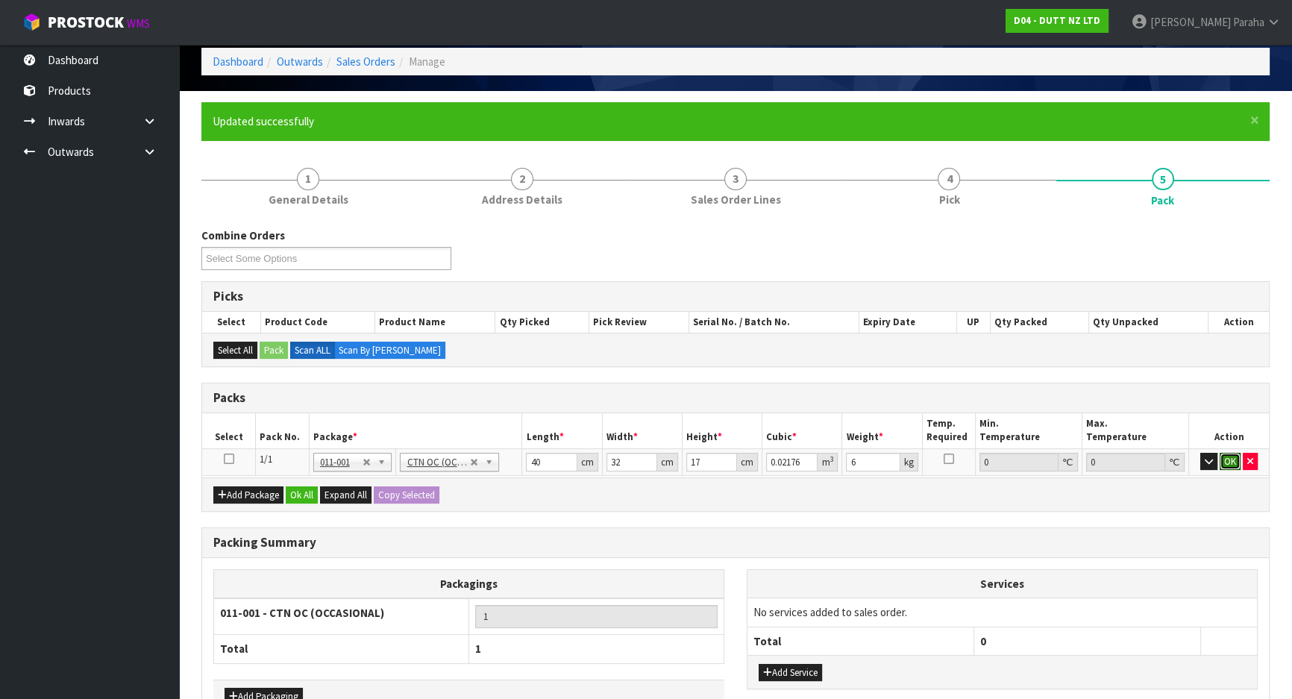
click button "OK" at bounding box center [1229, 462] width 21 height 18
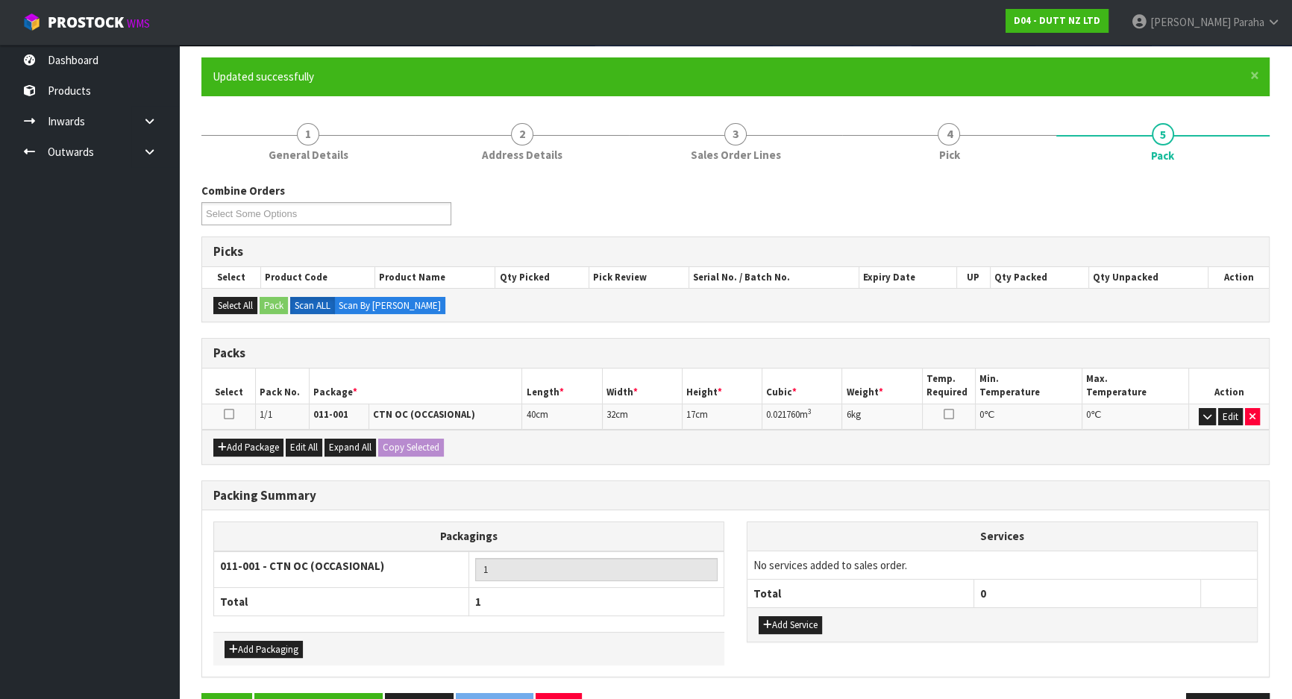
scroll to position [157, 0]
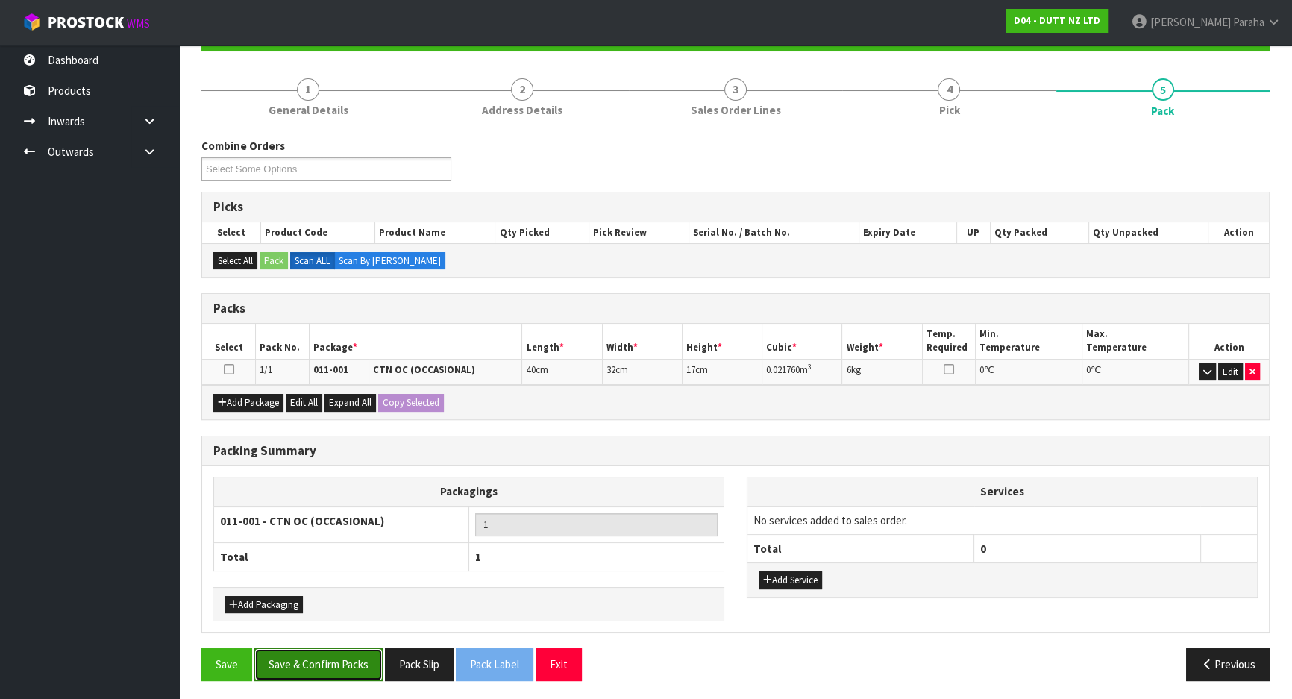
click at [342, 648] on button "Save & Confirm Packs" at bounding box center [318, 664] width 128 height 32
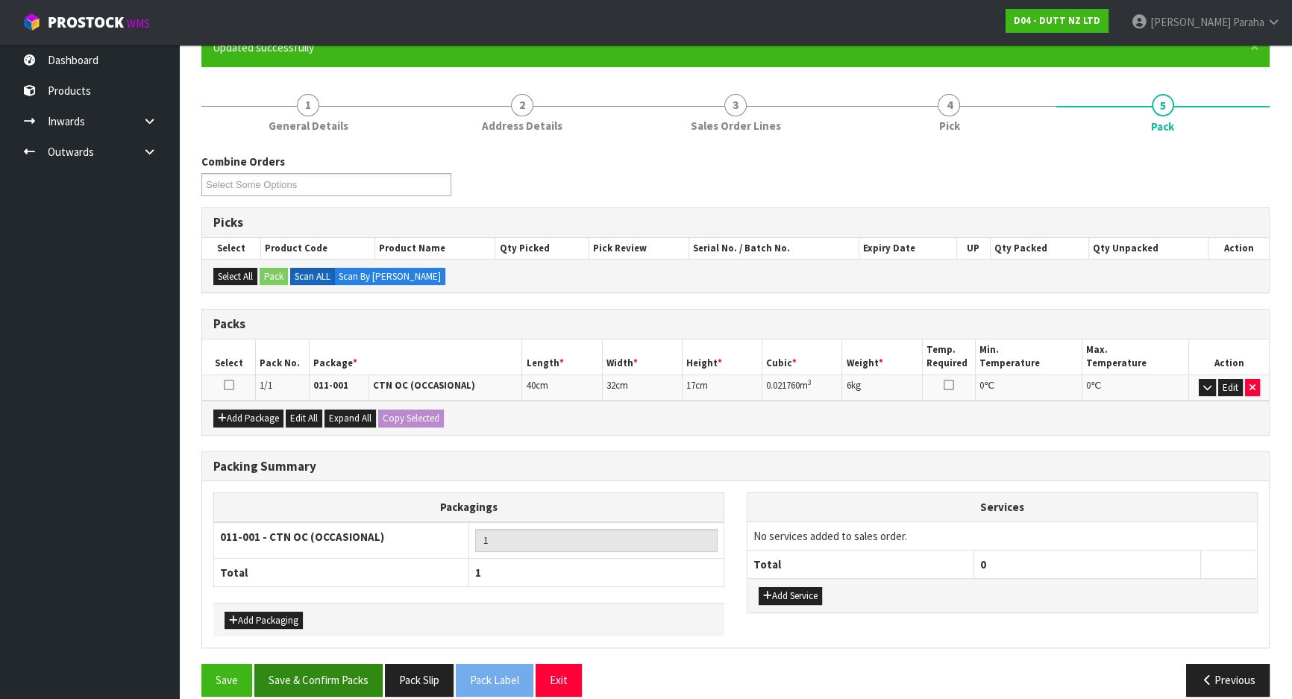
scroll to position [124, 0]
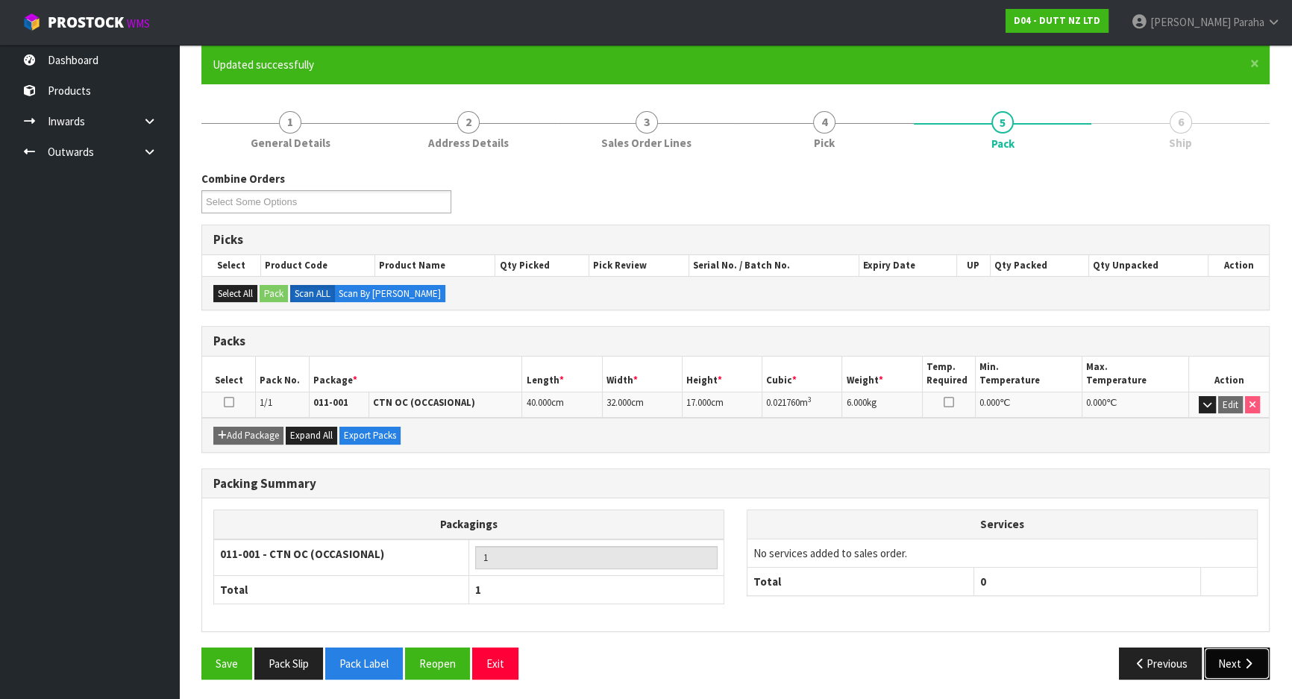
click at [1236, 665] on button "Next" at bounding box center [1237, 663] width 66 height 32
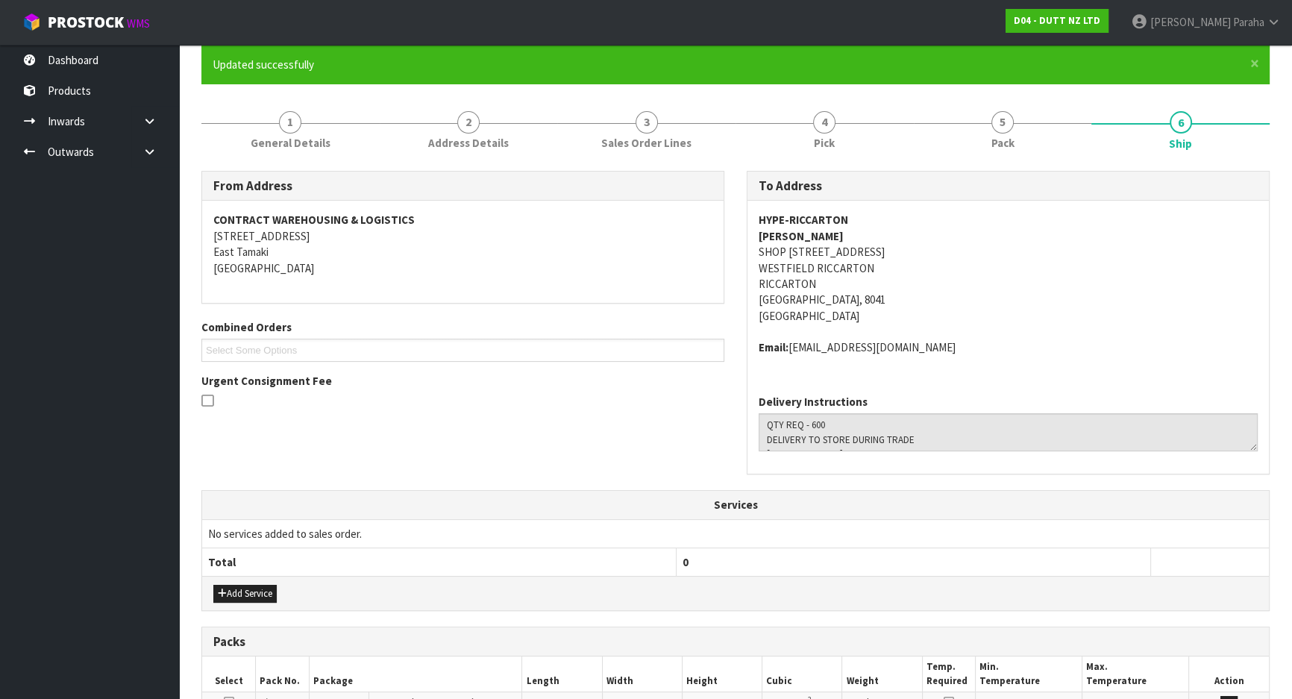
scroll to position [335, 0]
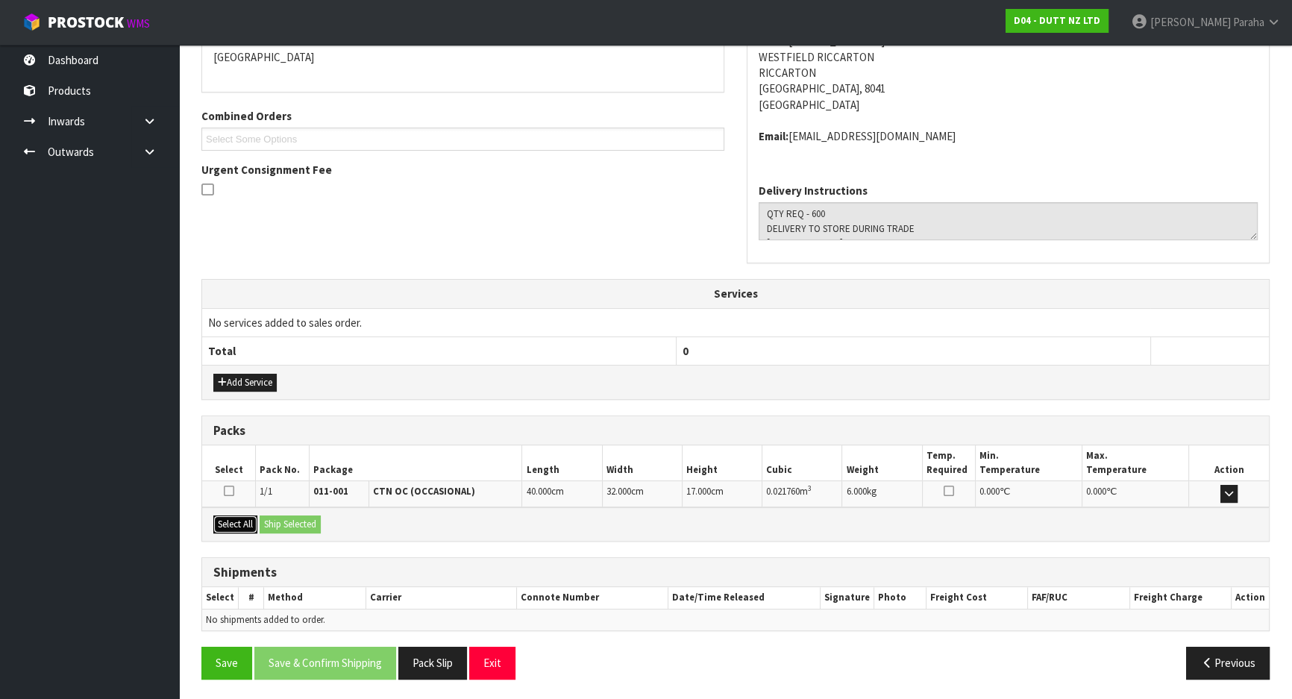
drag, startPoint x: 236, startPoint y: 518, endPoint x: 248, endPoint y: 520, distance: 12.0
click at [237, 519] on button "Select All" at bounding box center [235, 524] width 44 height 18
click at [302, 518] on button "Ship Selected" at bounding box center [290, 524] width 61 height 18
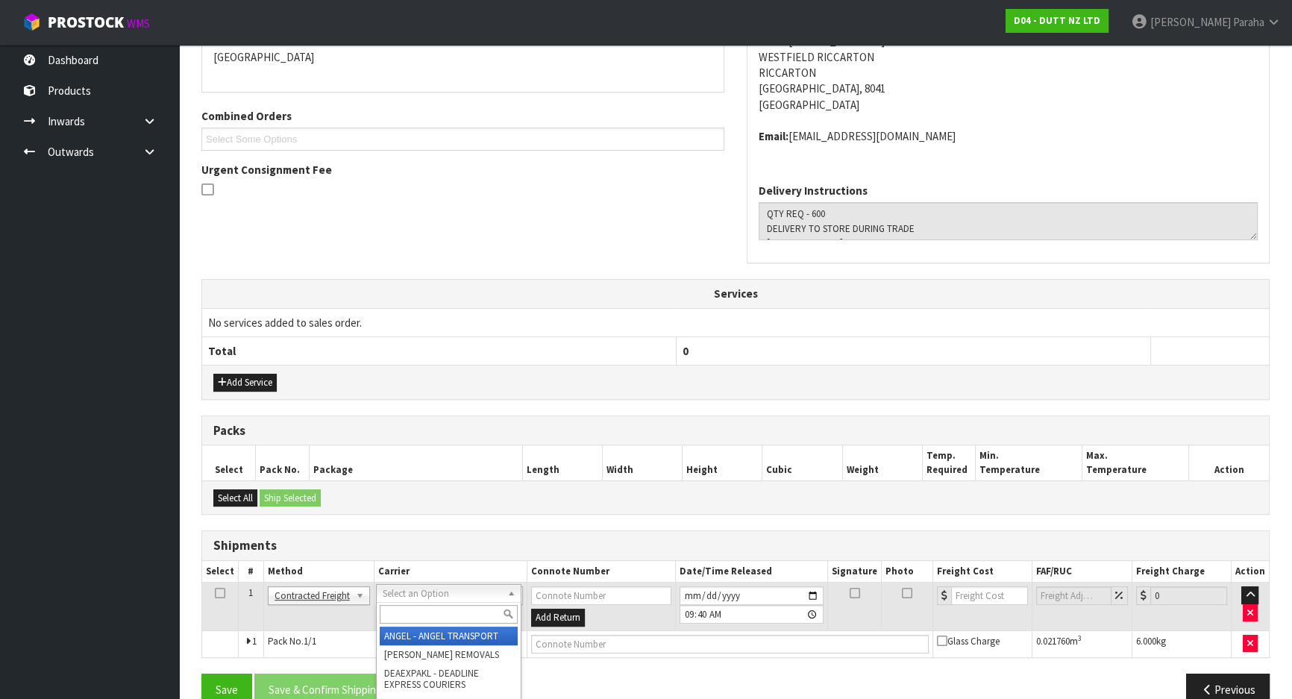
drag, startPoint x: 436, startPoint y: 612, endPoint x: 441, endPoint y: 604, distance: 9.6
click at [436, 612] on input "text" at bounding box center [449, 614] width 138 height 19
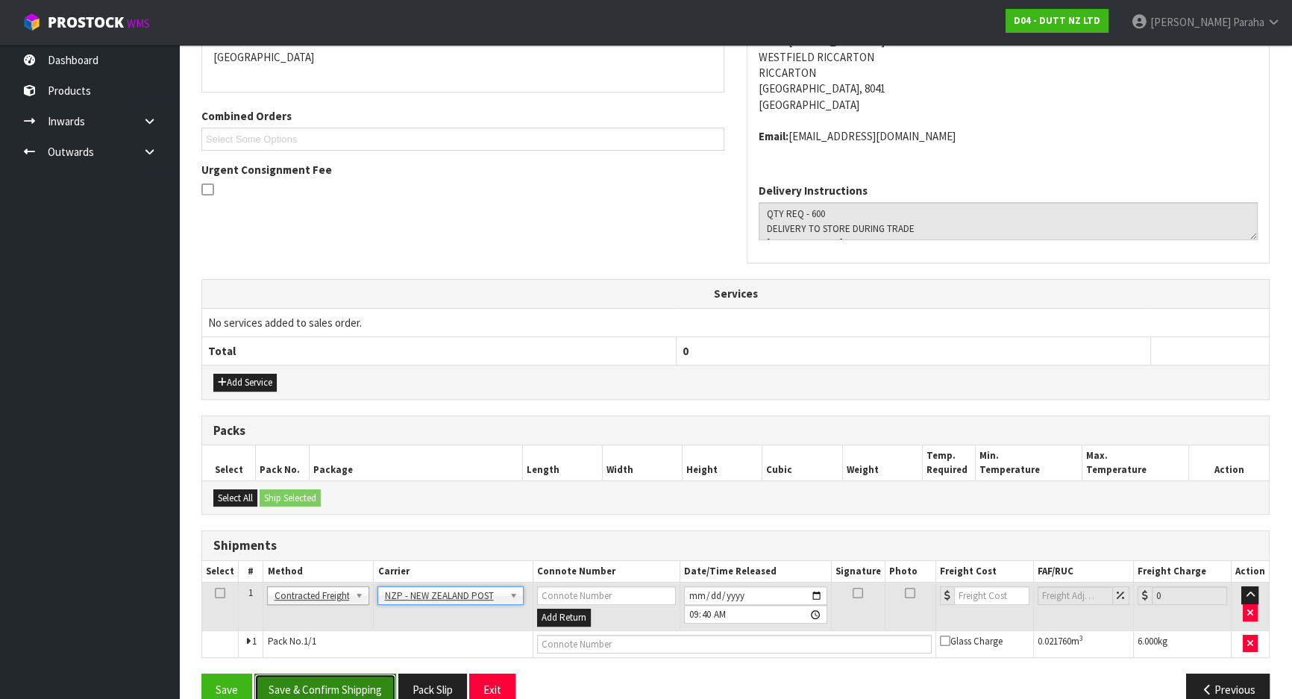
click at [318, 690] on button "Save & Confirm Shipping" at bounding box center [325, 689] width 142 height 32
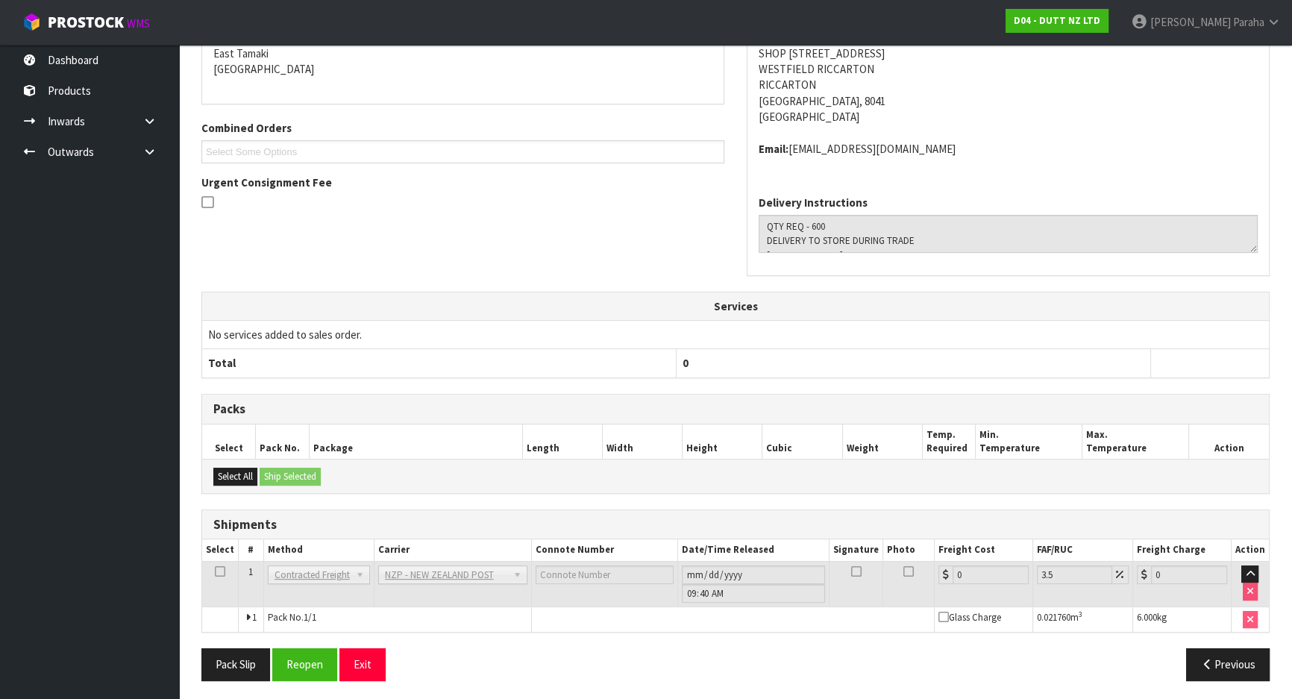
scroll to position [340, 0]
click at [1208, 657] on icon "button" at bounding box center [1207, 662] width 14 height 11
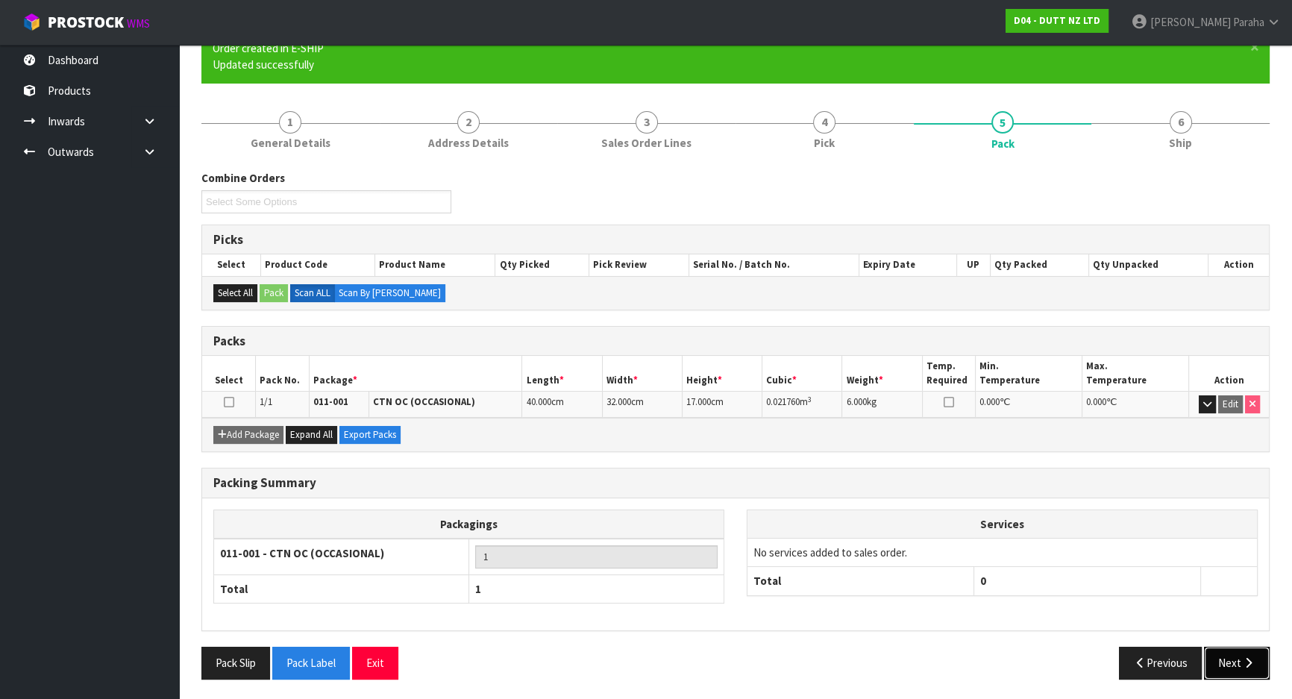
click at [1245, 663] on icon "button" at bounding box center [1248, 662] width 14 height 11
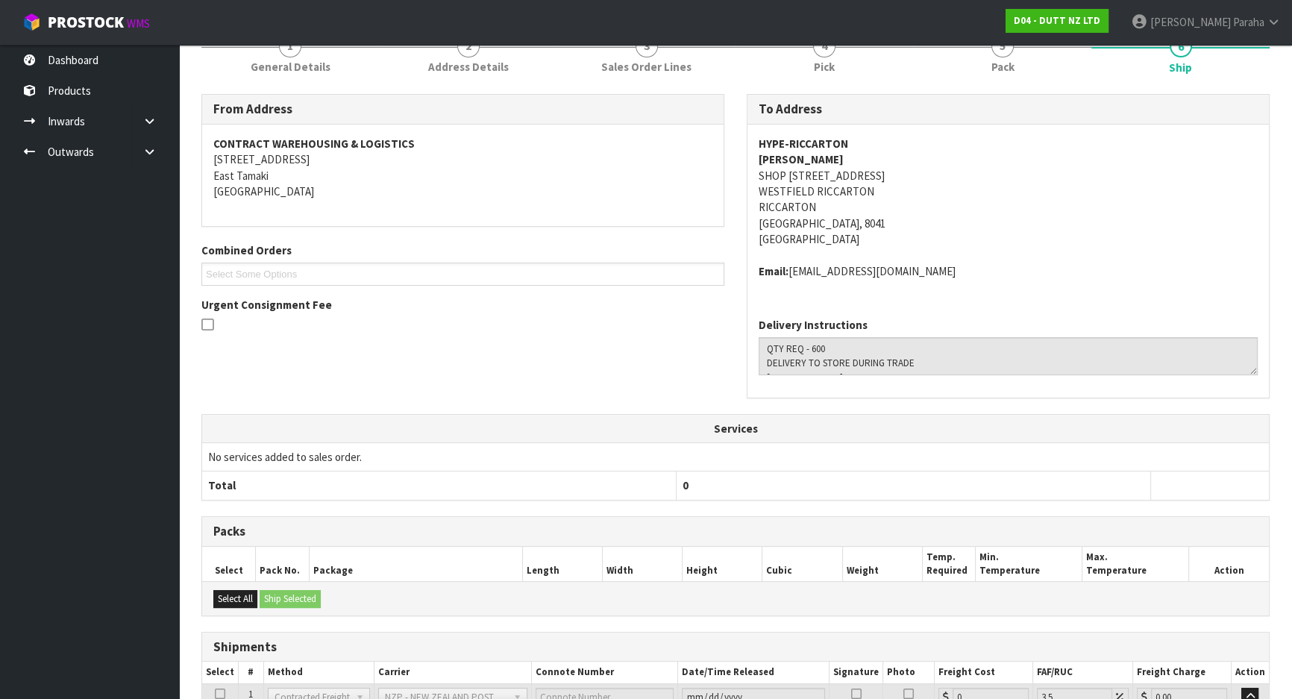
scroll to position [340, 0]
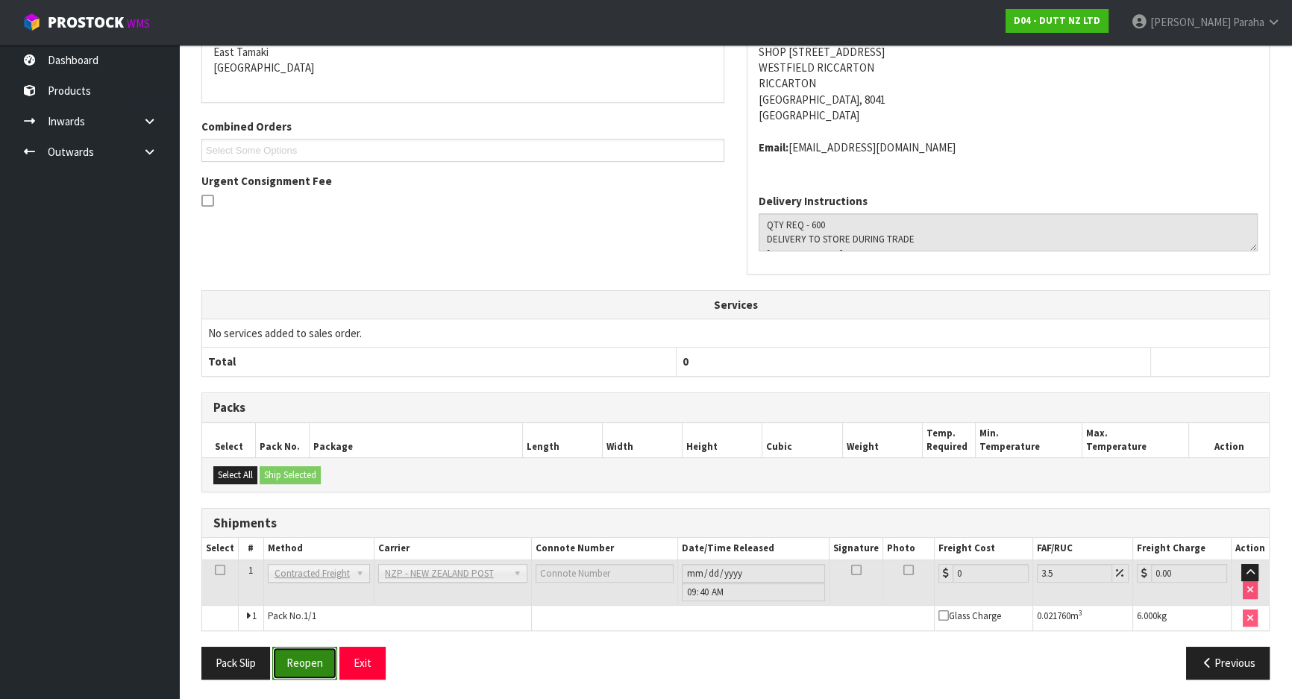
click at [321, 658] on button "Reopen" at bounding box center [304, 663] width 65 height 32
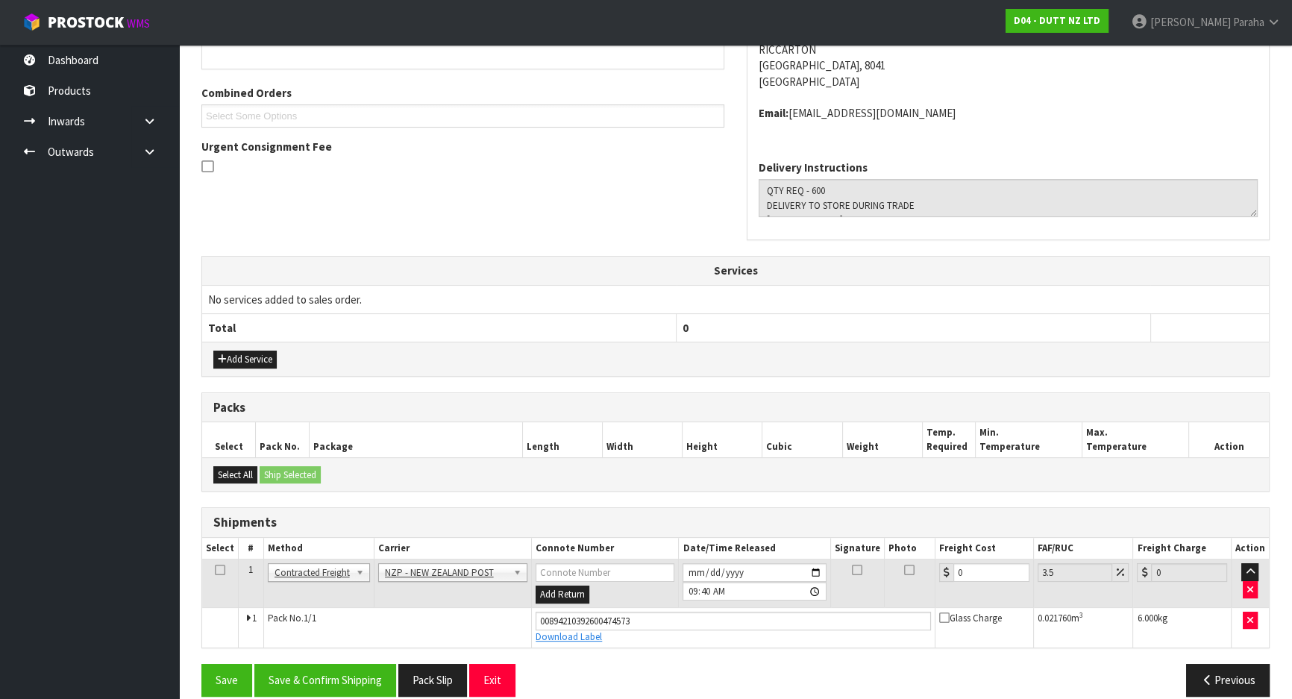
scroll to position [374, 0]
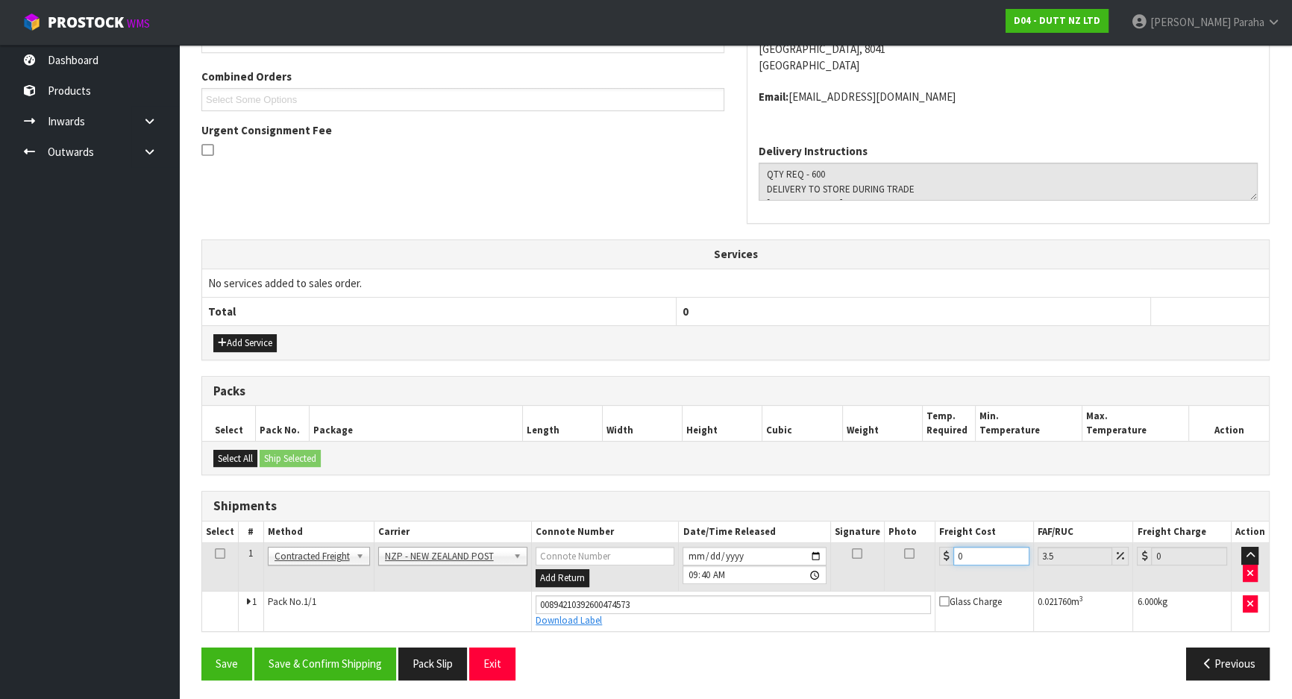
click at [977, 553] on input "0" at bounding box center [991, 556] width 76 height 19
click at [359, 667] on button "Save & Confirm Shipping" at bounding box center [325, 663] width 142 height 32
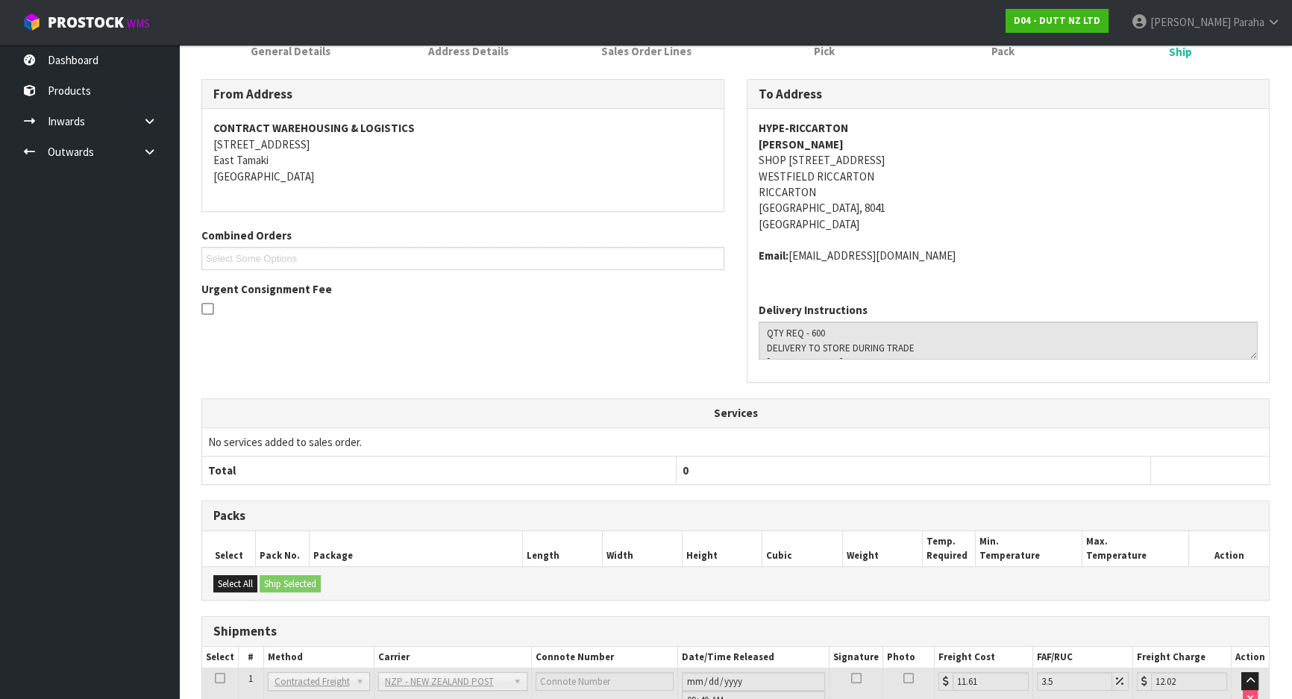
scroll to position [0, 0]
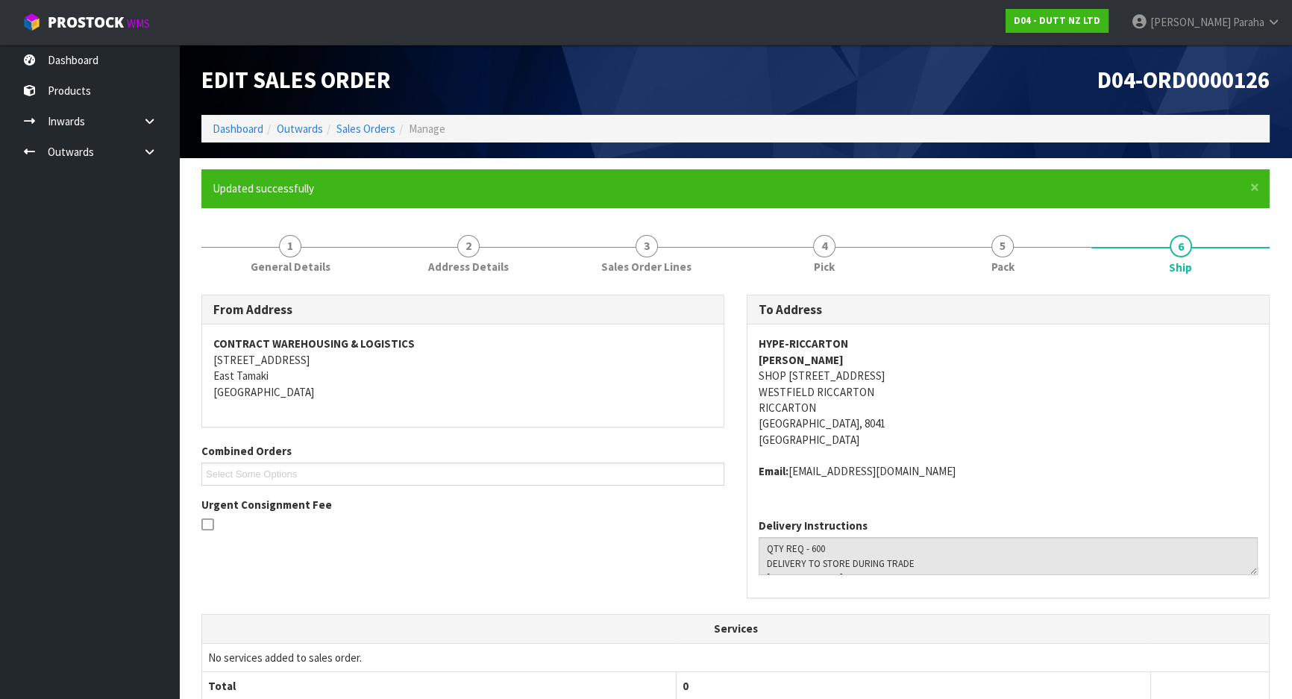
click at [230, 136] on li "Dashboard" at bounding box center [238, 129] width 51 height 16
click at [233, 126] on link "Dashboard" at bounding box center [238, 129] width 51 height 14
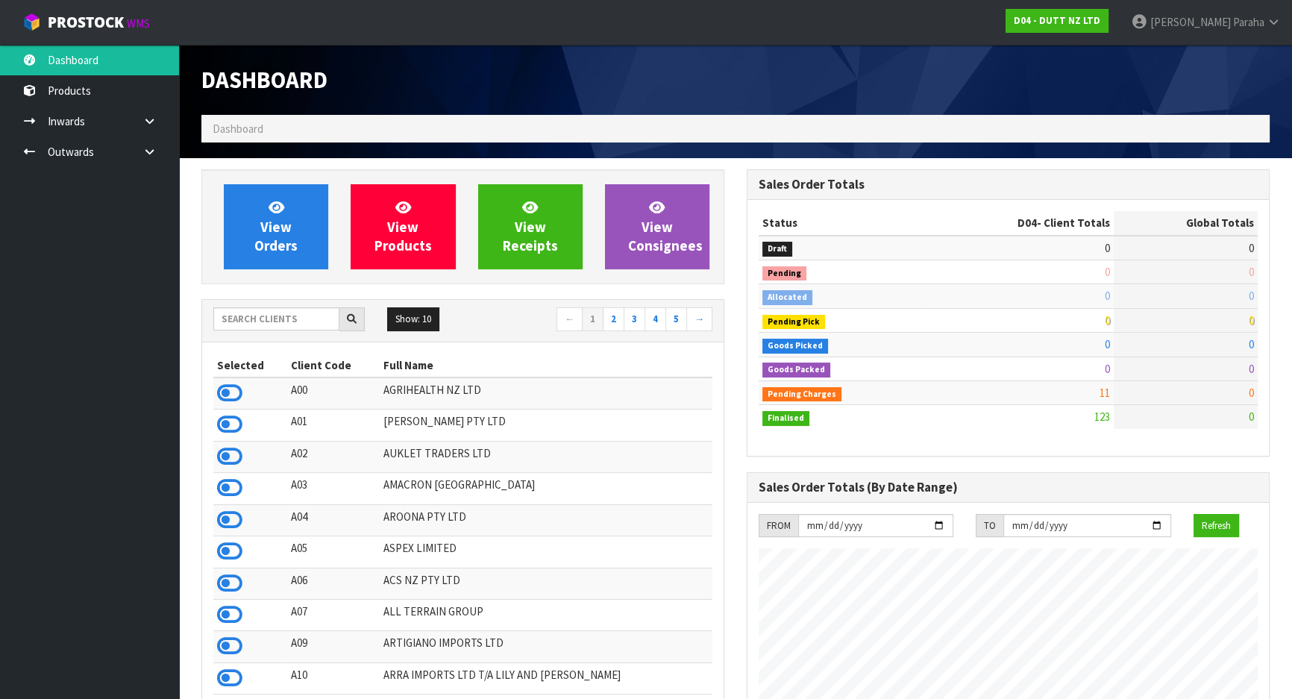
scroll to position [911, 544]
click at [261, 315] on input "text" at bounding box center [276, 318] width 126 height 23
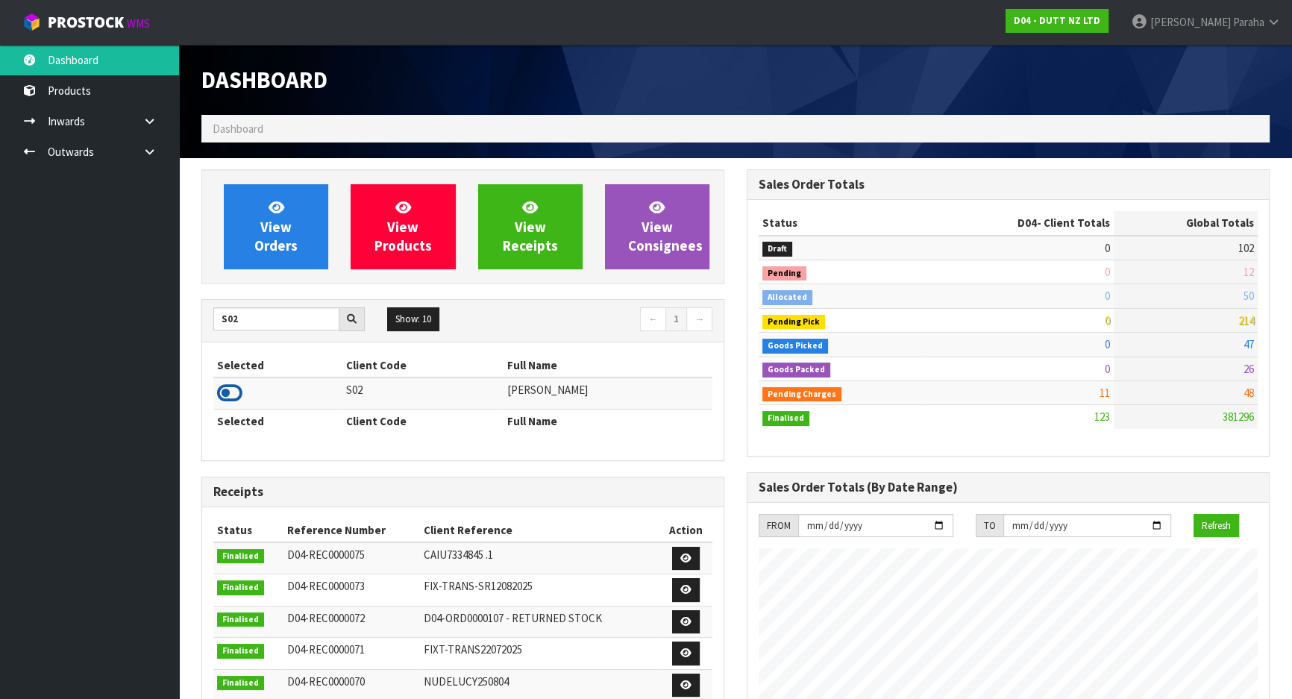
click at [239, 390] on icon at bounding box center [229, 393] width 25 height 22
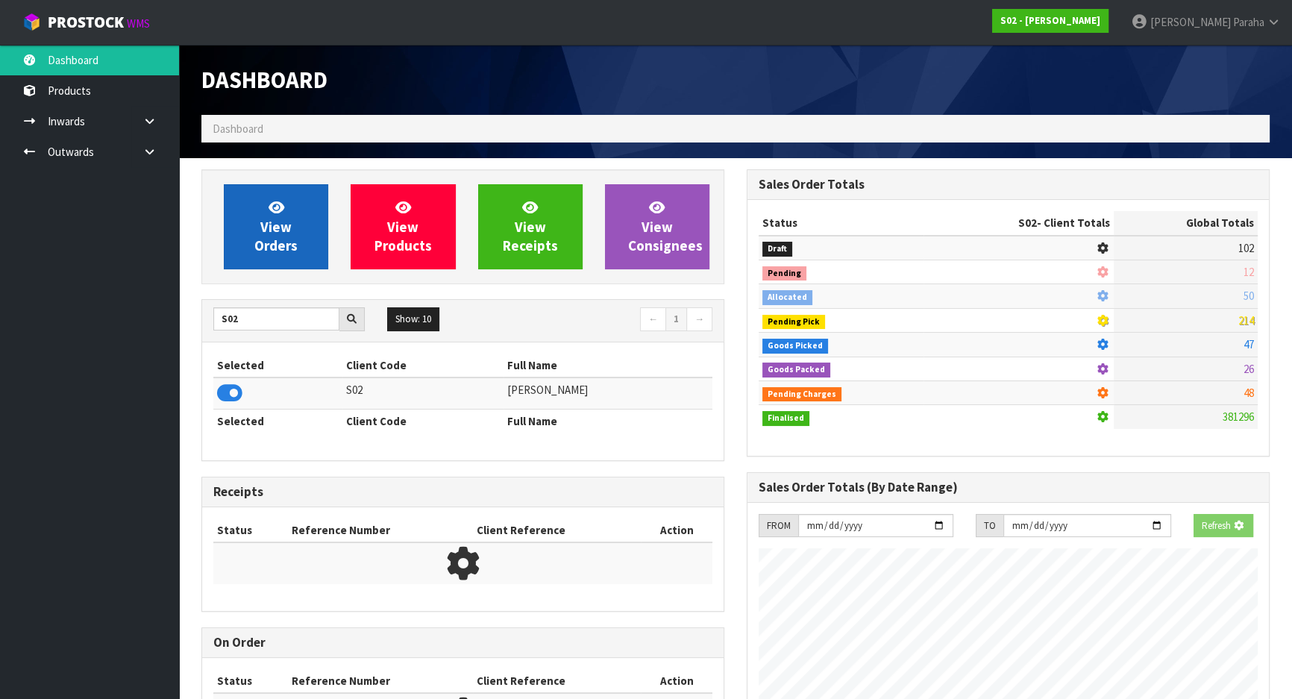
scroll to position [1128, 544]
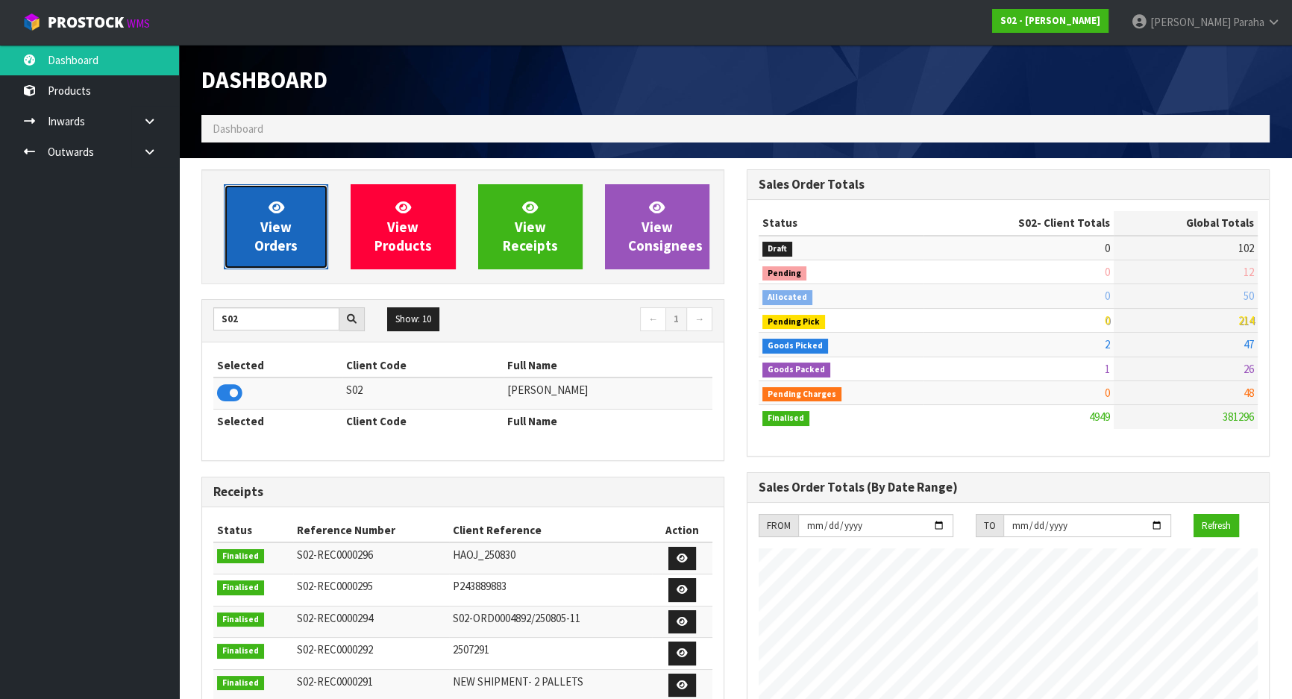
click at [294, 252] on span "View Orders" at bounding box center [275, 226] width 43 height 56
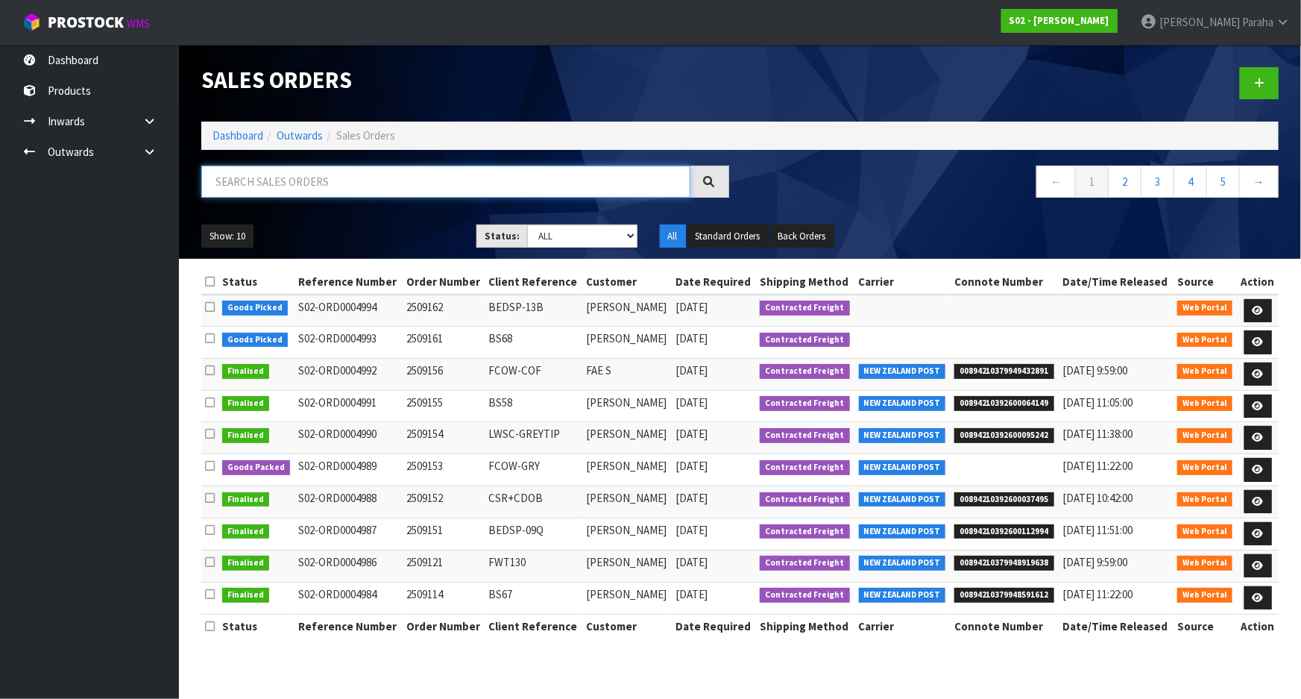
click at [318, 171] on input "text" at bounding box center [445, 182] width 489 height 32
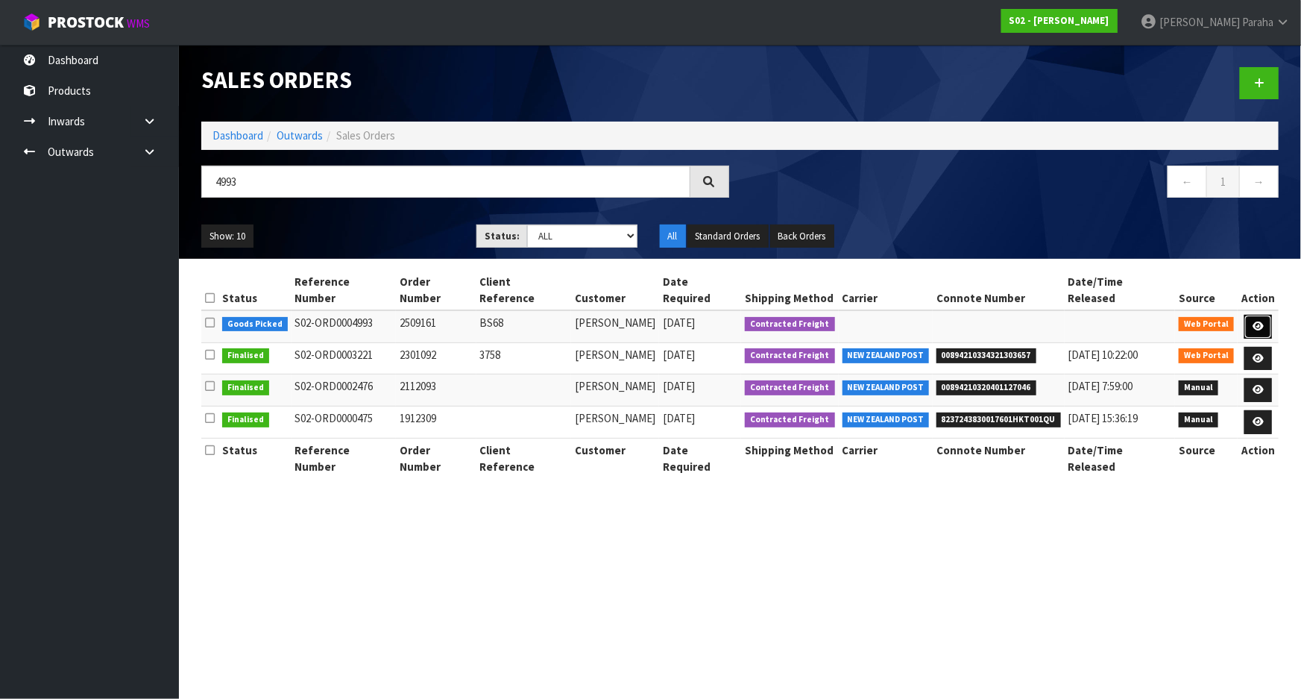
click at [1266, 315] on link at bounding box center [1259, 327] width 28 height 24
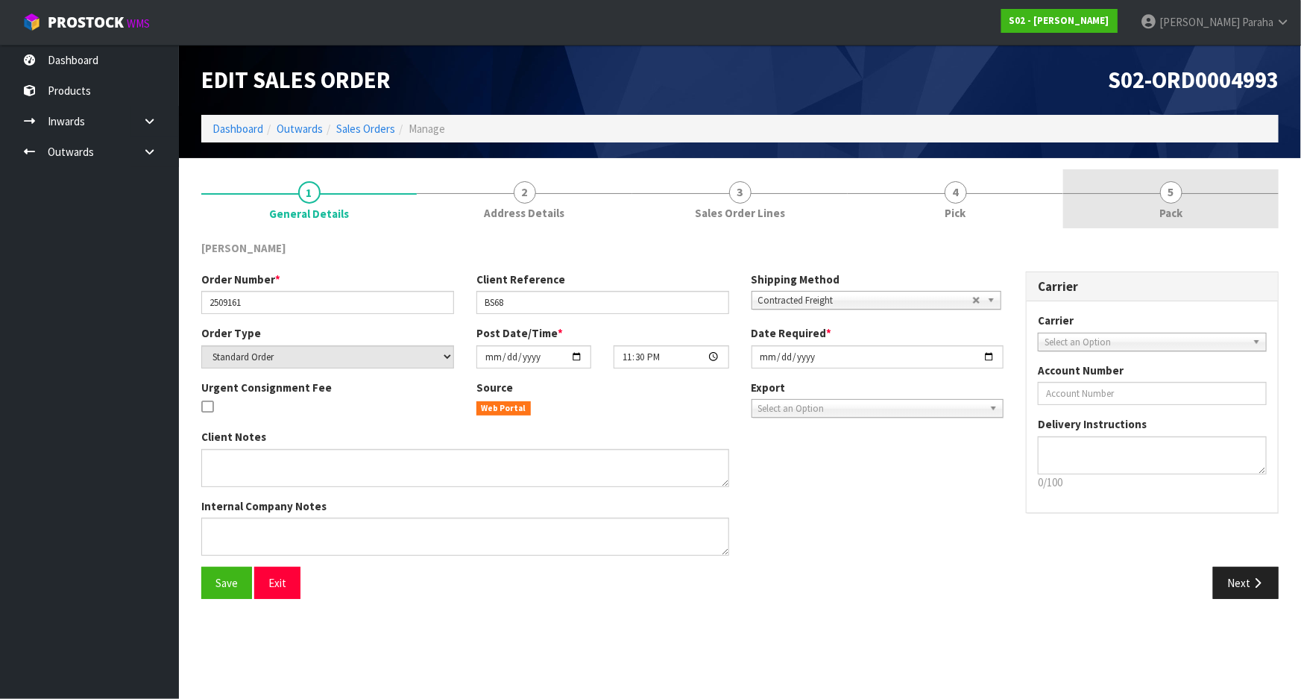
click at [1175, 186] on span "5" at bounding box center [1171, 192] width 22 height 22
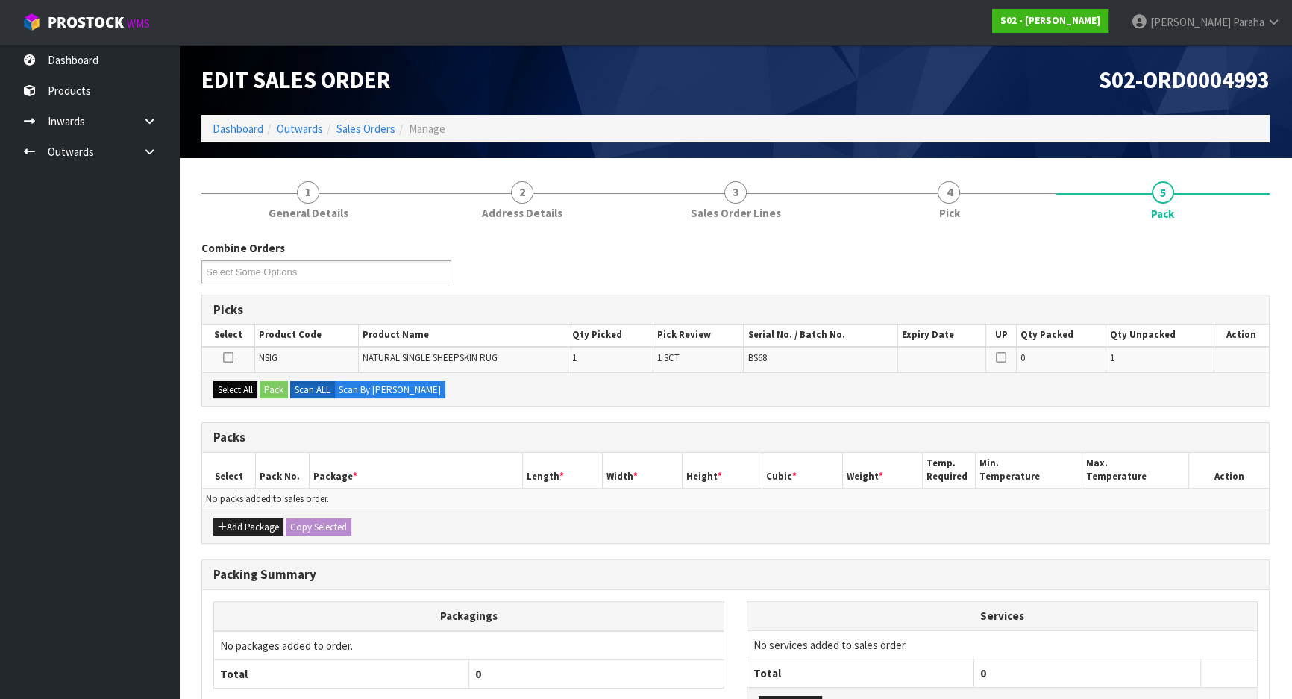
drag, startPoint x: 212, startPoint y: 388, endPoint x: 230, endPoint y: 386, distance: 18.0
click at [213, 386] on div "Select All Pack Scan ALL Scan By [PERSON_NAME]" at bounding box center [735, 389] width 1066 height 34
click at [233, 386] on button "Select All" at bounding box center [235, 390] width 44 height 18
click at [267, 384] on button "Pack" at bounding box center [274, 390] width 28 height 18
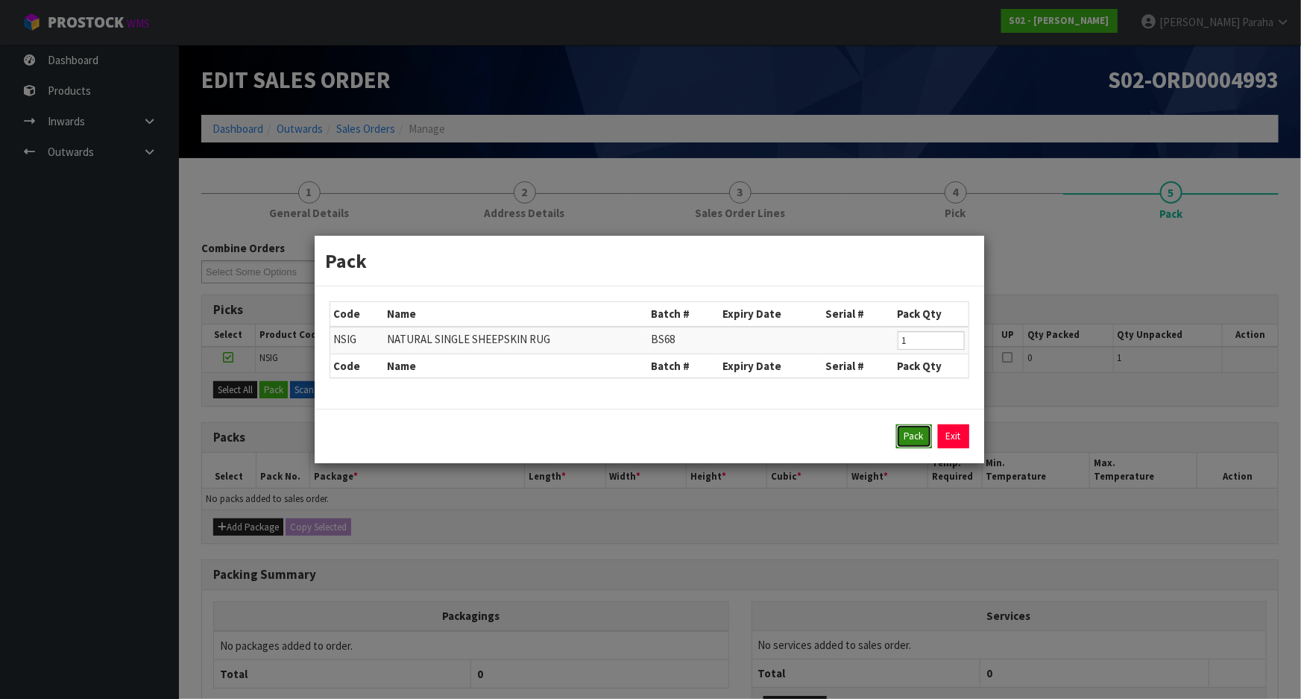
click at [909, 438] on button "Pack" at bounding box center [914, 436] width 36 height 24
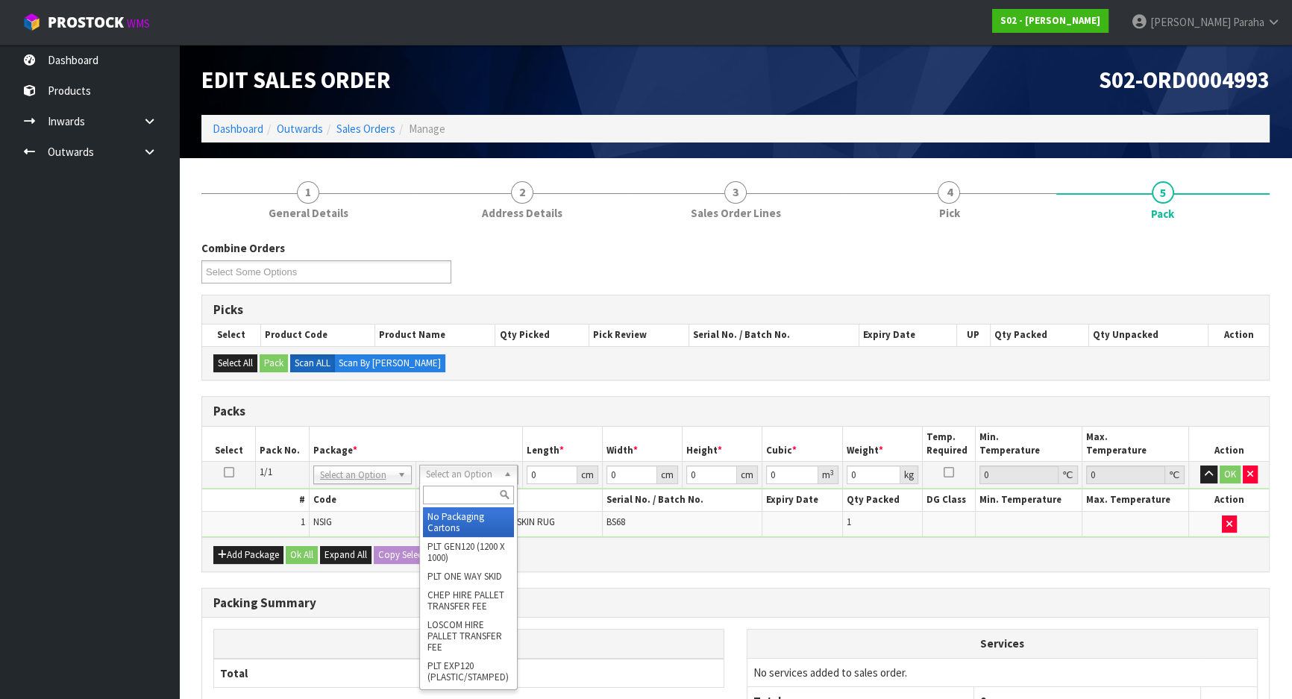
click at [485, 486] on input "text" at bounding box center [468, 494] width 91 height 19
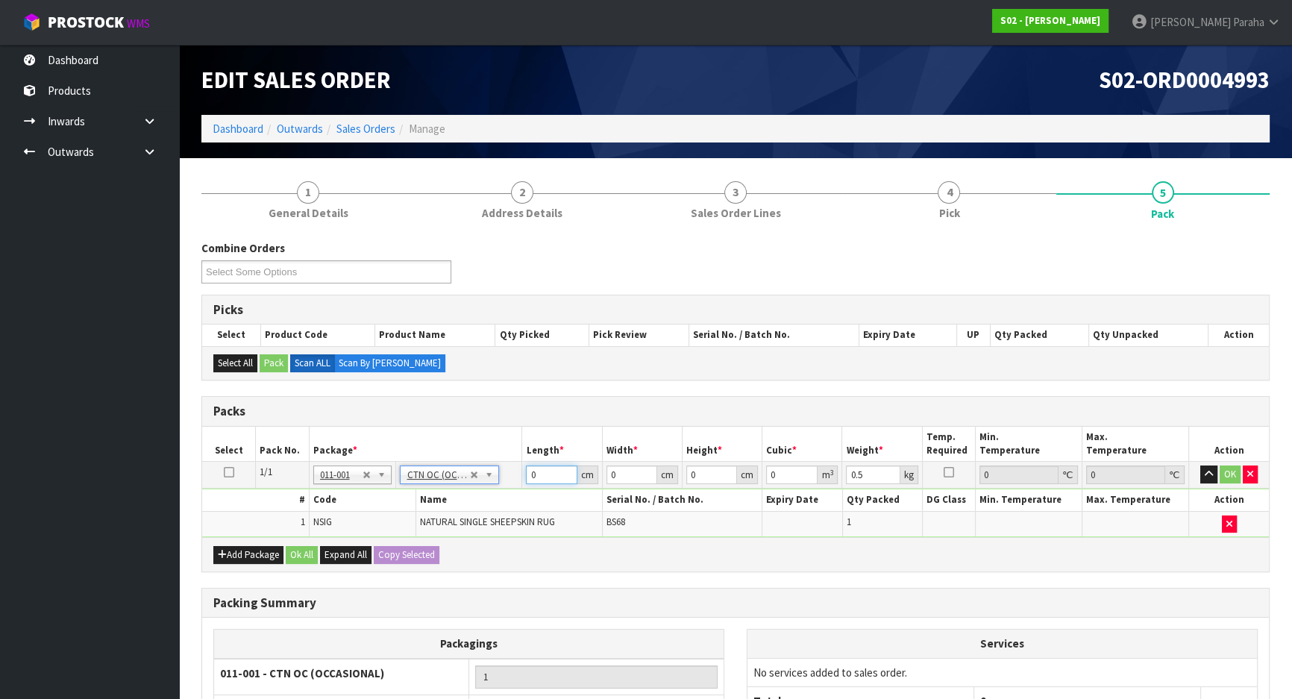
click at [544, 479] on input "0" at bounding box center [551, 474] width 51 height 19
click at [1200, 465] on button "button" at bounding box center [1208, 474] width 17 height 18
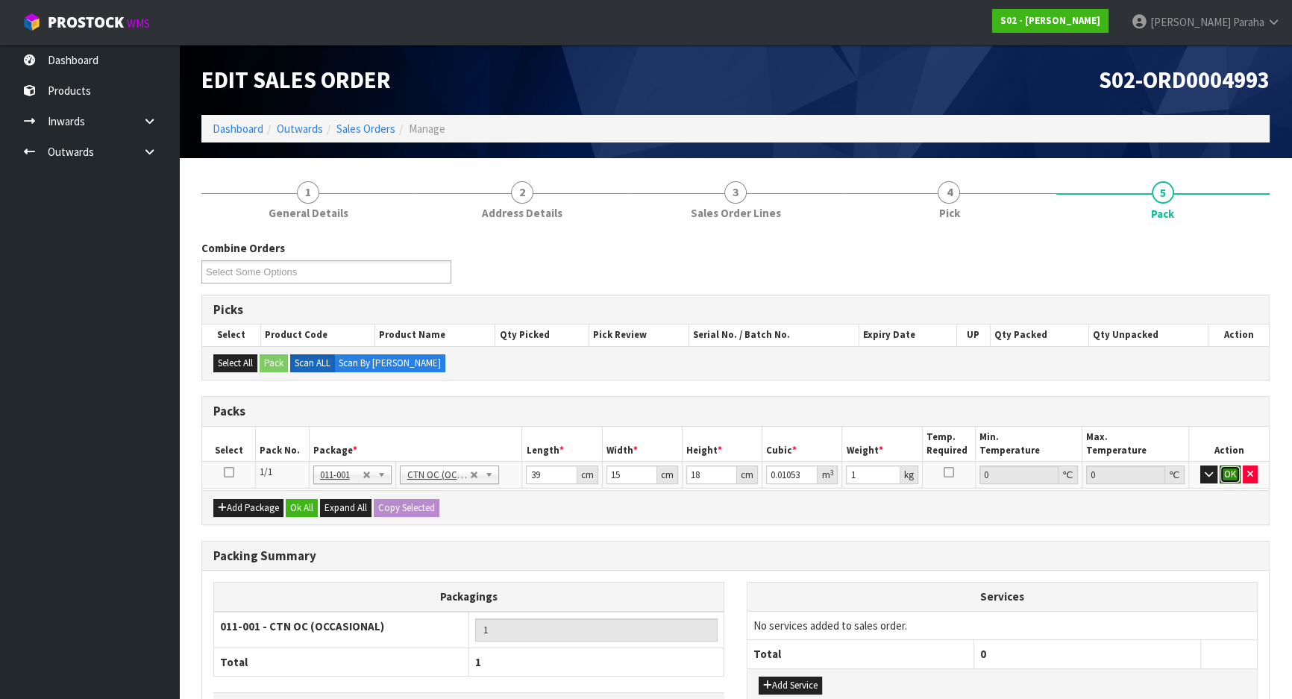
click button "OK" at bounding box center [1229, 474] width 21 height 18
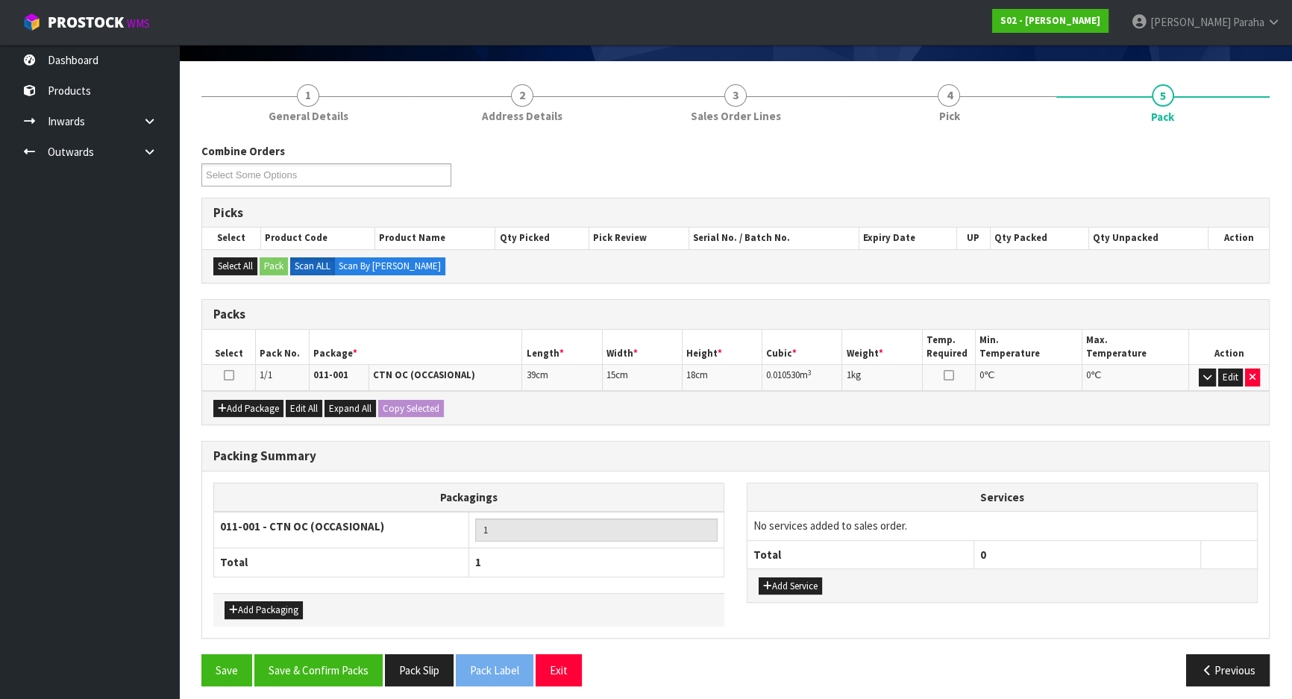
scroll to position [103, 0]
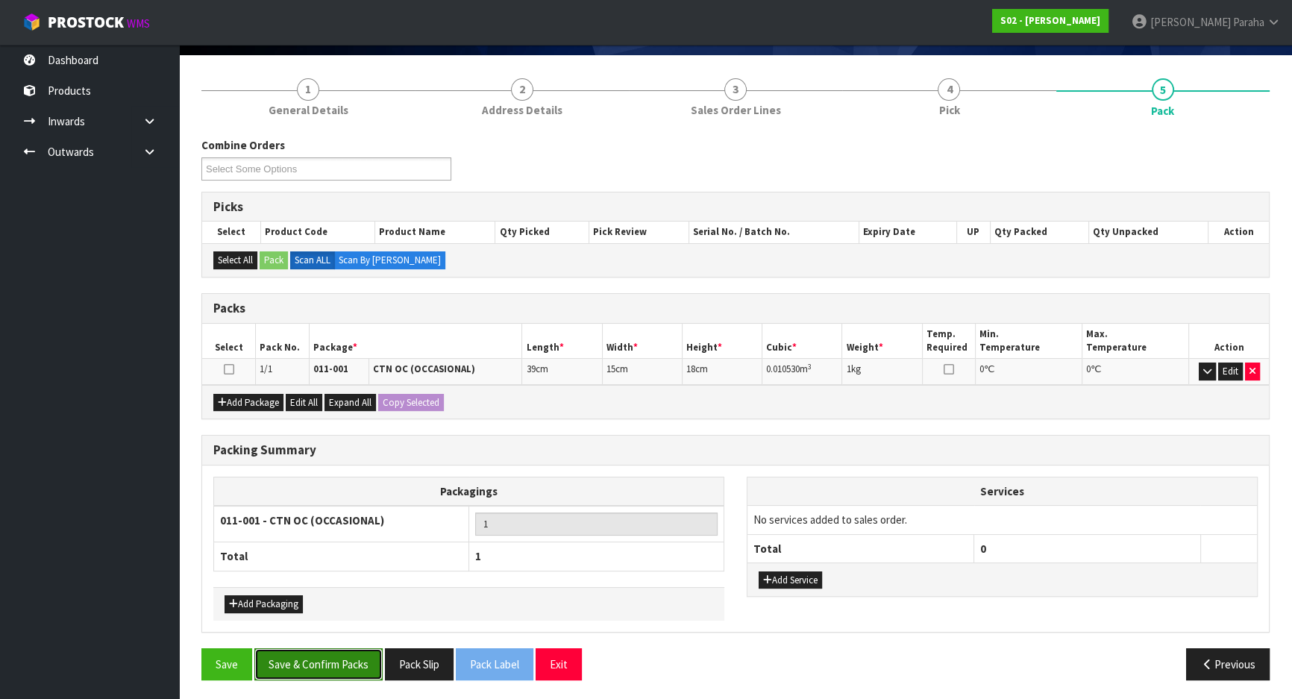
click at [289, 664] on button "Save & Confirm Packs" at bounding box center [318, 664] width 128 height 32
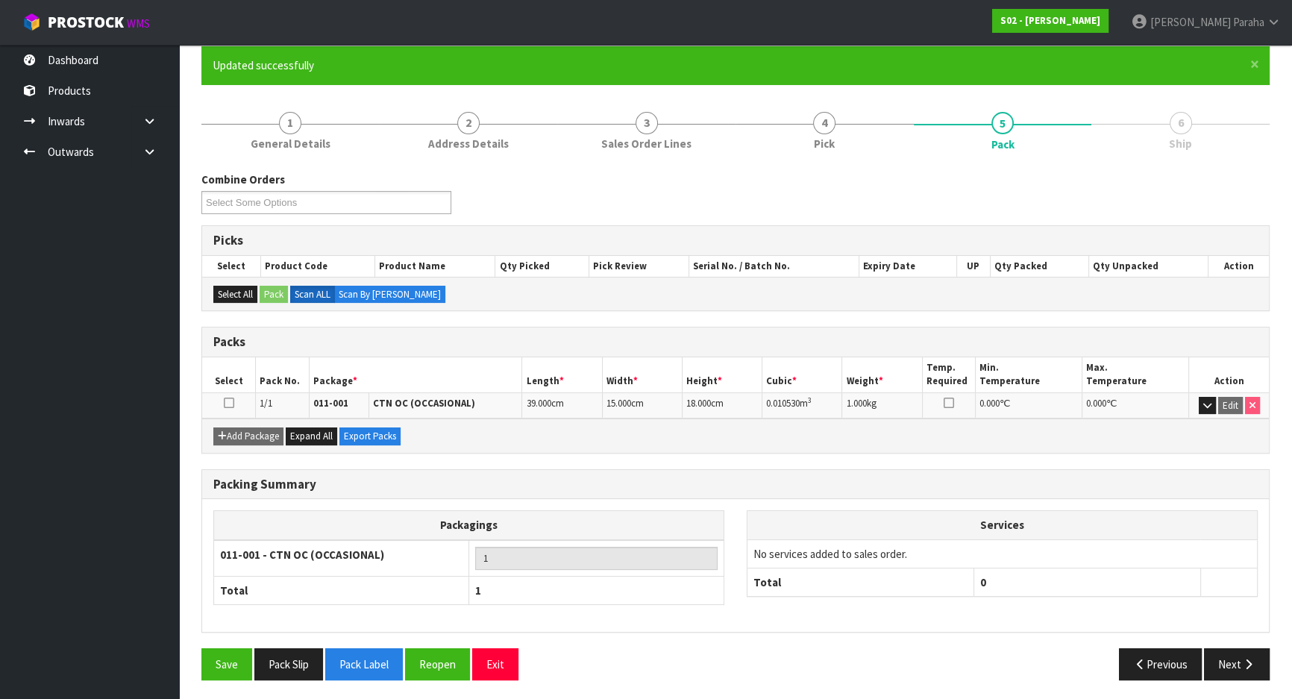
scroll to position [124, 0]
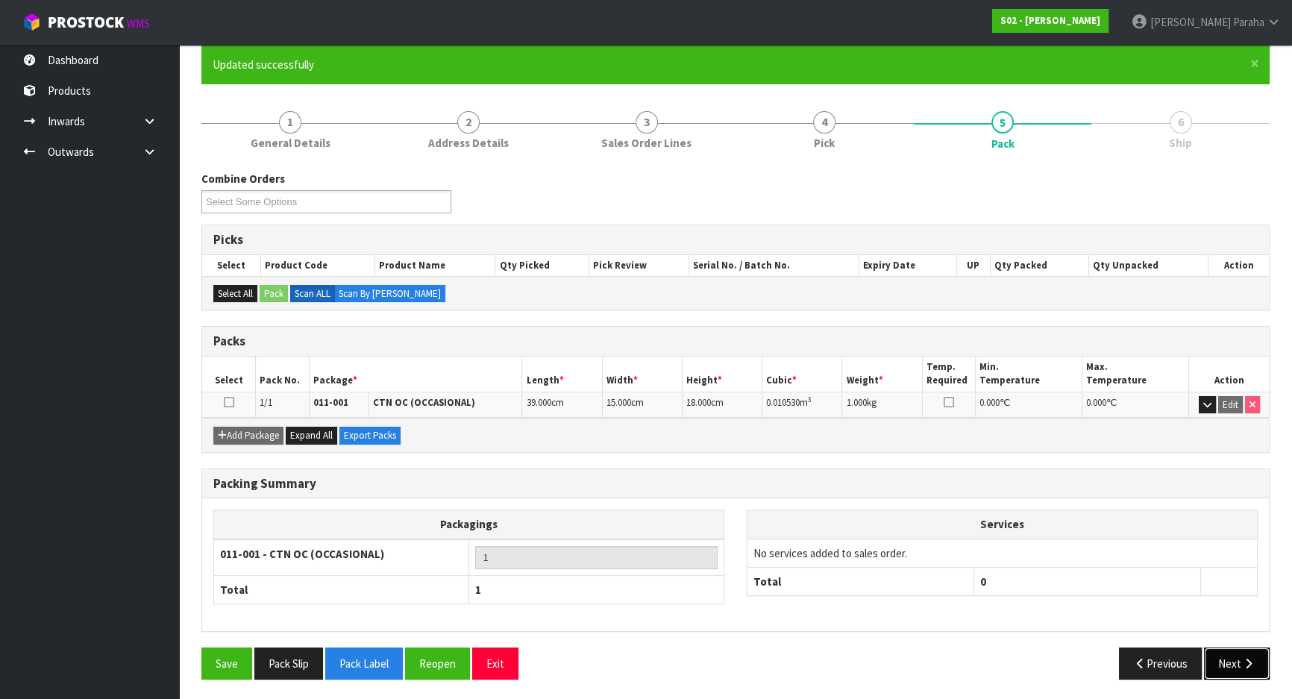
click at [1257, 667] on button "Next" at bounding box center [1237, 663] width 66 height 32
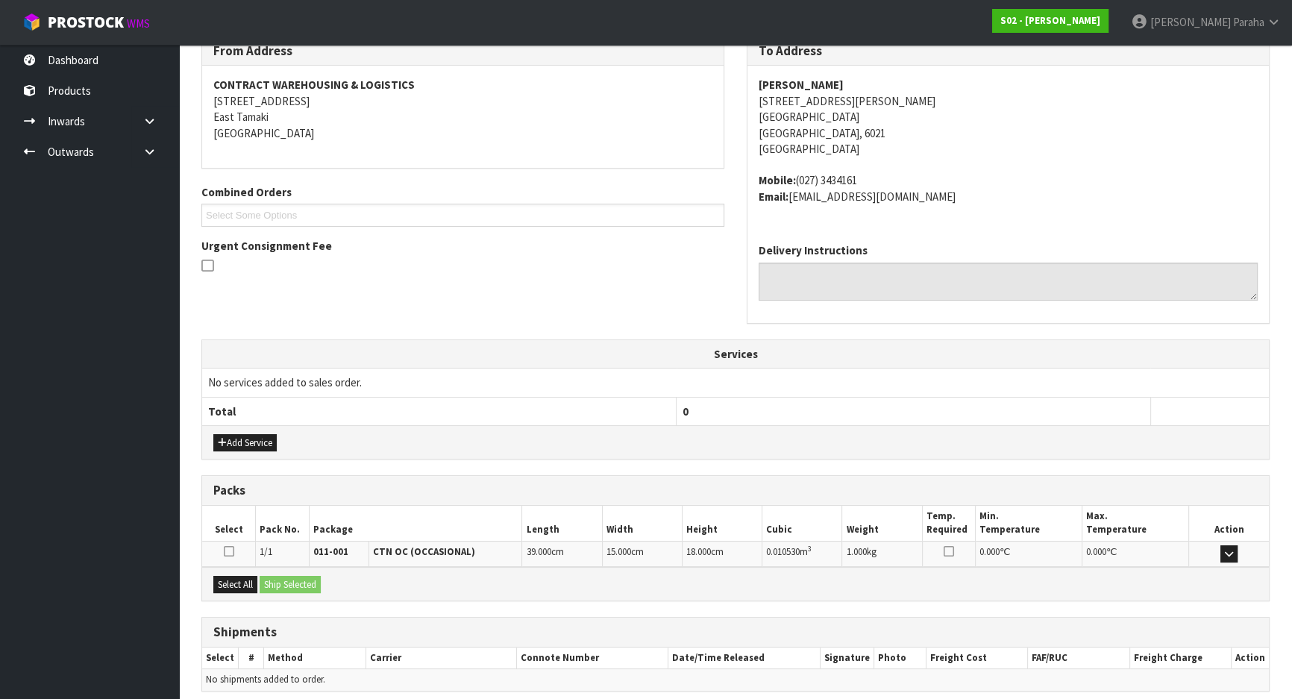
scroll to position [318, 0]
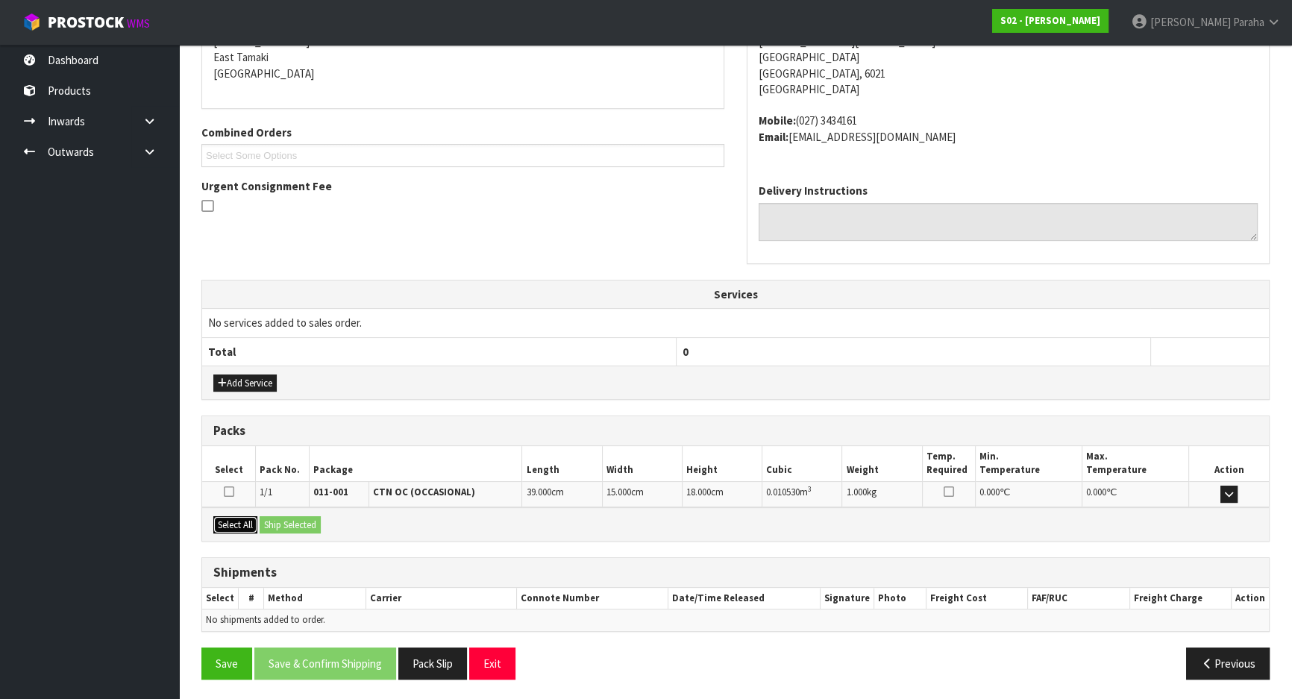
drag, startPoint x: 239, startPoint y: 524, endPoint x: 270, endPoint y: 523, distance: 31.3
click at [244, 523] on button "Select All" at bounding box center [235, 525] width 44 height 18
click at [292, 523] on button "Ship Selected" at bounding box center [290, 525] width 61 height 18
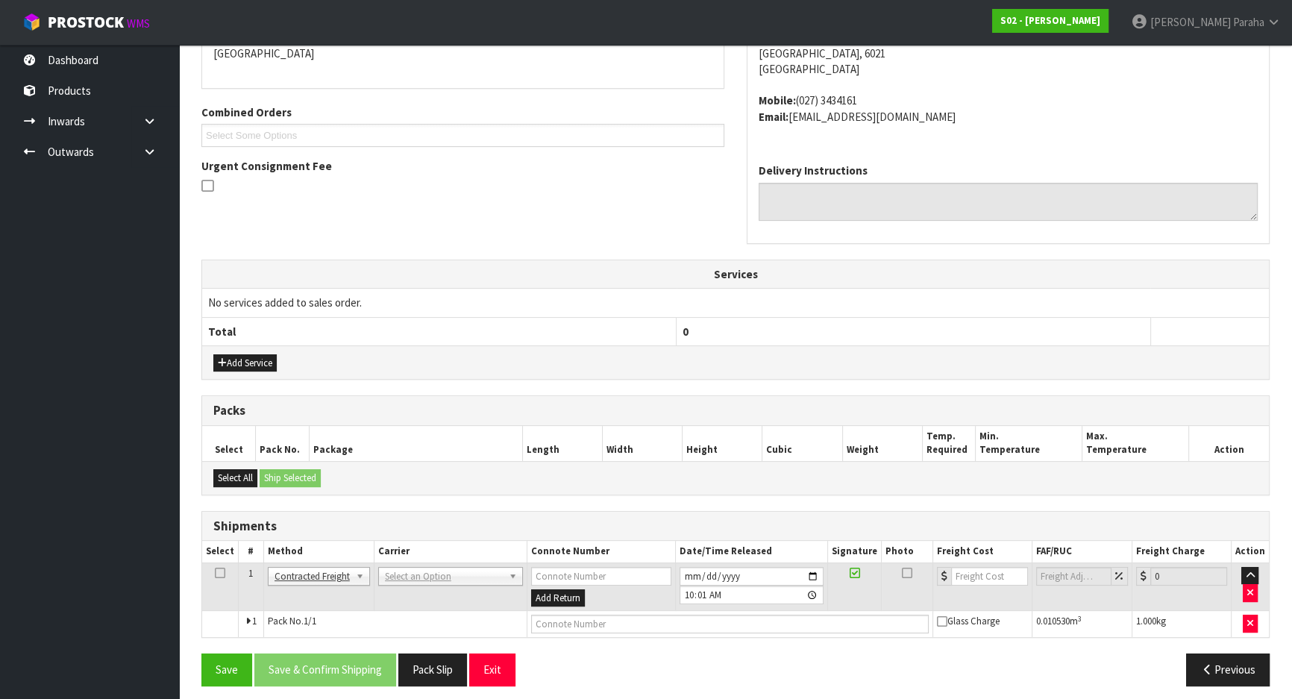
scroll to position [345, 0]
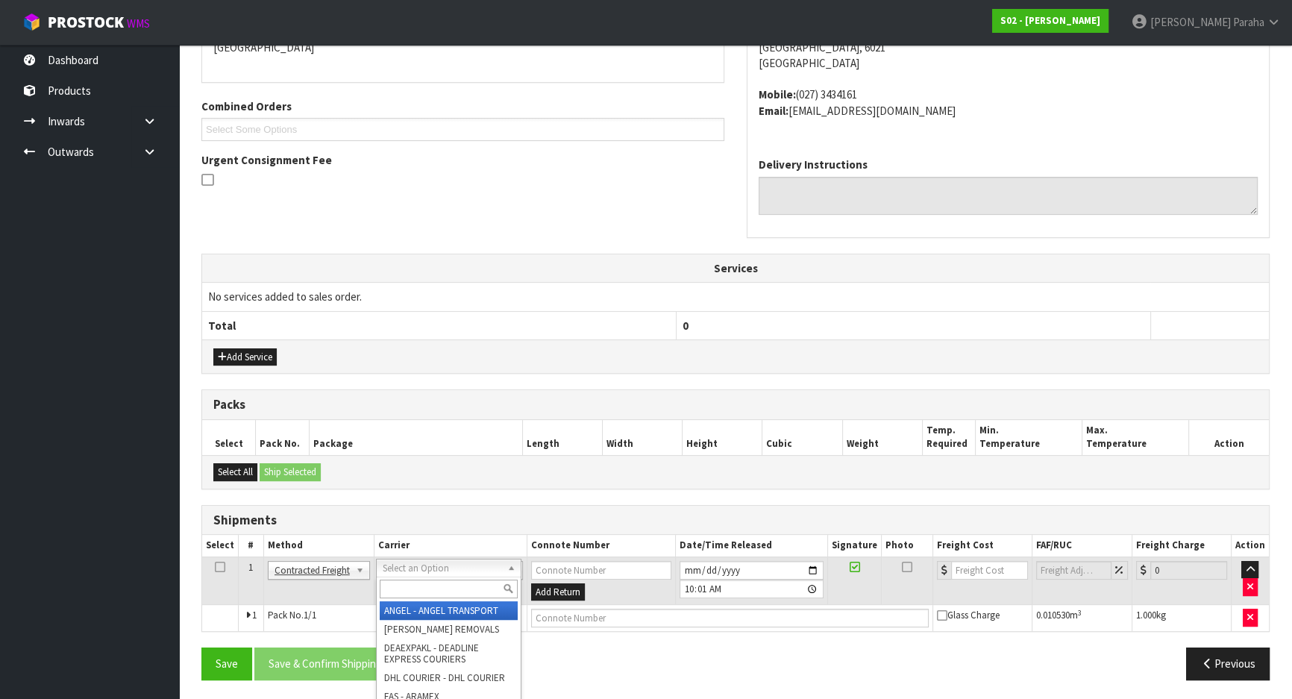
drag, startPoint x: 430, startPoint y: 590, endPoint x: 421, endPoint y: 577, distance: 15.5
click at [430, 587] on input "text" at bounding box center [449, 588] width 138 height 19
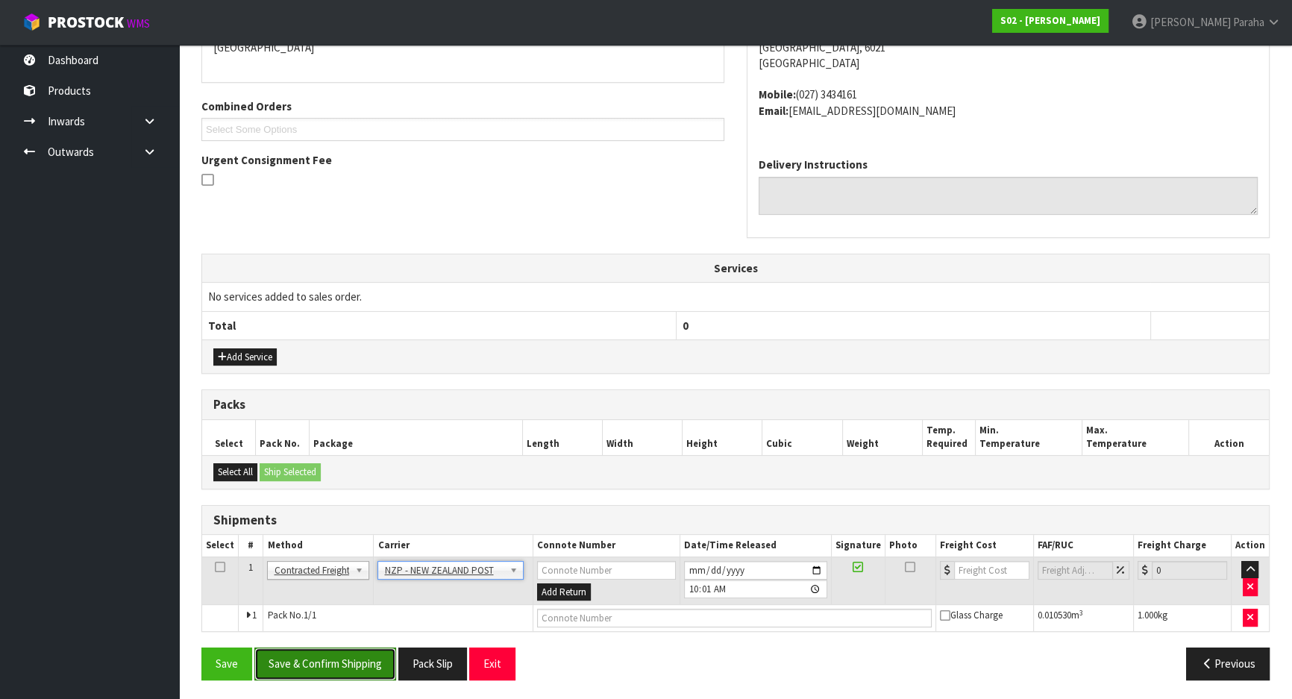
click at [373, 657] on button "Save & Confirm Shipping" at bounding box center [325, 663] width 142 height 32
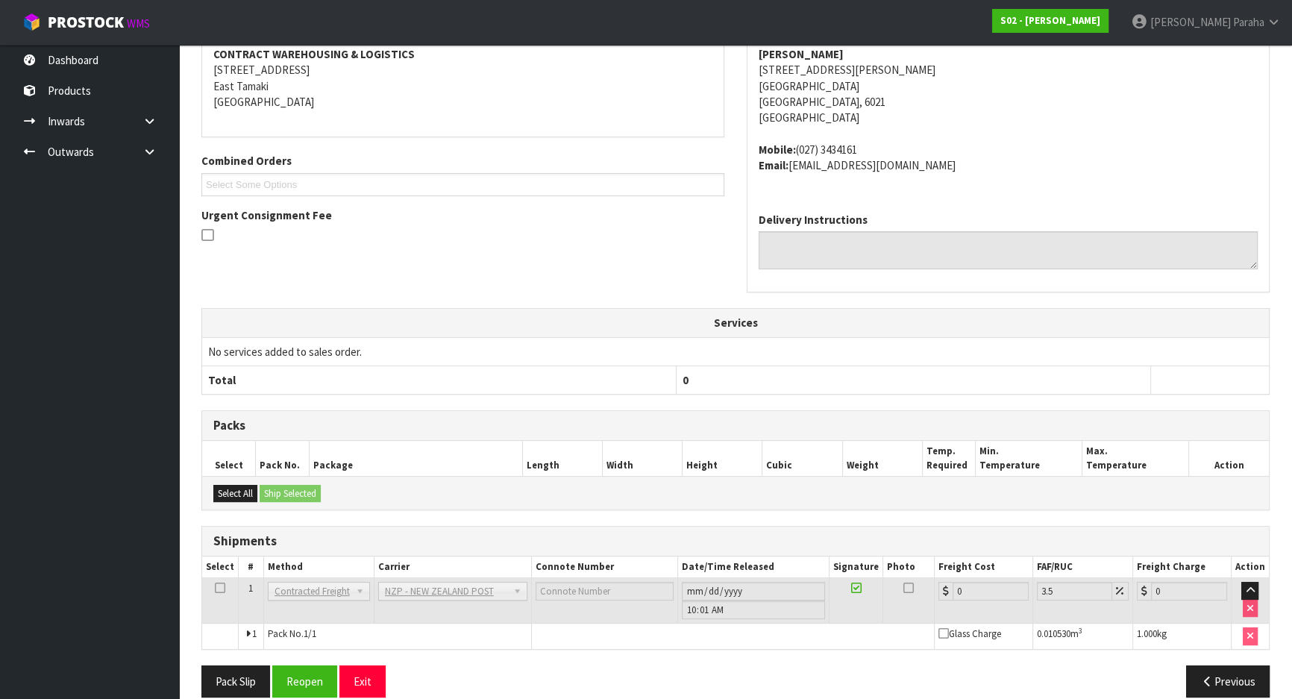
scroll to position [324, 0]
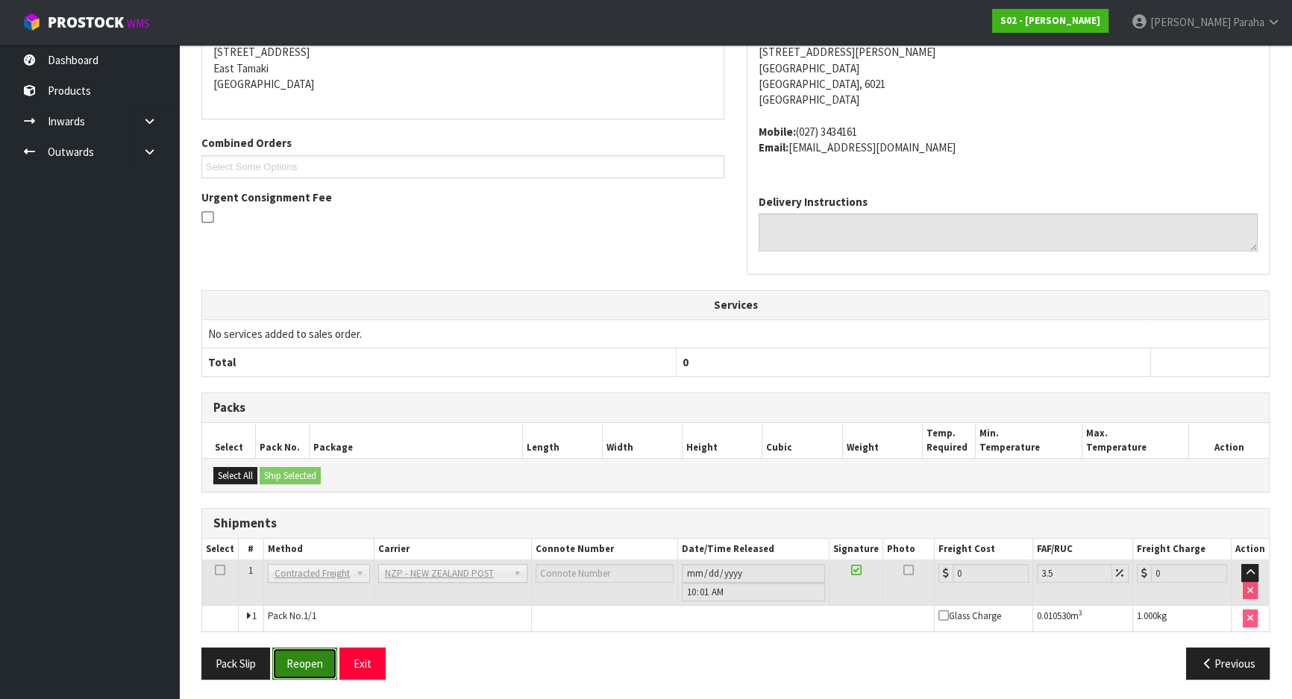
click at [307, 657] on button "Reopen" at bounding box center [304, 663] width 65 height 32
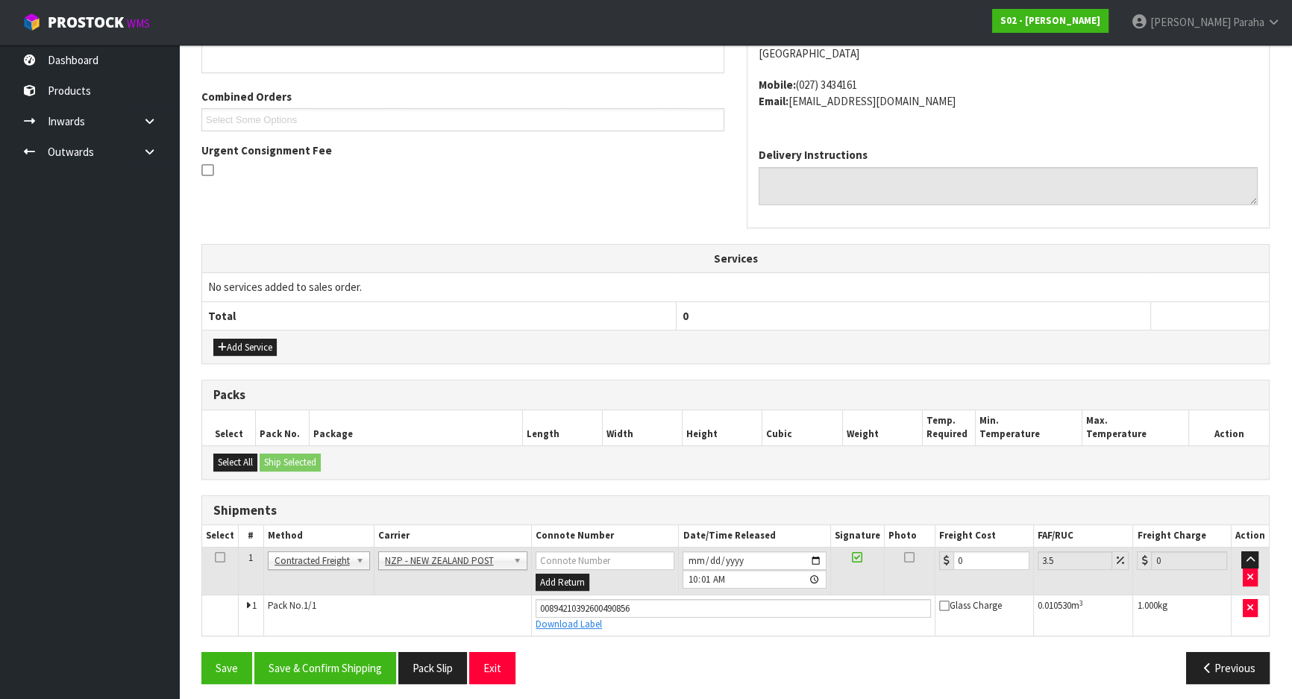
scroll to position [358, 0]
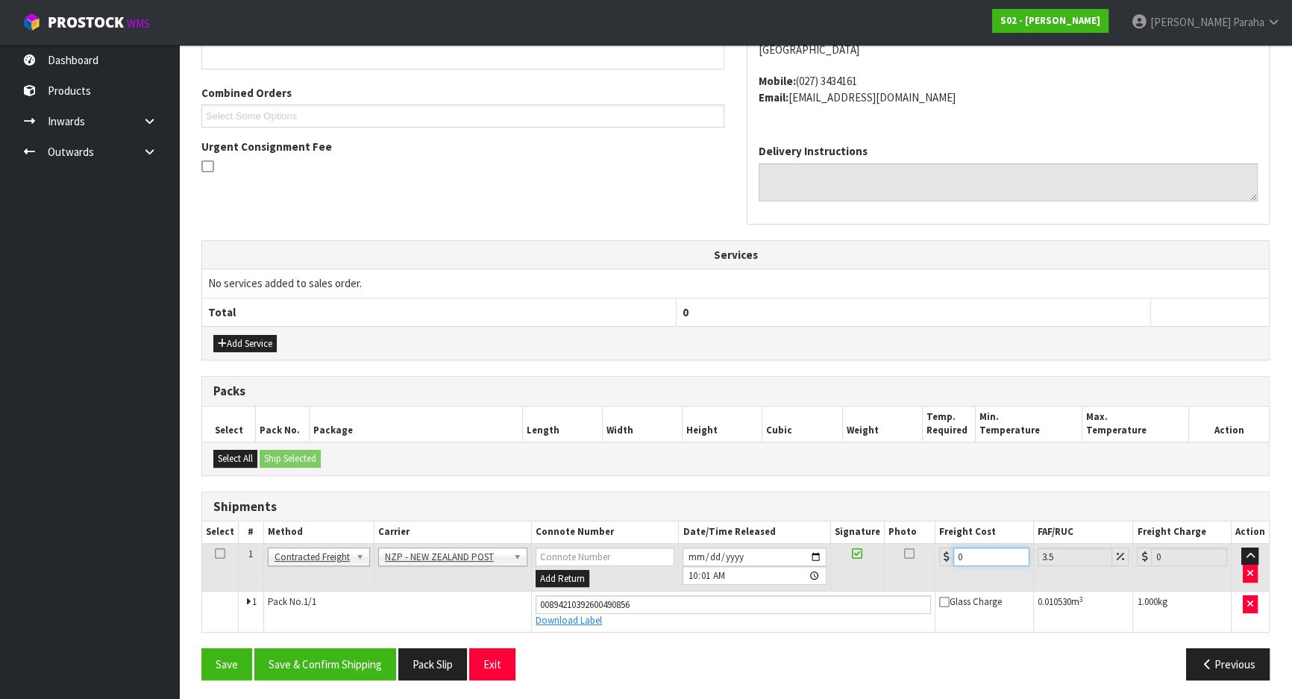
click at [979, 547] on input "0" at bounding box center [991, 556] width 76 height 19
click at [374, 663] on button "Save & Confirm Shipping" at bounding box center [325, 664] width 142 height 32
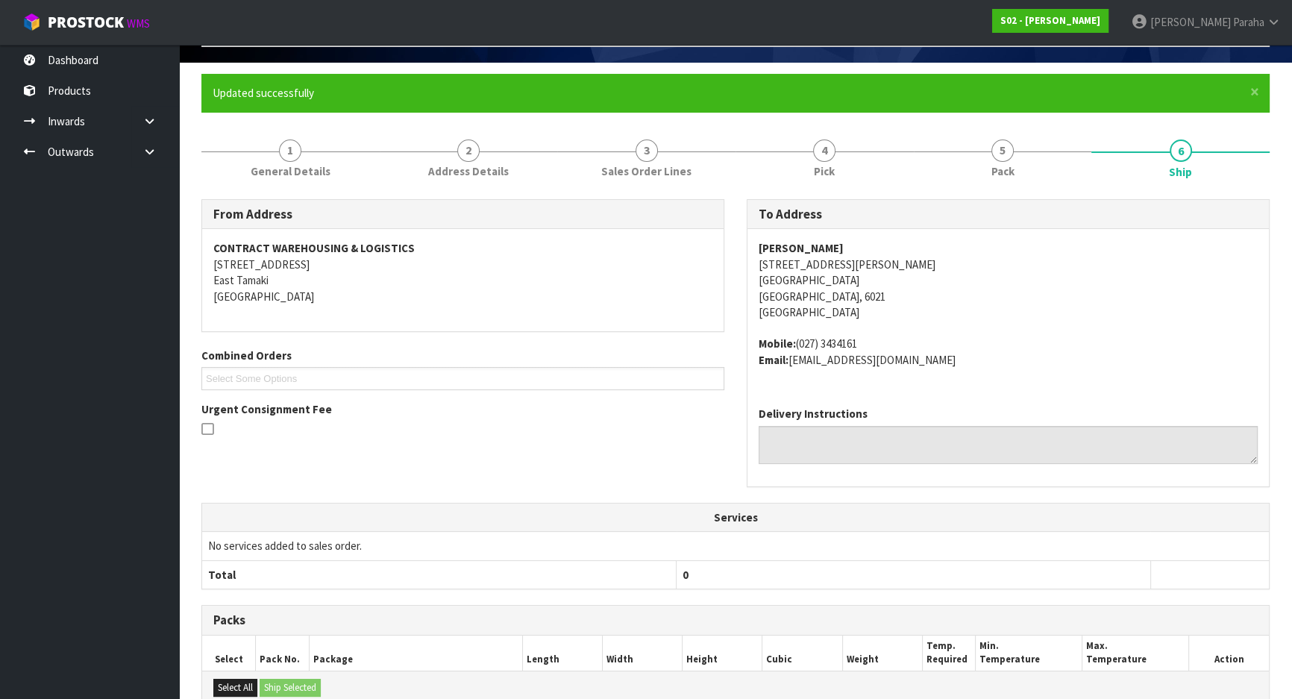
scroll to position [0, 0]
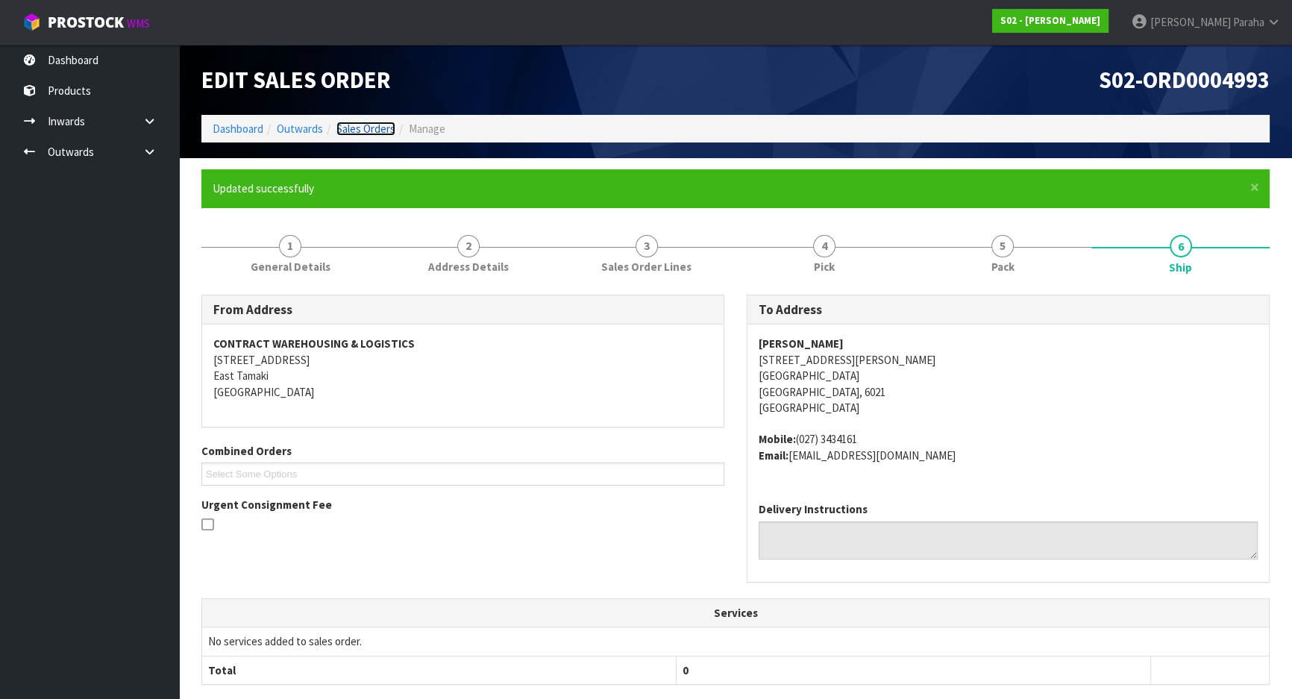
click at [373, 124] on link "Sales Orders" at bounding box center [365, 129] width 59 height 14
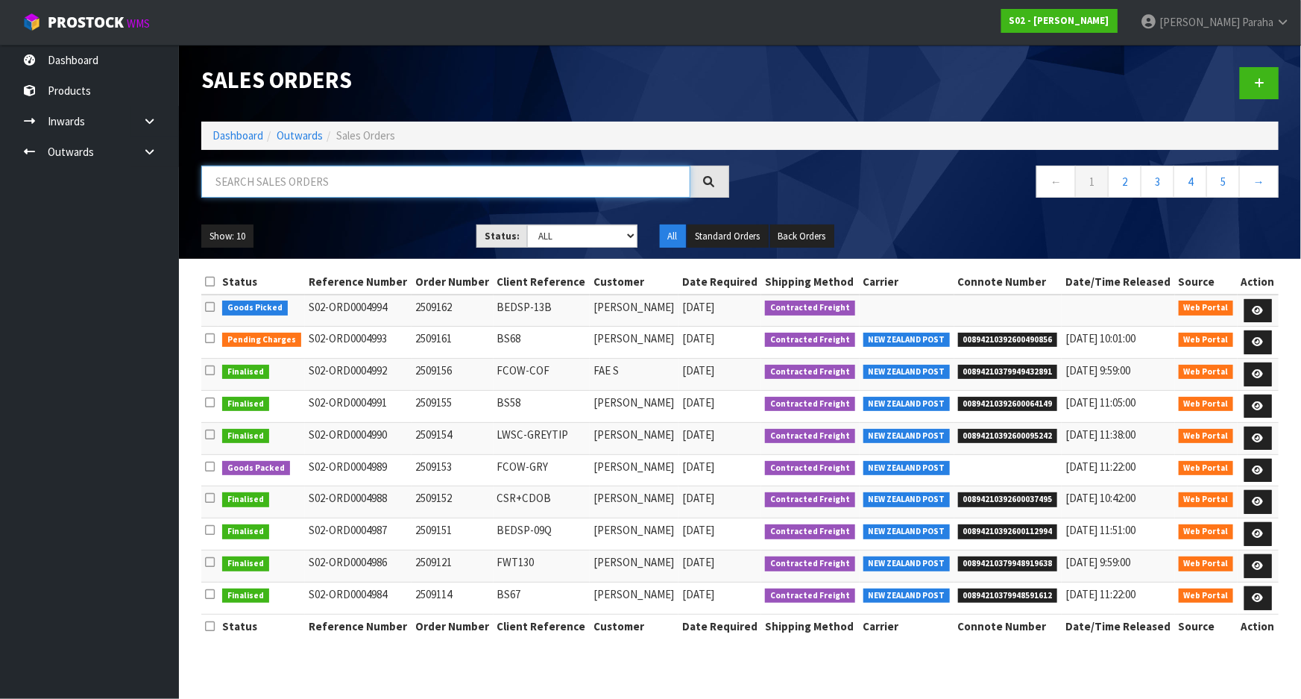
click at [333, 172] on input "text" at bounding box center [445, 182] width 489 height 32
click at [356, 180] on input "text" at bounding box center [445, 182] width 489 height 32
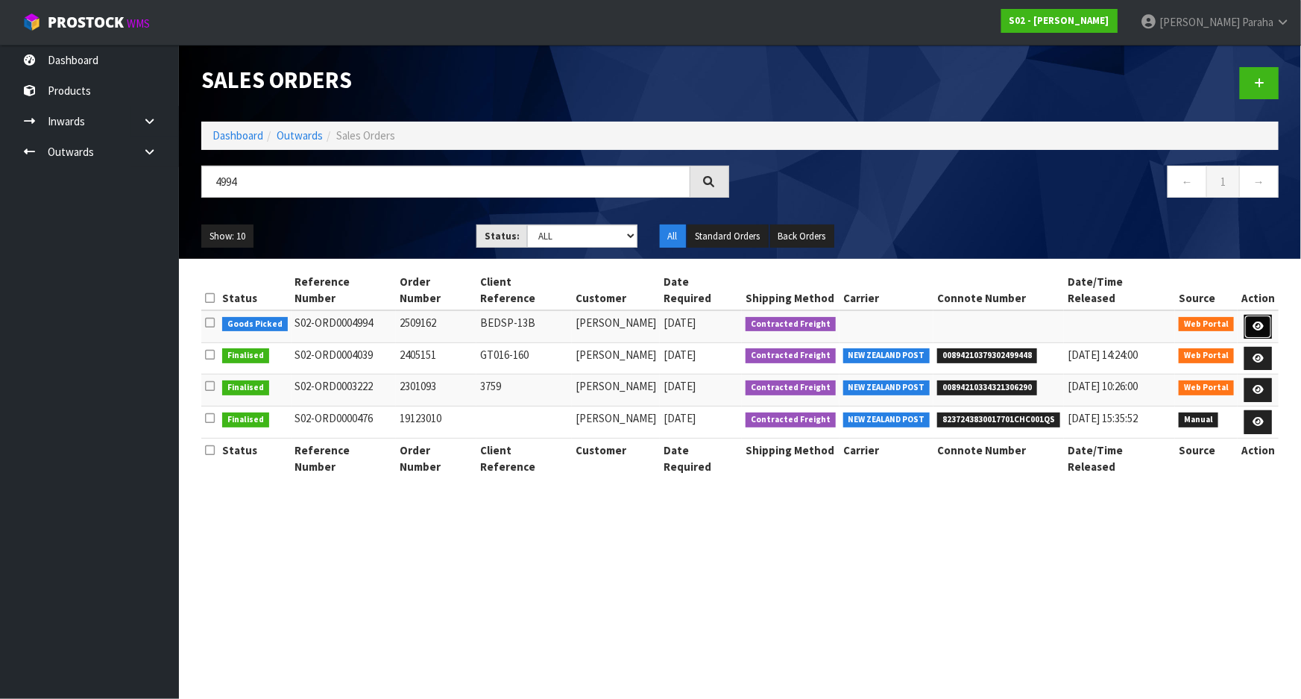
click at [1256, 321] on icon at bounding box center [1258, 326] width 11 height 10
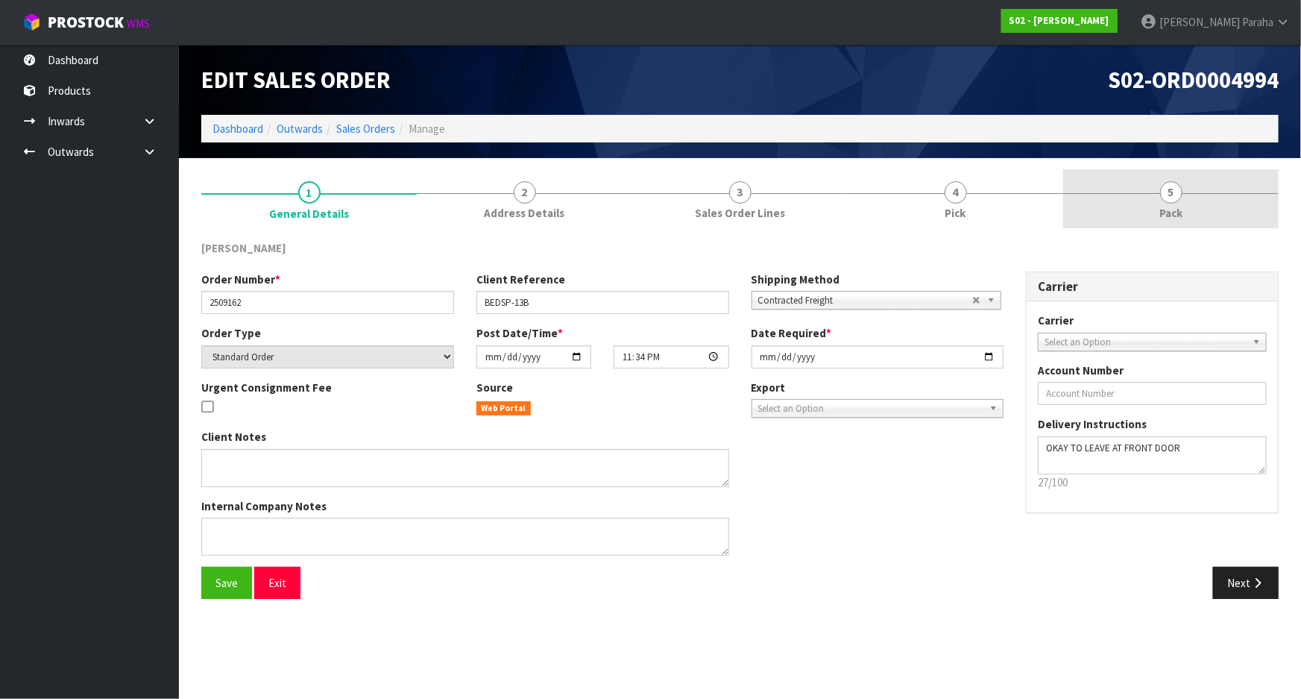
click at [1181, 203] on link "5 Pack" at bounding box center [1171, 198] width 216 height 59
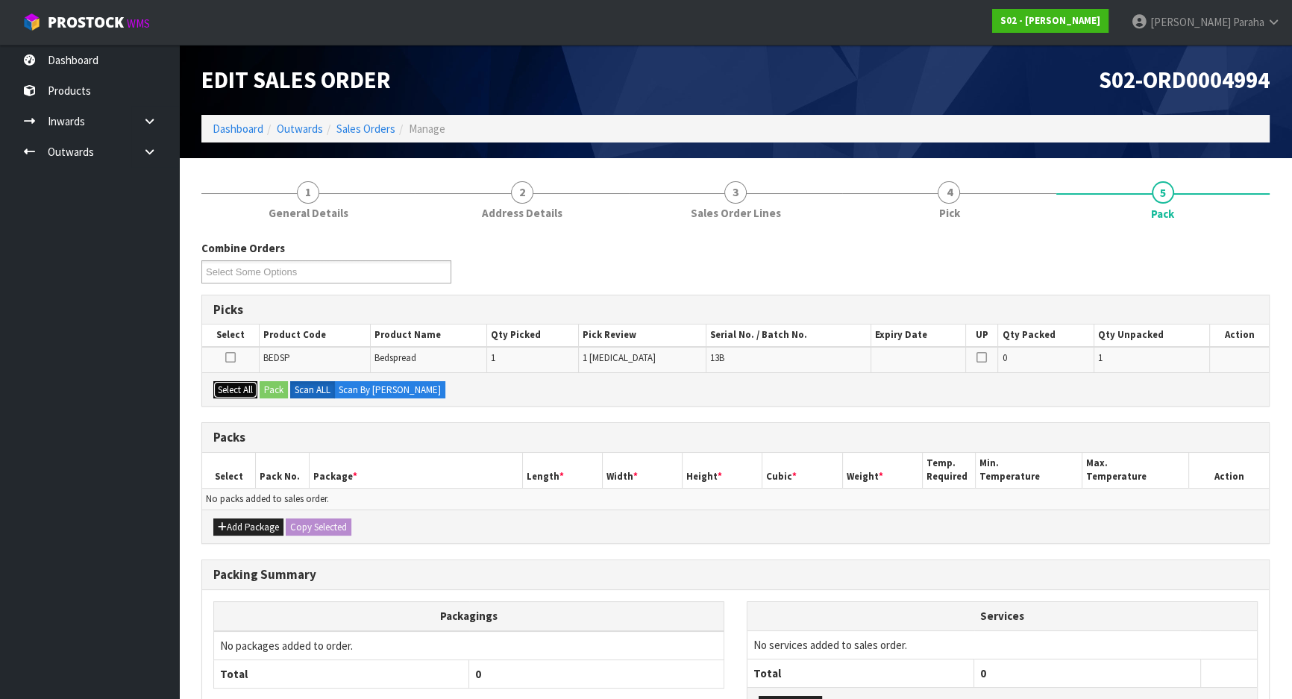
click at [224, 389] on button "Select All" at bounding box center [235, 390] width 44 height 18
click at [266, 393] on button "Pack" at bounding box center [274, 390] width 28 height 18
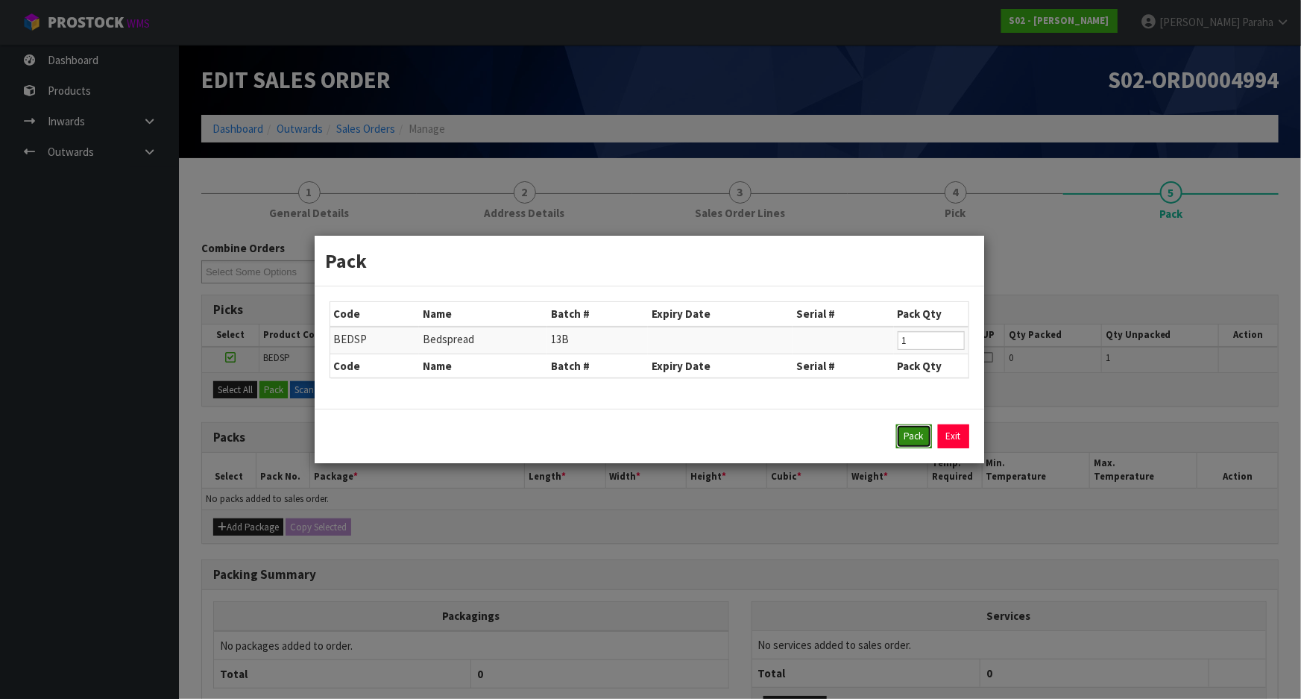
click at [905, 440] on button "Pack" at bounding box center [914, 436] width 36 height 24
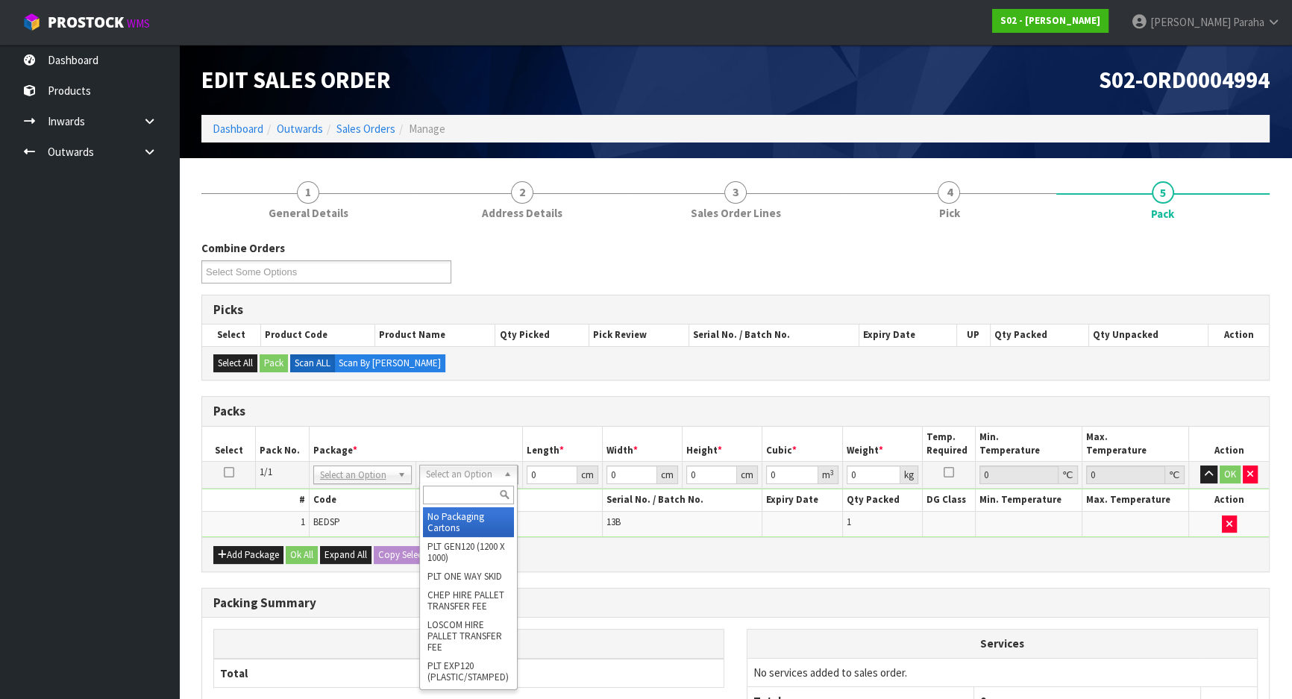
click at [470, 494] on input "text" at bounding box center [468, 494] width 91 height 19
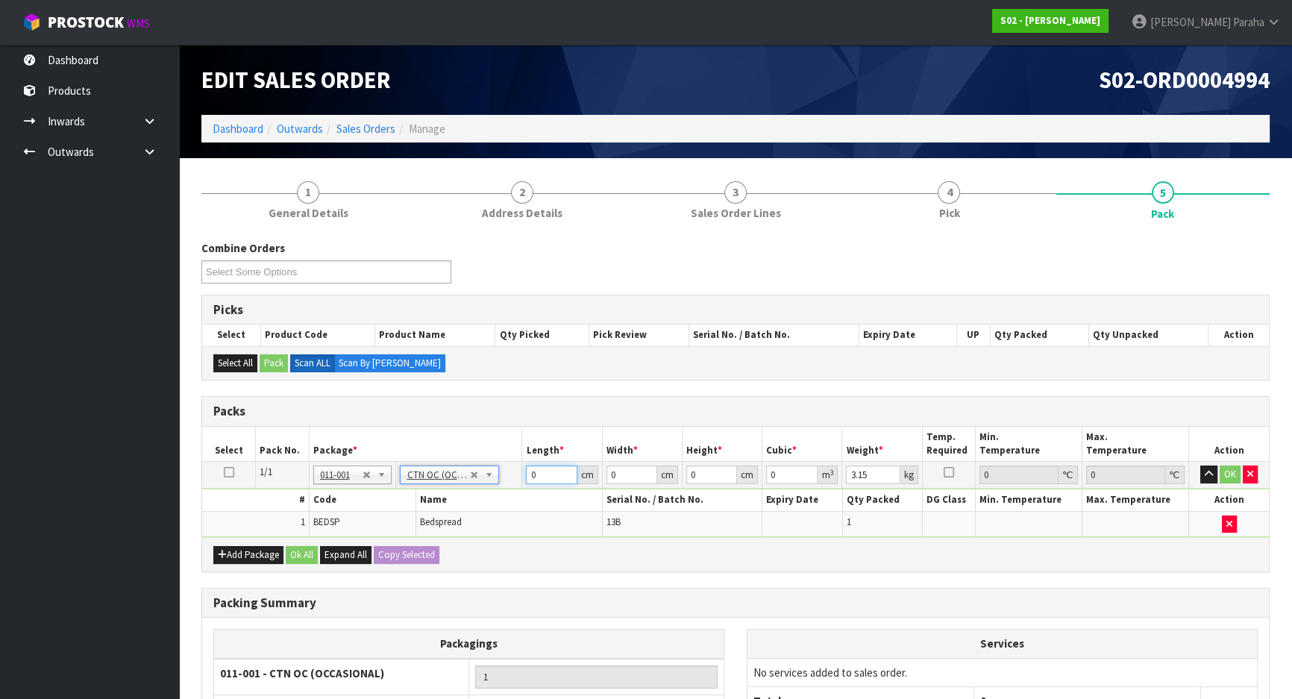
click at [548, 470] on input "0" at bounding box center [551, 474] width 51 height 19
click at [1200, 465] on button "button" at bounding box center [1208, 474] width 17 height 18
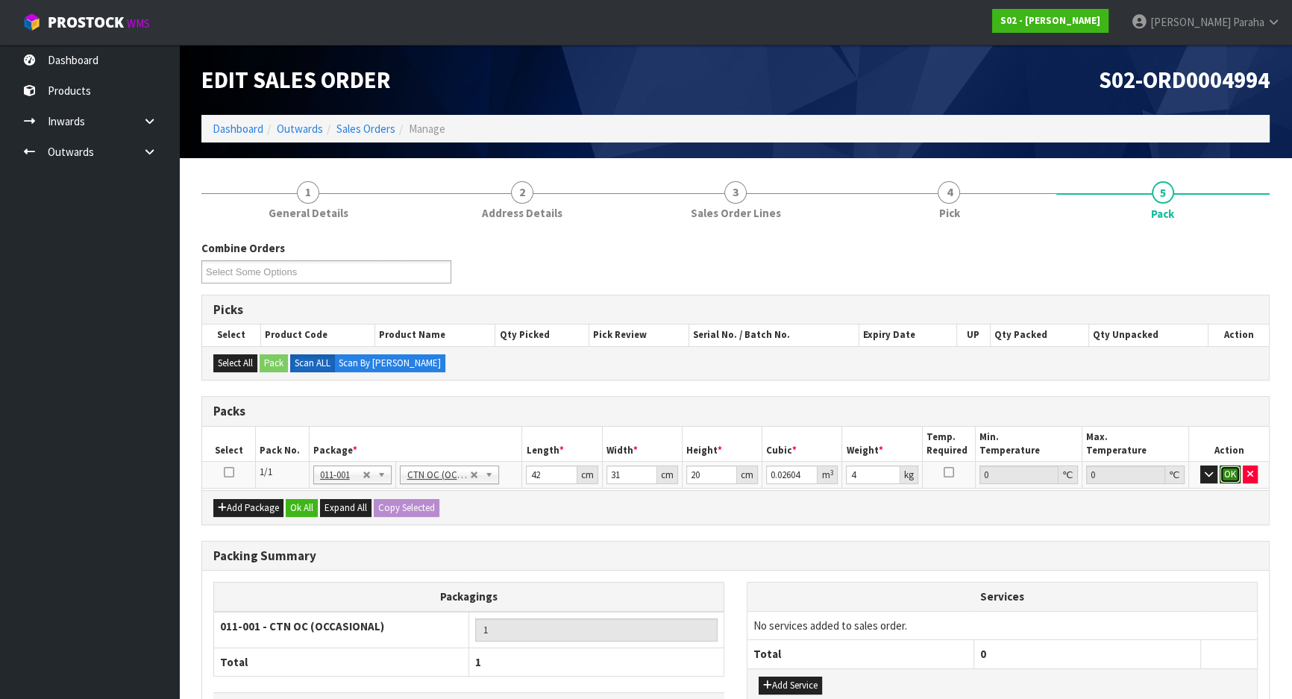
click button "OK" at bounding box center [1229, 474] width 21 height 18
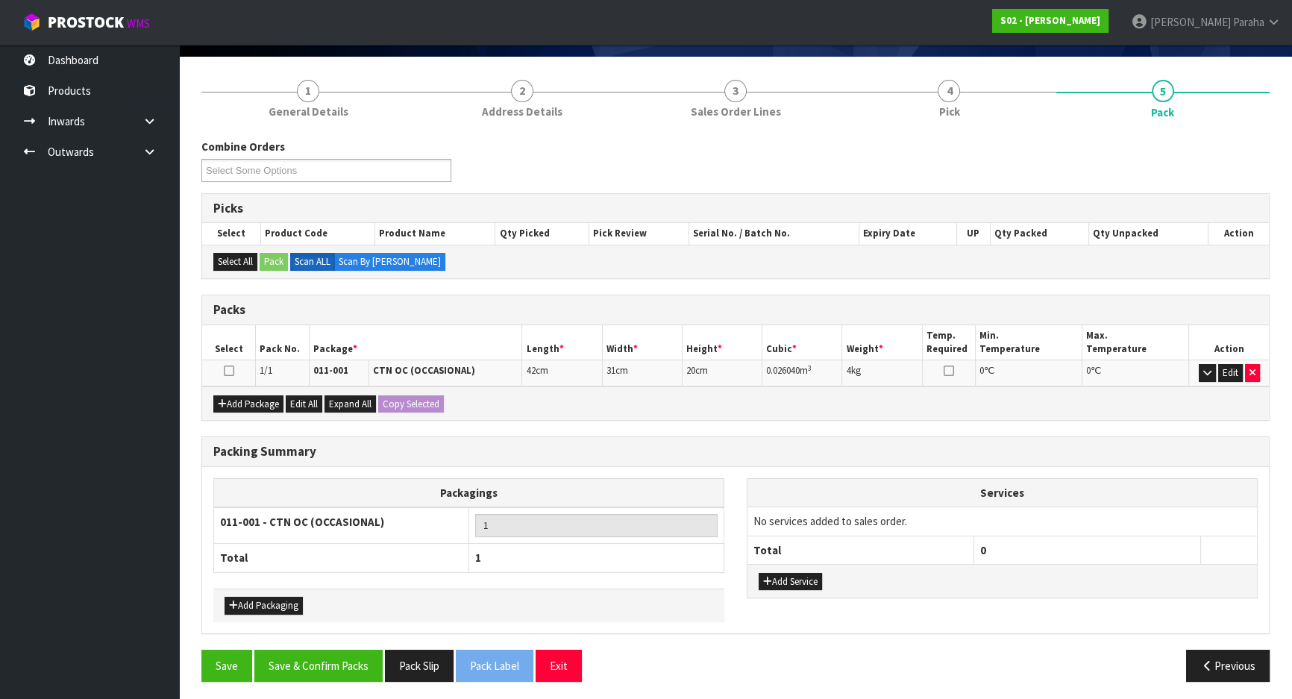
scroll to position [103, 0]
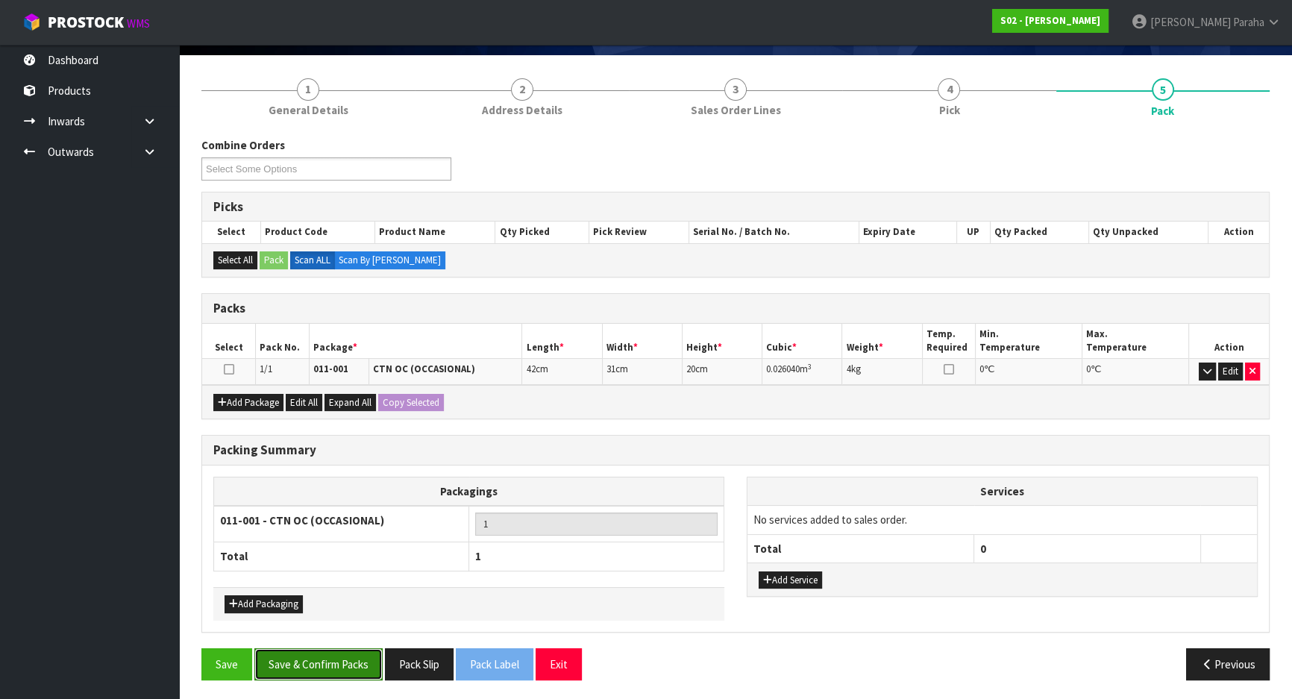
click at [337, 667] on button "Save & Confirm Packs" at bounding box center [318, 664] width 128 height 32
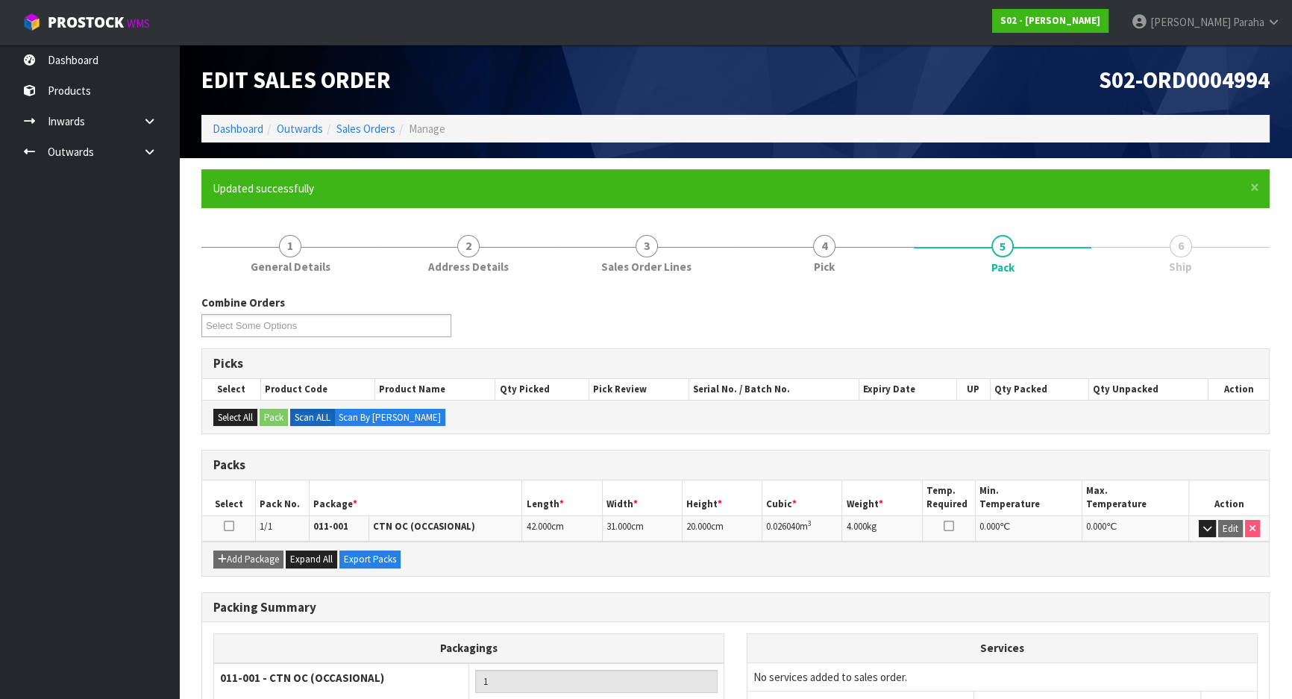
scroll to position [124, 0]
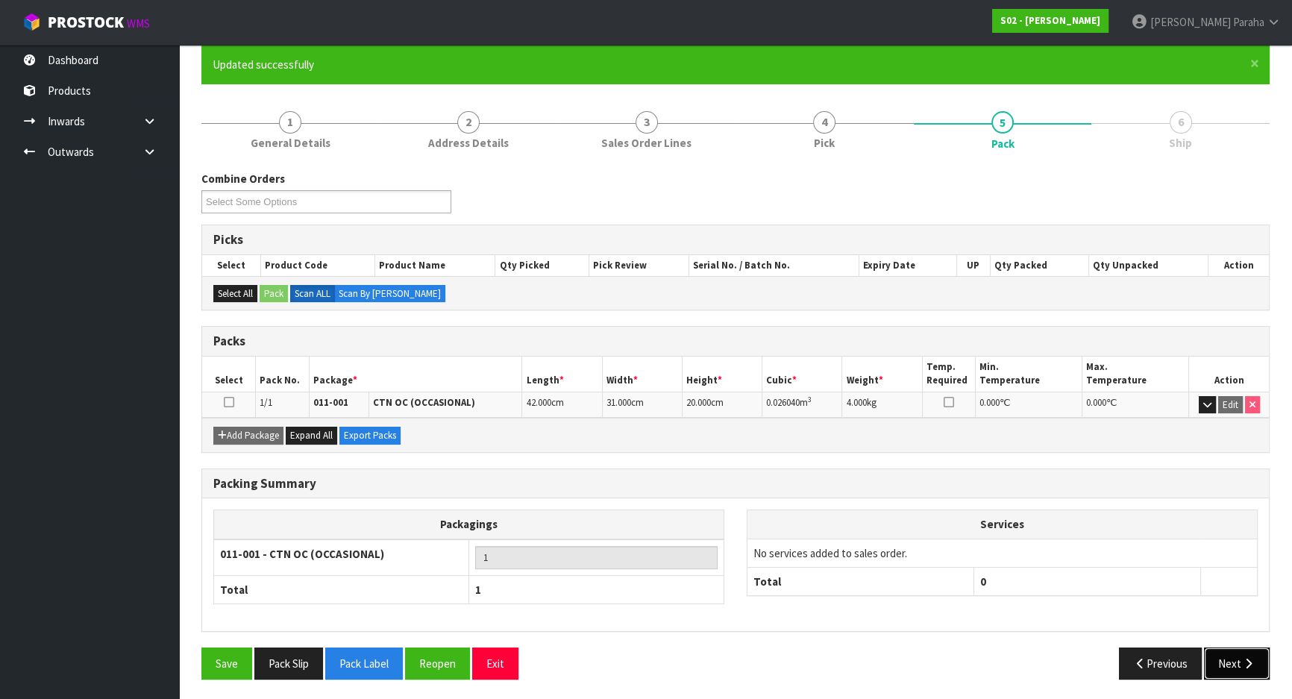
click at [1231, 670] on button "Next" at bounding box center [1237, 663] width 66 height 32
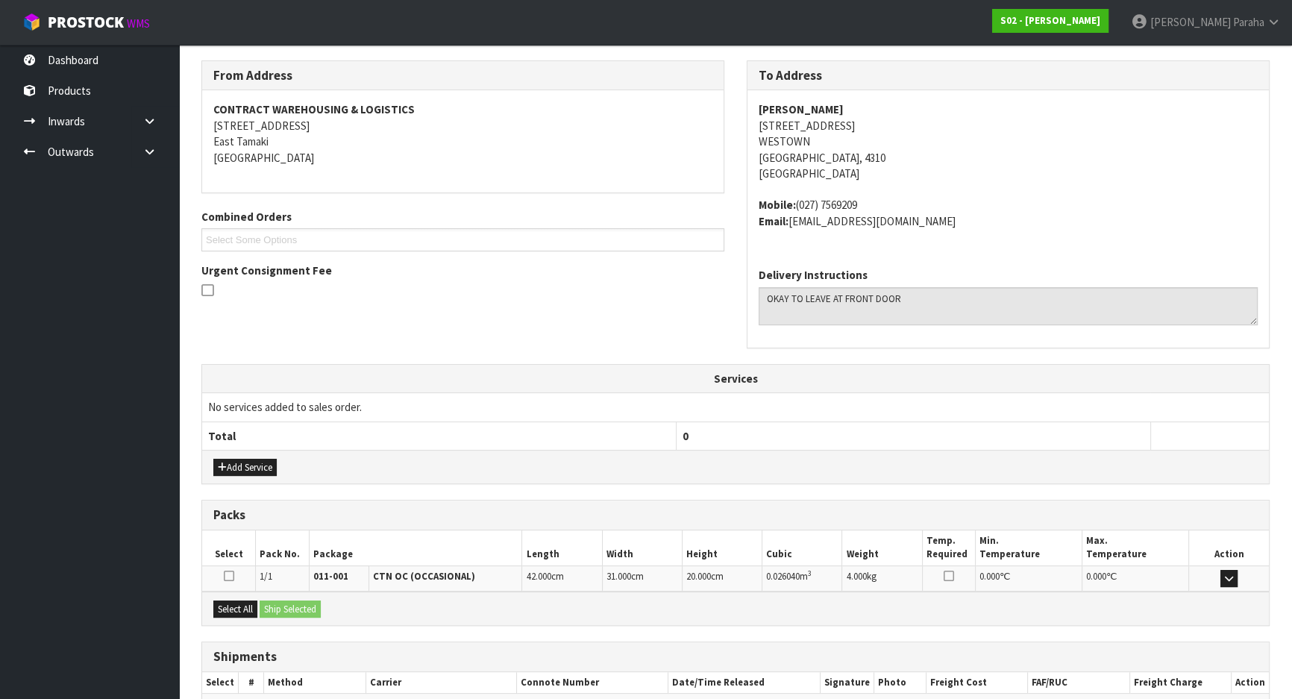
scroll to position [318, 0]
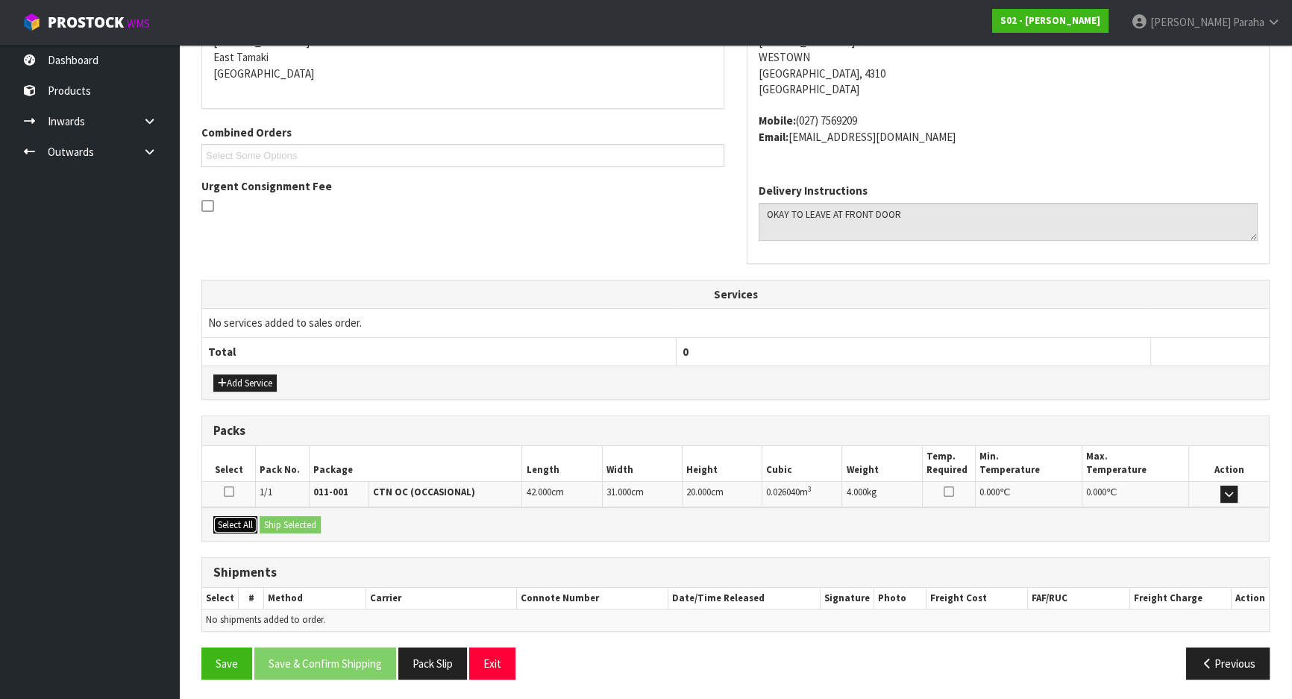
drag, startPoint x: 231, startPoint y: 515, endPoint x: 350, endPoint y: 537, distance: 120.5
click at [237, 516] on button "Select All" at bounding box center [235, 525] width 44 height 18
click at [326, 524] on div "Select All Ship Selected" at bounding box center [735, 524] width 1066 height 34
drag, startPoint x: 313, startPoint y: 522, endPoint x: 326, endPoint y: 528, distance: 14.0
click at [313, 521] on button "Ship Selected" at bounding box center [290, 525] width 61 height 18
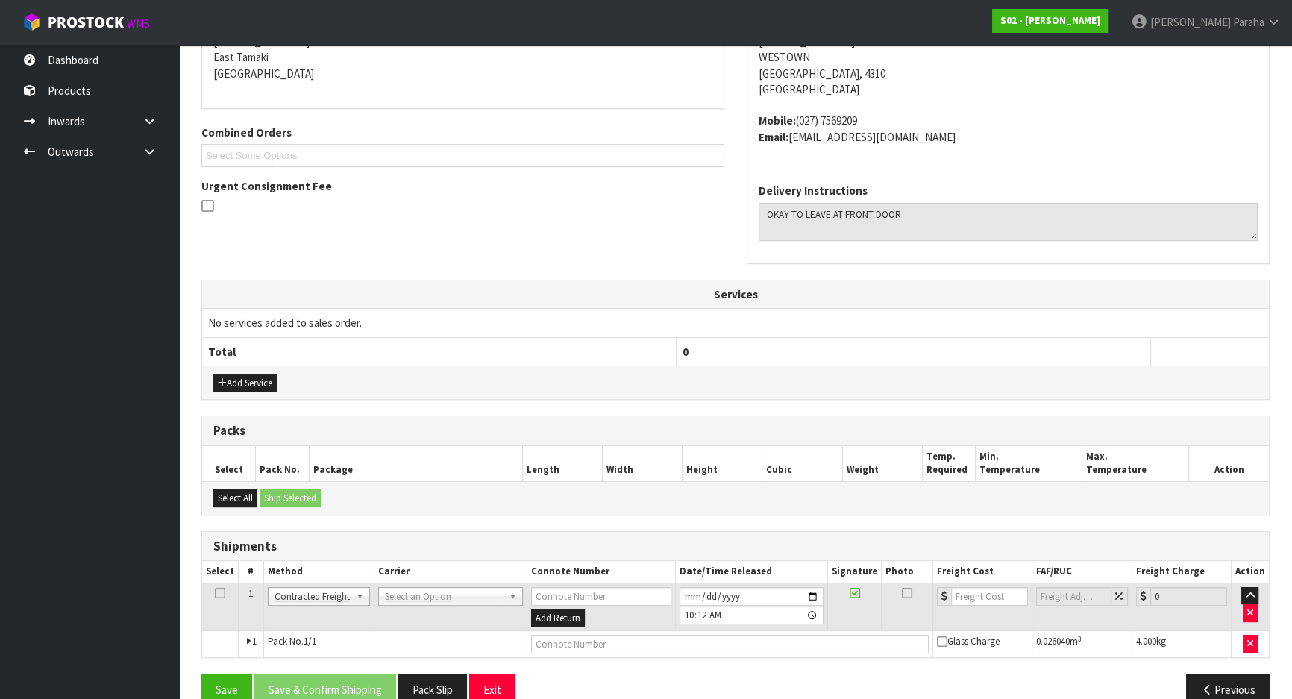
drag, startPoint x: 409, startPoint y: 589, endPoint x: 415, endPoint y: 606, distance: 17.9
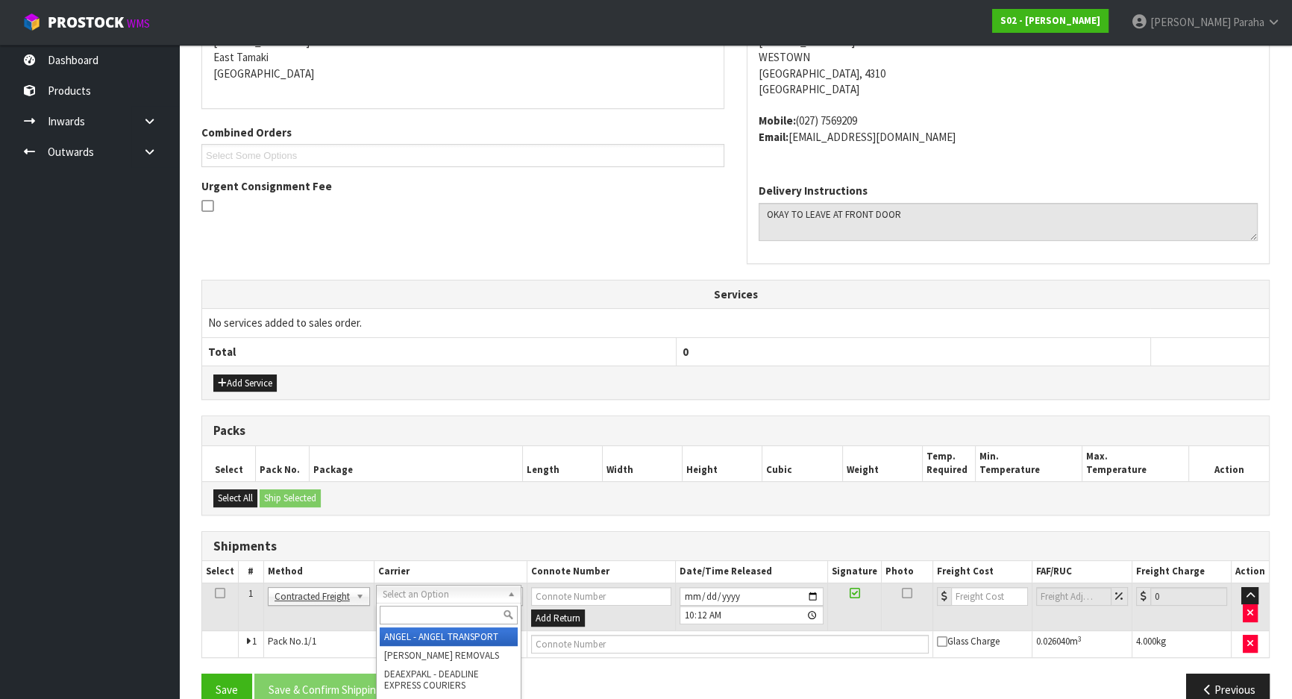
click at [415, 607] on input "text" at bounding box center [449, 615] width 138 height 19
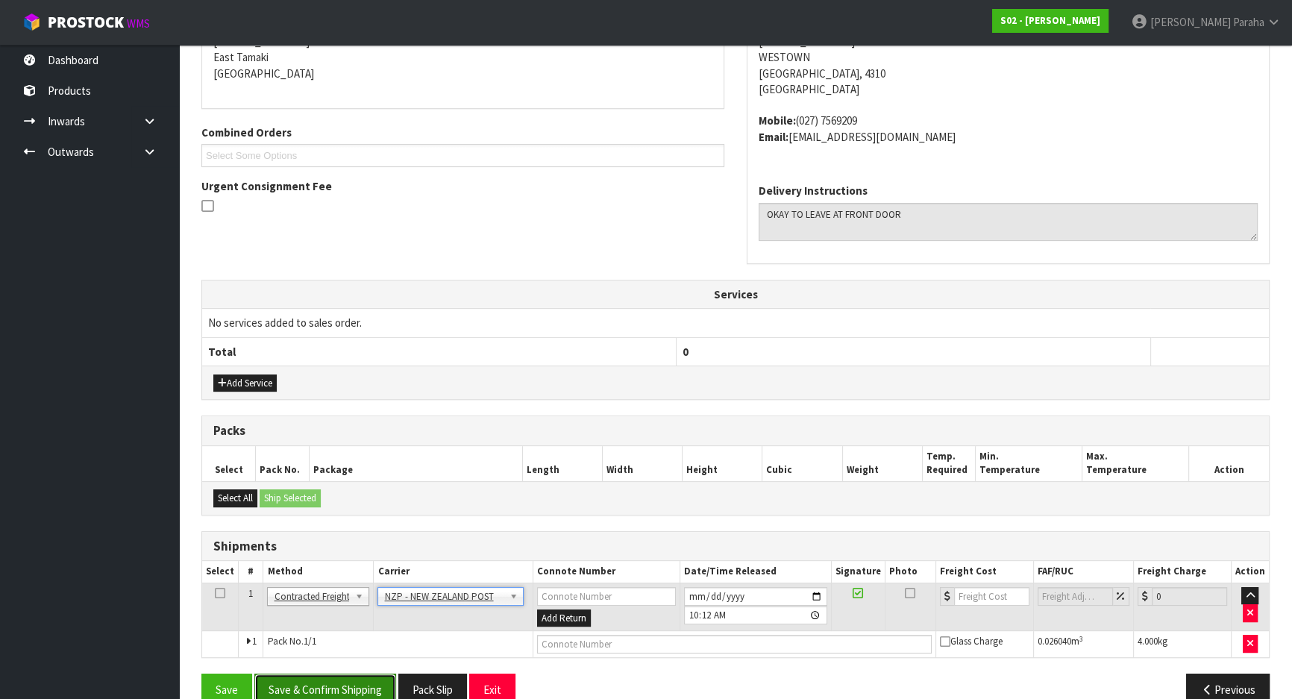
click at [347, 679] on button "Save & Confirm Shipping" at bounding box center [325, 689] width 142 height 32
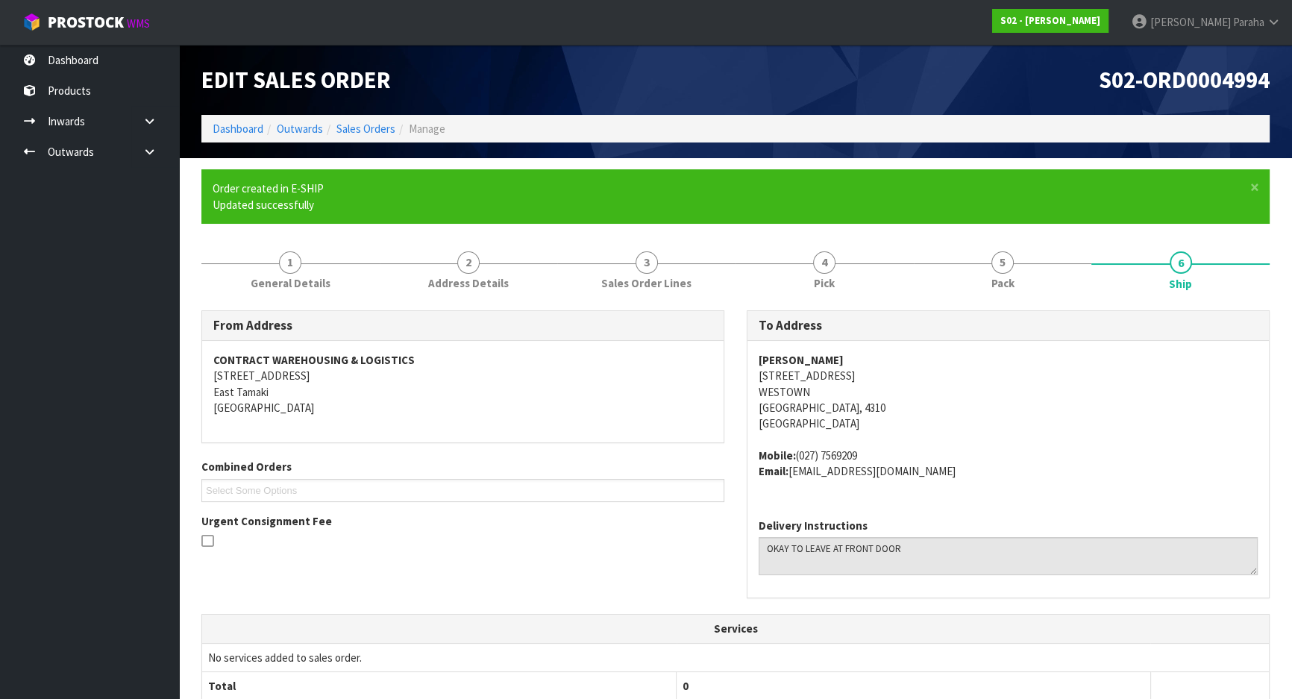
scroll to position [324, 0]
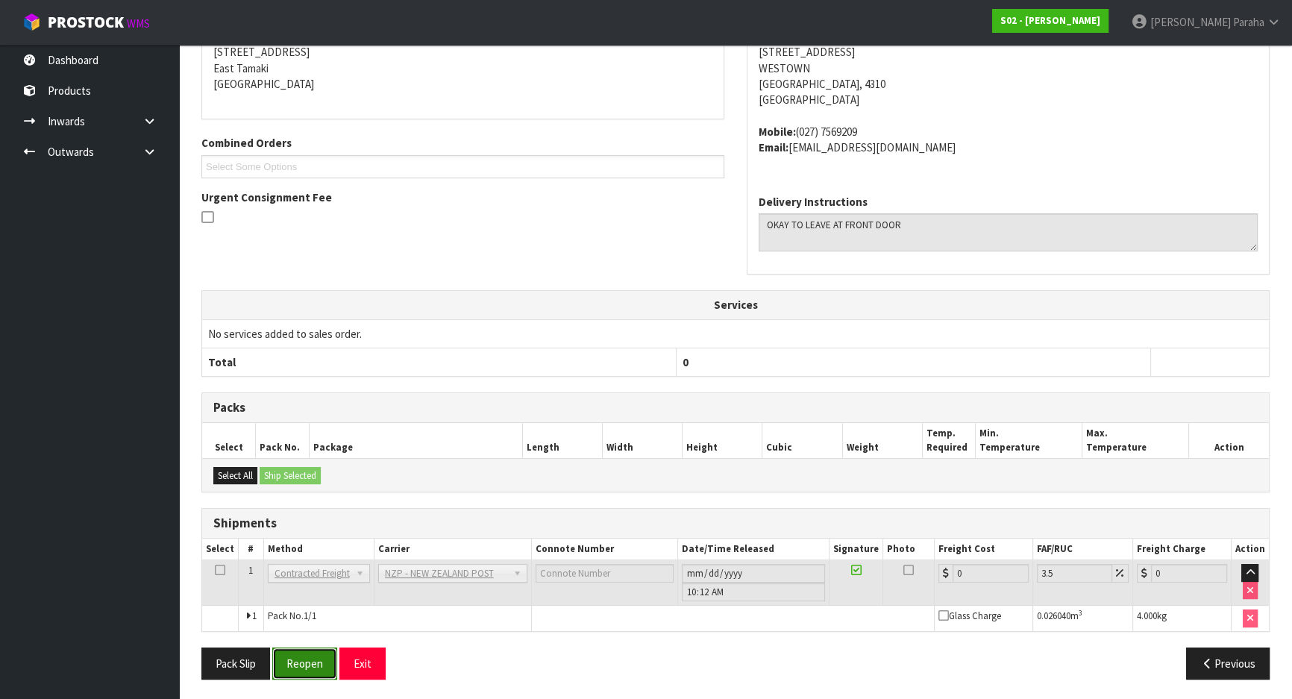
click at [298, 662] on button "Reopen" at bounding box center [304, 663] width 65 height 32
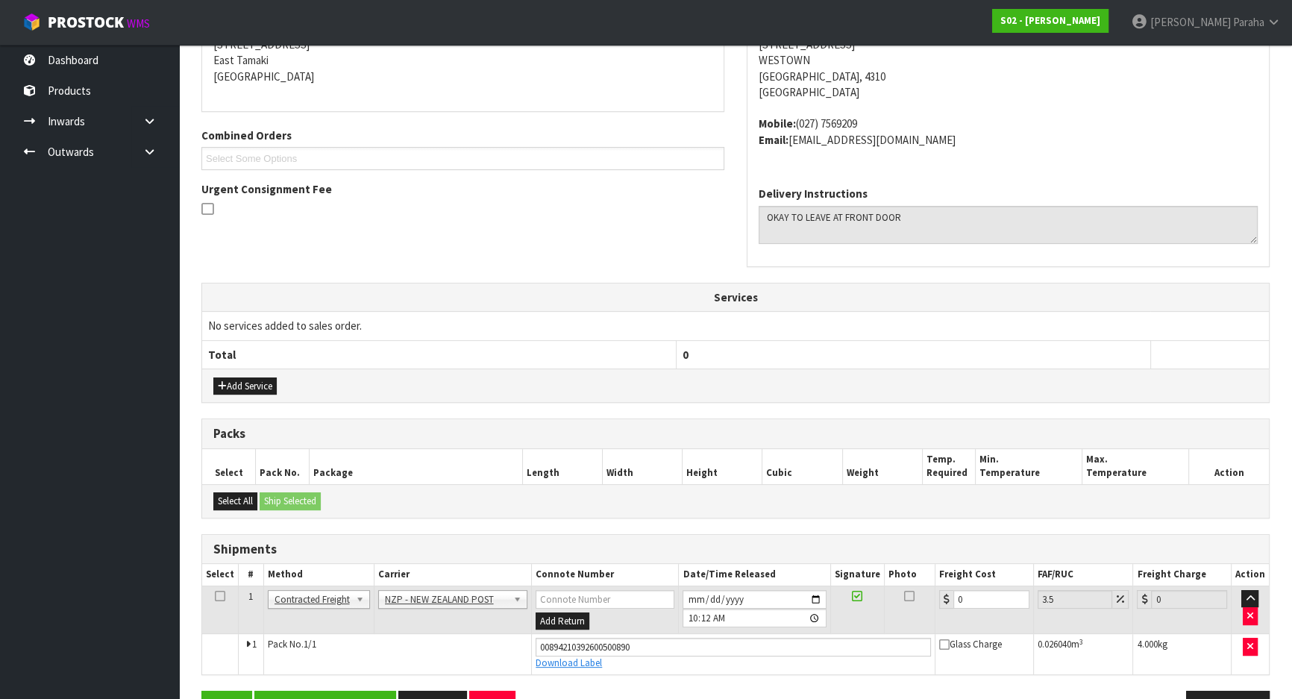
scroll to position [358, 0]
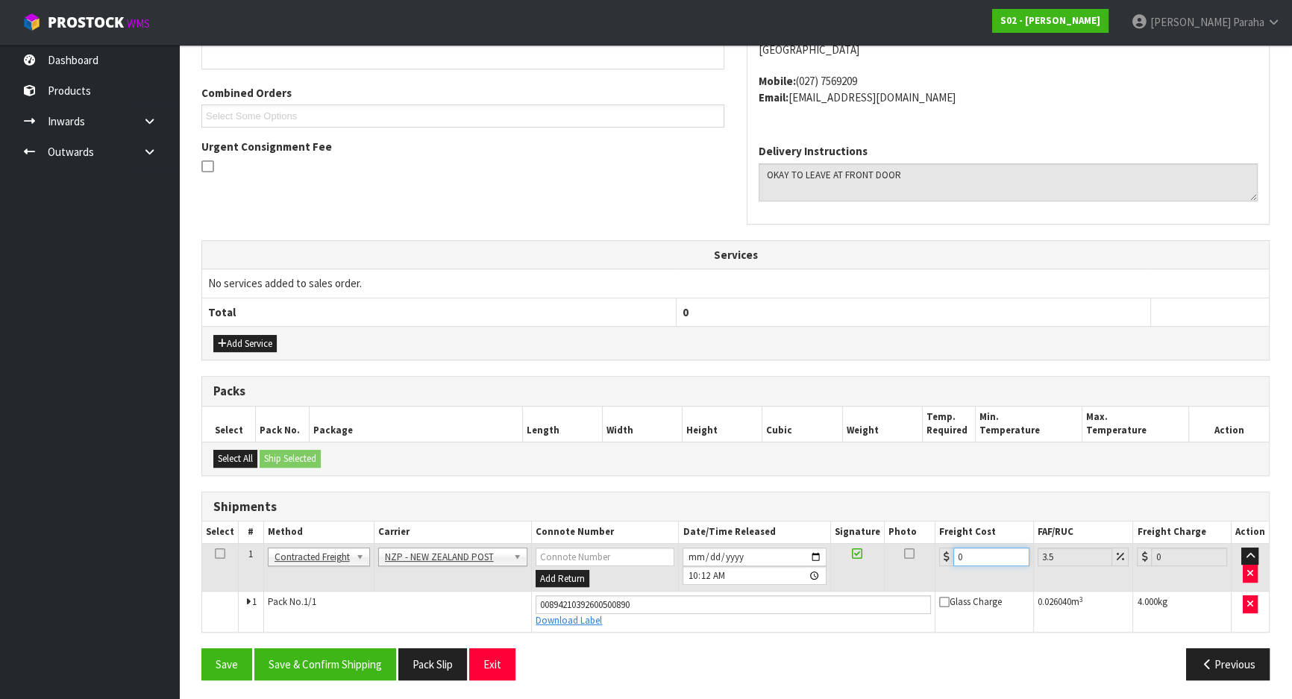
click at [996, 549] on input "0" at bounding box center [991, 556] width 76 height 19
click at [318, 667] on button "Save & Confirm Shipping" at bounding box center [325, 664] width 142 height 32
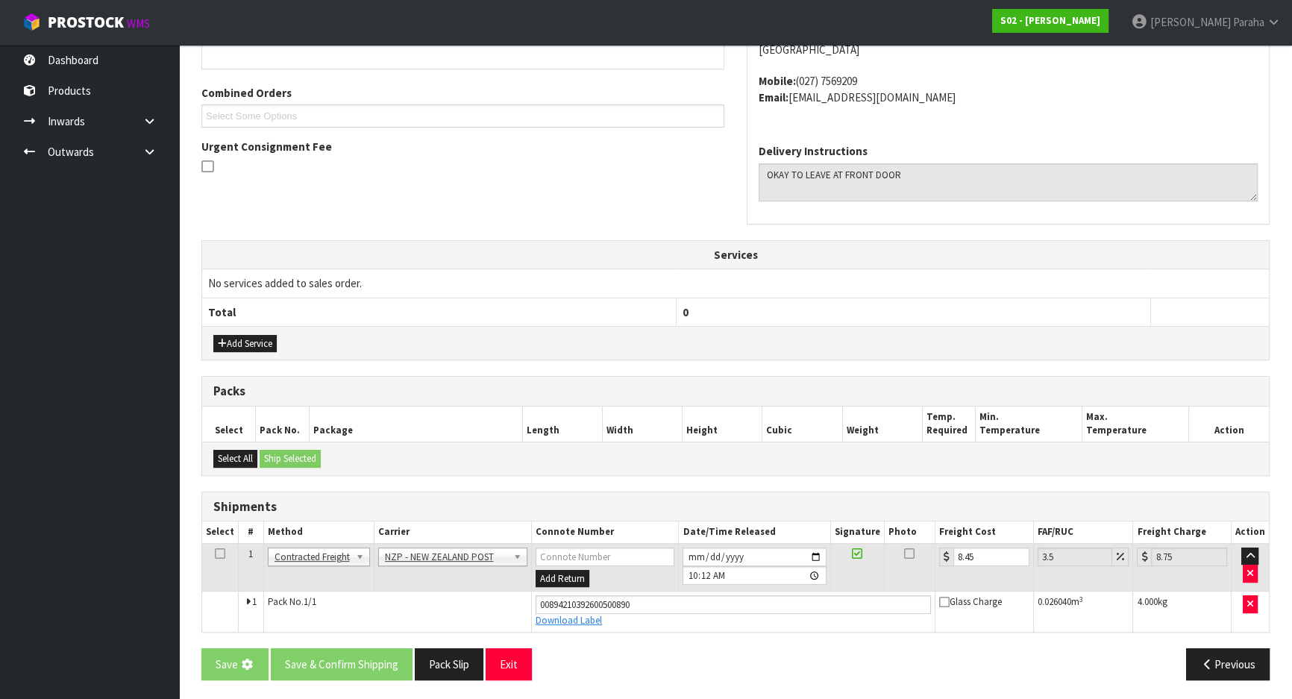
scroll to position [0, 0]
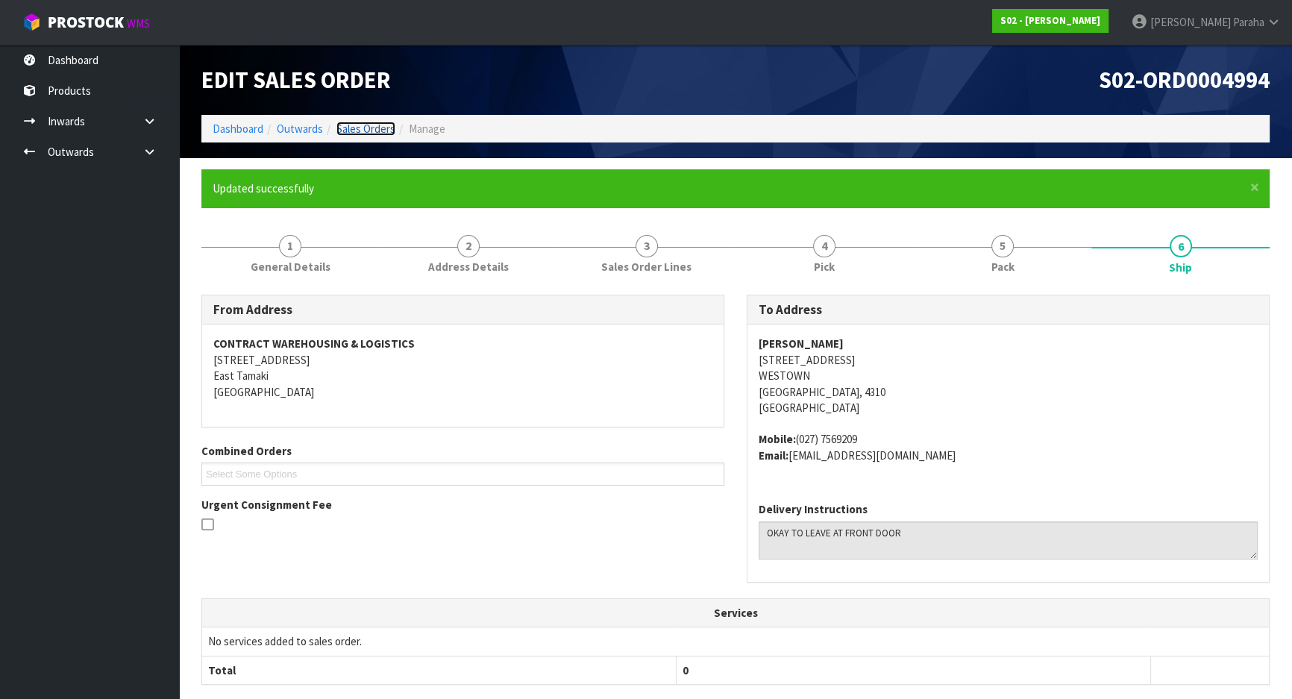
click at [372, 127] on link "Sales Orders" at bounding box center [365, 129] width 59 height 14
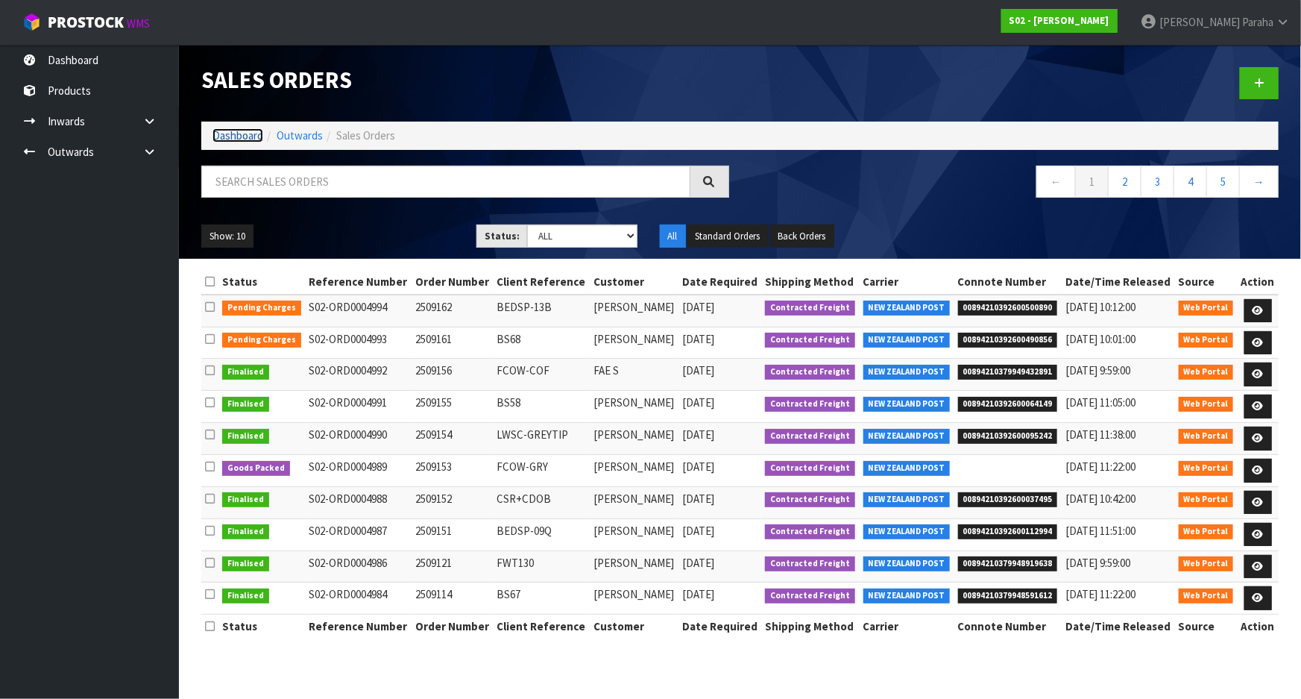
click at [252, 136] on link "Dashboard" at bounding box center [238, 135] width 51 height 14
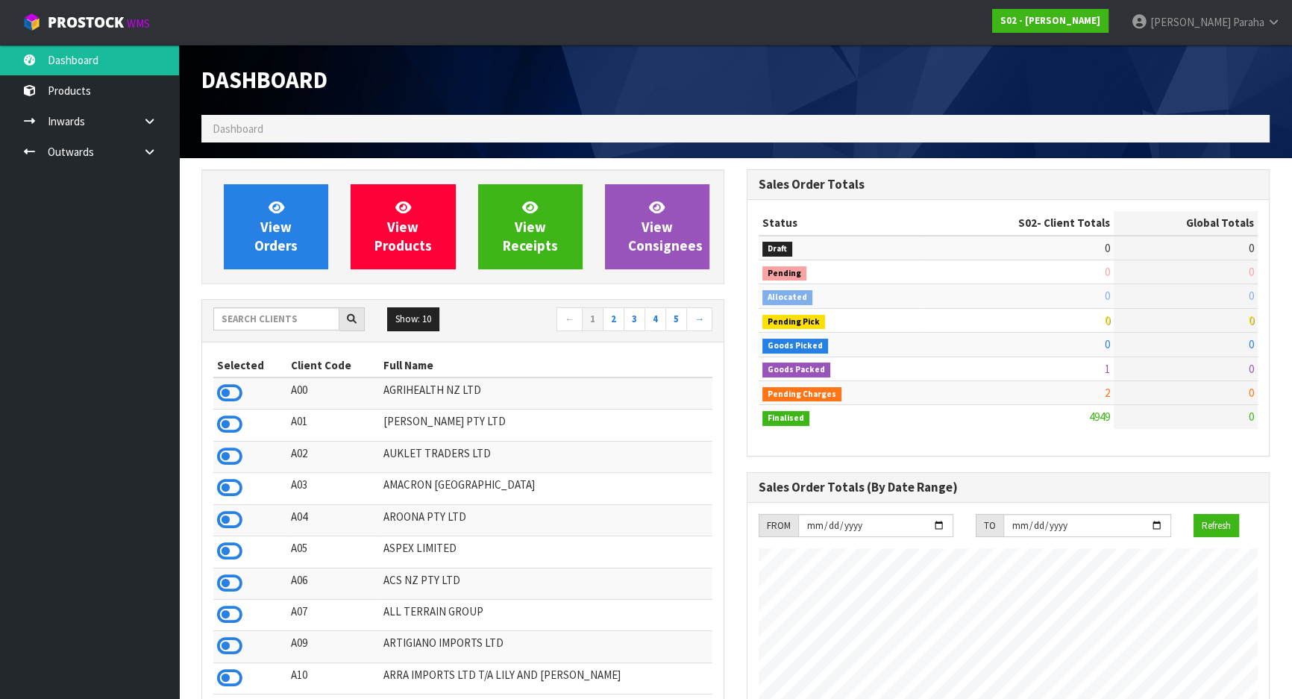
scroll to position [1128, 544]
click at [296, 317] on input "text" at bounding box center [276, 318] width 126 height 23
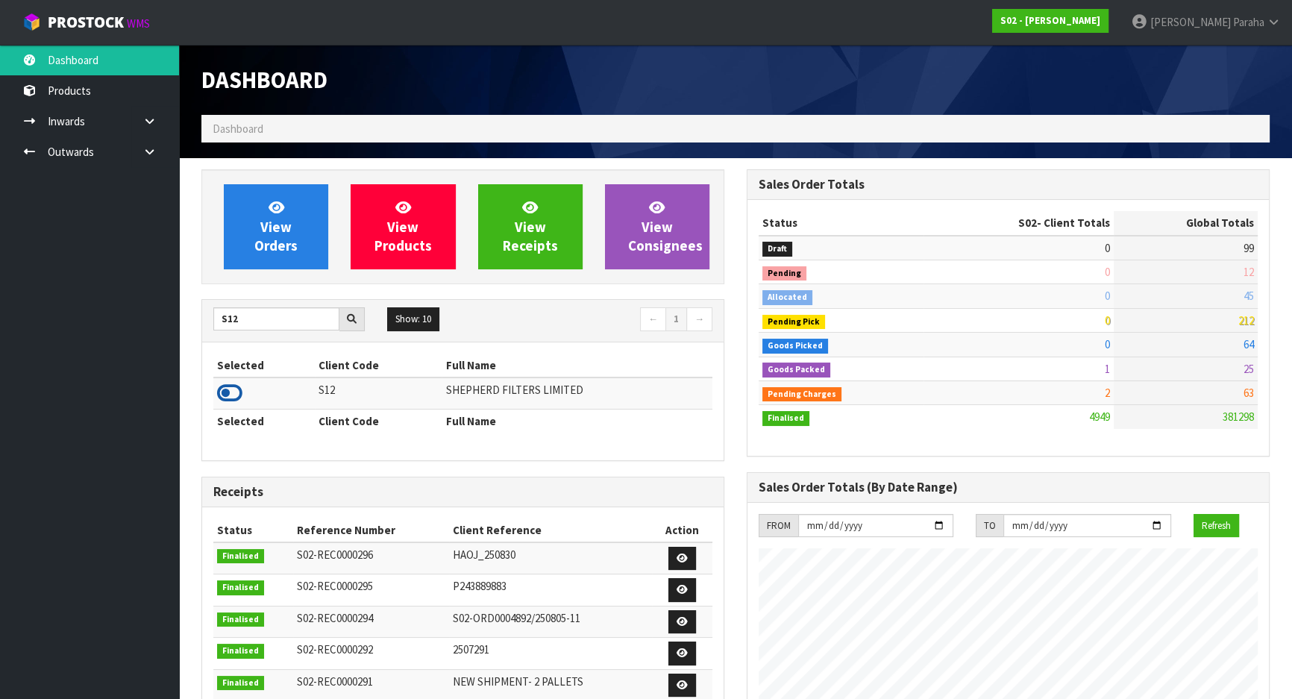
click at [234, 400] on icon at bounding box center [229, 393] width 25 height 22
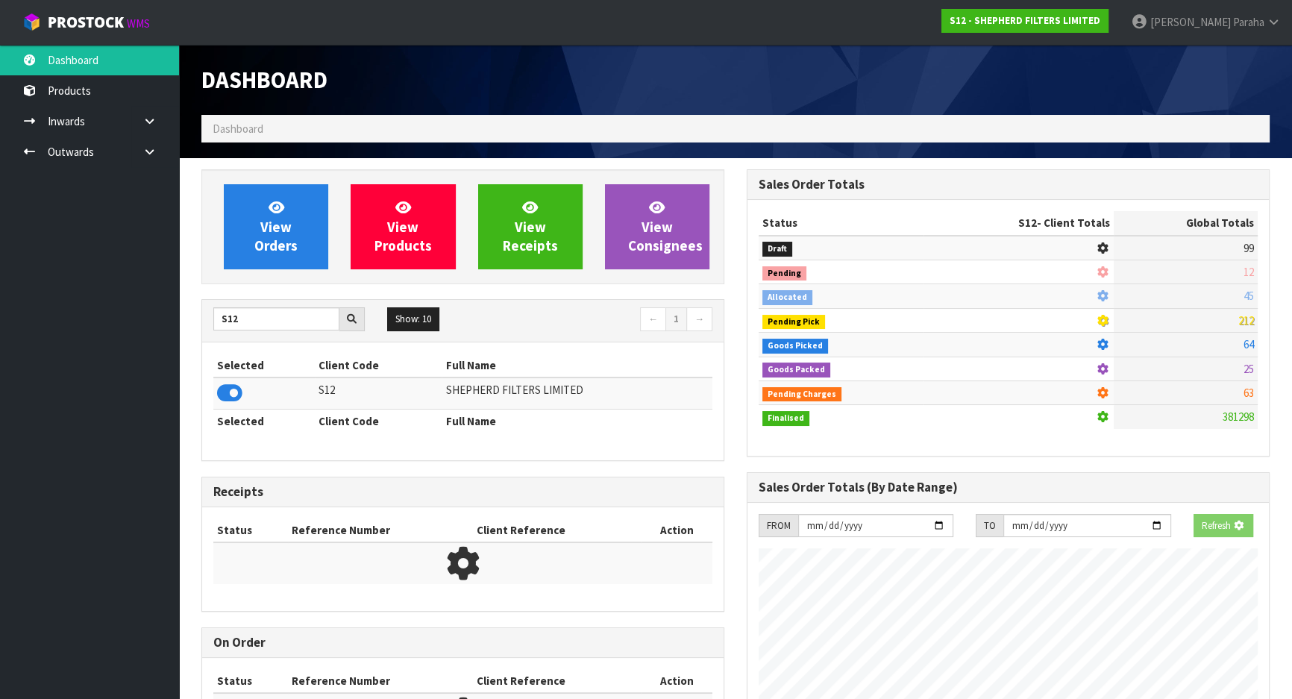
scroll to position [928, 544]
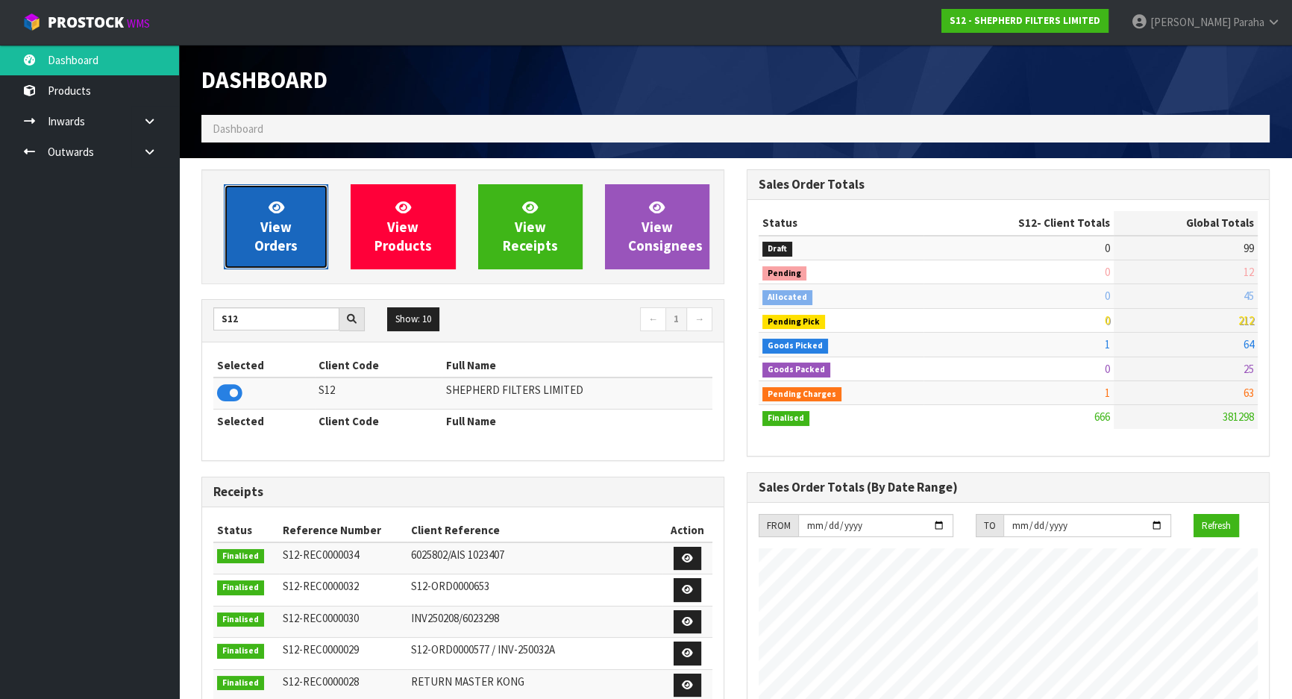
click at [254, 263] on link "View Orders" at bounding box center [276, 226] width 104 height 85
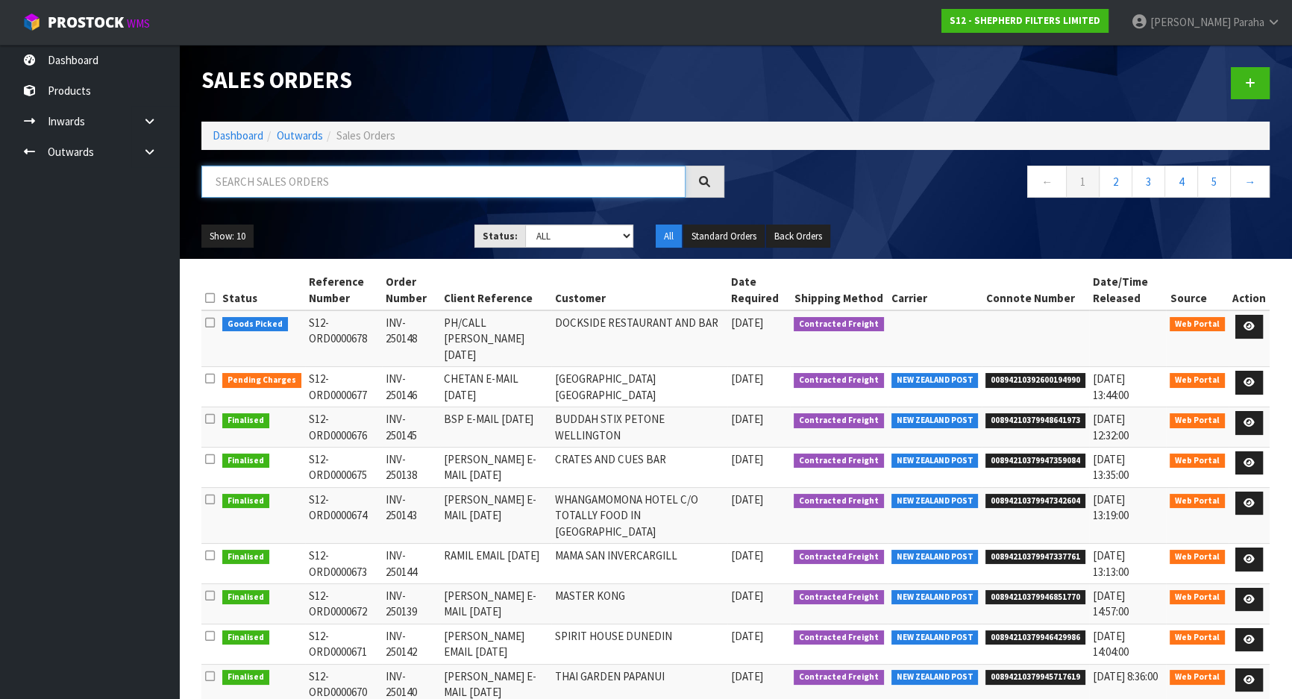
click at [304, 183] on input "text" at bounding box center [443, 182] width 484 height 32
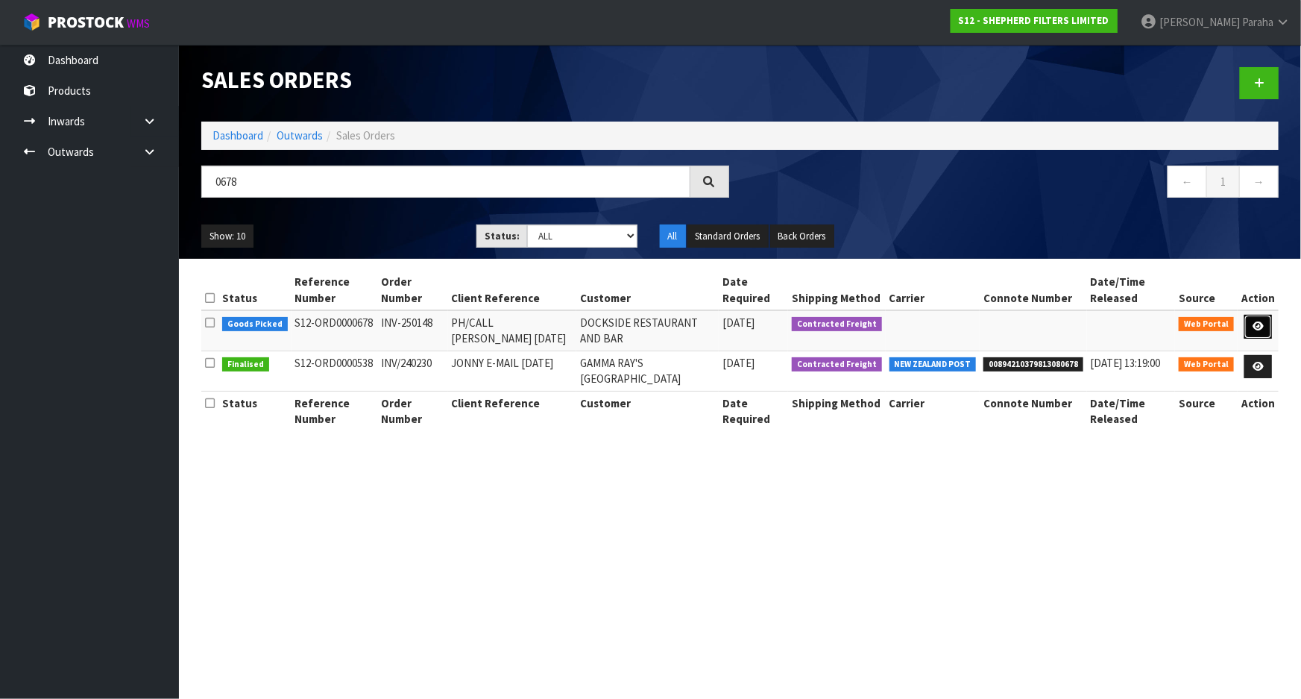
click at [1268, 324] on link at bounding box center [1259, 327] width 28 height 24
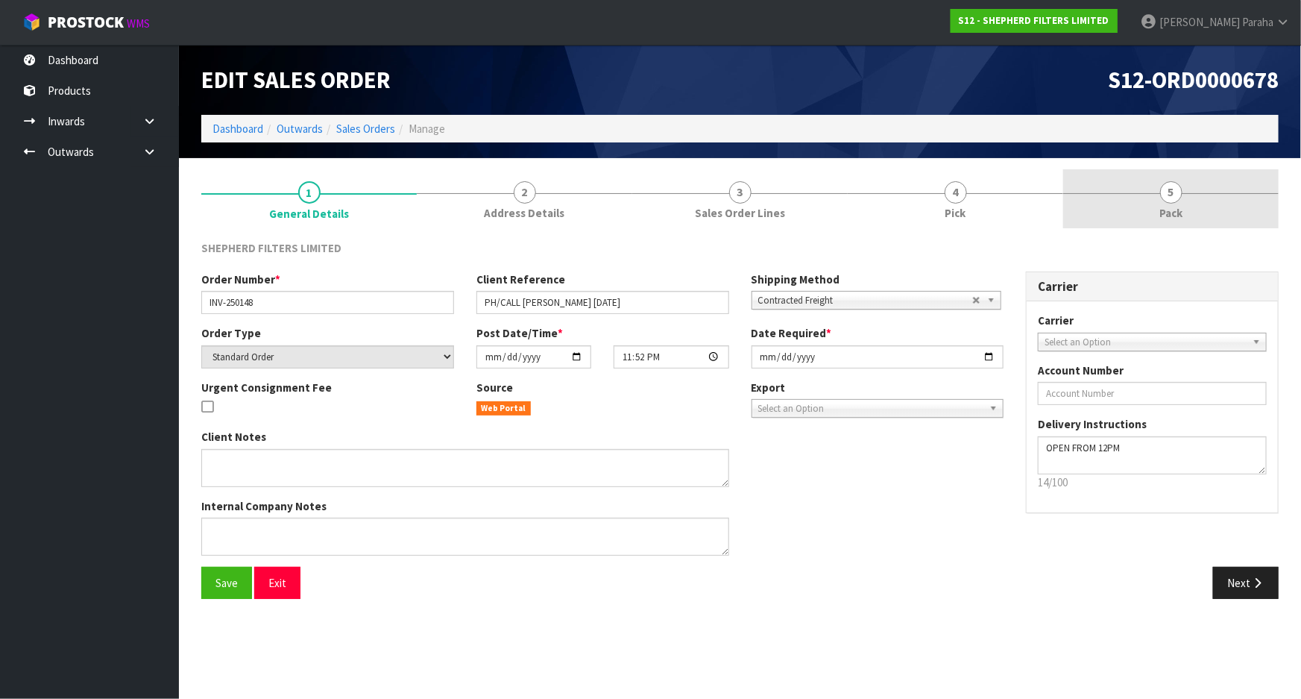
click at [1167, 194] on span "5" at bounding box center [1171, 192] width 22 height 22
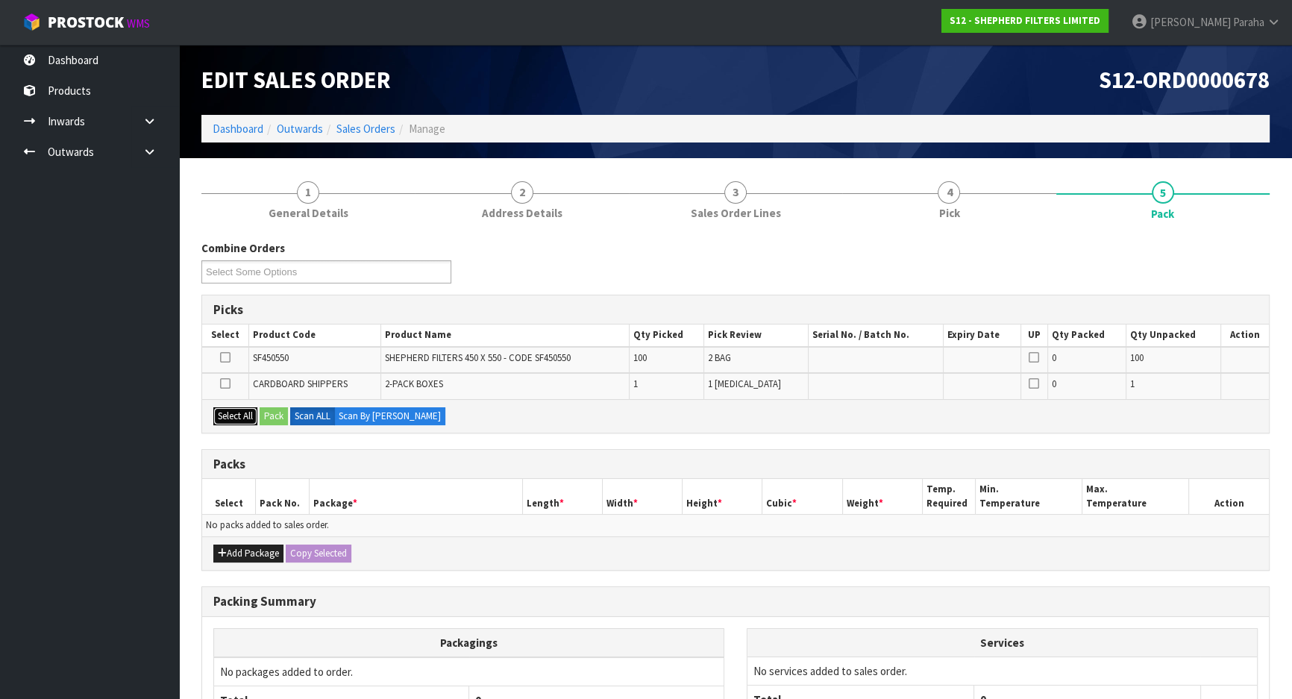
click at [248, 411] on button "Select All" at bounding box center [235, 416] width 44 height 18
click at [265, 549] on button "Add Package" at bounding box center [248, 553] width 70 height 18
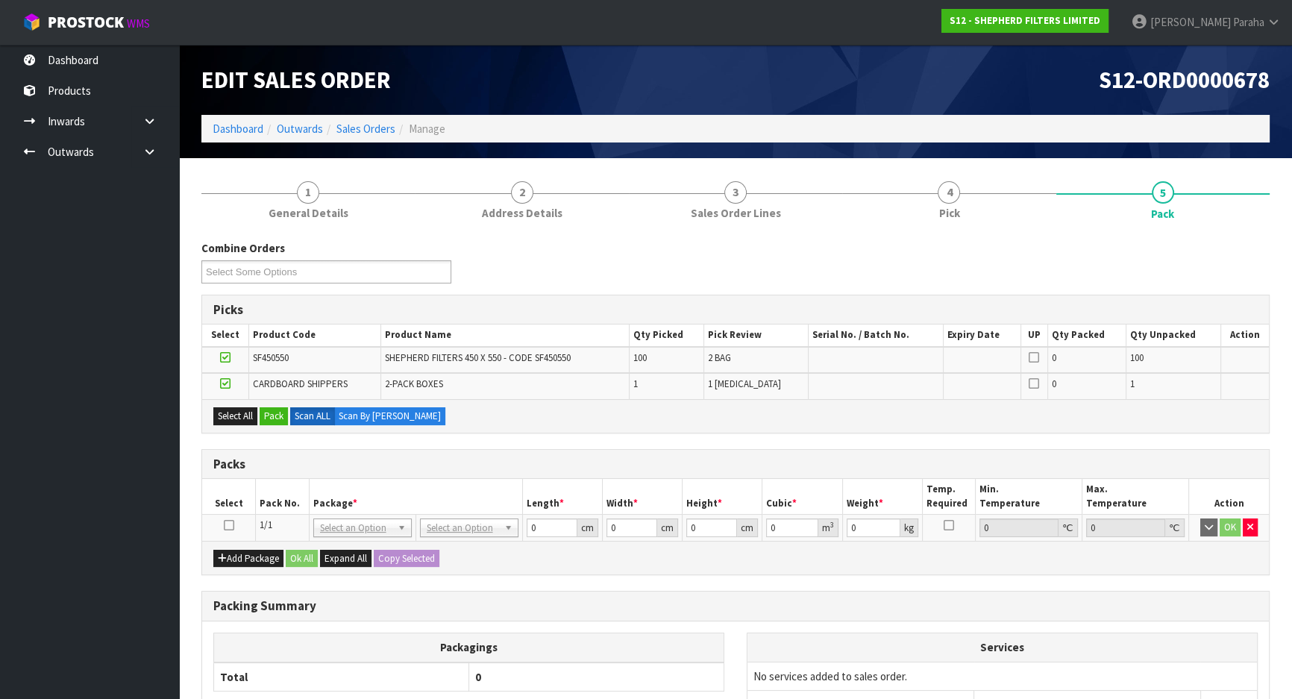
click at [228, 525] on icon at bounding box center [229, 525] width 10 height 1
click at [276, 418] on button "Pack" at bounding box center [274, 416] width 28 height 18
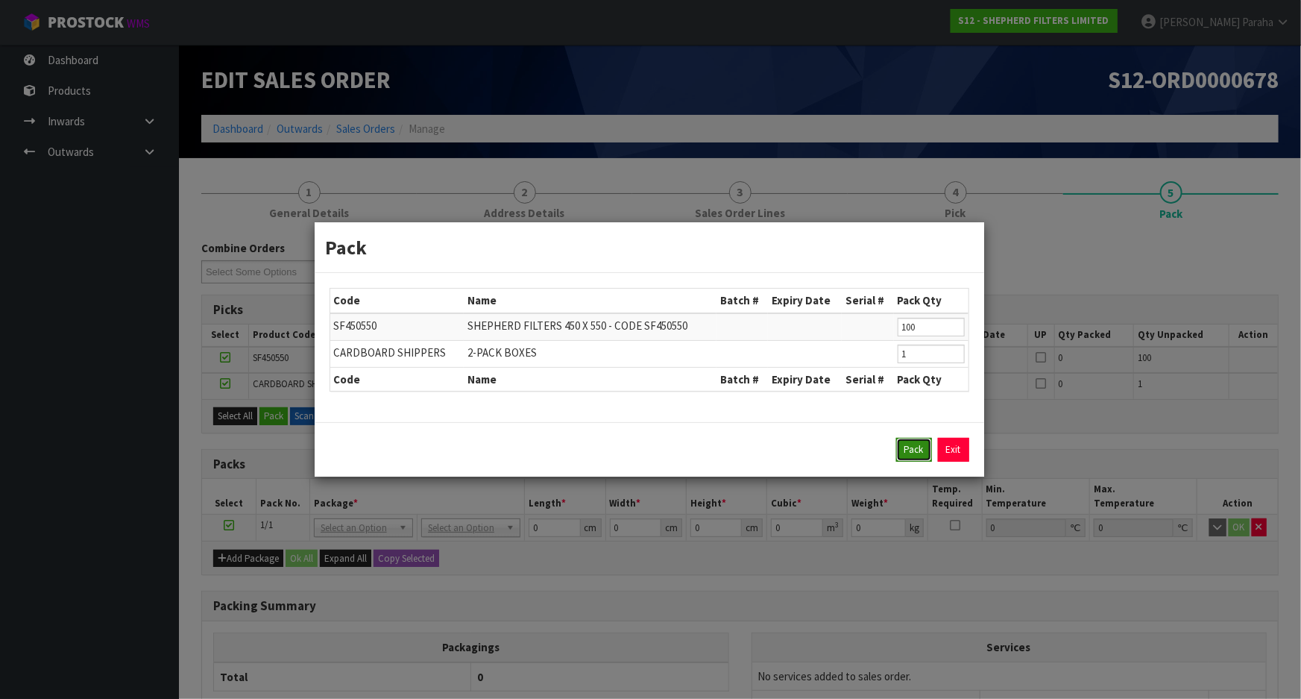
click at [911, 445] on button "Pack" at bounding box center [914, 450] width 36 height 24
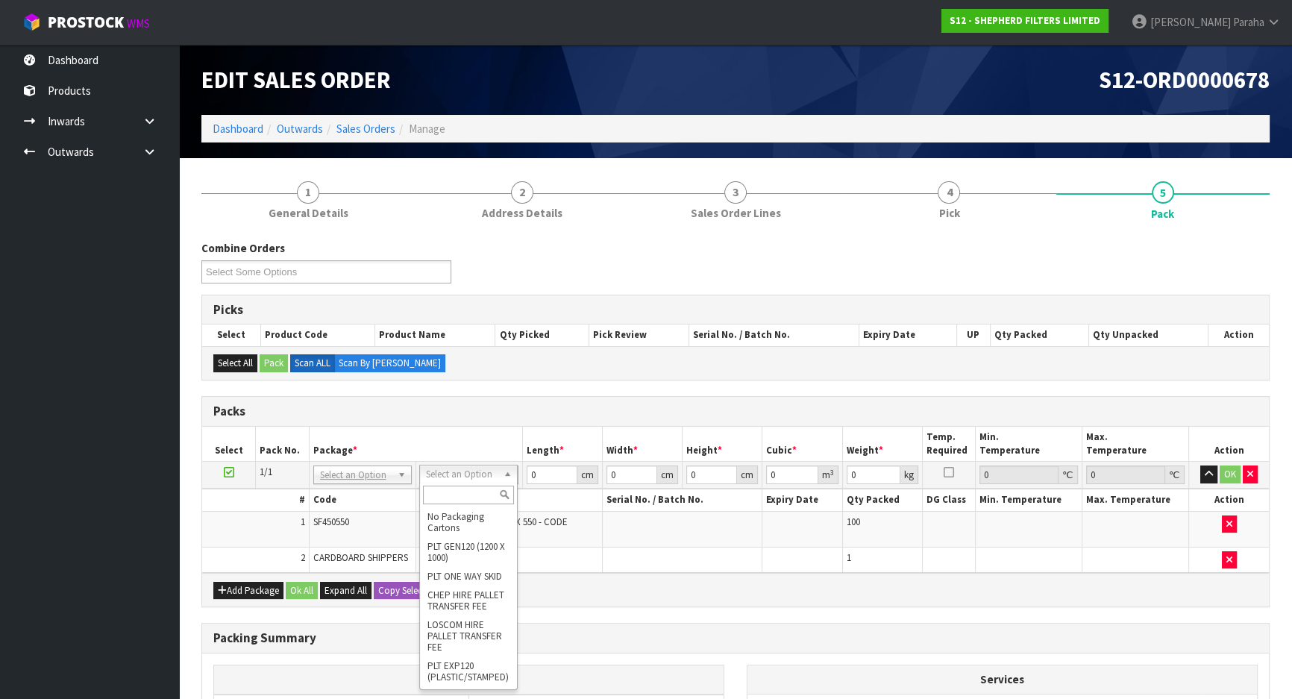
click at [484, 492] on input "text" at bounding box center [468, 494] width 91 height 19
click at [535, 472] on input "0" at bounding box center [551, 474] width 51 height 19
click at [1200, 465] on button "button" at bounding box center [1208, 474] width 17 height 18
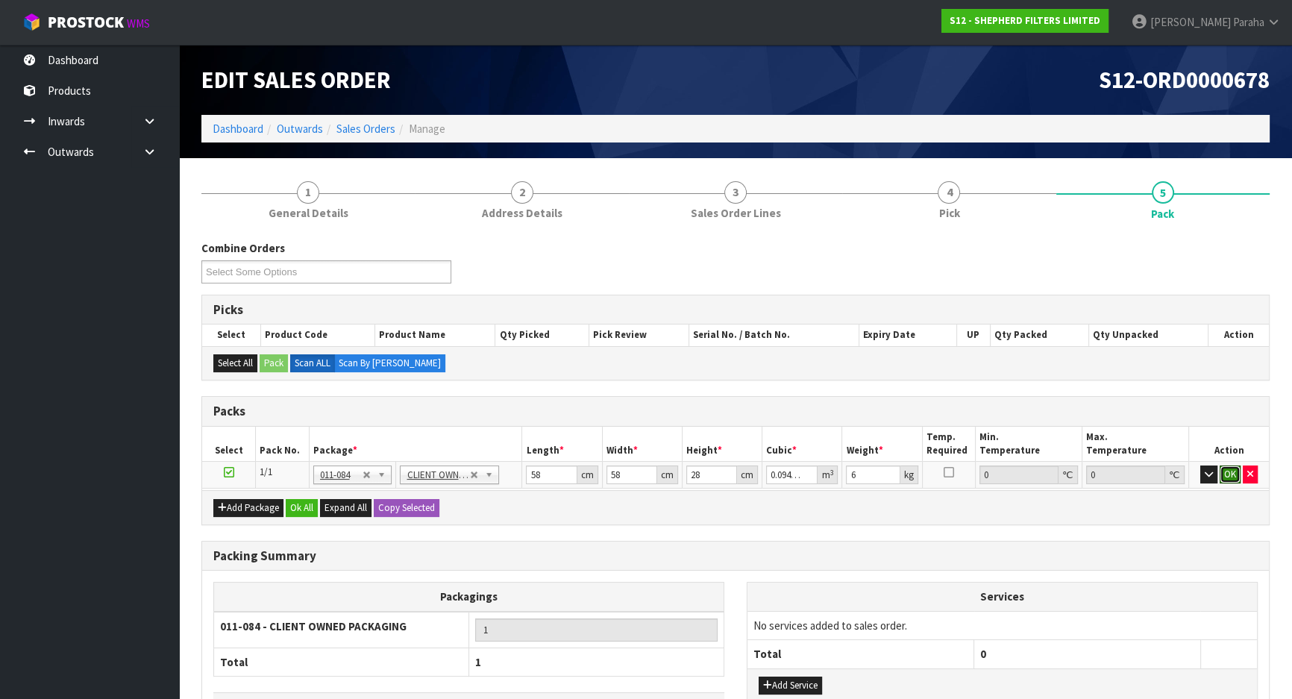
click button "OK" at bounding box center [1229, 474] width 21 height 18
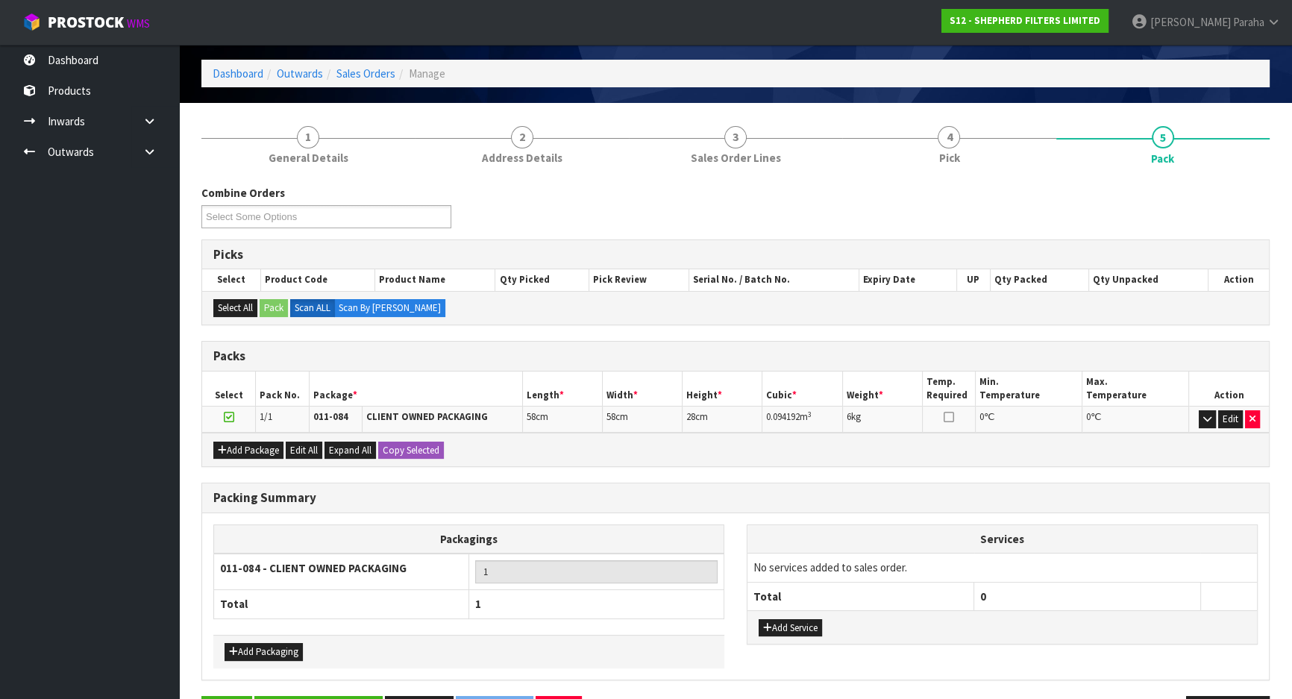
scroll to position [103, 0]
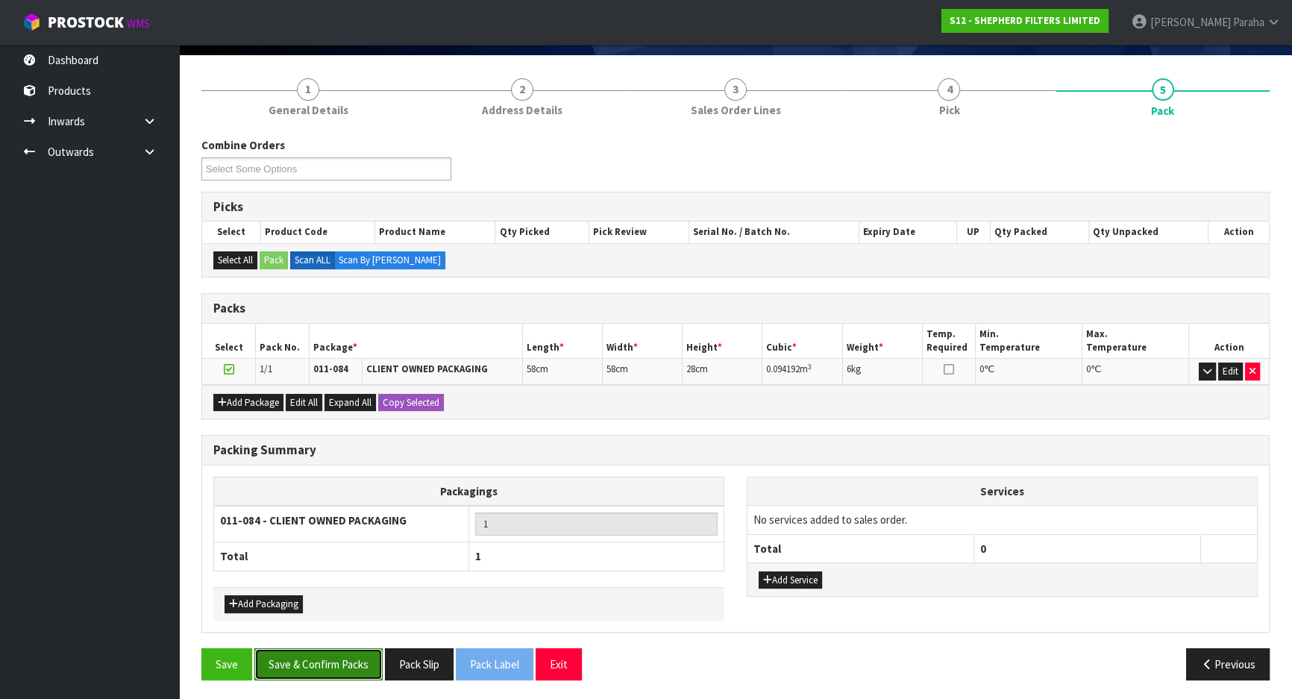
click at [340, 657] on button "Save & Confirm Packs" at bounding box center [318, 664] width 128 height 32
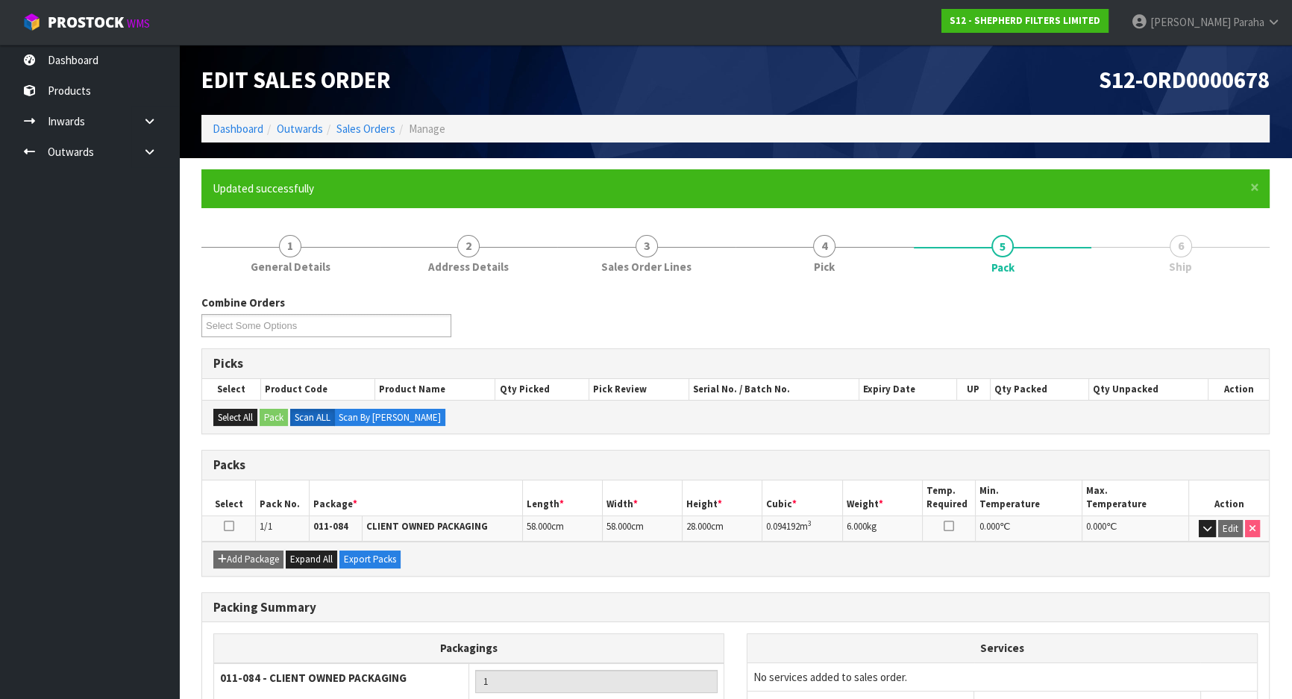
scroll to position [124, 0]
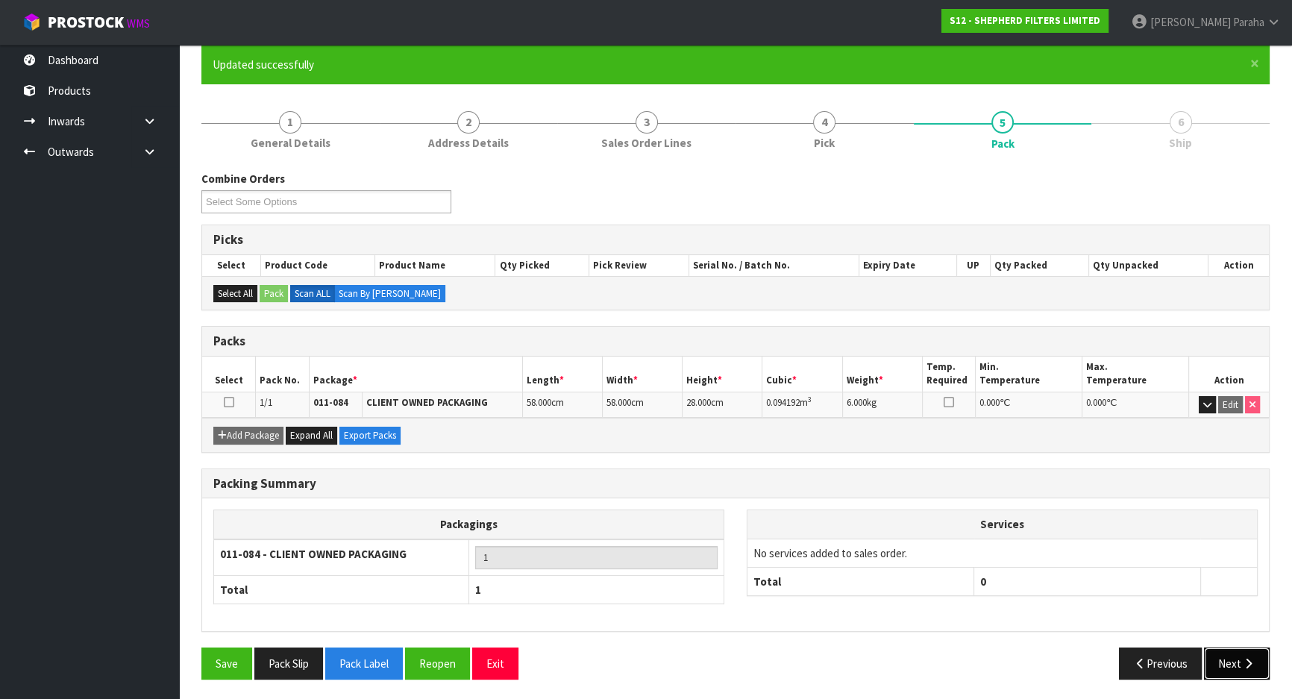
click at [1225, 657] on button "Next" at bounding box center [1237, 663] width 66 height 32
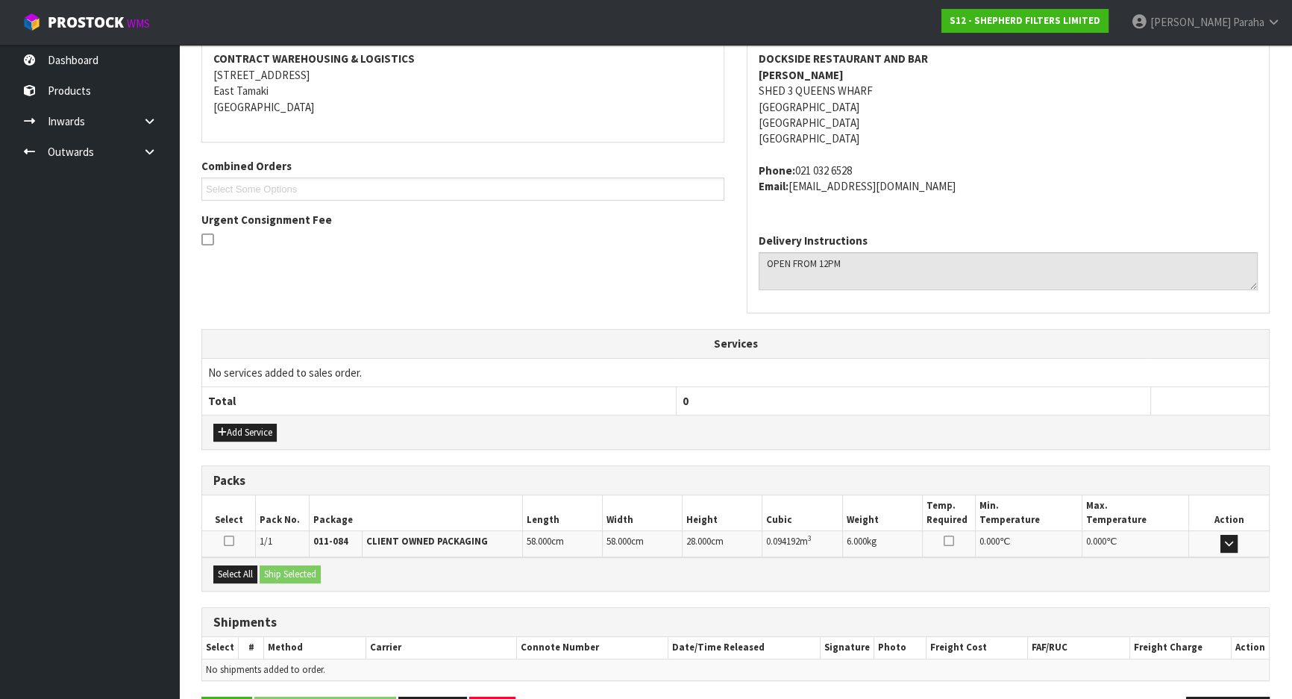
scroll to position [335, 0]
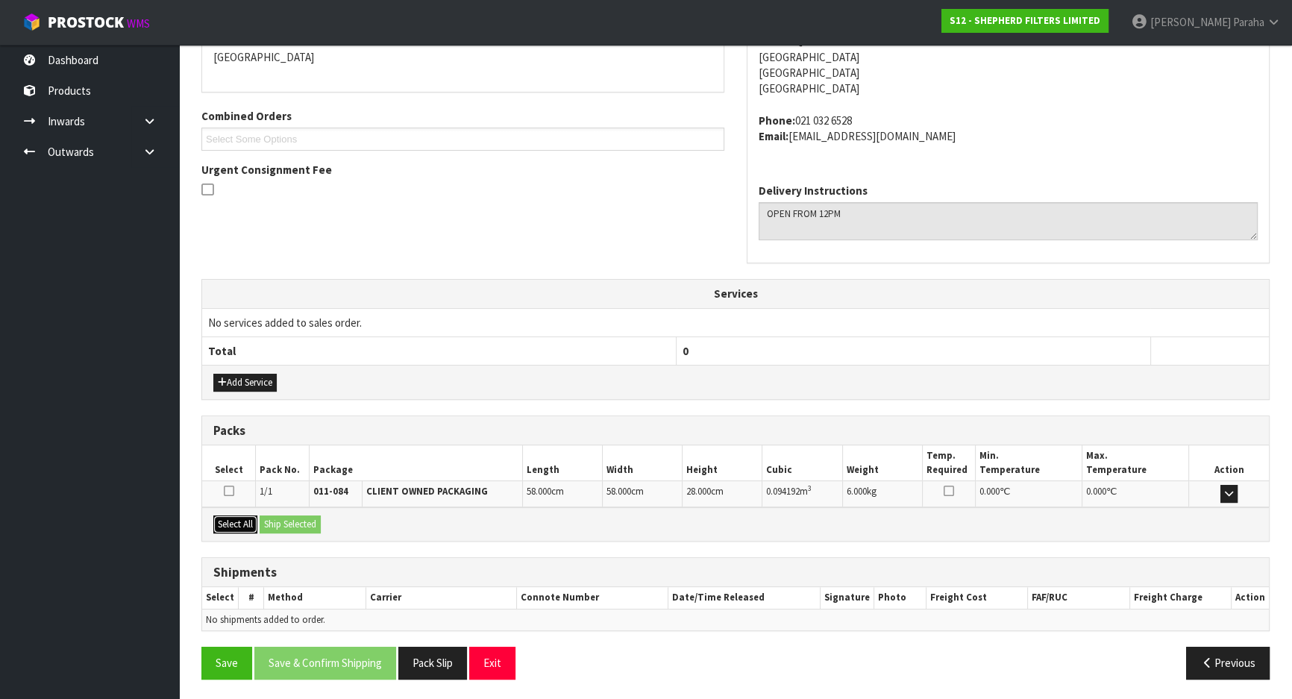
drag, startPoint x: 226, startPoint y: 517, endPoint x: 283, endPoint y: 523, distance: 57.7
click at [239, 517] on button "Select All" at bounding box center [235, 524] width 44 height 18
click at [283, 523] on button "Ship Selected" at bounding box center [290, 524] width 61 height 18
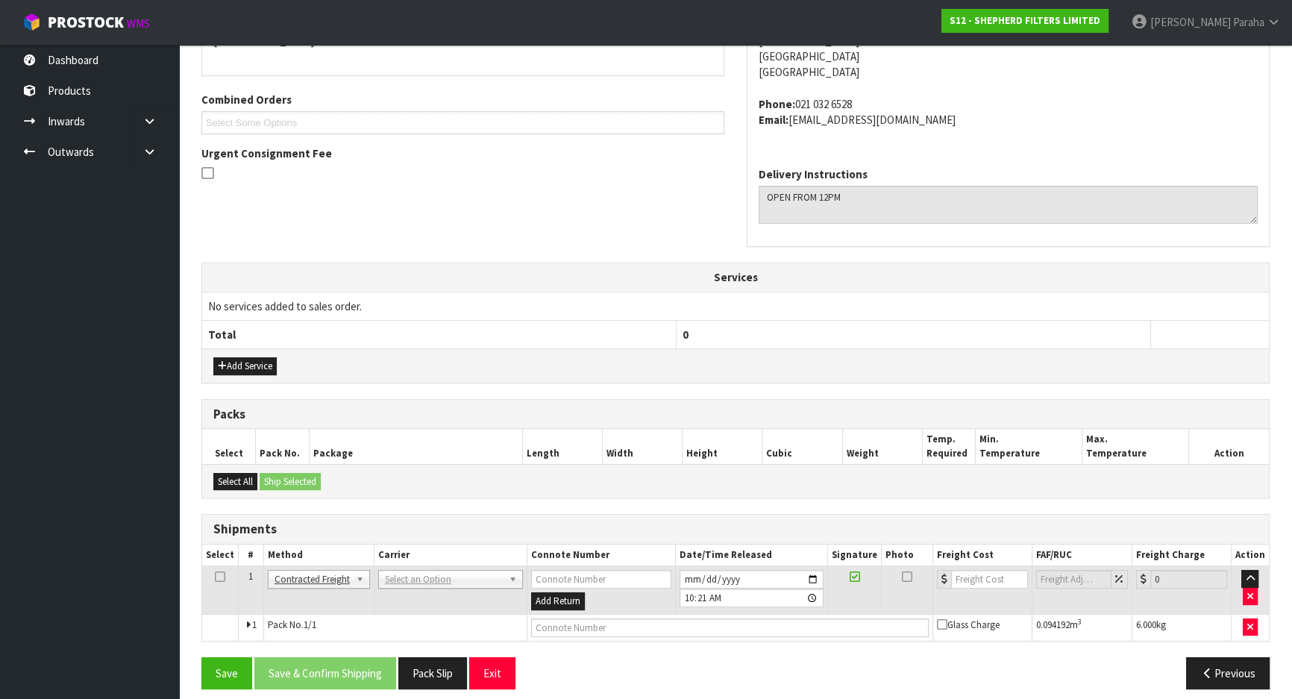
scroll to position [361, 0]
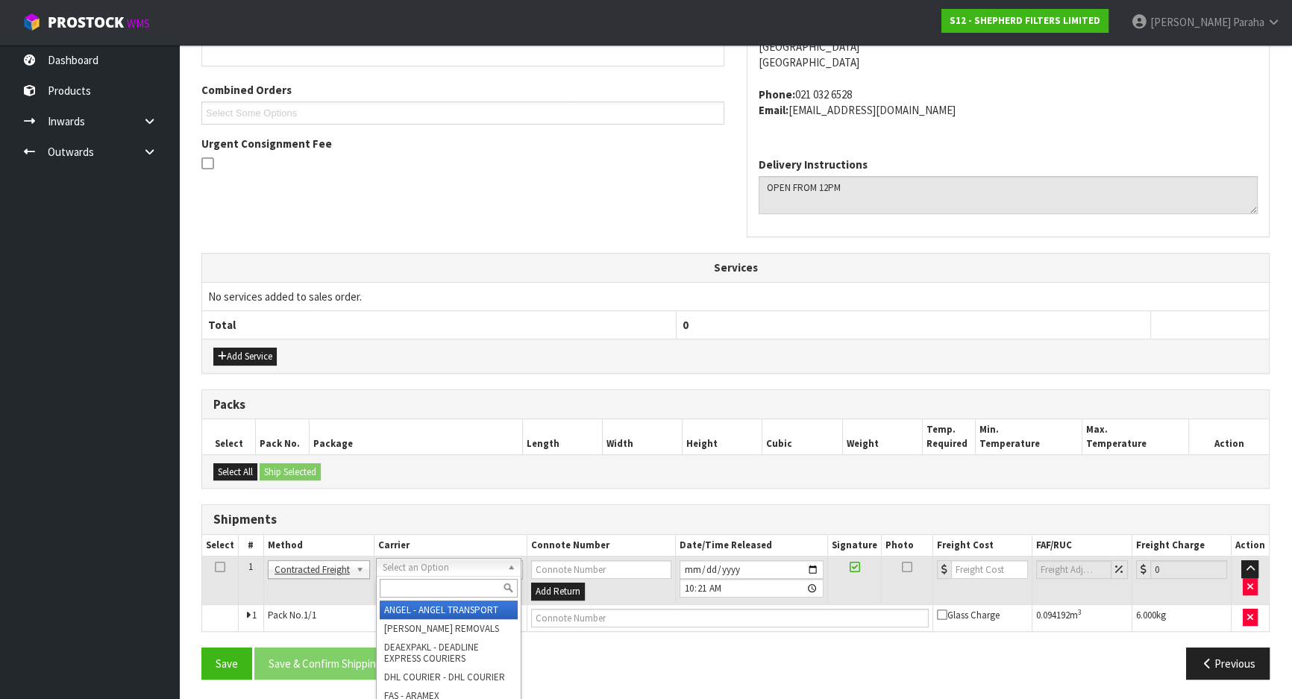
click at [408, 586] on input "text" at bounding box center [449, 588] width 138 height 19
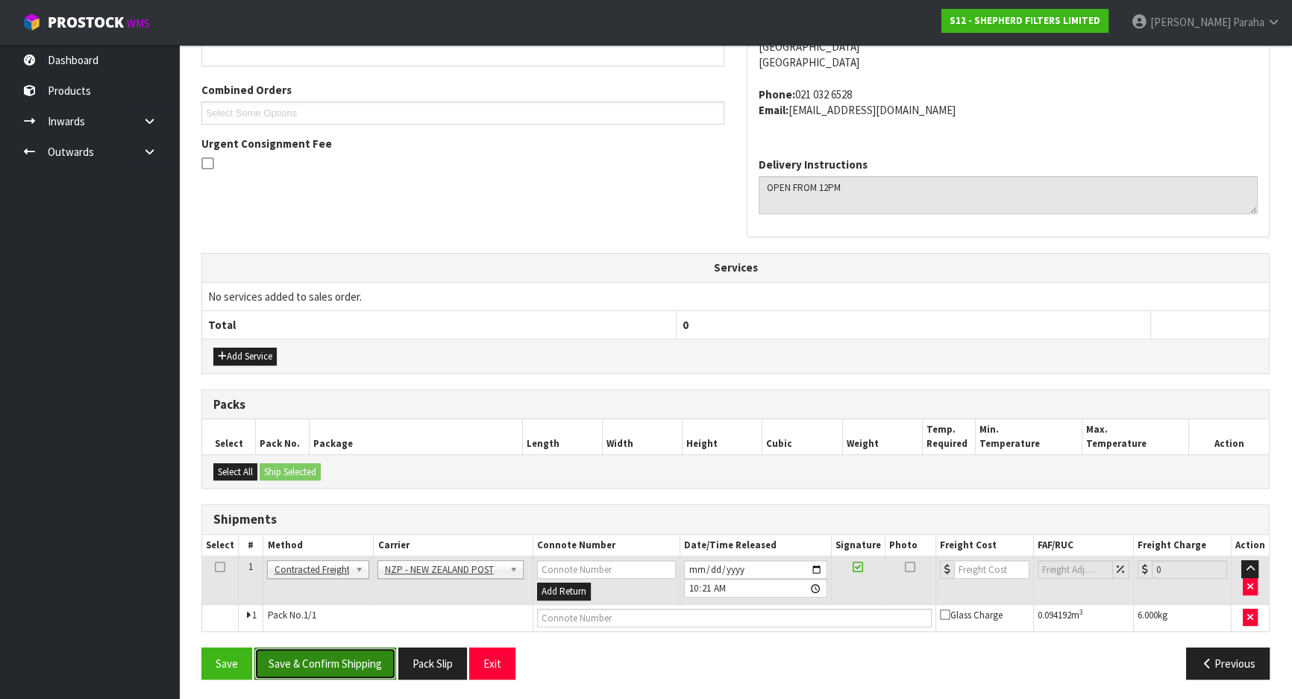
click at [365, 648] on button "Save & Confirm Shipping" at bounding box center [325, 663] width 142 height 32
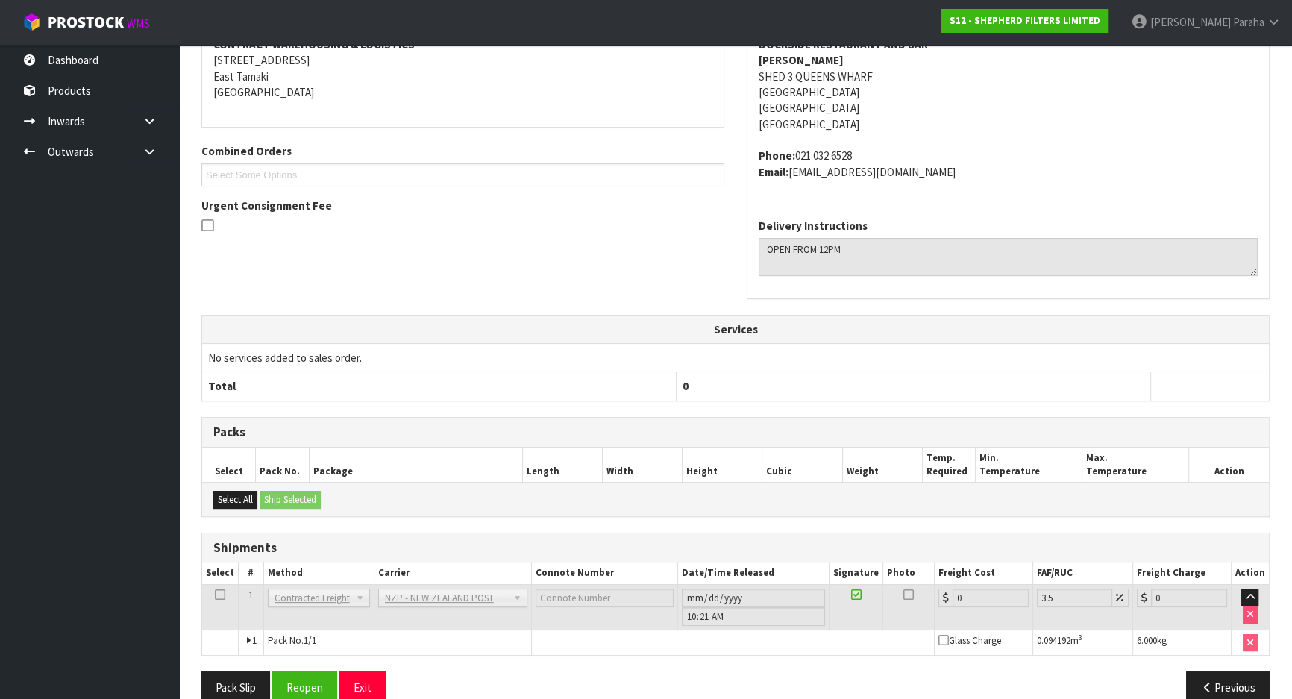
scroll to position [340, 0]
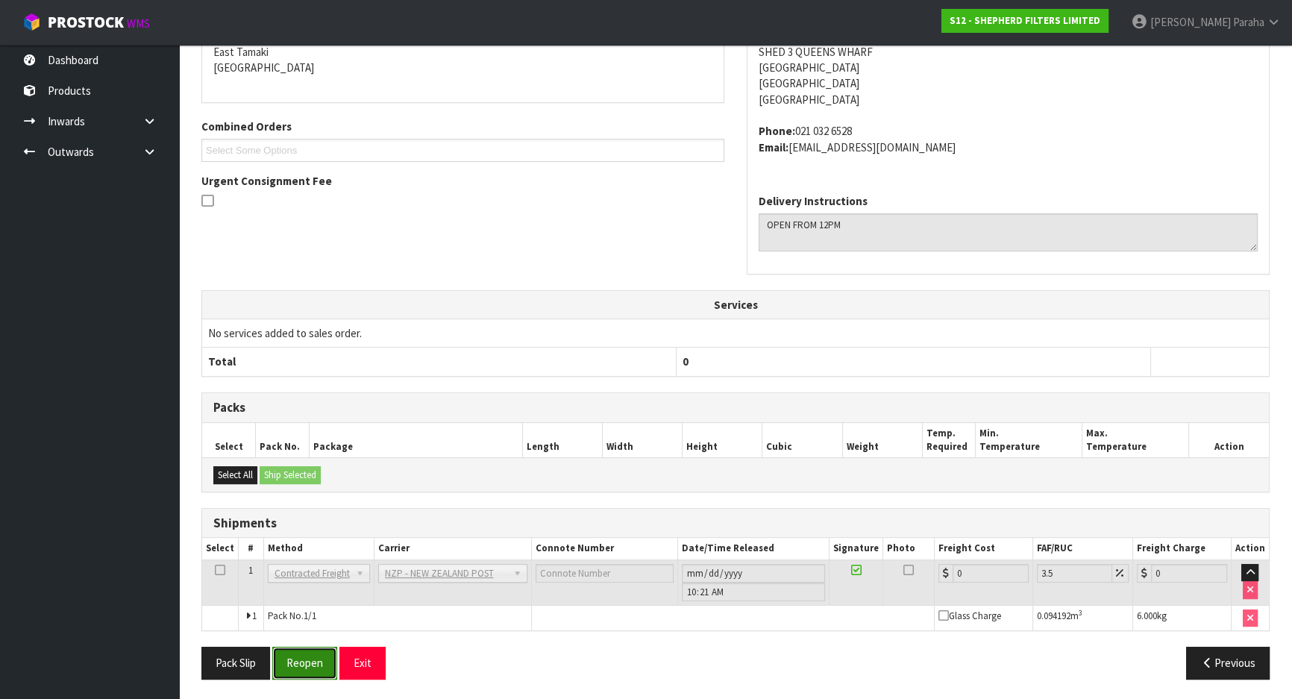
click at [316, 660] on button "Reopen" at bounding box center [304, 663] width 65 height 32
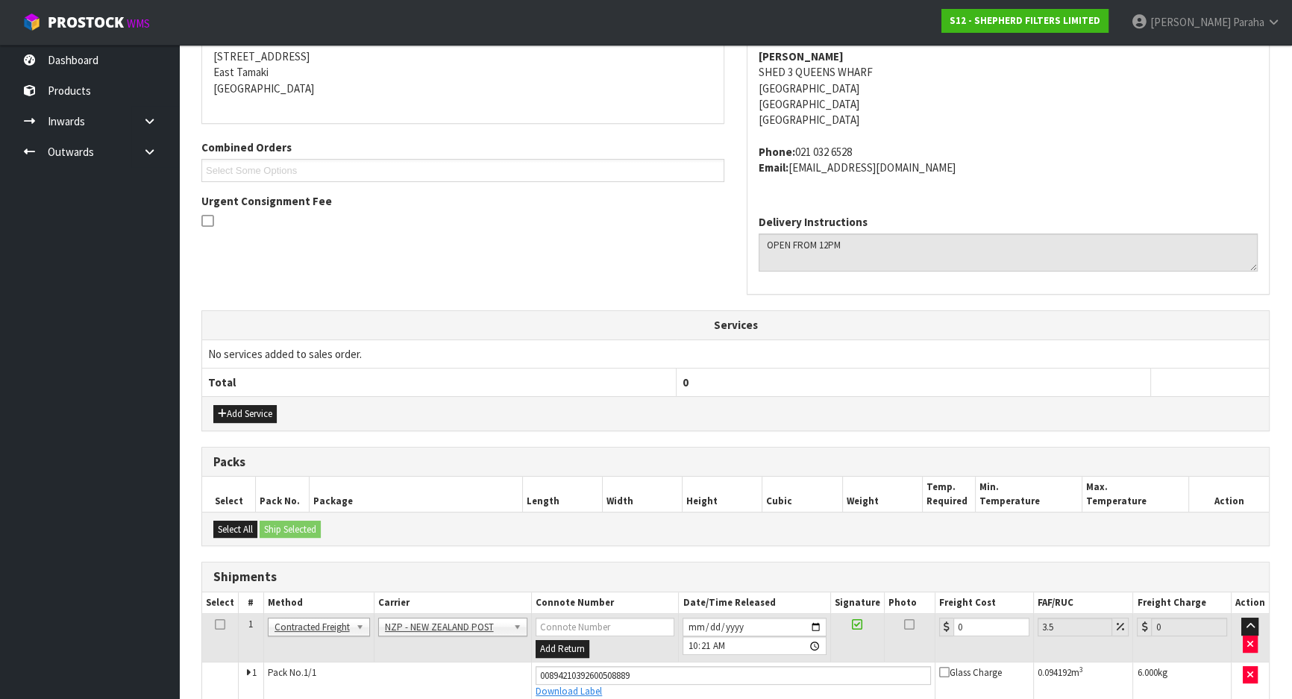
scroll to position [374, 0]
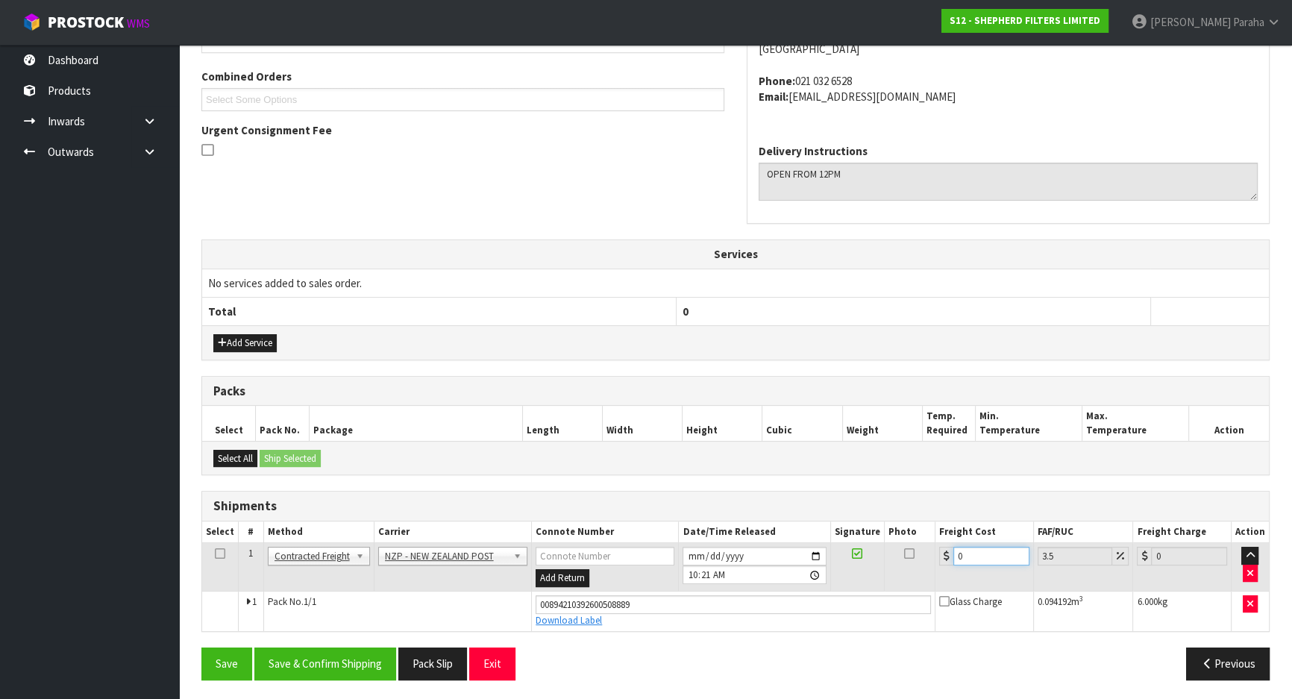
click at [972, 550] on input "0" at bounding box center [991, 556] width 76 height 19
click at [359, 671] on button "Save & Confirm Shipping" at bounding box center [325, 663] width 142 height 32
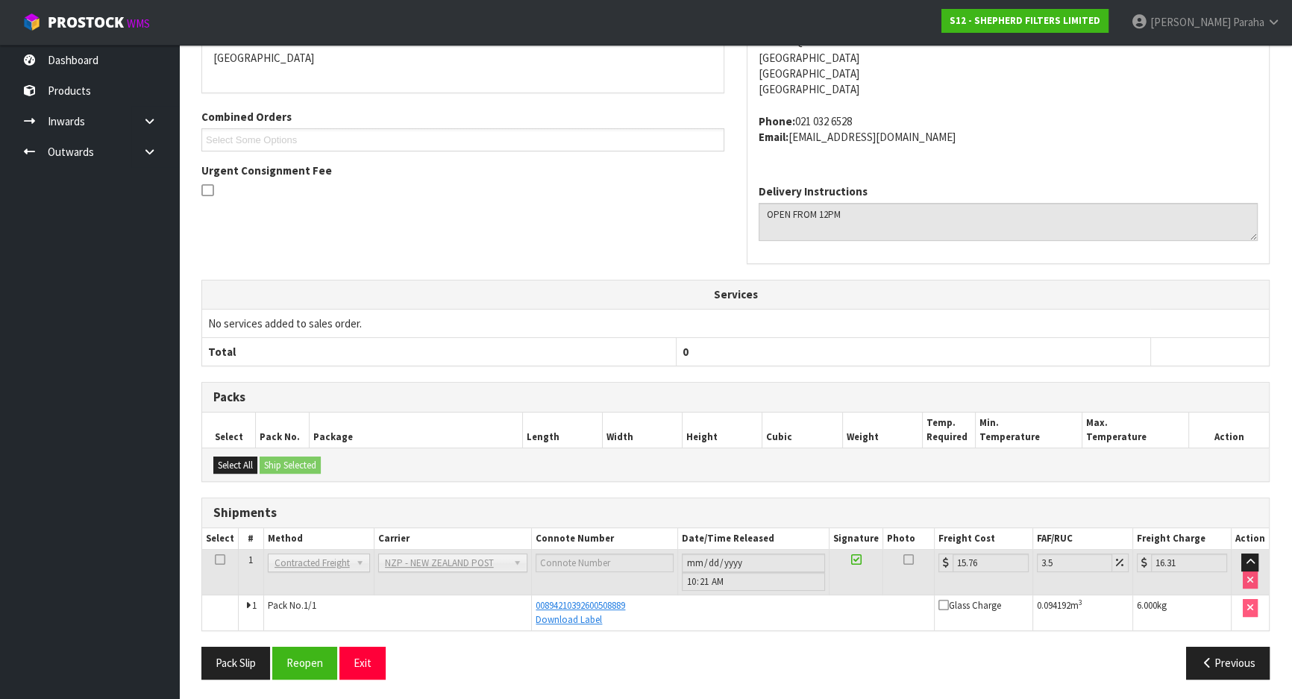
scroll to position [0, 0]
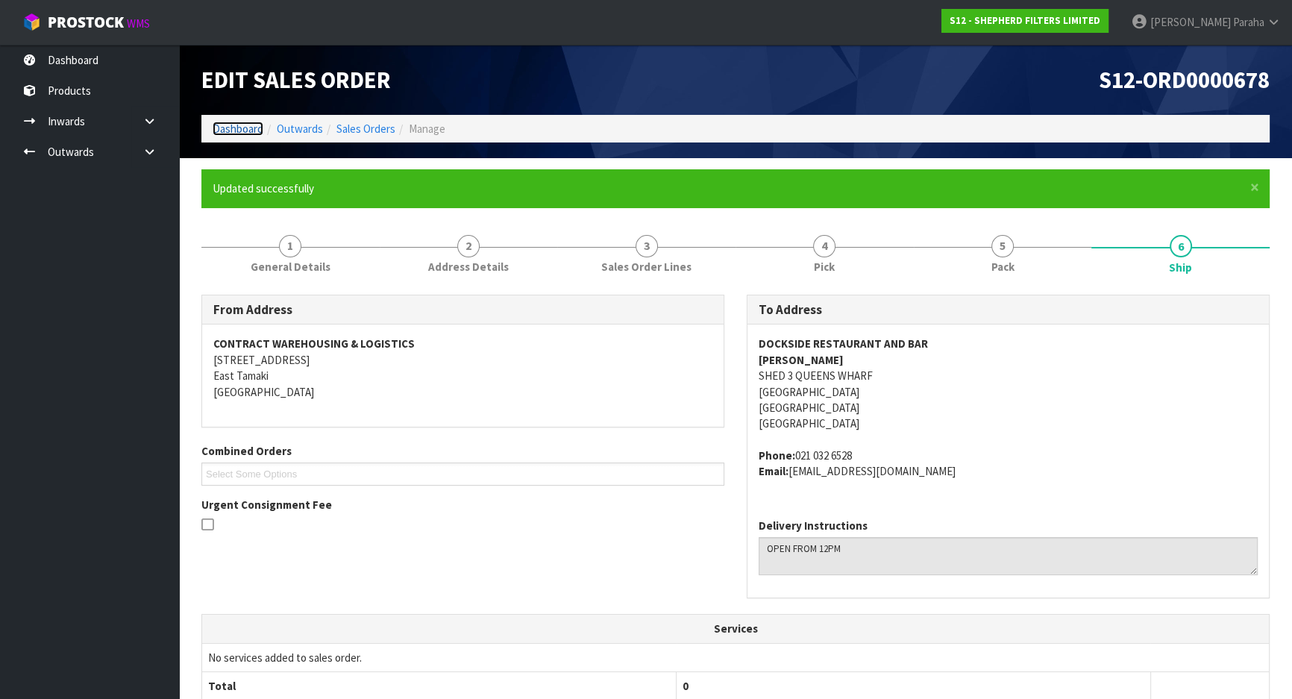
click at [246, 131] on link "Dashboard" at bounding box center [238, 129] width 51 height 14
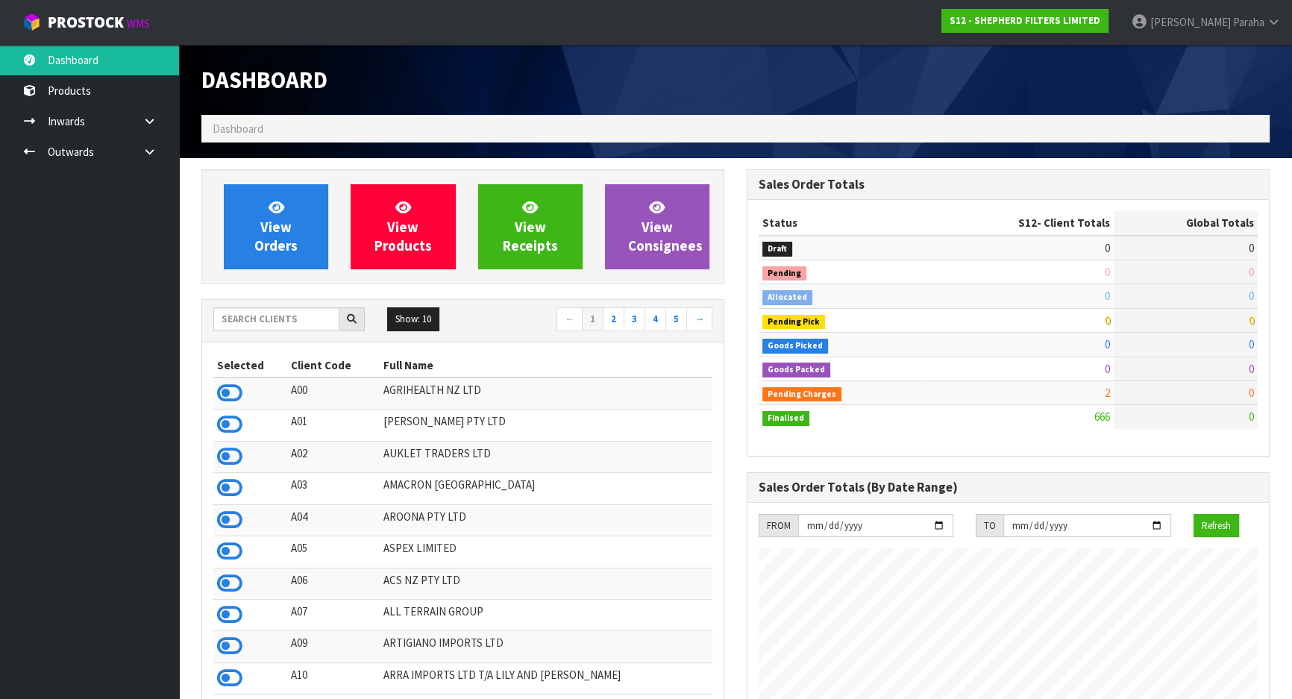
scroll to position [1046, 544]
click at [275, 312] on input "text" at bounding box center [276, 318] width 126 height 23
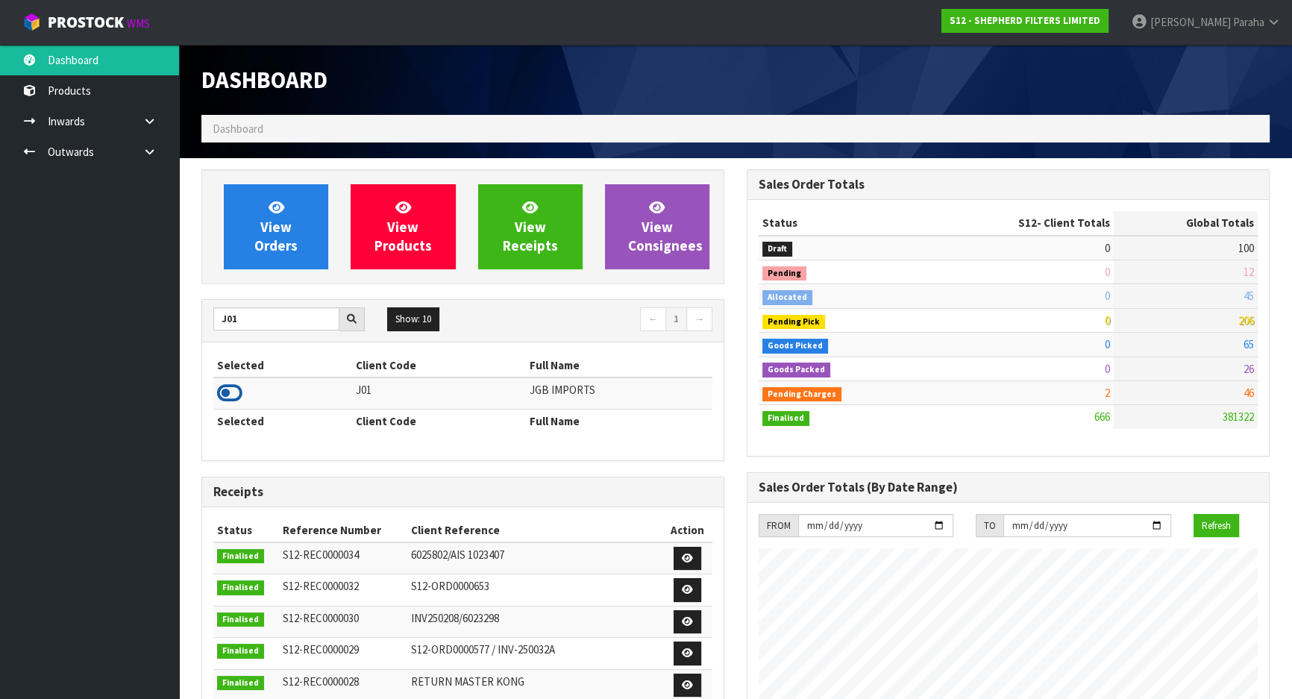
click at [233, 394] on icon at bounding box center [229, 393] width 25 height 22
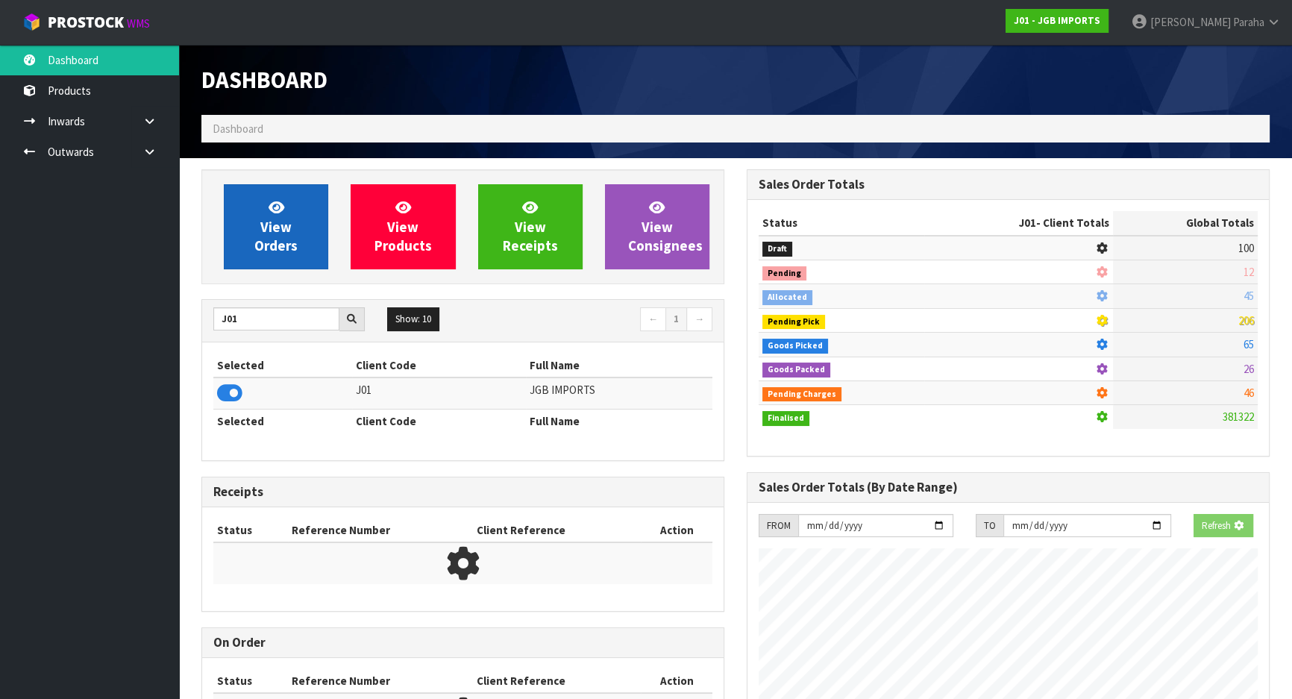
scroll to position [1128, 544]
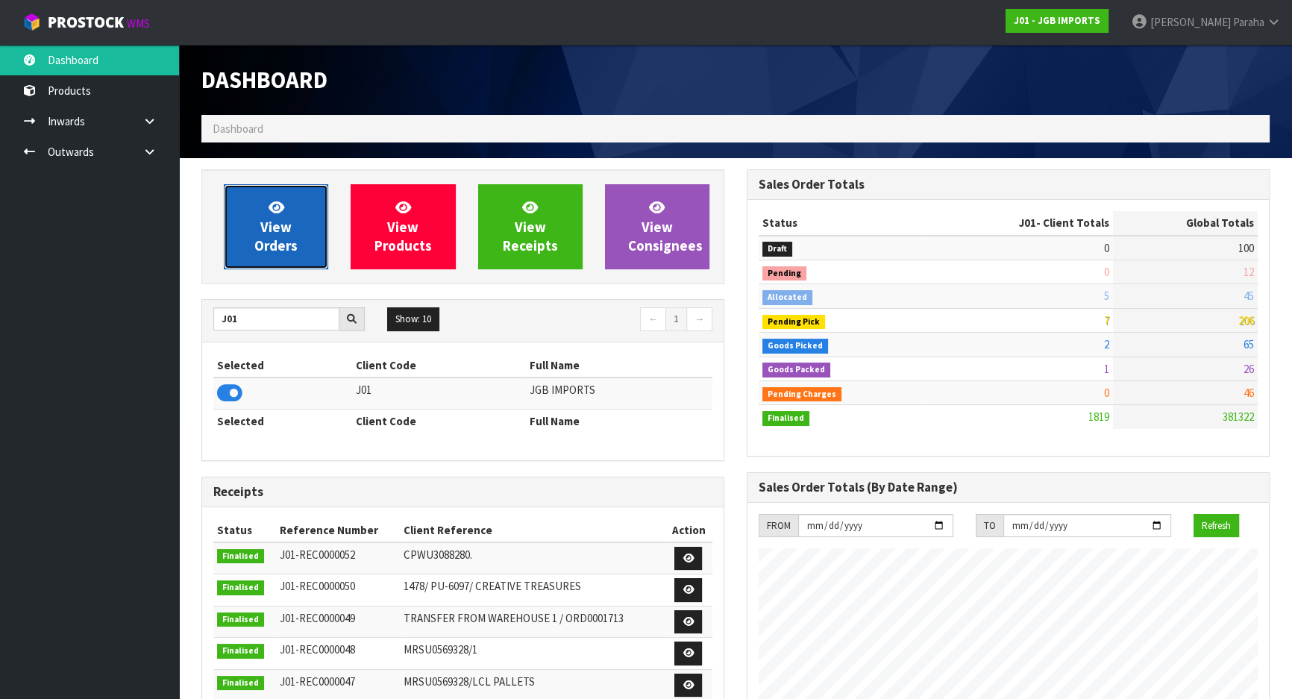
click at [268, 210] on icon at bounding box center [276, 207] width 16 height 14
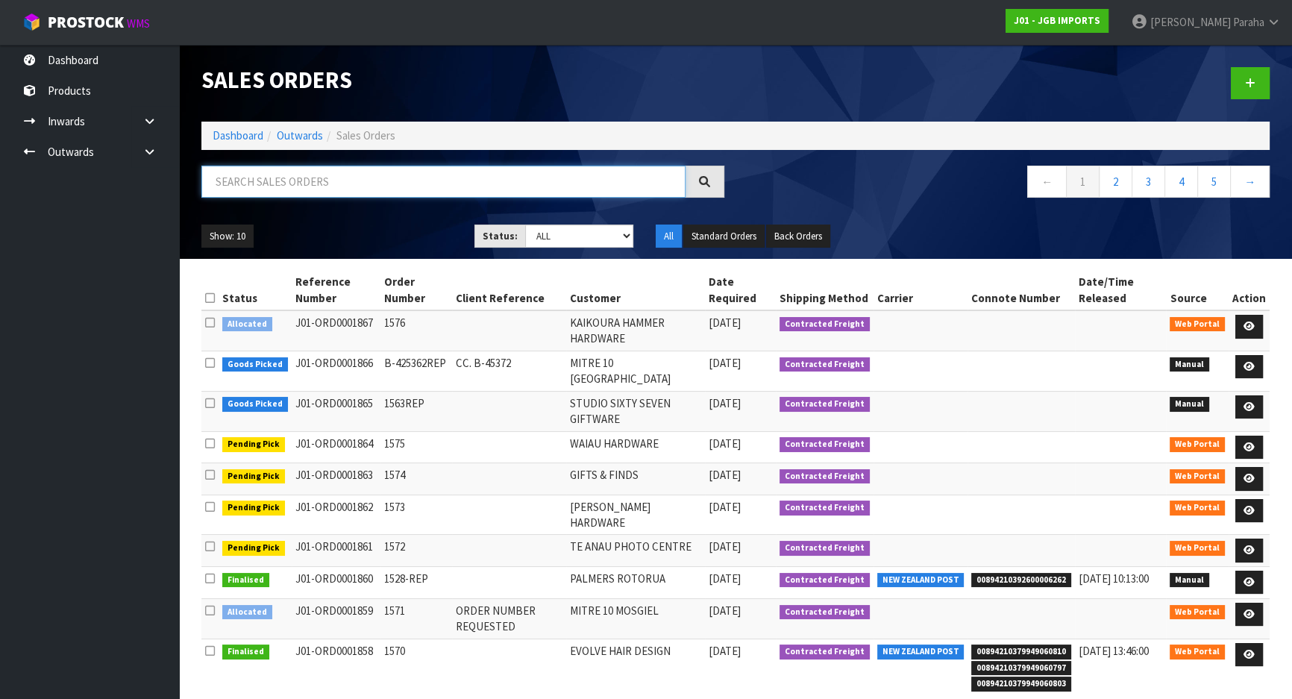
click at [275, 189] on input "text" at bounding box center [443, 182] width 484 height 32
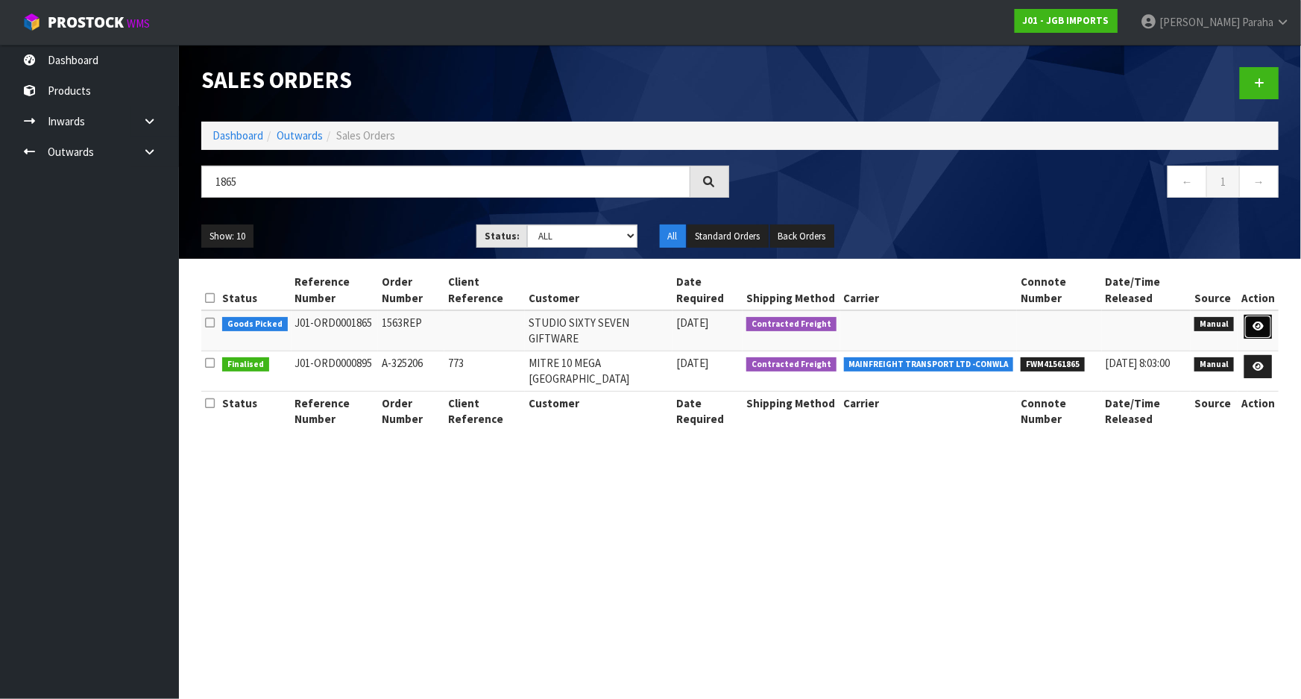
click at [1268, 324] on link at bounding box center [1259, 327] width 28 height 24
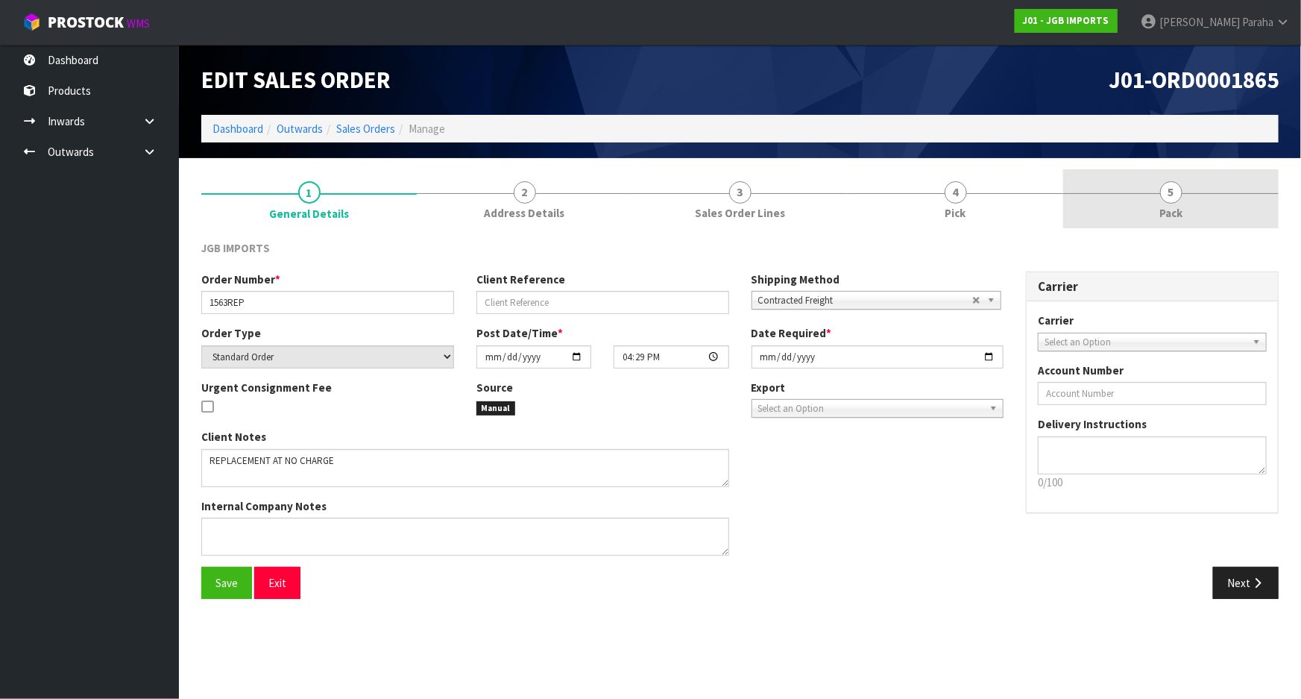
click at [1163, 195] on span "5" at bounding box center [1171, 192] width 22 height 22
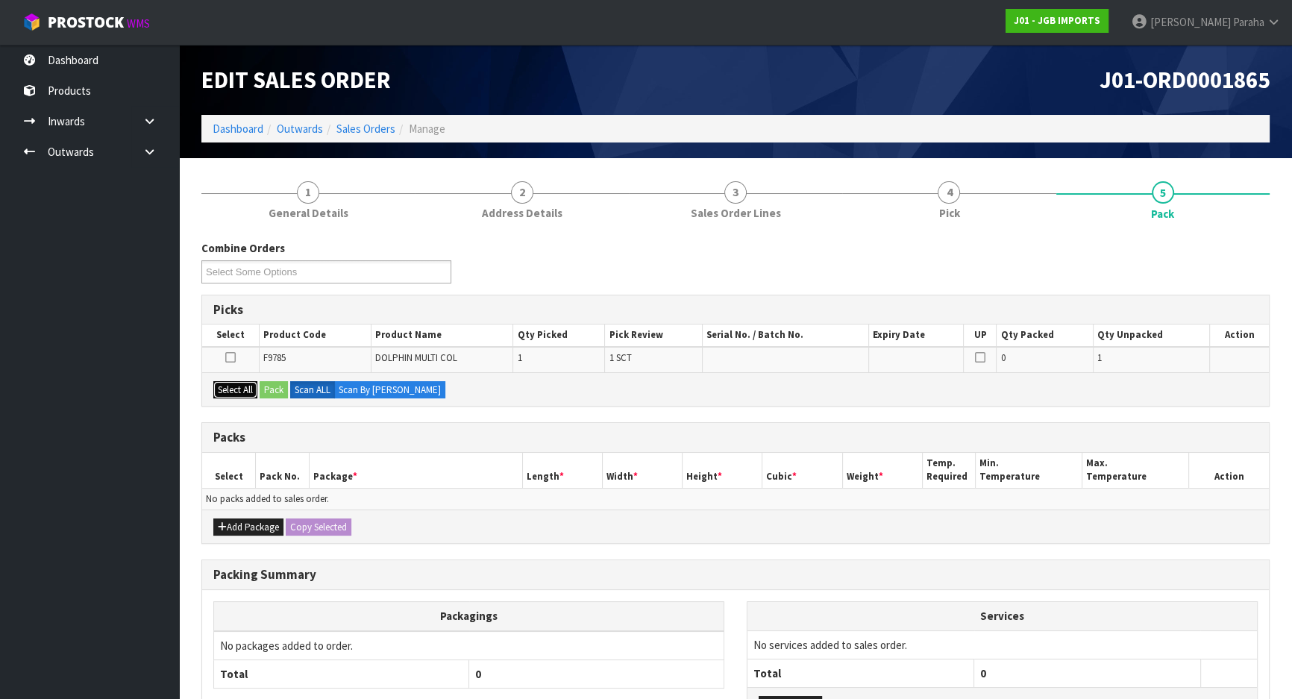
click at [227, 382] on button "Select All" at bounding box center [235, 390] width 44 height 18
click at [275, 383] on button "Pack" at bounding box center [274, 390] width 28 height 18
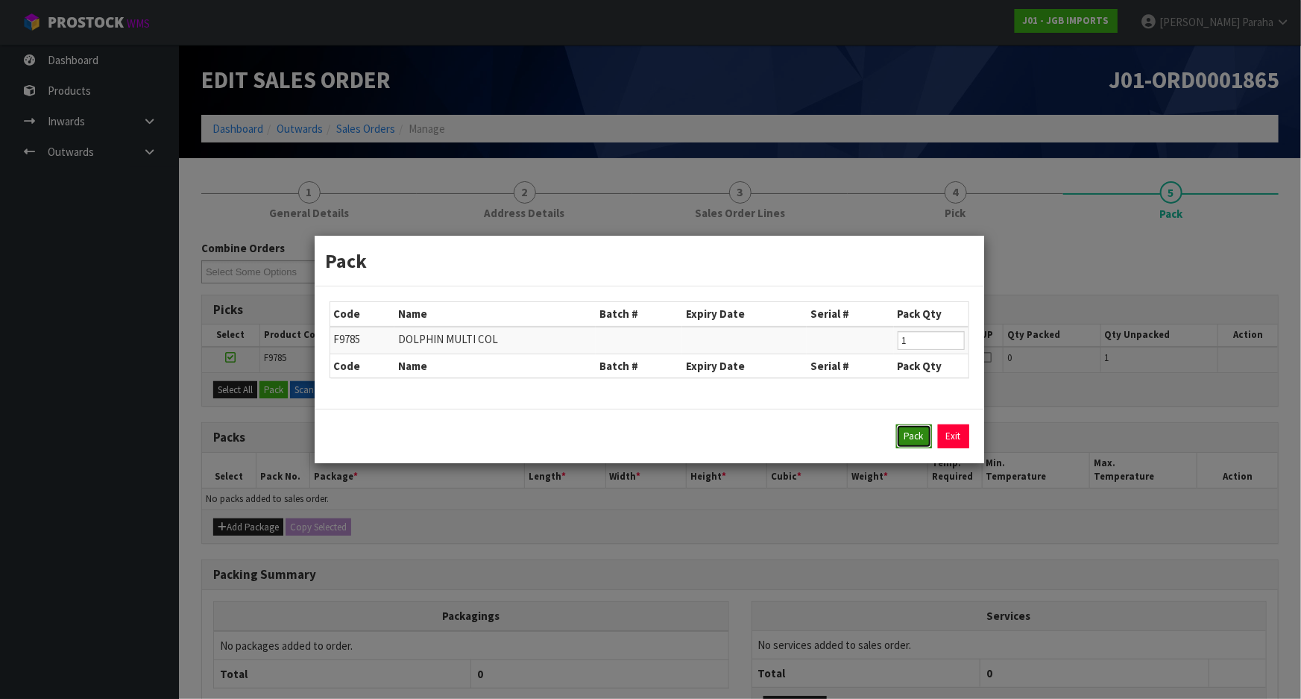
click at [906, 436] on button "Pack" at bounding box center [914, 436] width 36 height 24
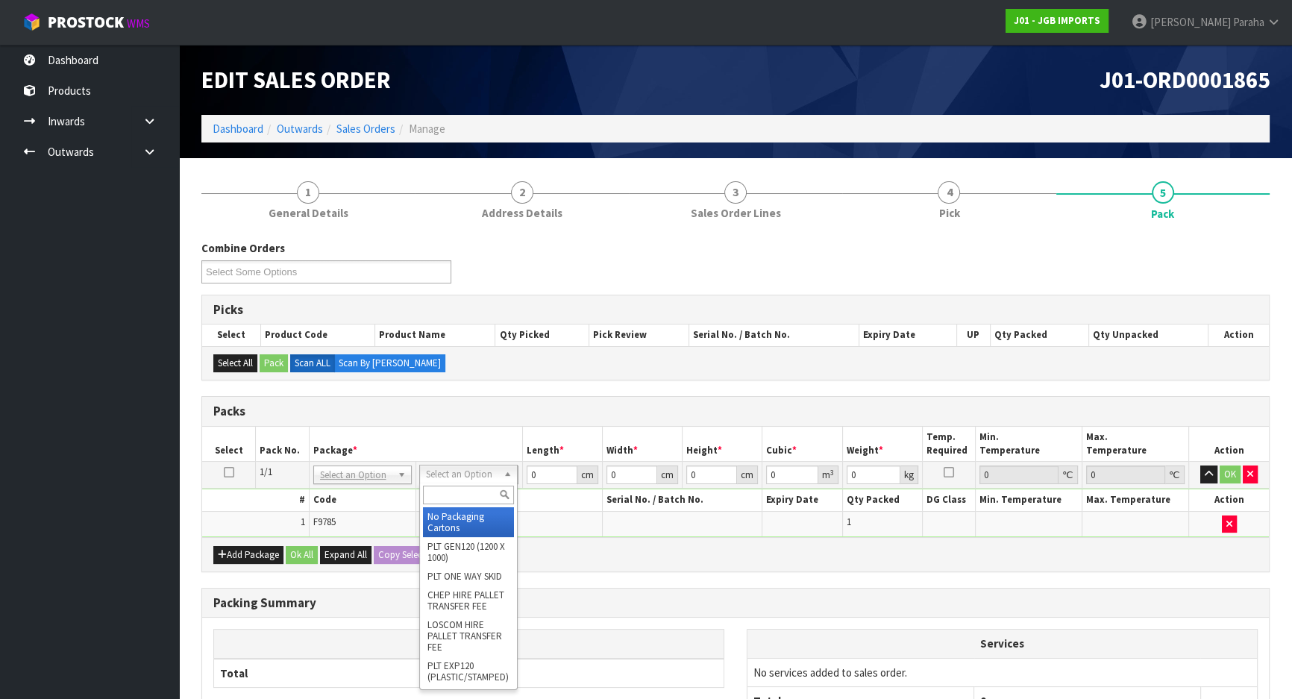
click at [465, 491] on input "text" at bounding box center [468, 494] width 91 height 19
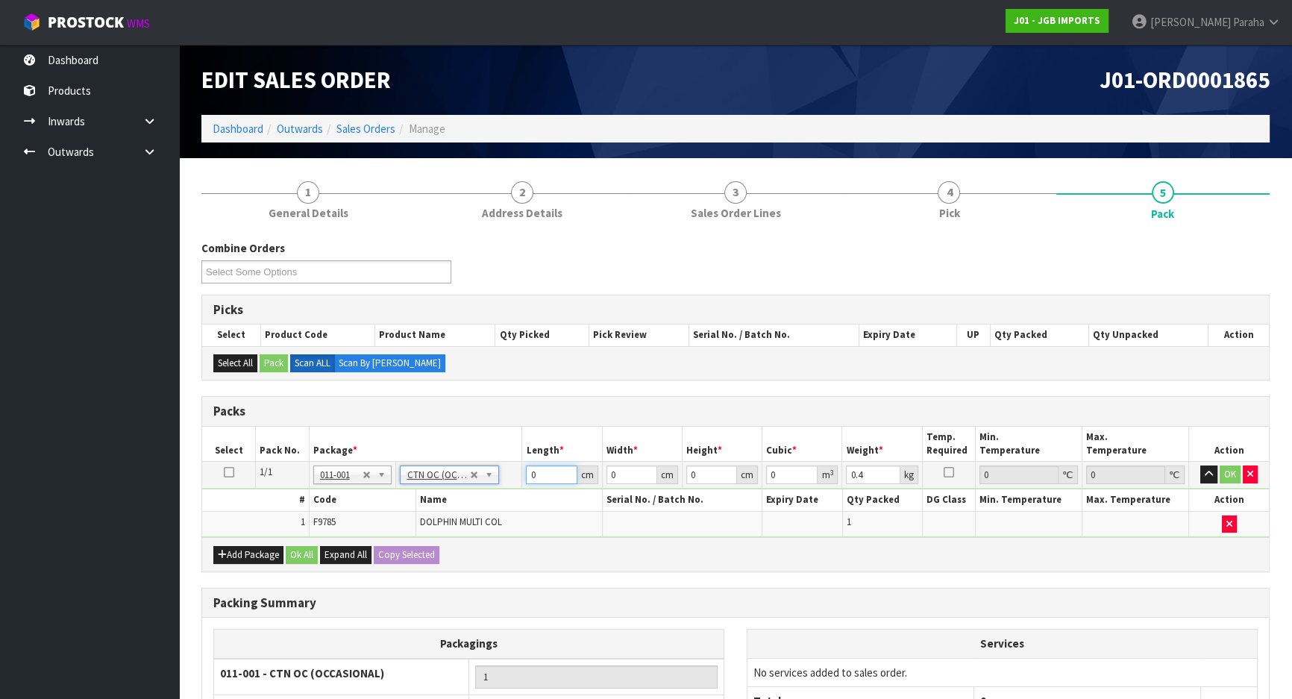
click at [556, 469] on input "0" at bounding box center [551, 474] width 51 height 19
click at [1200, 465] on button "button" at bounding box center [1208, 474] width 17 height 18
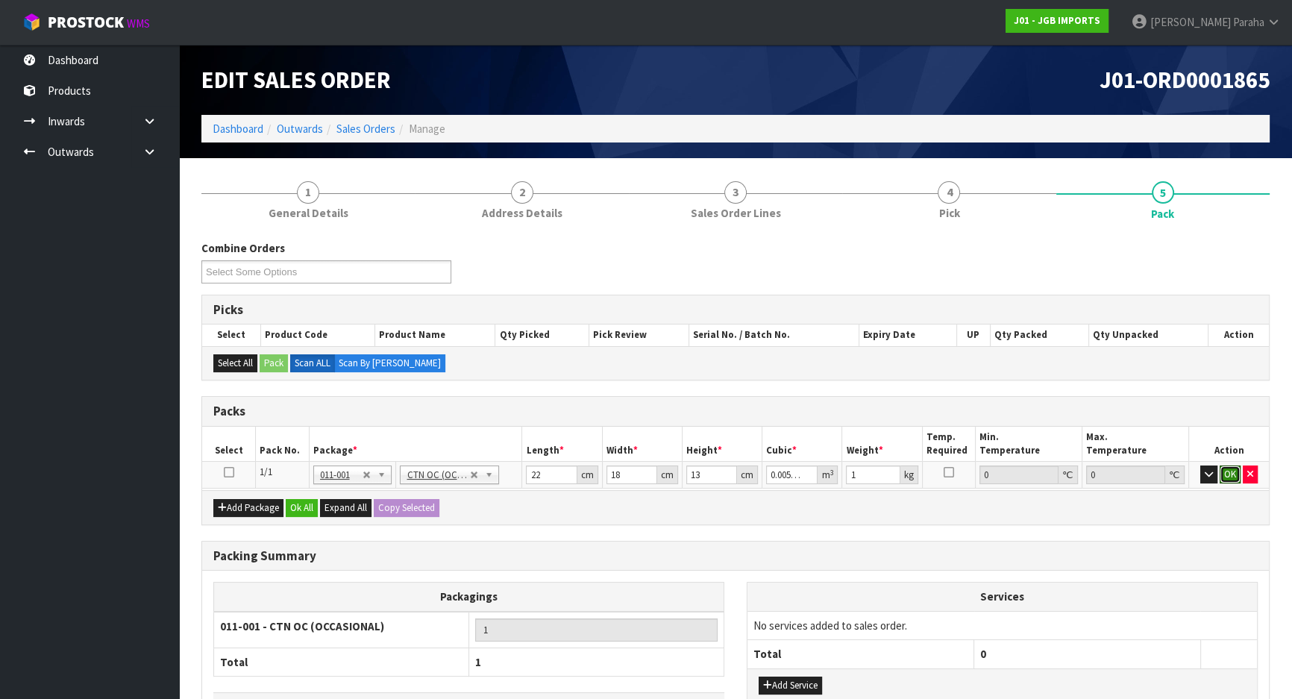
click button "OK" at bounding box center [1229, 474] width 21 height 18
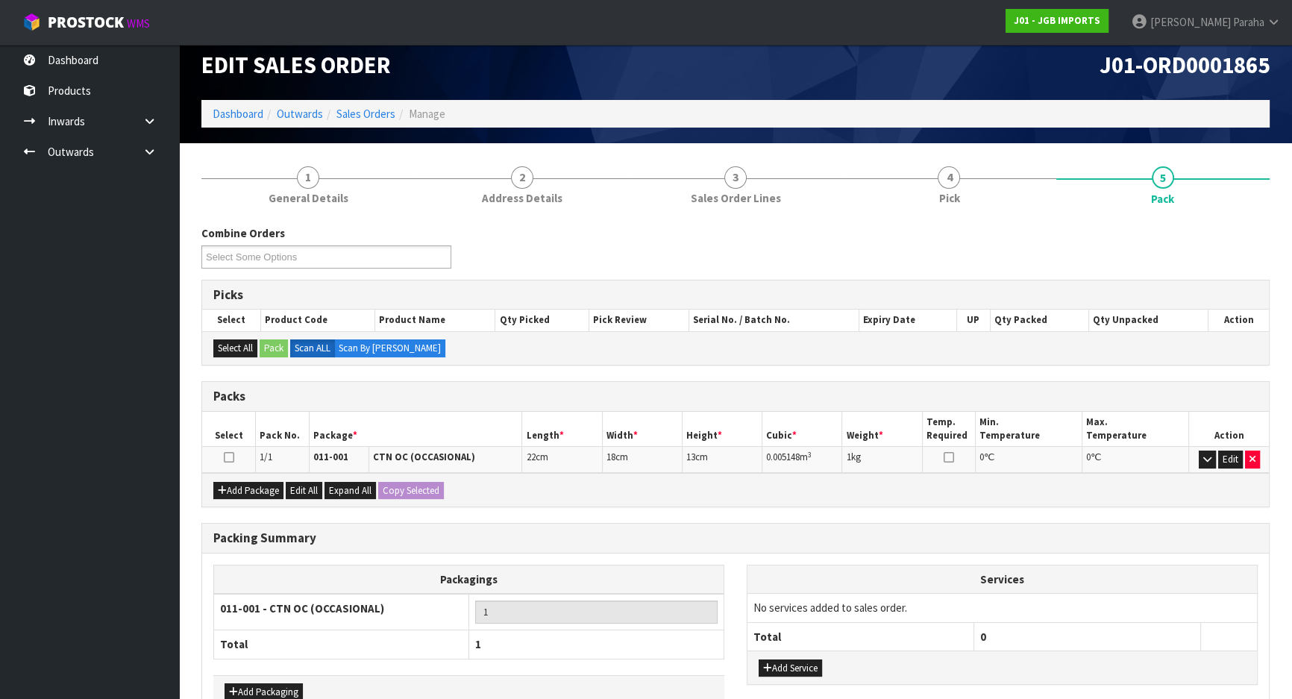
scroll to position [103, 0]
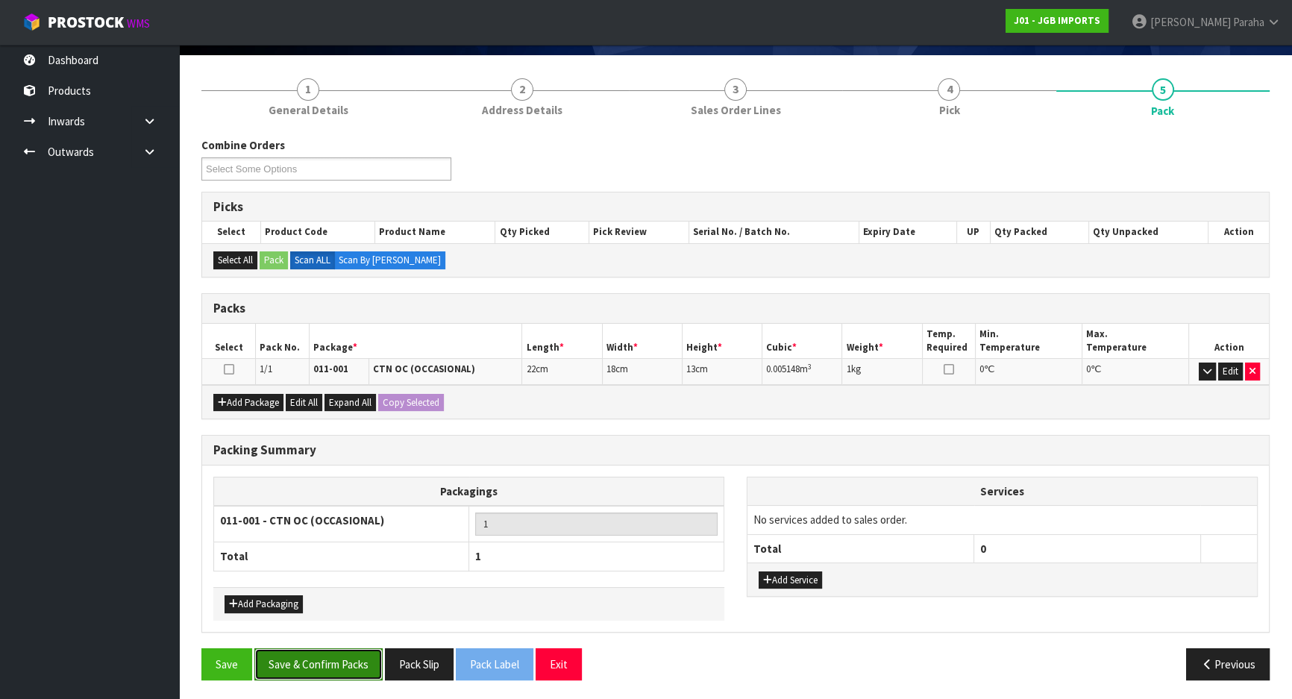
click at [309, 662] on button "Save & Confirm Packs" at bounding box center [318, 664] width 128 height 32
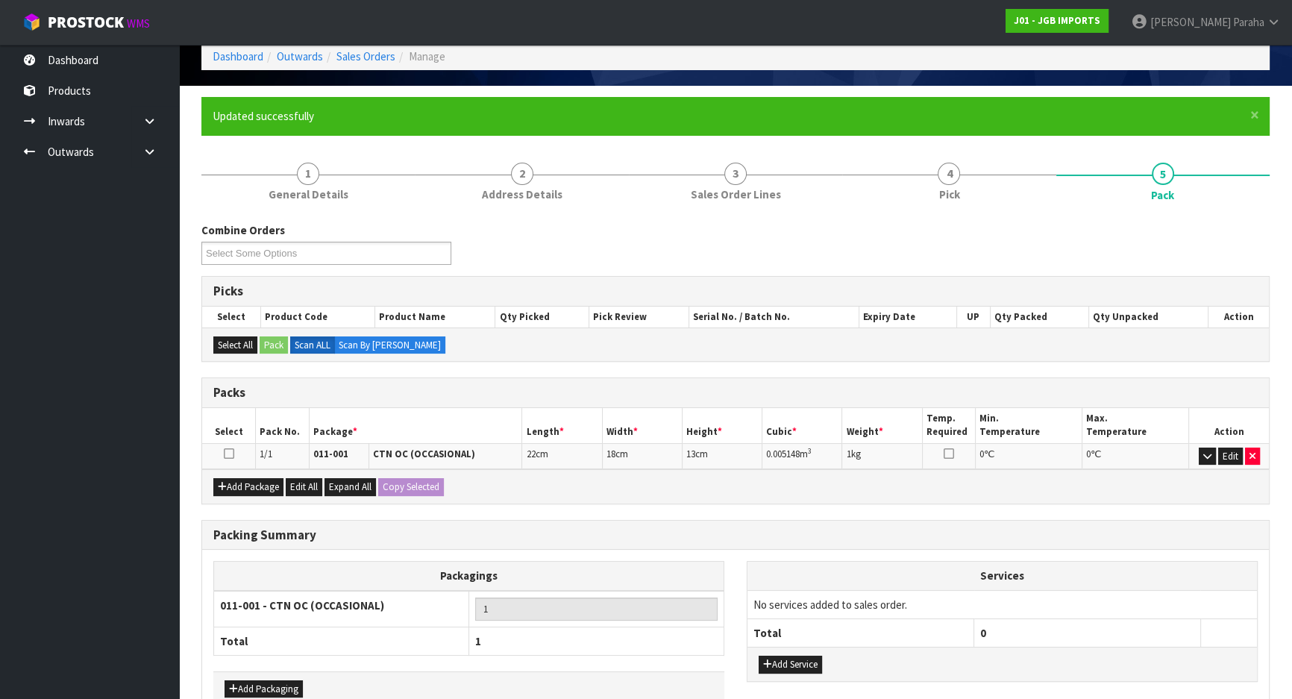
scroll to position [124, 0]
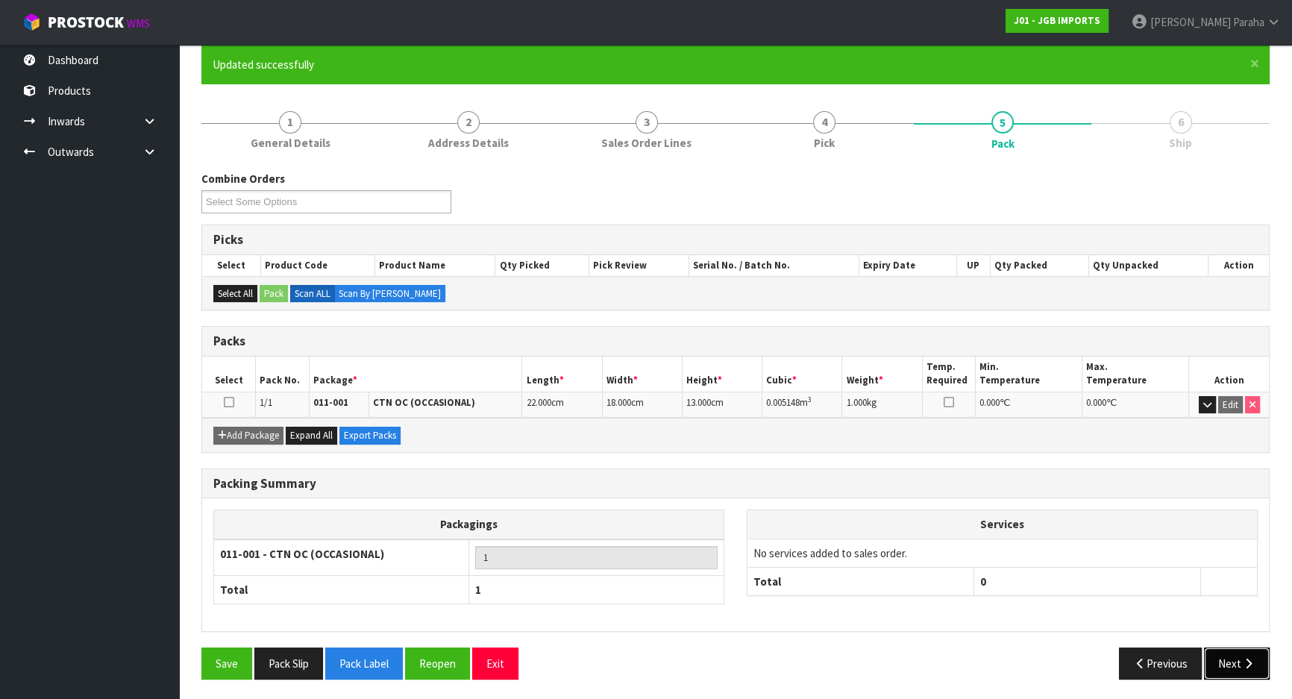
click at [1253, 651] on button "Next" at bounding box center [1237, 663] width 66 height 32
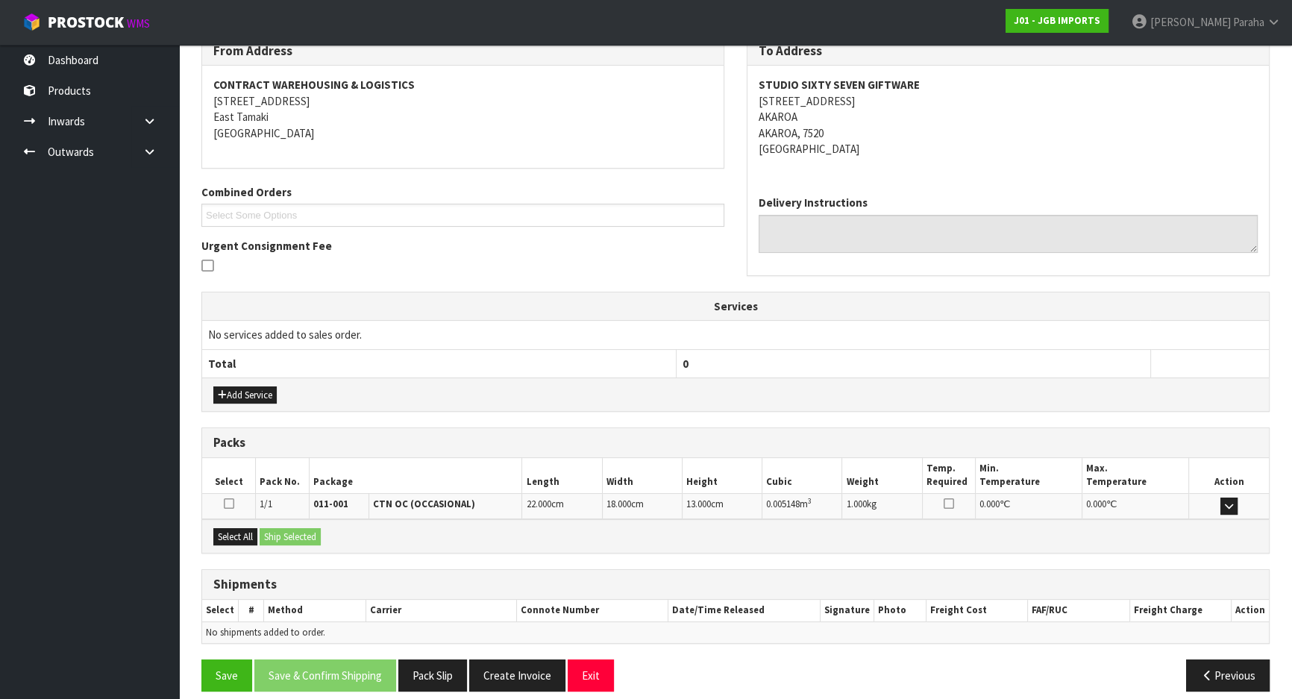
scroll to position [271, 0]
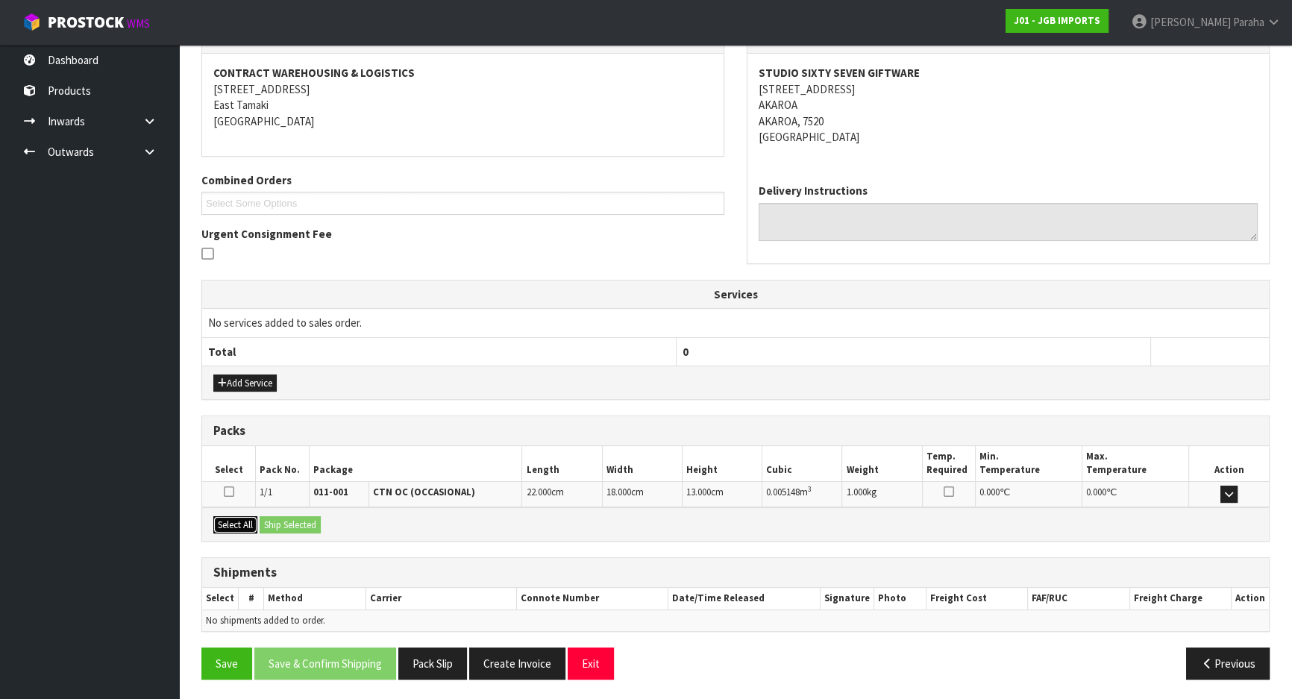
click at [230, 527] on button "Select All" at bounding box center [235, 525] width 44 height 18
click at [286, 521] on button "Ship Selected" at bounding box center [290, 525] width 61 height 18
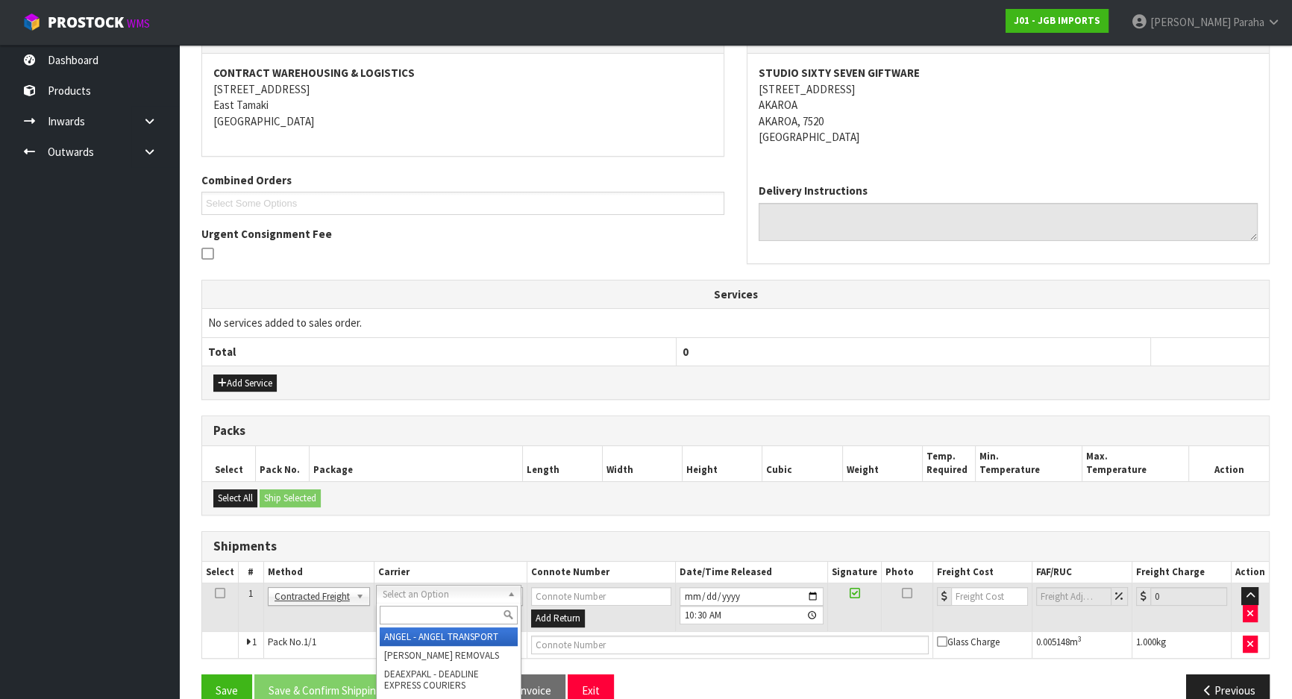
click at [441, 617] on input "text" at bounding box center [449, 615] width 138 height 19
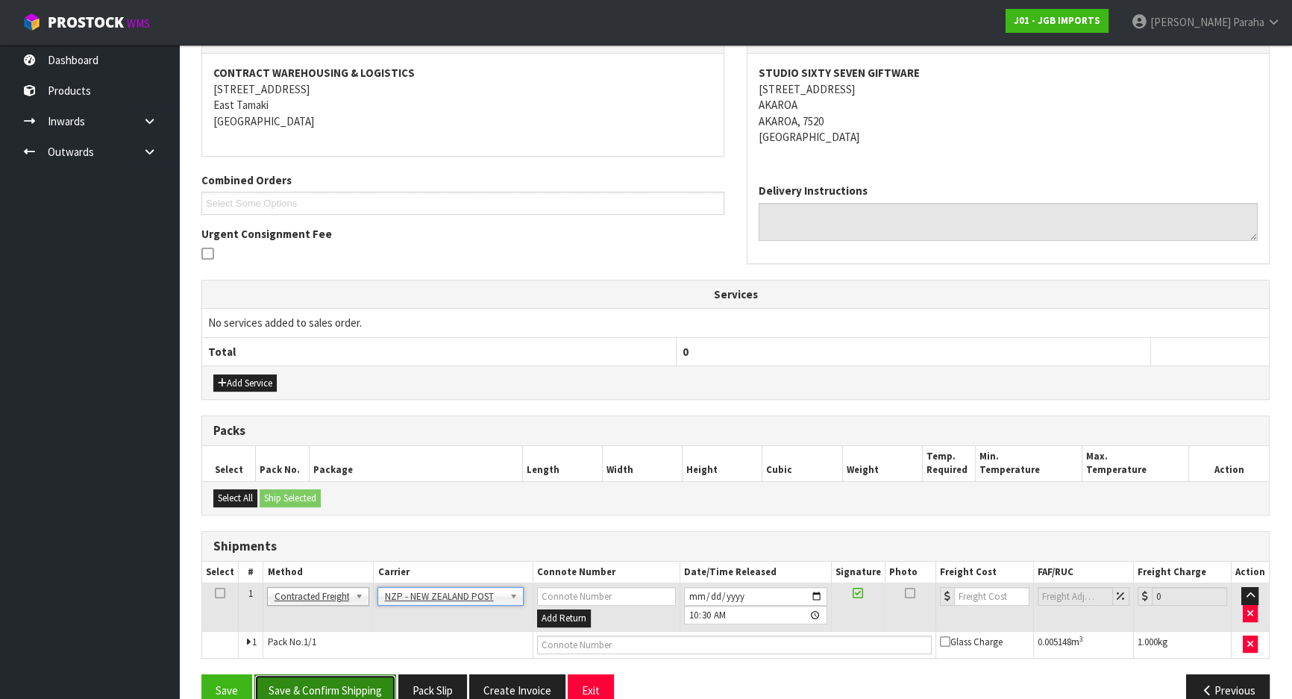
click at [354, 684] on button "Save & Confirm Shipping" at bounding box center [325, 690] width 142 height 32
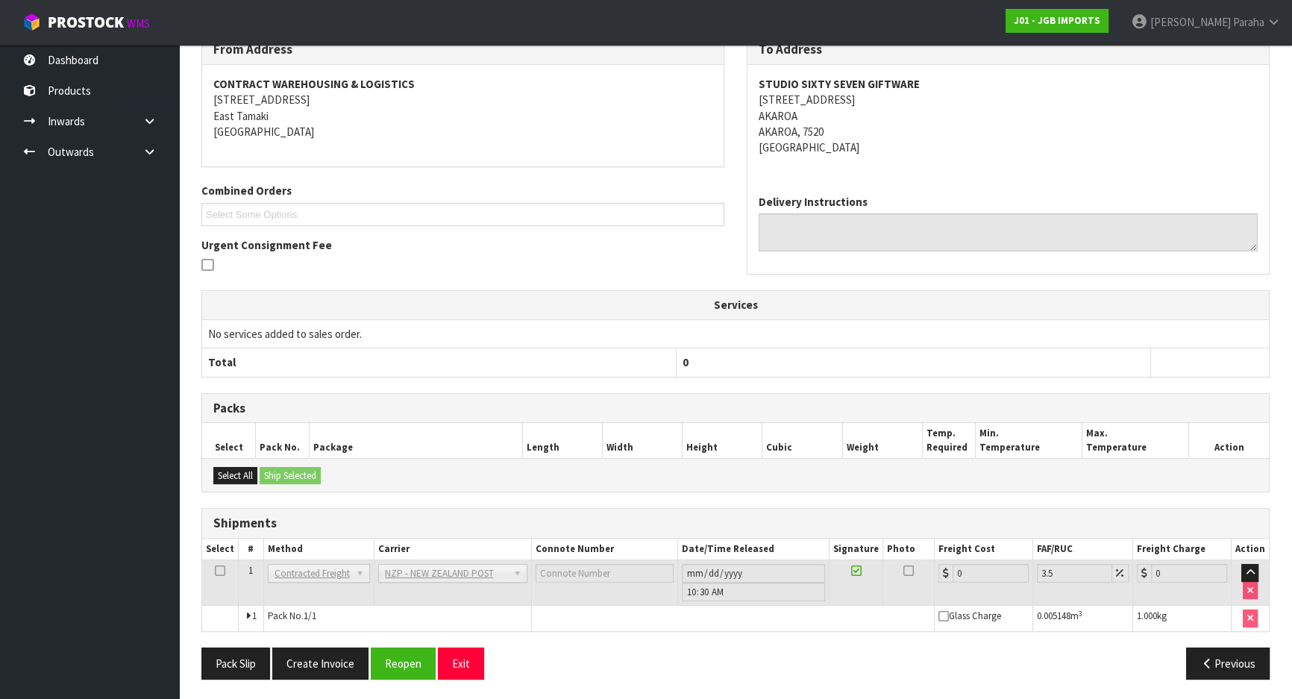
scroll to position [276, 0]
click at [409, 662] on button "Reopen" at bounding box center [403, 663] width 65 height 32
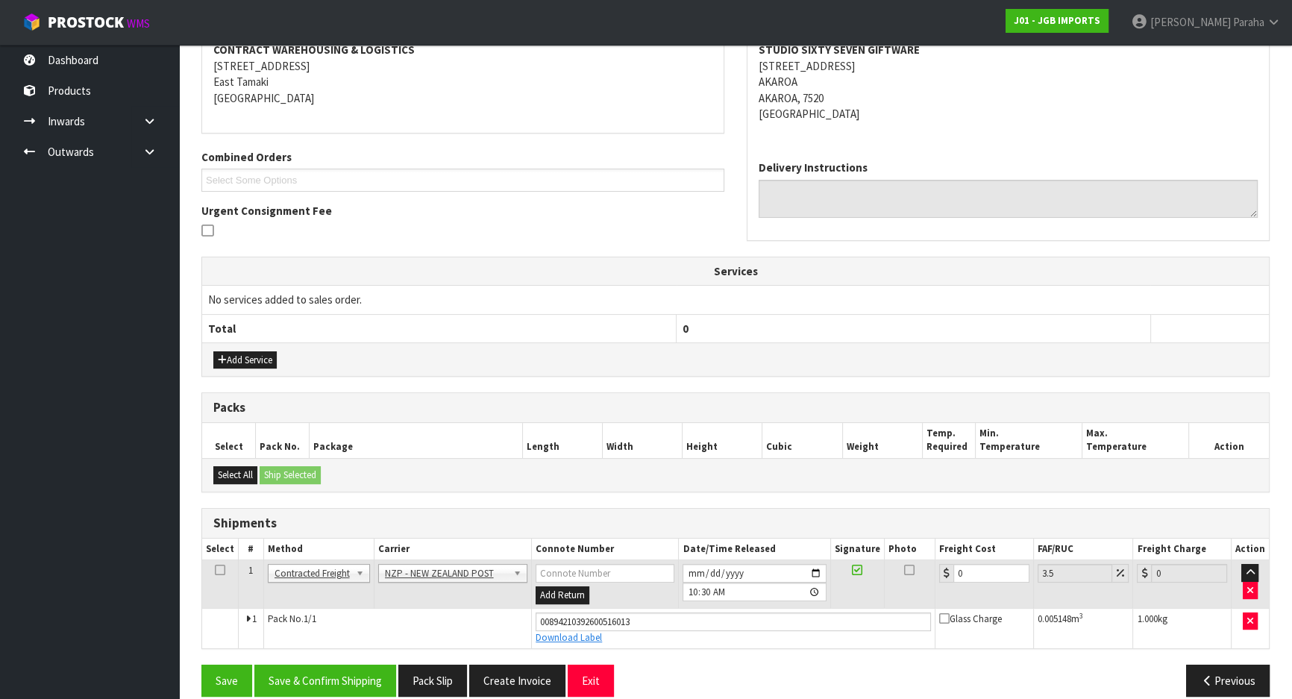
scroll to position [311, 0]
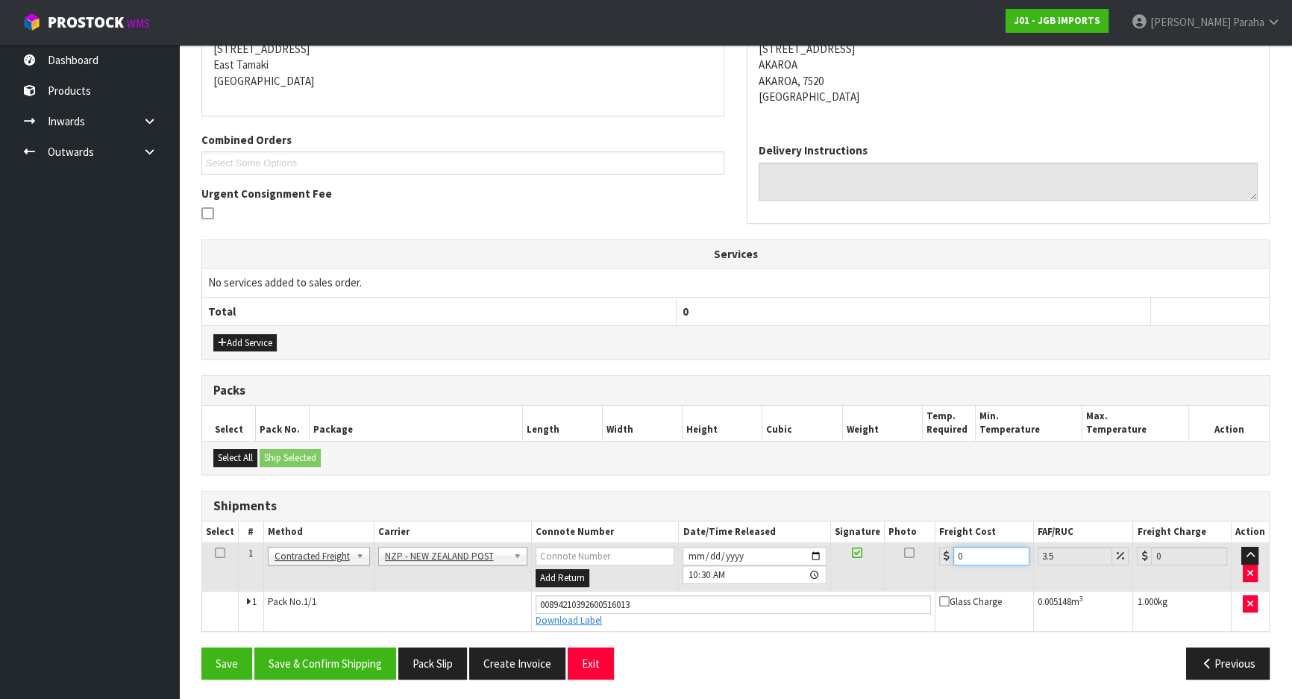
click at [979, 550] on input "0" at bounding box center [991, 556] width 76 height 19
click at [341, 652] on button "Save & Confirm Shipping" at bounding box center [325, 663] width 142 height 32
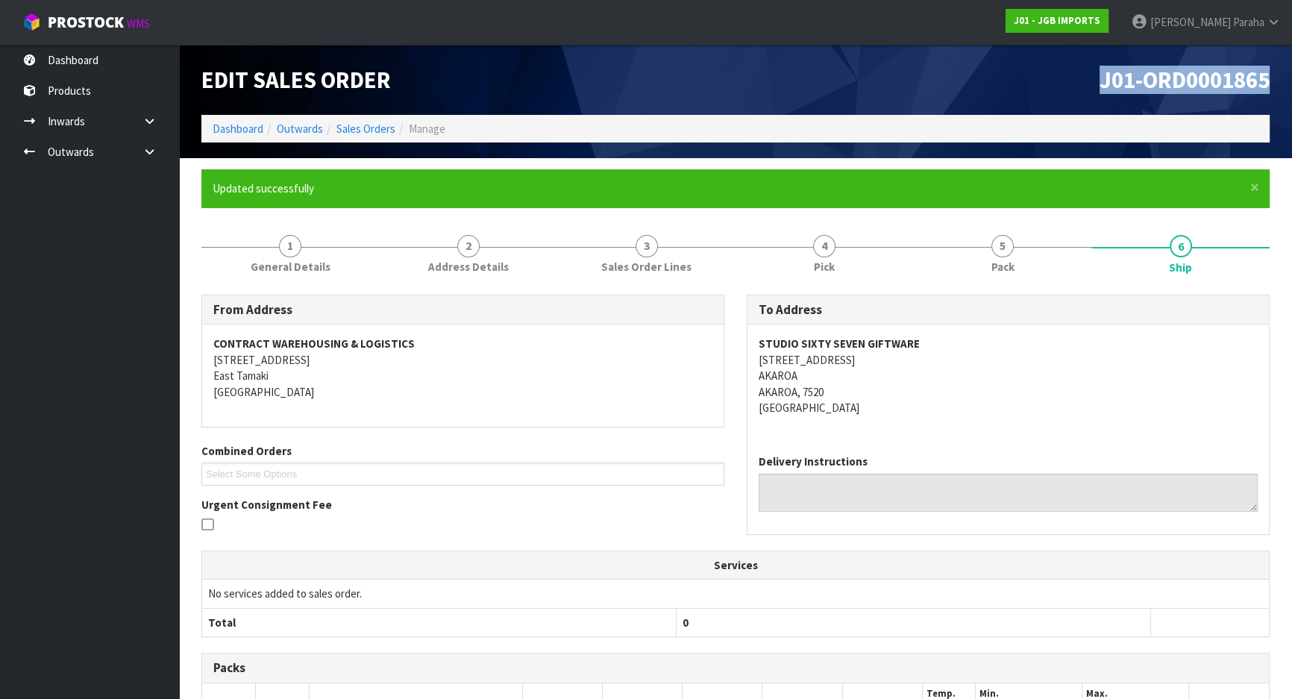
drag, startPoint x: 1086, startPoint y: 74, endPoint x: 1287, endPoint y: 93, distance: 202.3
click at [1292, 95] on html "Toggle navigation ProStock WMS J01 - JGB IMPORTS [PERSON_NAME] Logout Dashboard…" at bounding box center [646, 349] width 1292 height 699
copy span "J01-ORD0001865"
click at [993, 61] on div "J01-ORD0001865" at bounding box center [1007, 80] width 545 height 70
click at [357, 122] on link "Sales Orders" at bounding box center [365, 129] width 59 height 14
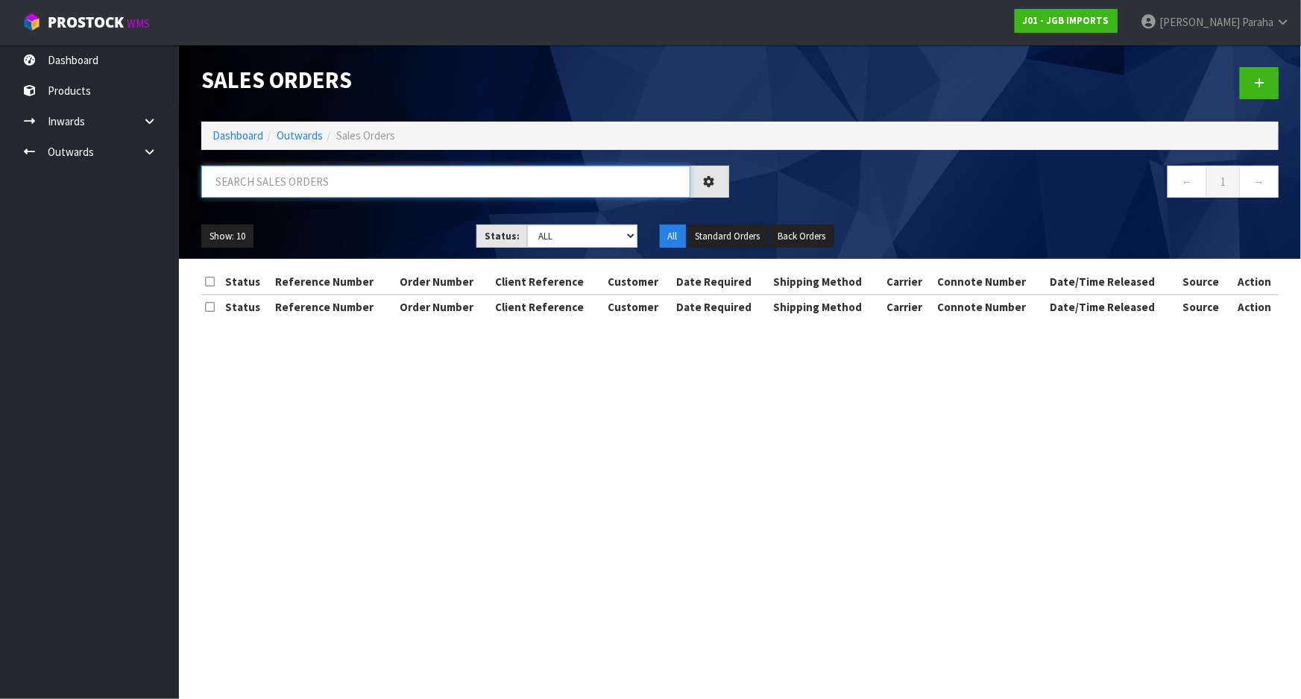
click at [346, 172] on input "text" at bounding box center [445, 182] width 489 height 32
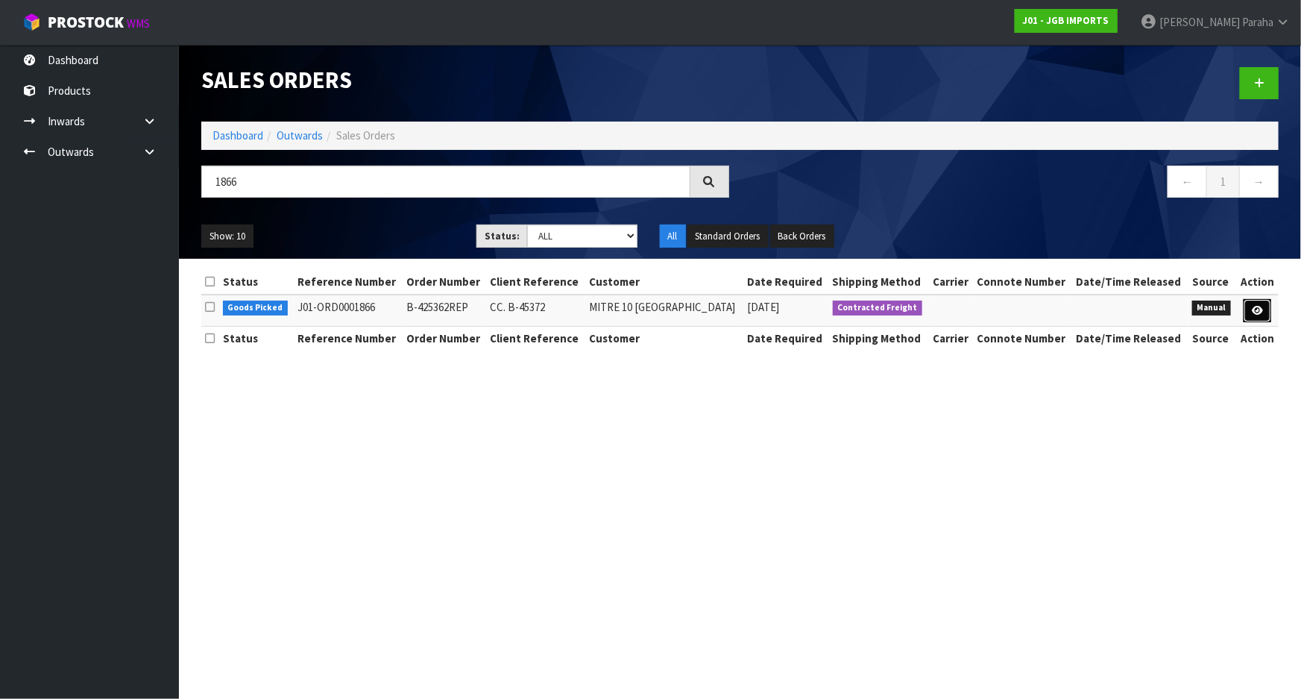
click at [1260, 313] on icon at bounding box center [1257, 311] width 11 height 10
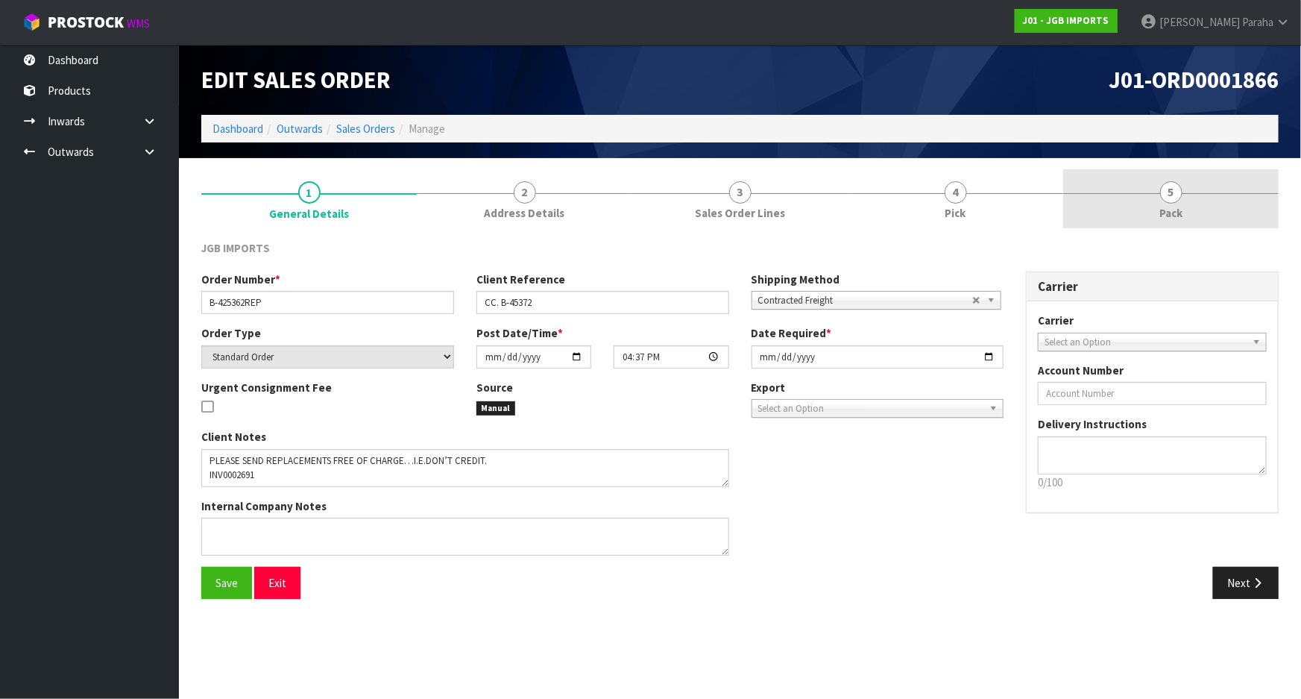
click at [1168, 199] on span "5" at bounding box center [1171, 192] width 22 height 22
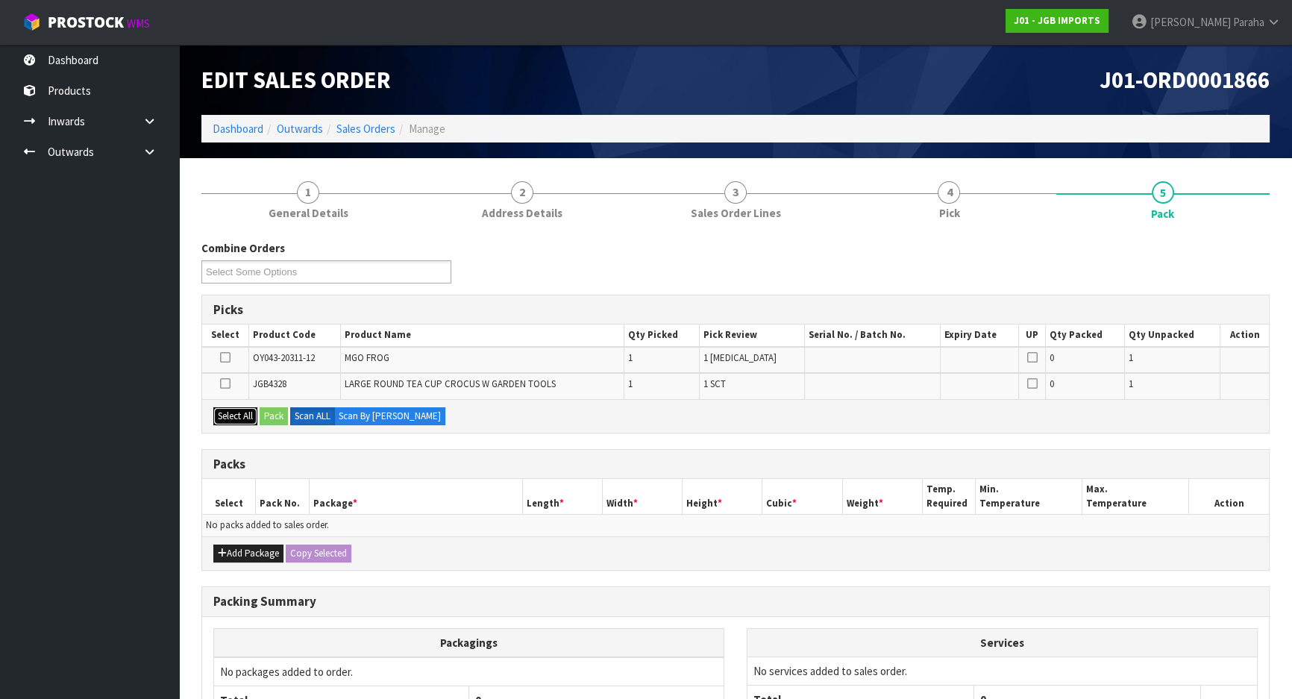
click at [230, 417] on button "Select All" at bounding box center [235, 416] width 44 height 18
click at [230, 548] on button "Add Package" at bounding box center [248, 553] width 70 height 18
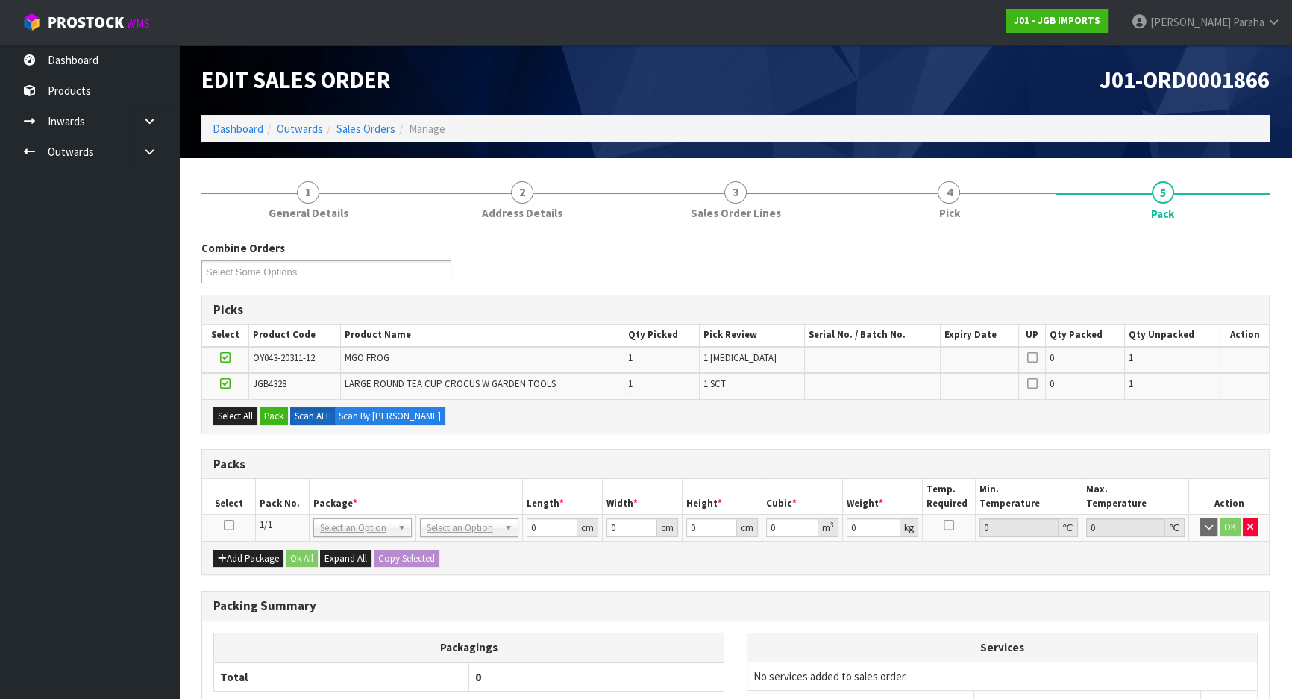
click at [225, 525] on icon at bounding box center [229, 525] width 10 height 1
click at [268, 418] on button "Pack" at bounding box center [274, 416] width 28 height 18
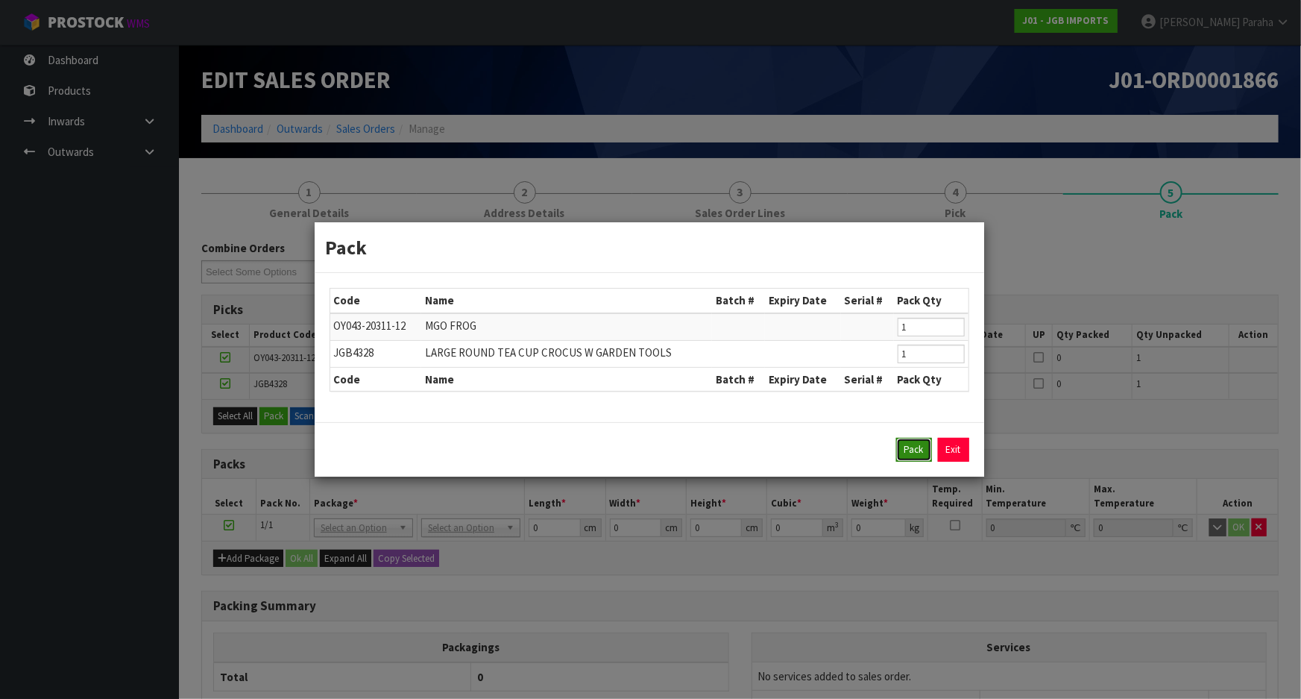
click at [914, 449] on button "Pack" at bounding box center [914, 450] width 36 height 24
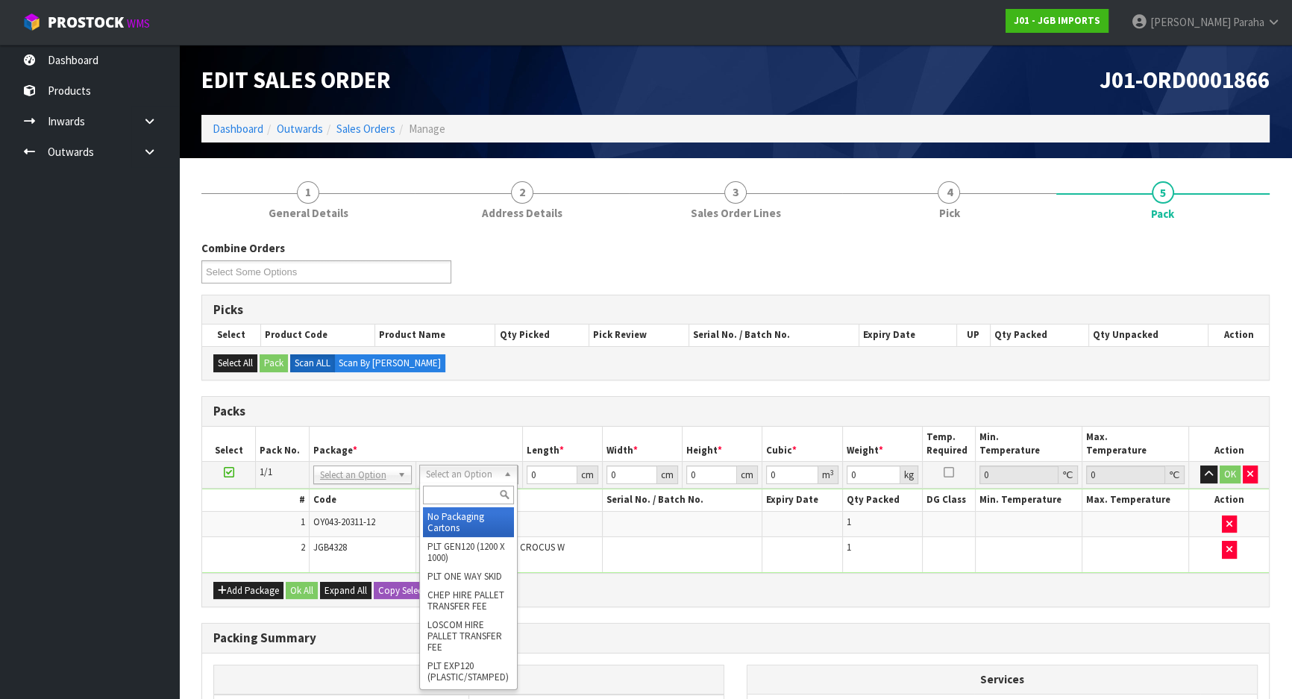
click at [485, 491] on input "text" at bounding box center [468, 494] width 91 height 19
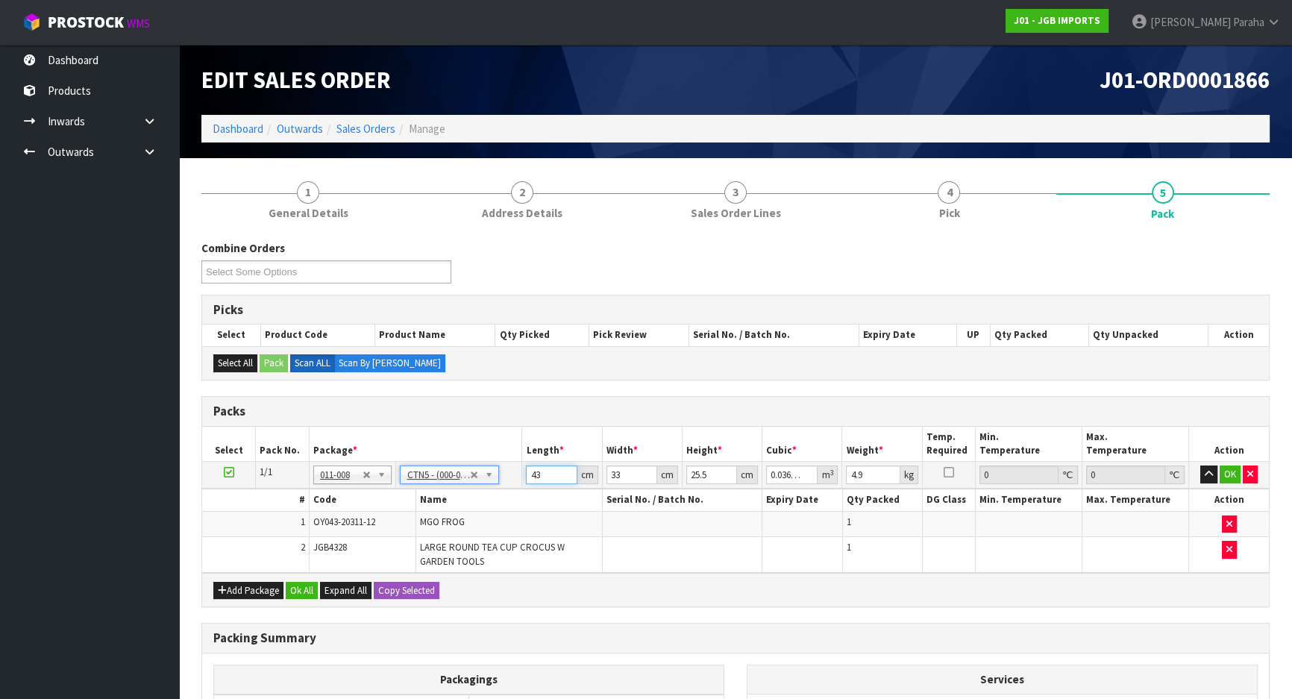
click at [544, 474] on input "43" at bounding box center [551, 474] width 51 height 19
click at [621, 477] on input "33" at bounding box center [631, 474] width 51 height 19
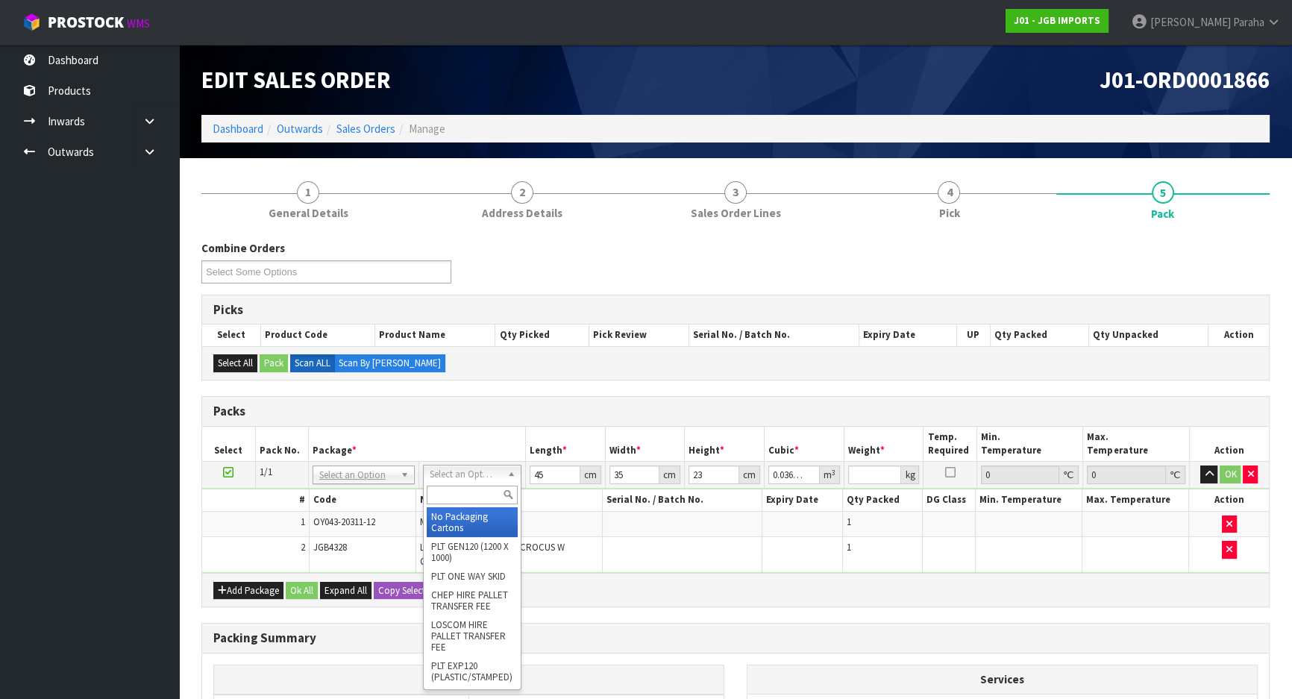
click at [472, 497] on input "text" at bounding box center [472, 494] width 91 height 19
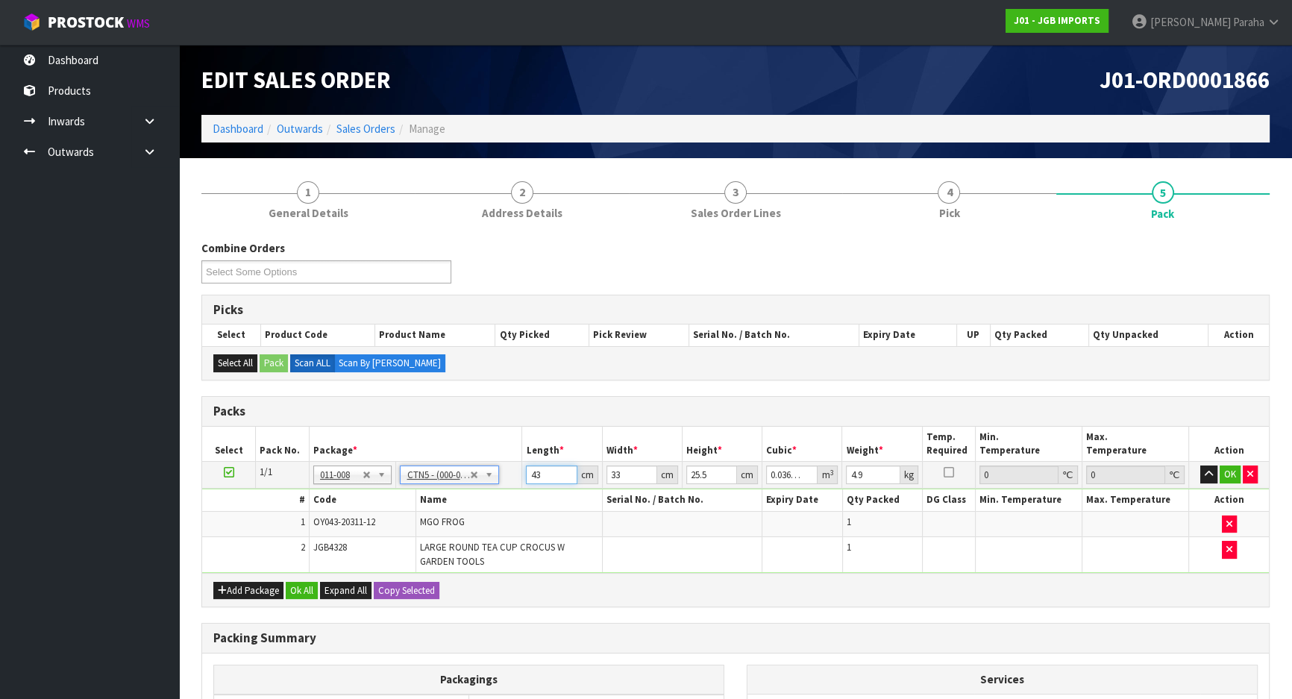
click at [550, 472] on input "43" at bounding box center [551, 474] width 51 height 19
click at [1200, 465] on button "button" at bounding box center [1208, 474] width 17 height 18
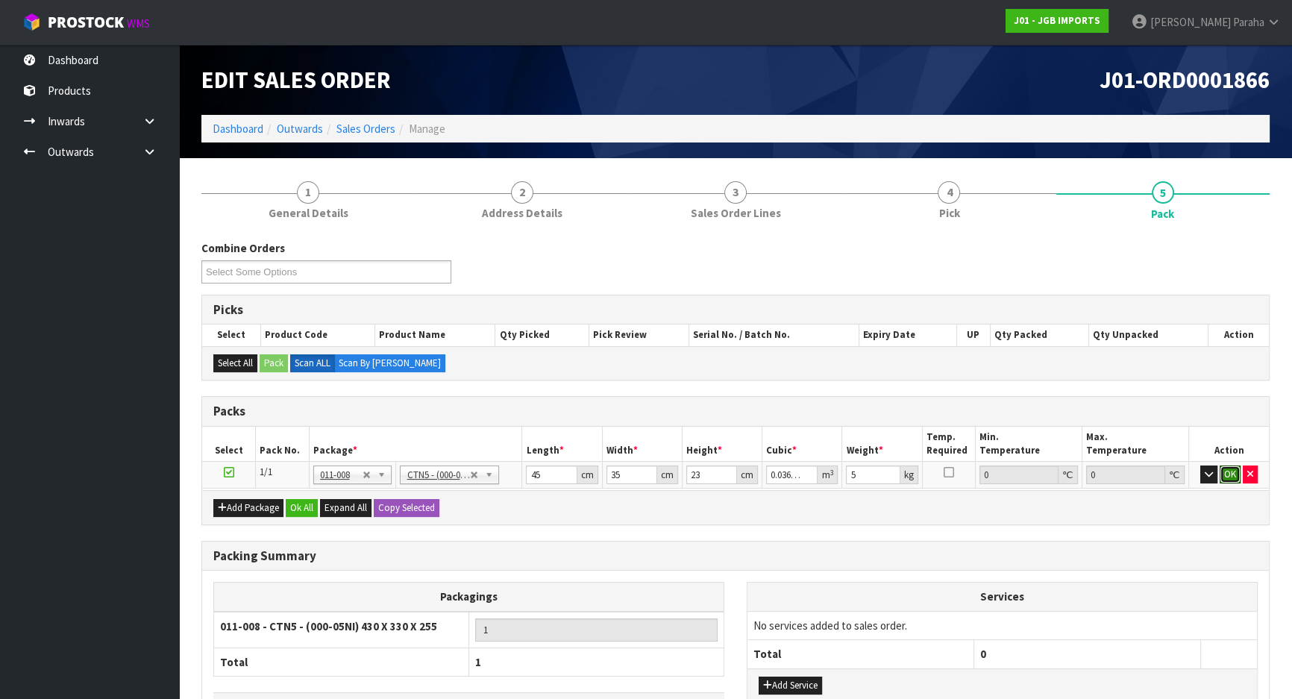
click button "OK" at bounding box center [1229, 474] width 21 height 18
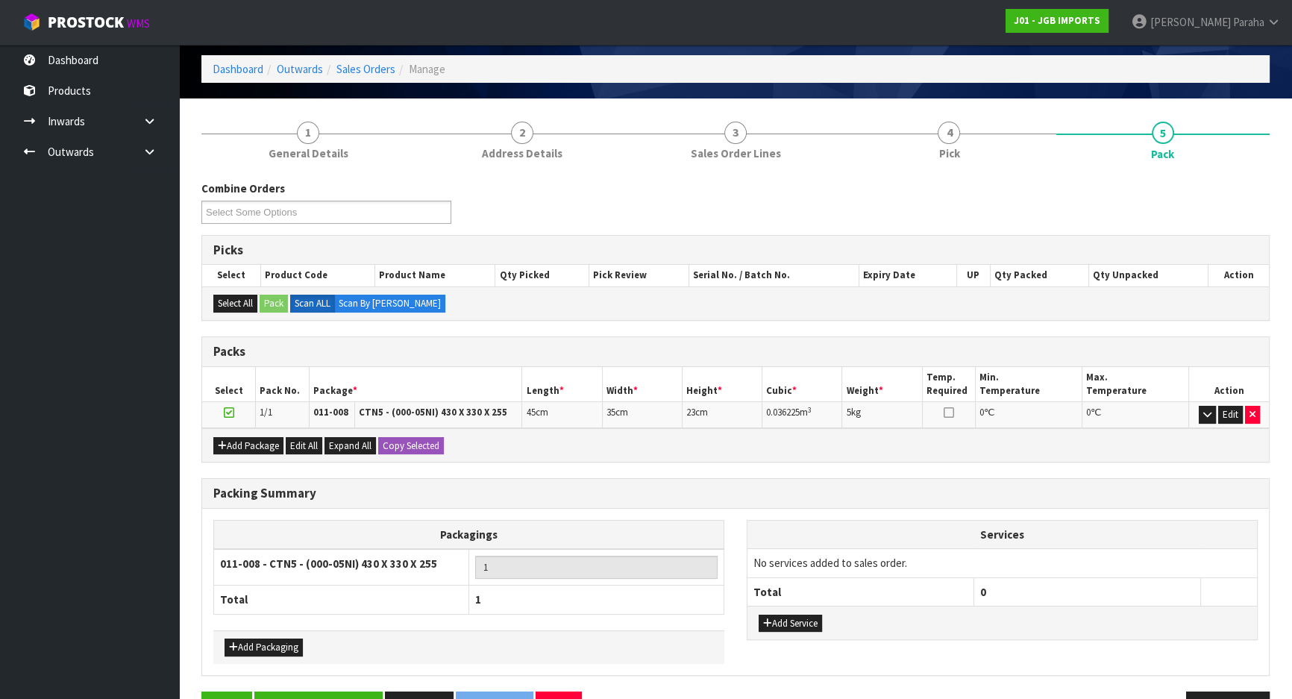
scroll to position [103, 0]
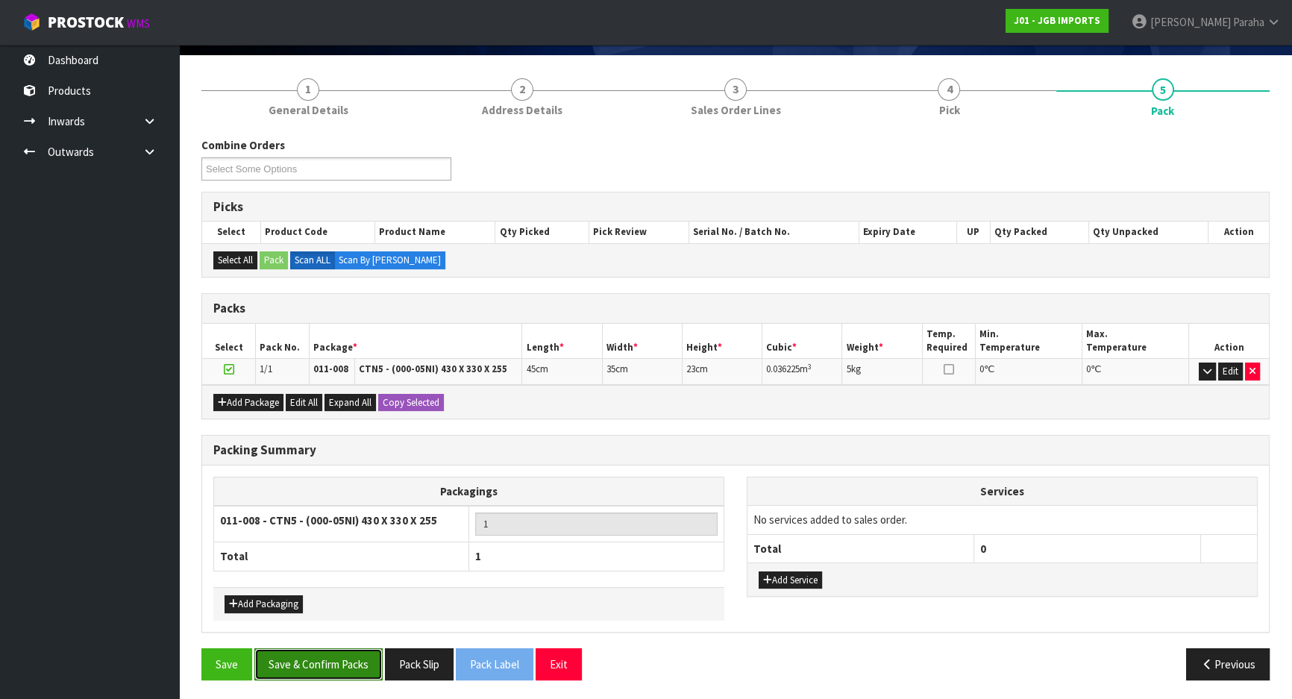
click at [362, 664] on button "Save & Confirm Packs" at bounding box center [318, 664] width 128 height 32
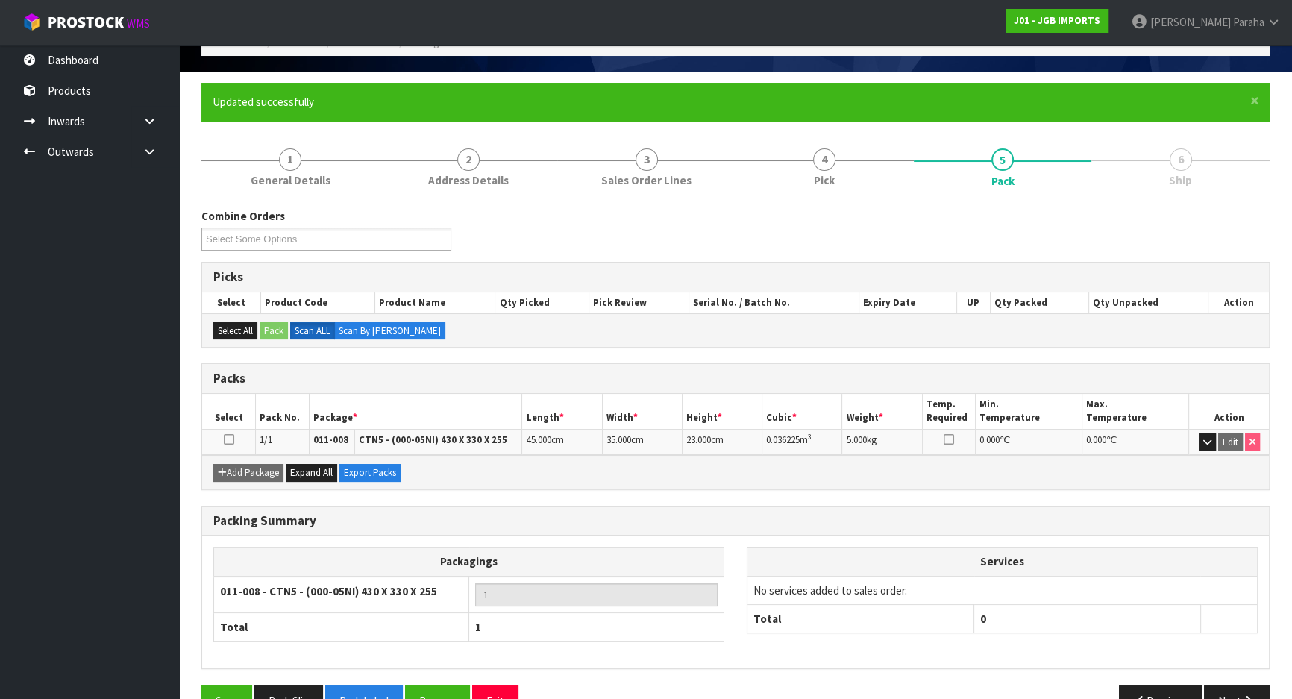
scroll to position [124, 0]
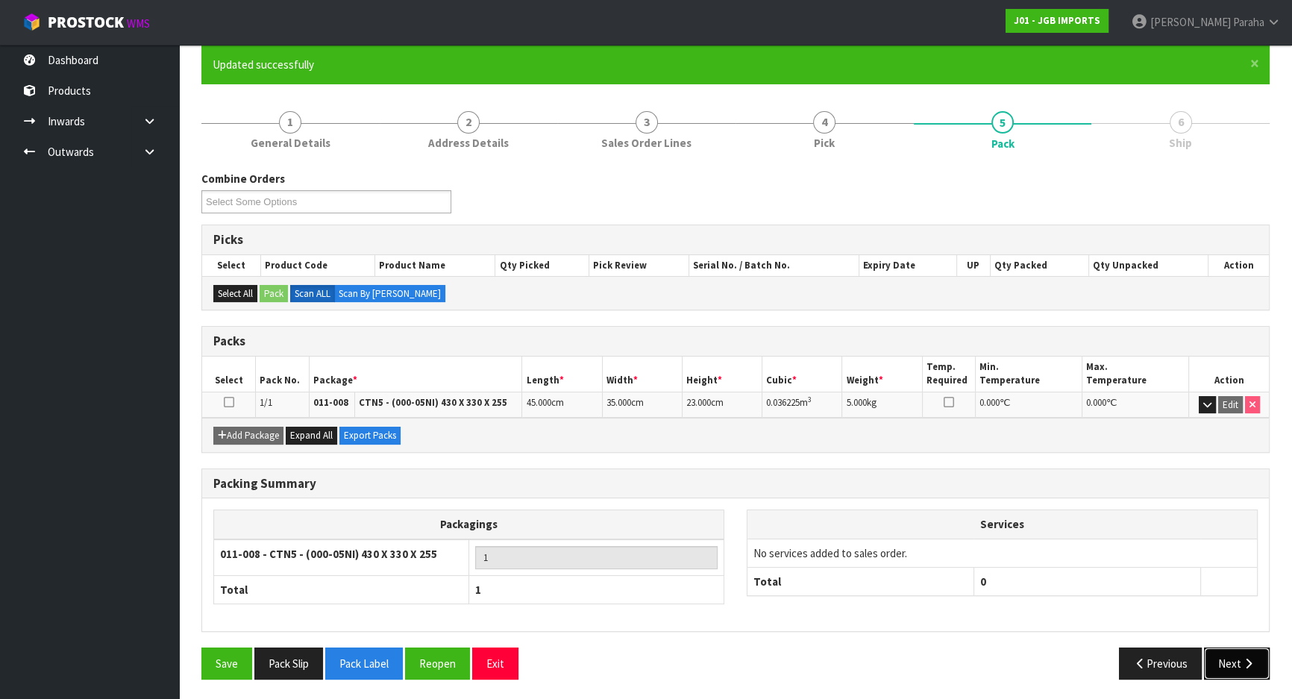
click at [1235, 663] on button "Next" at bounding box center [1237, 663] width 66 height 32
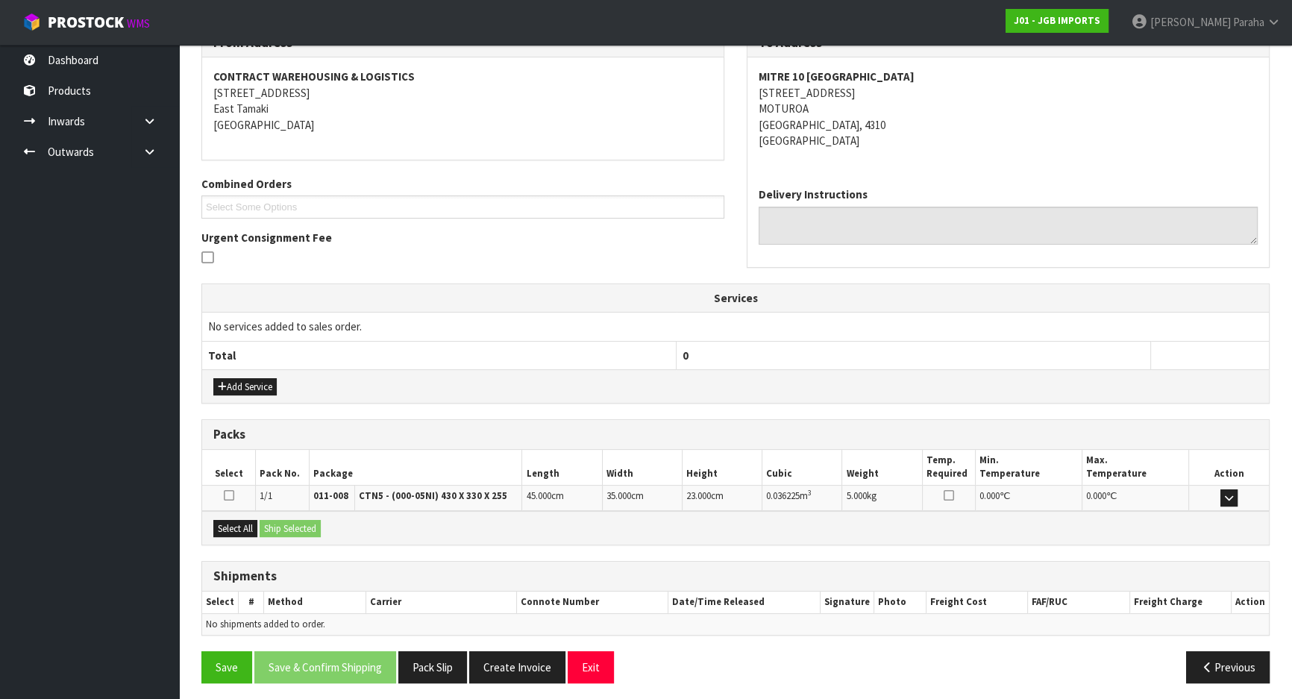
scroll to position [271, 0]
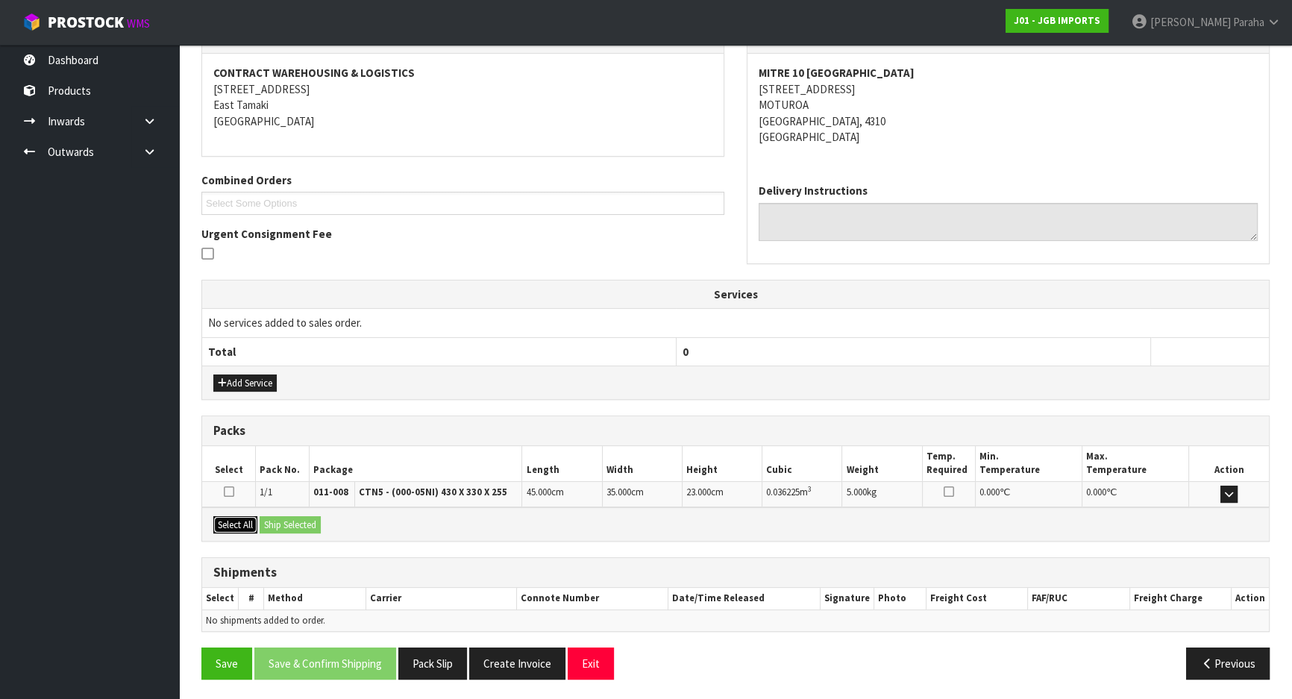
click at [241, 521] on button "Select All" at bounding box center [235, 525] width 44 height 18
click at [285, 521] on button "Ship Selected" at bounding box center [290, 525] width 61 height 18
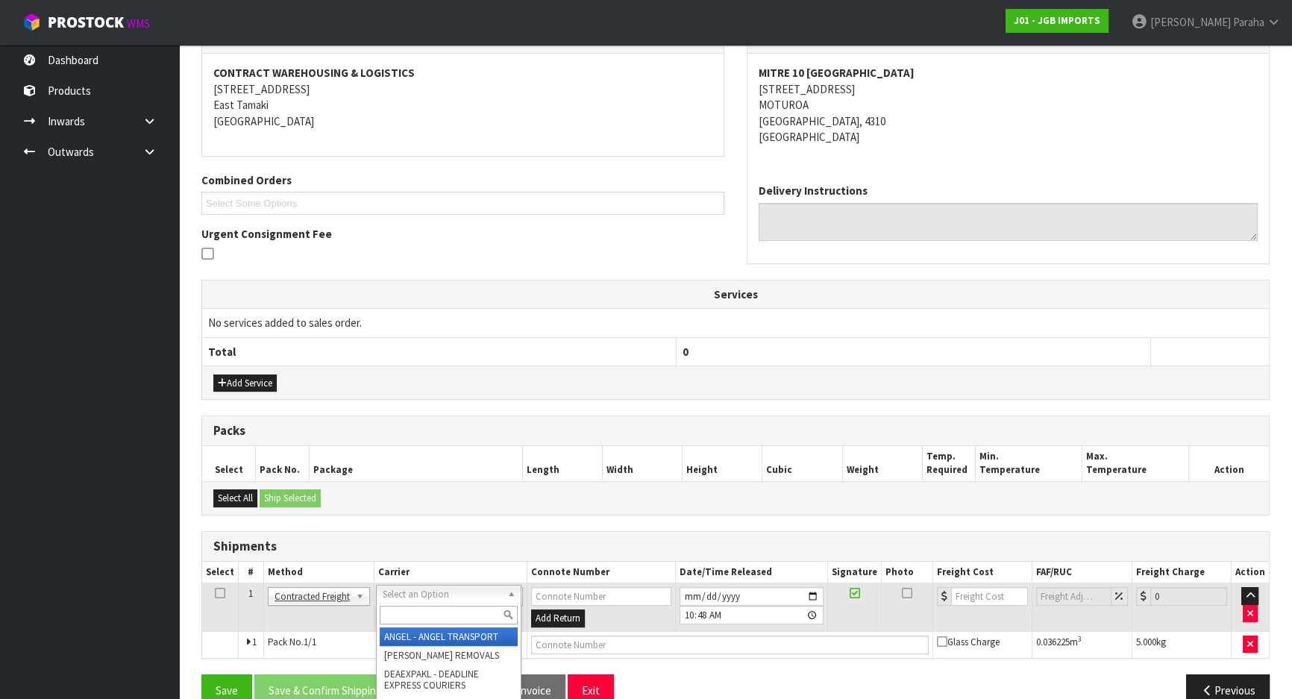
click at [455, 615] on input "text" at bounding box center [449, 615] width 138 height 19
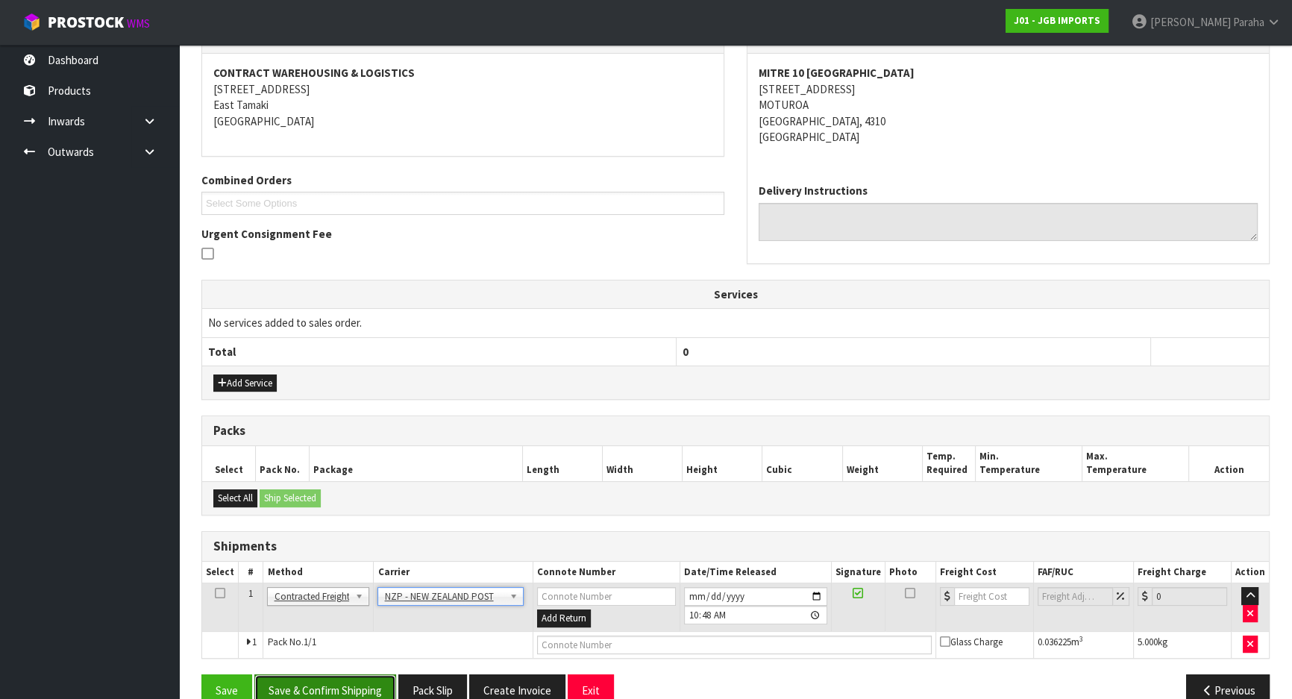
click at [359, 680] on button "Save & Confirm Shipping" at bounding box center [325, 690] width 142 height 32
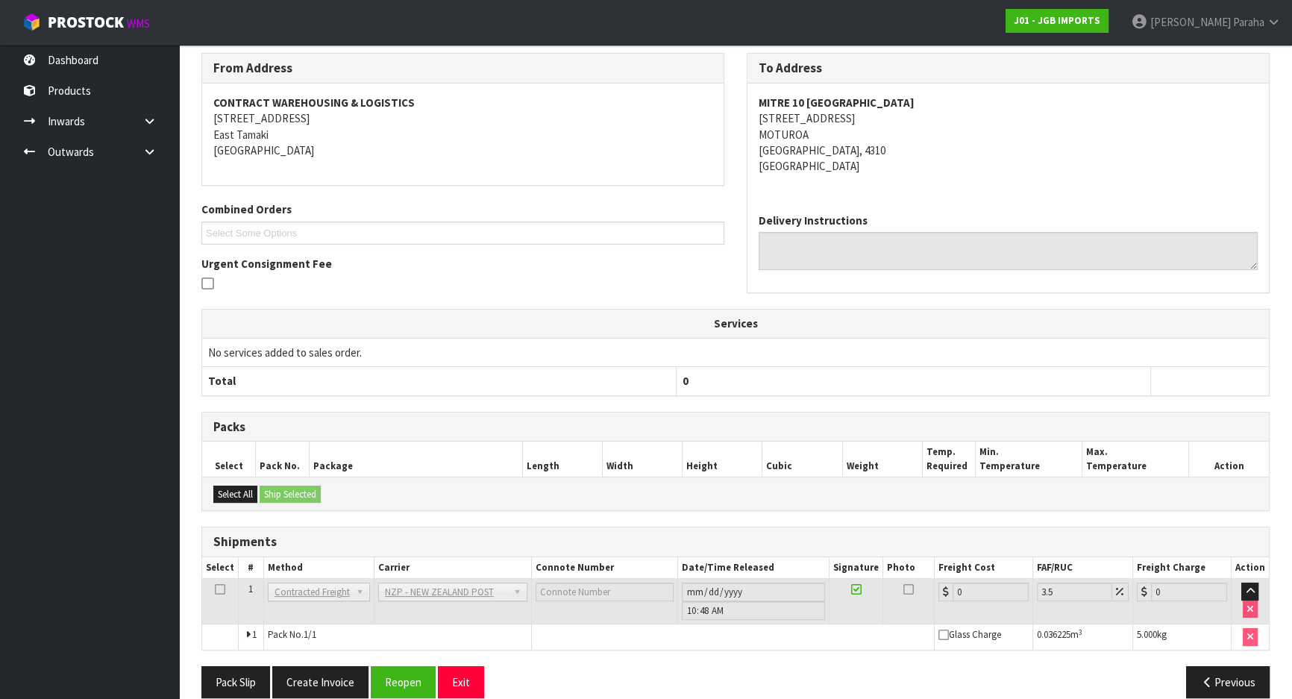
scroll to position [276, 0]
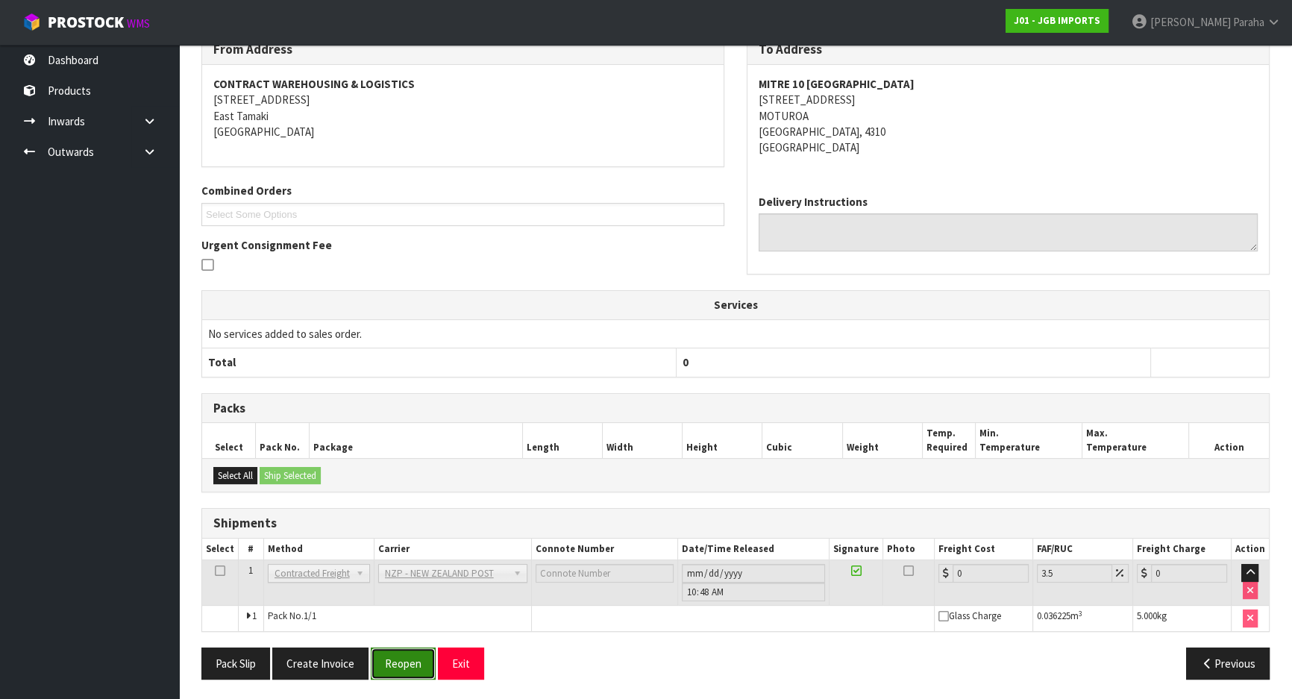
click at [409, 655] on button "Reopen" at bounding box center [403, 663] width 65 height 32
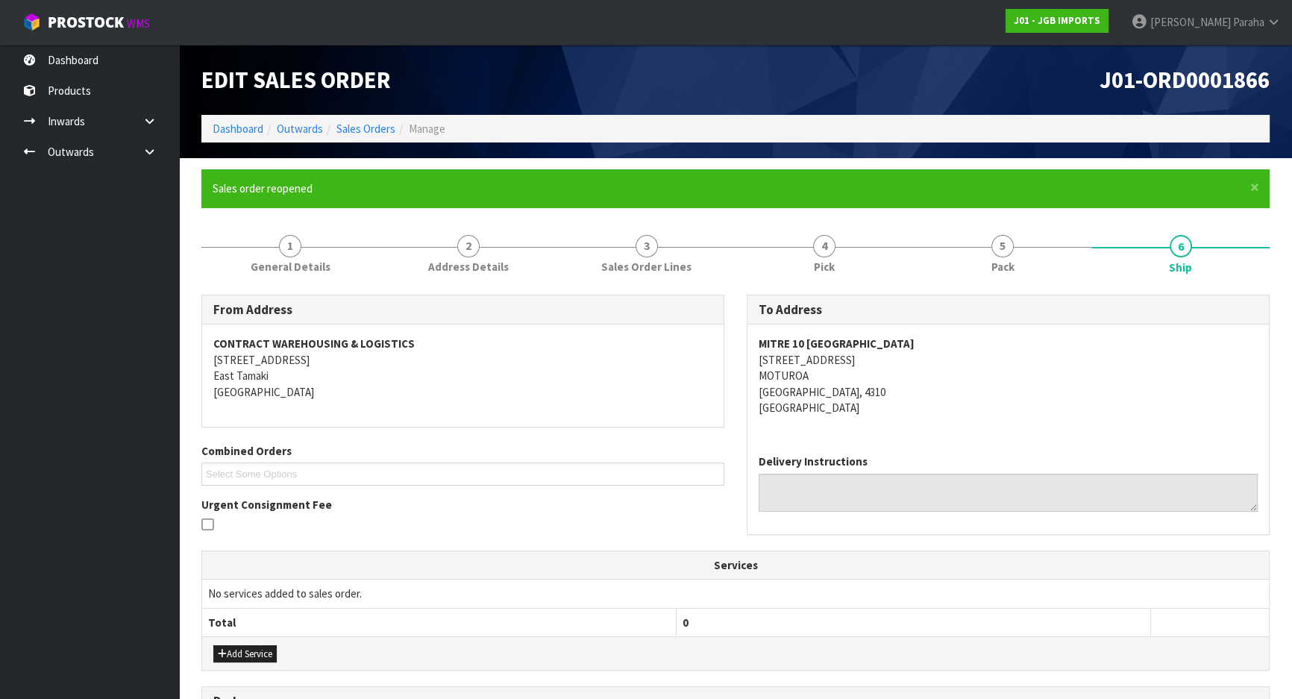
scroll to position [311, 0]
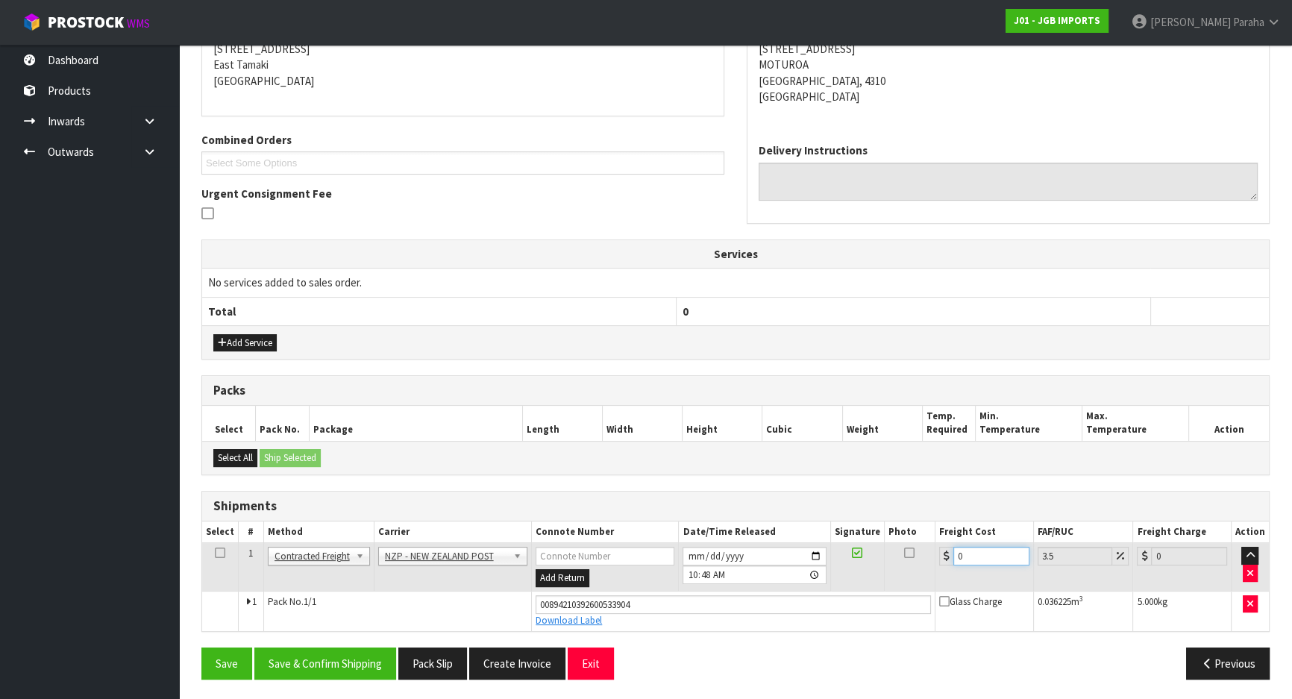
click at [992, 554] on input "0" at bounding box center [991, 556] width 76 height 19
click at [348, 657] on button "Save & Confirm Shipping" at bounding box center [325, 663] width 142 height 32
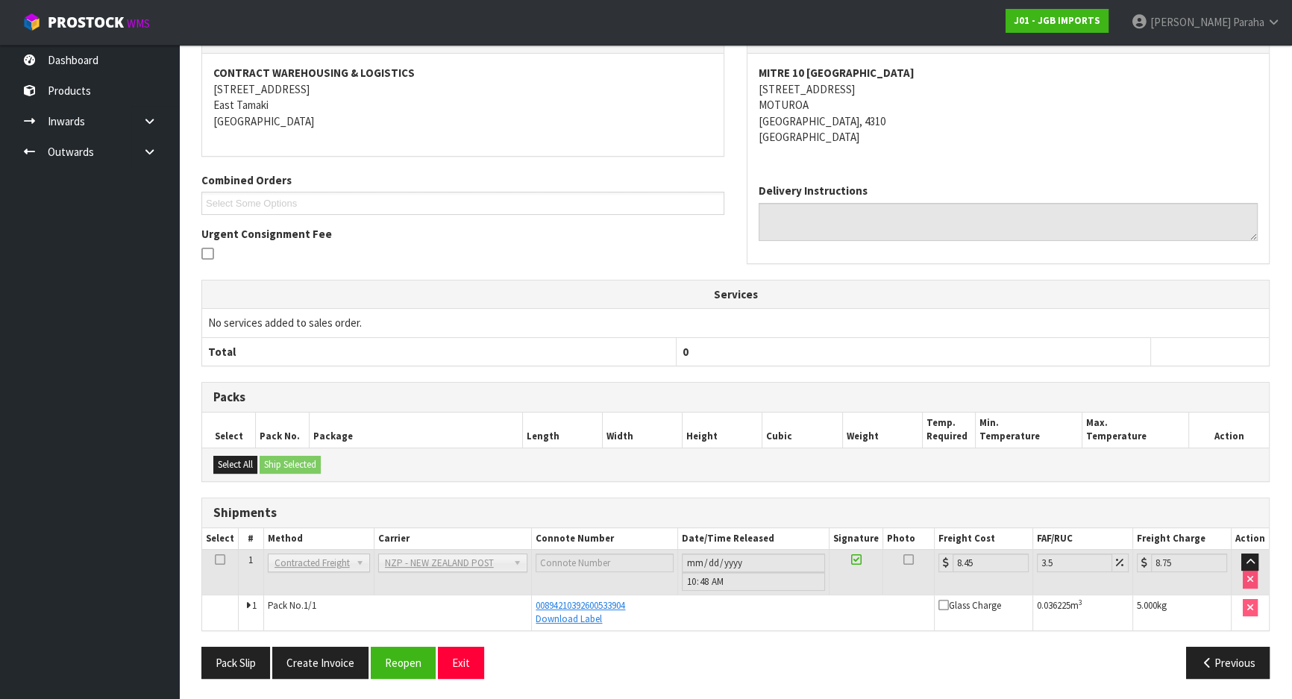
scroll to position [0, 0]
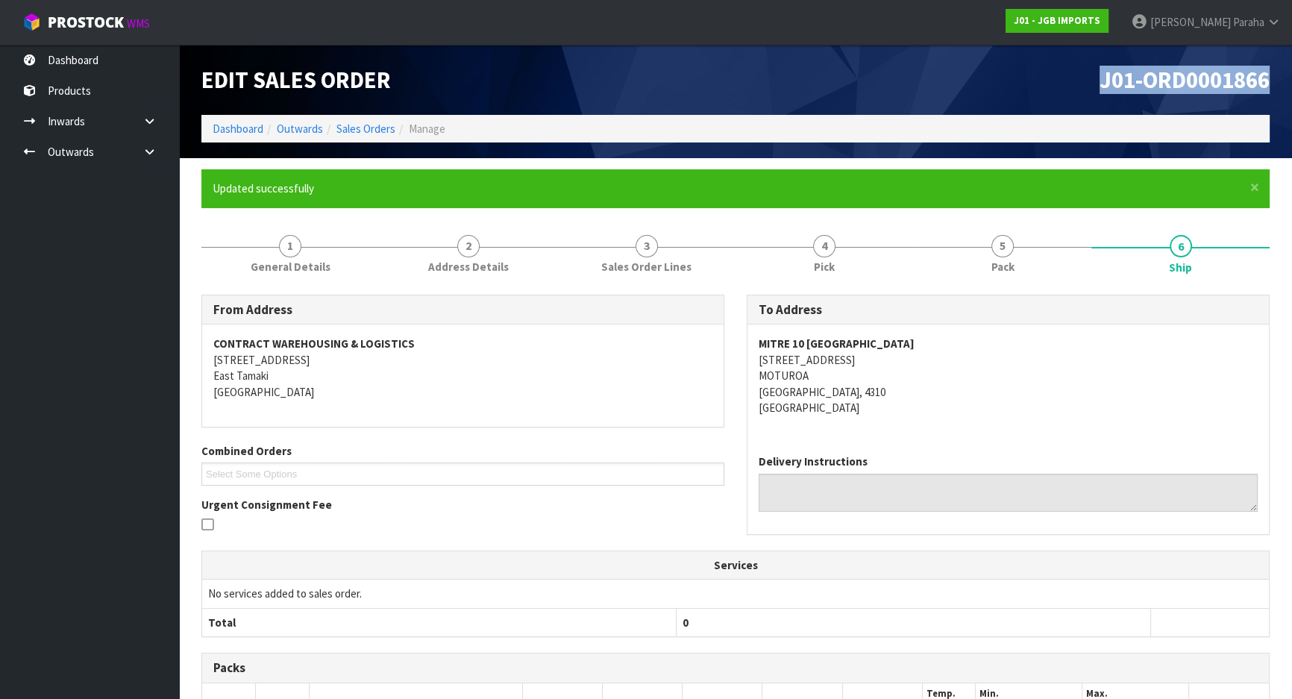
drag, startPoint x: 1092, startPoint y: 74, endPoint x: 1269, endPoint y: 81, distance: 176.9
click at [1269, 81] on div "J01-ORD0001866" at bounding box center [1007, 80] width 545 height 70
copy span "J01-ORD0001866"
click at [243, 127] on link "Dashboard" at bounding box center [238, 129] width 51 height 14
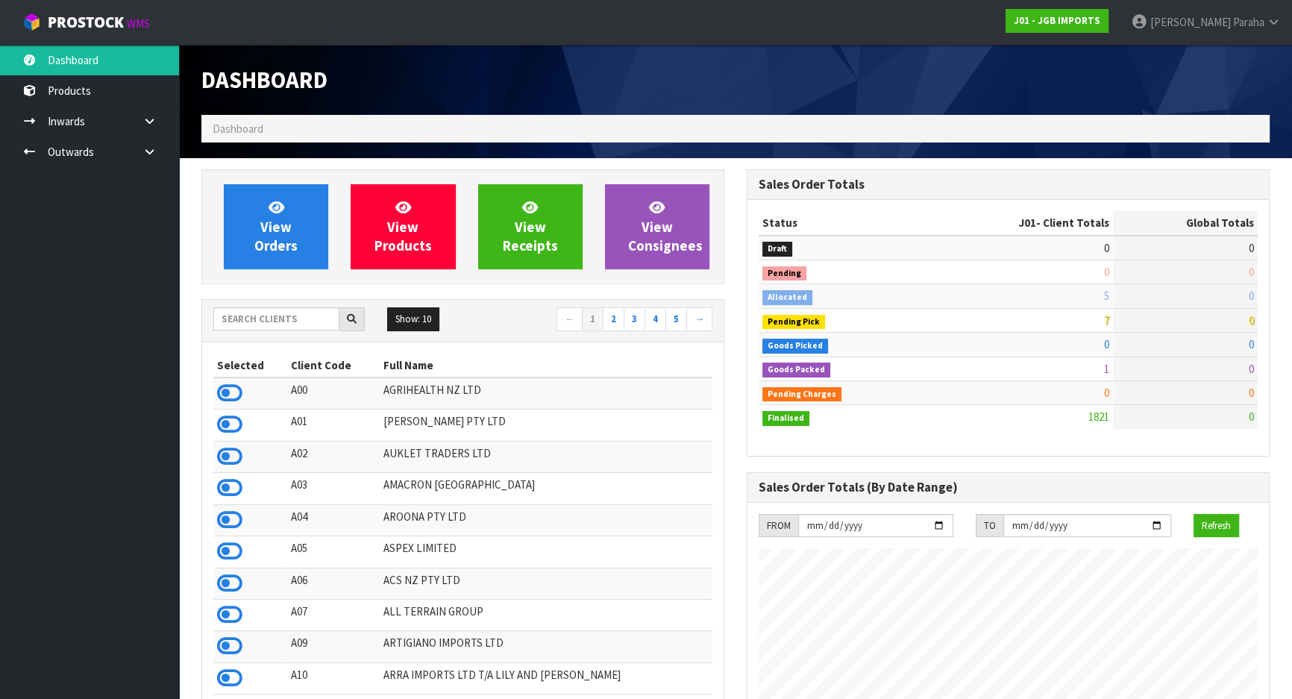
scroll to position [1128, 544]
click at [274, 318] on input "text" at bounding box center [276, 318] width 126 height 23
click at [294, 309] on input "text" at bounding box center [276, 318] width 126 height 23
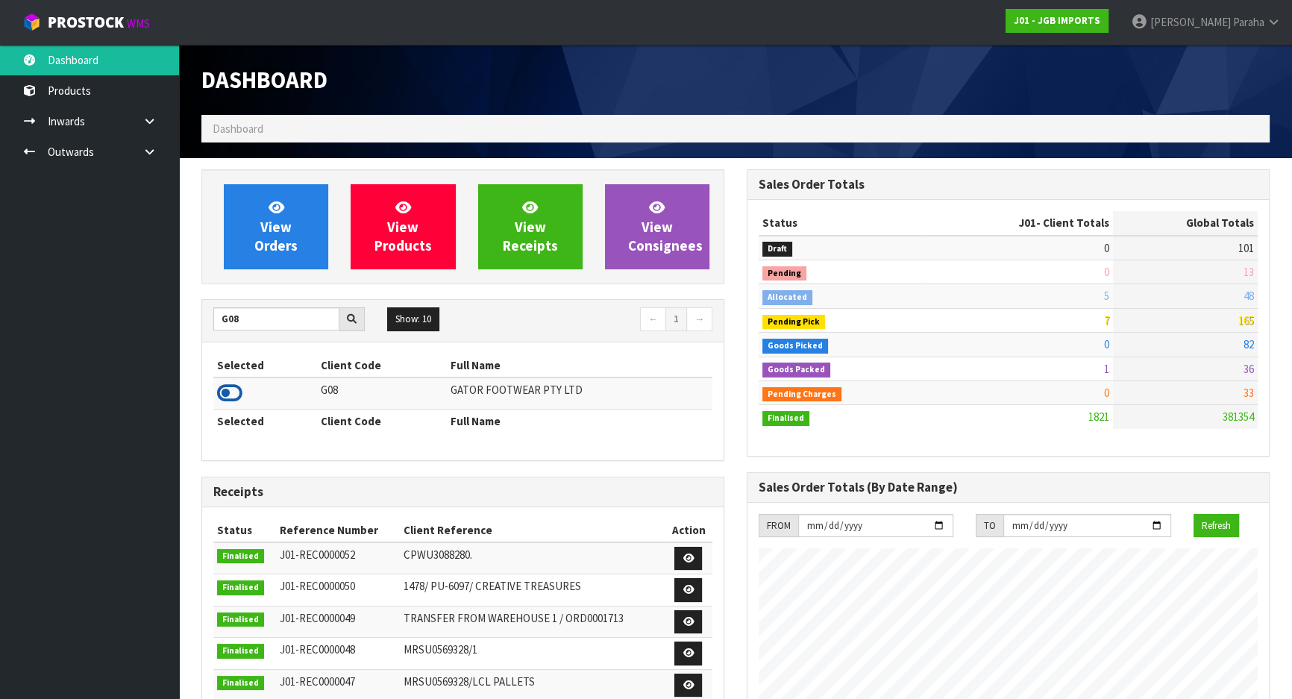
click at [236, 391] on icon at bounding box center [229, 393] width 25 height 22
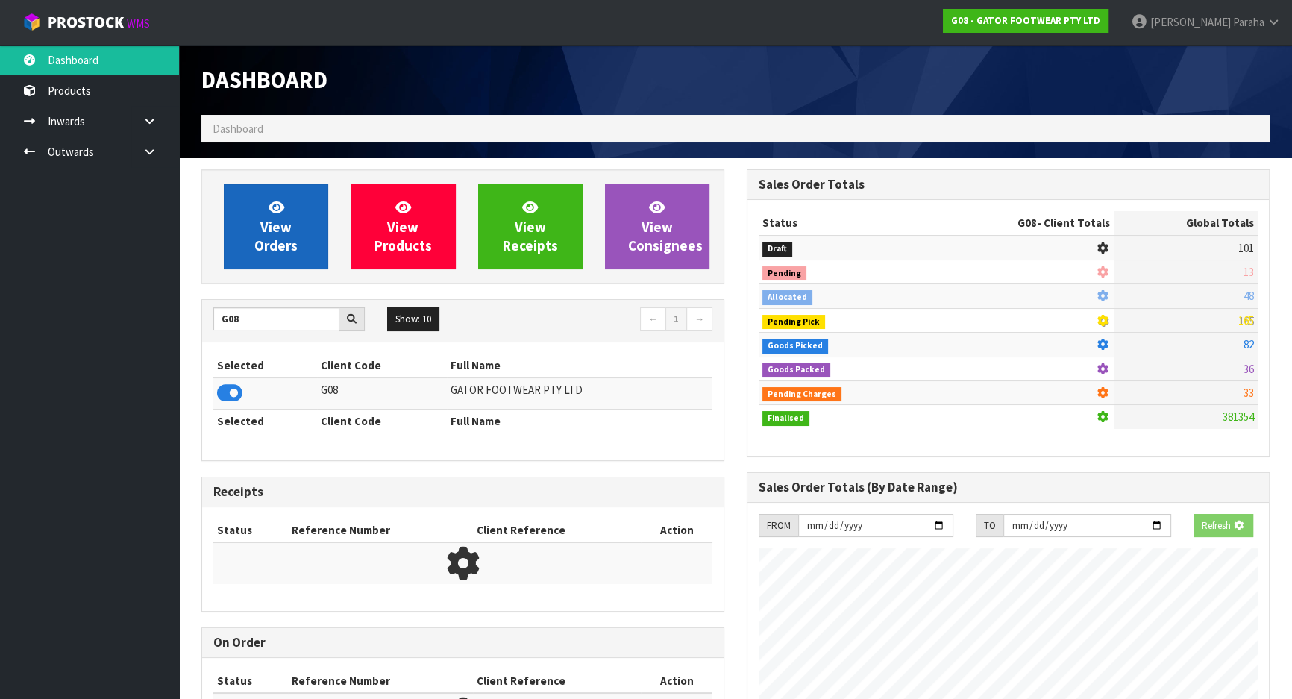
scroll to position [928, 544]
click at [282, 260] on link "View Orders" at bounding box center [276, 226] width 104 height 85
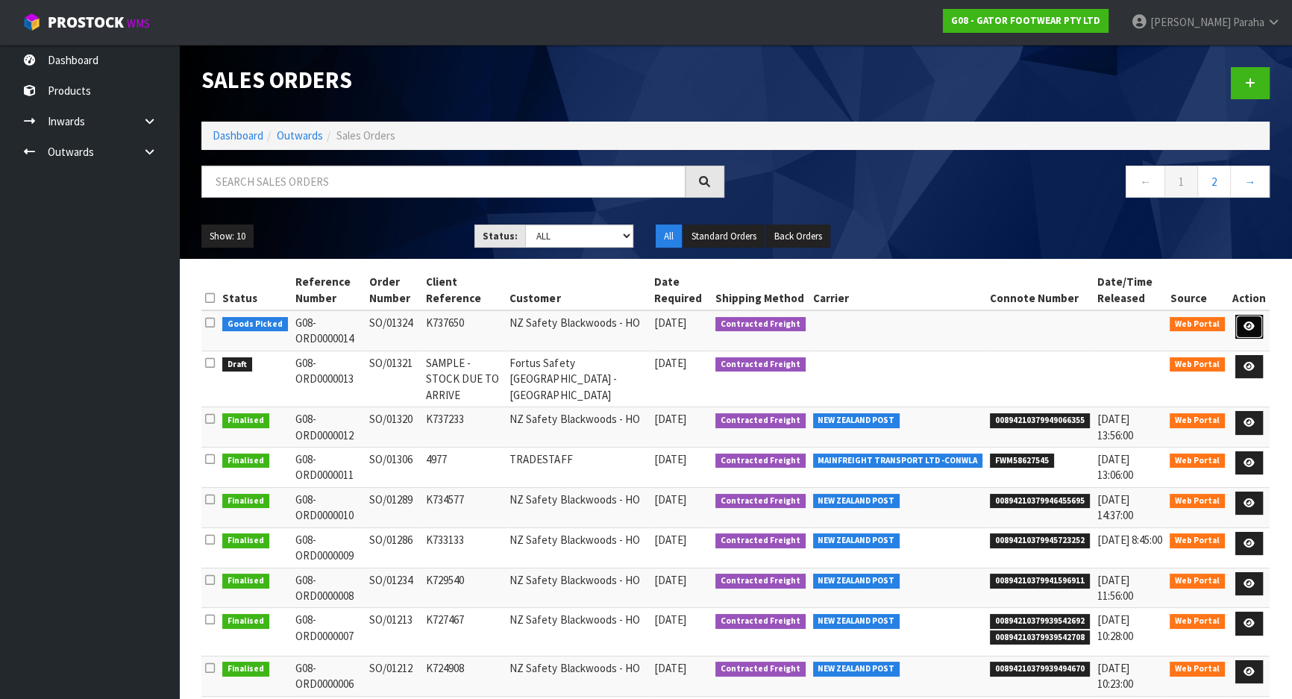
click at [1245, 328] on icon at bounding box center [1248, 326] width 11 height 10
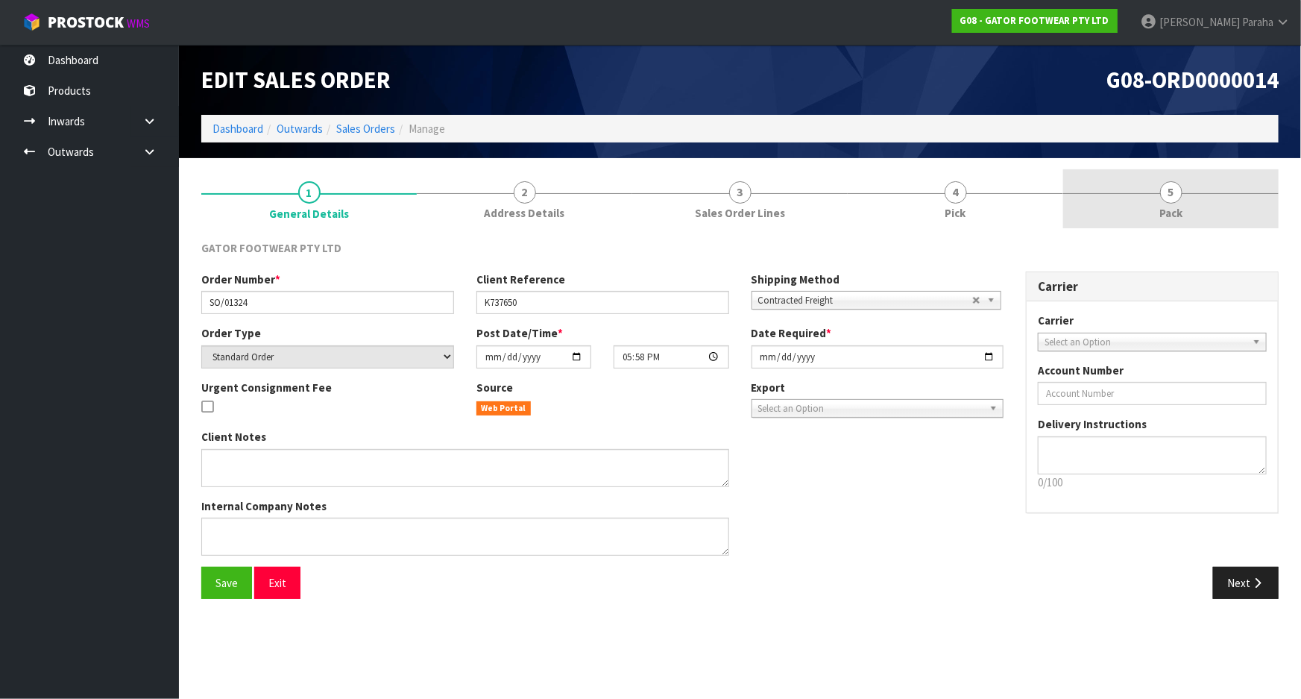
click at [1169, 189] on span "5" at bounding box center [1171, 192] width 22 height 22
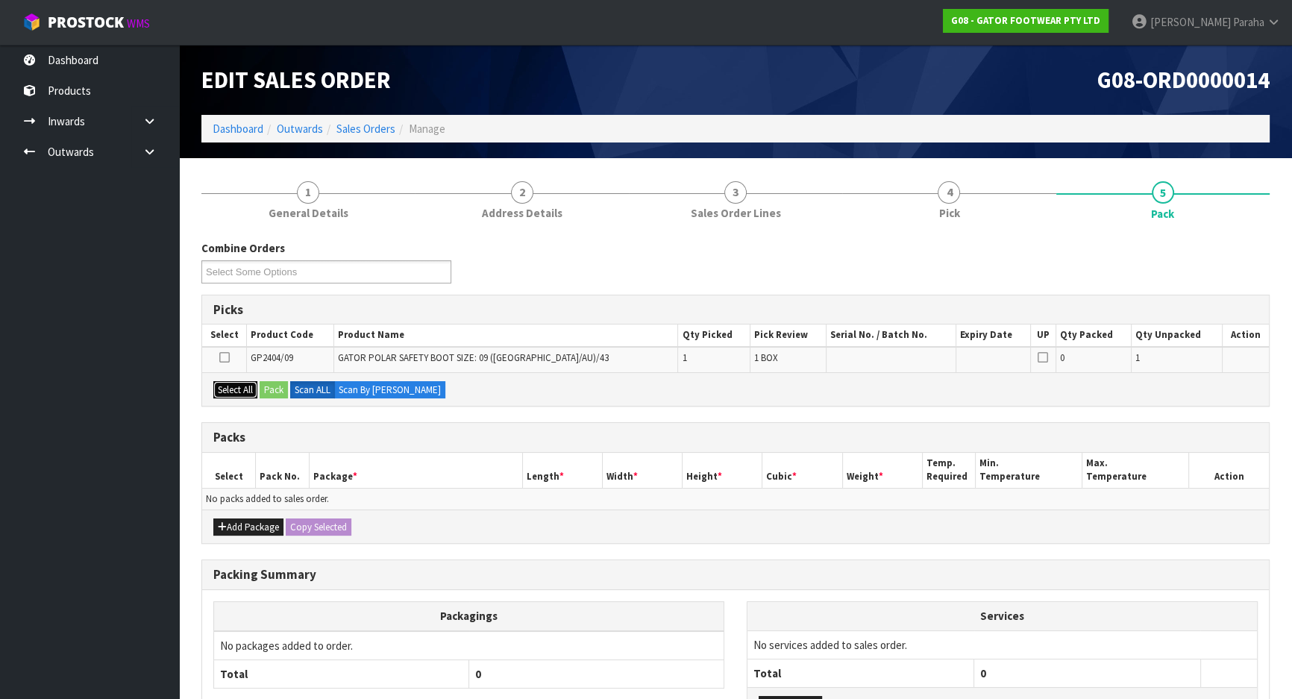
click at [231, 388] on button "Select All" at bounding box center [235, 390] width 44 height 18
click at [265, 395] on button "Pack" at bounding box center [274, 390] width 28 height 18
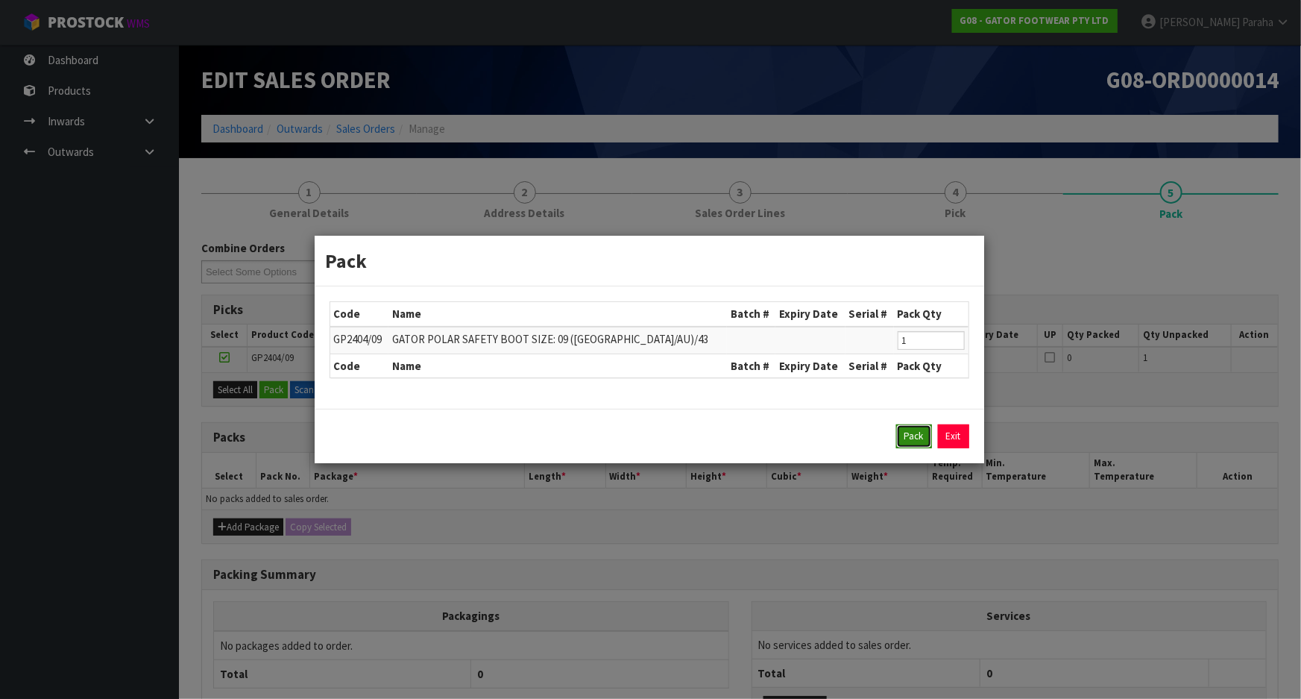
click at [917, 434] on button "Pack" at bounding box center [914, 436] width 36 height 24
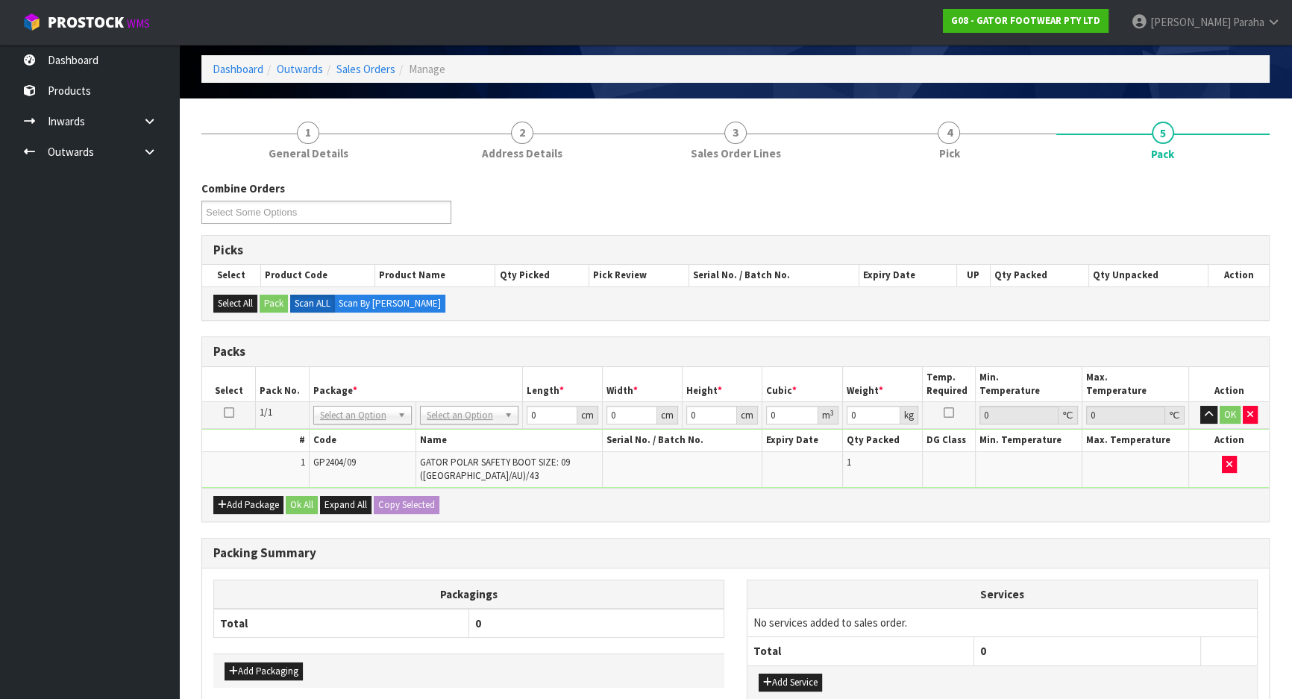
scroll to position [154, 0]
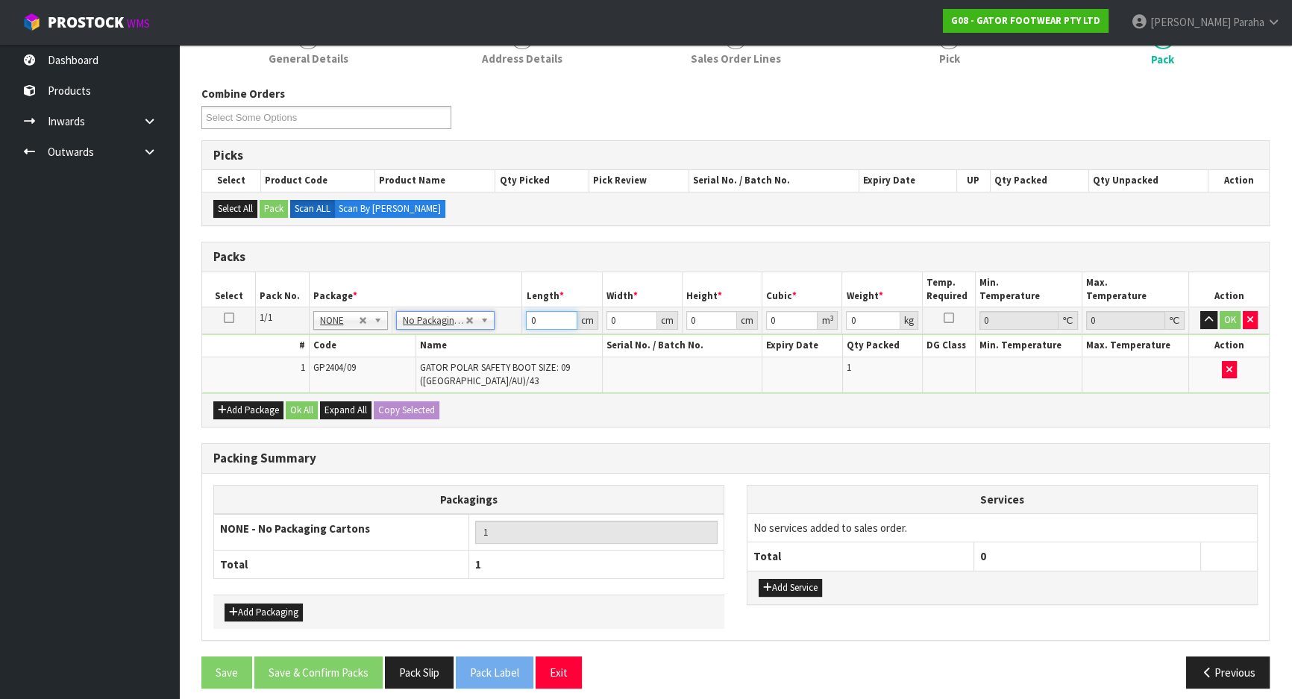
click at [541, 321] on input "0" at bounding box center [551, 320] width 51 height 19
click at [1200, 311] on button "button" at bounding box center [1208, 320] width 17 height 18
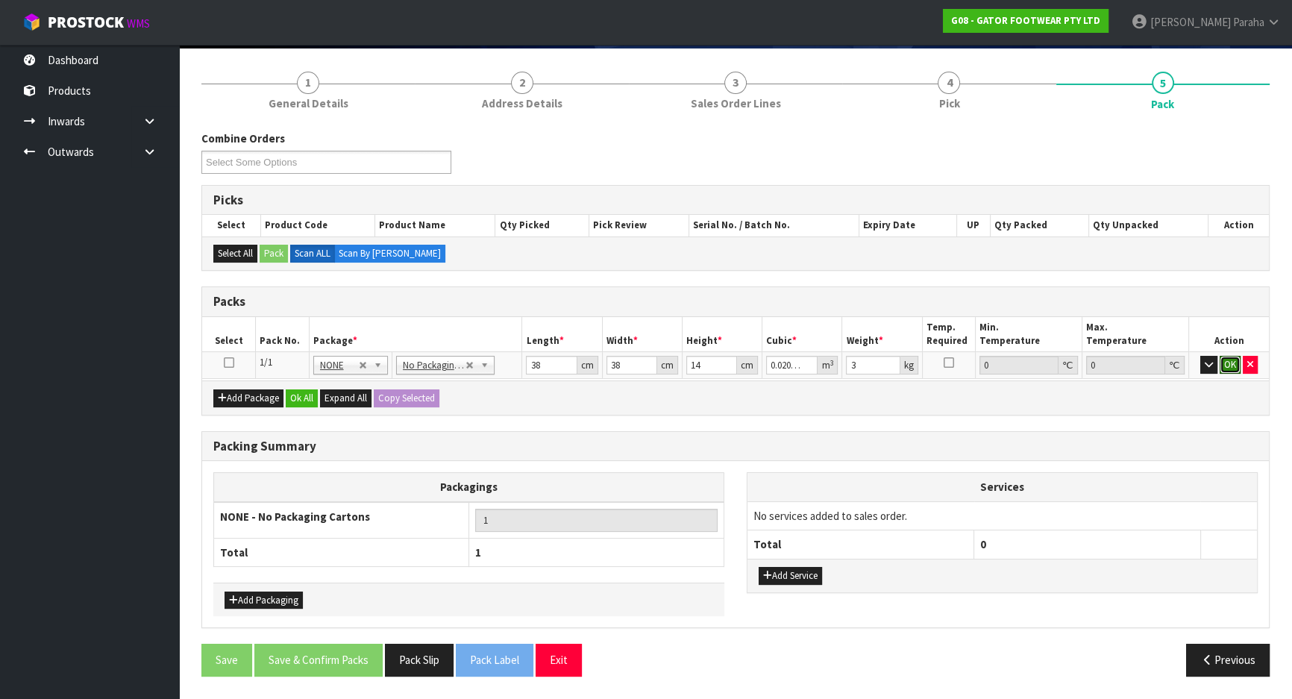
click button "OK" at bounding box center [1229, 365] width 21 height 18
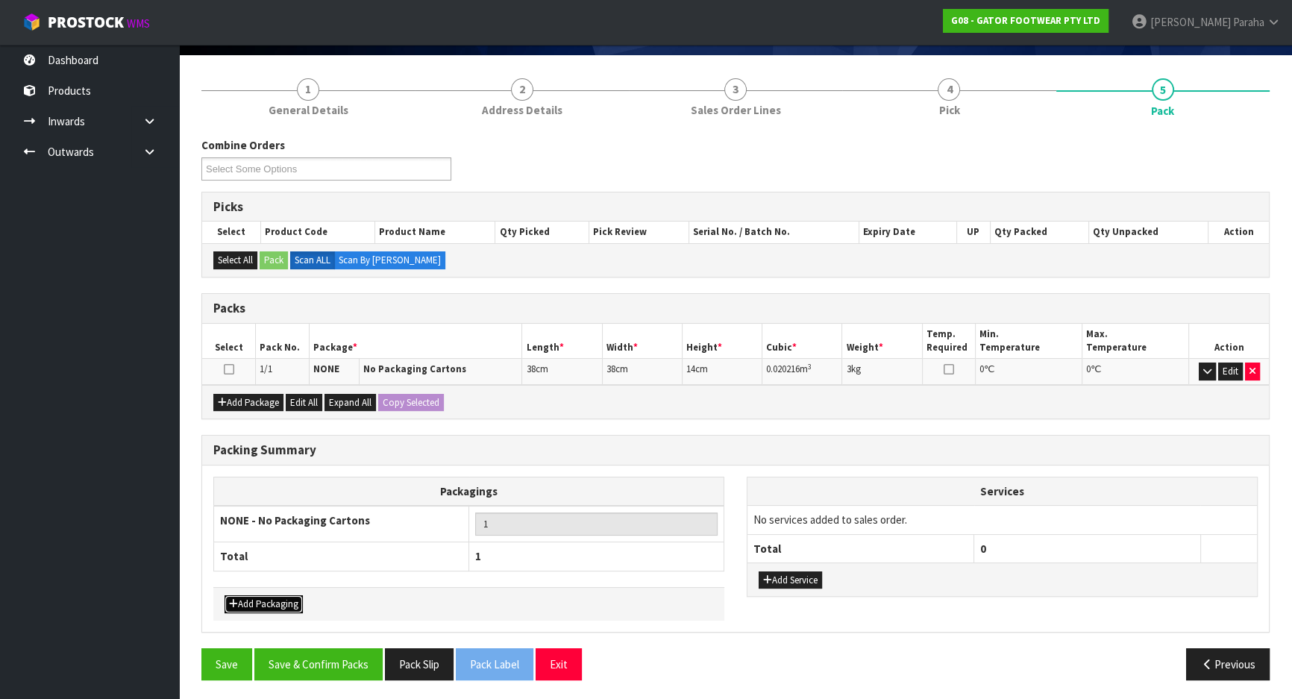
click at [286, 597] on button "Add Packaging" at bounding box center [263, 604] width 78 height 18
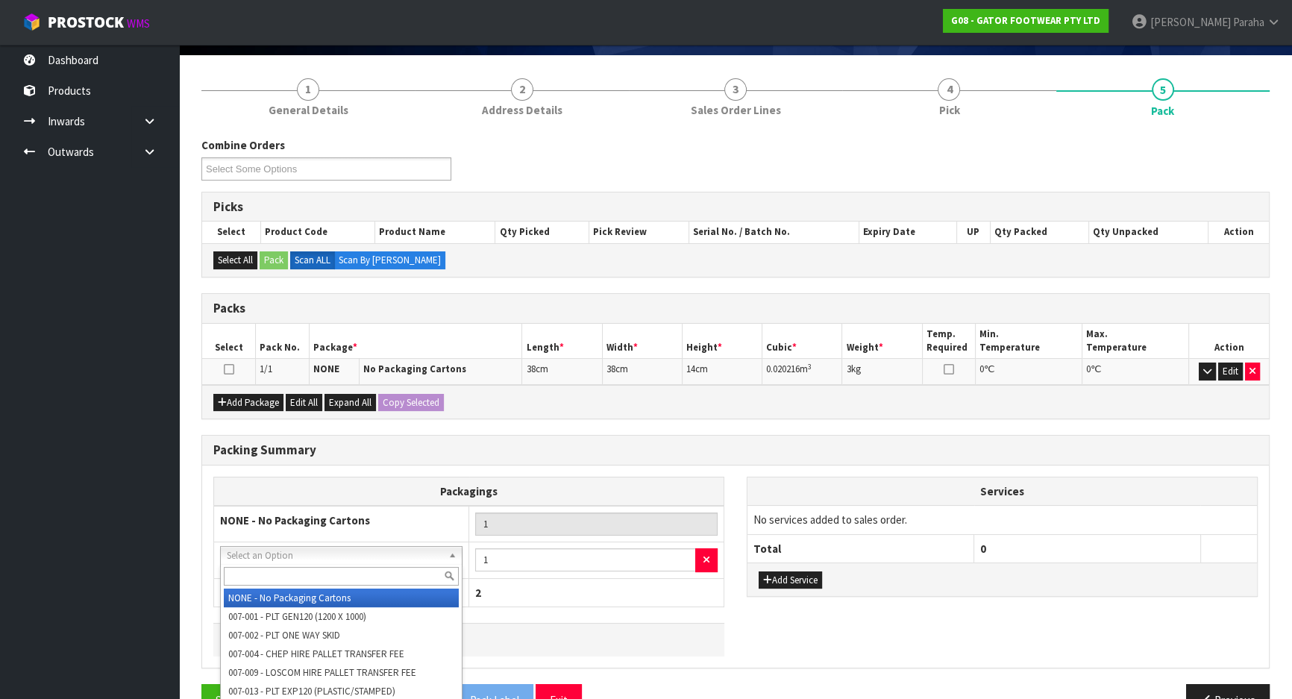
click at [298, 576] on input "text" at bounding box center [341, 576] width 235 height 19
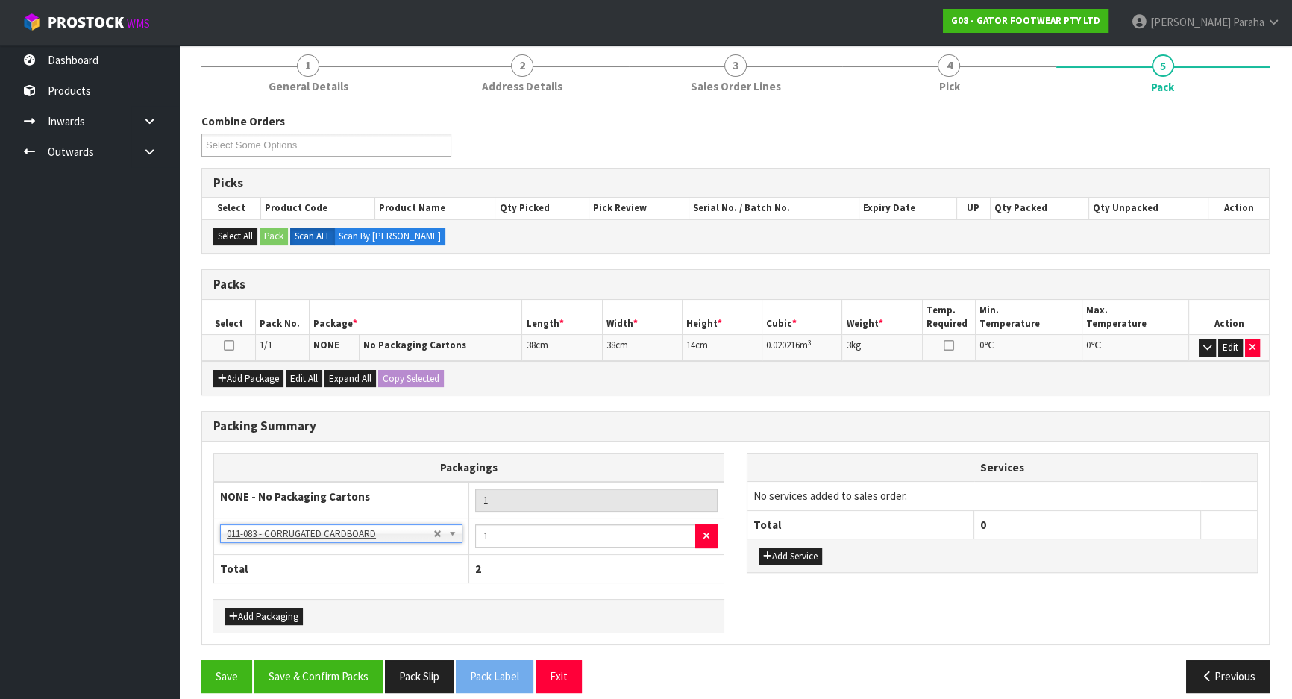
scroll to position [139, 0]
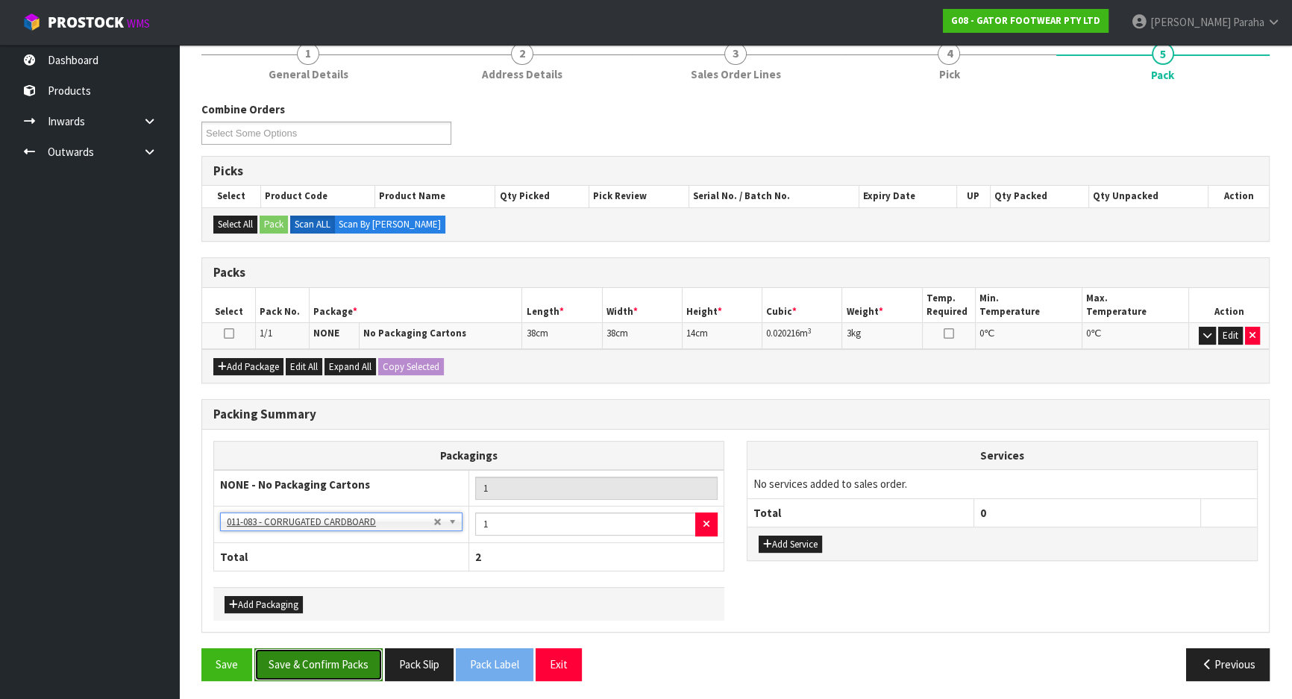
click at [296, 661] on button "Save & Confirm Packs" at bounding box center [318, 664] width 128 height 32
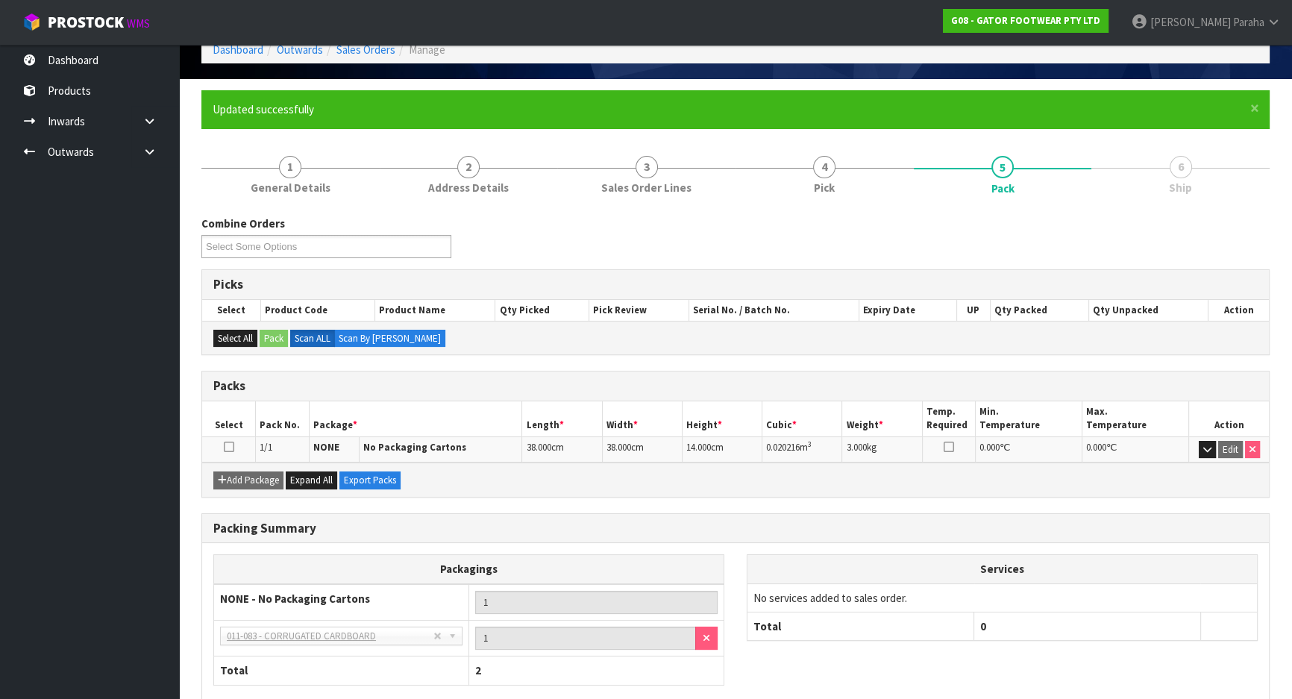
scroll to position [160, 0]
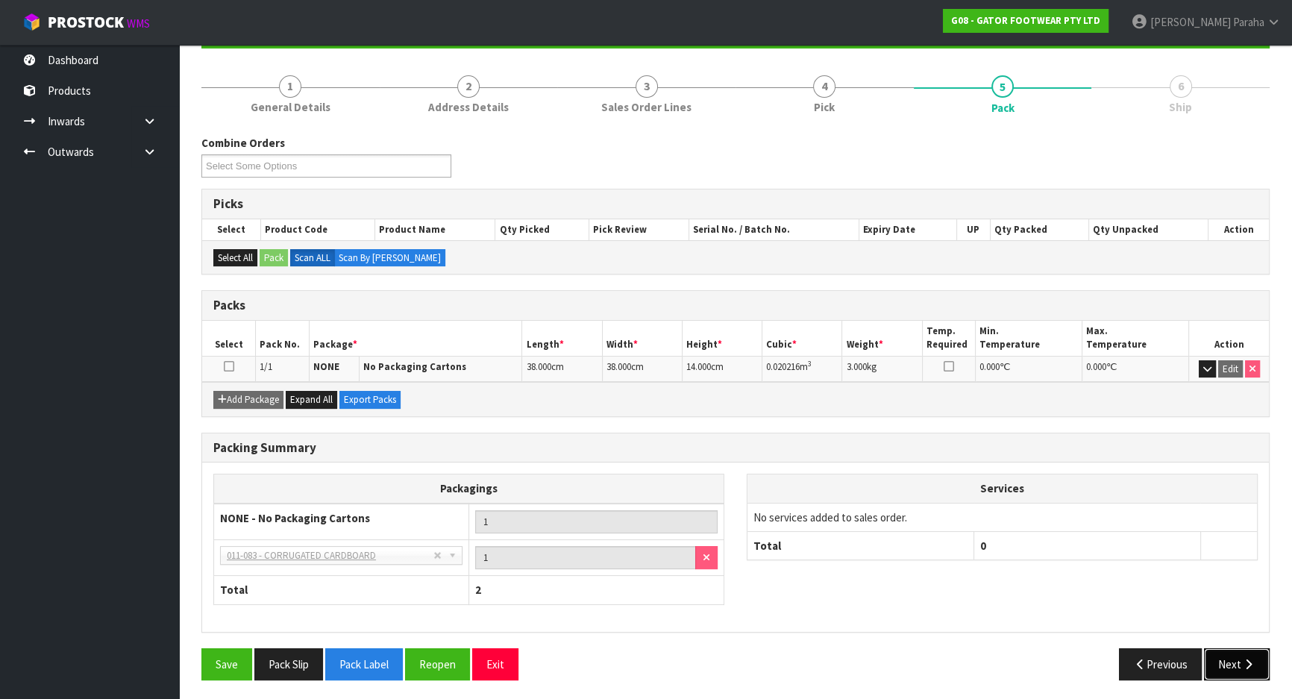
click at [1244, 668] on button "Next" at bounding box center [1237, 664] width 66 height 32
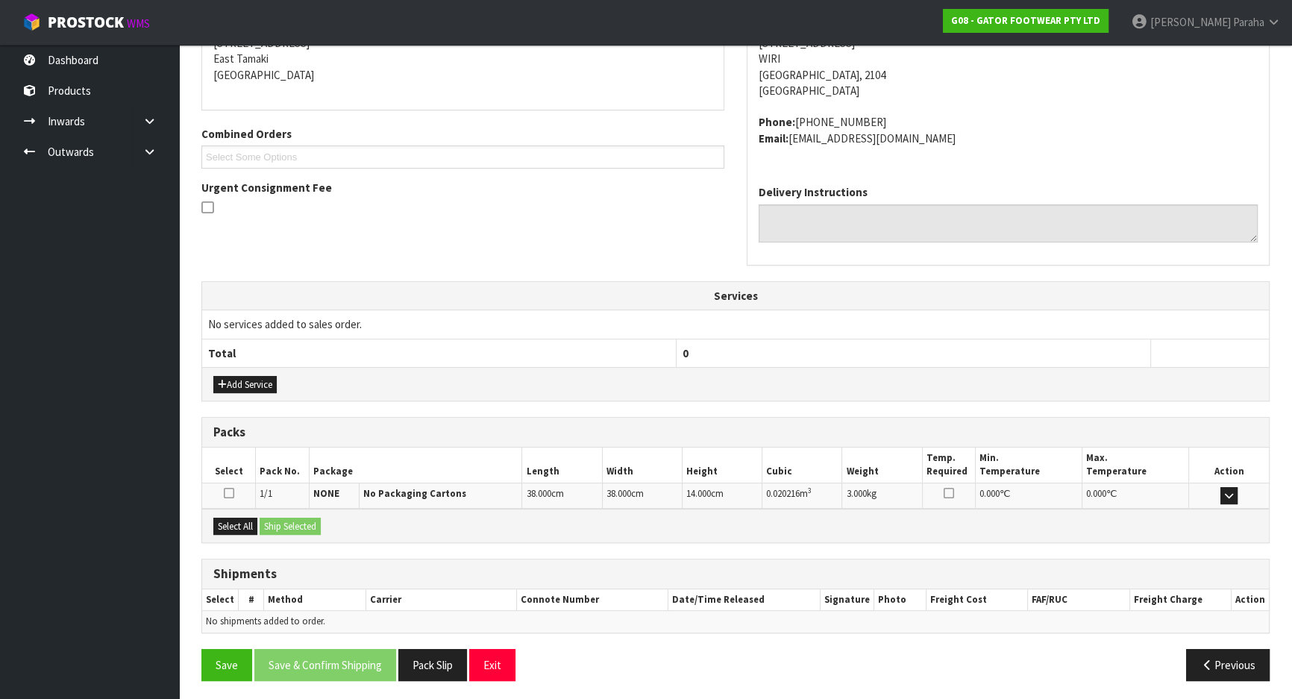
scroll to position [318, 0]
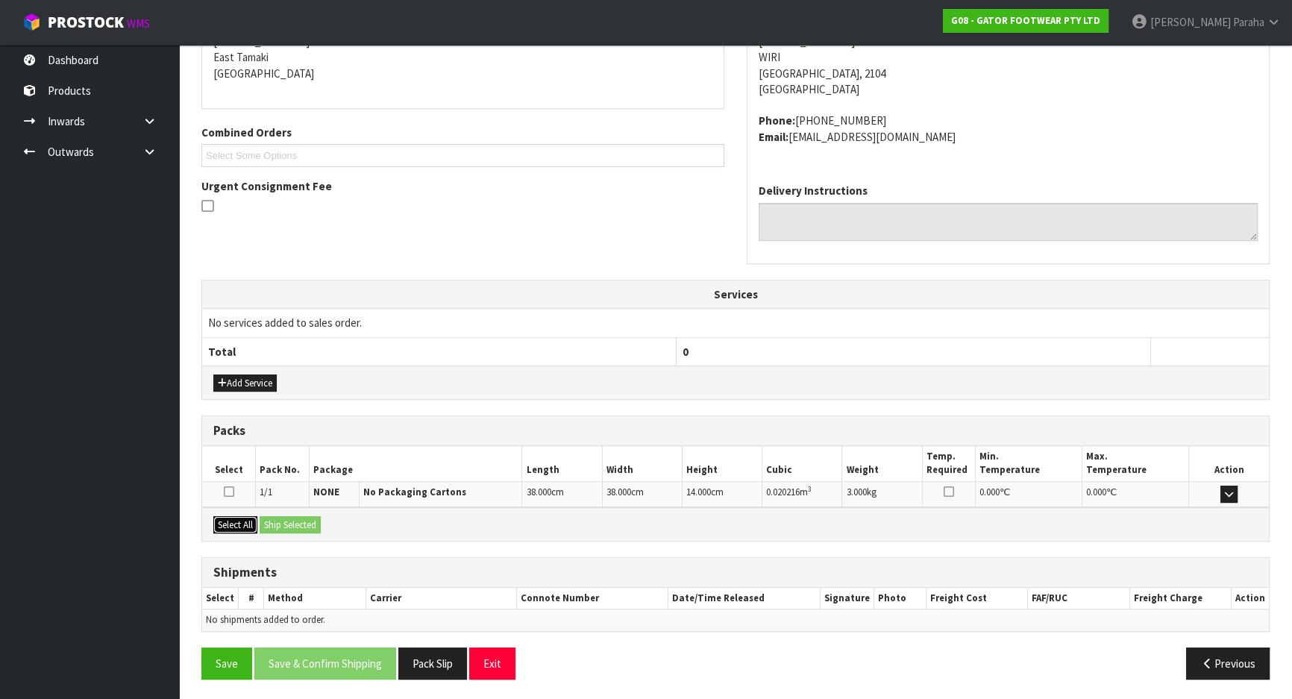
drag, startPoint x: 251, startPoint y: 515, endPoint x: 261, endPoint y: 515, distance: 10.5
click at [252, 516] on button "Select All" at bounding box center [235, 525] width 44 height 18
click at [263, 516] on button "Ship Selected" at bounding box center [290, 525] width 61 height 18
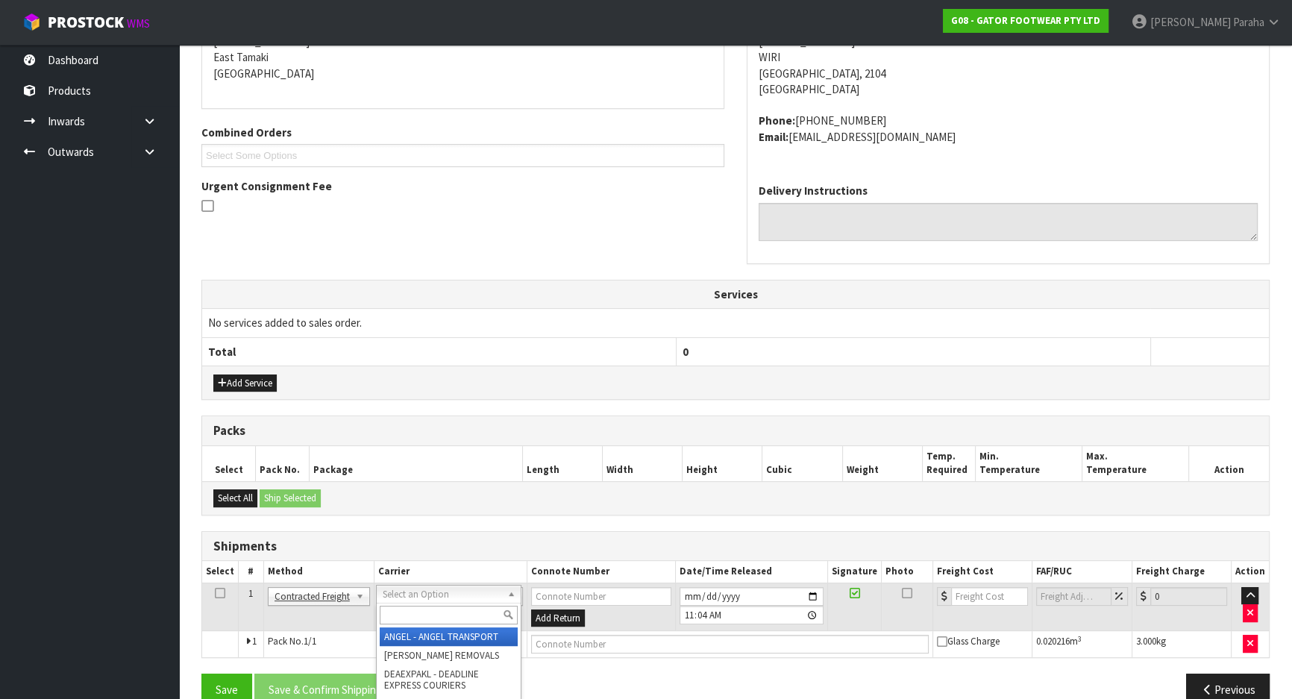
click at [427, 612] on input "text" at bounding box center [449, 615] width 138 height 19
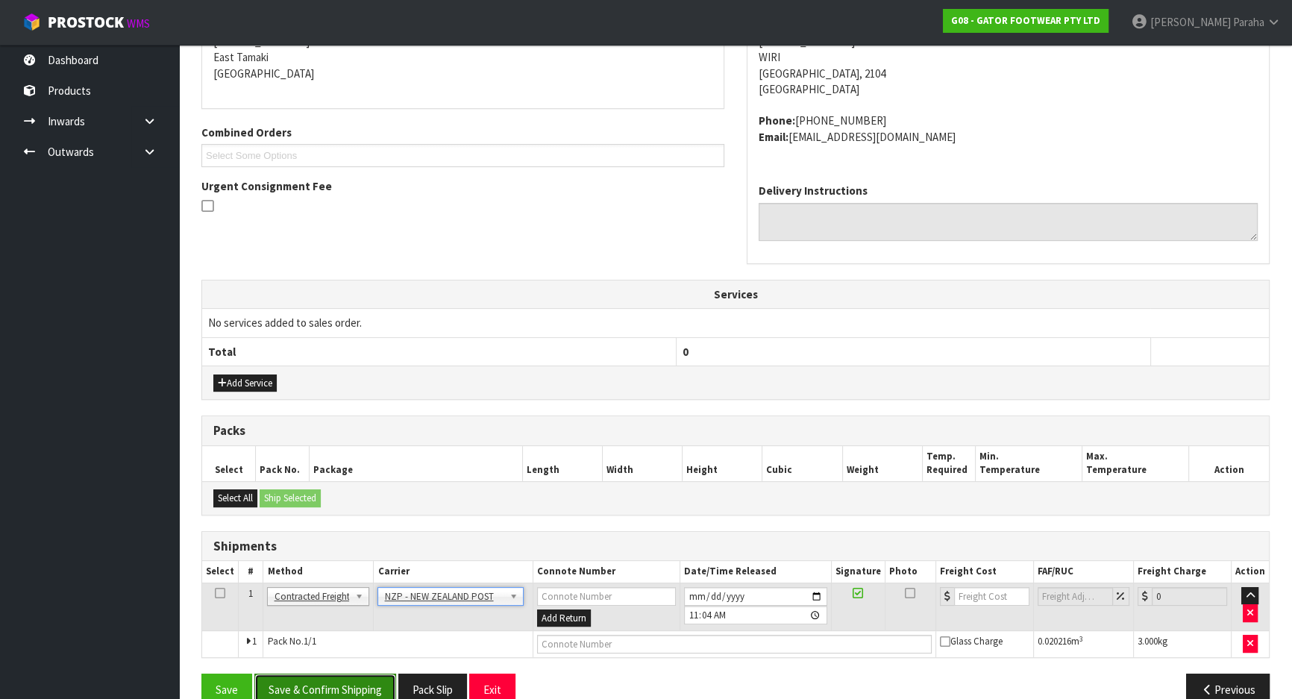
click at [294, 683] on button "Save & Confirm Shipping" at bounding box center [325, 689] width 142 height 32
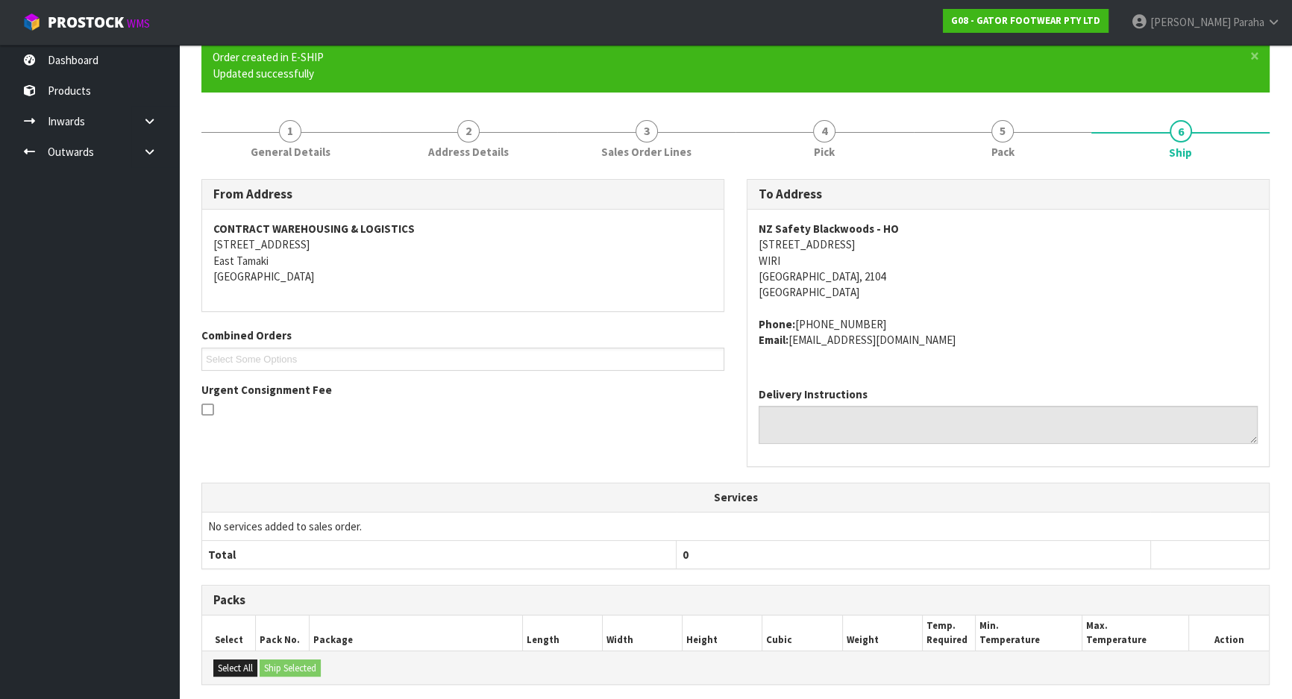
scroll to position [324, 0]
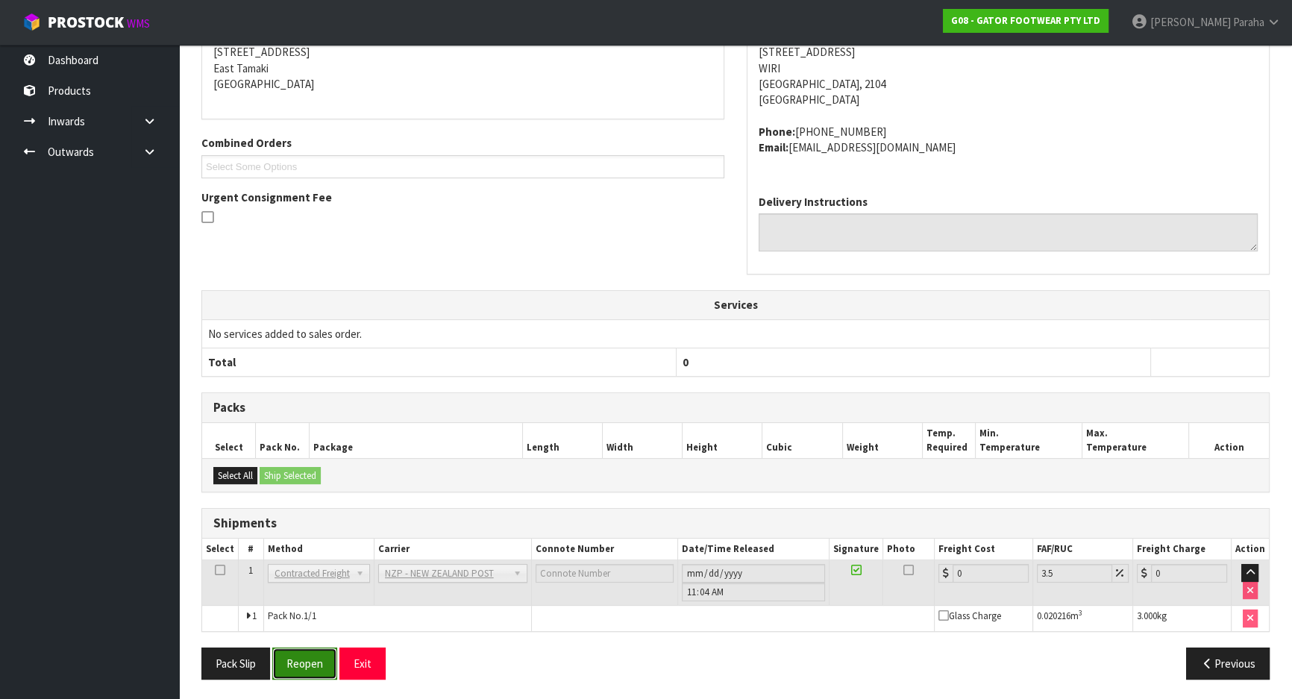
click at [308, 662] on button "Reopen" at bounding box center [304, 663] width 65 height 32
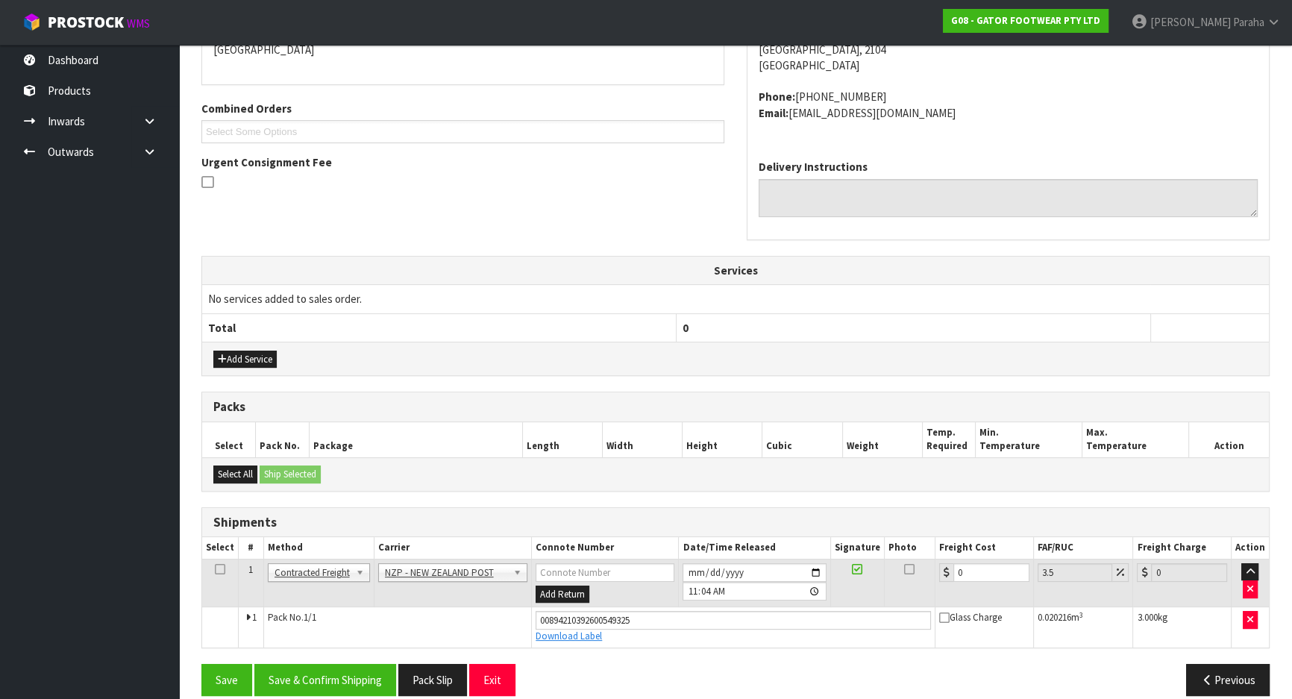
scroll to position [358, 0]
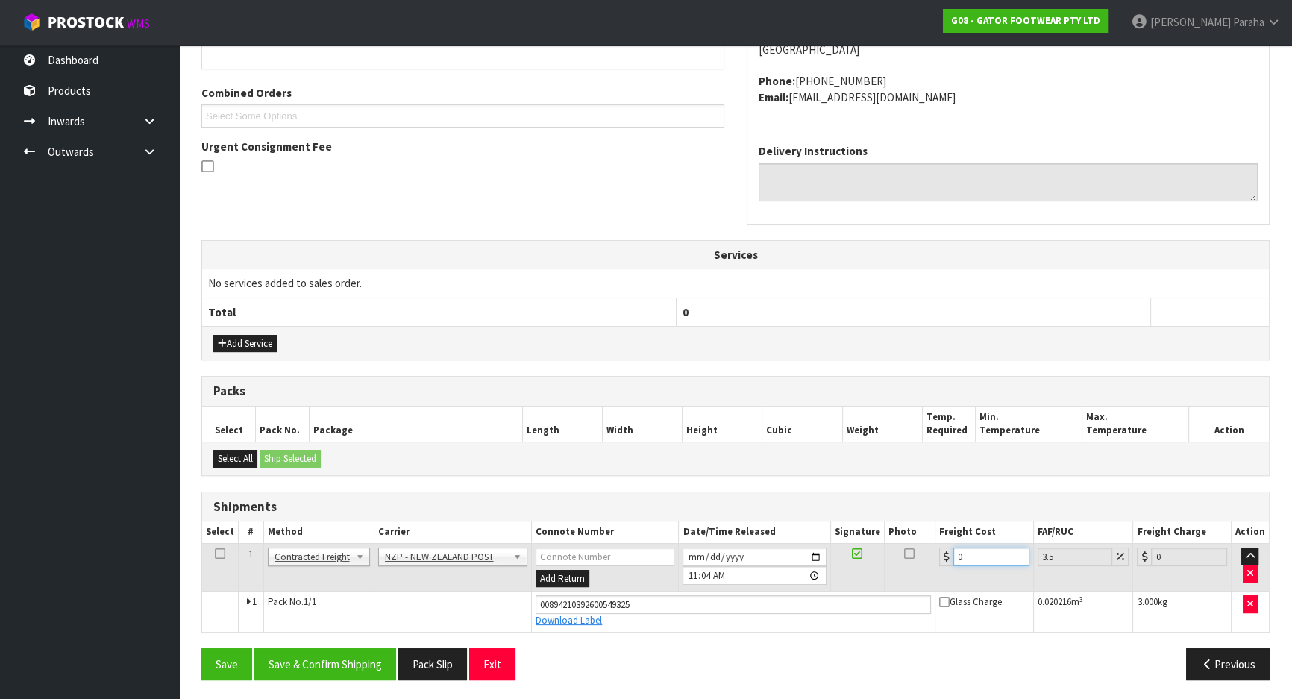
click at [992, 553] on input "0" at bounding box center [991, 556] width 76 height 19
click at [336, 659] on button "Save & Confirm Shipping" at bounding box center [325, 664] width 142 height 32
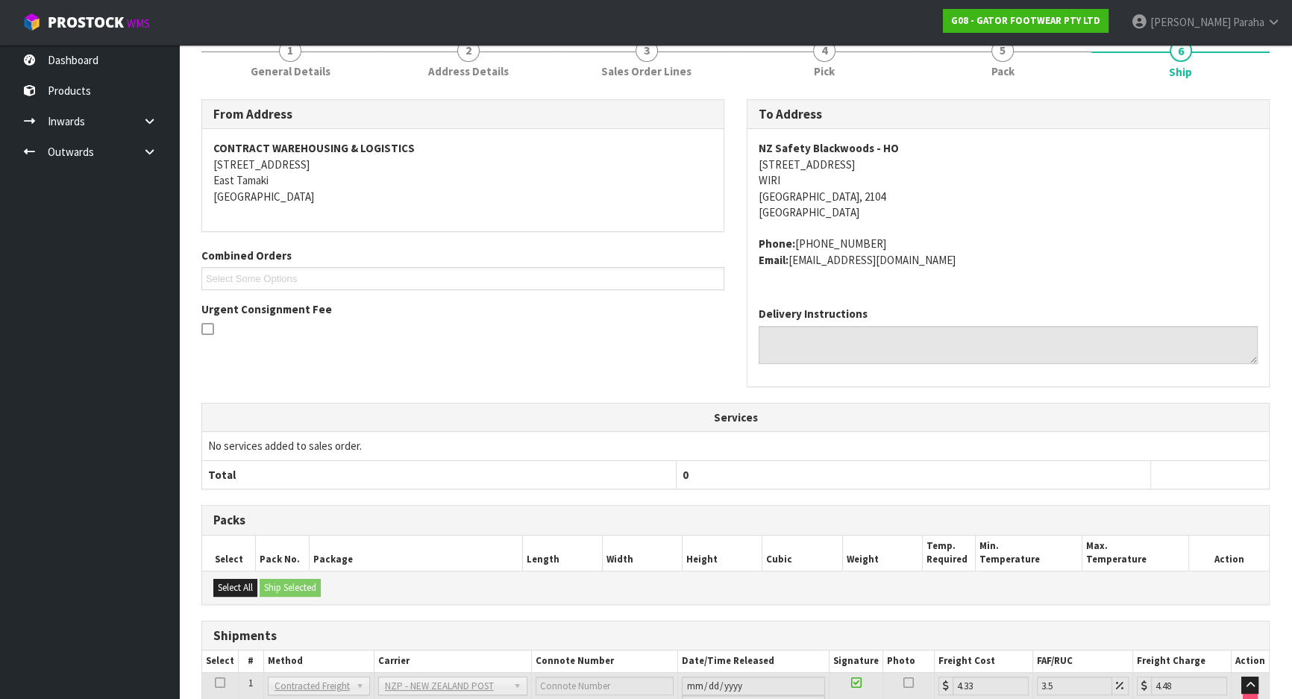
scroll to position [0, 0]
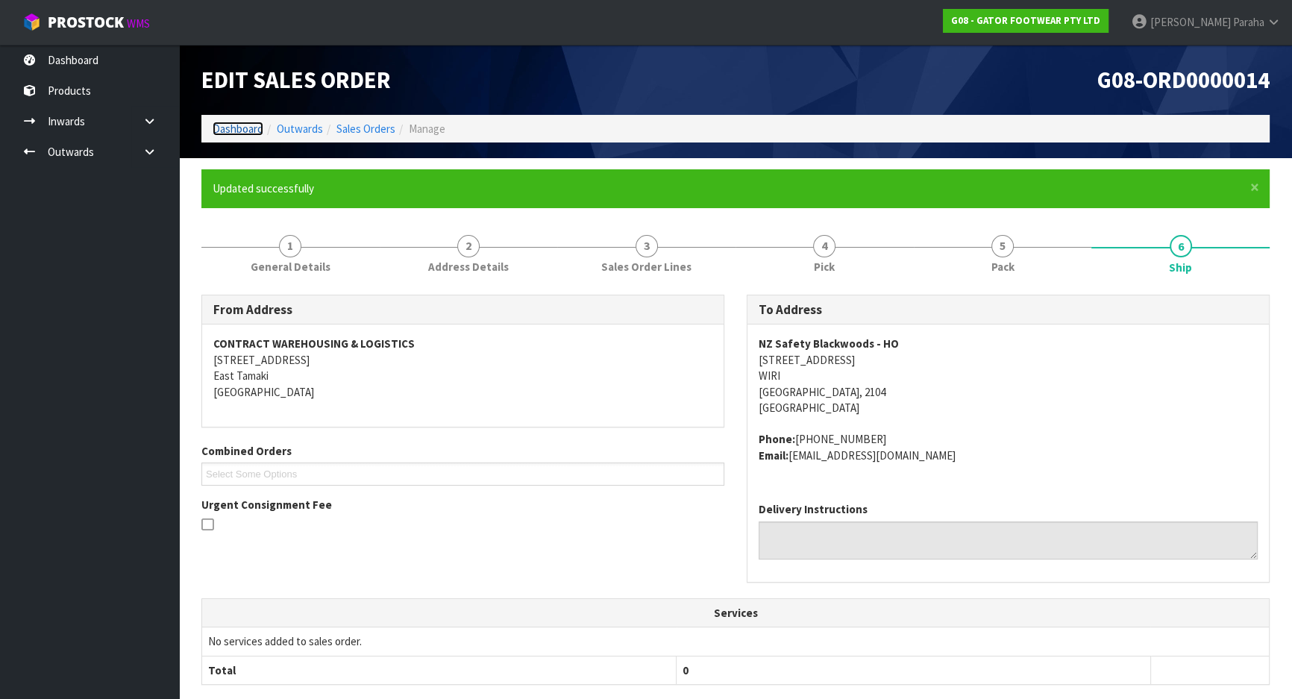
click at [228, 131] on link "Dashboard" at bounding box center [238, 129] width 51 height 14
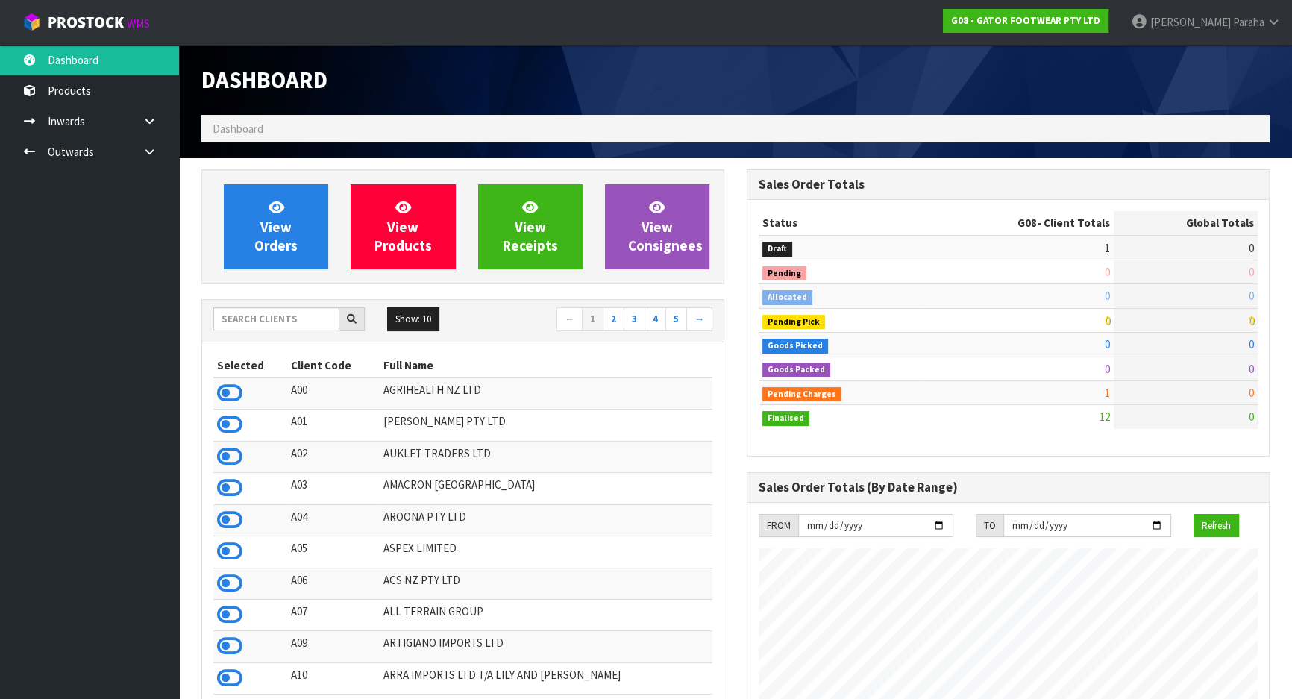
scroll to position [1014, 544]
drag, startPoint x: 228, startPoint y: 130, endPoint x: 15, endPoint y: 235, distance: 237.8
click at [320, 318] on input "text" at bounding box center [276, 318] width 126 height 23
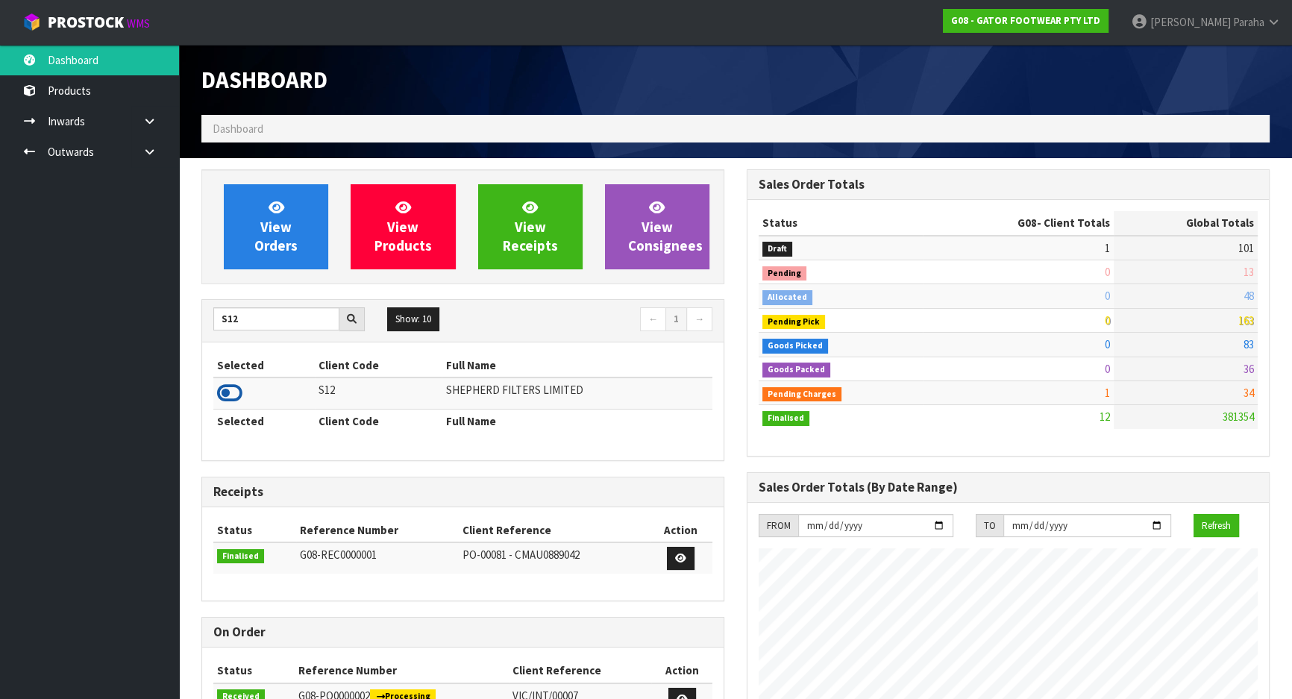
click at [237, 391] on icon at bounding box center [229, 393] width 25 height 22
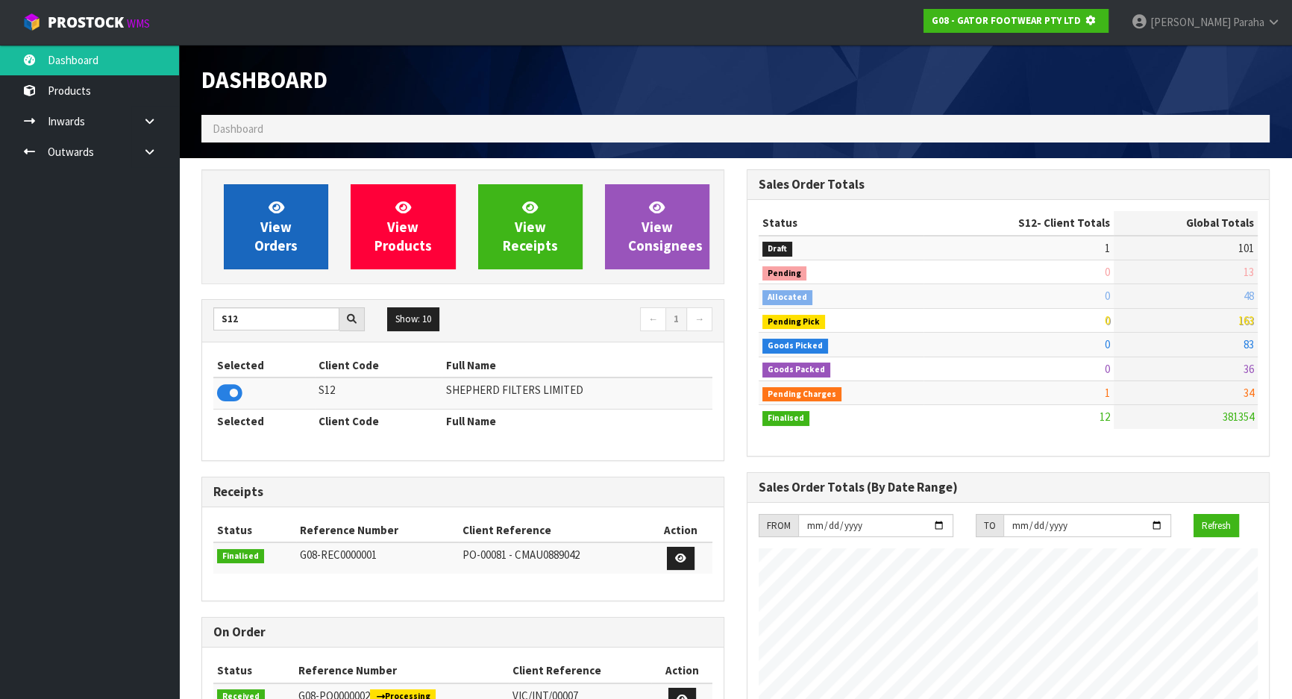
scroll to position [928, 544]
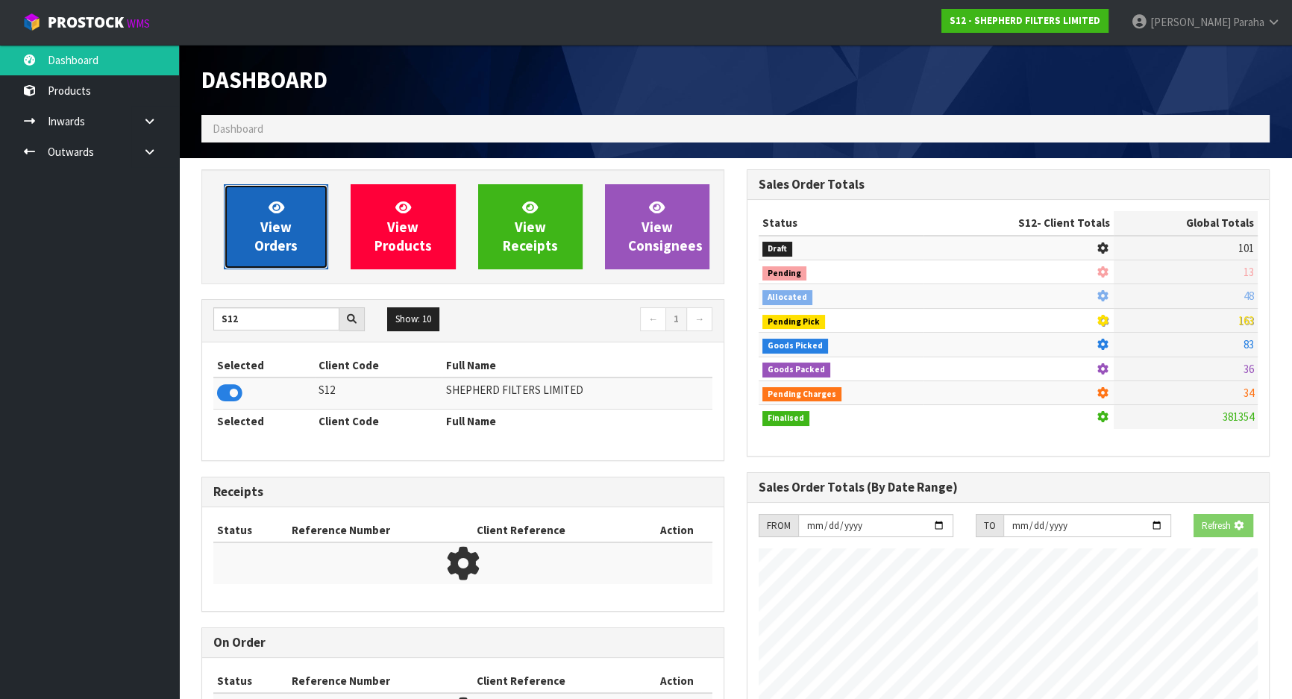
click at [257, 263] on link "View Orders" at bounding box center [276, 226] width 104 height 85
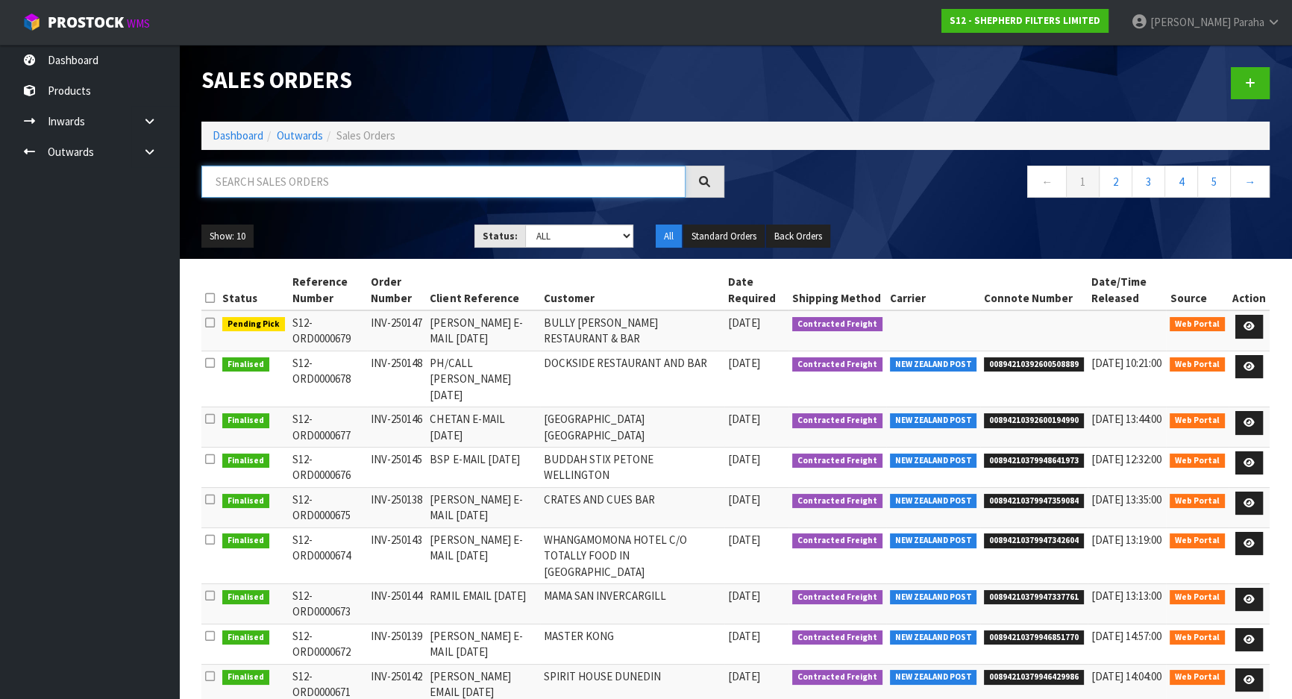
click at [304, 177] on input "text" at bounding box center [443, 182] width 484 height 32
click at [1257, 312] on td at bounding box center [1248, 330] width 41 height 40
click at [1254, 317] on link at bounding box center [1249, 327] width 28 height 24
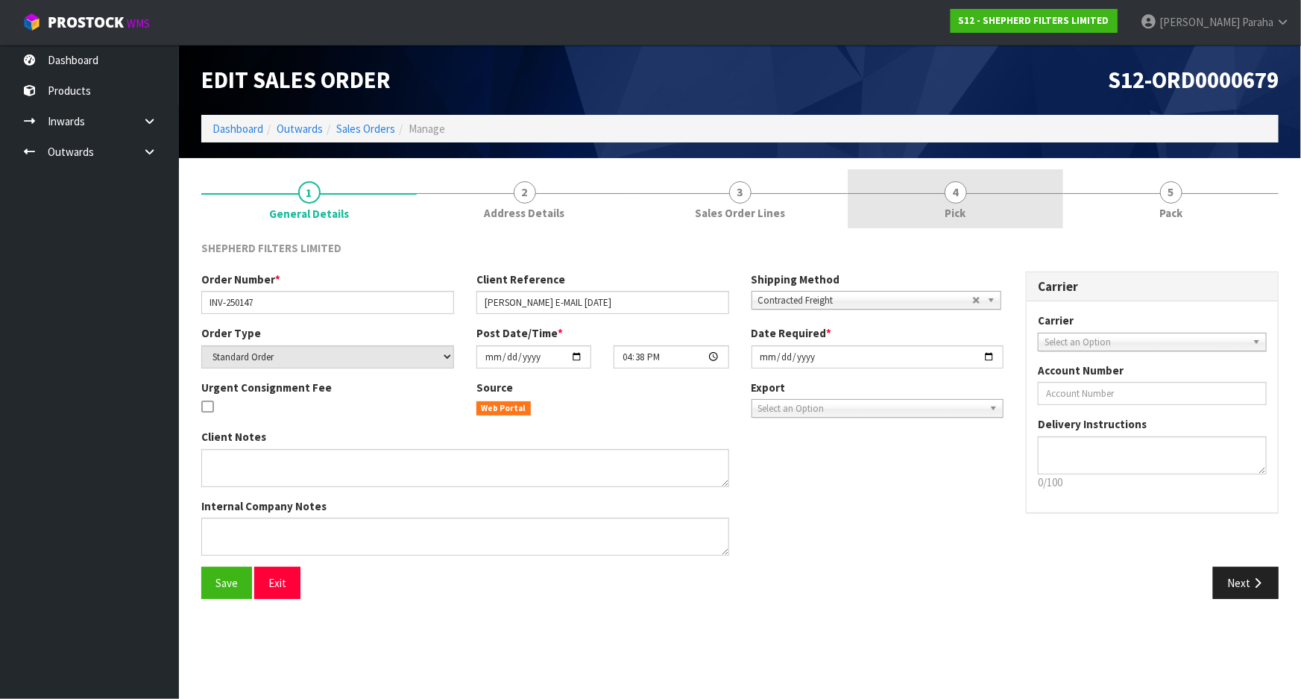
click at [962, 195] on span "4" at bounding box center [956, 192] width 22 height 22
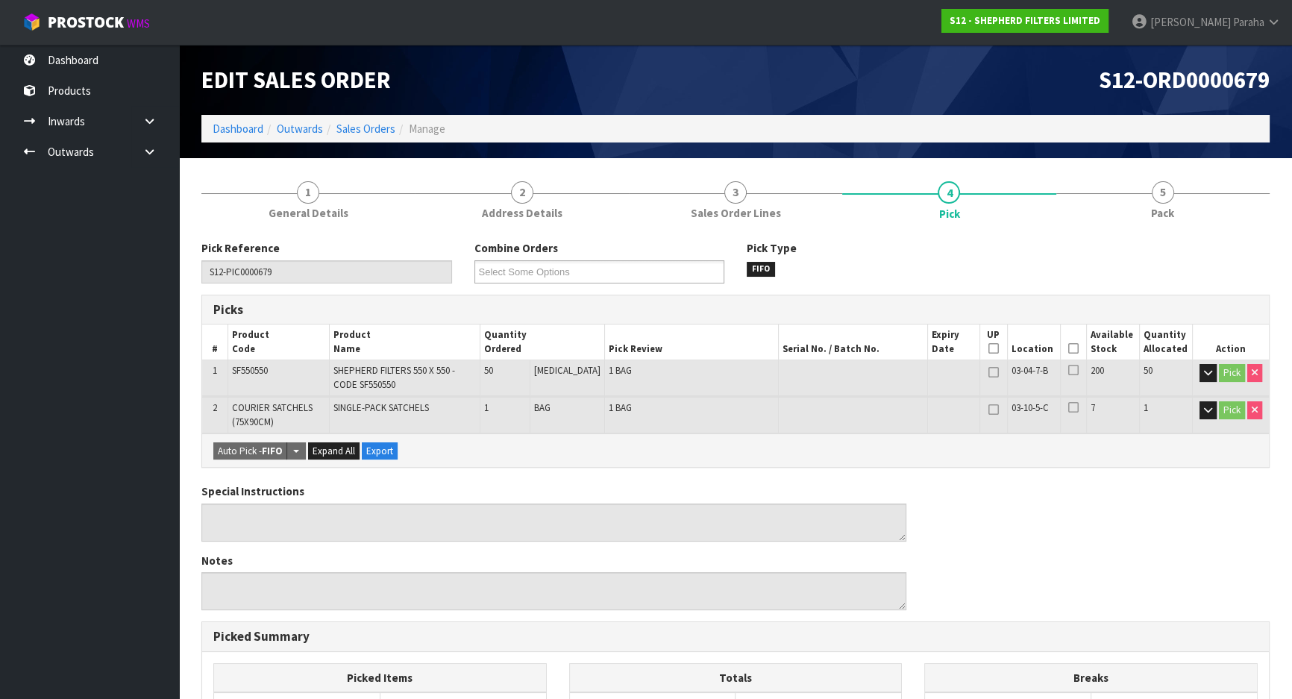
click at [1068, 348] on icon at bounding box center [1073, 348] width 10 height 1
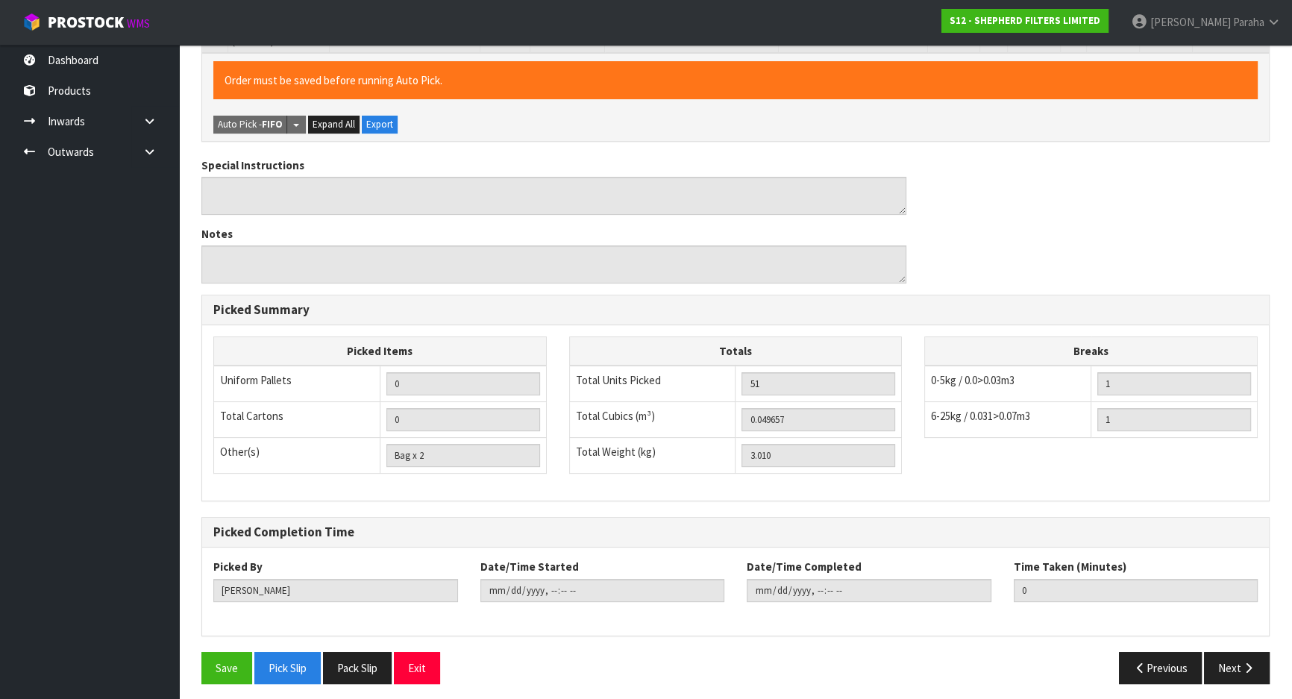
scroll to position [385, 0]
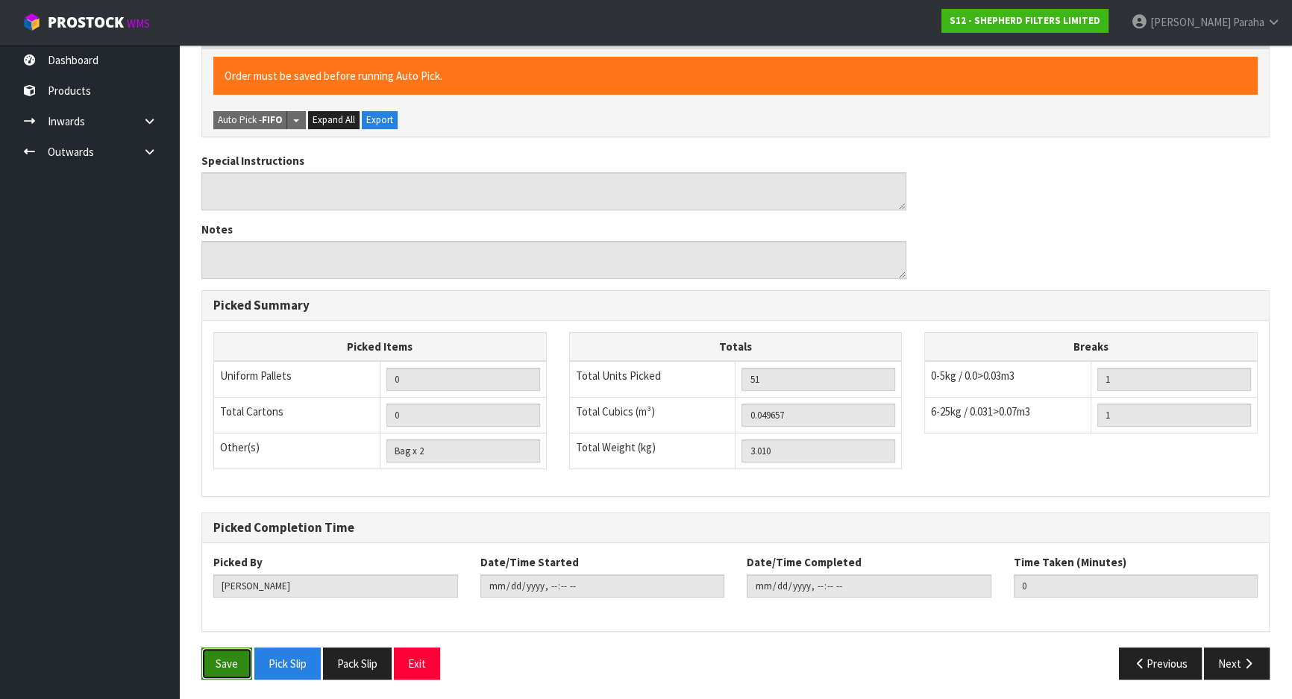
click at [237, 663] on button "Save" at bounding box center [226, 663] width 51 height 32
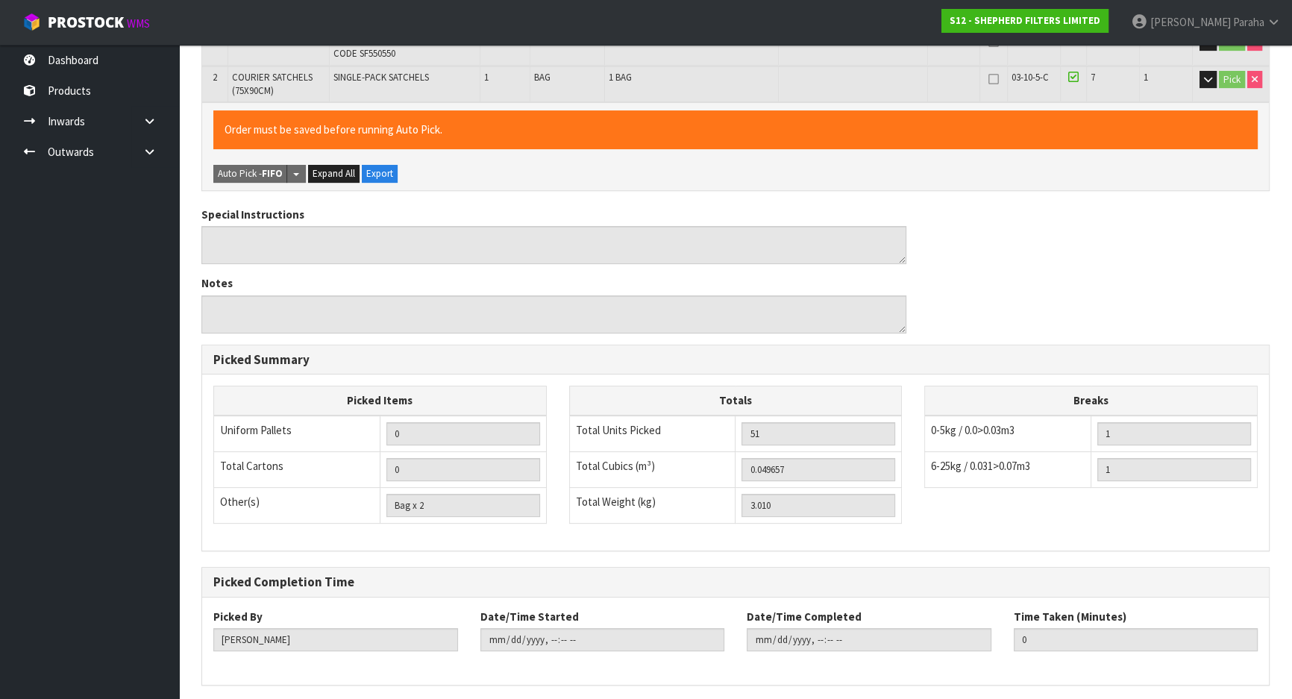
scroll to position [0, 0]
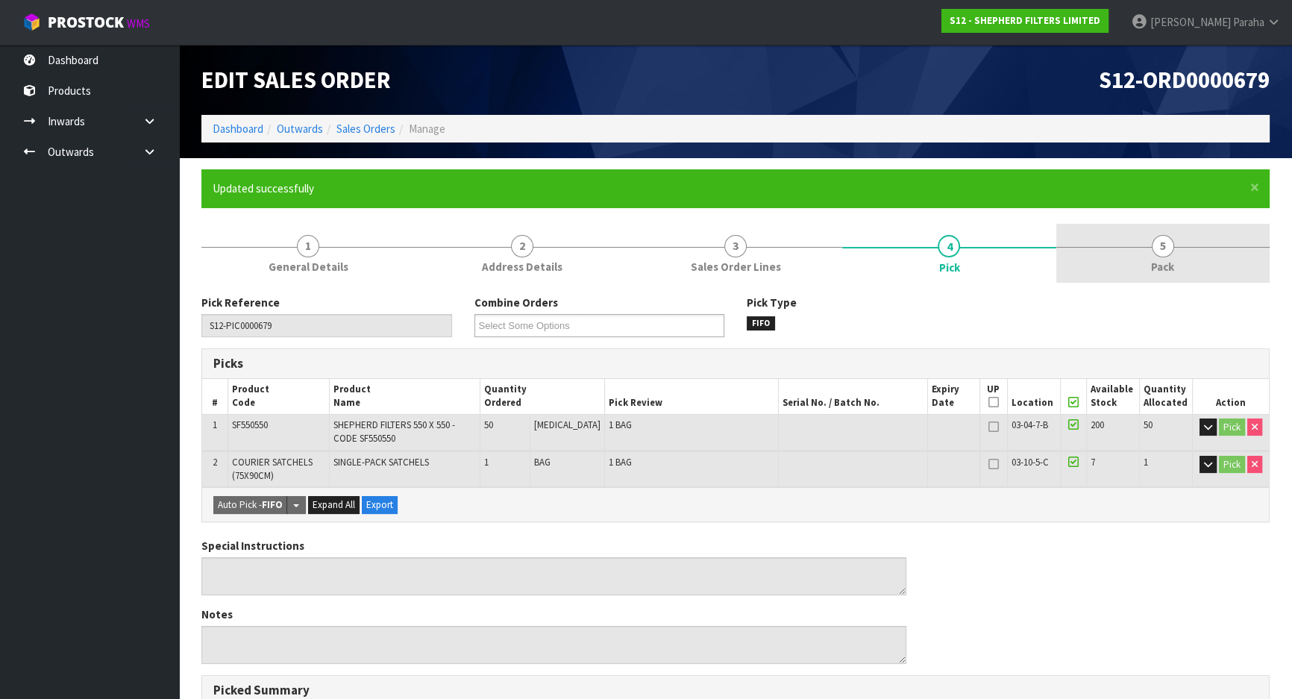
click at [1175, 247] on div at bounding box center [1162, 247] width 213 height 1
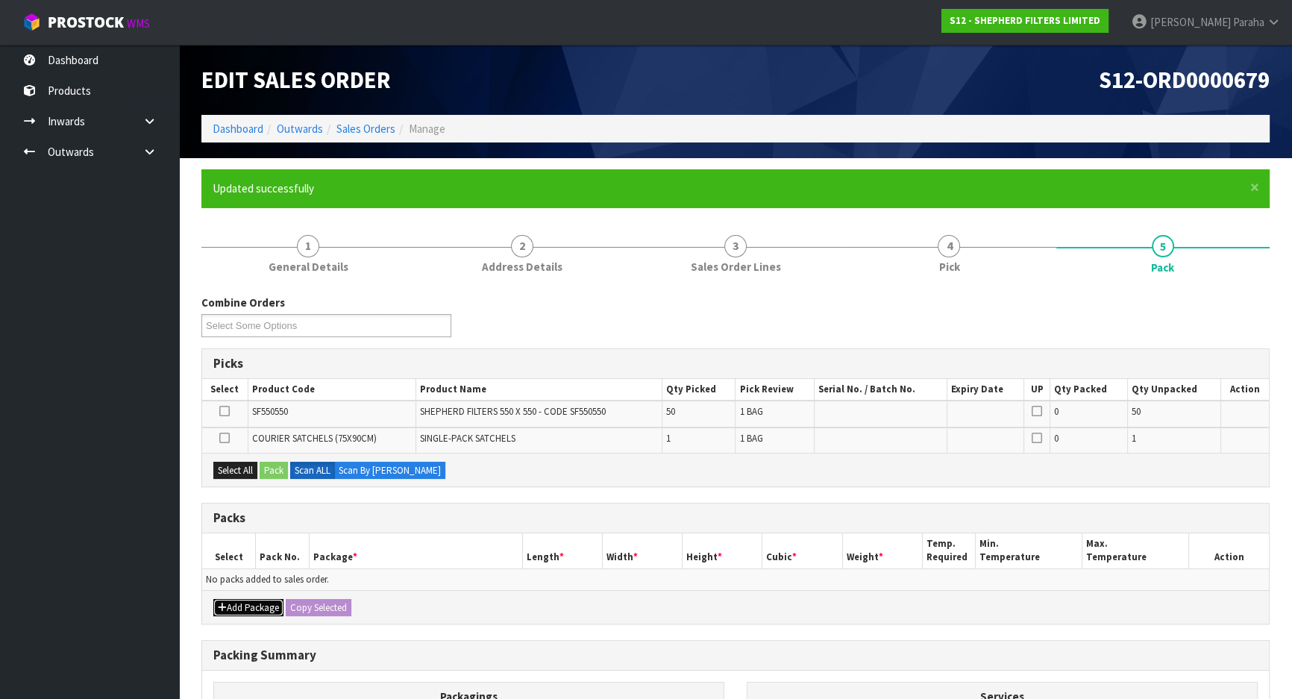
click at [239, 601] on button "Add Package" at bounding box center [248, 608] width 70 height 18
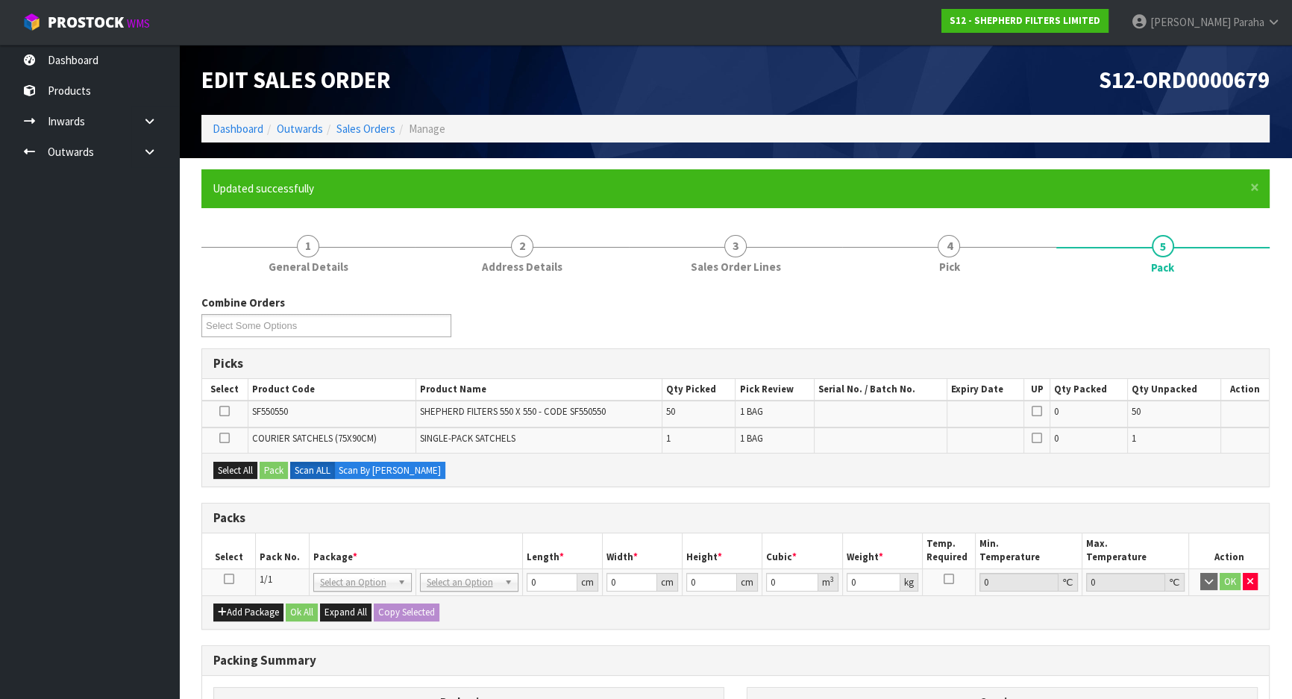
click at [231, 579] on icon at bounding box center [229, 579] width 10 height 1
click at [239, 475] on button "Select All" at bounding box center [235, 471] width 44 height 18
click at [274, 470] on button "Pack" at bounding box center [274, 471] width 28 height 18
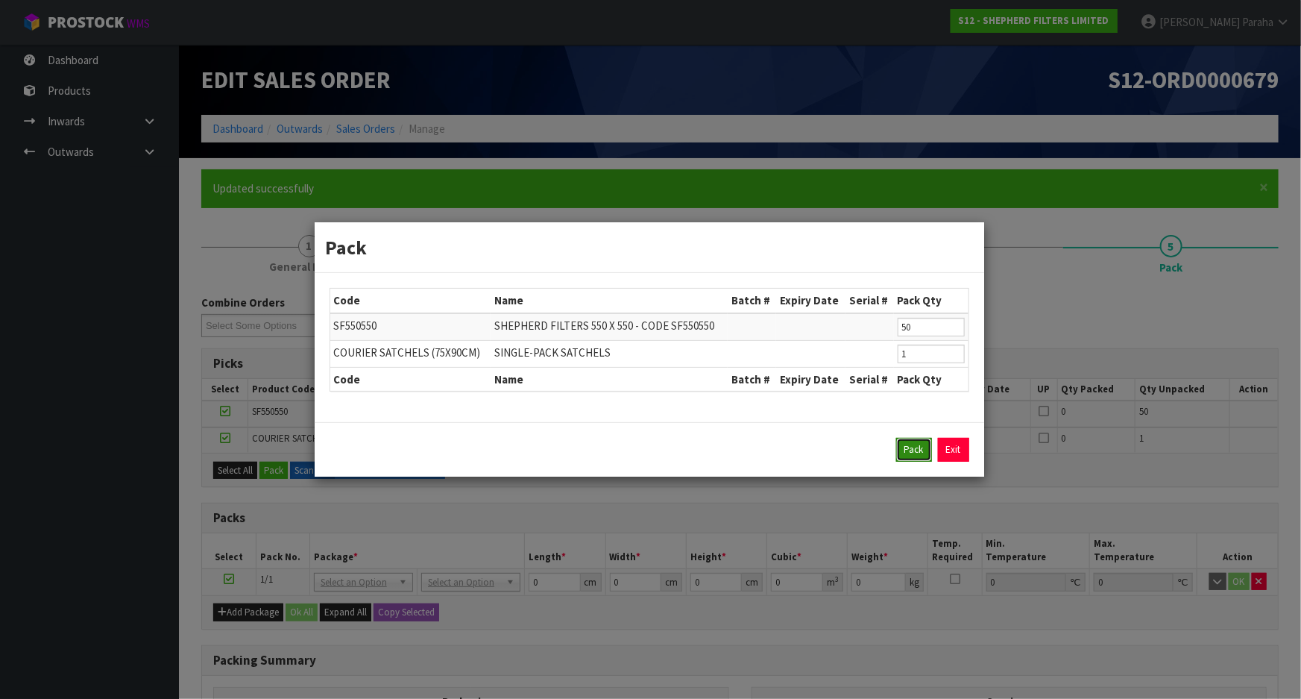
click at [910, 458] on button "Pack" at bounding box center [914, 450] width 36 height 24
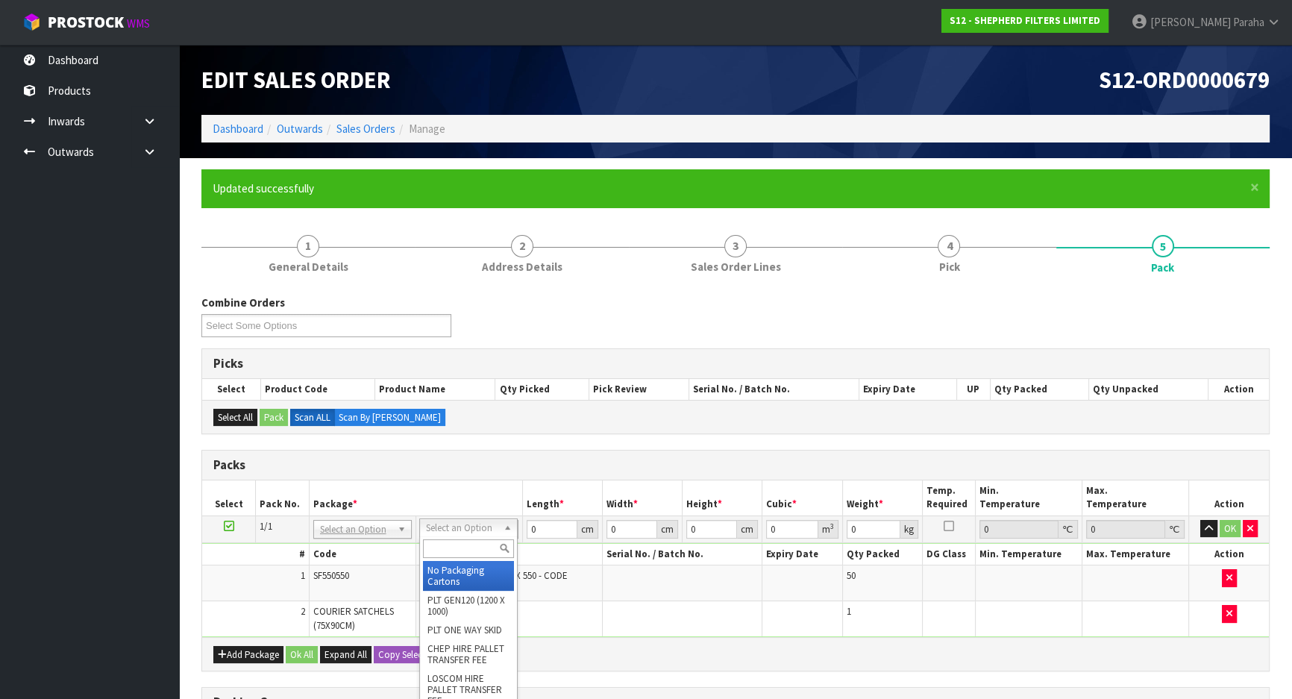
click at [480, 549] on input "text" at bounding box center [468, 548] width 91 height 19
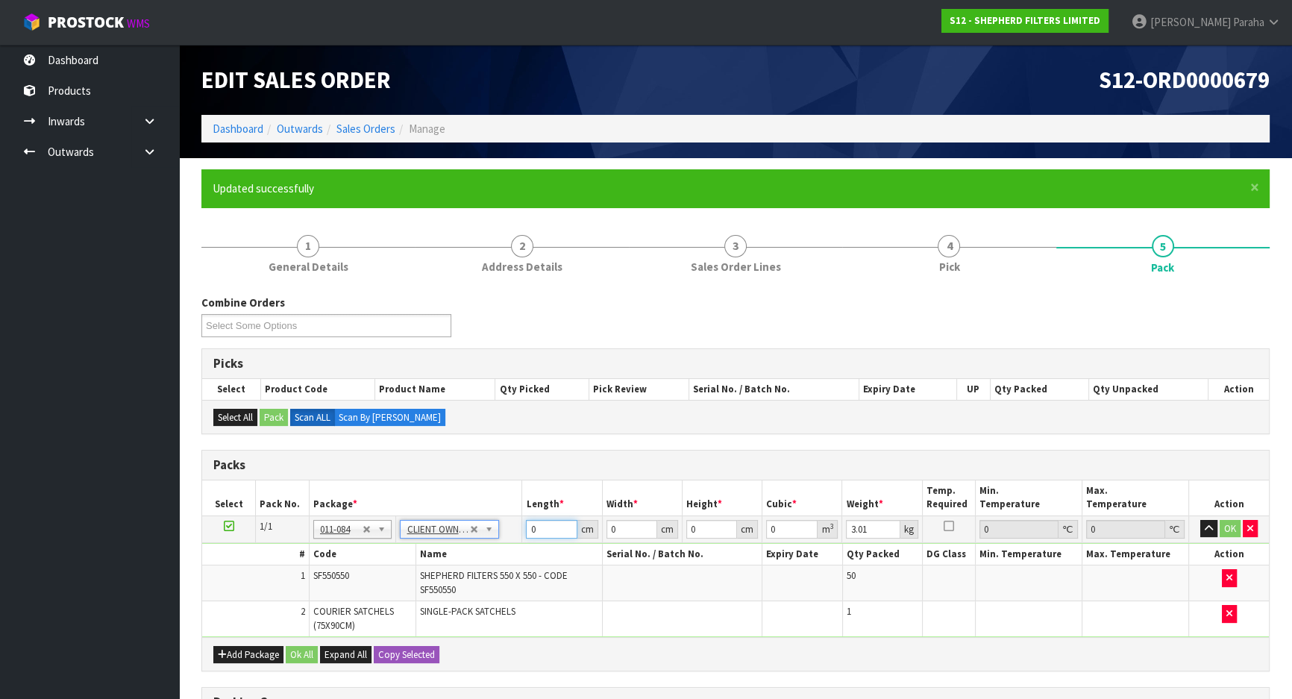
click at [552, 522] on input "0" at bounding box center [551, 529] width 51 height 19
click at [1200, 520] on button "button" at bounding box center [1208, 529] width 17 height 18
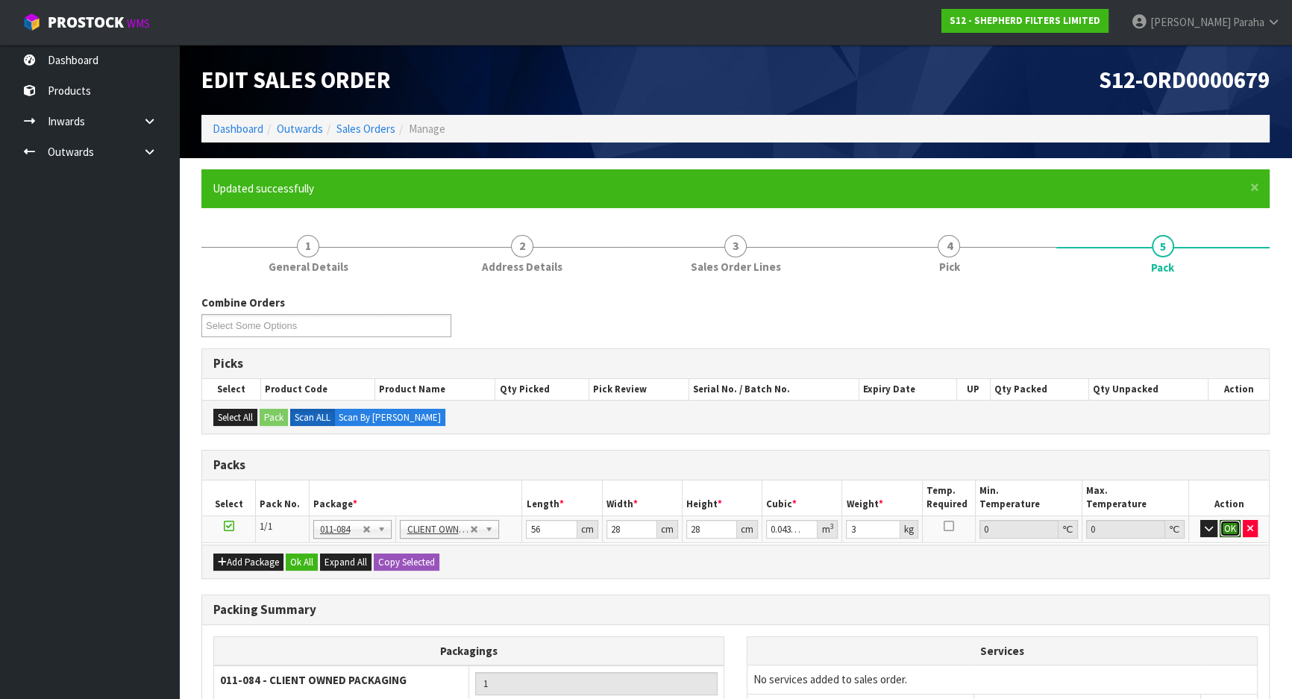
click button "OK" at bounding box center [1229, 529] width 21 height 18
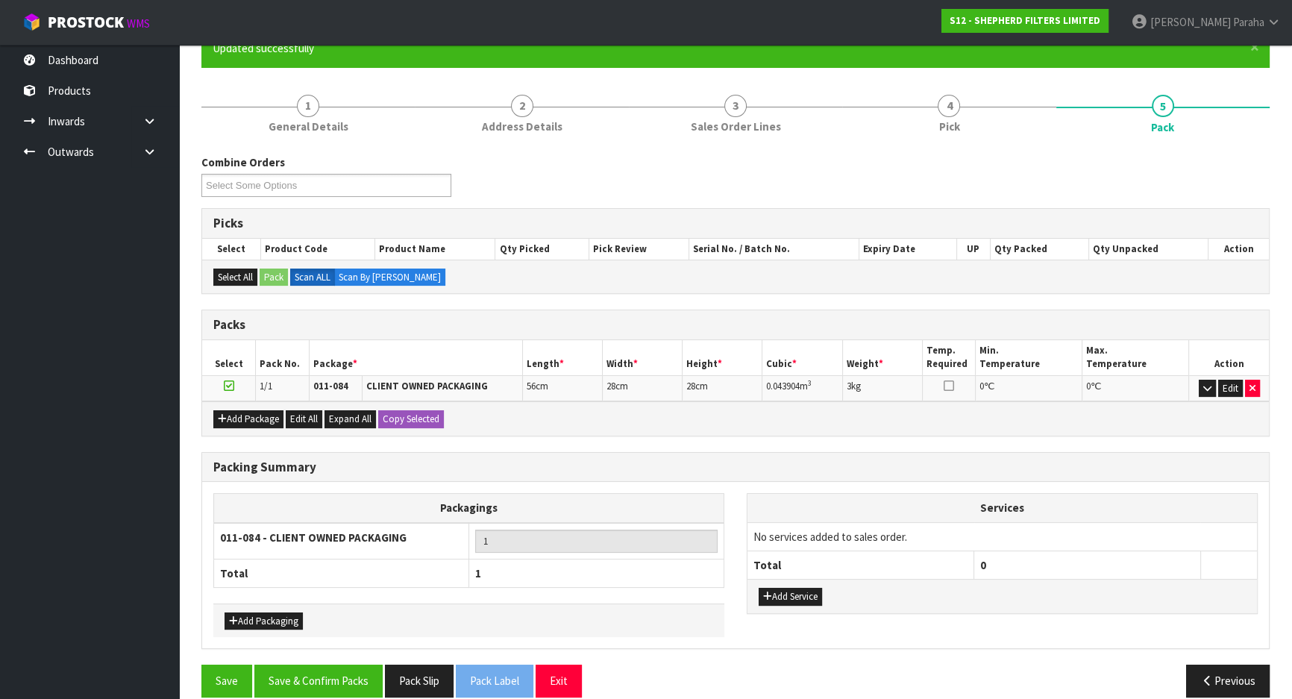
scroll to position [157, 0]
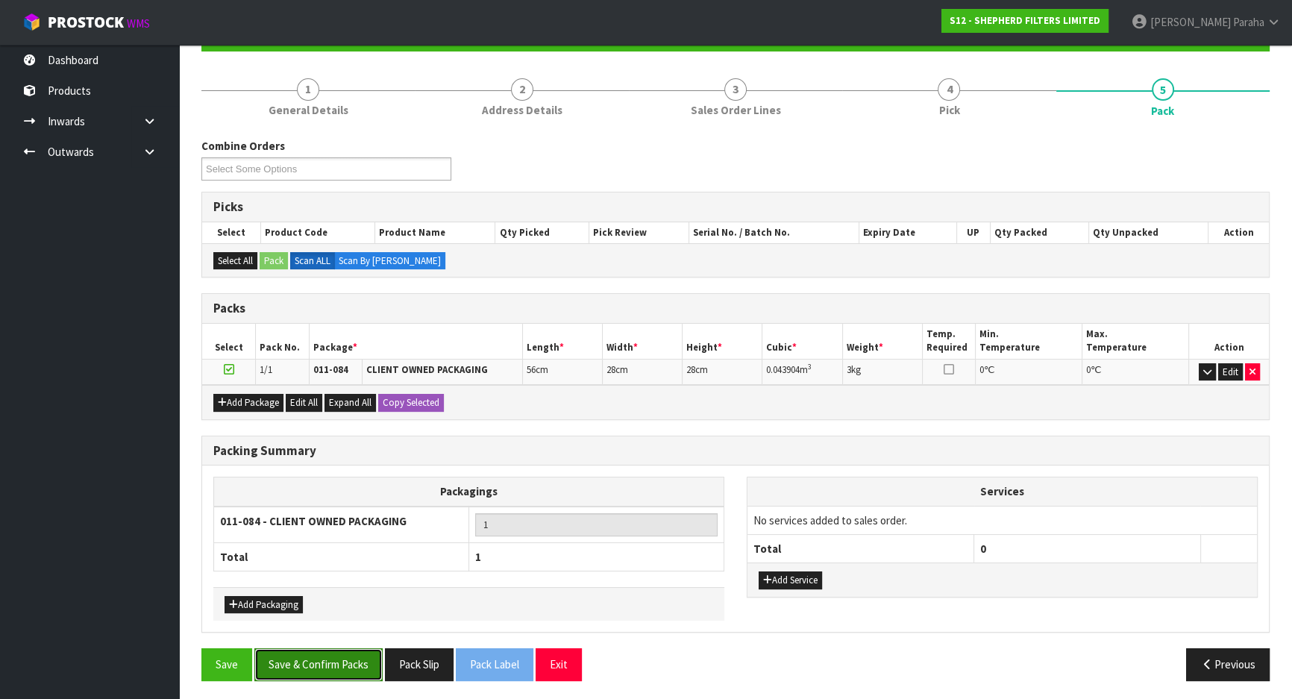
click at [314, 673] on button "Save & Confirm Packs" at bounding box center [318, 664] width 128 height 32
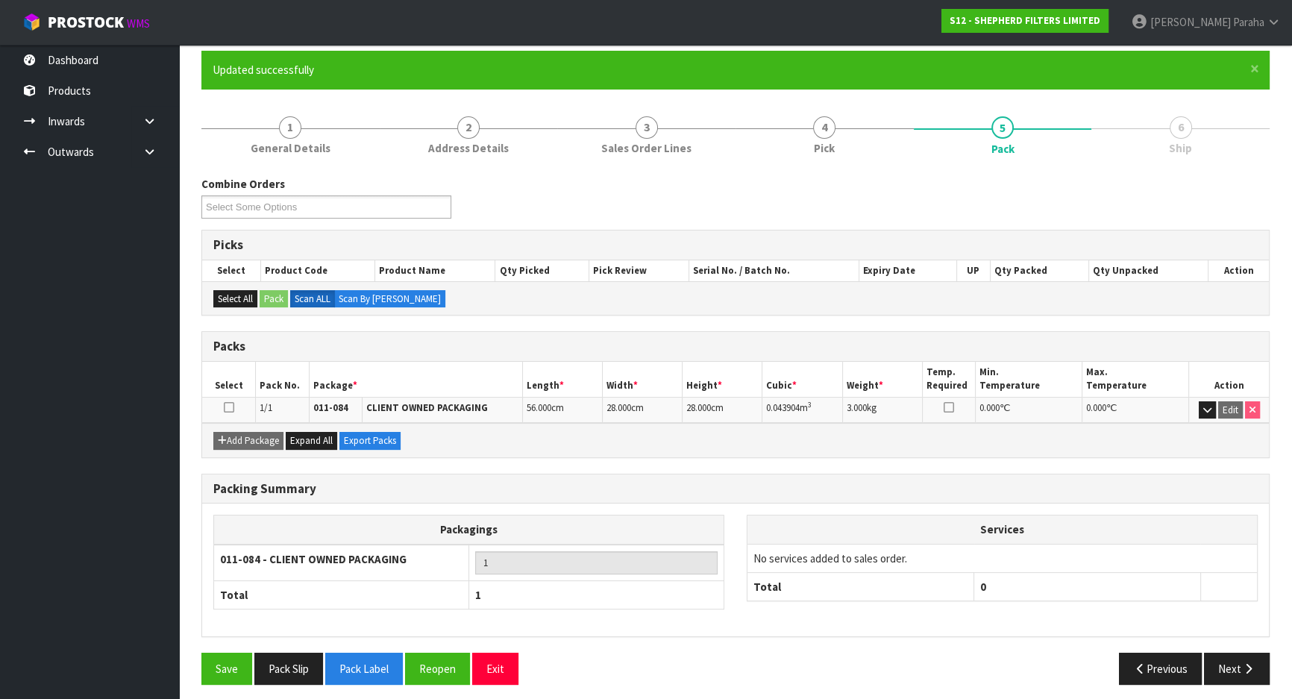
scroll to position [124, 0]
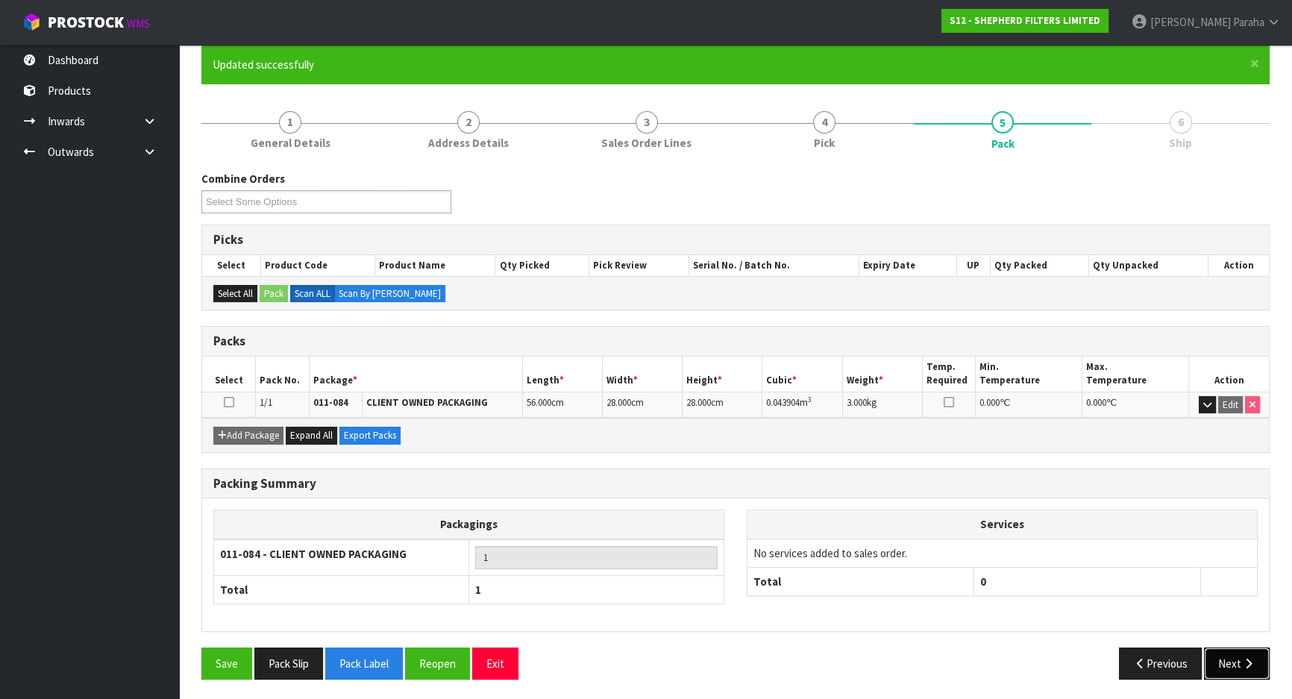
click at [1246, 663] on icon "button" at bounding box center [1248, 663] width 14 height 11
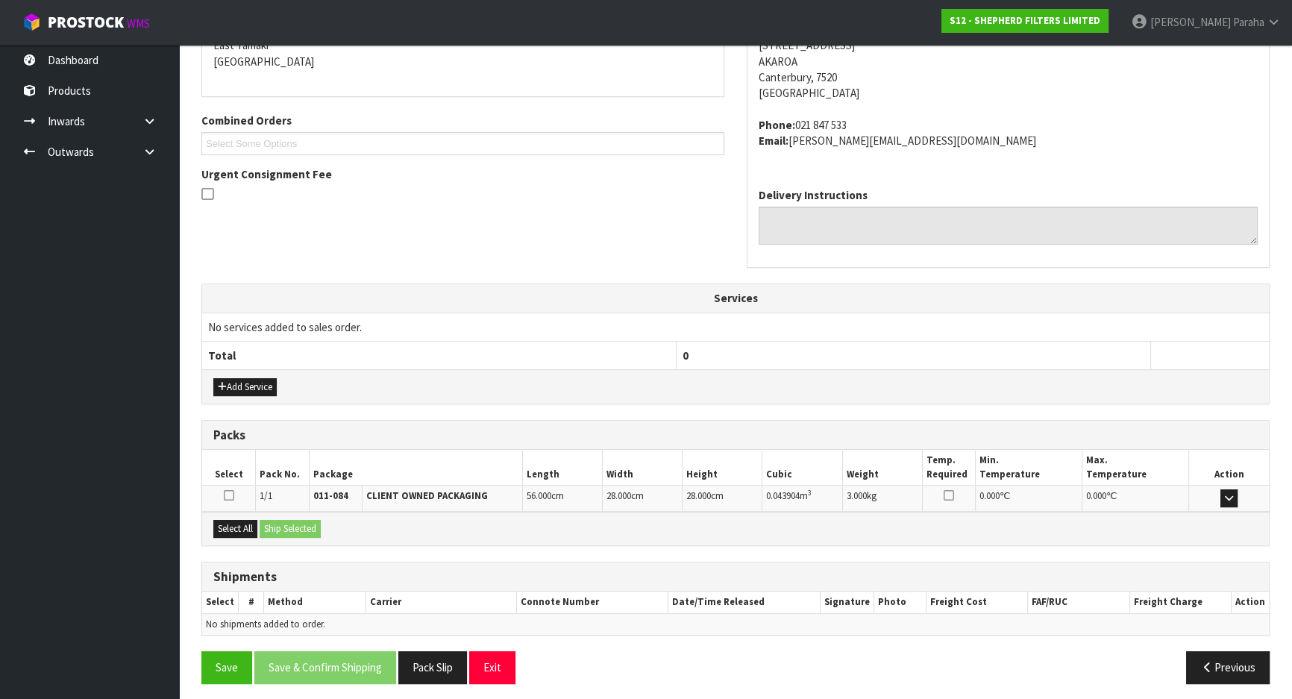
scroll to position [335, 0]
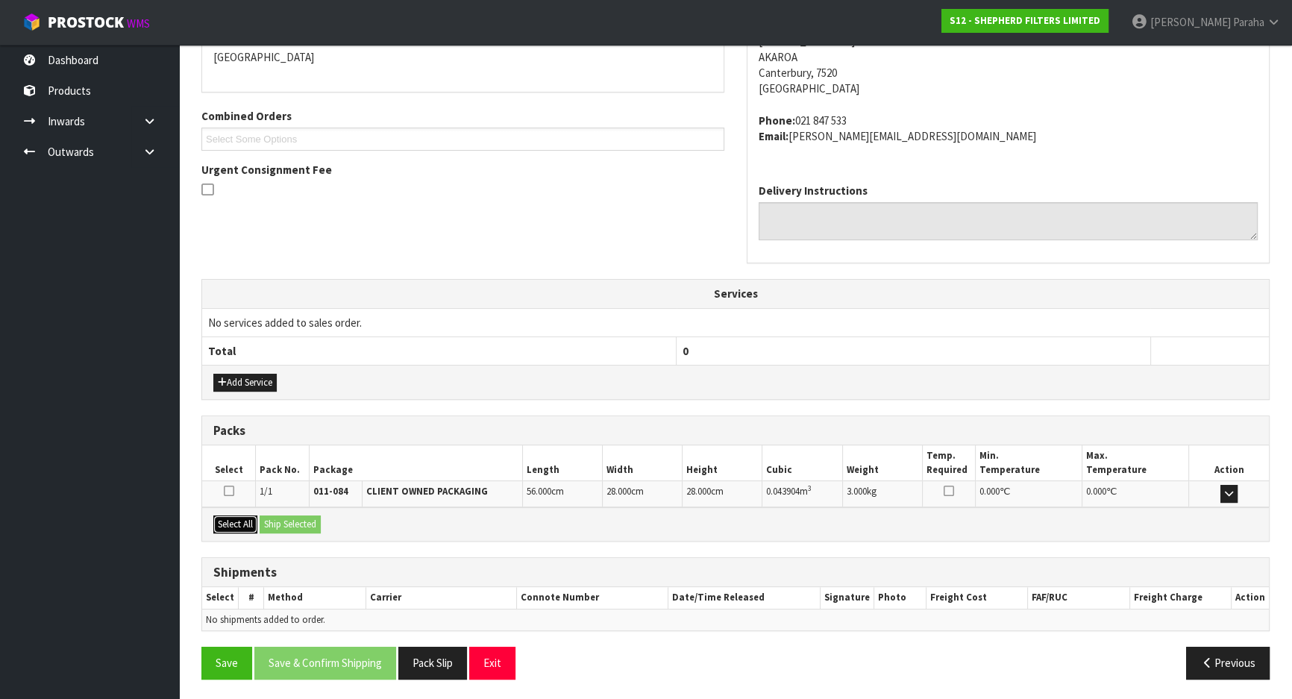
click at [235, 526] on button "Select All" at bounding box center [235, 524] width 44 height 18
click at [298, 517] on button "Ship Selected" at bounding box center [290, 524] width 61 height 18
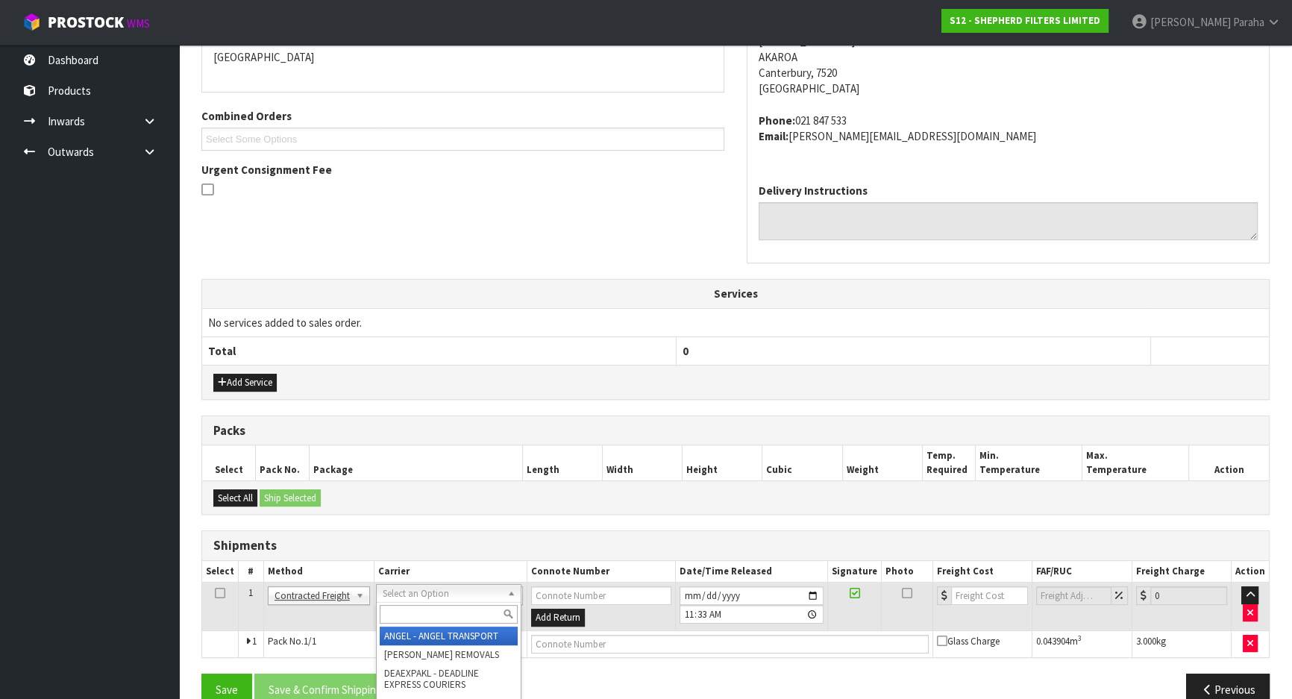
click at [455, 610] on input "text" at bounding box center [449, 614] width 138 height 19
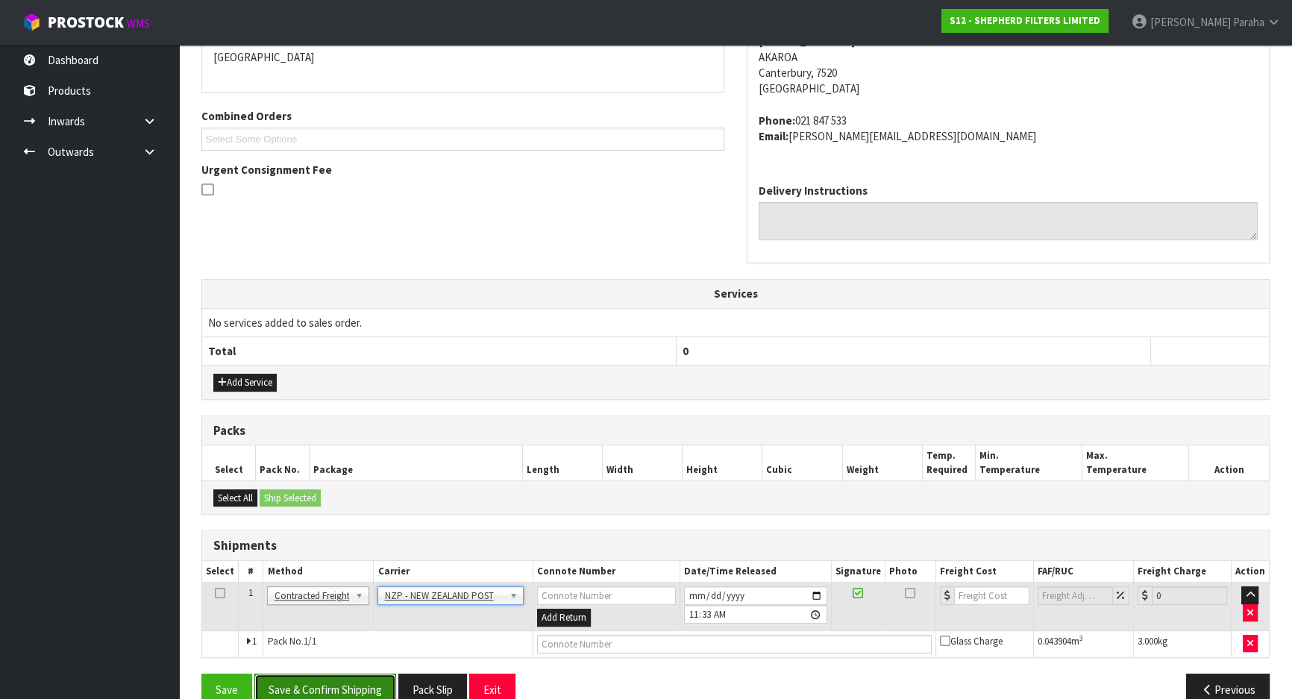
click at [363, 680] on button "Save & Confirm Shipping" at bounding box center [325, 689] width 142 height 32
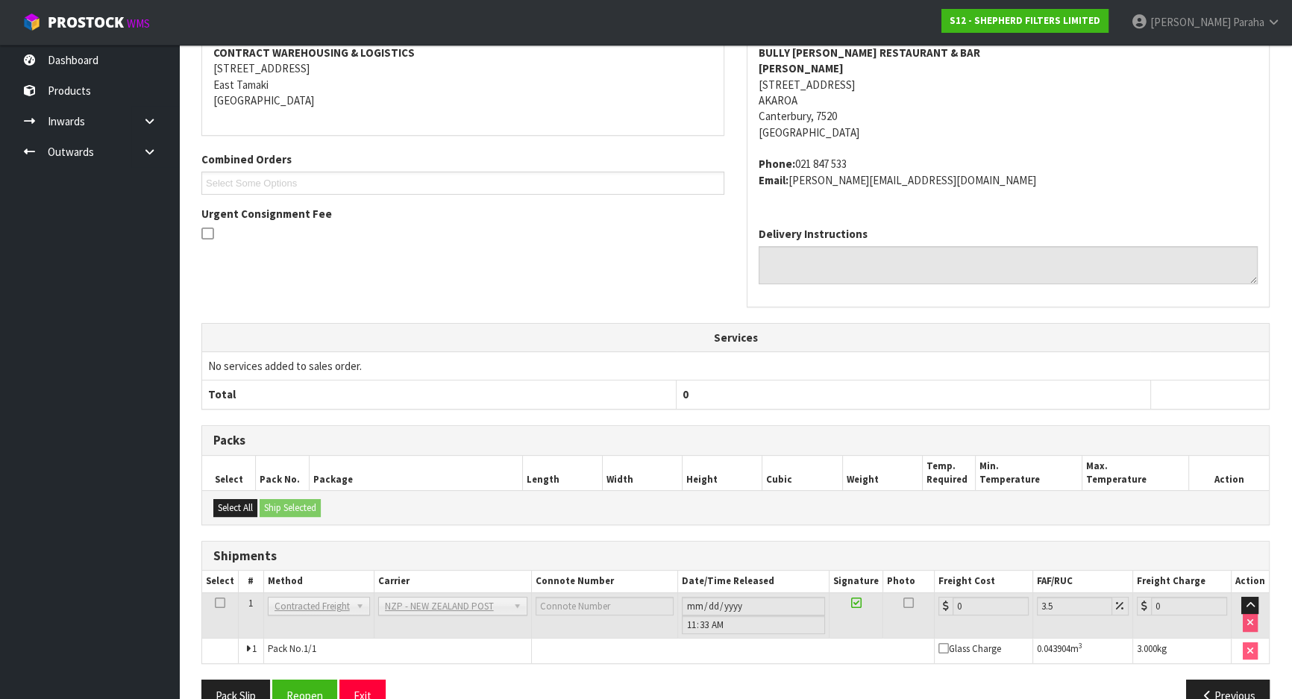
scroll to position [340, 0]
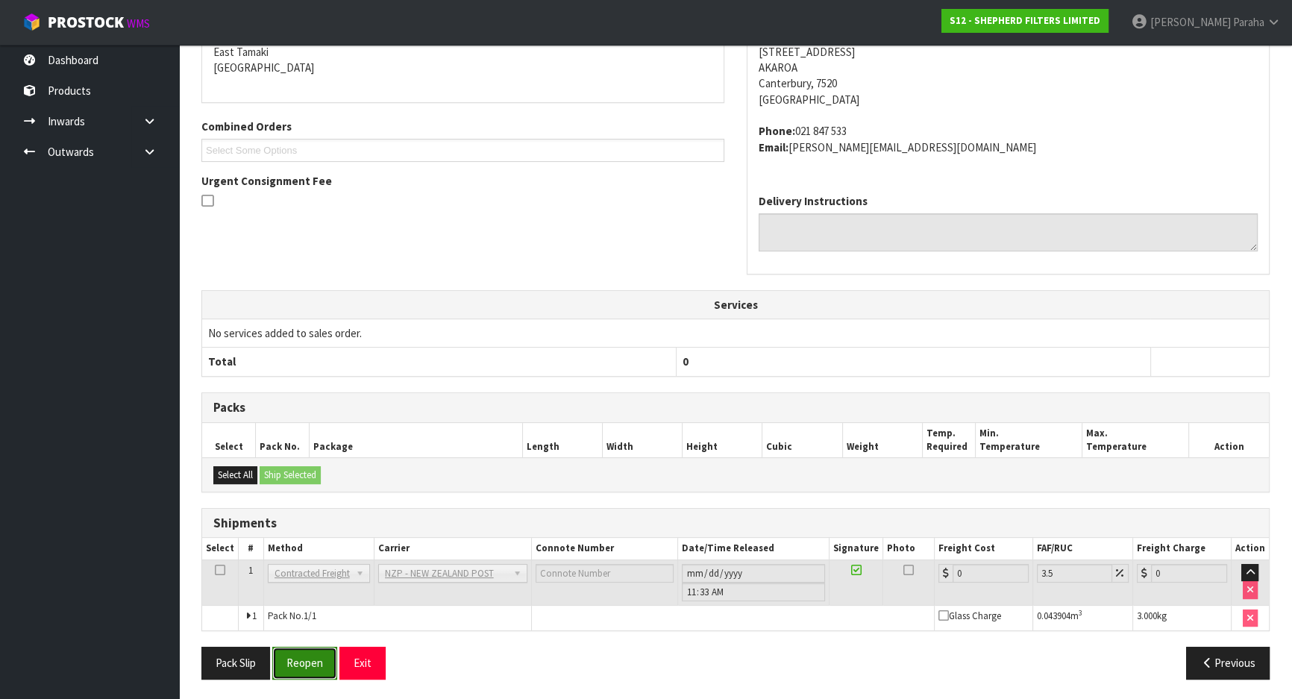
click at [305, 663] on button "Reopen" at bounding box center [304, 663] width 65 height 32
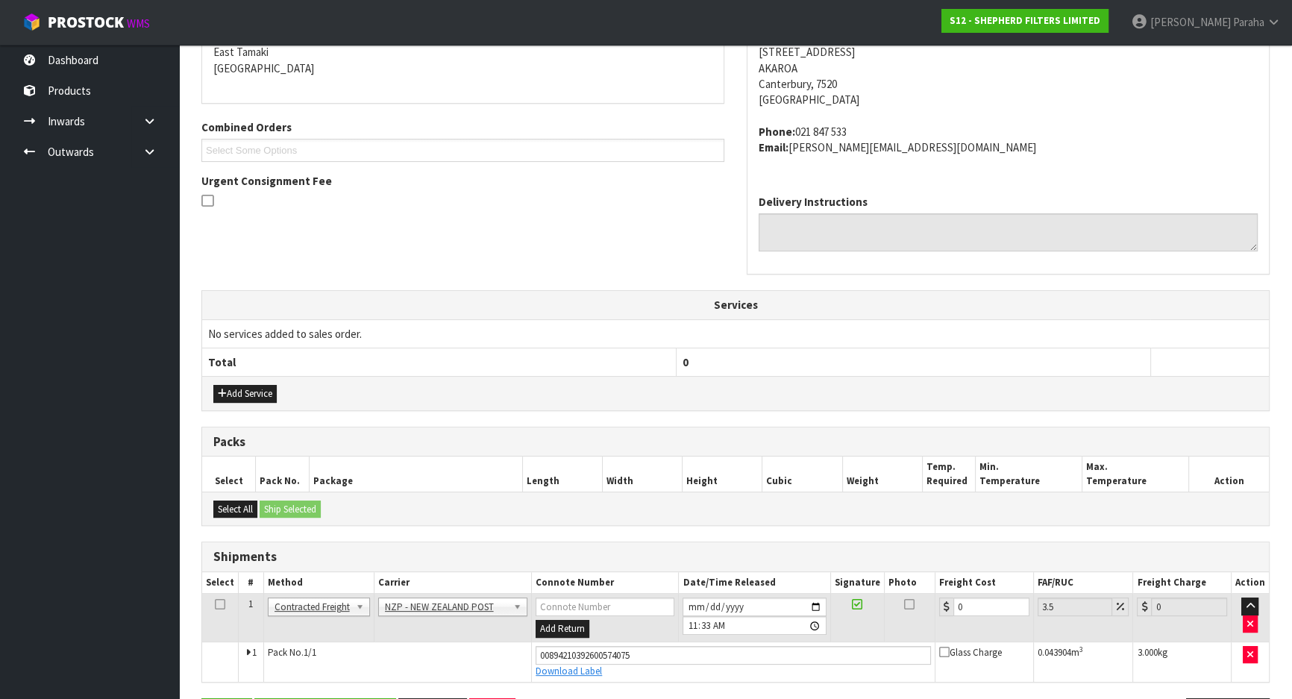
scroll to position [374, 0]
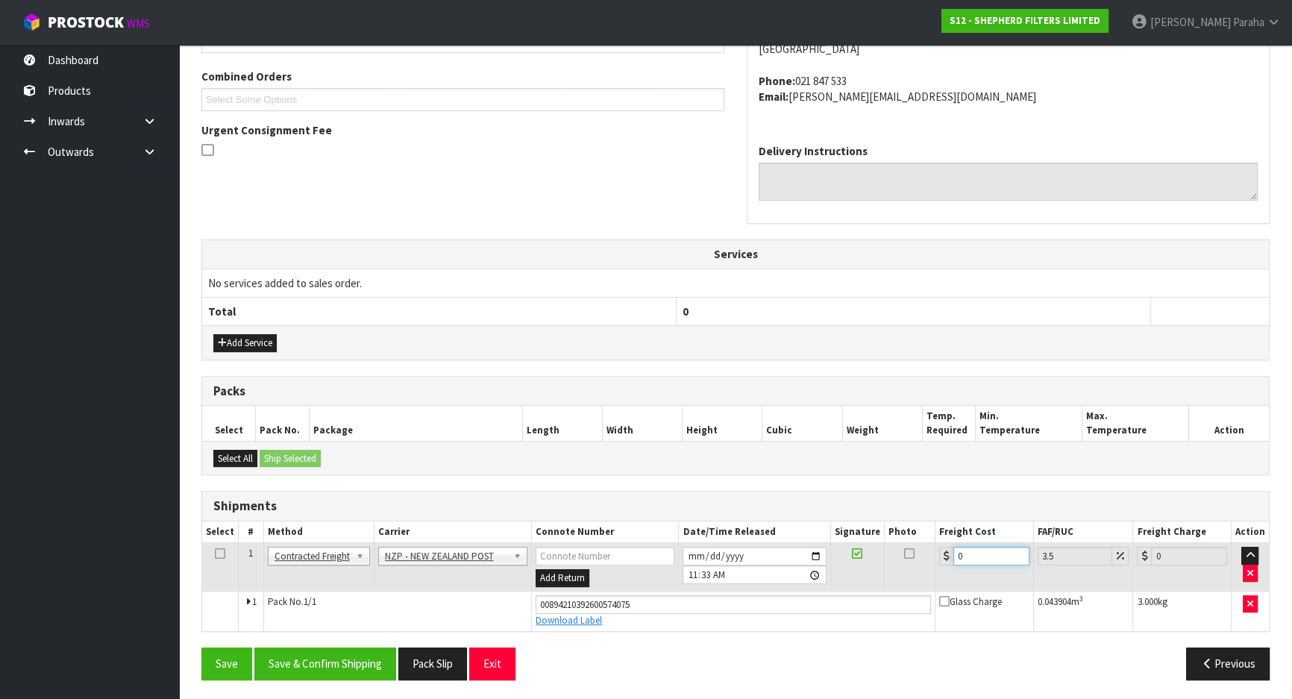
click at [964, 555] on input "0" at bounding box center [991, 556] width 76 height 19
click at [333, 653] on button "Save & Confirm Shipping" at bounding box center [325, 663] width 142 height 32
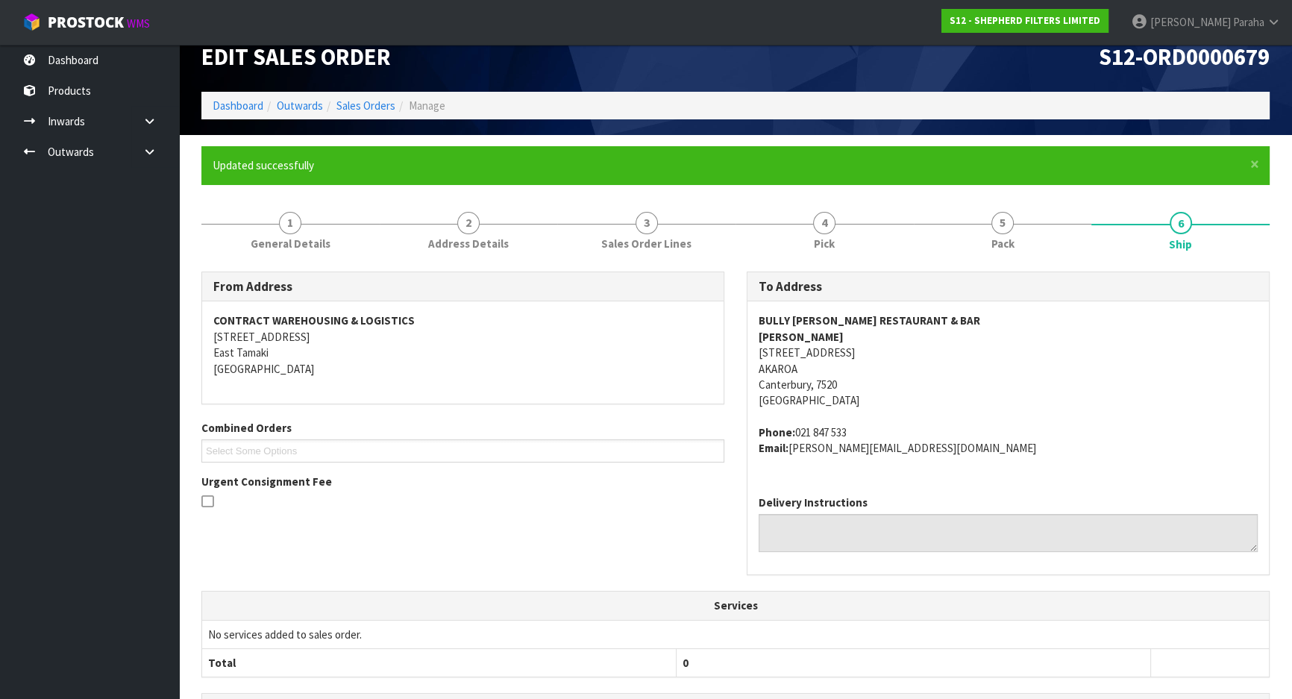
scroll to position [0, 0]
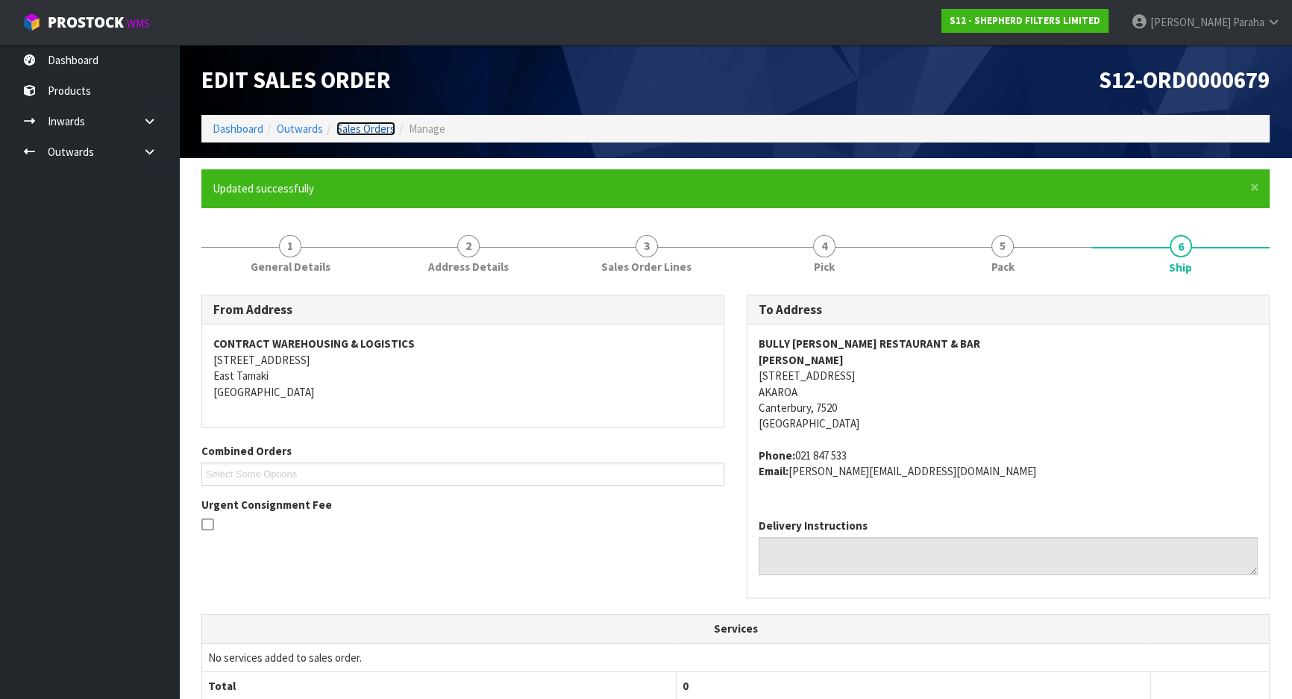
click at [380, 128] on link "Sales Orders" at bounding box center [365, 129] width 59 height 14
